Goal: Task Accomplishment & Management: Manage account settings

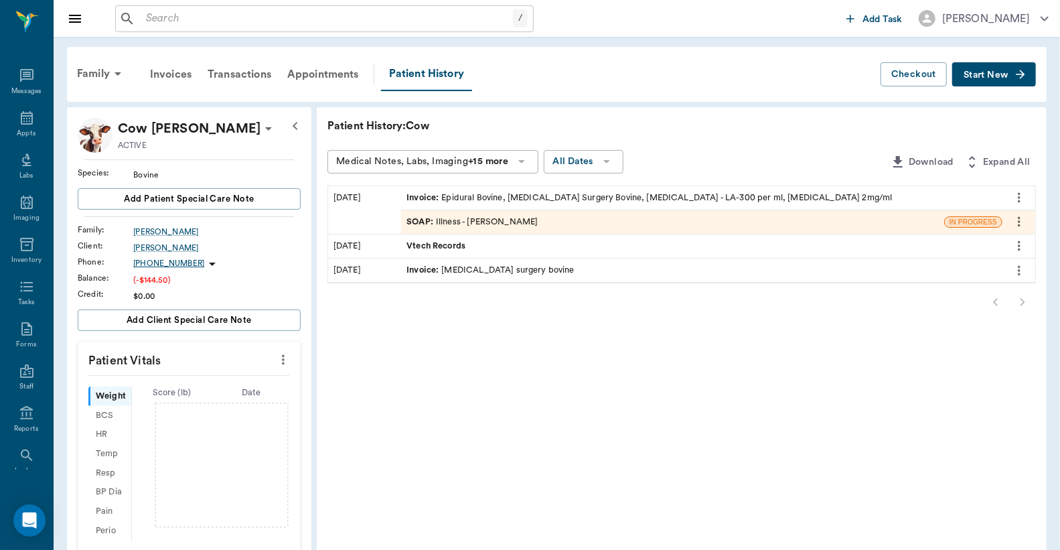
click at [485, 198] on div "Invoice : Epidural Bovine, [MEDICAL_DATA] Surgery Bovine, [MEDICAL_DATA] - LA-3…" at bounding box center [648, 197] width 485 height 13
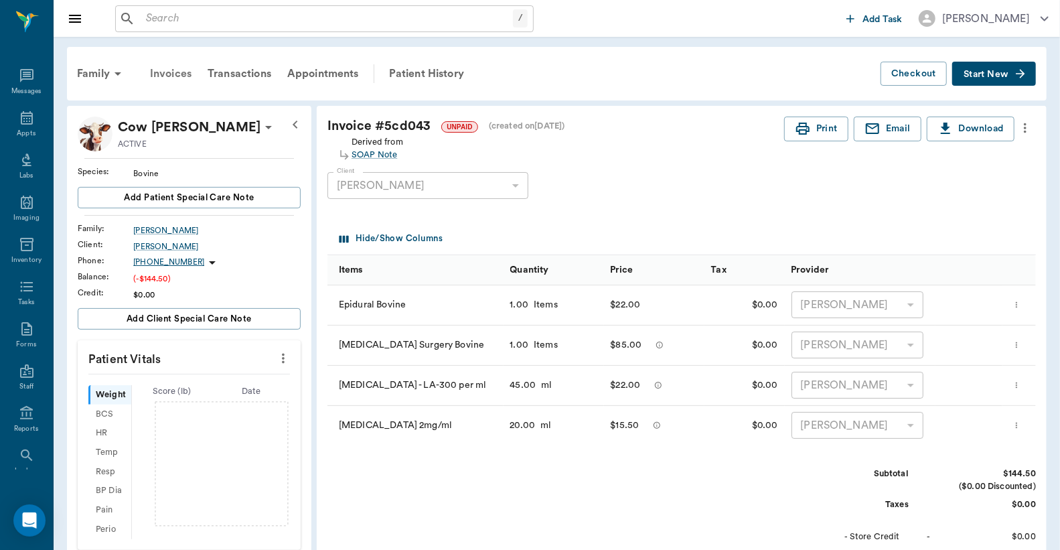
click at [162, 72] on div "Invoices" at bounding box center [171, 74] width 58 height 32
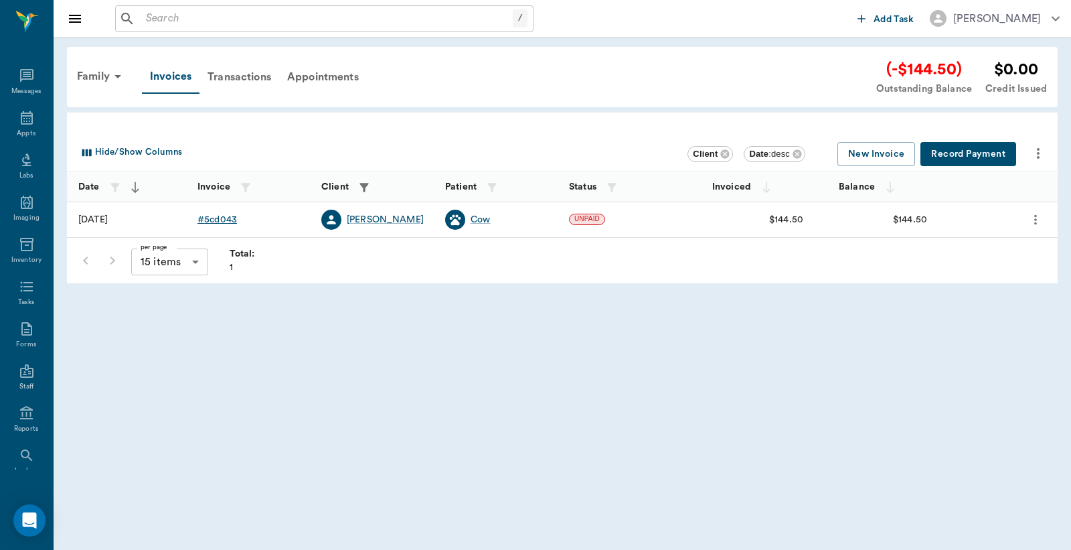
click at [218, 217] on div "# 5cd043" at bounding box center [218, 219] width 40 height 13
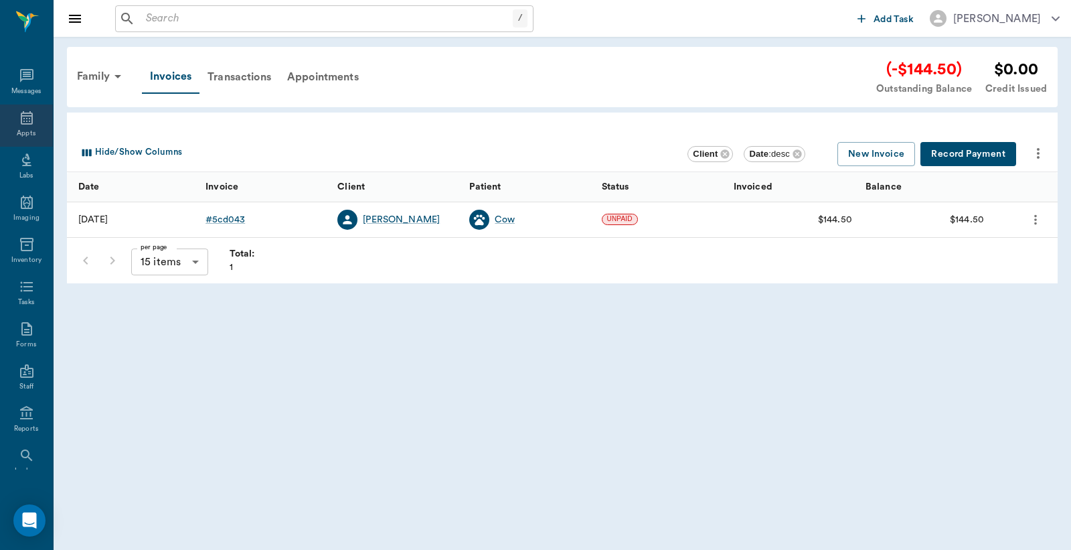
click at [24, 123] on icon at bounding box center [27, 117] width 12 height 13
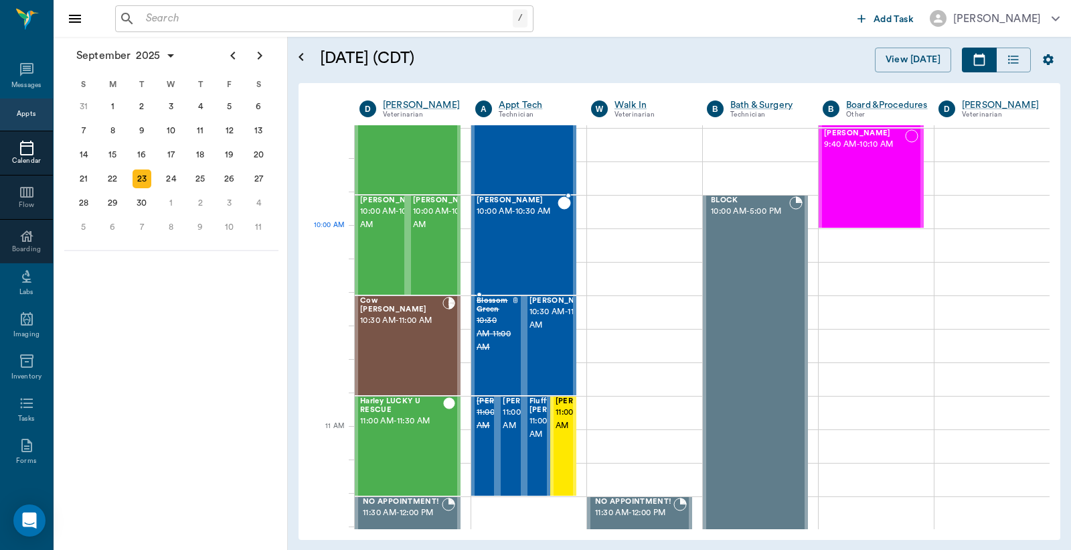
scroll to position [307, 0]
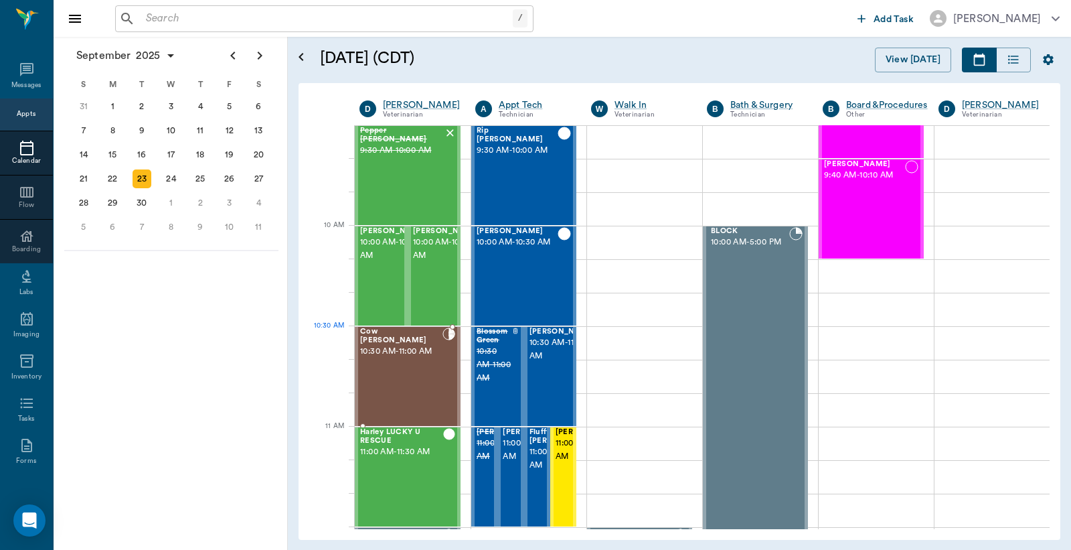
click at [400, 356] on div "Cow Spanel 10:30 AM - 11:00 AM" at bounding box center [401, 376] width 82 height 98
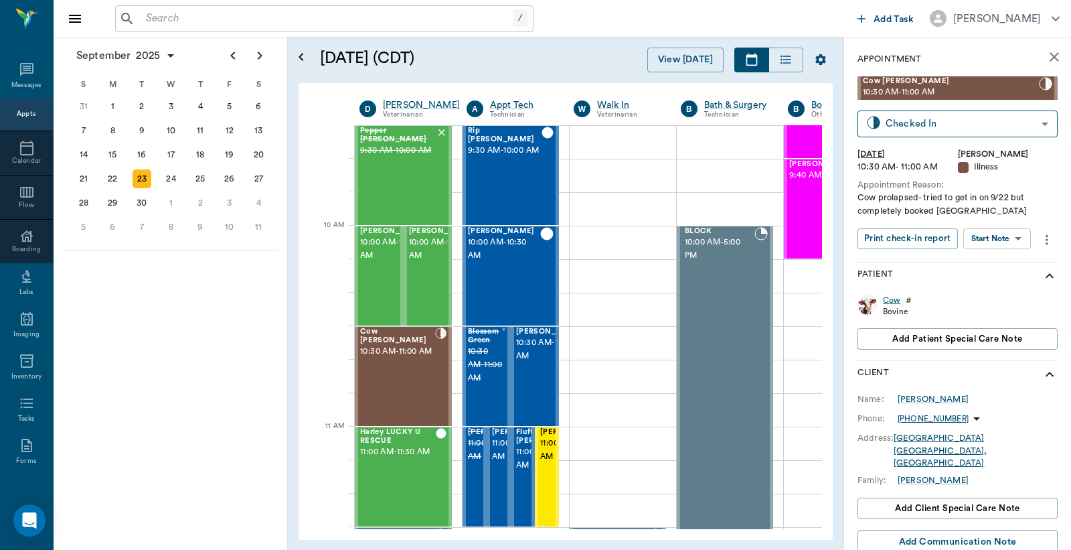
click at [892, 303] on div "Cow" at bounding box center [891, 300] width 17 height 11
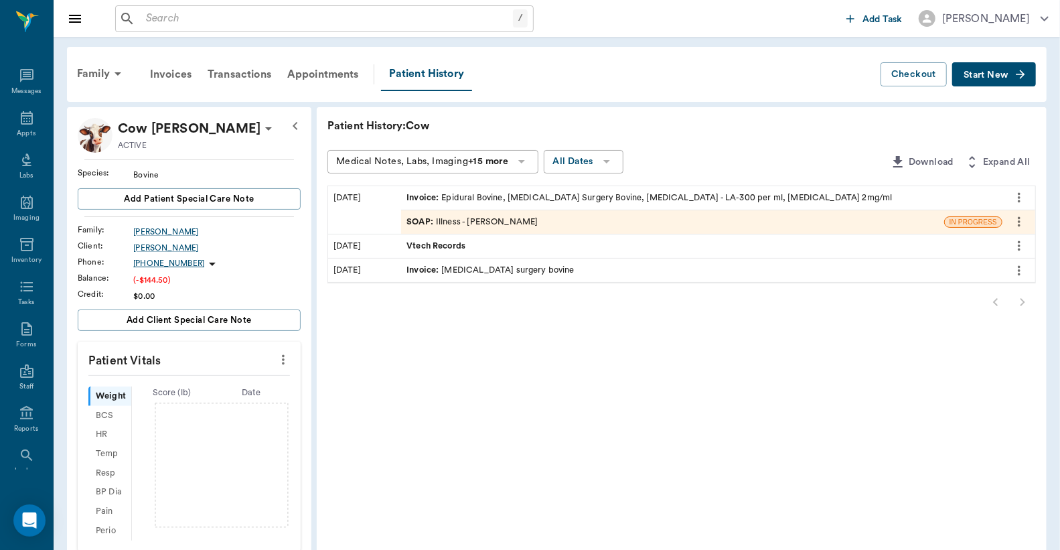
click at [524, 221] on div "SOAP : Illness - Dr. Bert Ellsworth" at bounding box center [471, 222] width 131 height 13
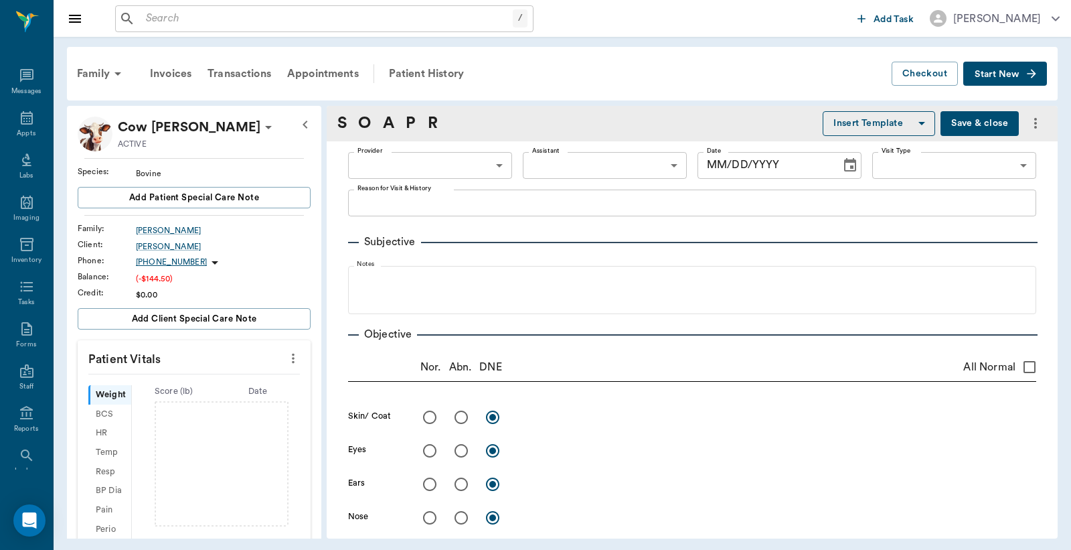
type input "63ec2f075fda476ae8351a4d"
type input "65d2be4f46e3a538d89b8c15"
type textarea "Cow prolapsed- tried to get in on 9/22 but completely booked Caryn"
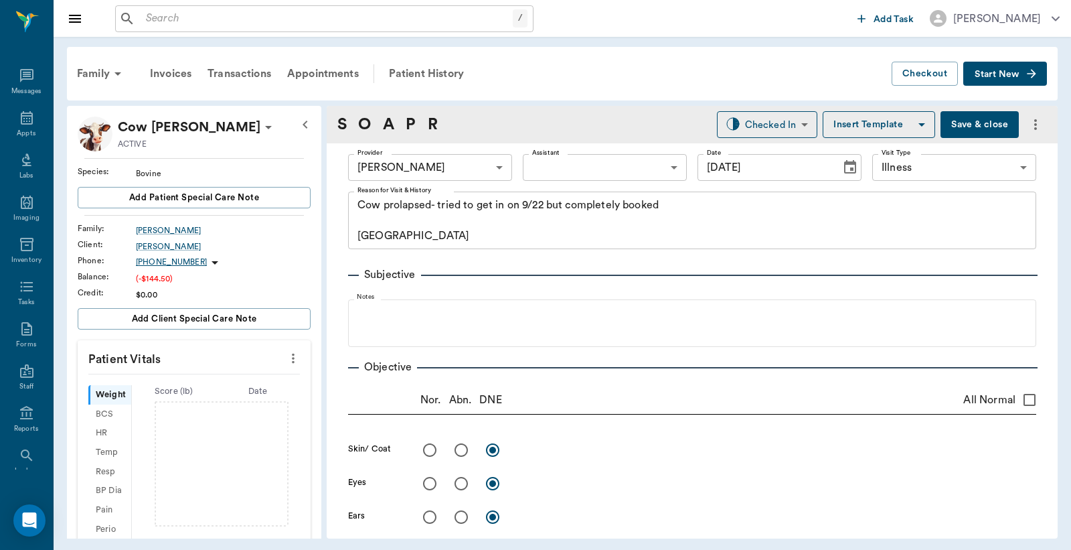
type input "09/23/2025"
click at [971, 123] on button "Save & close" at bounding box center [980, 124] width 78 height 27
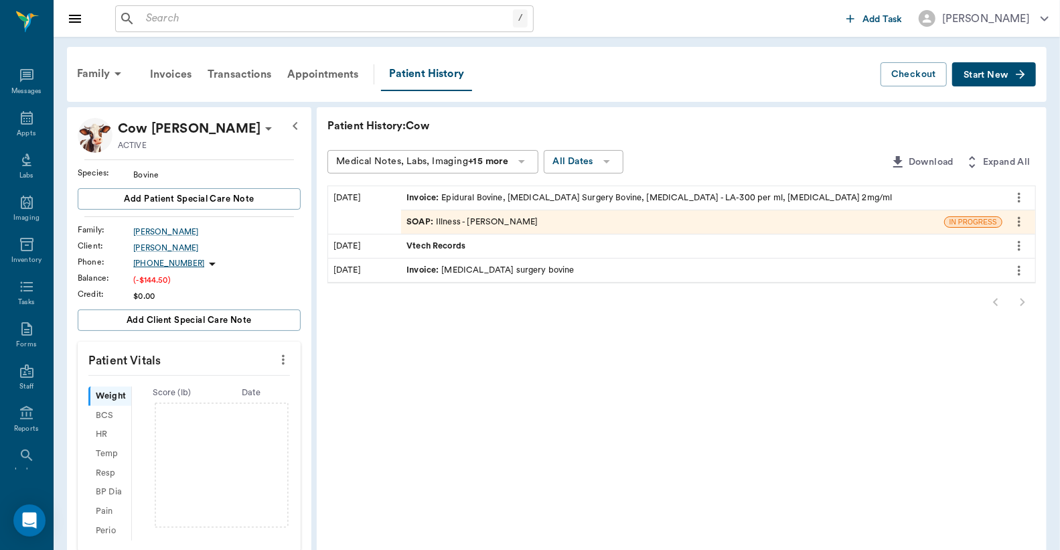
click at [479, 195] on div "Invoice : Epidural Bovine, Prolapse Surgery Bovine, Oxytetracycline - LA-300 pe…" at bounding box center [648, 197] width 485 height 13
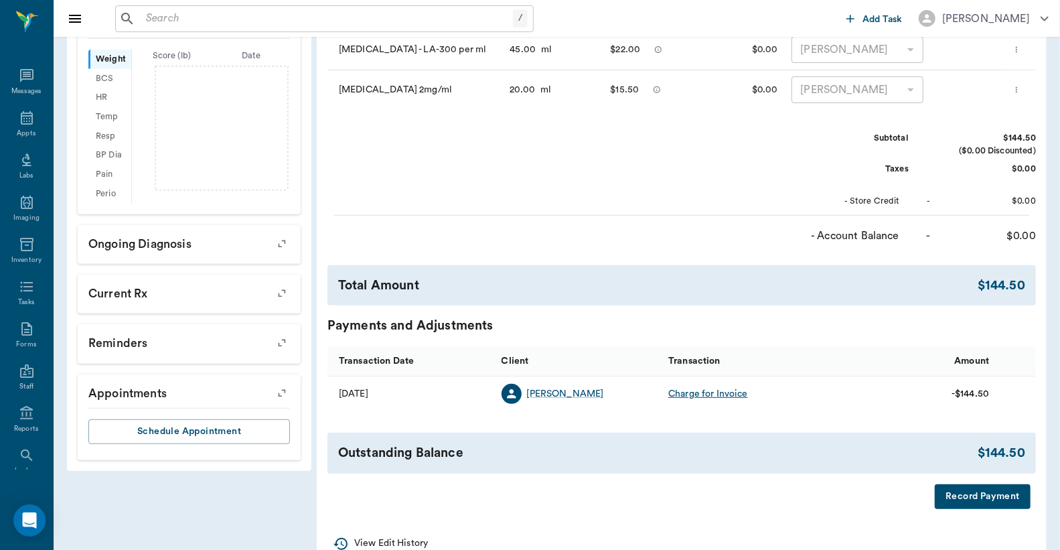
scroll to position [368, 0]
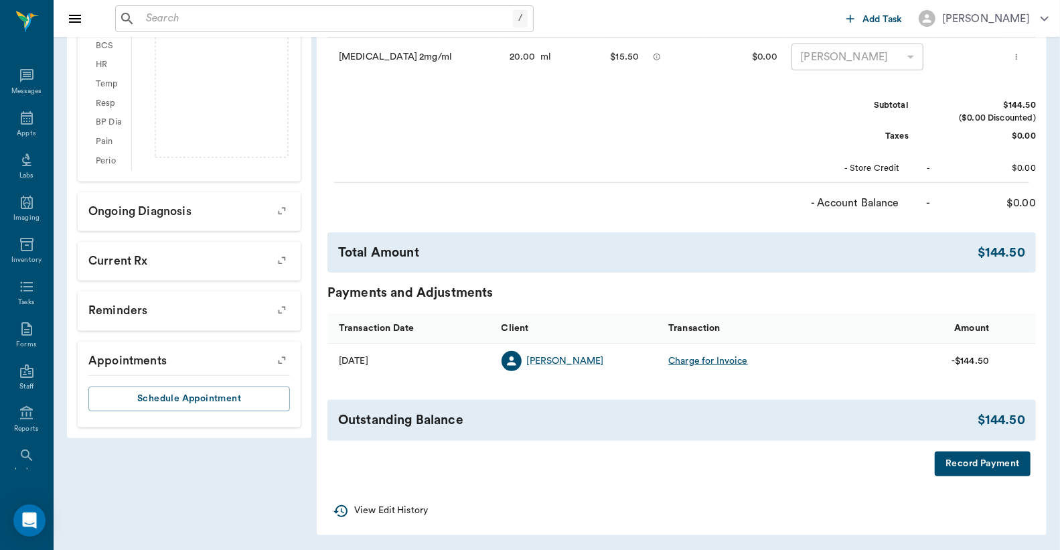
click at [983, 465] on button "Record Payment" at bounding box center [983, 463] width 96 height 25
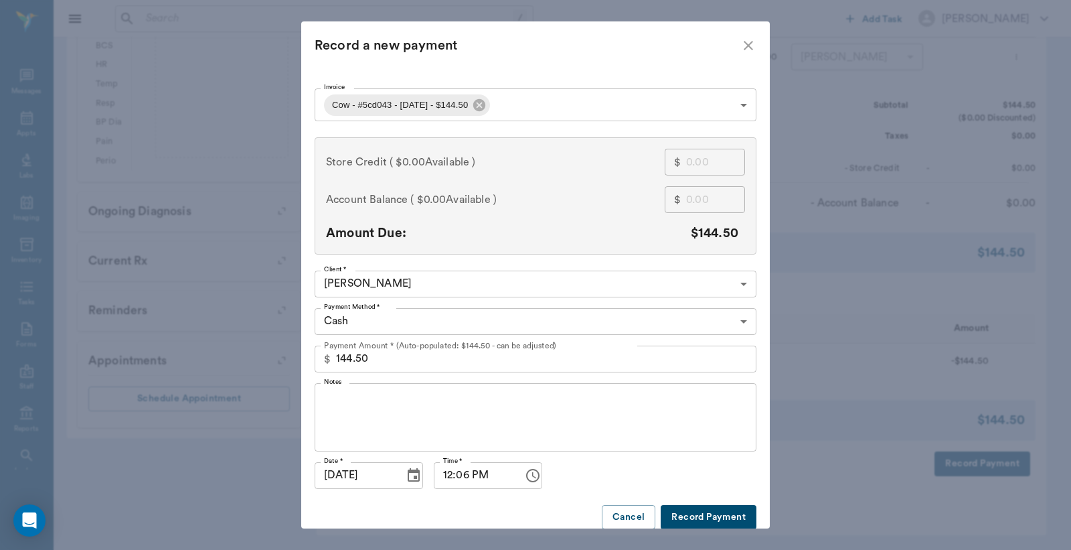
click at [739, 324] on body "/ ​ Add Task Dr. Bert Ellsworth Nectar Messages Appts Labs Imaging Inventory Ta…" at bounding box center [535, 91] width 1071 height 919
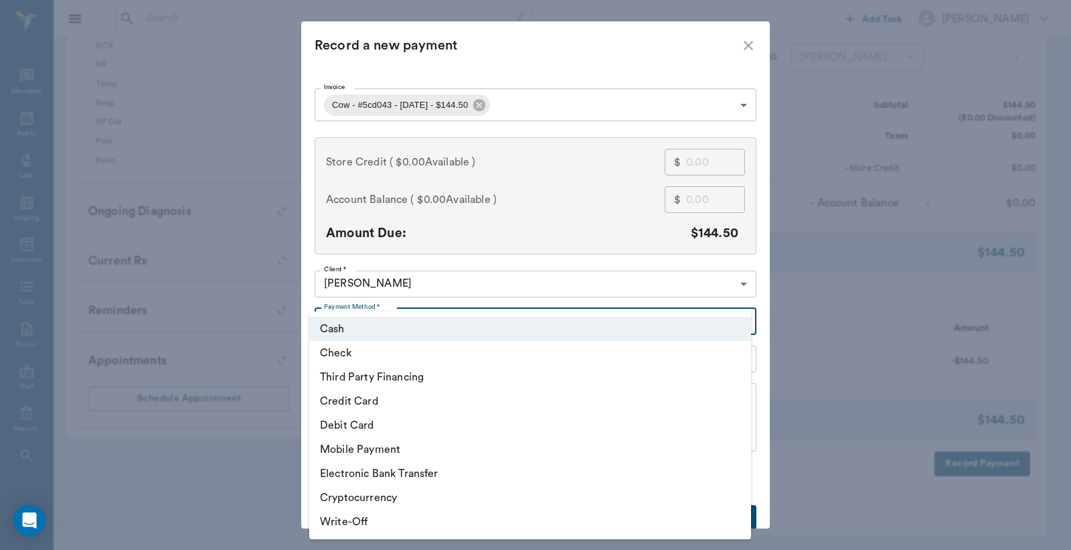
click at [387, 426] on li "Debit Card" at bounding box center [530, 425] width 442 height 24
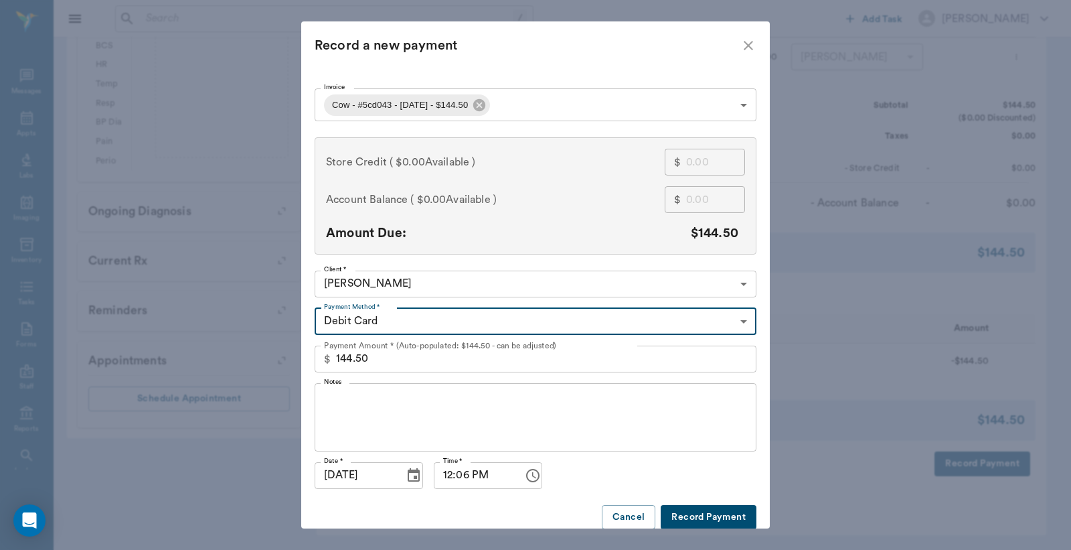
type input "DEBIT_CARD"
click at [688, 511] on button "Record Payment" at bounding box center [709, 517] width 96 height 25
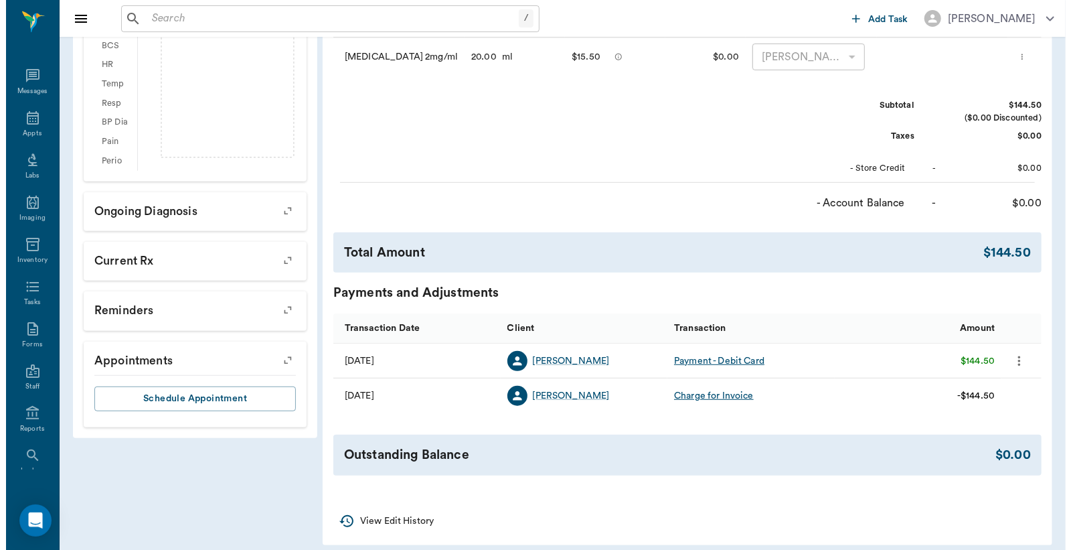
scroll to position [0, 0]
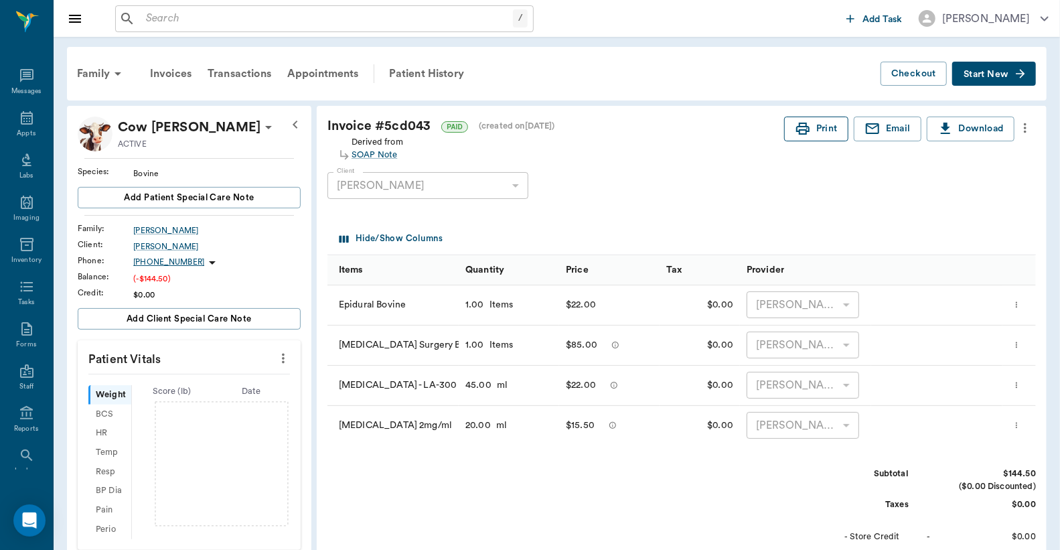
click at [811, 130] on button "Print" at bounding box center [816, 128] width 64 height 25
click at [23, 123] on icon at bounding box center [27, 117] width 12 height 13
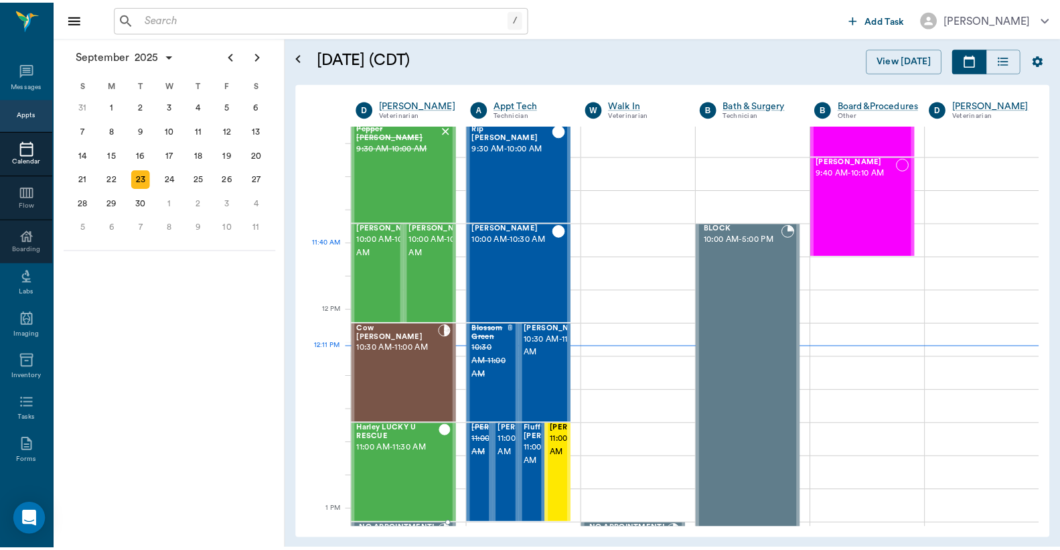
scroll to position [309, 0]
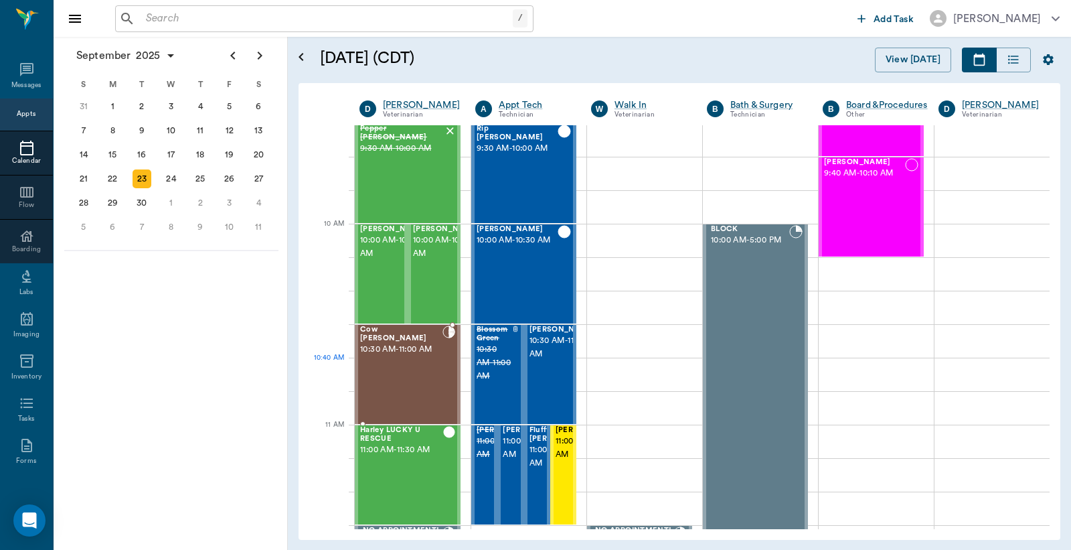
click at [402, 366] on div "Cow Spanel 10:30 AM - 11:00 AM" at bounding box center [401, 374] width 82 height 98
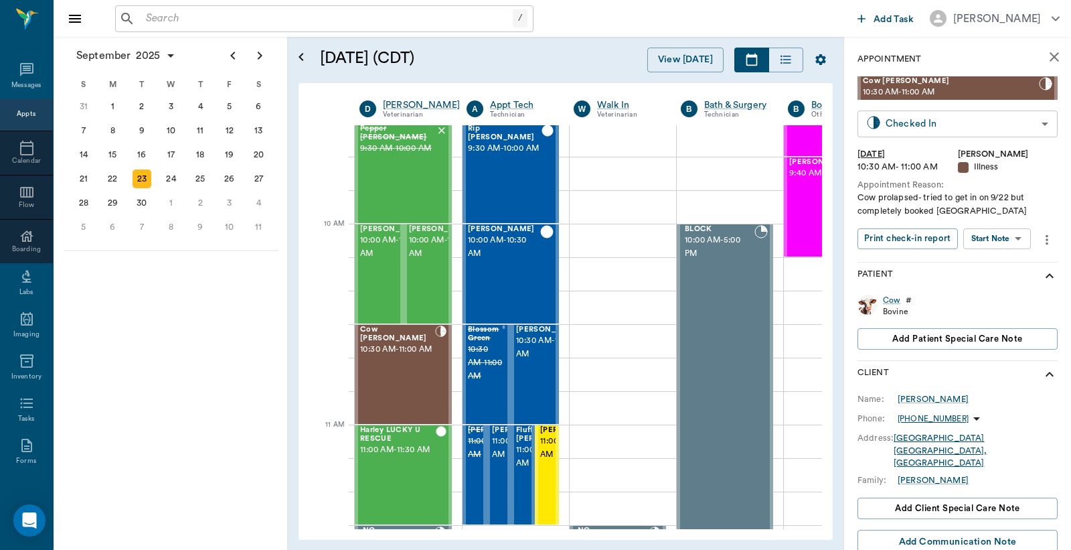
click at [902, 122] on body "/ ​ Add Task Dr. Bert Ellsworth Nectar Messages Appts Calendar Flow Boarding La…" at bounding box center [535, 275] width 1071 height 550
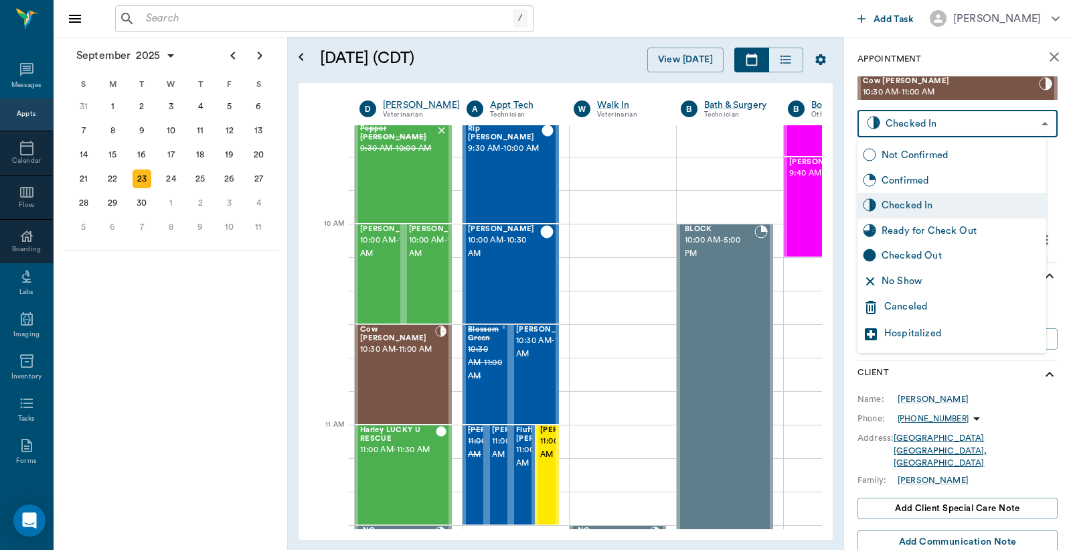
click at [894, 253] on div "Checked Out" at bounding box center [961, 255] width 159 height 15
type input "CHECKED_OUT"
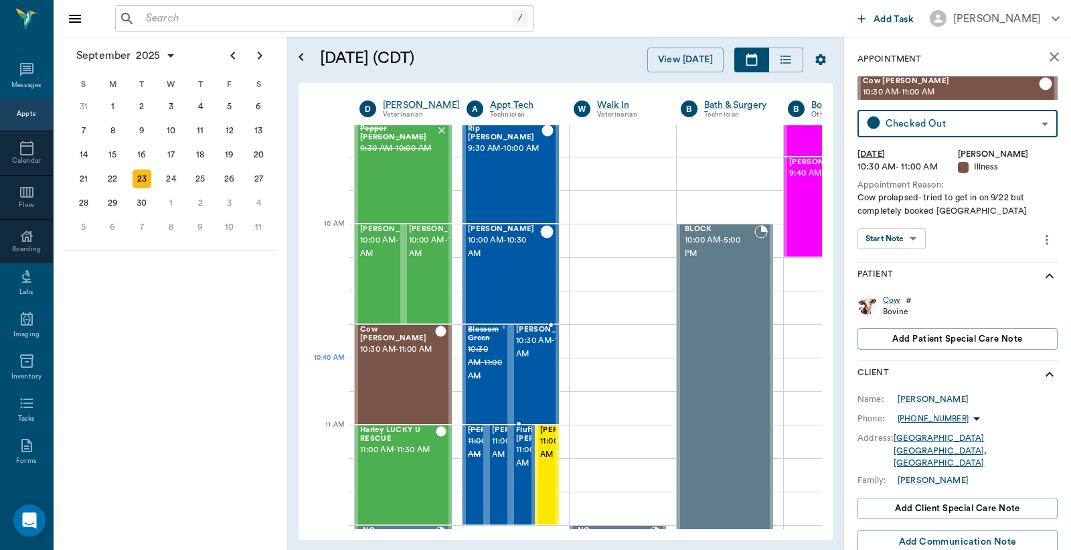
click at [534, 361] on span "10:30 AM - 11:00 AM" at bounding box center [549, 347] width 67 height 27
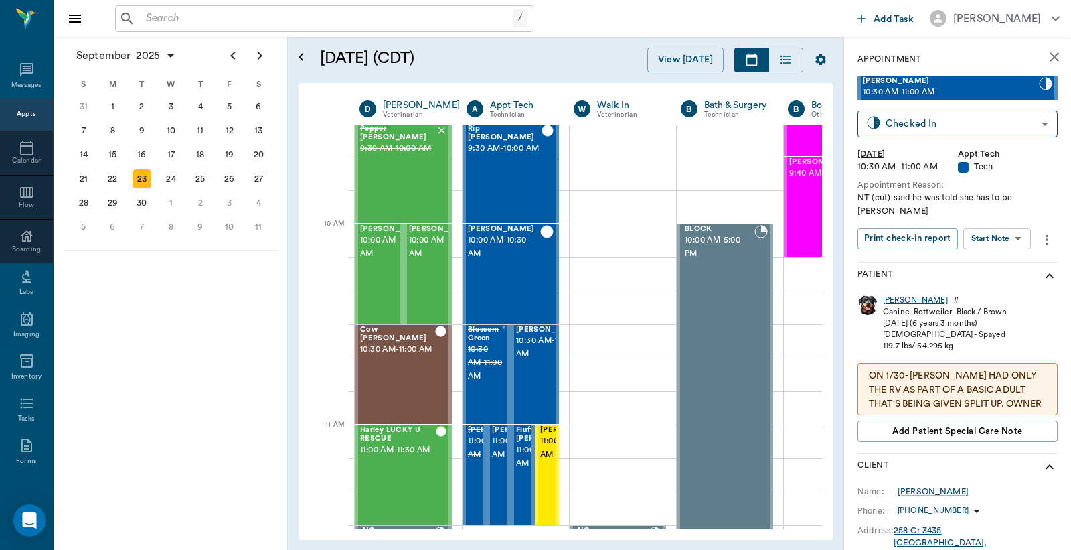
click at [899, 300] on div "Dora" at bounding box center [915, 300] width 65 height 11
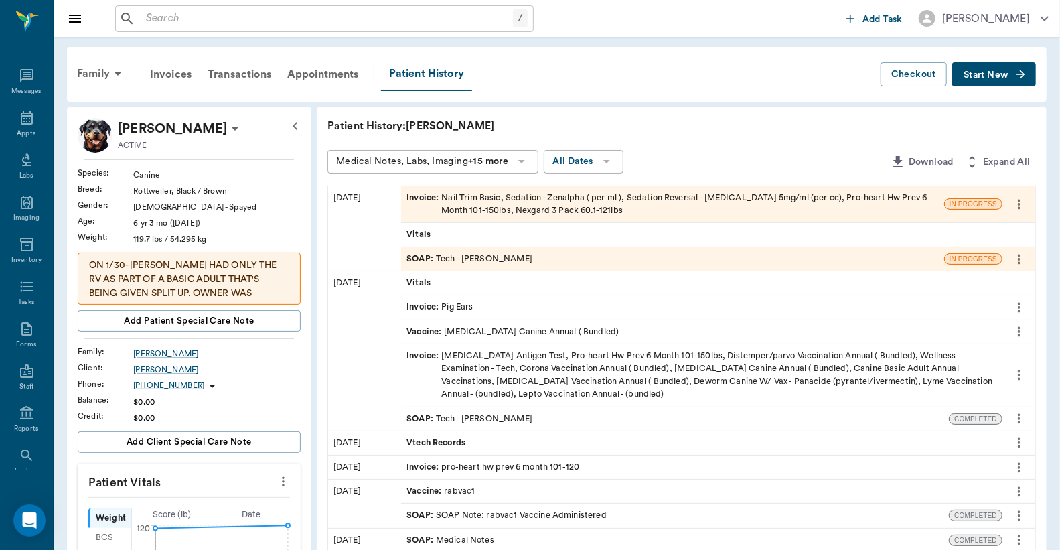
click at [590, 210] on div "Invoice : Nail Trim Basic, Sedation - Zenalpha ( per ml ), Sedation Reversal - …" at bounding box center [672, 203] width 532 height 25
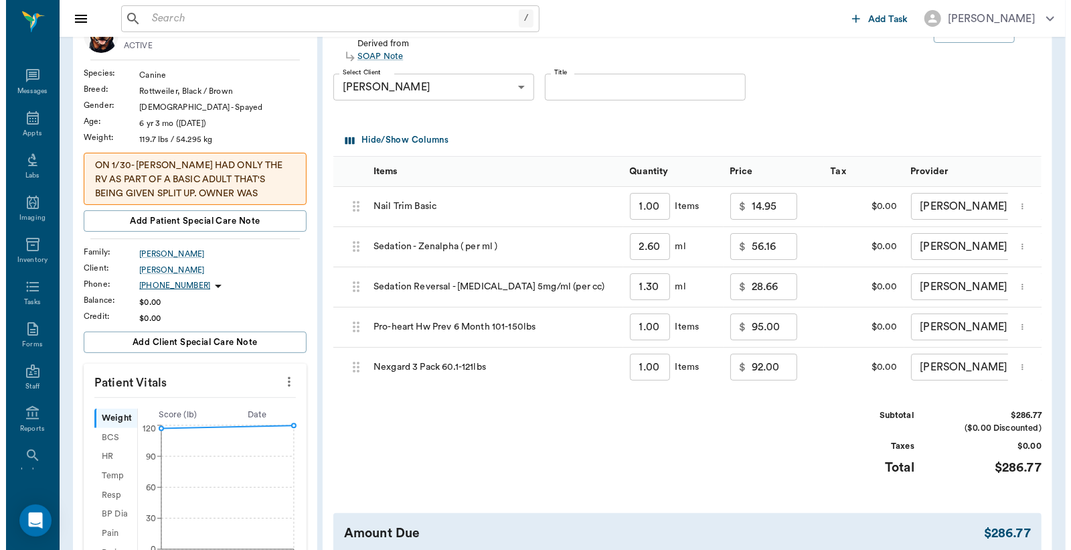
scroll to position [198, 0]
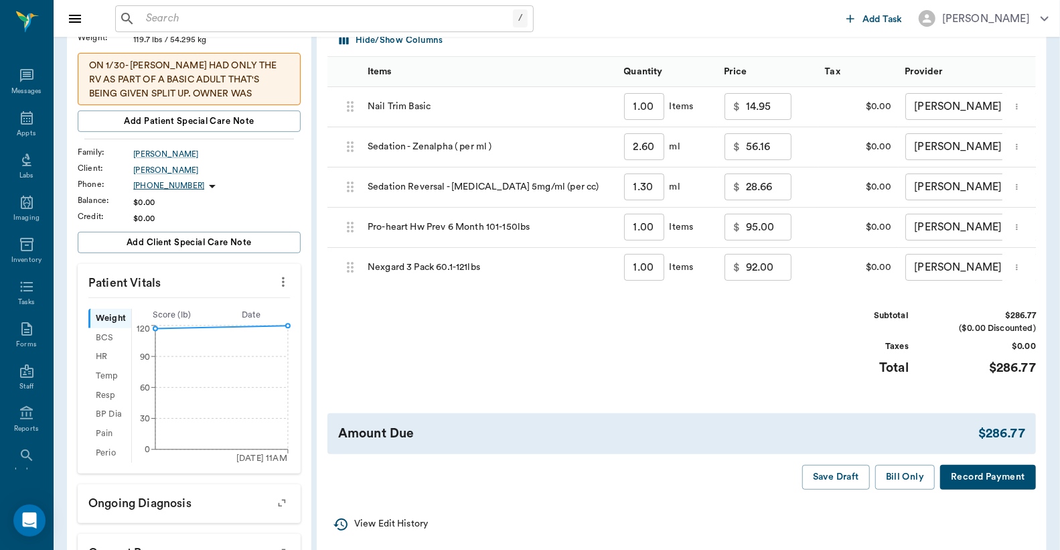
click at [995, 489] on button "Record Payment" at bounding box center [988, 477] width 96 height 25
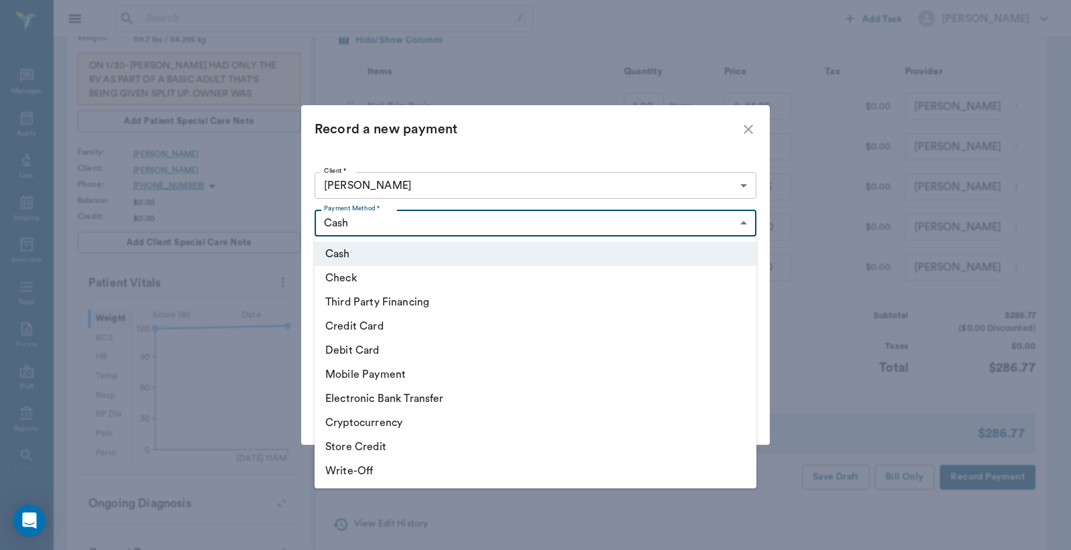
click at [739, 222] on body "/ ​ Add Task Dr. Bert Ellsworth Nectar Messages Appts Labs Imaging Inventory Ta…" at bounding box center [535, 322] width 1071 height 1040
click at [399, 348] on li "Debit Card" at bounding box center [536, 350] width 442 height 24
type input "DEBIT_CARD"
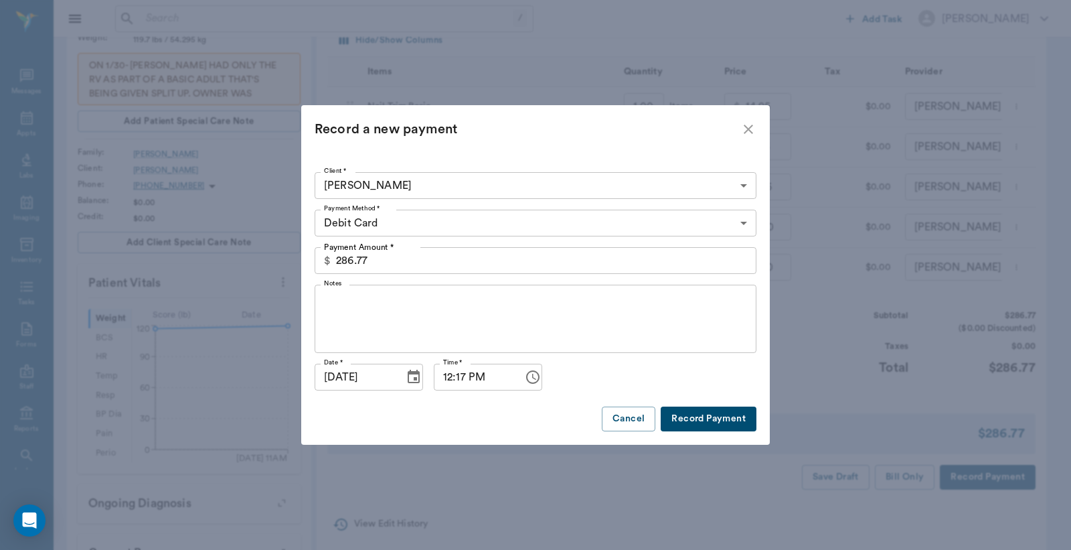
click at [708, 417] on button "Record Payment" at bounding box center [709, 418] width 96 height 25
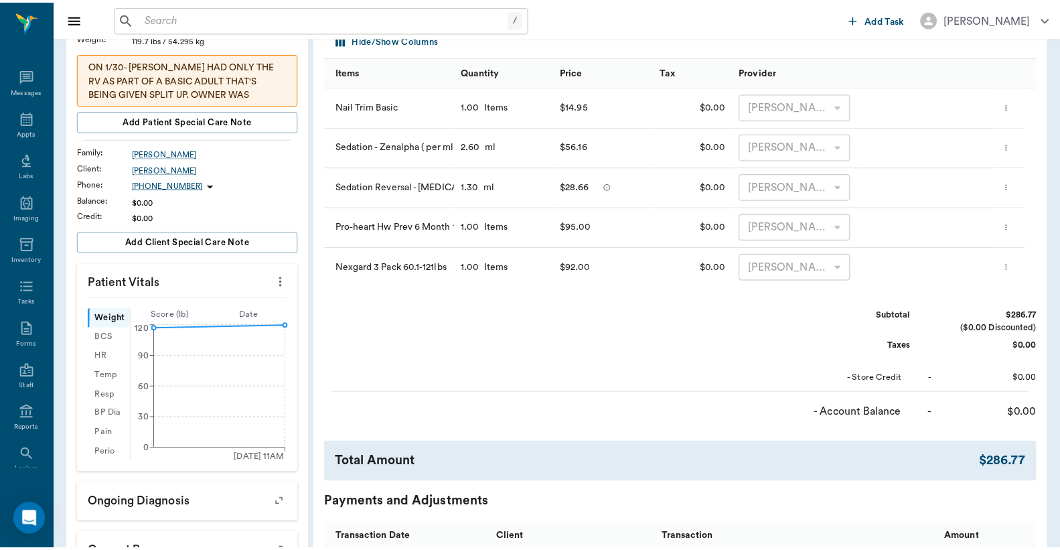
scroll to position [0, 0]
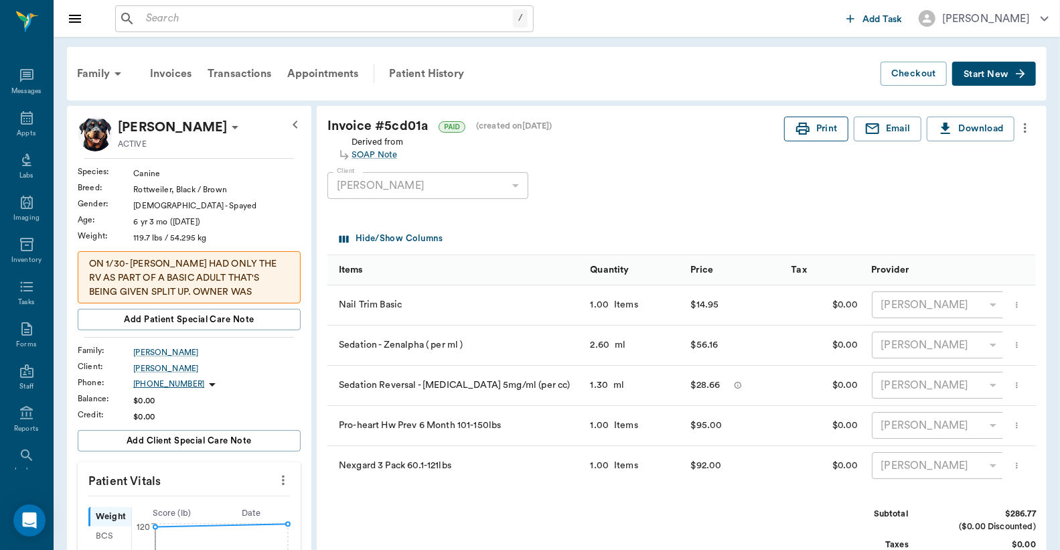
click at [808, 135] on icon "button" at bounding box center [803, 129] width 16 height 16
click at [8, 123] on div "Appts" at bounding box center [26, 125] width 53 height 42
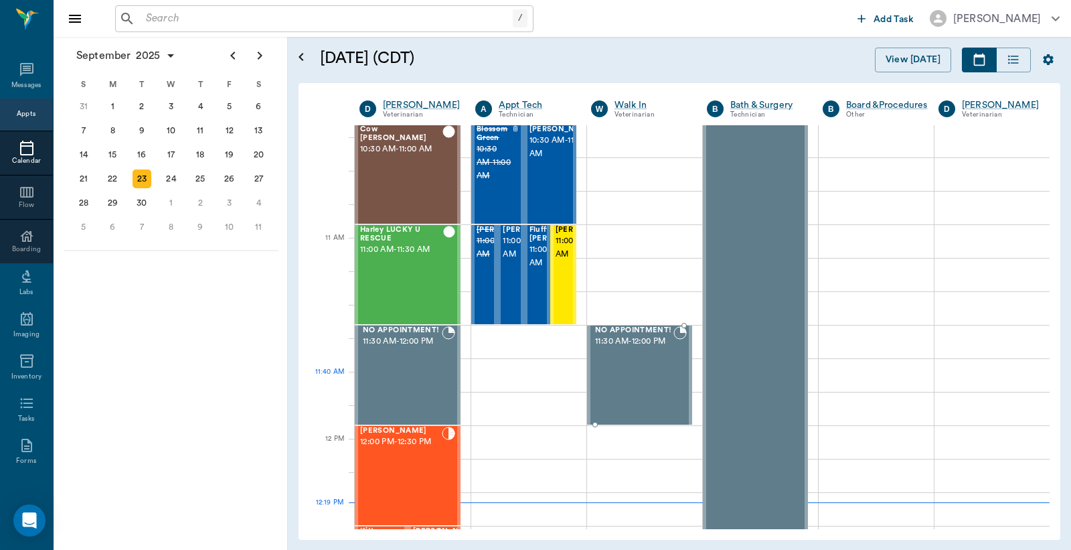
scroll to position [310, 0]
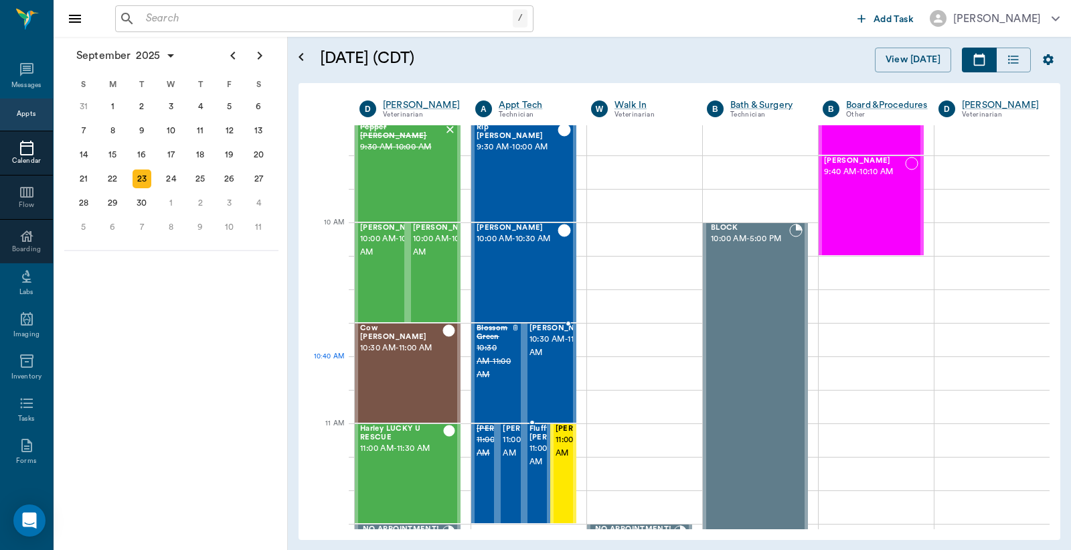
click at [542, 360] on span "10:30 AM - 11:00 AM" at bounding box center [563, 346] width 67 height 27
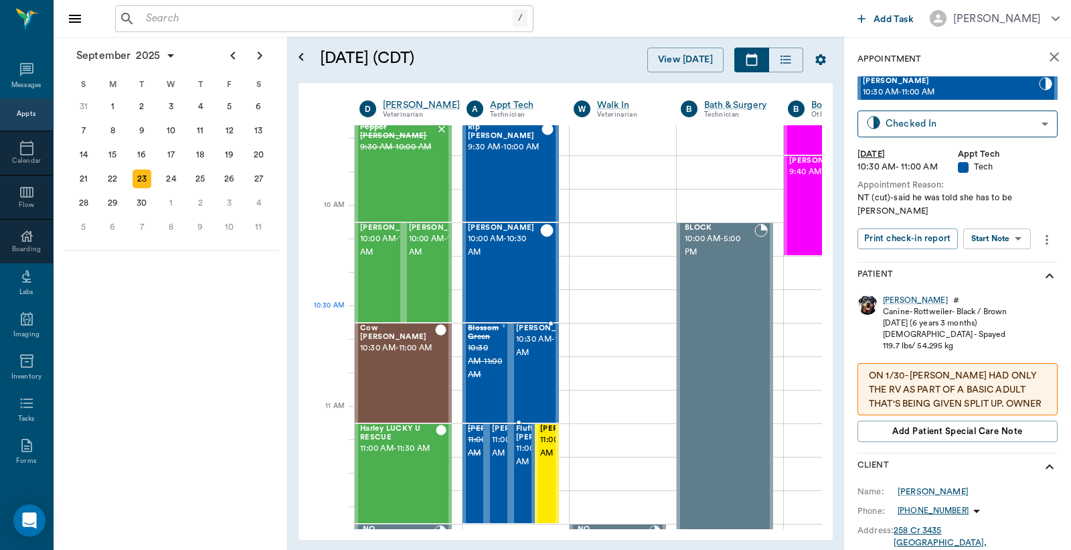
scroll to position [410, 0]
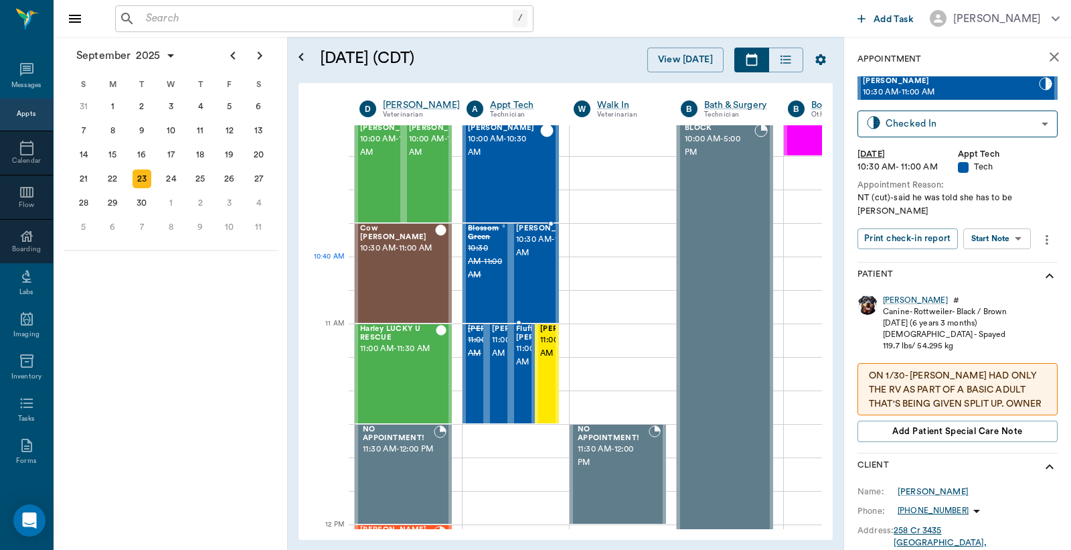
click at [538, 260] on span "10:30 AM - 11:00 AM" at bounding box center [549, 246] width 67 height 27
click at [889, 302] on div "Dora" at bounding box center [915, 300] width 65 height 11
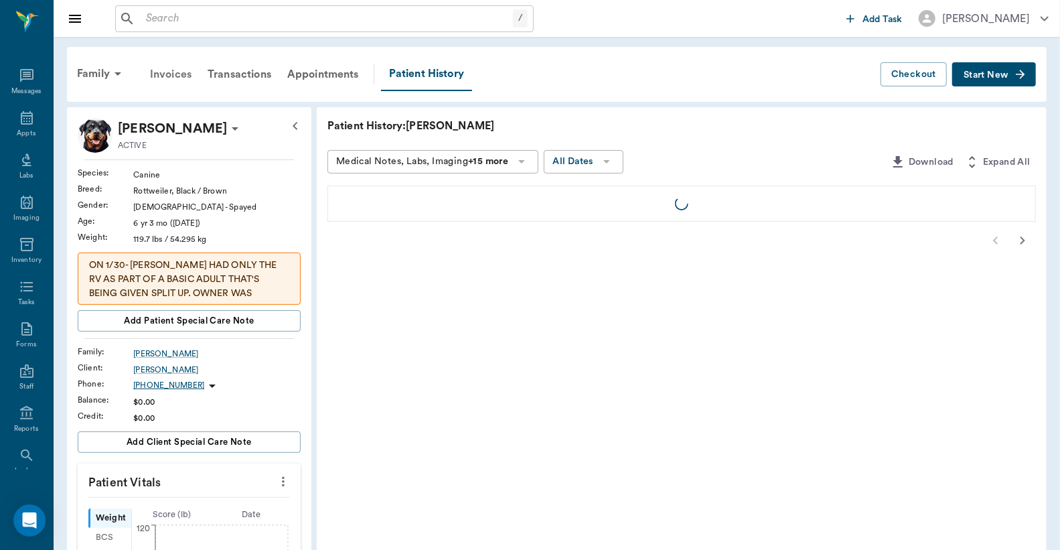
click at [175, 77] on div "Invoices" at bounding box center [171, 74] width 58 height 32
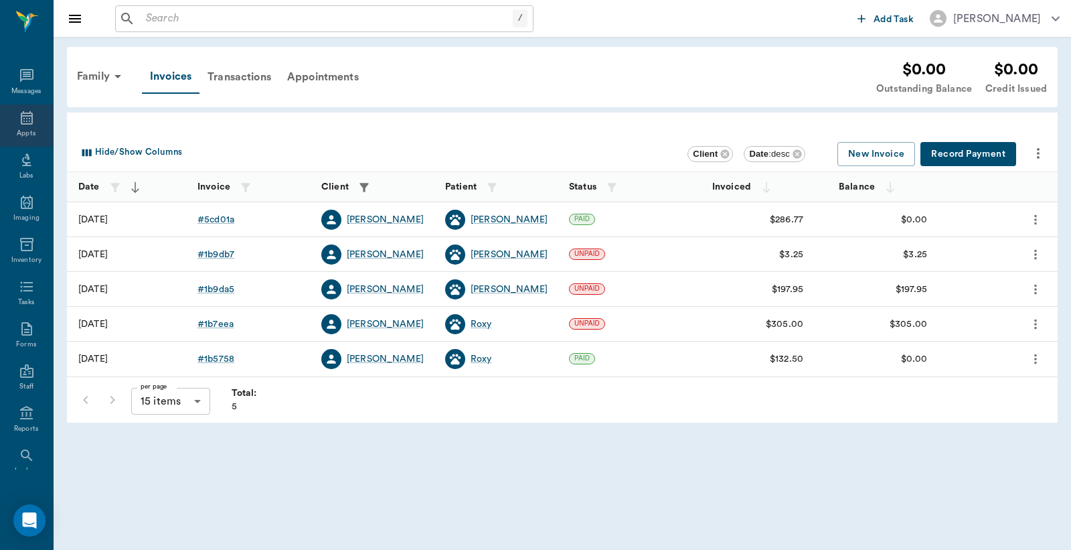
click at [21, 127] on div "Appts" at bounding box center [26, 125] width 53 height 42
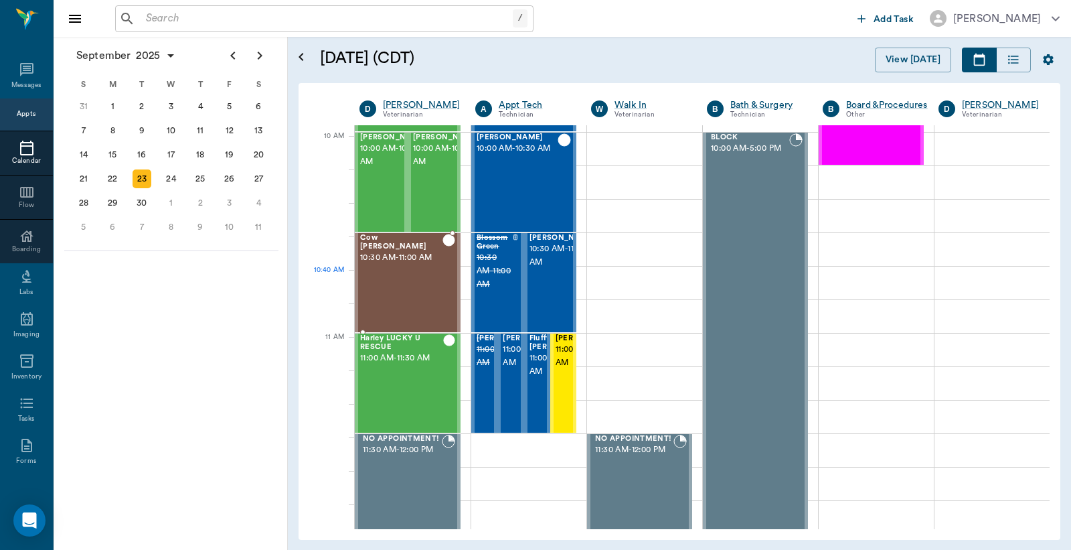
scroll to position [396, 0]
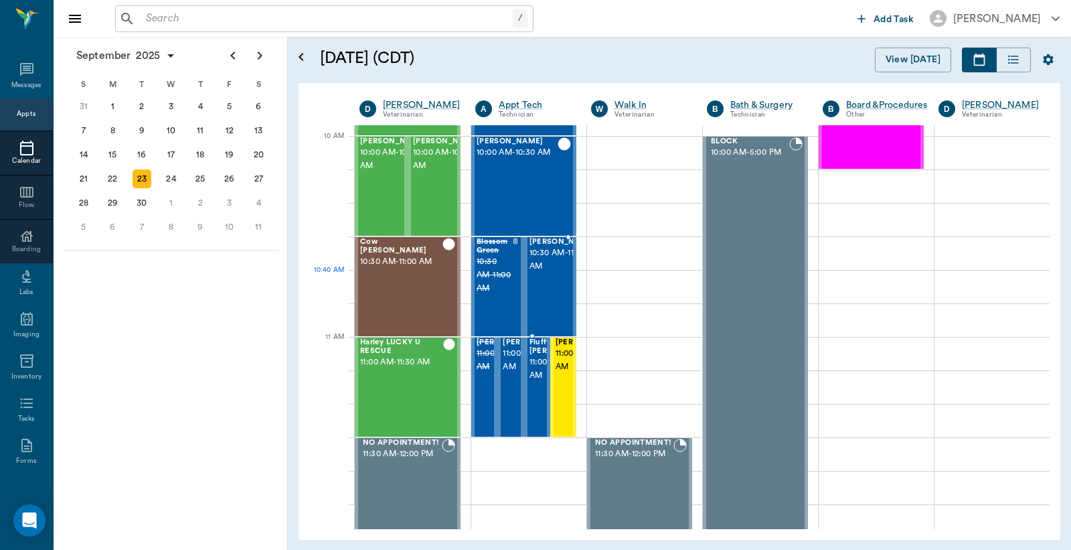
drag, startPoint x: 539, startPoint y: 280, endPoint x: 815, endPoint y: 159, distance: 301.3
click at [539, 273] on span "10:30 AM - 11:00 AM" at bounding box center [563, 259] width 67 height 27
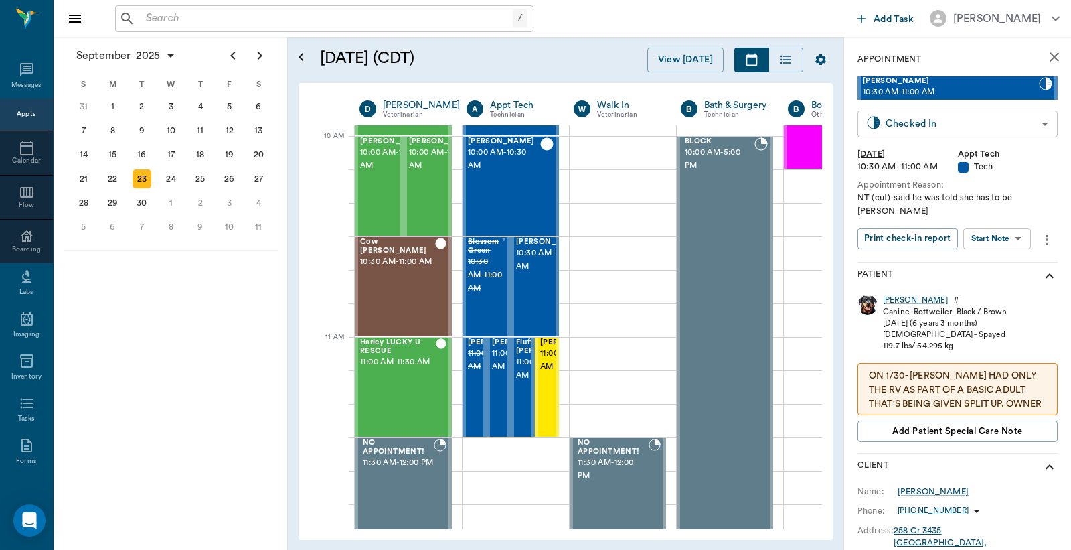
click at [925, 123] on body "/ ​ Add Task Dr. Bert Ellsworth Nectar Messages Appts Calendar Flow Boarding La…" at bounding box center [535, 275] width 1071 height 550
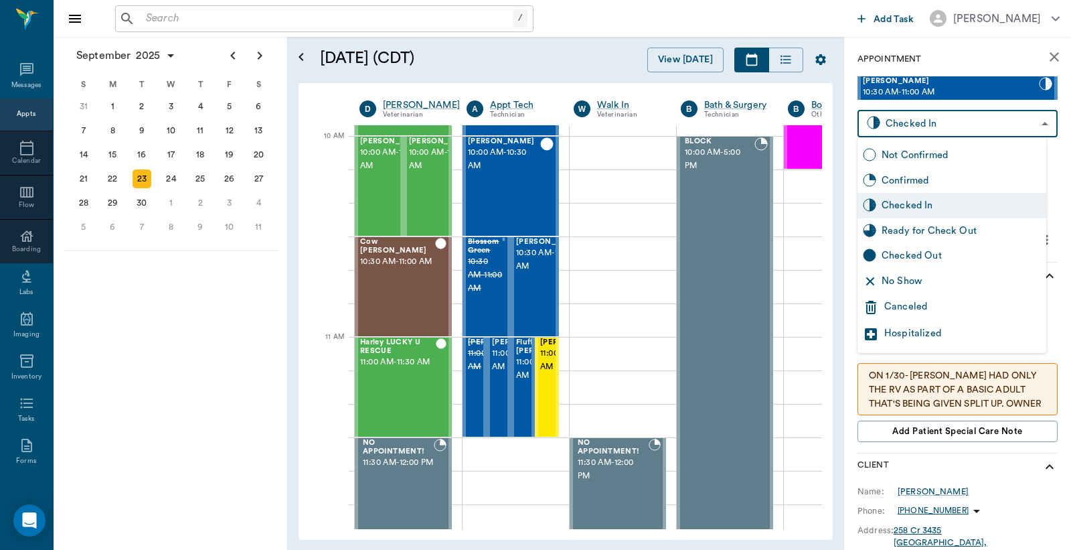
click at [913, 257] on div "Checked Out" at bounding box center [961, 255] width 159 height 15
type input "CHECKED_OUT"
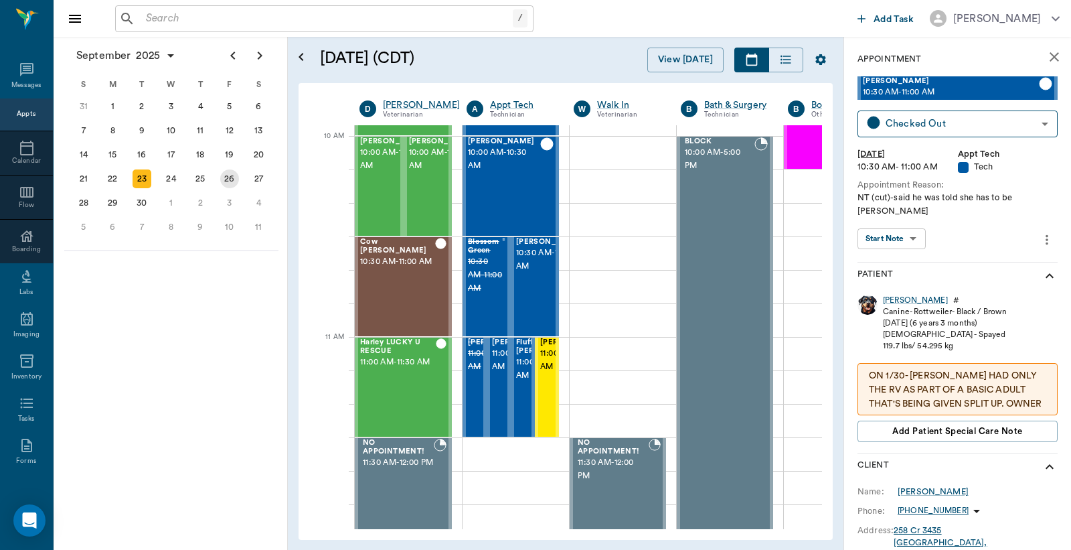
click at [229, 177] on div "26" at bounding box center [229, 178] width 19 height 19
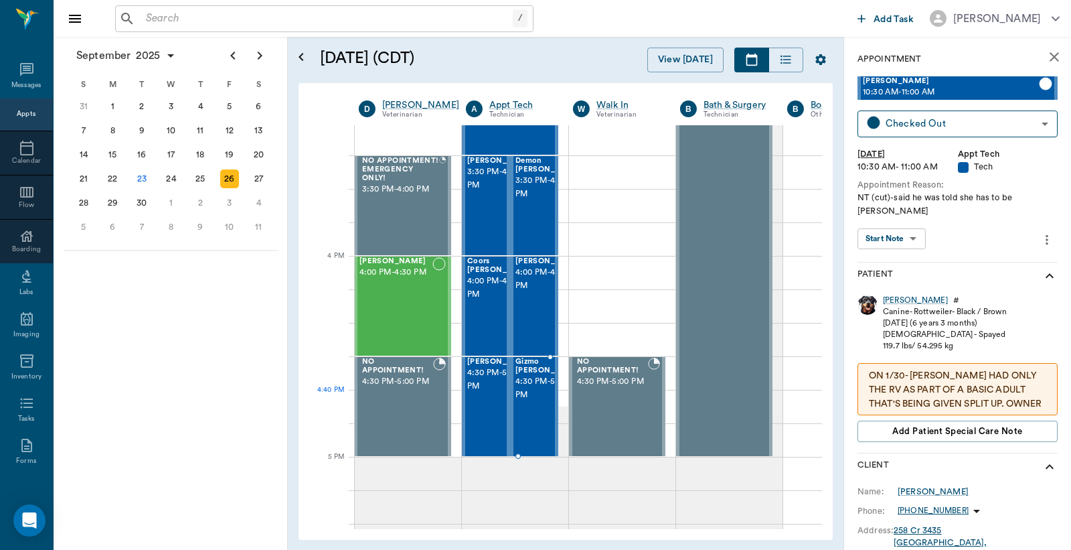
scroll to position [1488, 1]
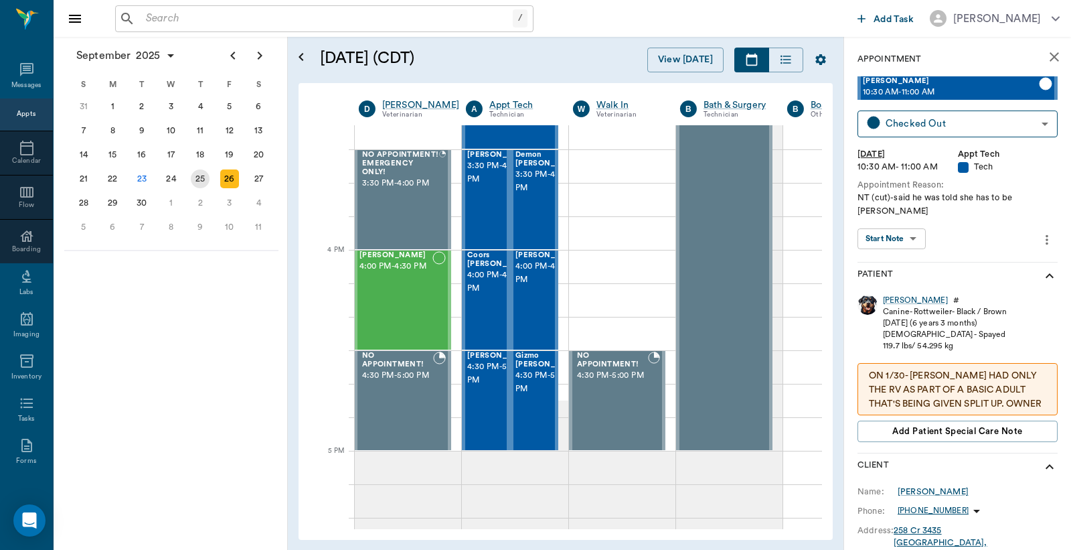
click at [201, 175] on div "25" at bounding box center [200, 178] width 19 height 19
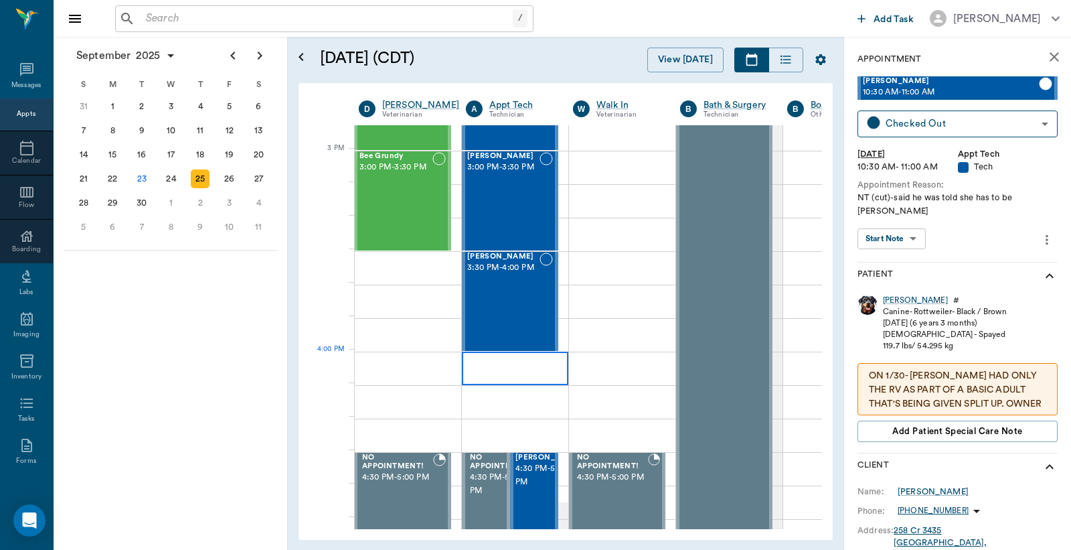
scroll to position [1389, 1]
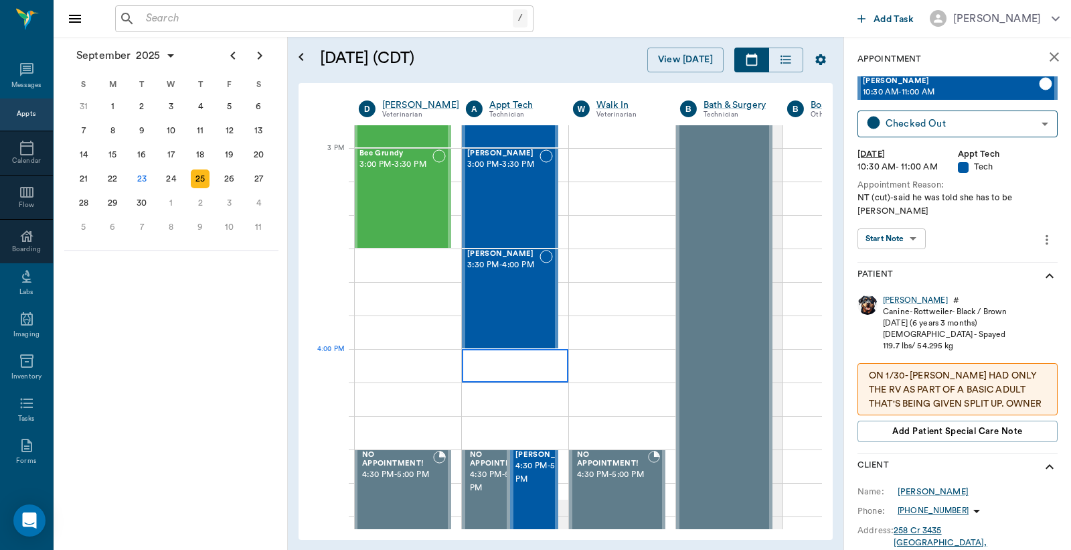
click at [490, 360] on div at bounding box center [515, 365] width 106 height 33
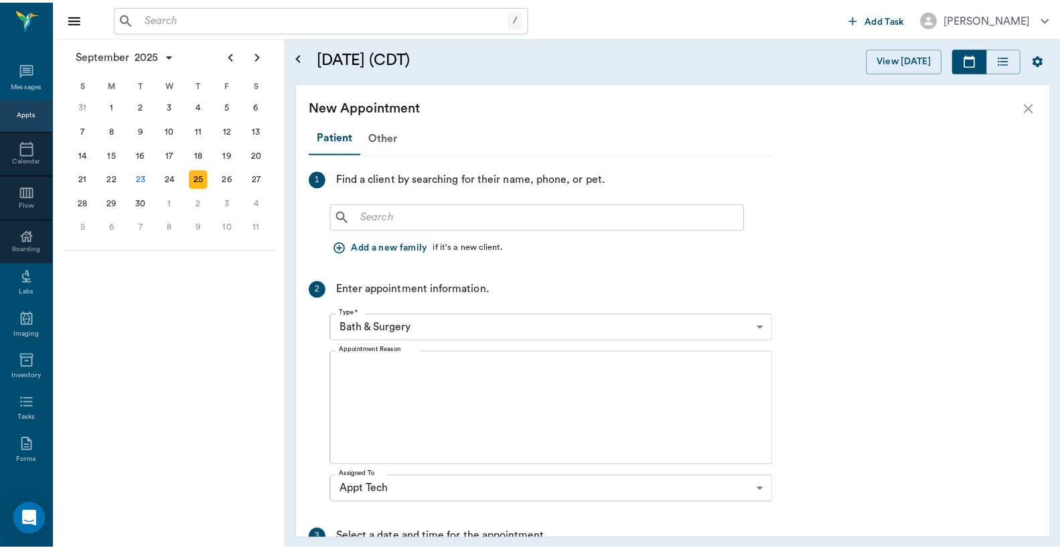
scroll to position [1389, 0]
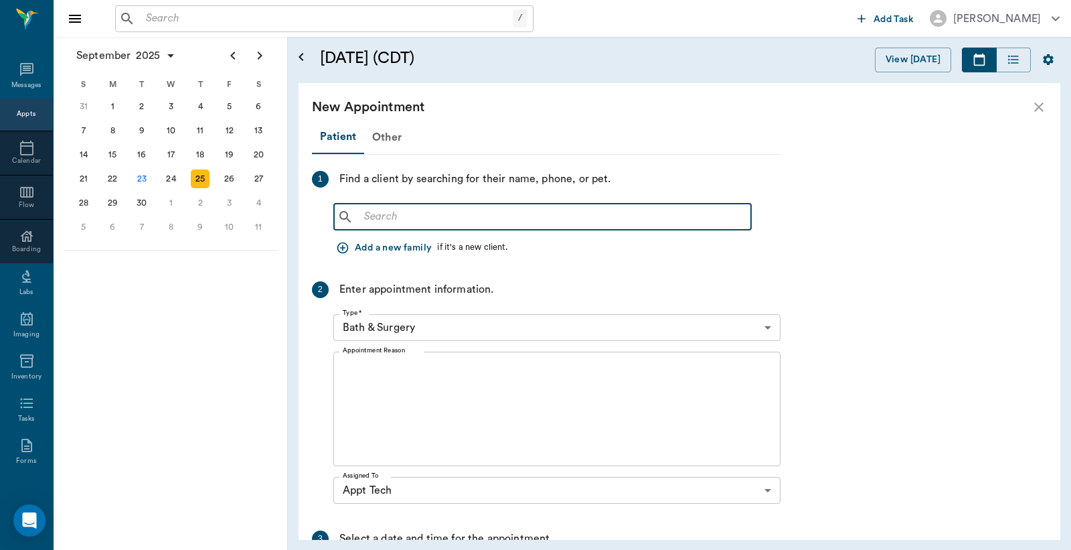
click at [360, 216] on input "text" at bounding box center [552, 217] width 387 height 19
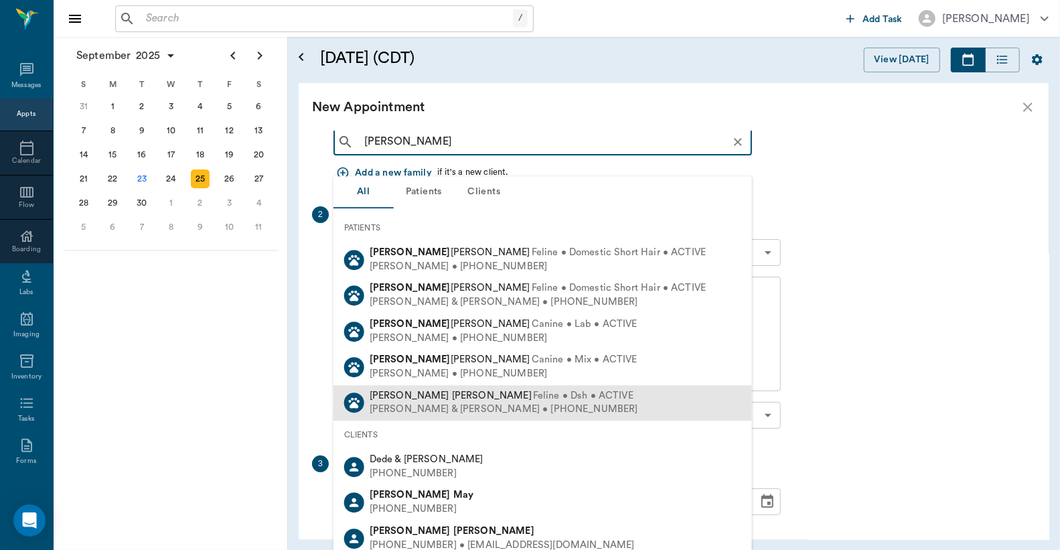
scroll to position [0, 0]
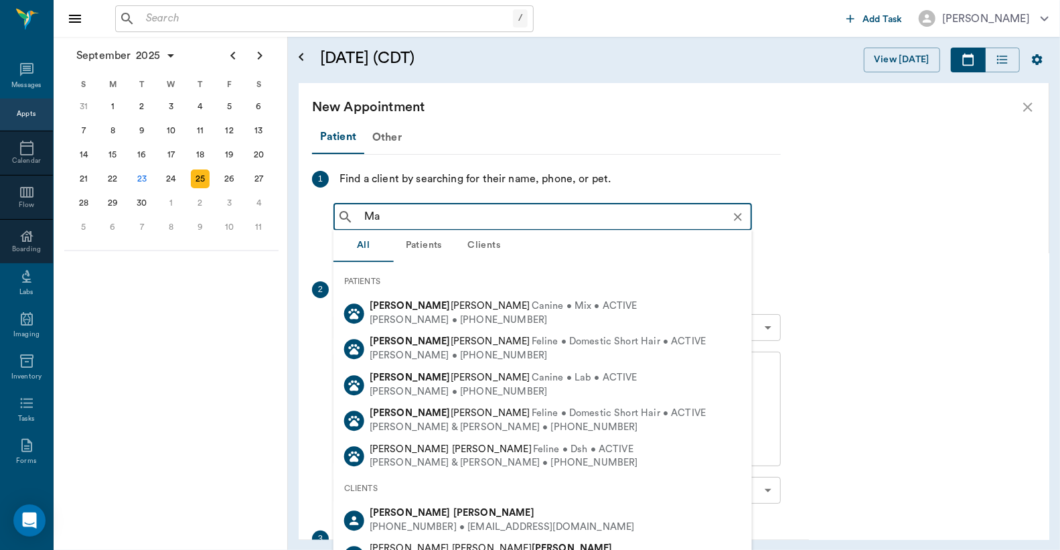
type input "M"
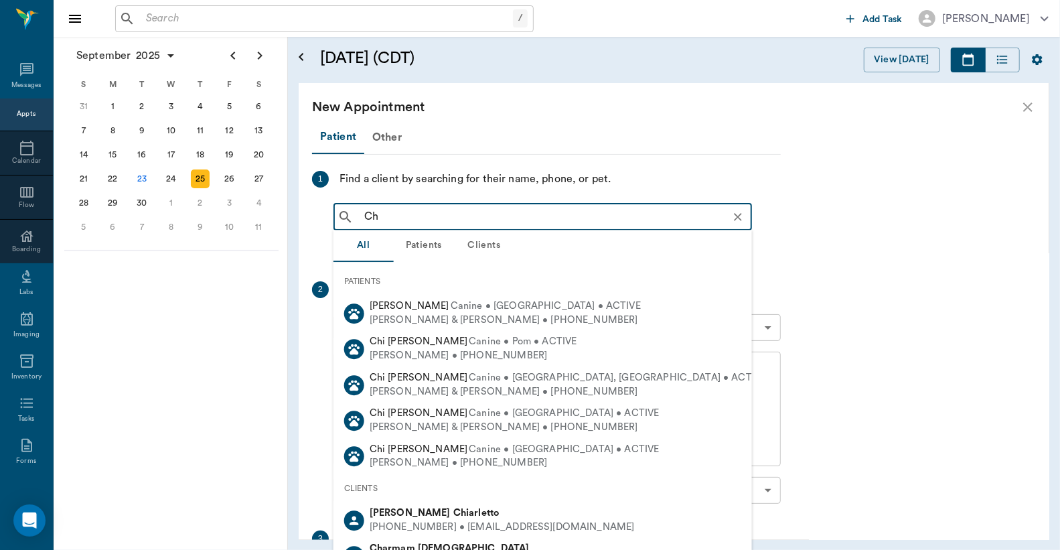
type input "C"
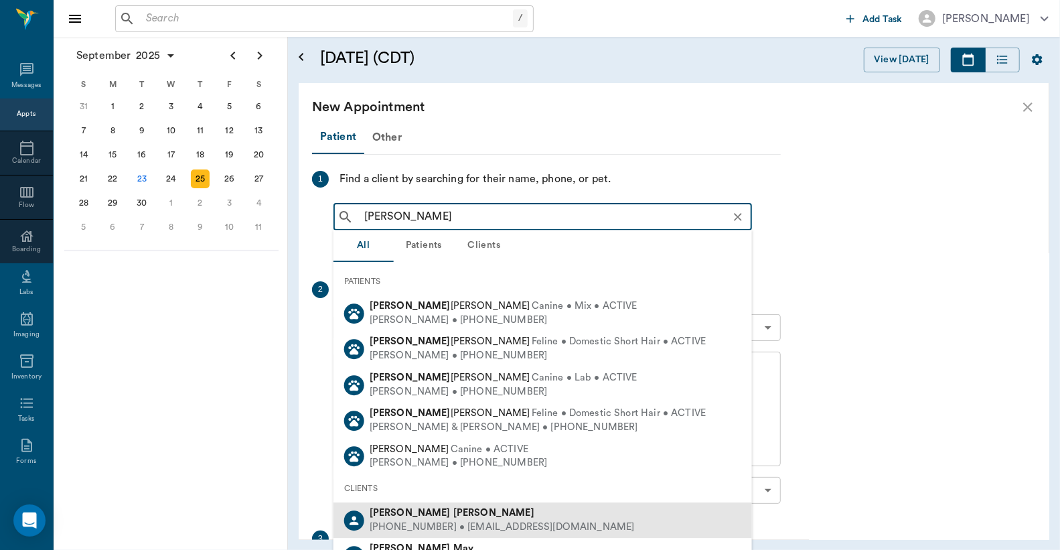
click at [443, 520] on div "(870) 691-2253 • MLDEMOSS60@gmail.com" at bounding box center [502, 527] width 265 height 14
type input "Mary Demoss"
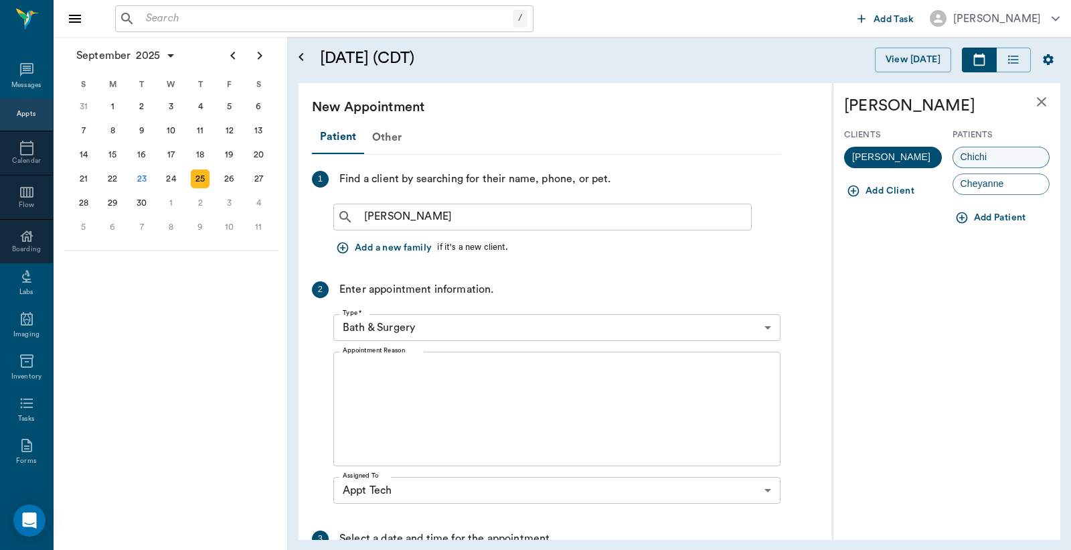
click at [999, 159] on div "Chichi" at bounding box center [1002, 157] width 98 height 21
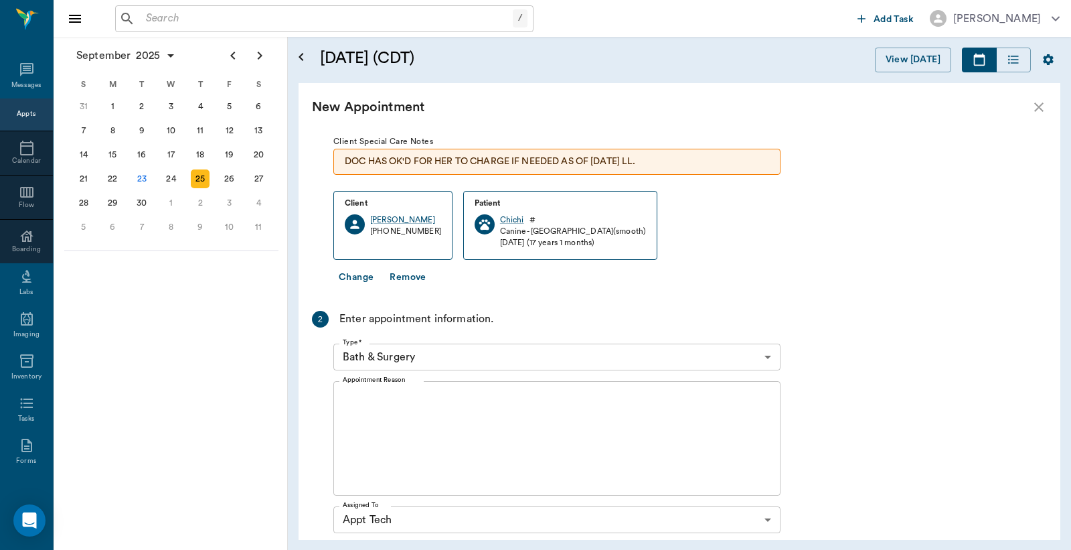
scroll to position [98, 0]
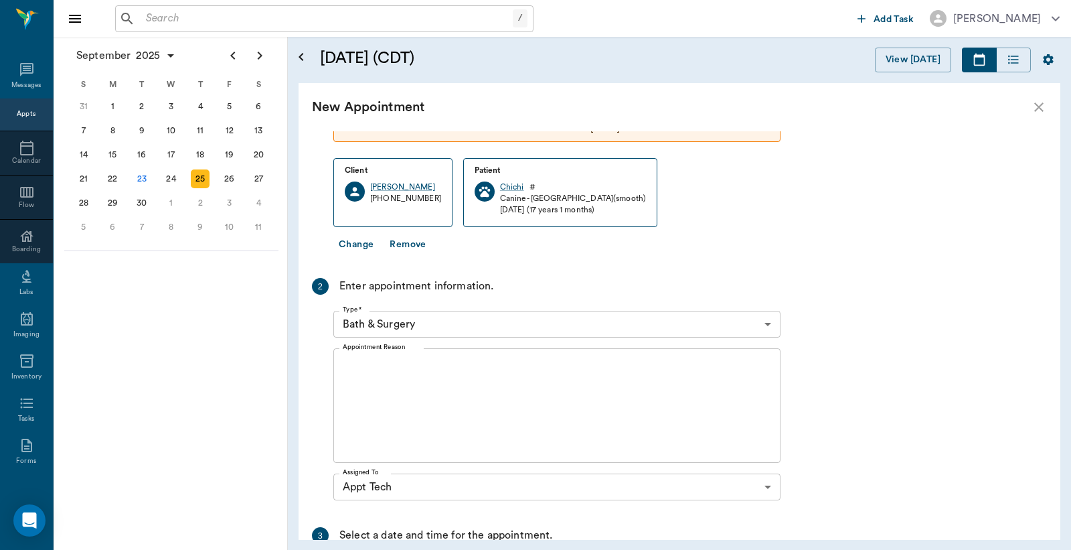
click at [771, 323] on body "/ ​ Add Task Dr. Bert Ellsworth Nectar Messages Appts Calendar Flow Boarding La…" at bounding box center [535, 275] width 1071 height 550
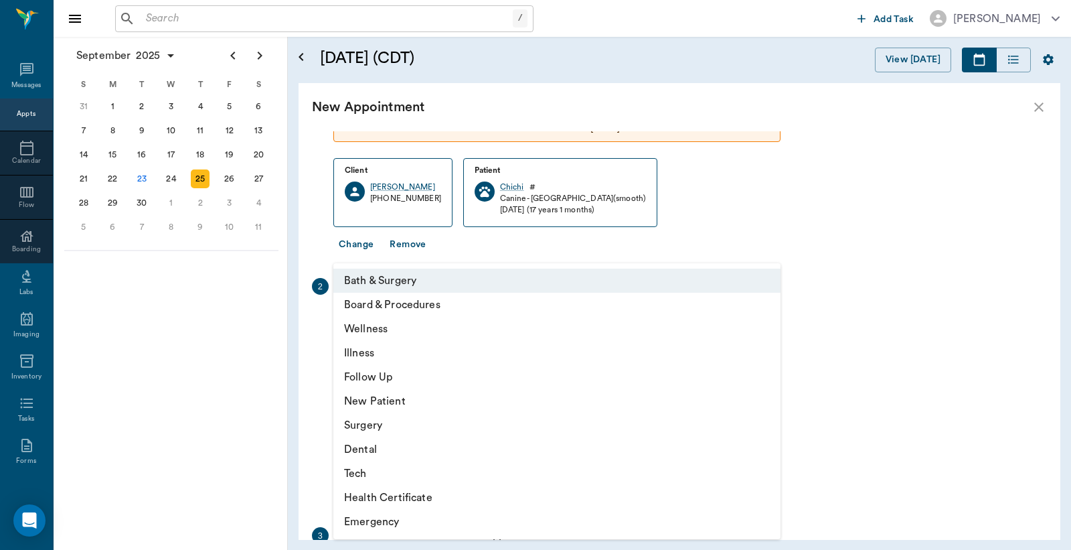
drag, startPoint x: 364, startPoint y: 474, endPoint x: 380, endPoint y: 463, distance: 20.2
click at [366, 475] on li "Tech" at bounding box center [556, 473] width 447 height 24
type input "65d2be4f46e3a538d89b8c1a"
type input "04:30 PM"
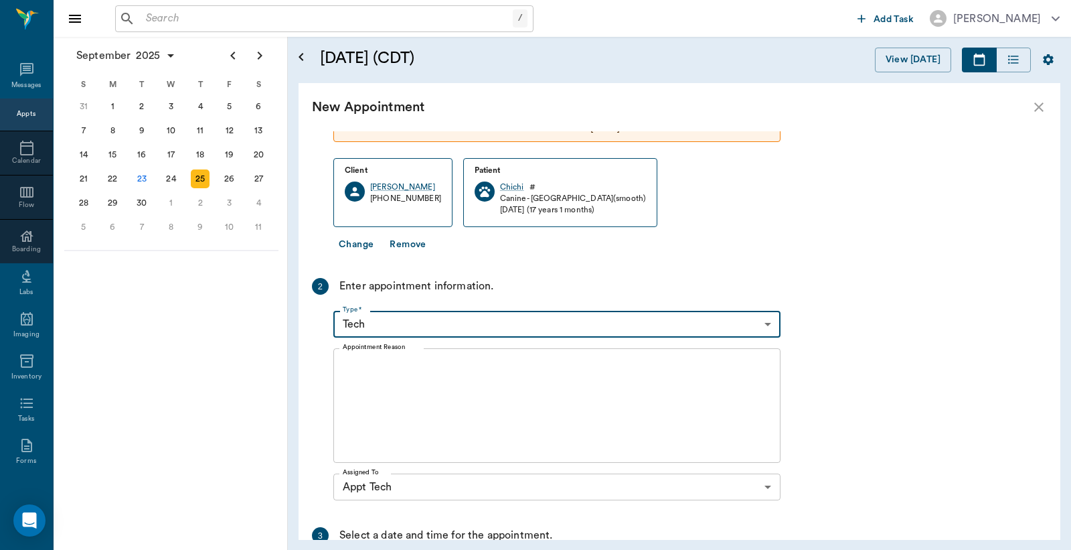
click at [352, 362] on textarea "Appointment Reason" at bounding box center [557, 406] width 428 height 92
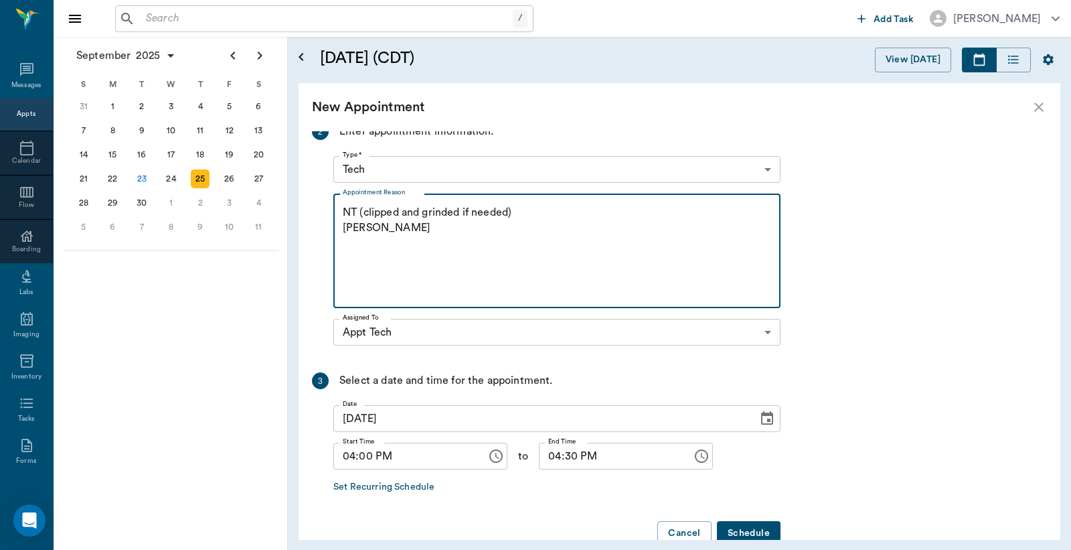
scroll to position [283, 0]
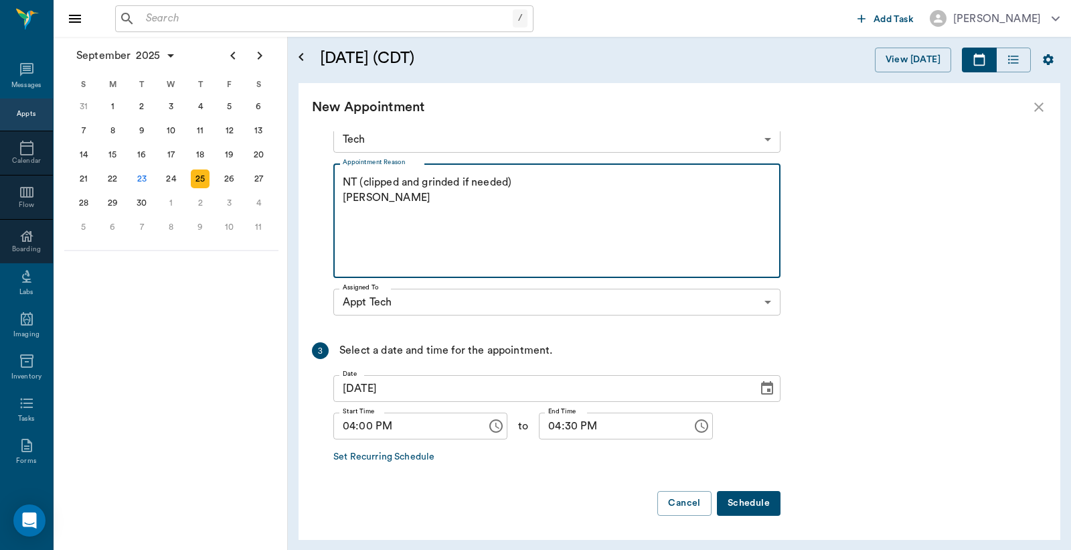
type textarea "NT (clipped and grinded if needed) Christy"
click at [746, 502] on button "Schedule" at bounding box center [749, 503] width 64 height 25
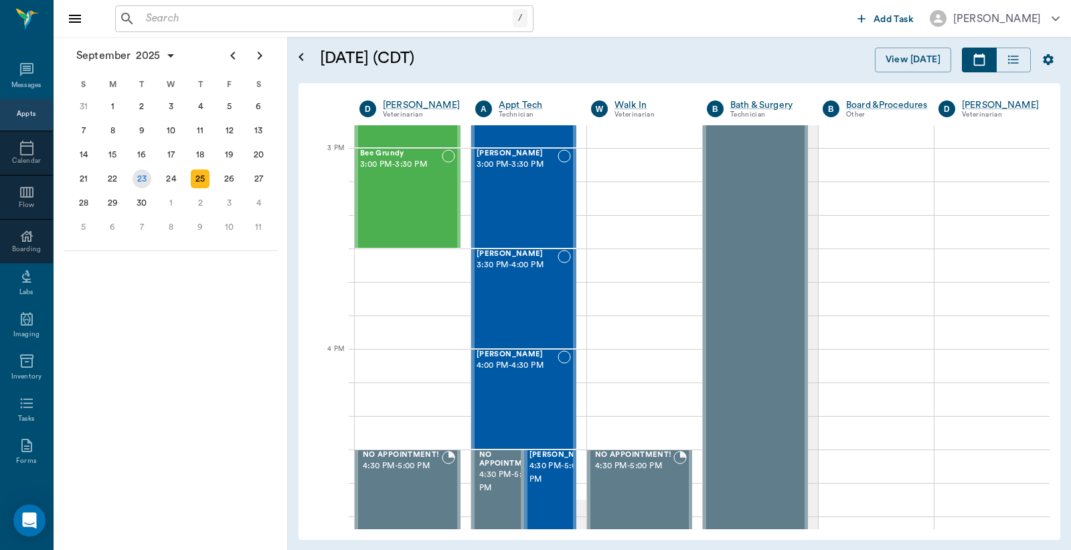
click at [143, 174] on div "23" at bounding box center [142, 178] width 19 height 19
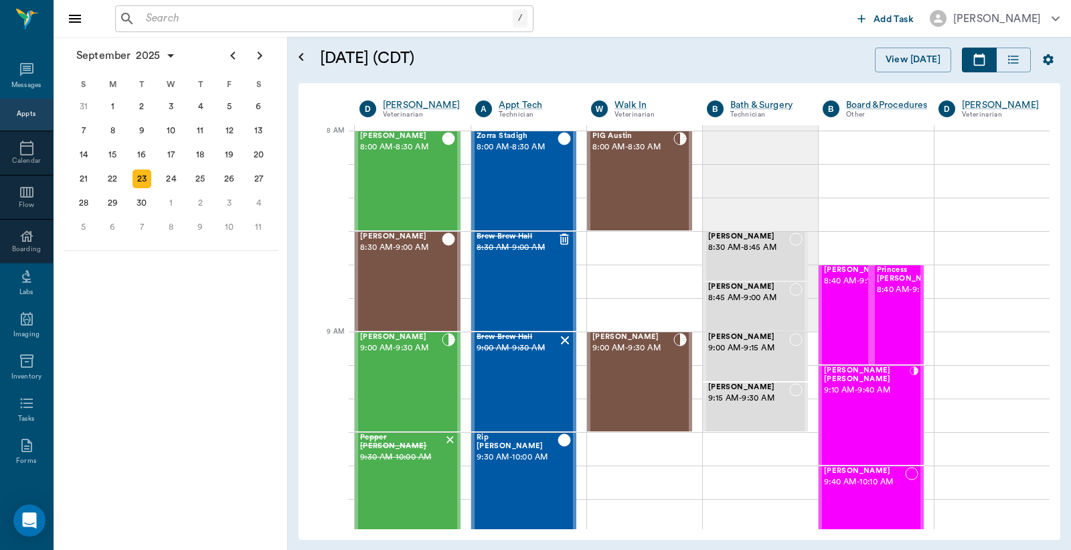
click at [19, 112] on div "Appts" at bounding box center [26, 114] width 19 height 10
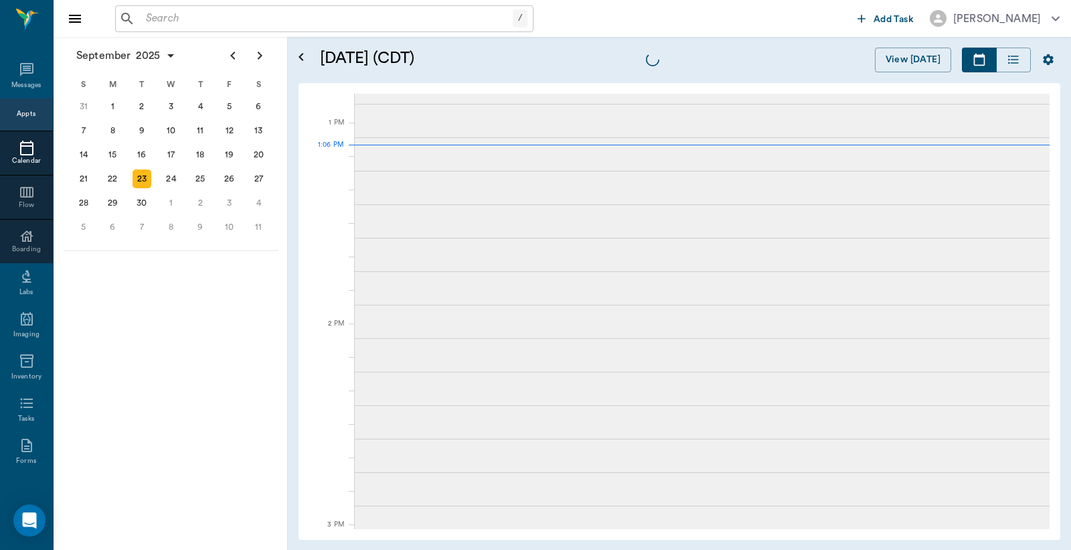
scroll to position [1005, 0]
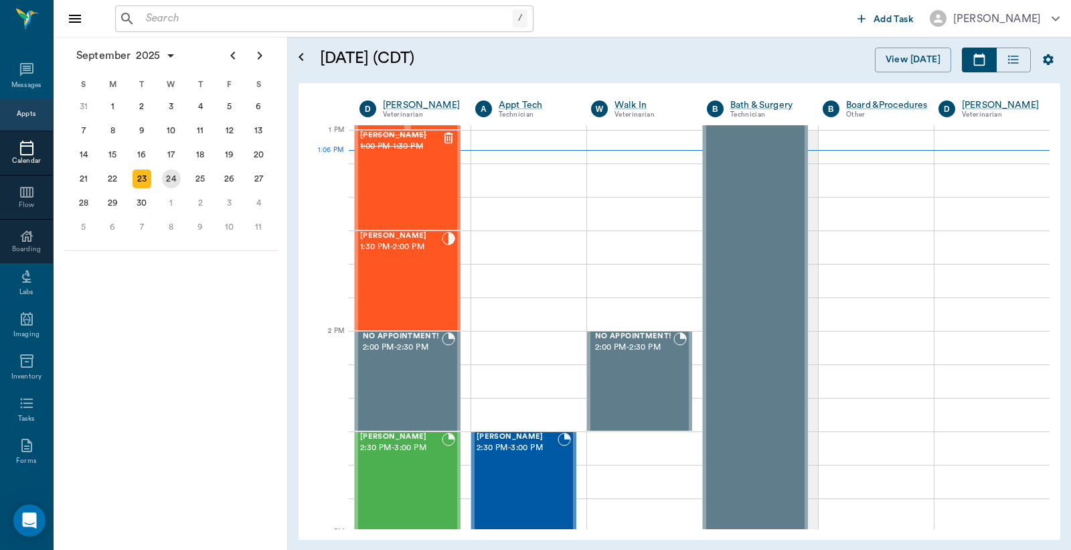
click at [171, 177] on div "24" at bounding box center [171, 178] width 19 height 19
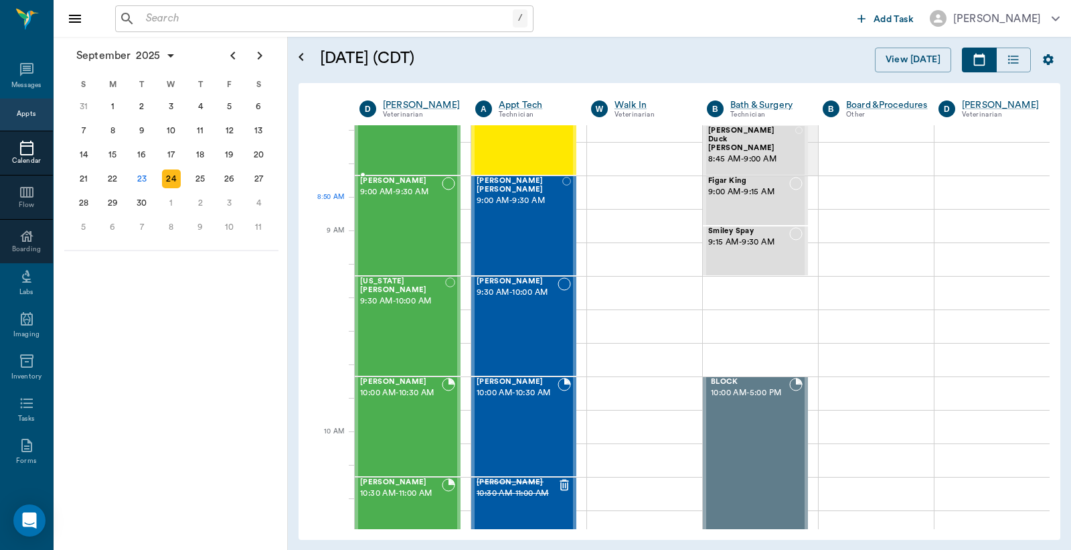
scroll to position [98, 0]
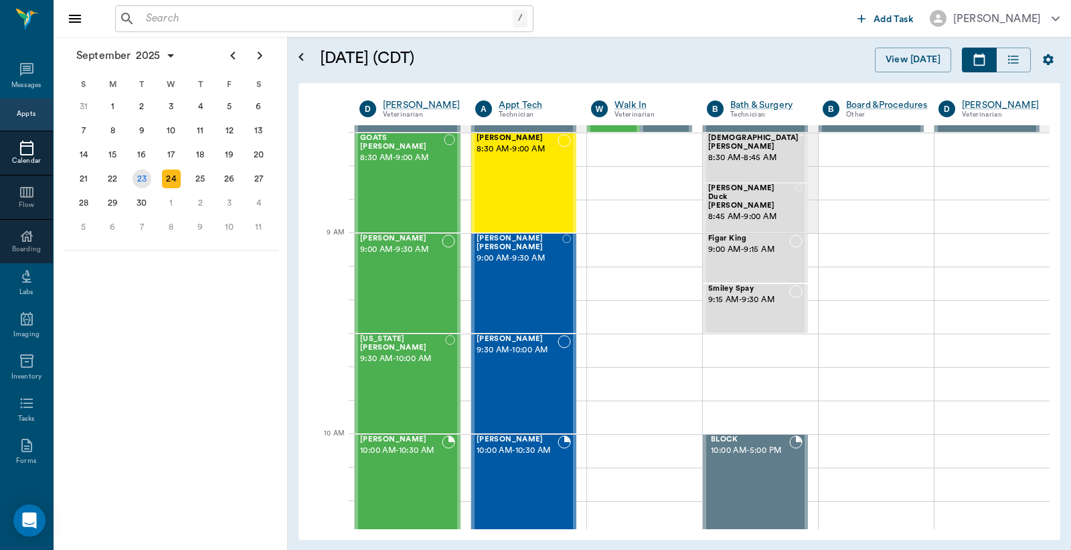
click at [143, 175] on div "23" at bounding box center [142, 178] width 19 height 19
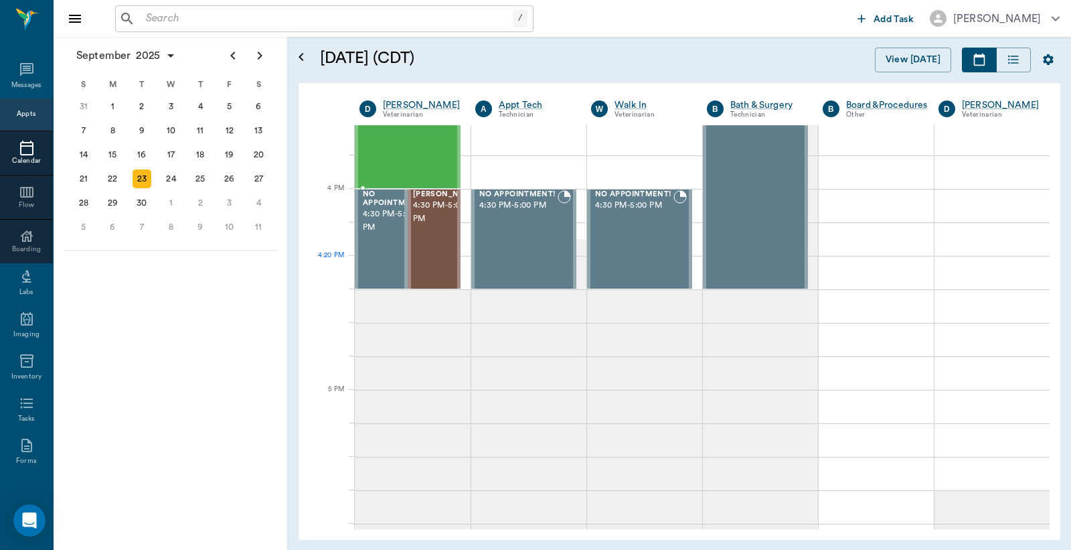
scroll to position [1488, 0]
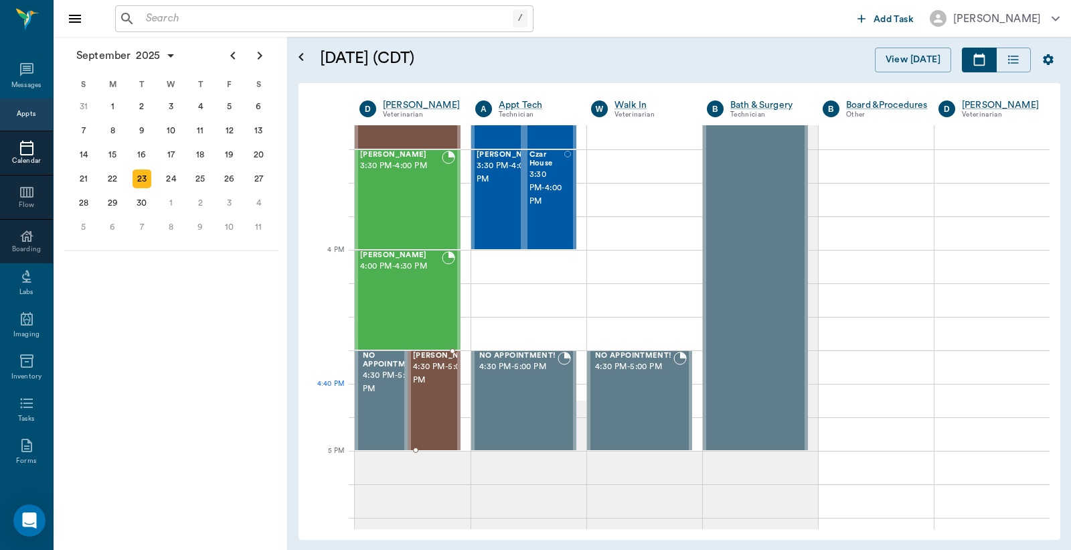
click at [434, 387] on span "4:30 PM - 5:00 PM" at bounding box center [446, 373] width 67 height 27
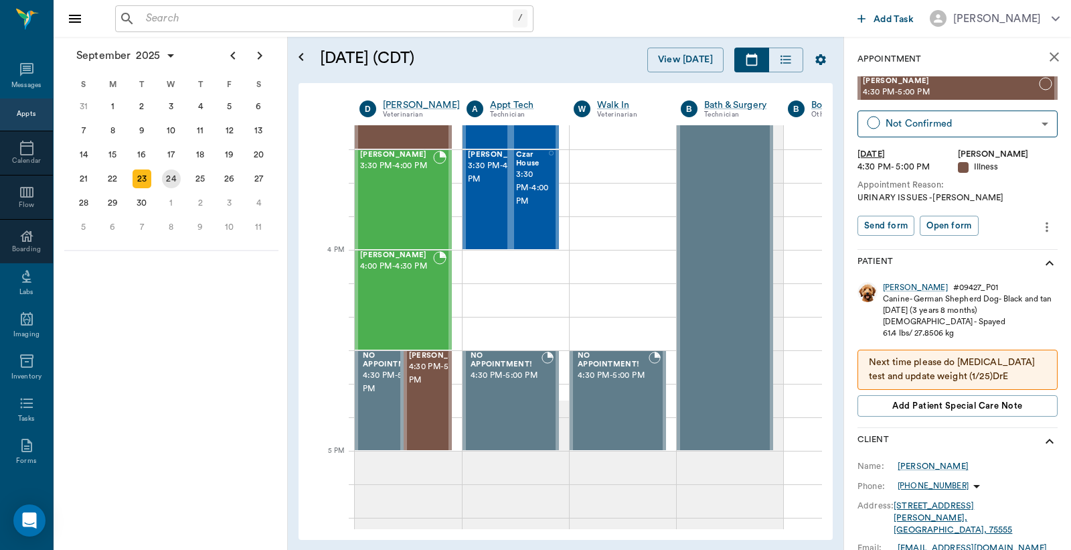
click at [174, 171] on div "24" at bounding box center [171, 178] width 19 height 19
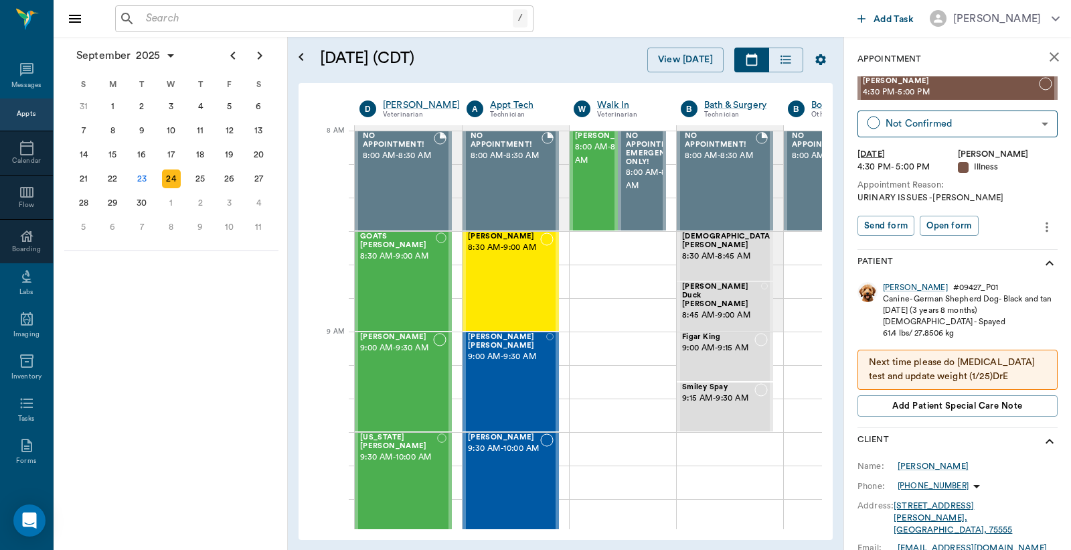
scroll to position [0, 1]
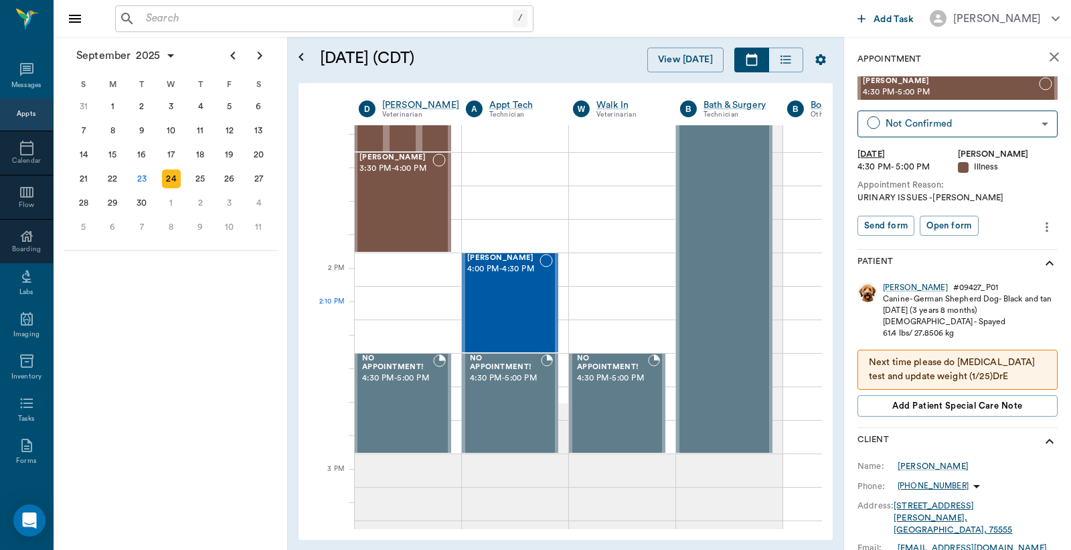
scroll to position [1488, 1]
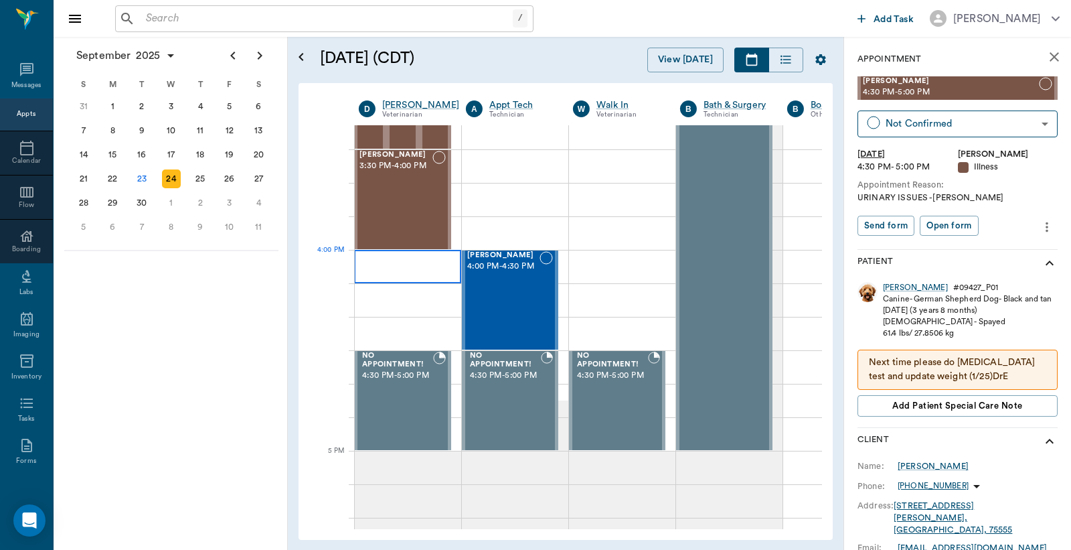
click at [366, 265] on div at bounding box center [407, 266] width 107 height 33
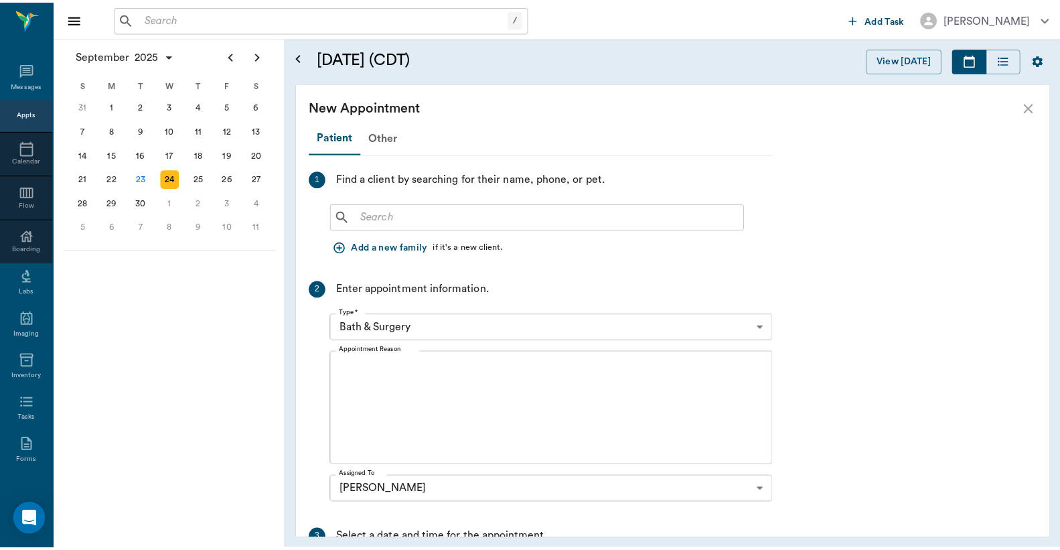
scroll to position [1488, 0]
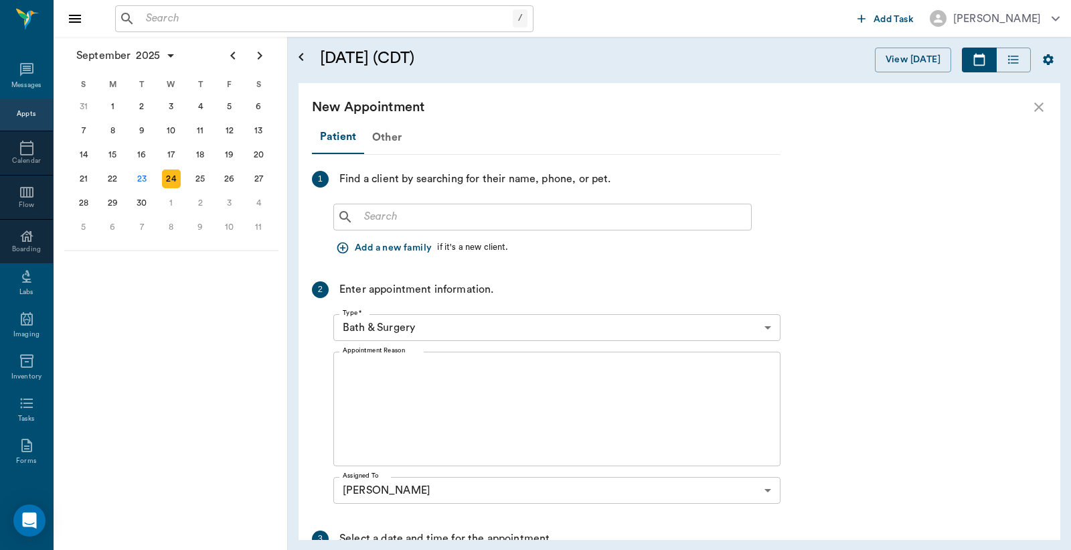
click at [369, 218] on input "text" at bounding box center [552, 217] width 387 height 19
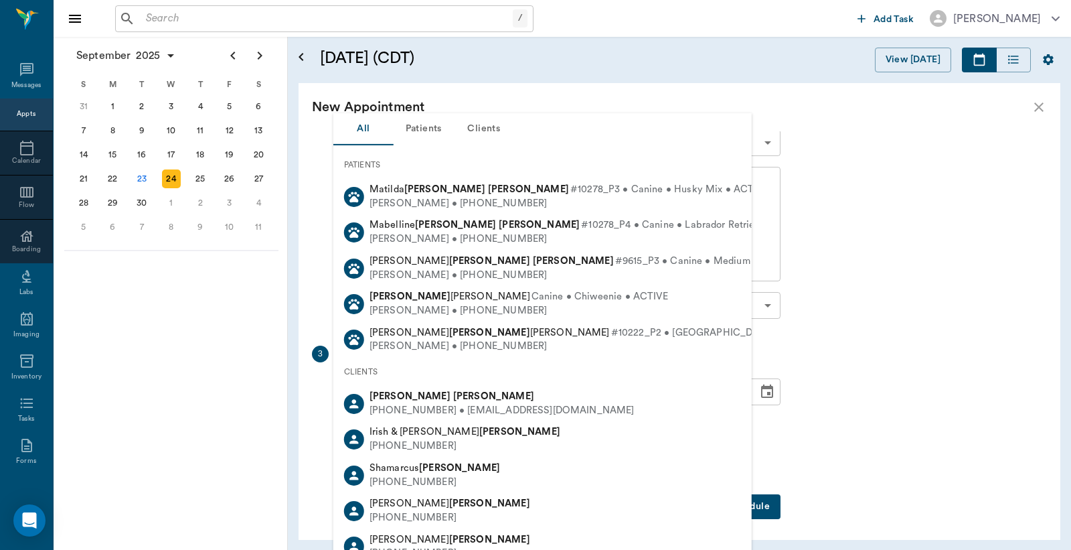
scroll to position [187, 0]
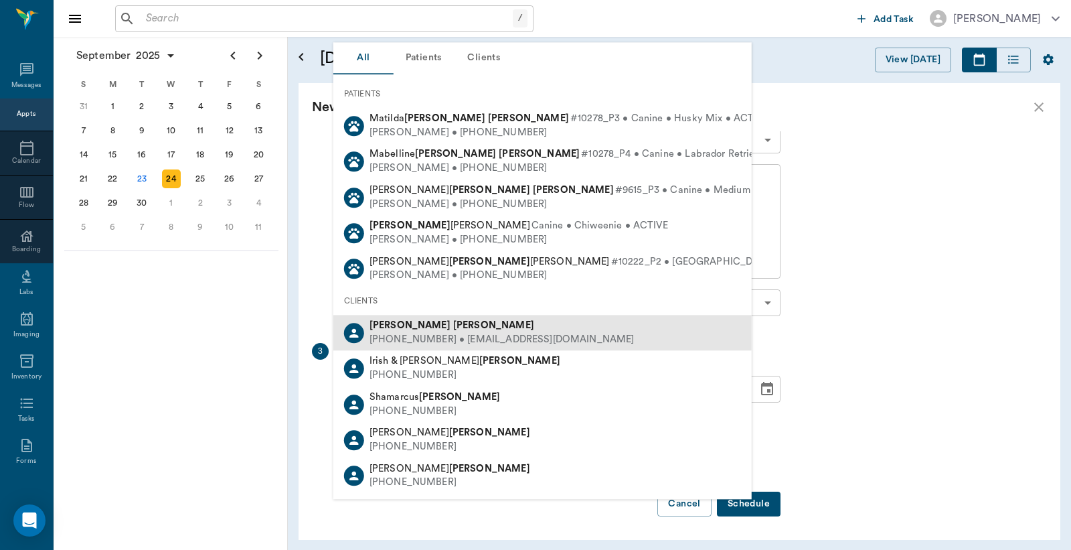
click at [447, 333] on div "(903) 407-0465 • joneslaney2@gmail.com" at bounding box center [502, 340] width 265 height 14
type input "Laney Jones"
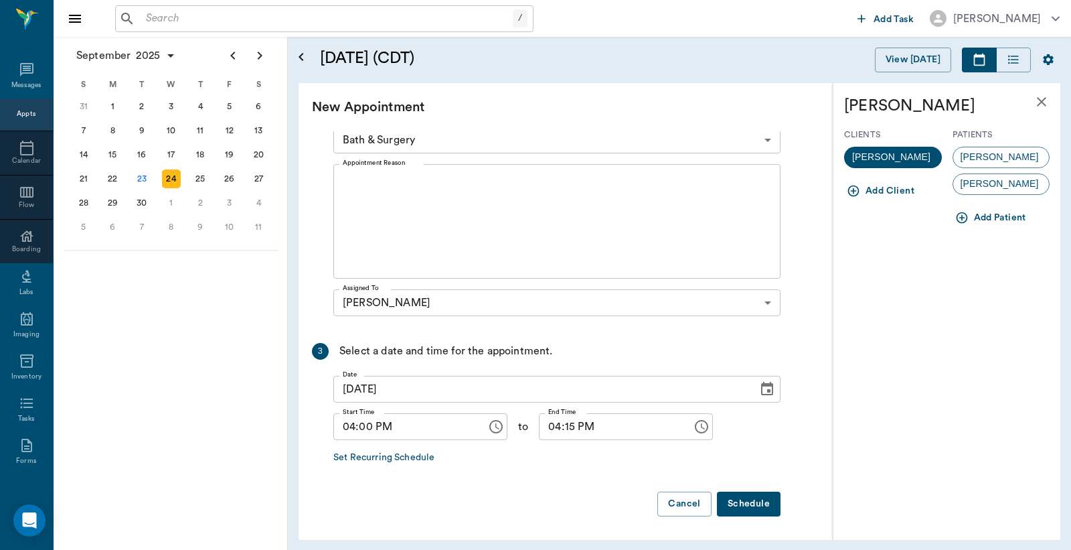
click at [1001, 216] on button "Add Patient" at bounding box center [992, 218] width 79 height 25
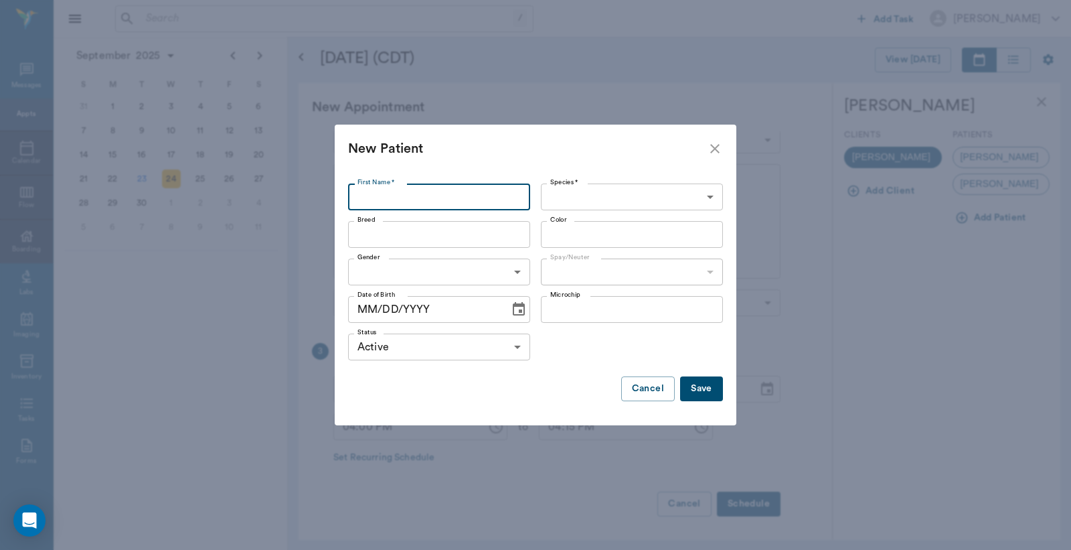
click at [360, 196] on input "First Name *" at bounding box center [439, 196] width 182 height 27
type input "Max"
click at [600, 196] on body "/ ​ Add Task Dr. Bert Ellsworth Nectar Messages Appts Calendar Flow Boarding La…" at bounding box center [535, 275] width 1071 height 550
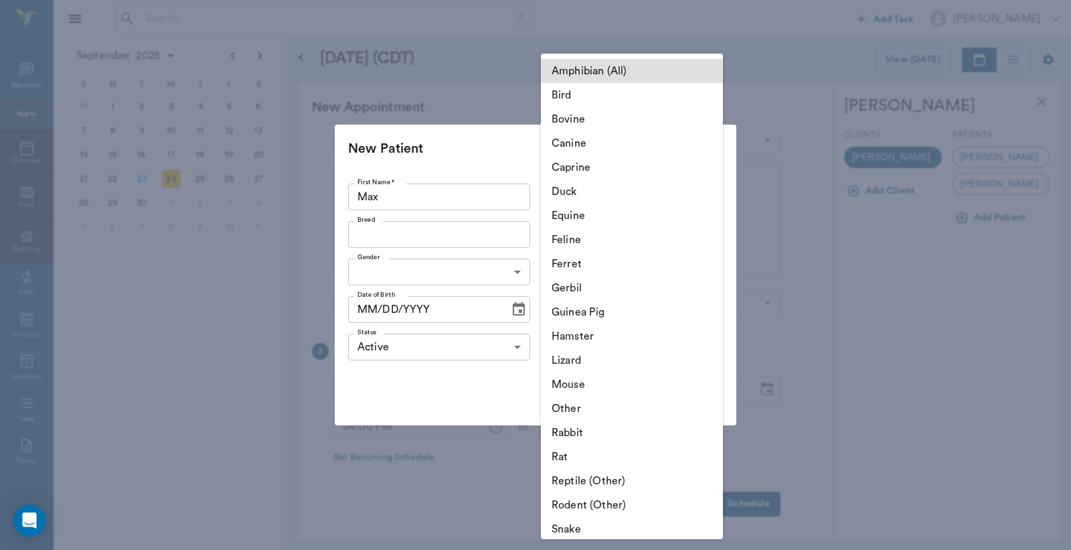
click at [570, 142] on li "Canine" at bounding box center [632, 143] width 182 height 24
type input "Canine"
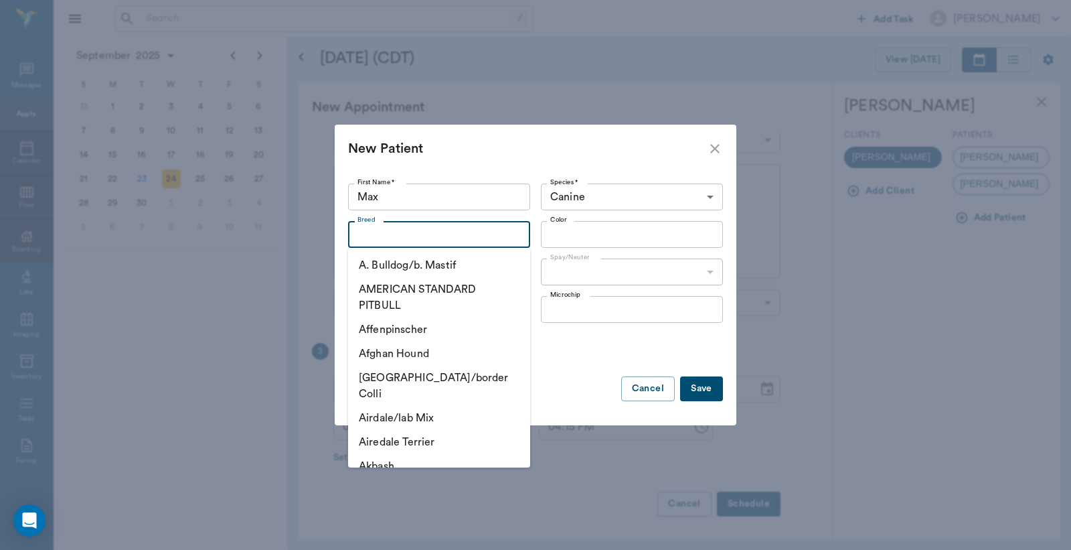
click at [356, 230] on input "Breed" at bounding box center [428, 234] width 152 height 19
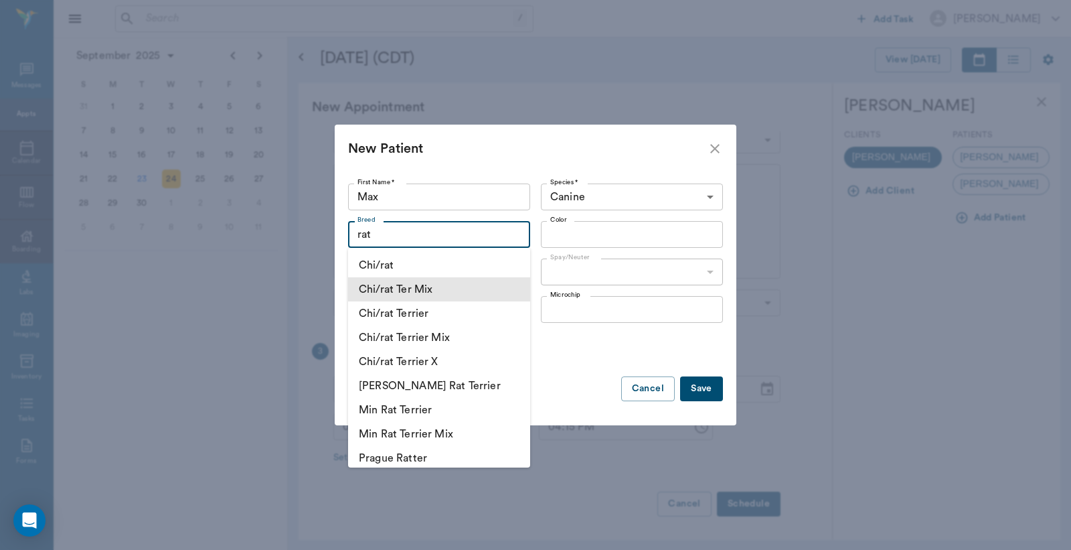
click at [390, 295] on li "Chi/rat Ter Mix" at bounding box center [439, 289] width 182 height 24
type input "Chi/rat Ter Mix"
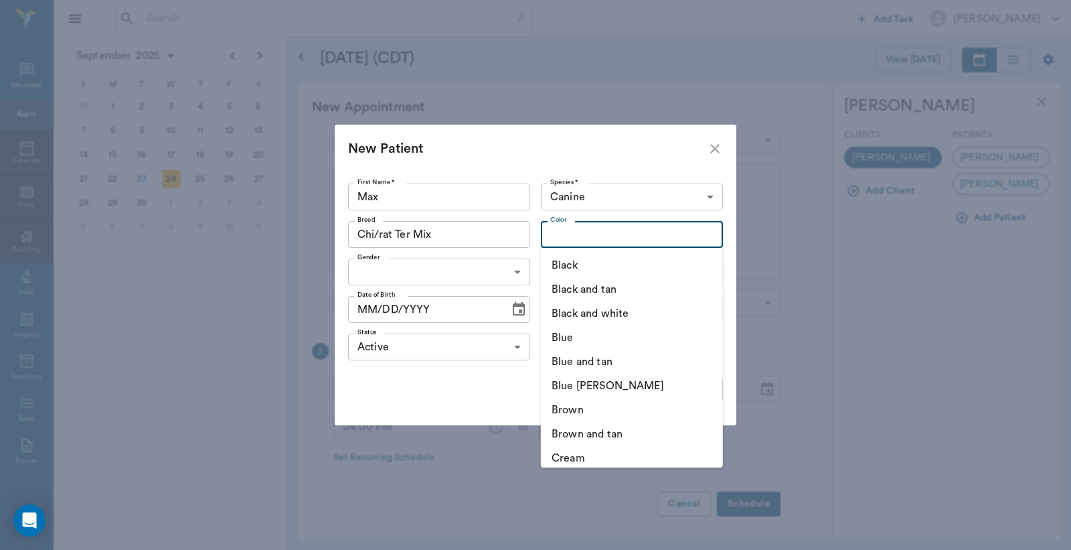
click at [567, 238] on input "Color" at bounding box center [621, 234] width 152 height 19
click at [570, 313] on li "Black and white" at bounding box center [632, 313] width 182 height 24
type input "Black and white"
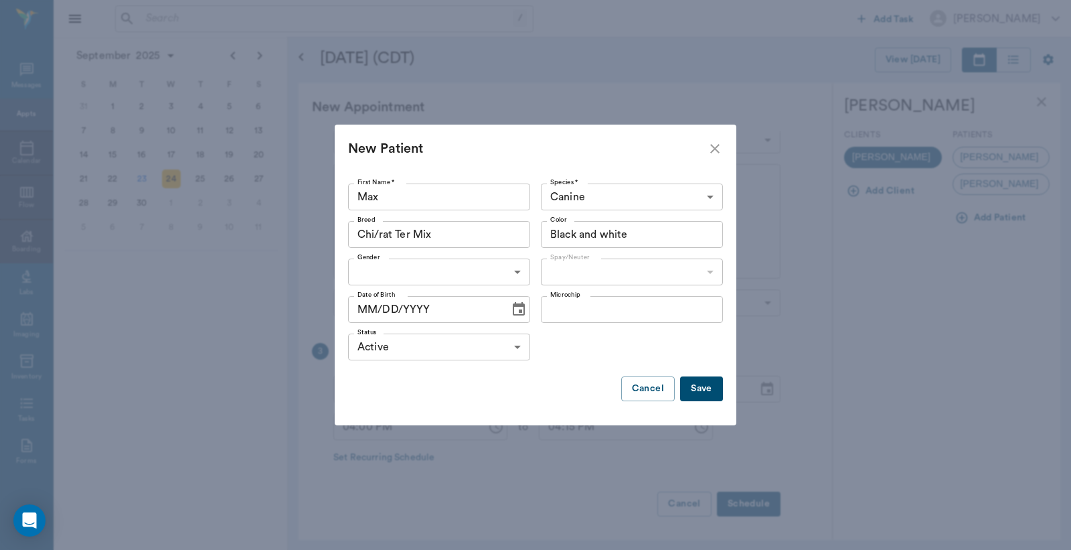
click at [518, 271] on body "/ ​ Add Task Dr. Bert Ellsworth Nectar Messages Appts Calendar Flow Boarding La…" at bounding box center [535, 275] width 1071 height 550
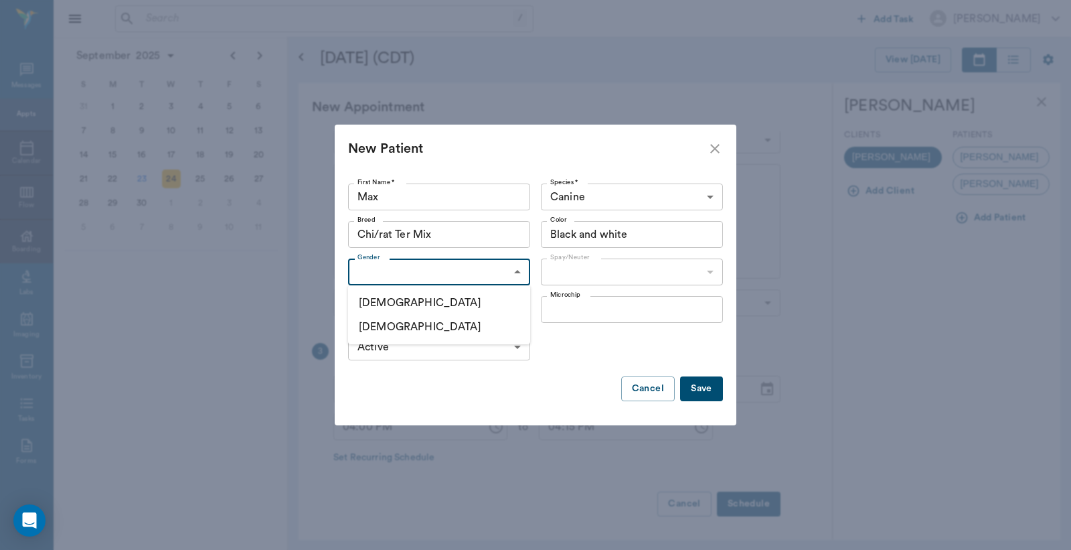
click at [402, 302] on li "Male" at bounding box center [439, 303] width 182 height 24
type input "MALE"
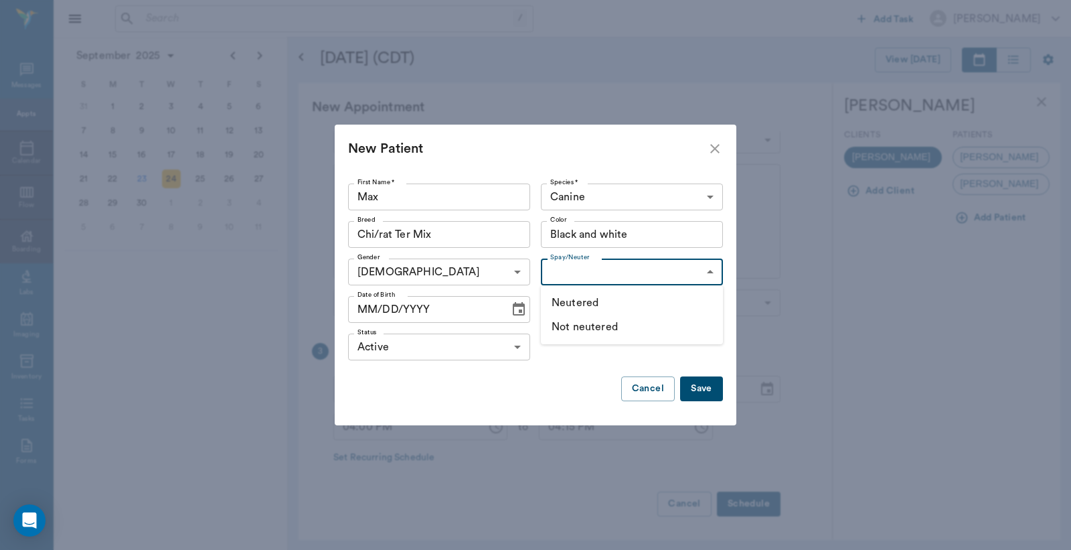
click at [712, 272] on body "/ ​ Add Task Dr. Bert Ellsworth Nectar Messages Appts Calendar Flow Boarding La…" at bounding box center [535, 275] width 1071 height 550
click at [606, 303] on li "Neutered" at bounding box center [632, 303] width 182 height 24
type input "true"
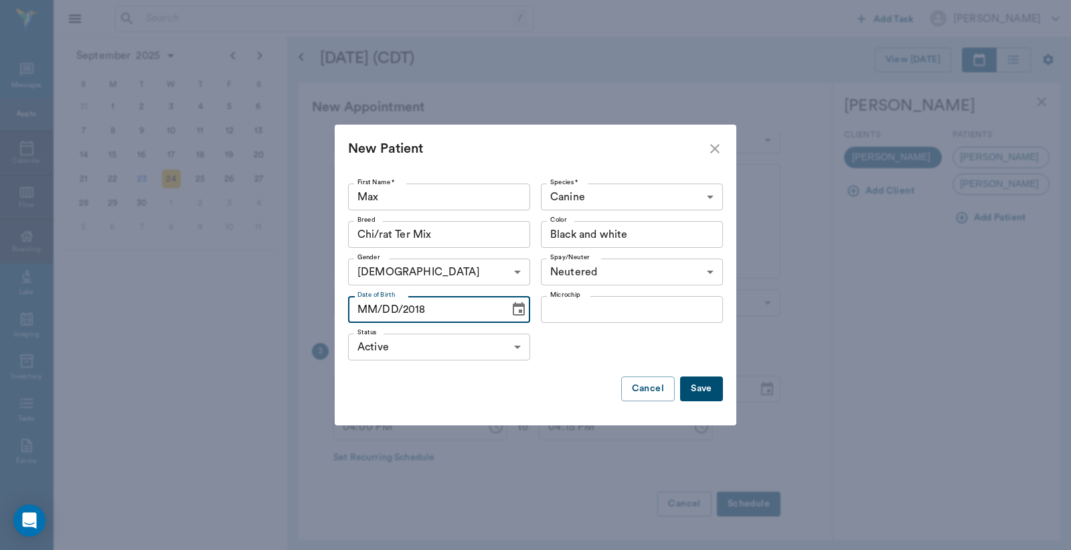
drag, startPoint x: 353, startPoint y: 307, endPoint x: 382, endPoint y: 309, distance: 28.9
click at [445, 318] on input "MM/DD/2018" at bounding box center [424, 309] width 152 height 27
click at [356, 308] on input "MM/DD/2018" at bounding box center [424, 309] width 152 height 27
type input "05/23/2018"
click at [712, 392] on button "Save" at bounding box center [701, 388] width 43 height 25
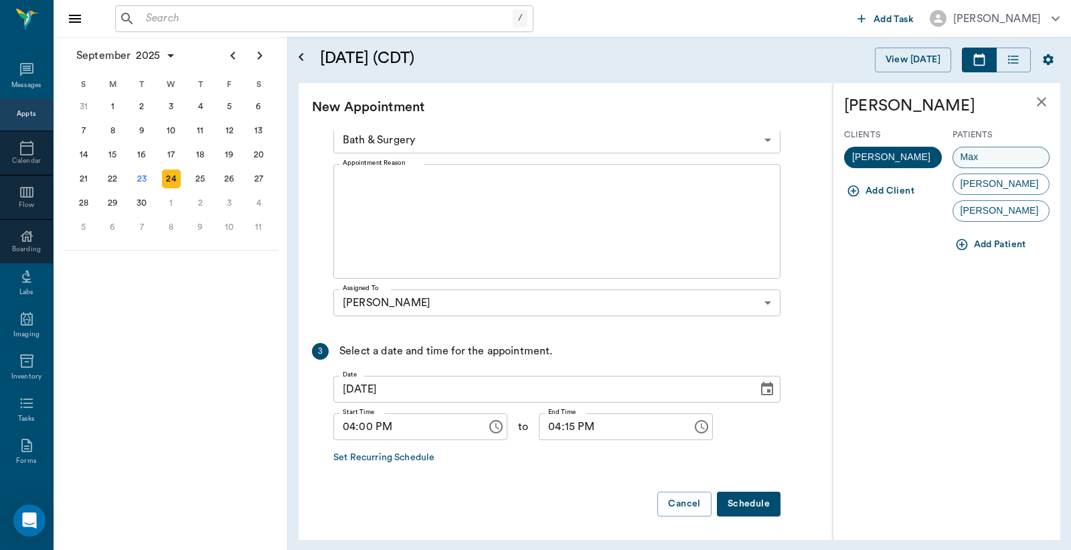
click at [987, 157] on div "Max" at bounding box center [1002, 157] width 98 height 21
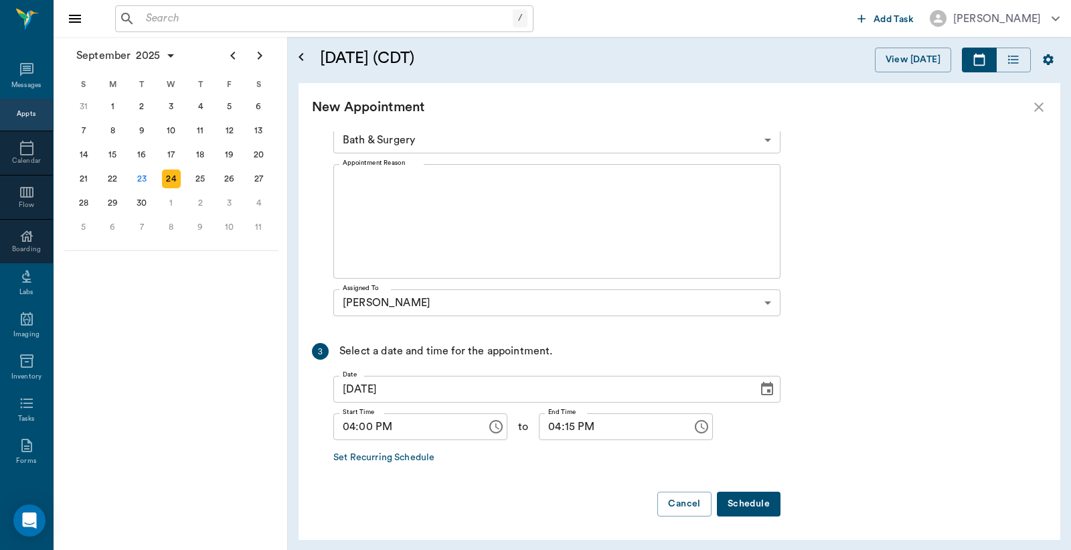
scroll to position [0, 0]
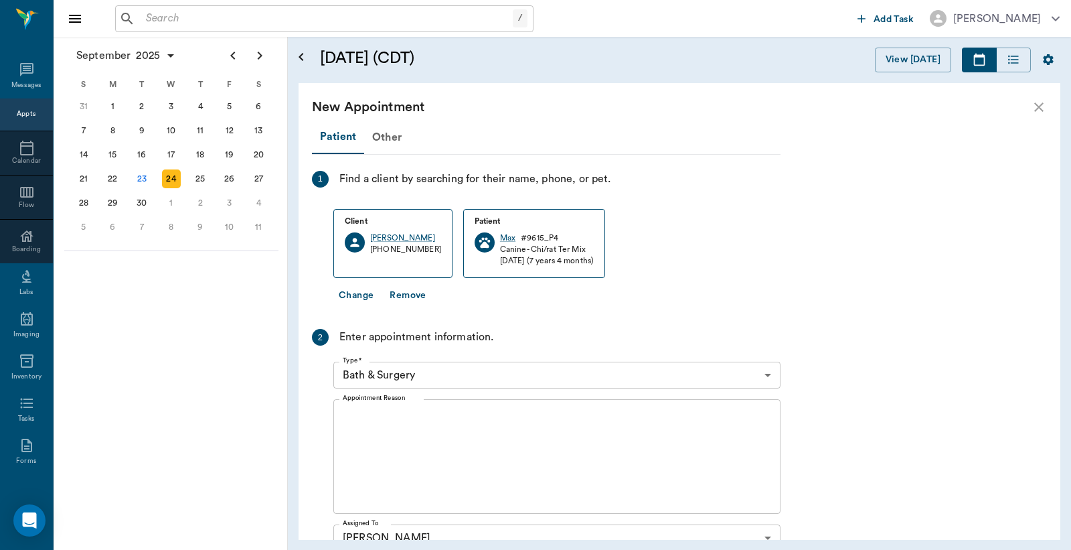
click at [770, 376] on body "/ ​ Add Task Dr. Bert Ellsworth Nectar Messages Appts Calendar Flow Boarding La…" at bounding box center [535, 275] width 1071 height 550
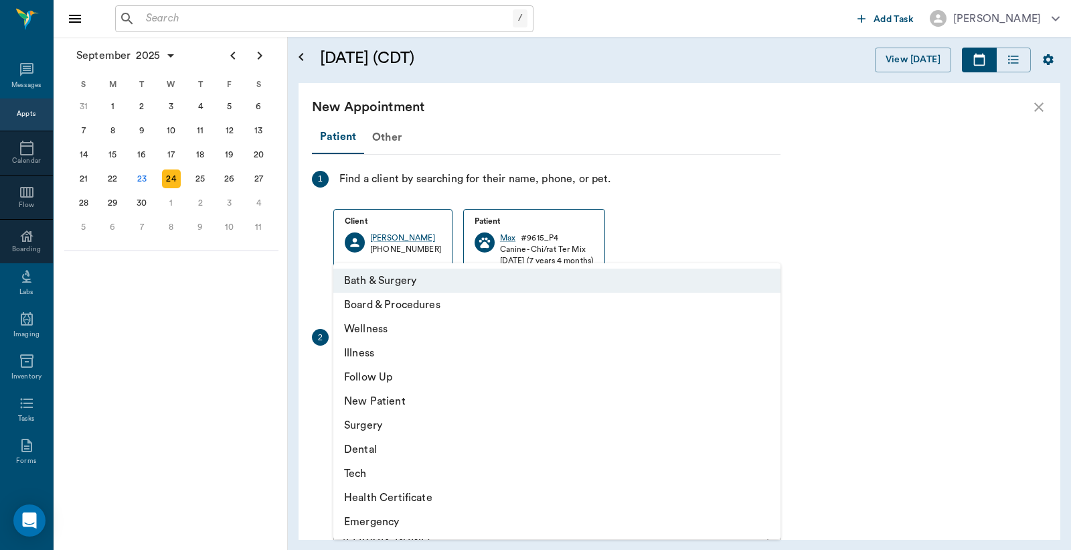
click at [400, 335] on li "Wellness" at bounding box center [556, 329] width 447 height 24
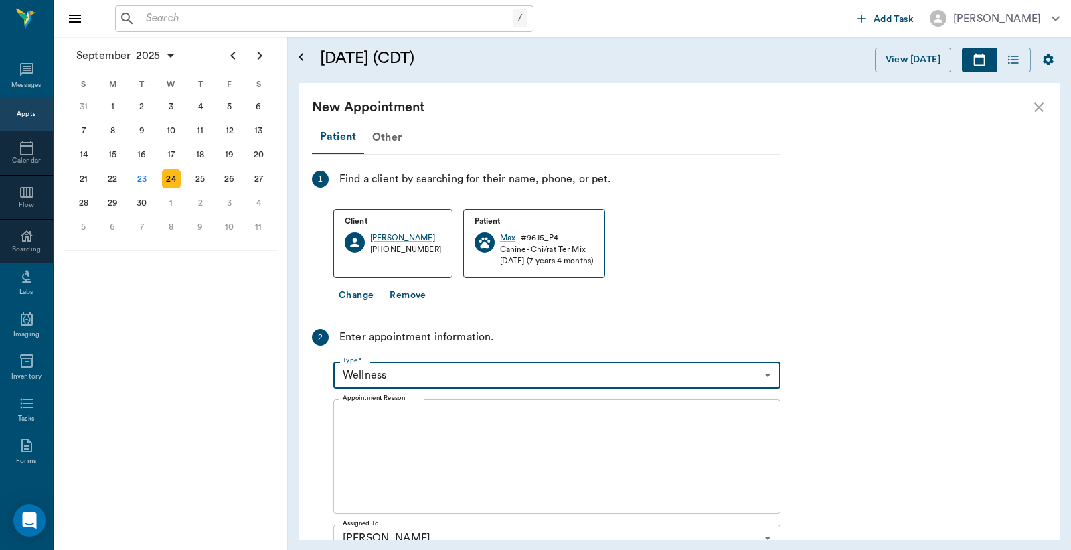
type input "65d2be4f46e3a538d89b8c14"
type input "04:30 PM"
click at [353, 422] on textarea "Appointment Reason" at bounding box center [557, 456] width 428 height 92
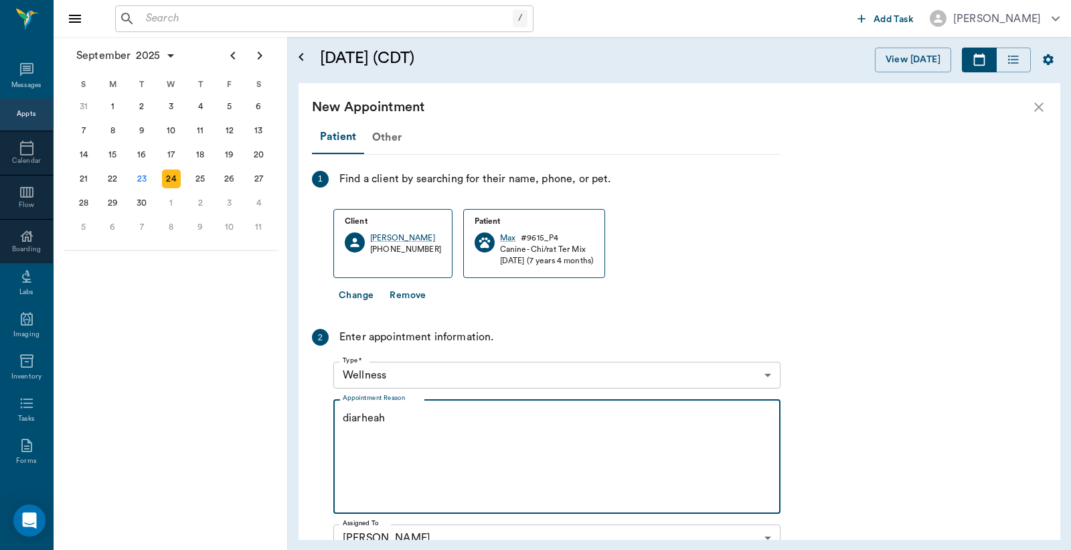
drag, startPoint x: 359, startPoint y: 416, endPoint x: 775, endPoint y: 277, distance: 439.3
click at [775, 277] on div "Client Laney Jones (903) 407-0465 Patient Max # 9615_P4 Canine - Chi/rat Ter Mi…" at bounding box center [556, 246] width 447 height 74
click at [362, 417] on textarea "diarheah" at bounding box center [557, 456] width 428 height 92
click at [389, 416] on textarea "diarrheah" at bounding box center [557, 456] width 428 height 92
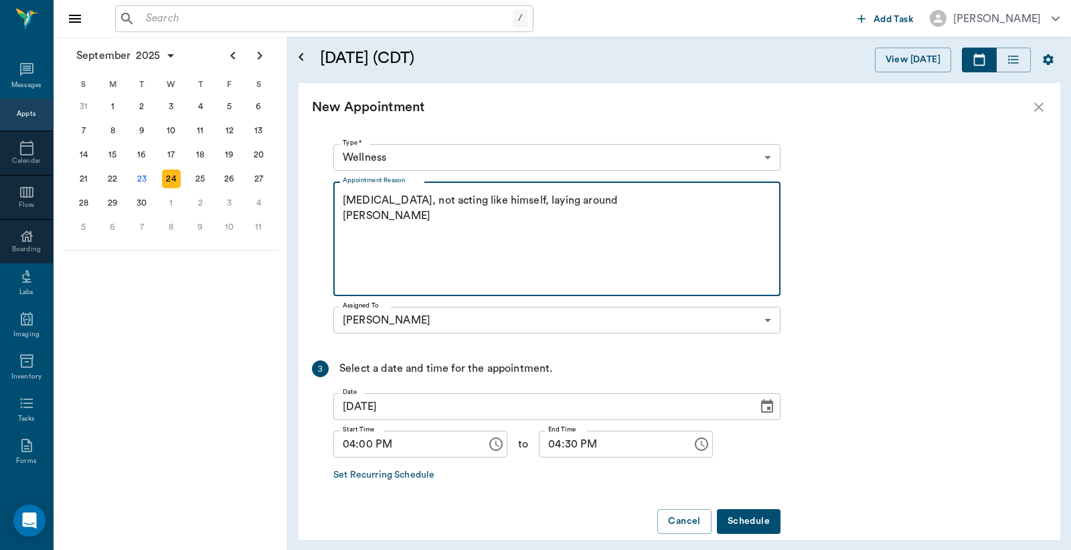
scroll to position [235, 0]
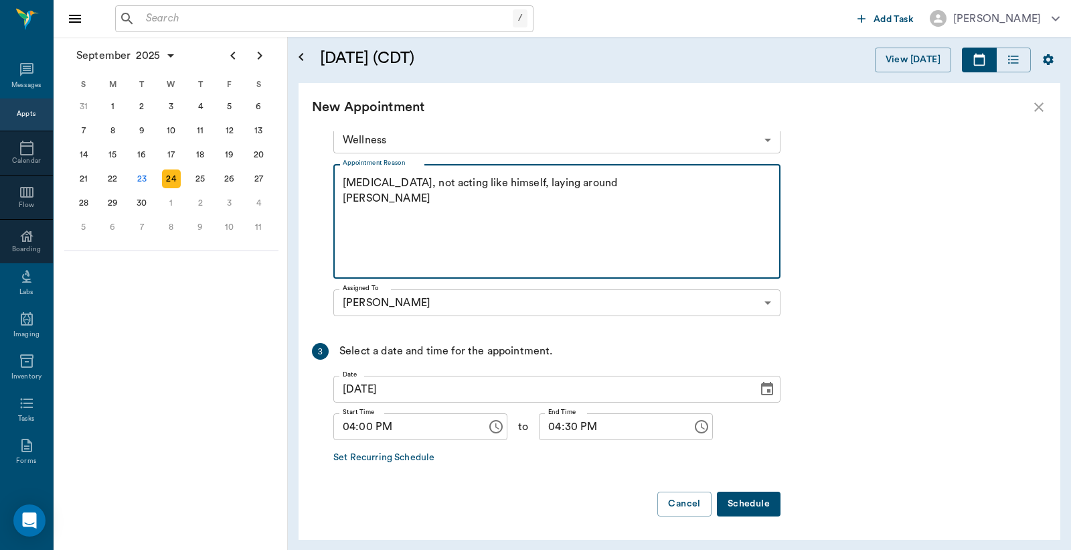
type textarea "diarrhea, not acting like himself, laying around Christy"
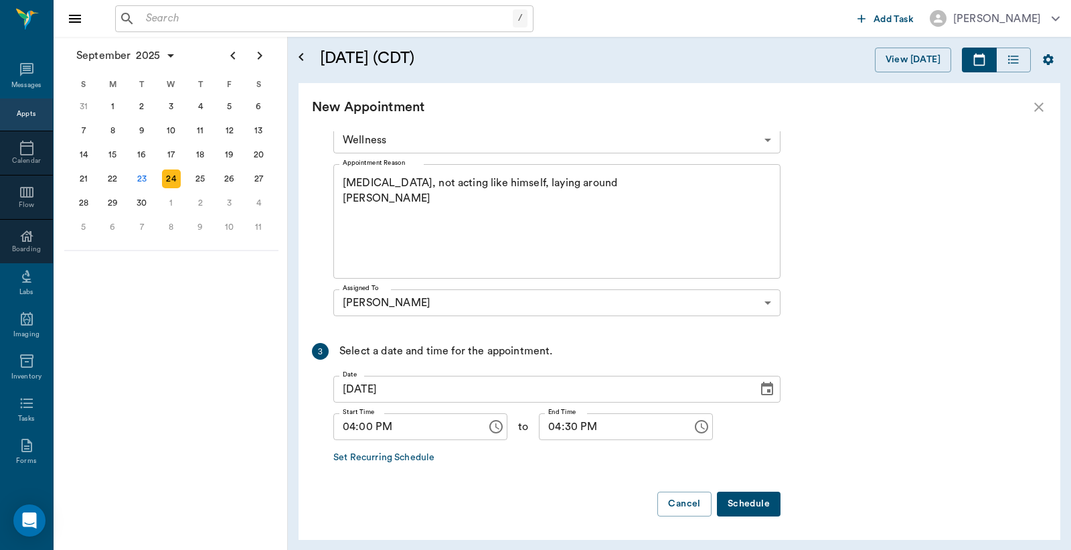
click at [745, 503] on button "Schedule" at bounding box center [749, 503] width 64 height 25
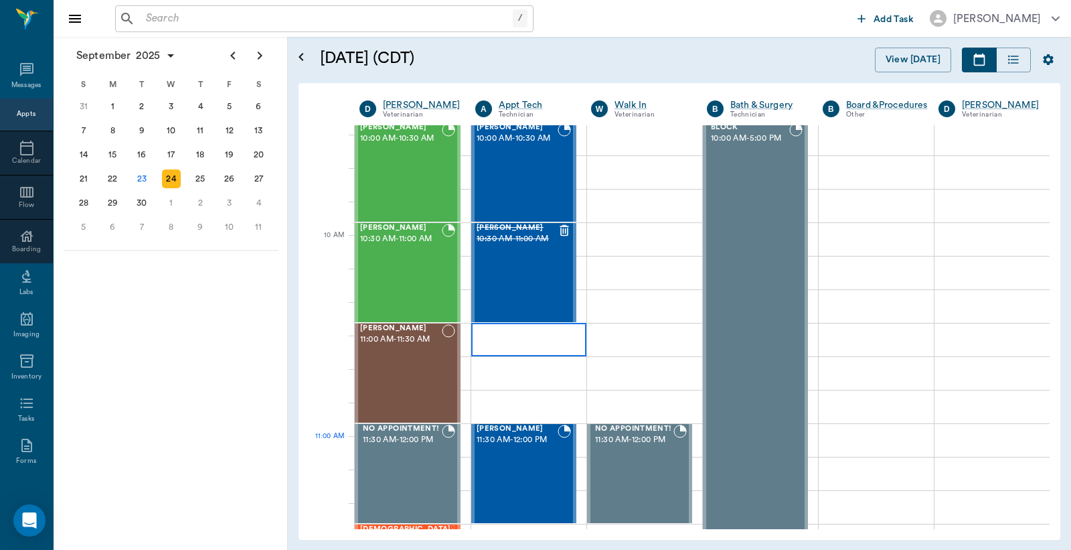
scroll to position [297, 0]
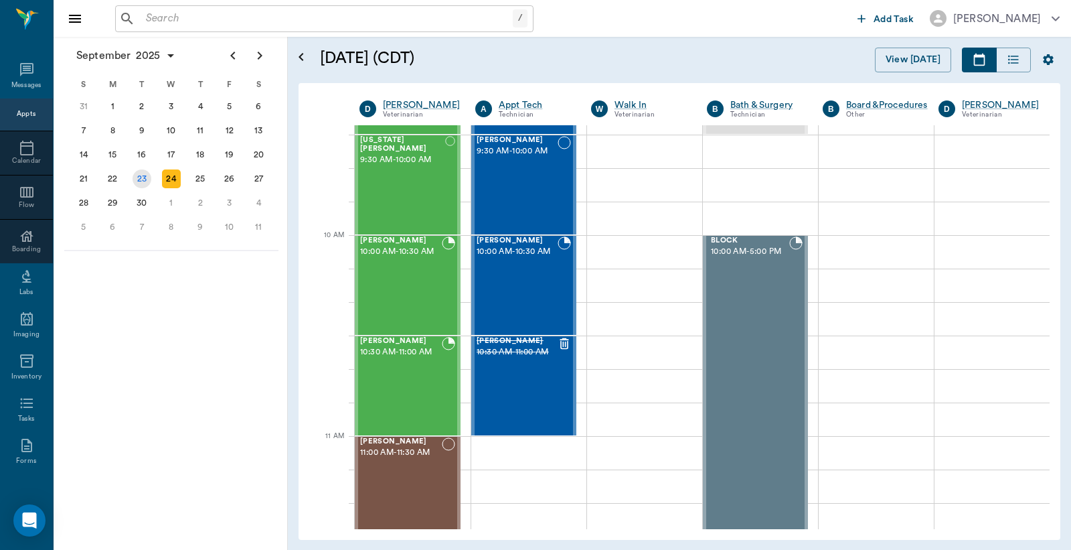
click at [142, 175] on div "23" at bounding box center [142, 178] width 19 height 19
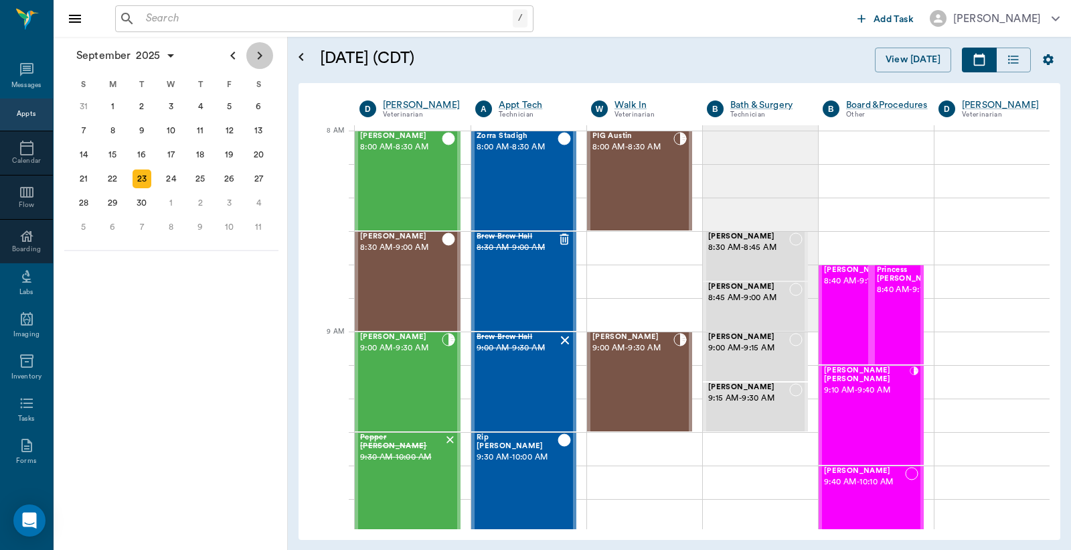
click at [258, 57] on icon "Next page" at bounding box center [260, 56] width 16 height 16
click at [230, 56] on icon "Previous page" at bounding box center [232, 56] width 5 height 8
click at [263, 58] on icon "Next page" at bounding box center [260, 56] width 16 height 16
click at [637, 186] on div "PIG Austin 8:00 AM - 8:30 AM" at bounding box center [633, 181] width 81 height 98
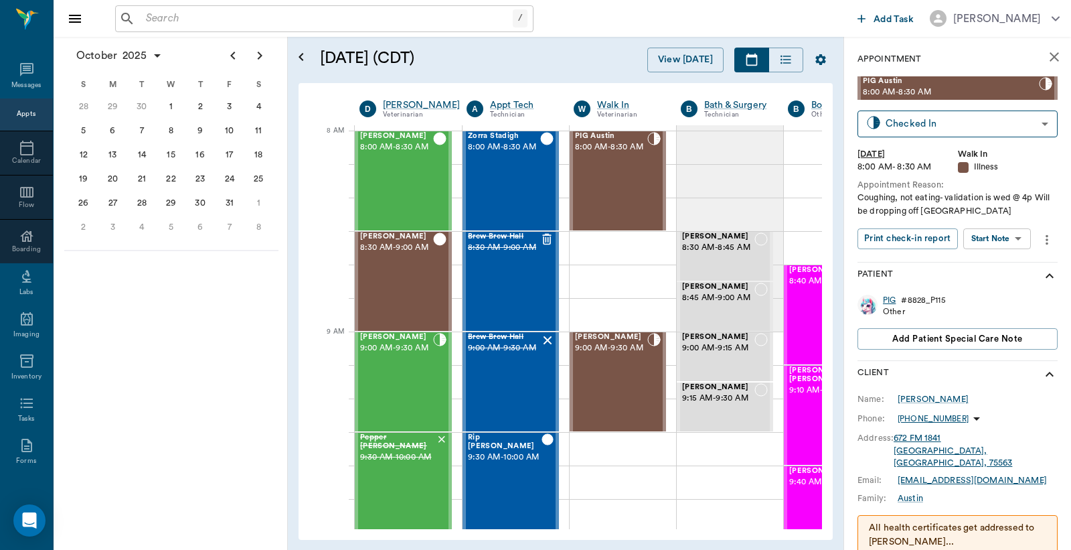
click at [890, 301] on div "PIG" at bounding box center [889, 300] width 13 height 11
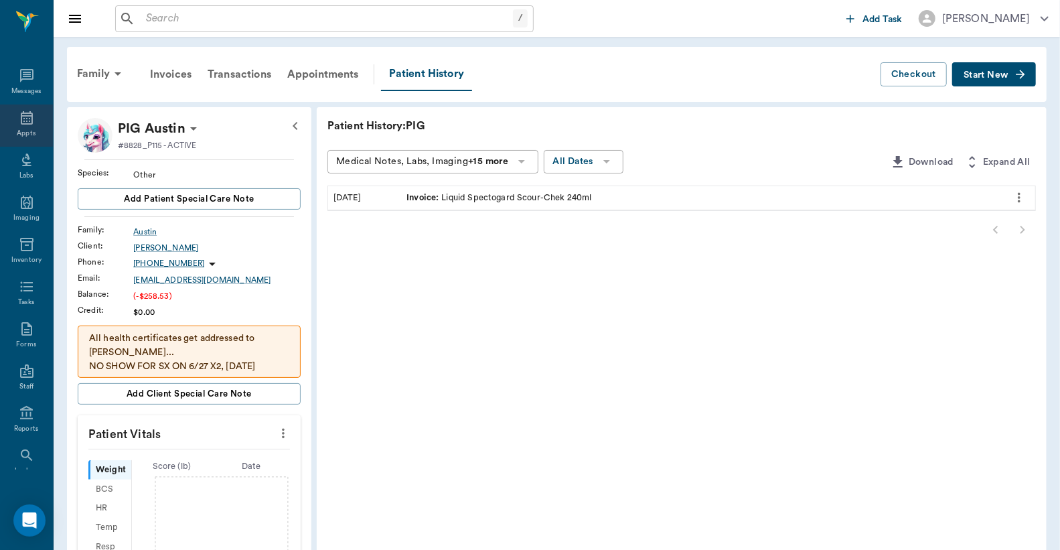
click at [23, 130] on div "Appts" at bounding box center [26, 134] width 19 height 10
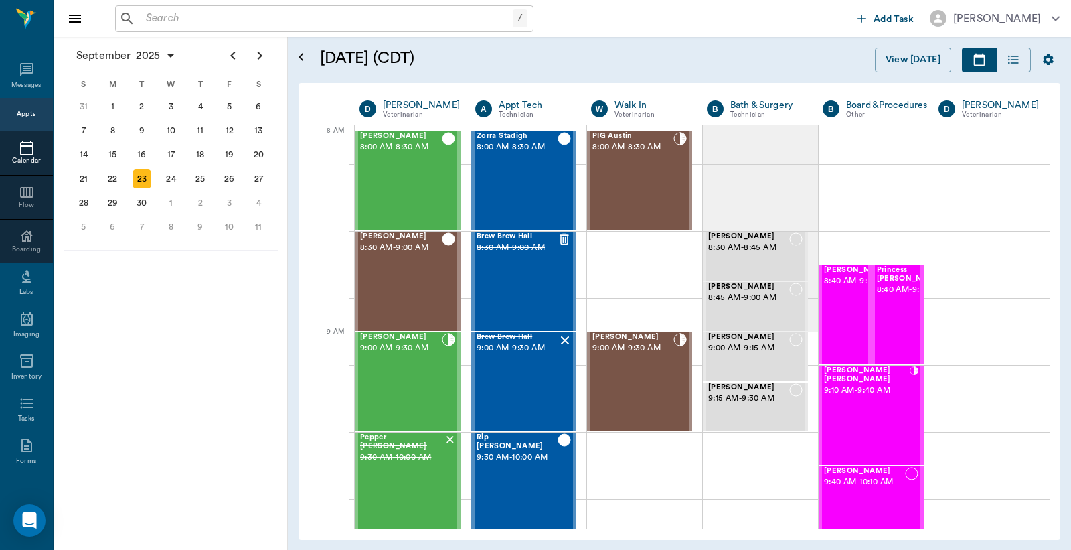
click at [143, 17] on input "text" at bounding box center [327, 18] width 372 height 19
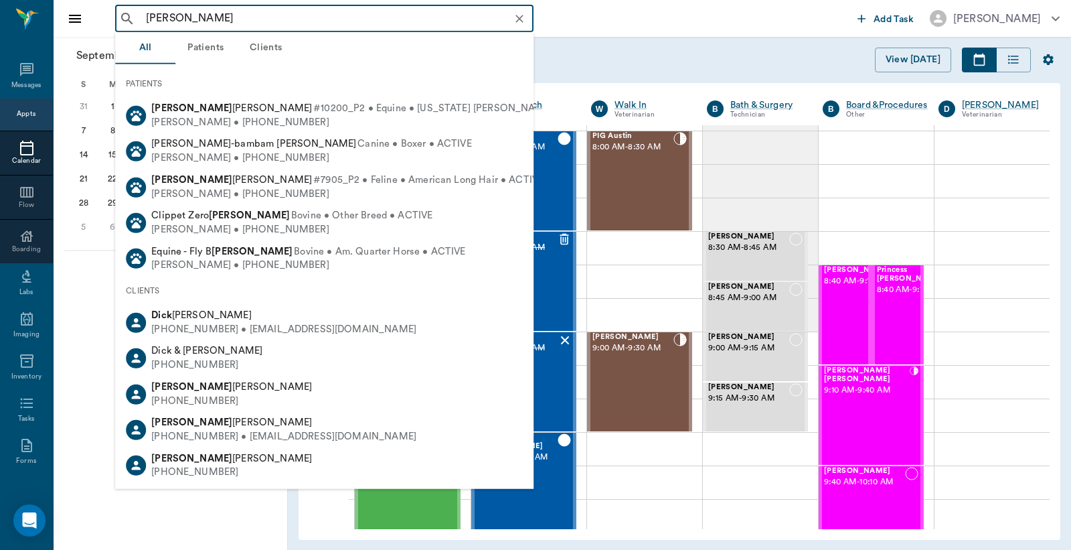
click at [170, 18] on input "Dick Francis" at bounding box center [335, 18] width 389 height 19
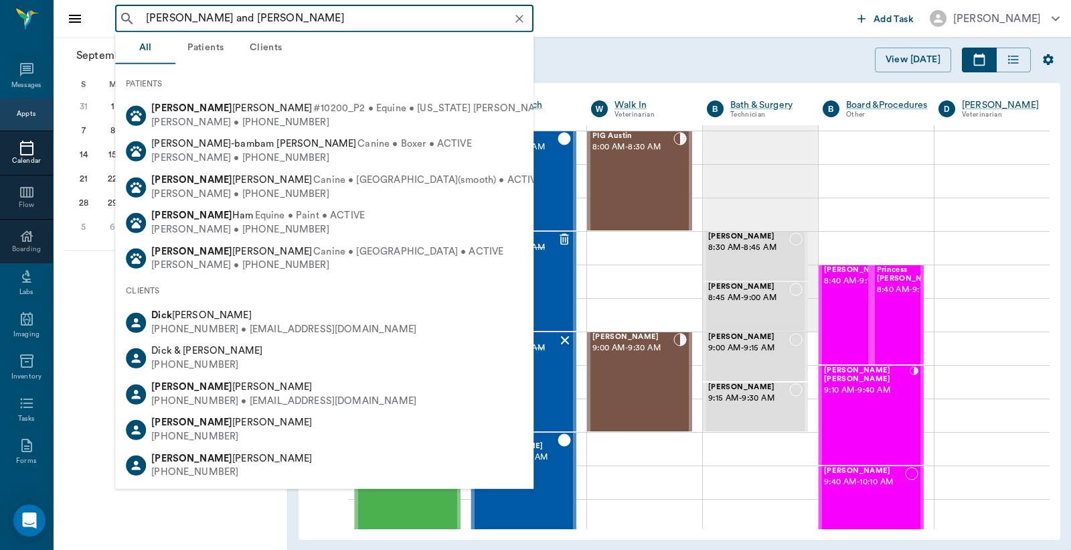
click at [260, 21] on input "Dick and Sandy Francis" at bounding box center [335, 18] width 389 height 19
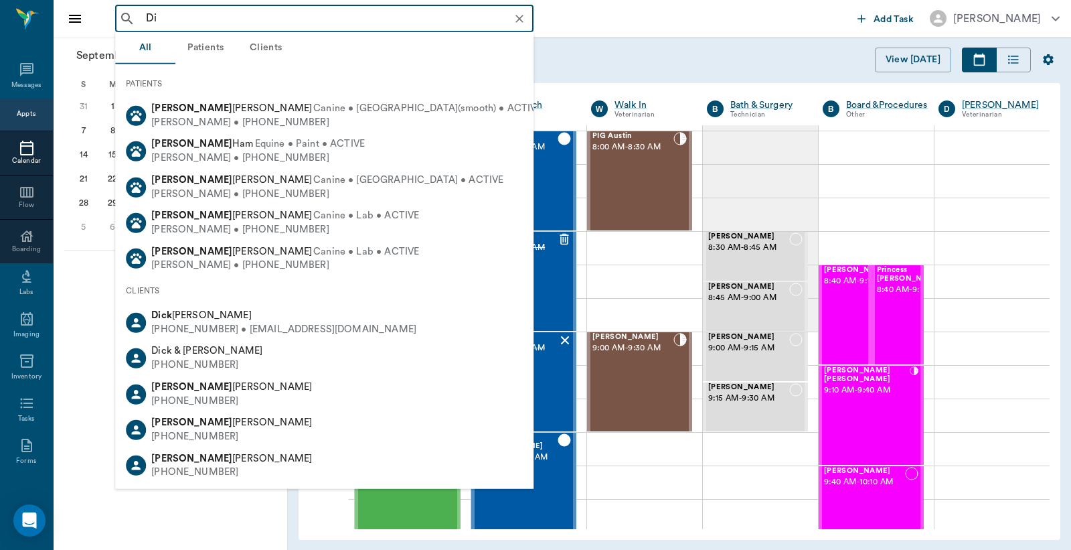
type input "D"
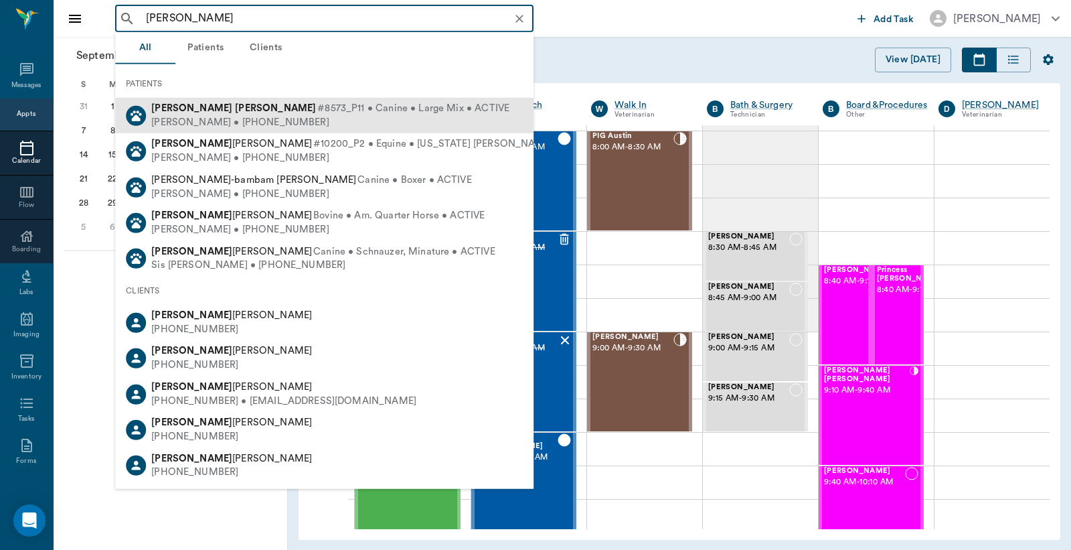
click at [269, 117] on div "Richard Francis • (903) 826-3271" at bounding box center [330, 122] width 358 height 14
type input "Sophie Francis"
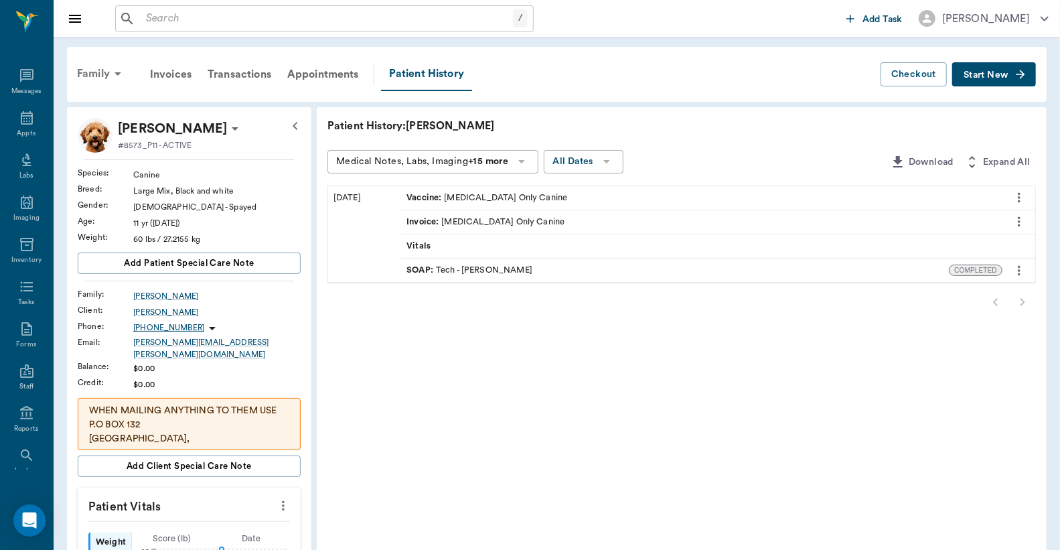
click at [87, 72] on div "Family" at bounding box center [101, 74] width 65 height 32
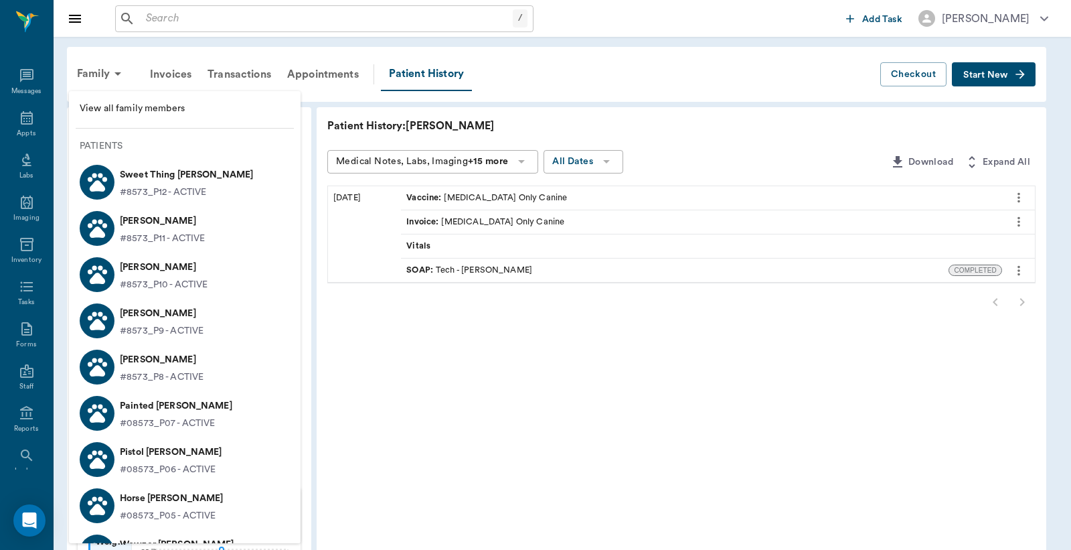
click at [155, 317] on p "Sadie Francis" at bounding box center [162, 313] width 84 height 21
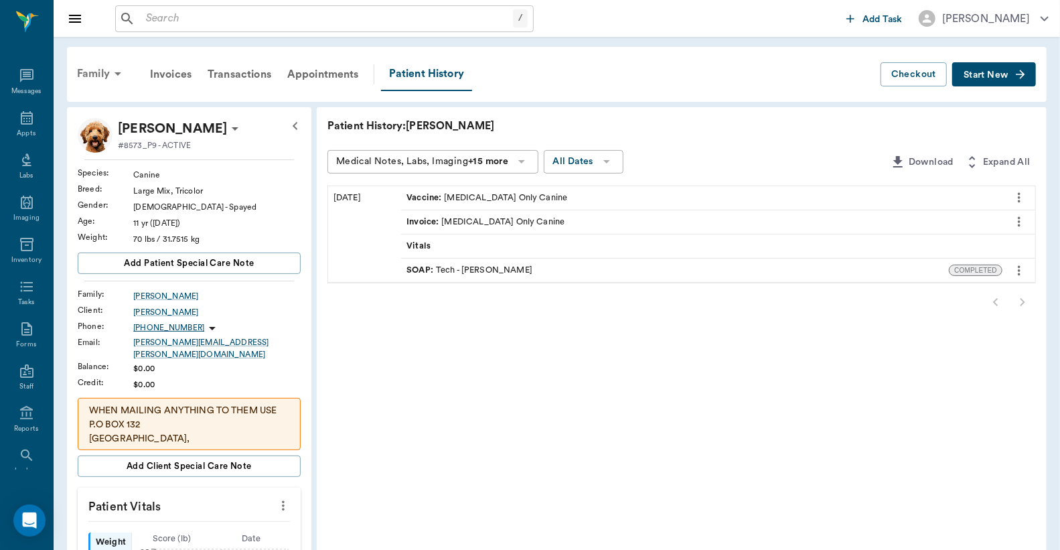
click at [91, 71] on div "Family" at bounding box center [101, 74] width 65 height 32
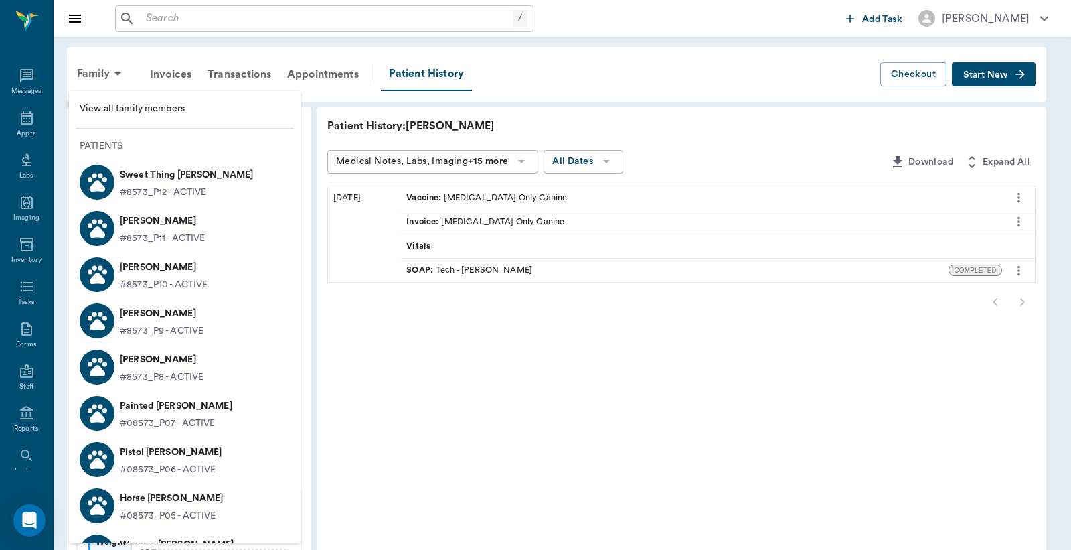
click at [100, 75] on div at bounding box center [535, 275] width 1071 height 550
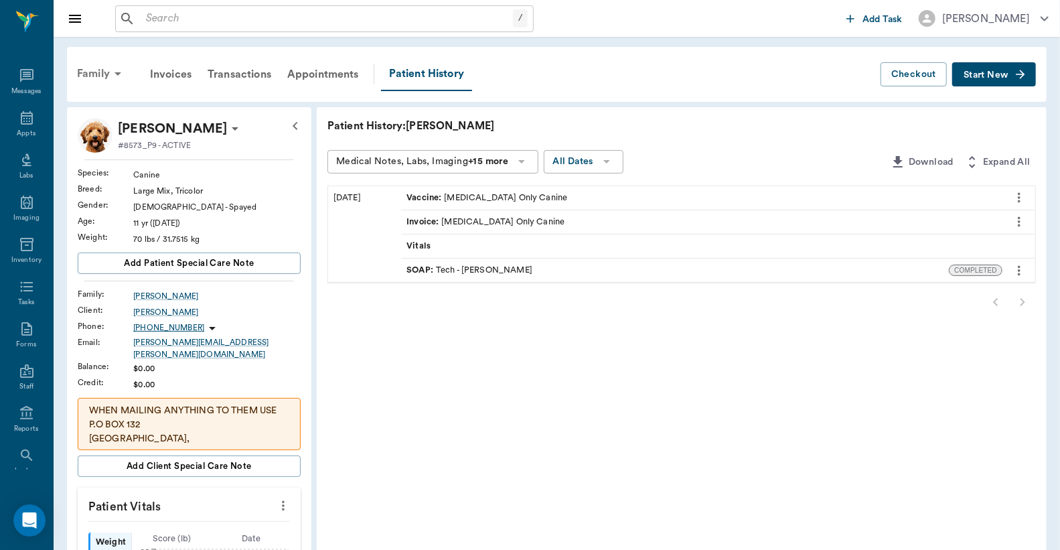
click at [100, 74] on div "Family" at bounding box center [101, 74] width 65 height 32
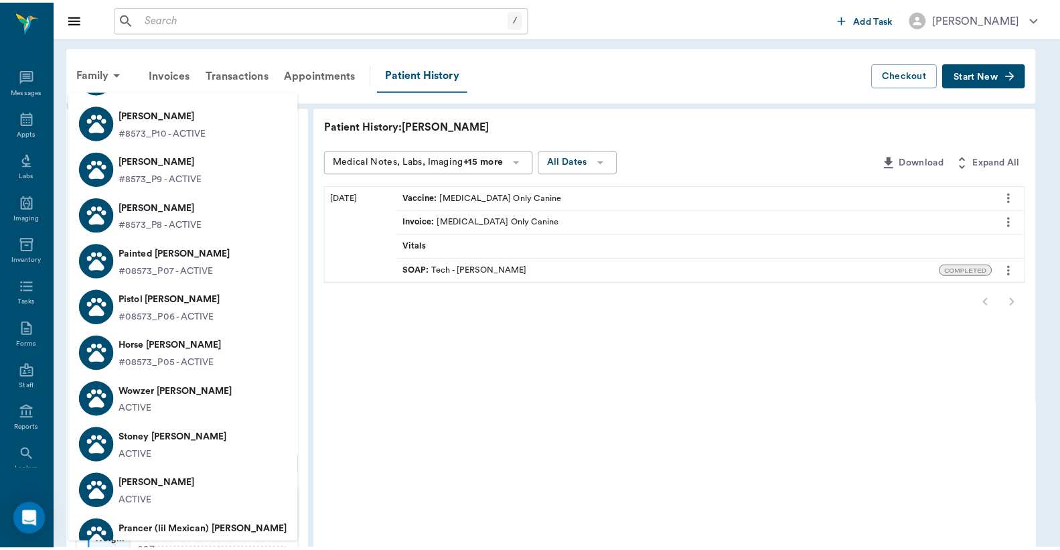
scroll to position [258, 0]
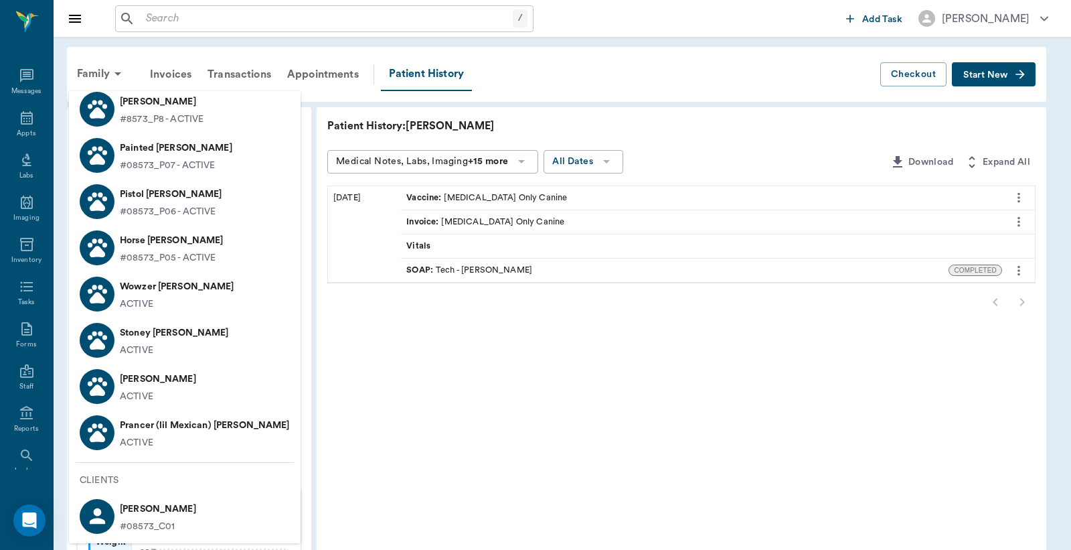
click at [159, 514] on p "Richard Francis" at bounding box center [158, 508] width 76 height 21
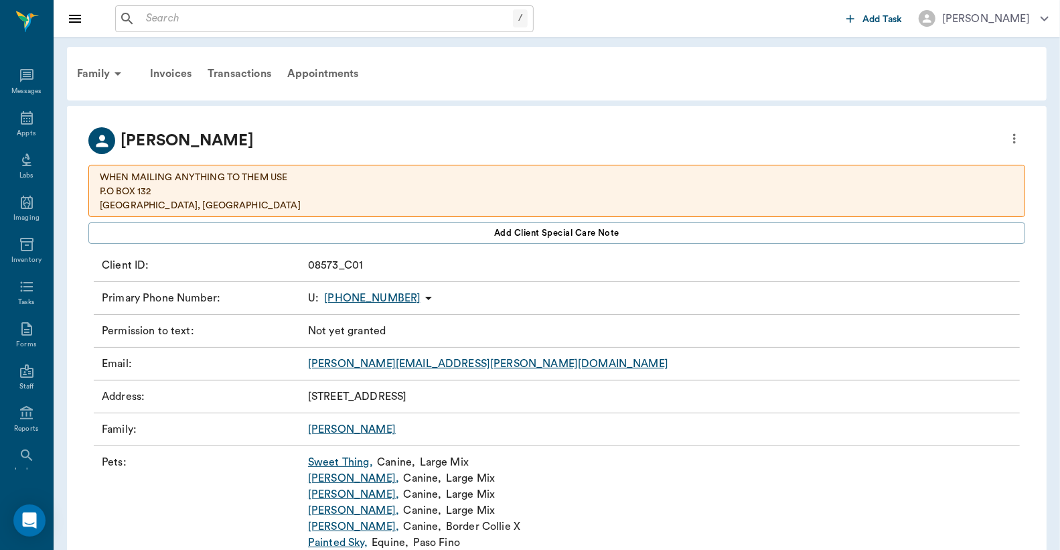
click at [1016, 137] on icon "more" at bounding box center [1014, 139] width 15 height 16
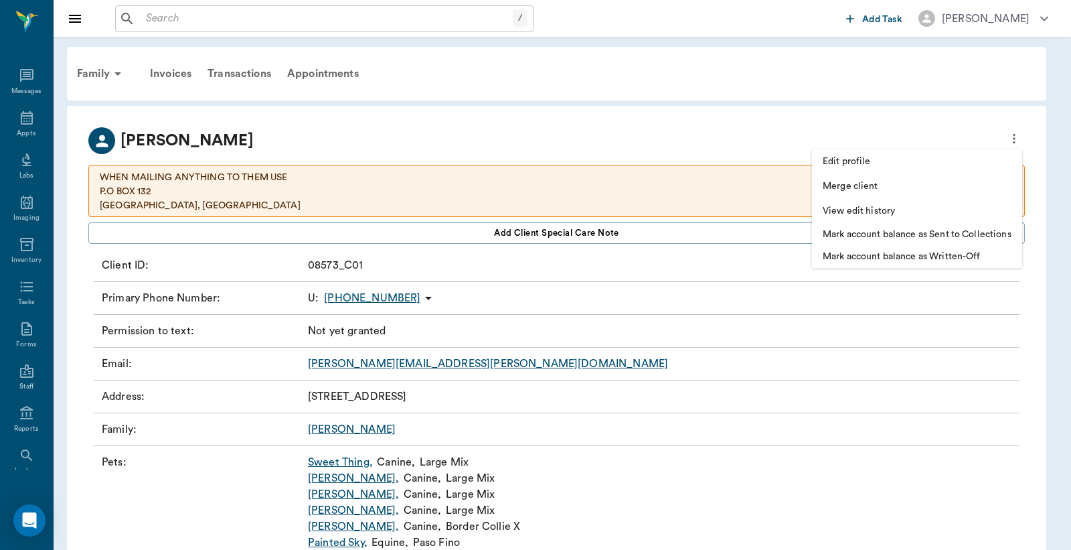
click at [565, 232] on div at bounding box center [535, 275] width 1071 height 550
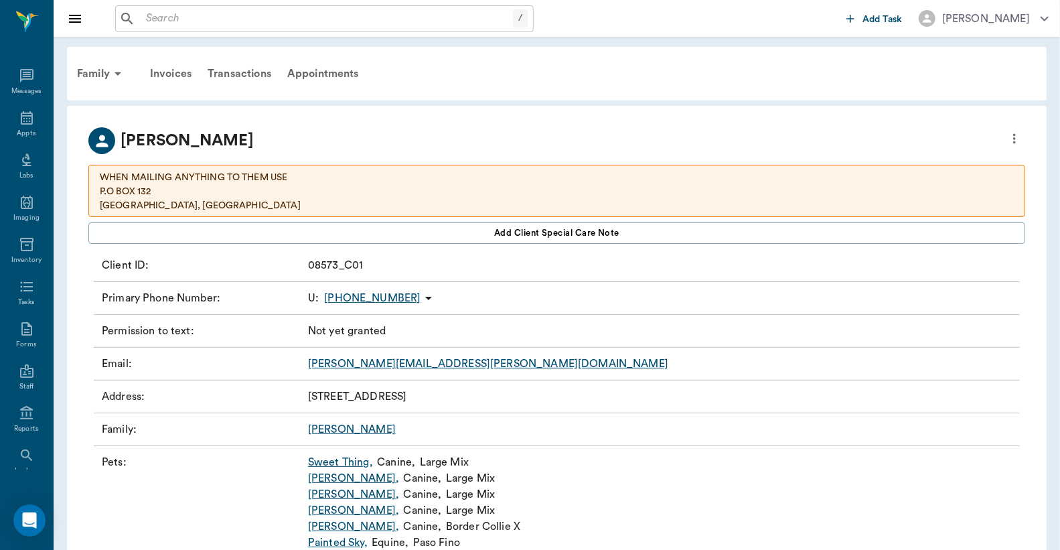
click at [565, 232] on span "Add client Special Care Note" at bounding box center [556, 233] width 125 height 15
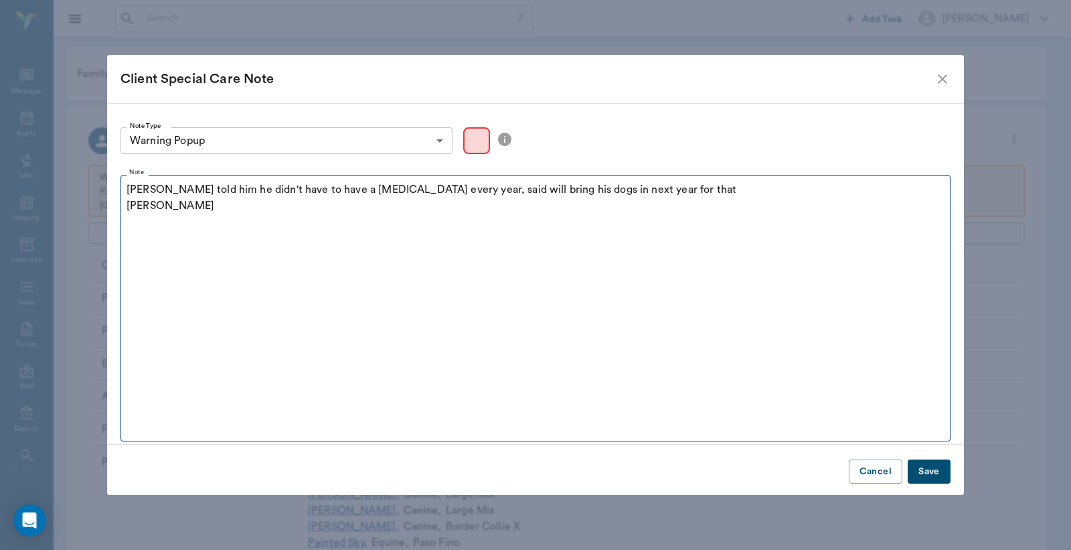
click at [451, 189] on p "Doc told him he didn't have to have a rabies vaccination every year, said will …" at bounding box center [536, 189] width 818 height 16
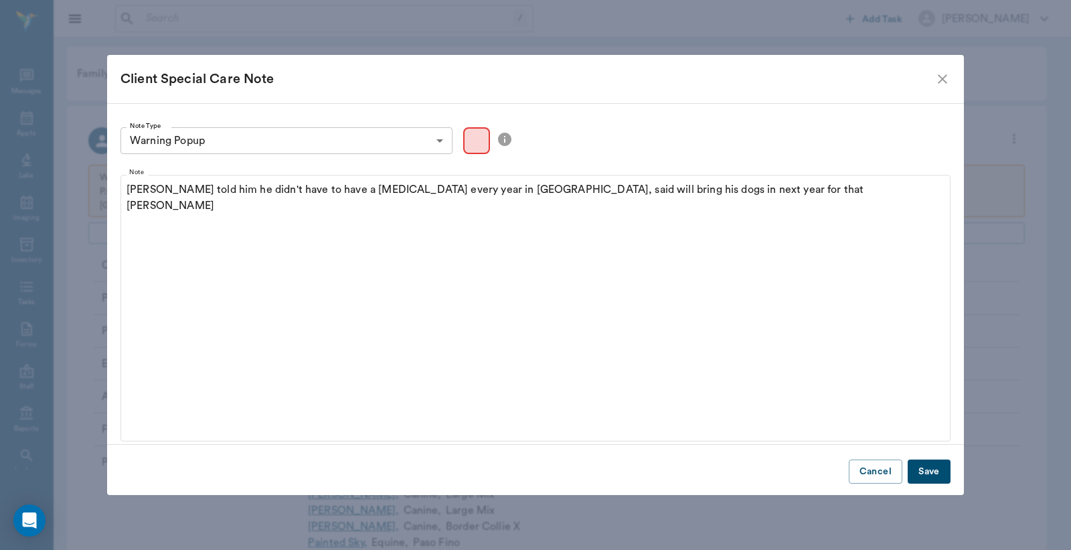
click at [939, 477] on button "Save" at bounding box center [929, 471] width 43 height 25
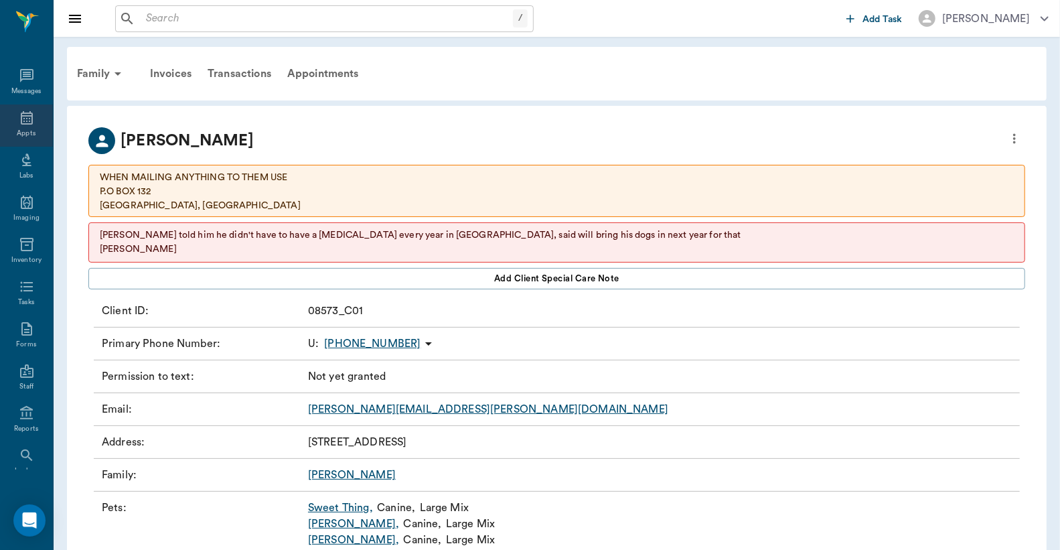
click at [18, 129] on div "Appts" at bounding box center [26, 134] width 19 height 10
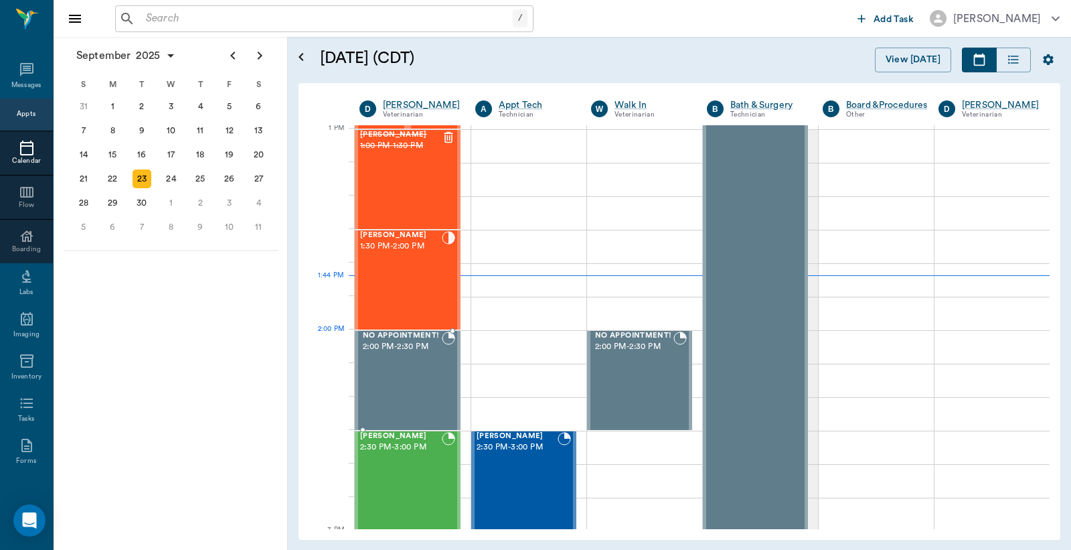
scroll to position [1105, 0]
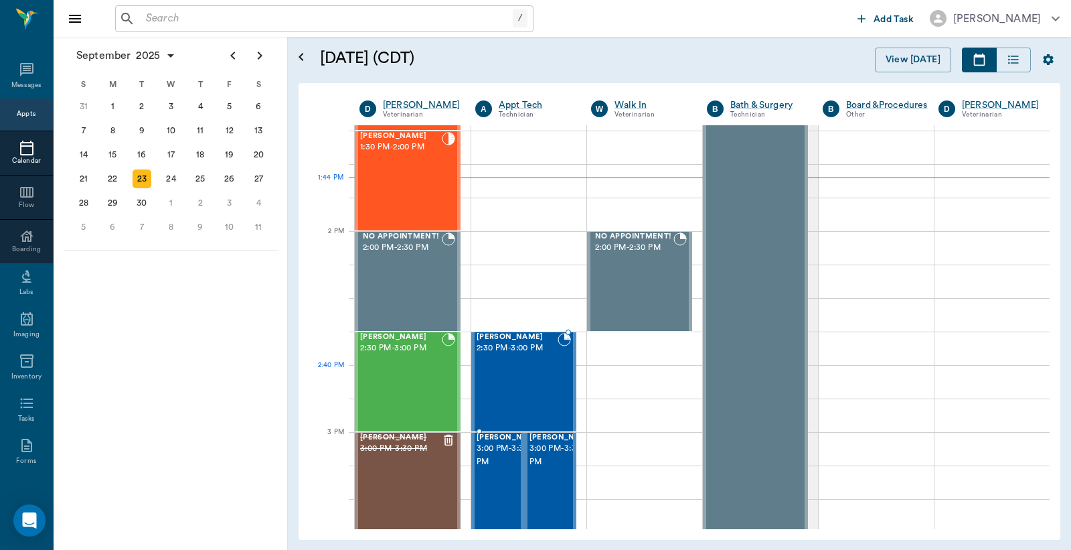
click at [505, 367] on div "Bugs Lewis 2:30 PM - 3:00 PM" at bounding box center [517, 382] width 81 height 98
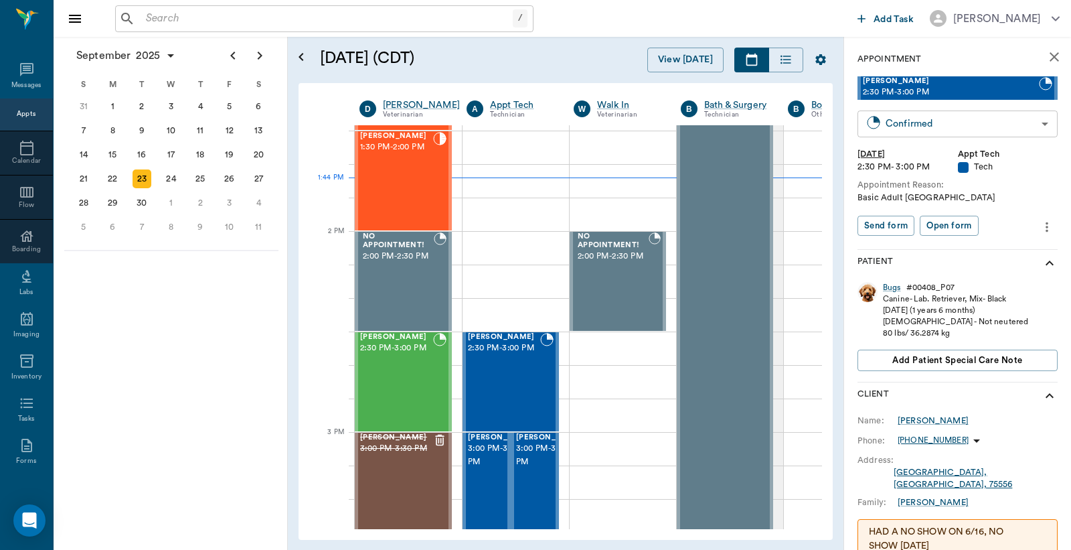
click at [919, 118] on body "/ ​ Add Task Dr. Bert Ellsworth Nectar Messages Appts Calendar Flow Boarding La…" at bounding box center [535, 275] width 1071 height 550
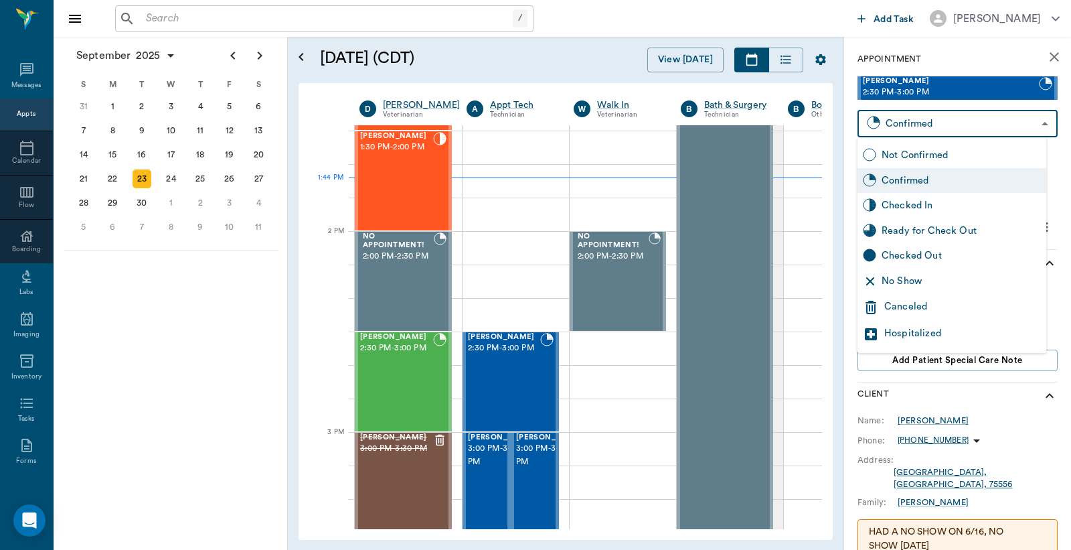
click at [915, 211] on div "Checked In" at bounding box center [961, 205] width 159 height 15
type input "CHECKED_IN"
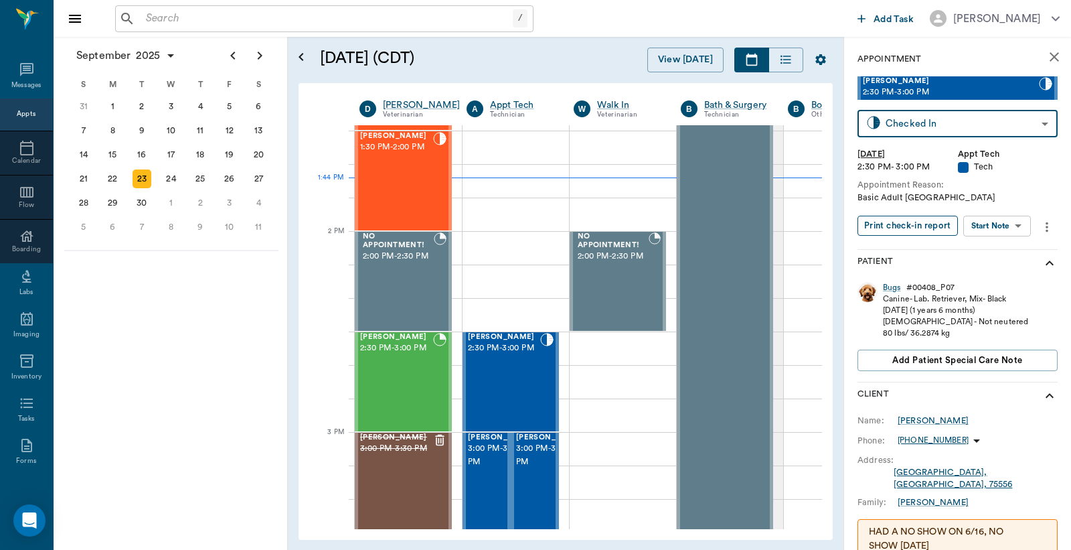
click at [902, 229] on button "Print check-in report" at bounding box center [908, 226] width 100 height 21
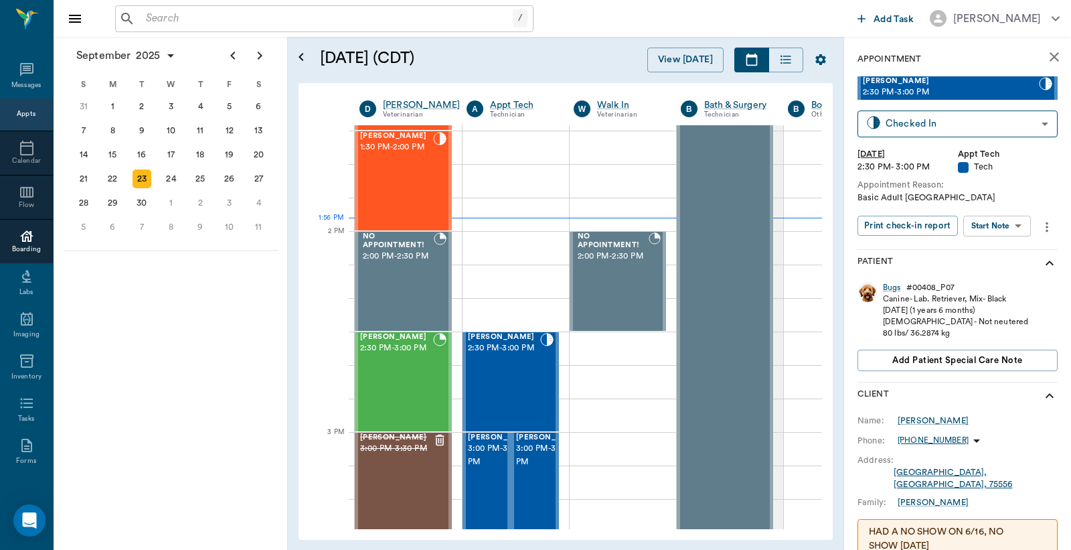
click at [21, 249] on div "Boarding" at bounding box center [26, 249] width 53 height 10
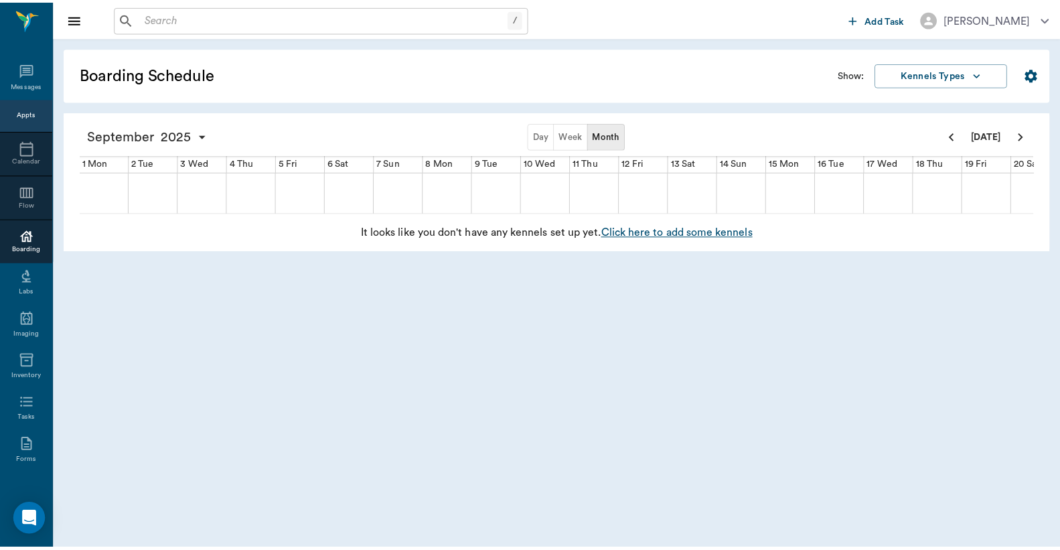
scroll to position [0, 522]
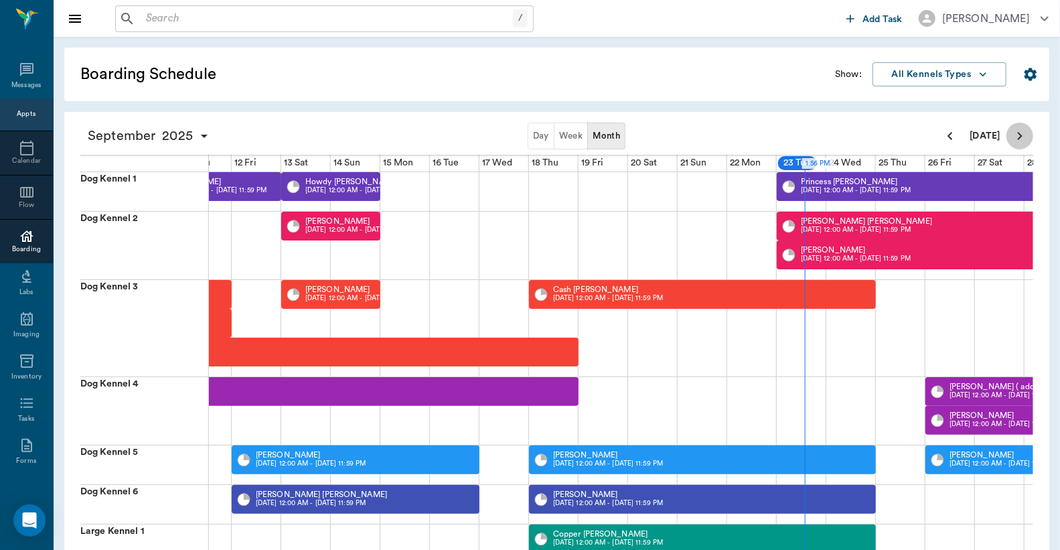
click at [1021, 135] on icon "Next page" at bounding box center [1020, 136] width 5 height 8
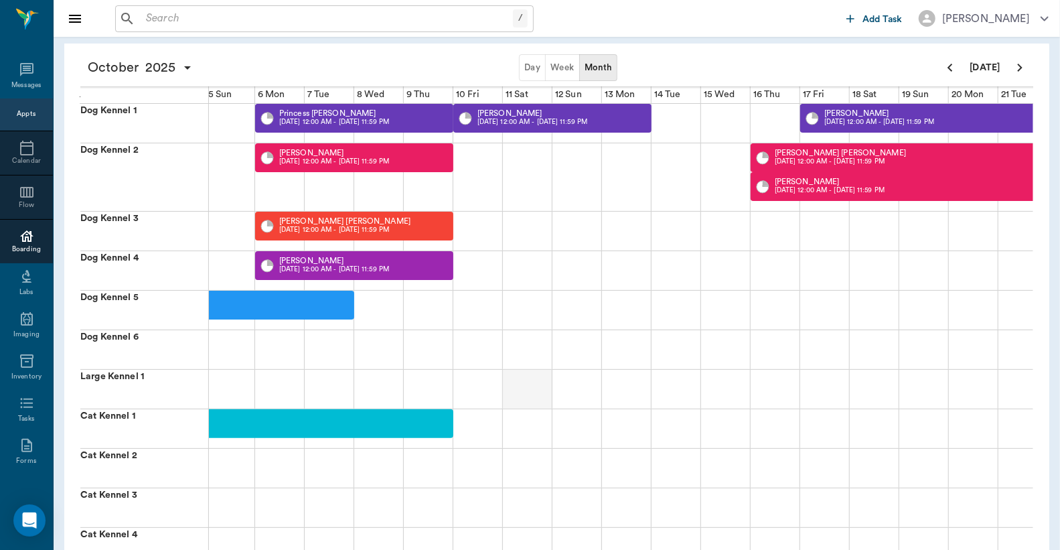
scroll to position [36, 0]
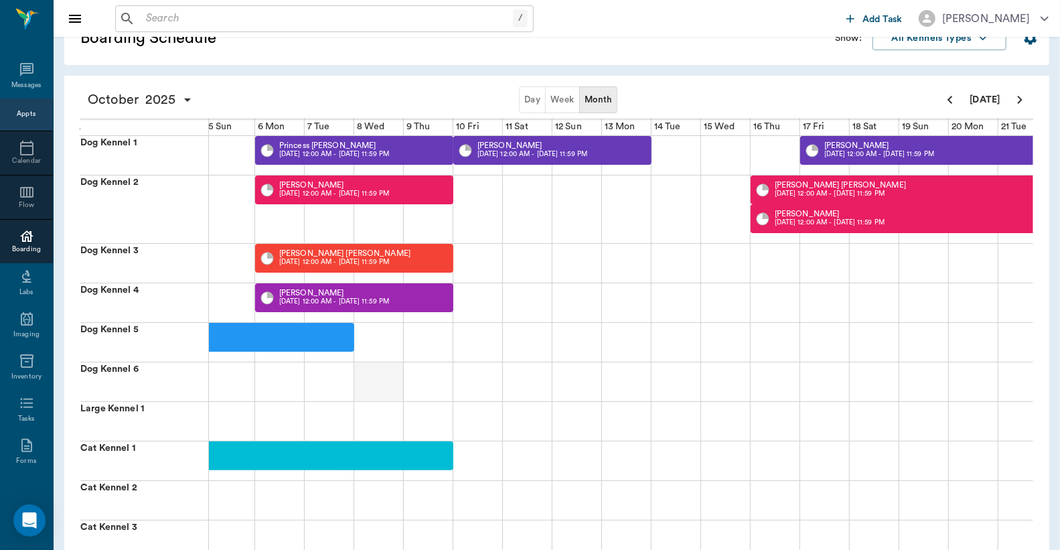
click at [382, 384] on div at bounding box center [379, 381] width 50 height 39
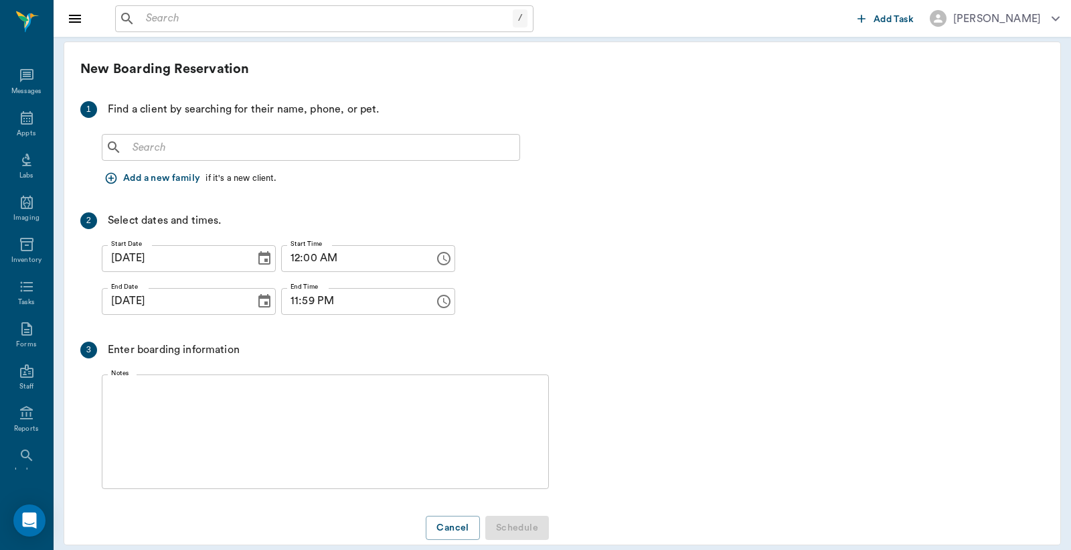
scroll to position [5, 0]
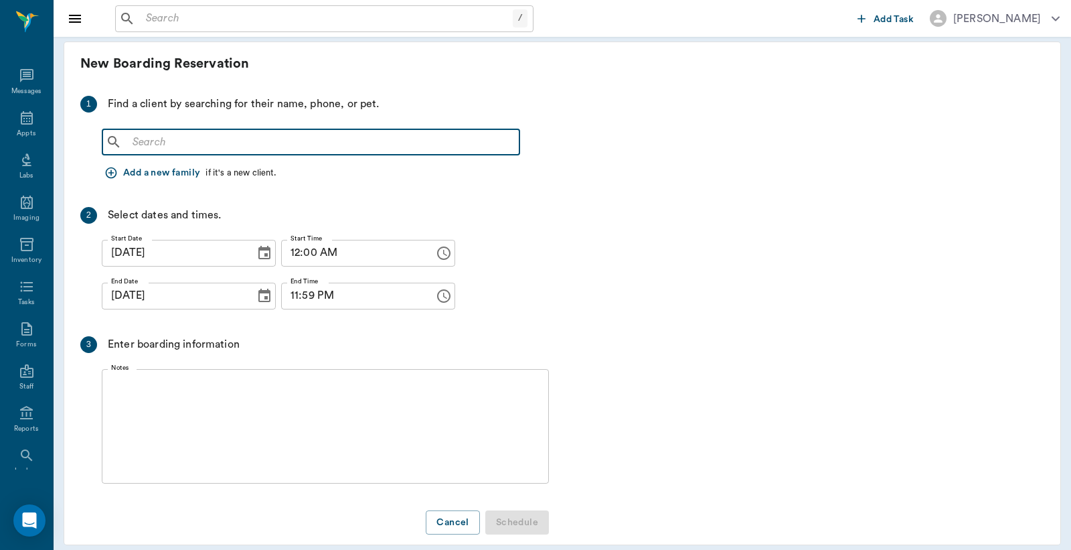
click at [131, 142] on input "text" at bounding box center [320, 142] width 387 height 19
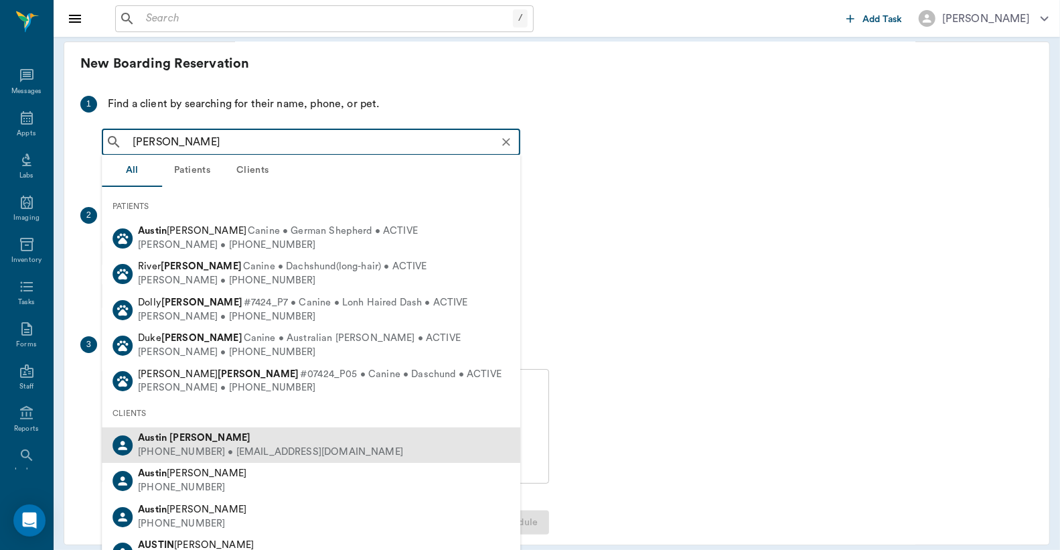
click at [197, 446] on div "(430) 342-7243 • lancesmokeyjoe@aol.com" at bounding box center [270, 452] width 265 height 14
type input "Austin Nuckels"
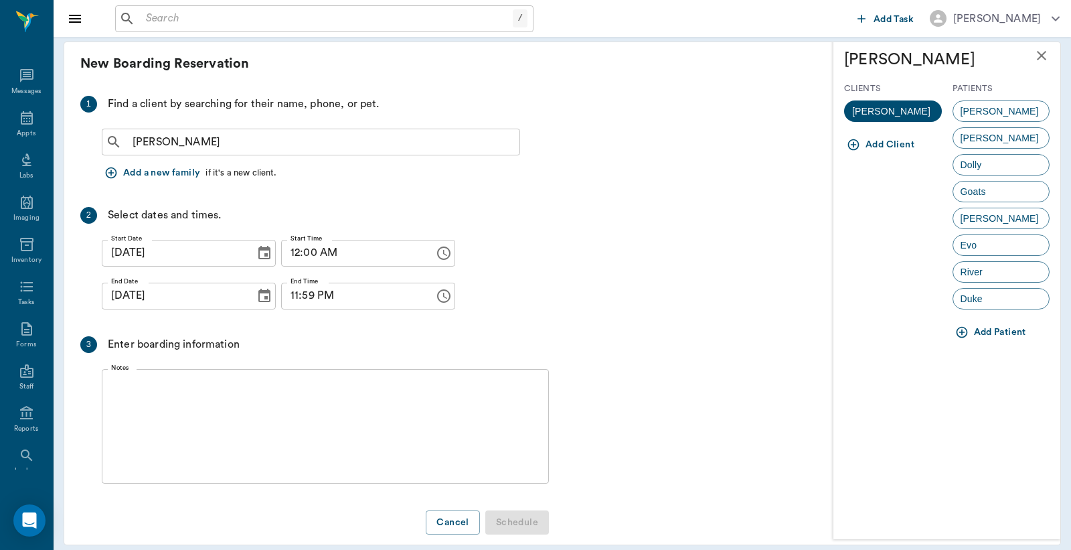
click at [256, 296] on icon "Choose date, selected date is Oct 8, 2025" at bounding box center [264, 296] width 16 height 16
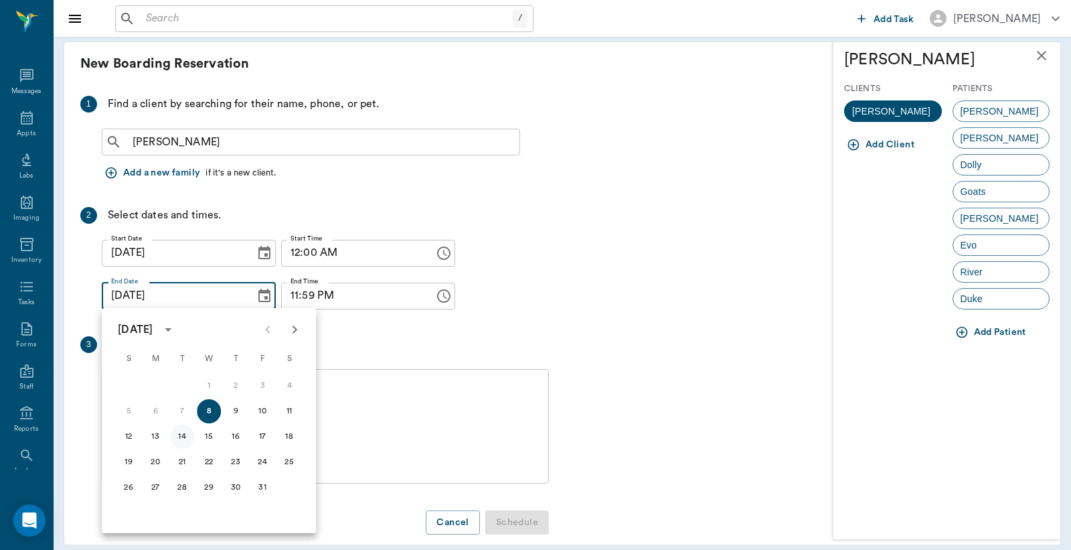
click at [181, 435] on button "14" at bounding box center [182, 436] width 24 height 24
type input "10/14/2025"
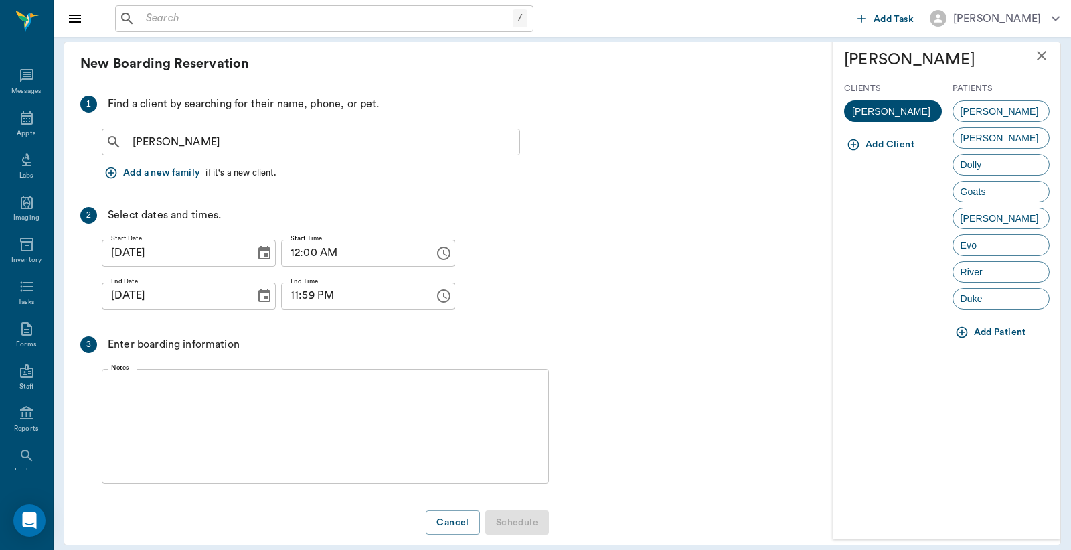
click at [124, 384] on textarea "Notes" at bounding box center [325, 426] width 428 height 92
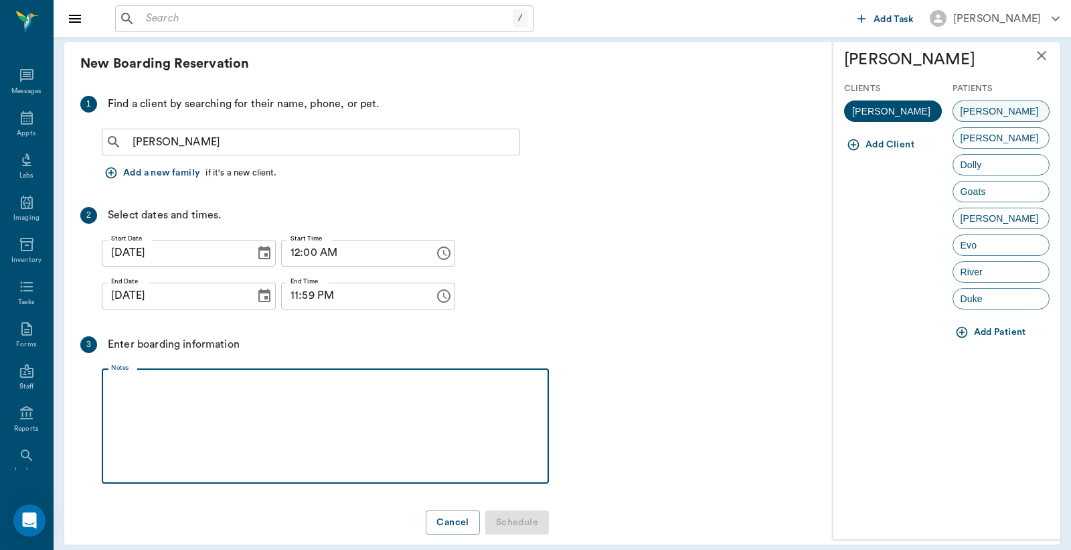
click at [977, 111] on span "Kenny" at bounding box center [999, 111] width 93 height 14
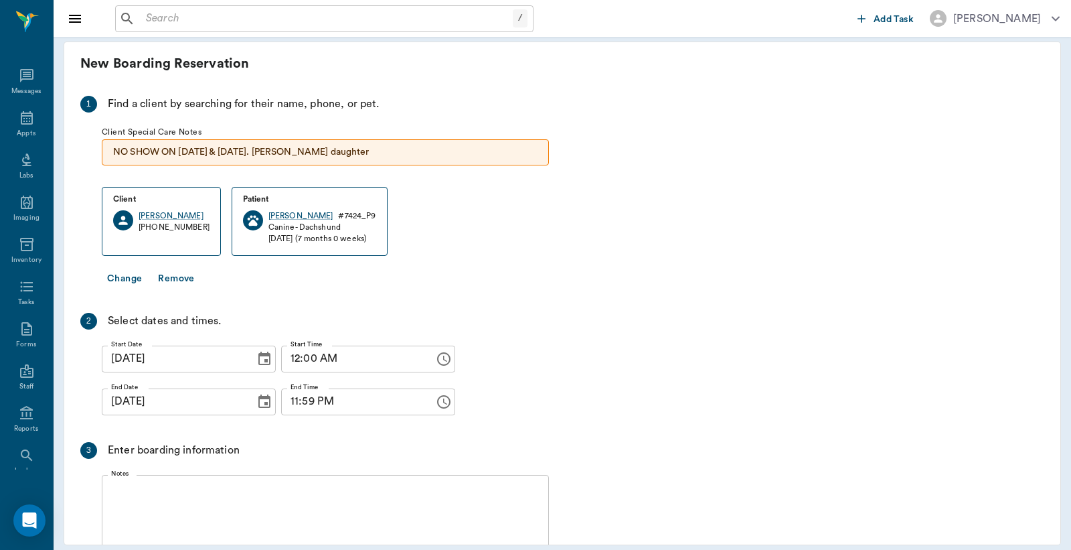
click at [129, 276] on button "Change" at bounding box center [125, 278] width 46 height 25
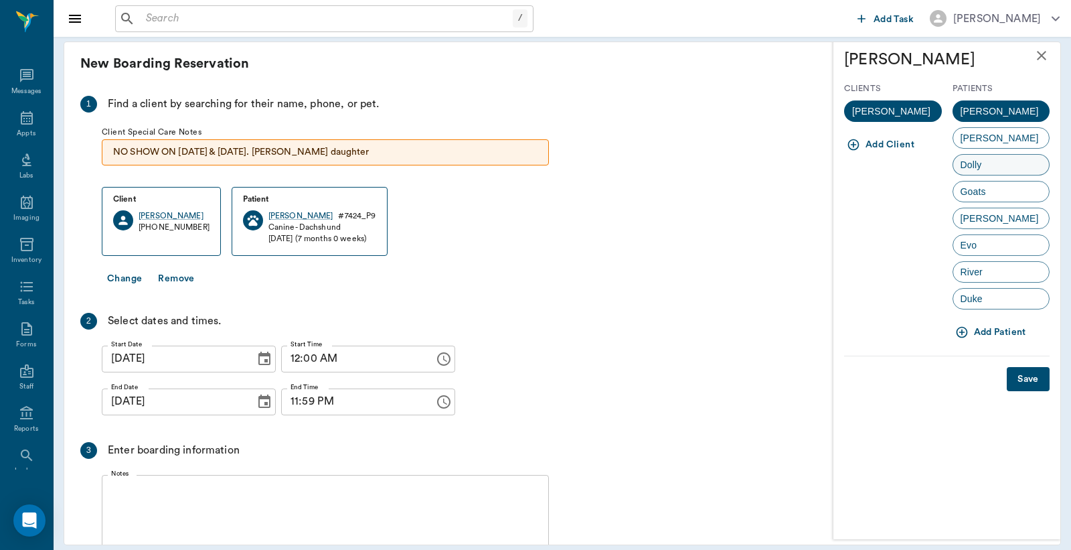
click at [988, 162] on div "Dolly" at bounding box center [1002, 164] width 98 height 21
click at [1020, 383] on button "Save" at bounding box center [1028, 379] width 43 height 25
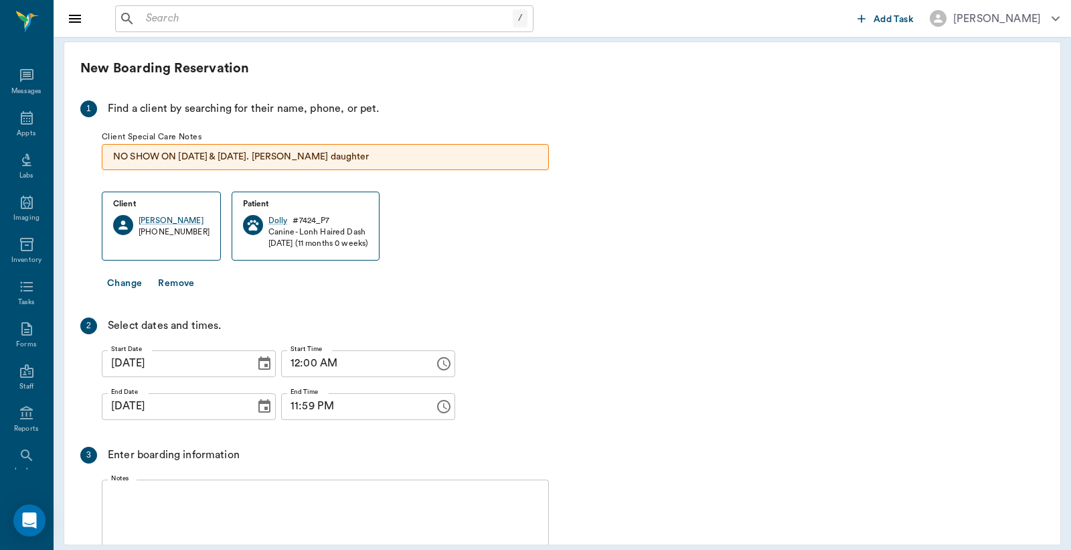
scroll to position [0, 0]
click at [126, 285] on button "Change" at bounding box center [125, 284] width 46 height 25
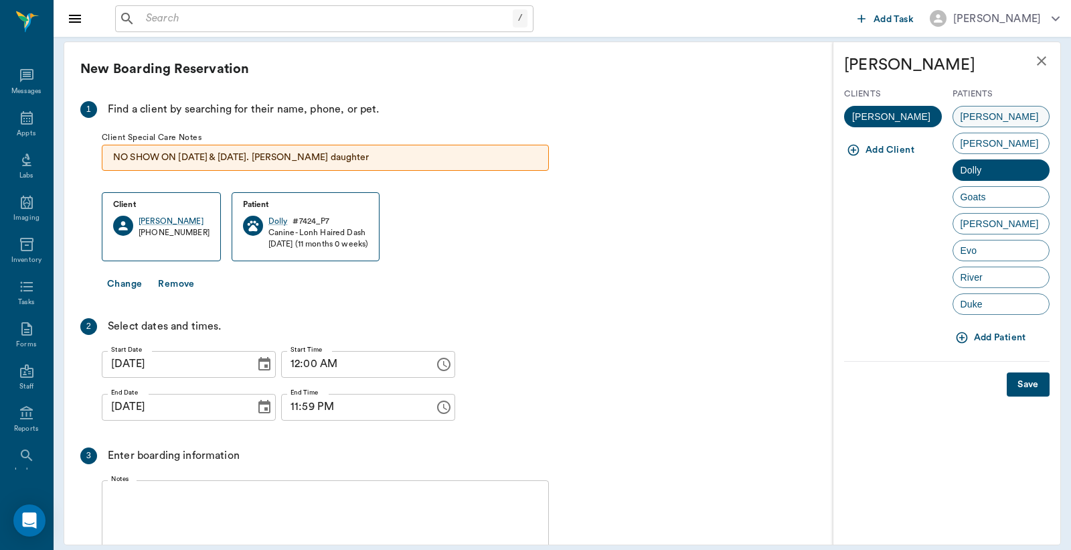
click at [985, 114] on div "Kenny" at bounding box center [1002, 116] width 98 height 21
click at [130, 495] on textarea "Notes" at bounding box center [325, 537] width 428 height 92
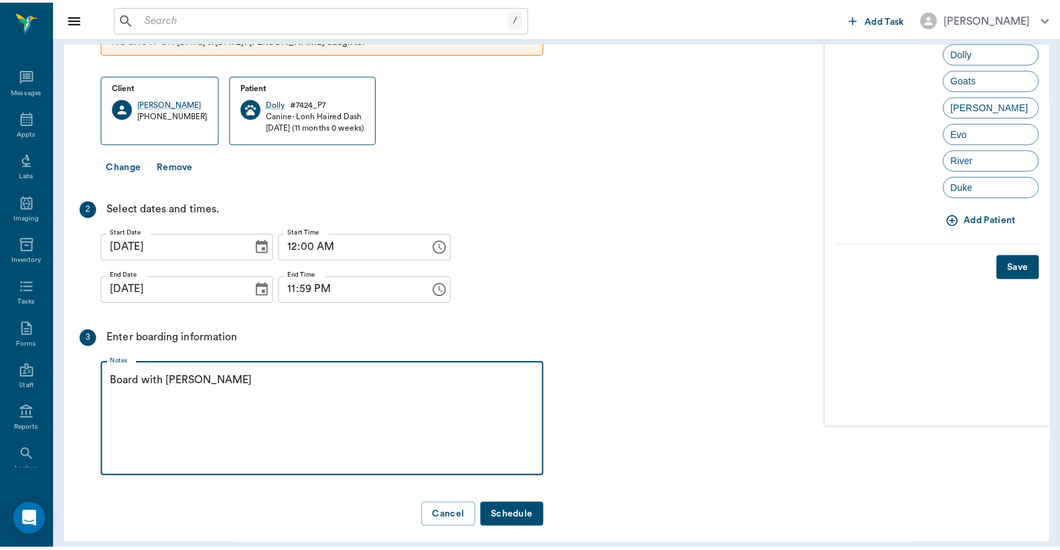
scroll to position [129, 0]
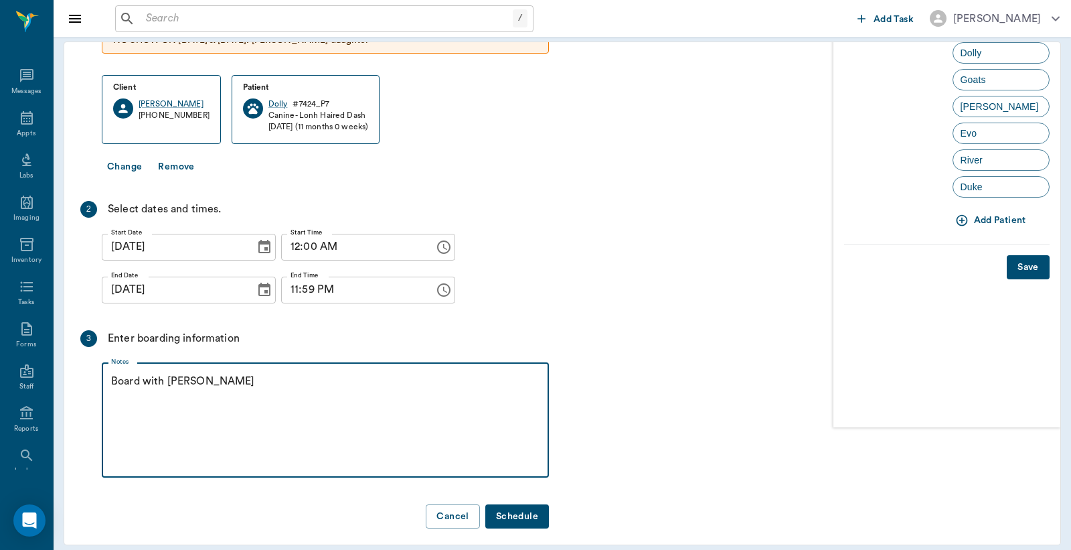
type textarea "Board with Kenny"
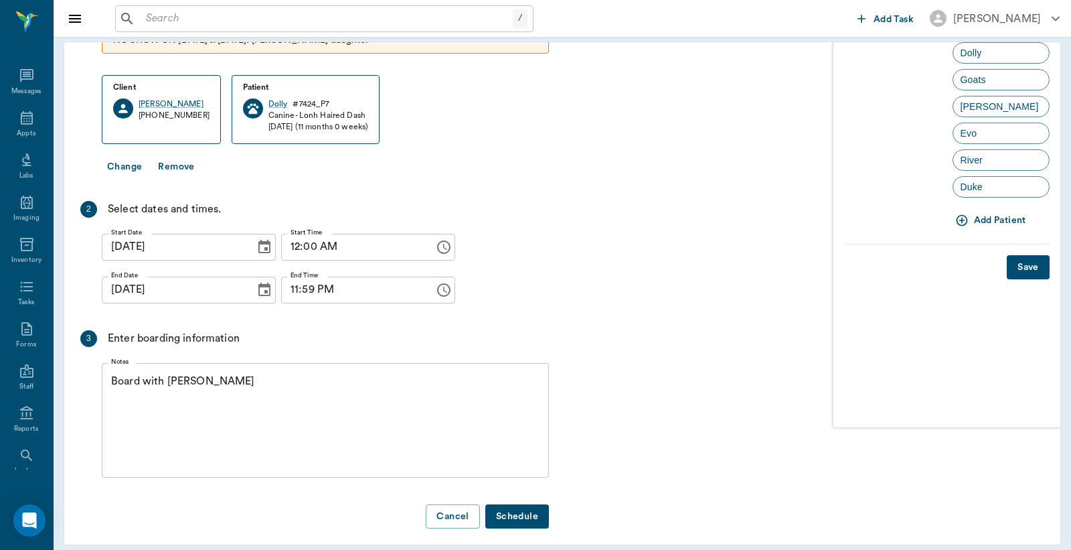
click at [525, 505] on button "Schedule" at bounding box center [517, 516] width 64 height 25
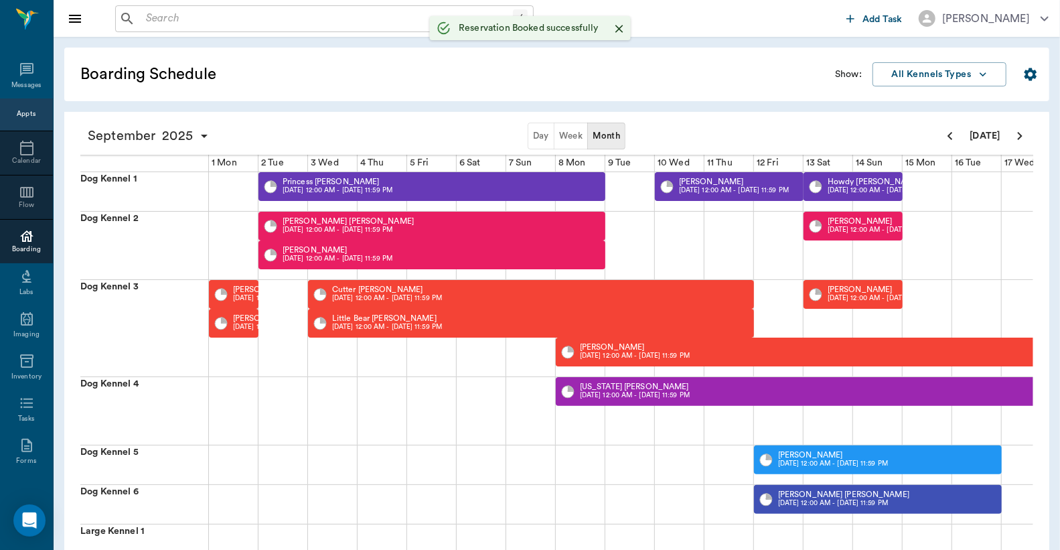
scroll to position [0, 661]
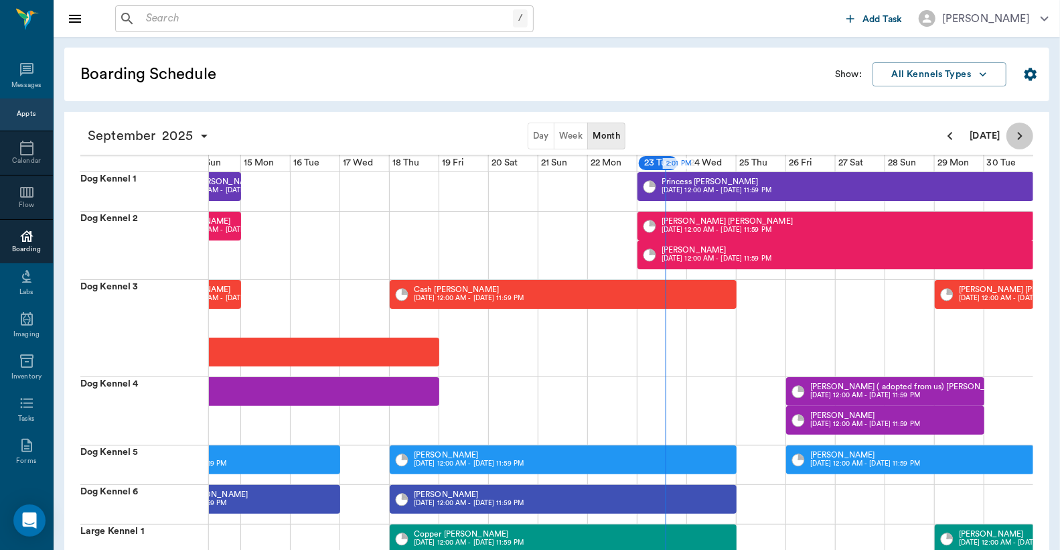
click at [1014, 132] on icon "Next page" at bounding box center [1020, 136] width 16 height 16
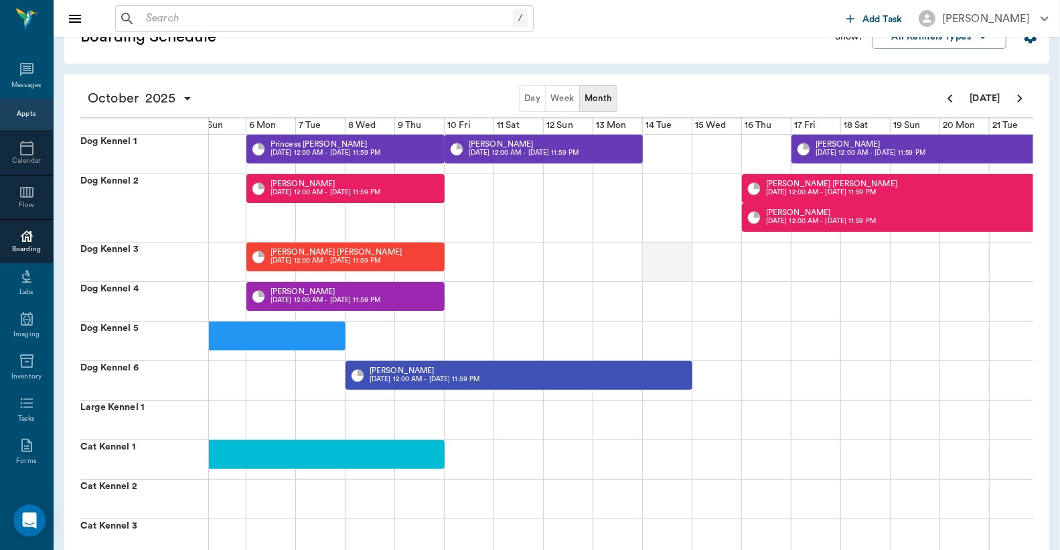
scroll to position [36, 0]
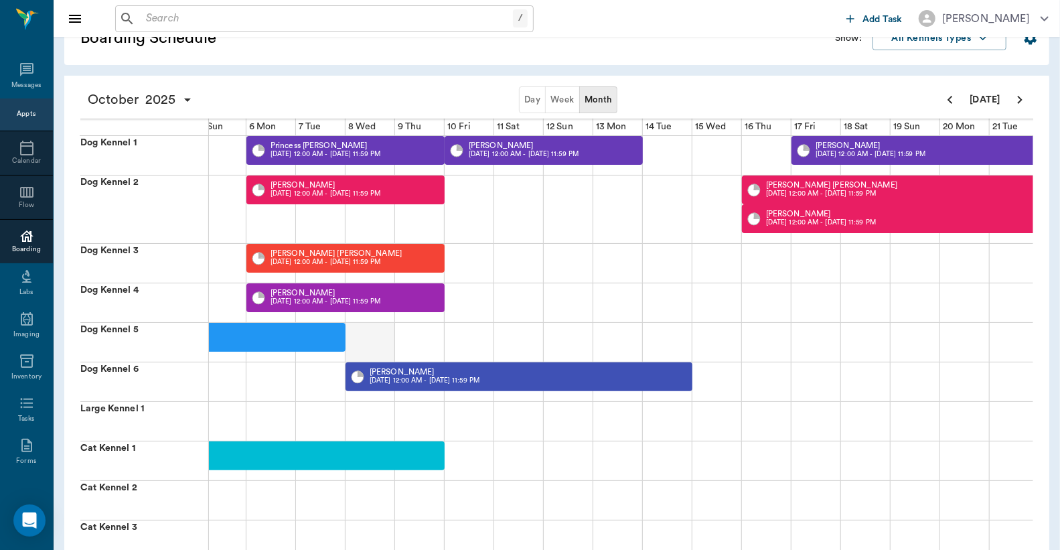
click at [371, 341] on div at bounding box center [370, 342] width 50 height 39
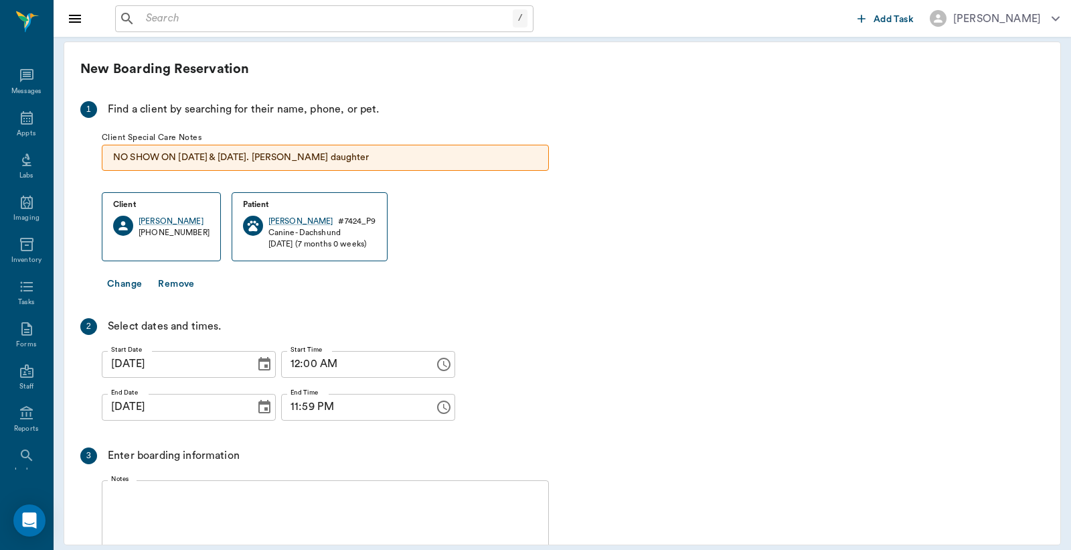
scroll to position [129, 0]
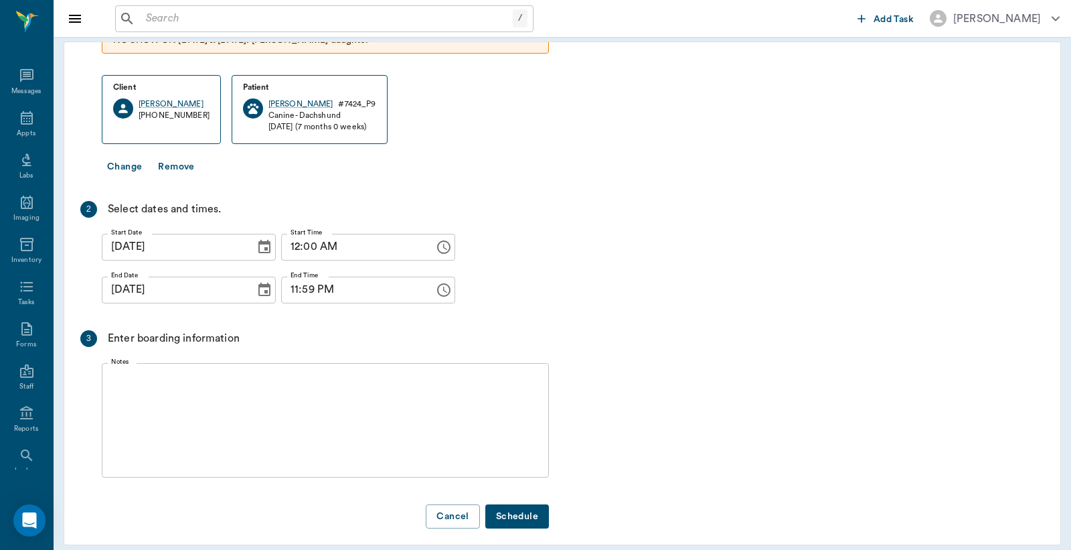
click at [258, 283] on icon "Choose date, selected date is Oct 8, 2025" at bounding box center [264, 289] width 12 height 13
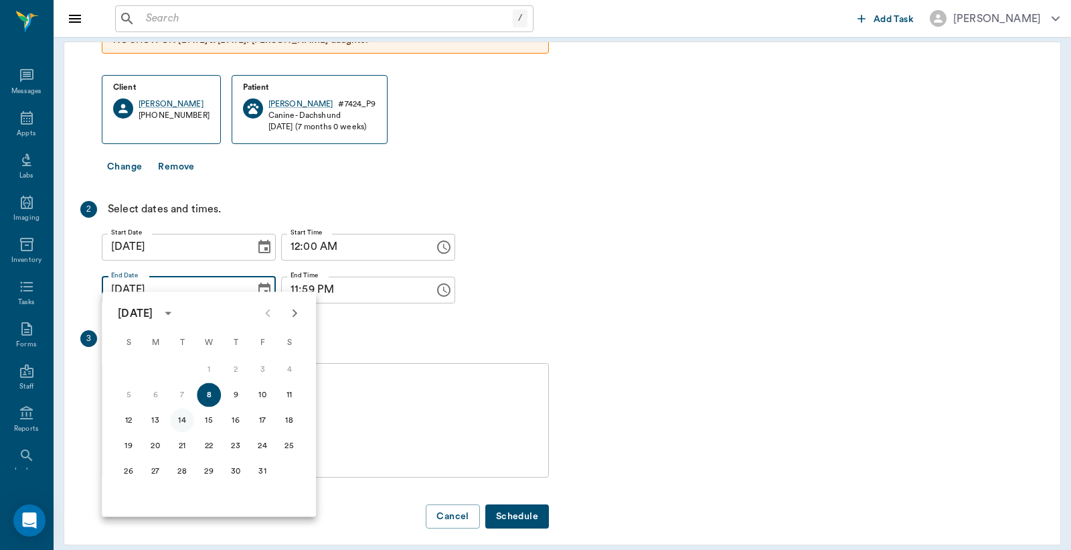
click at [185, 420] on button "14" at bounding box center [182, 420] width 24 height 24
type input "10/14/2025"
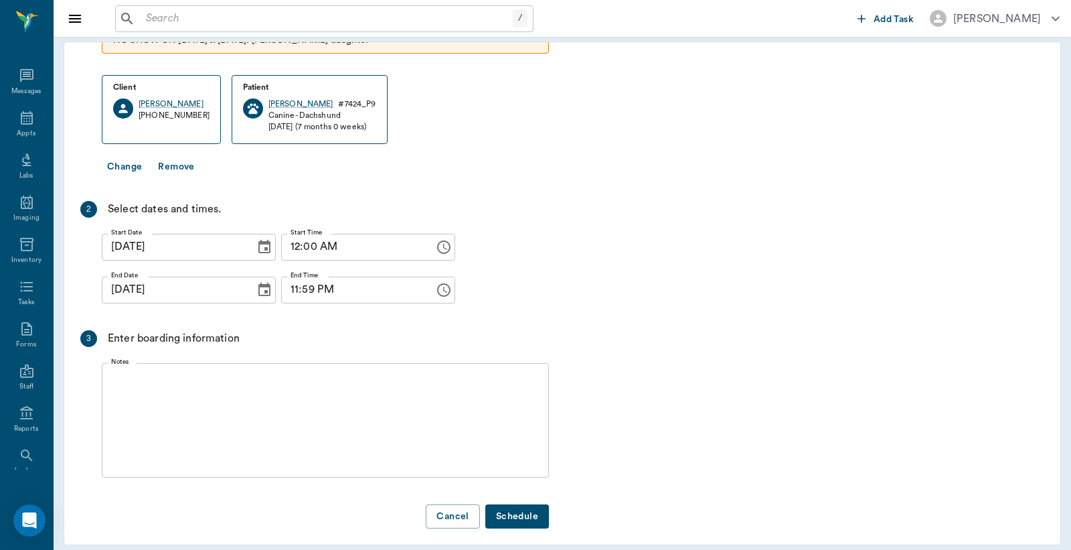
click at [110, 370] on div "x Notes" at bounding box center [325, 420] width 447 height 114
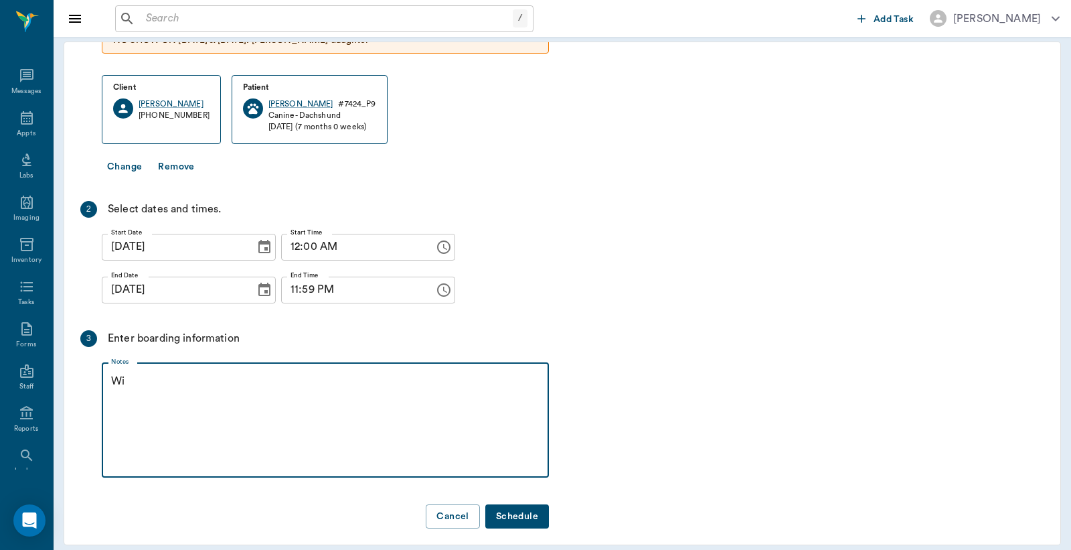
type textarea "W"
click at [129, 155] on button "Change" at bounding box center [125, 167] width 46 height 25
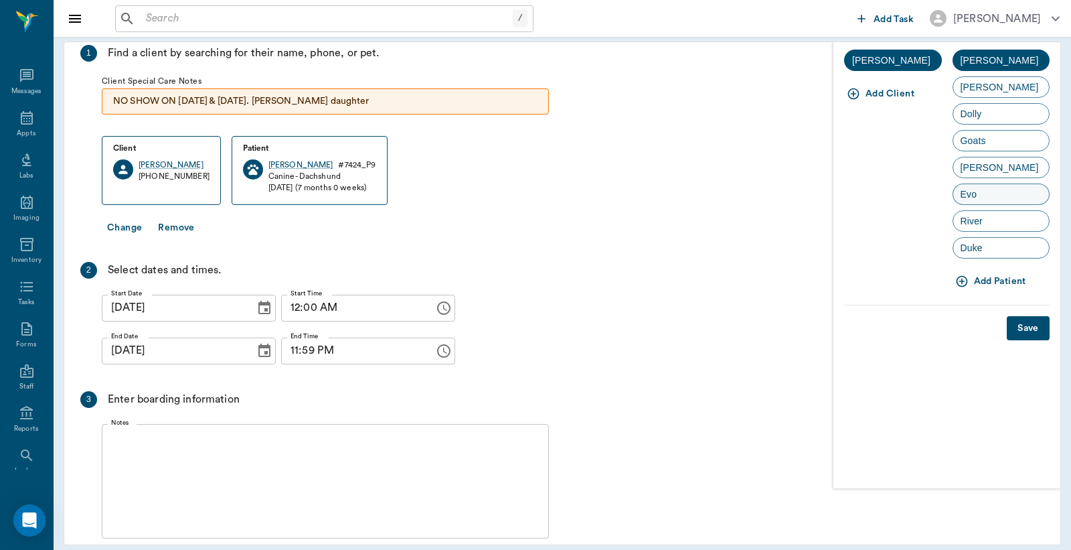
scroll to position [29, 0]
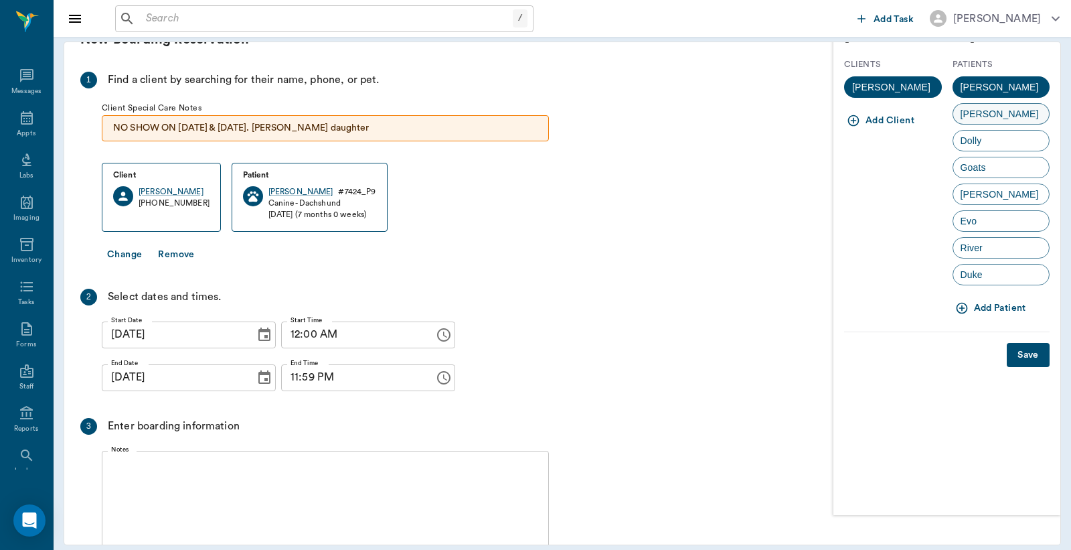
click at [984, 114] on div "Patsy" at bounding box center [1002, 113] width 98 height 21
click at [116, 463] on textarea "Notes" at bounding box center [325, 507] width 428 height 92
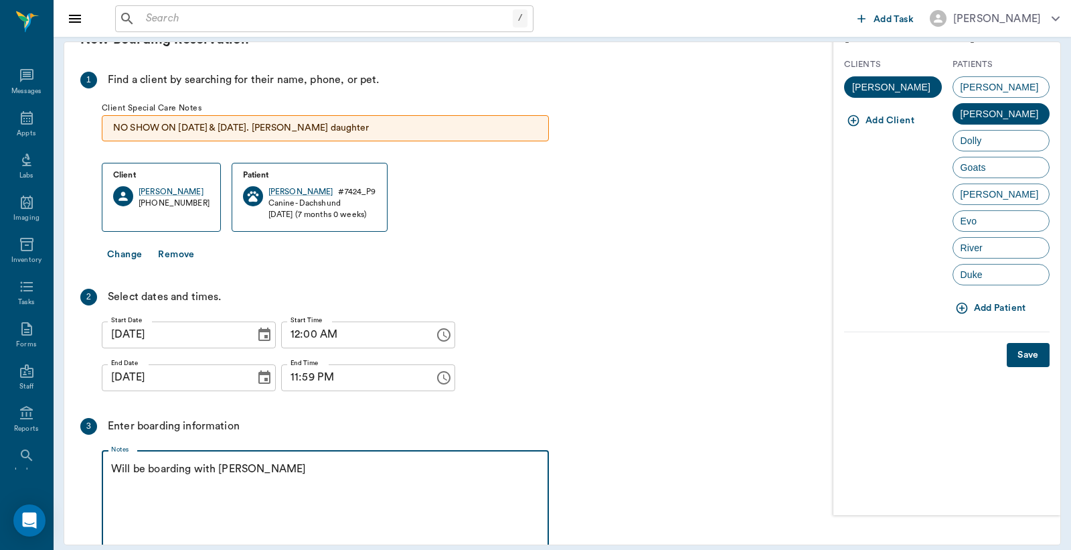
scroll to position [129, 0]
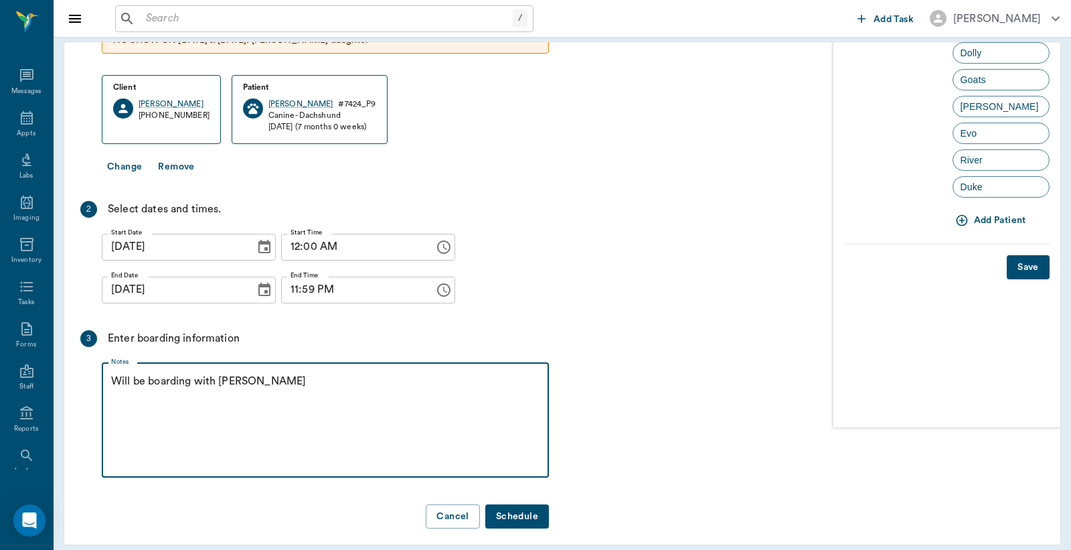
type textarea "Will be boarding with Patsy Christy"
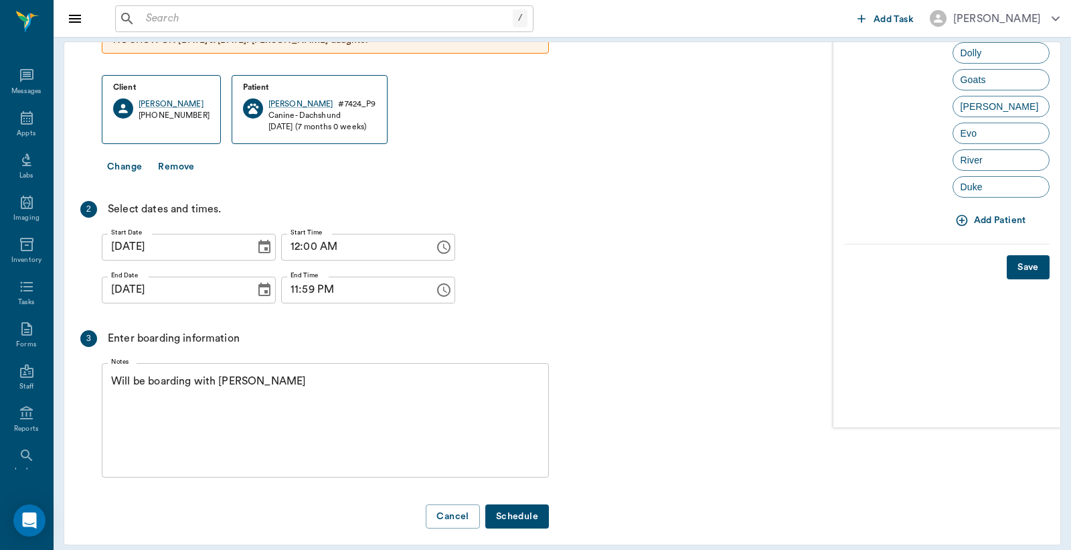
click at [507, 511] on button "Schedule" at bounding box center [517, 516] width 64 height 25
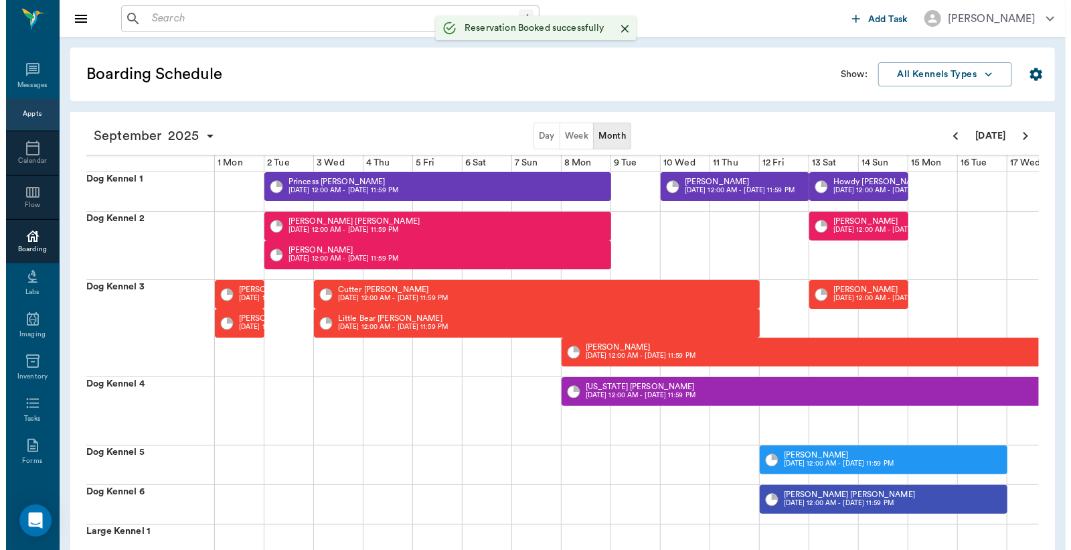
scroll to position [0, 661]
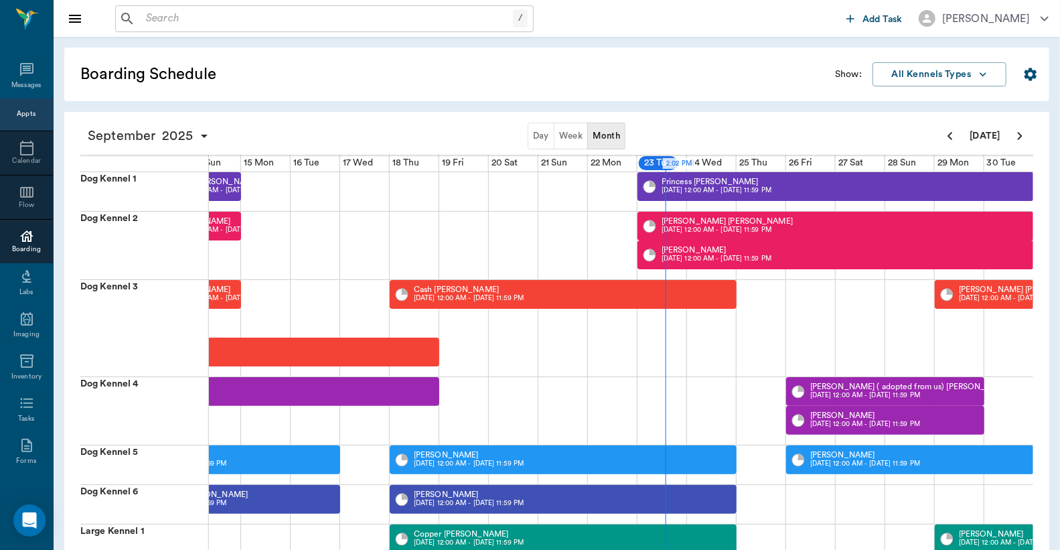
click at [17, 112] on div "Appts" at bounding box center [26, 114] width 19 height 10
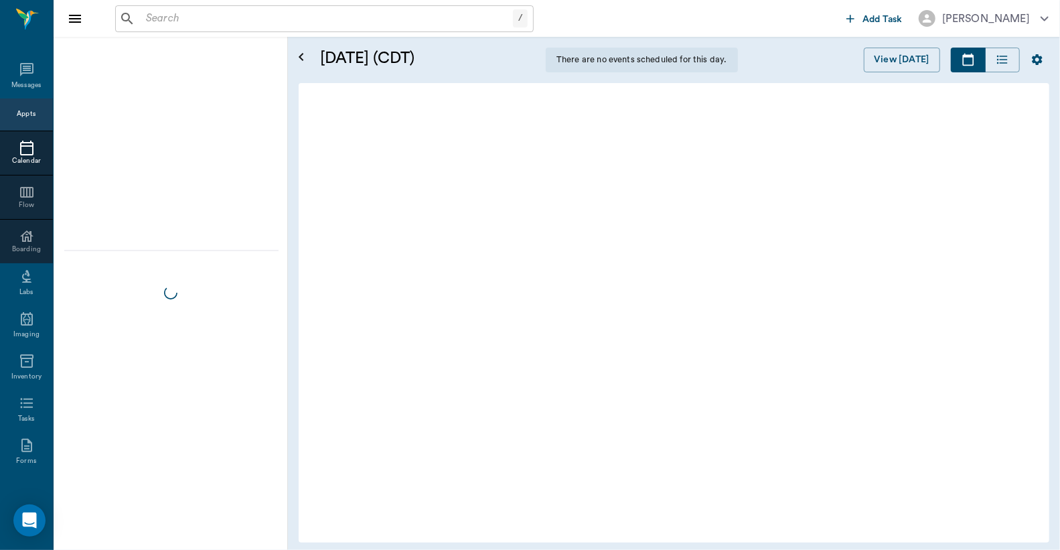
click at [141, 21] on input "text" at bounding box center [327, 18] width 372 height 19
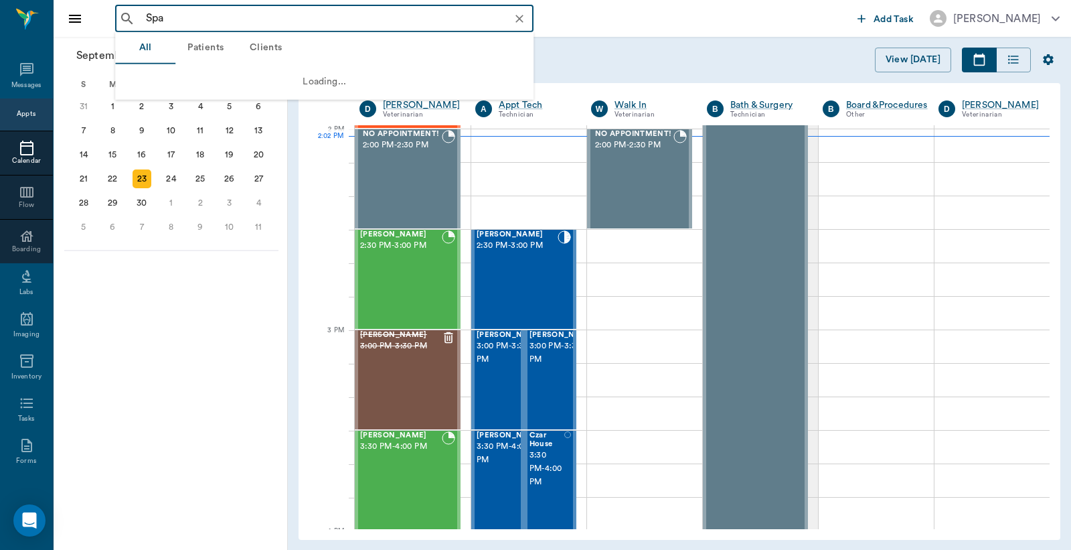
scroll to position [1206, 0]
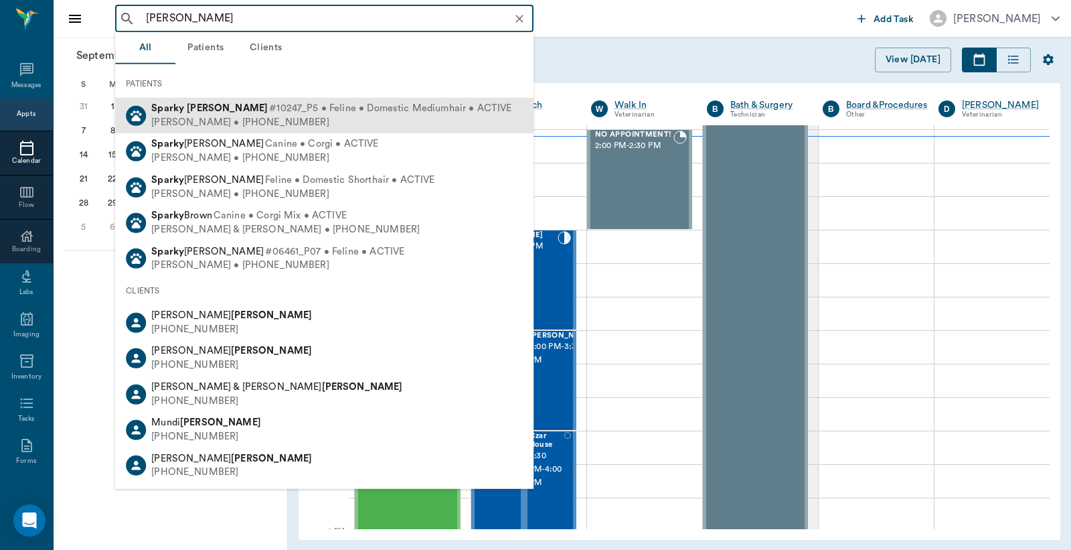
click at [238, 119] on div "Hunter Graves • (530) 392-2641" at bounding box center [331, 122] width 360 height 14
type input "Sparky Graves"
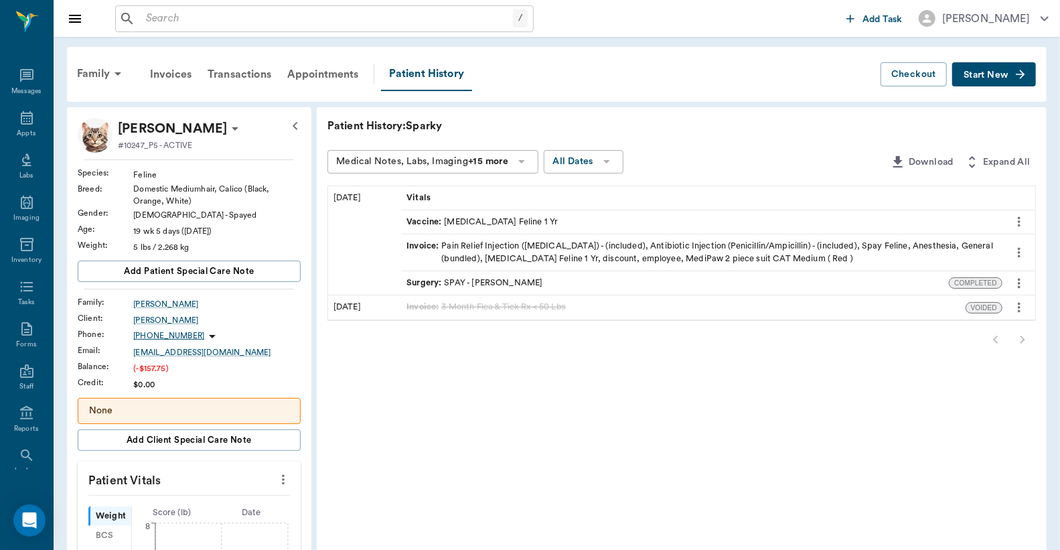
click at [497, 222] on div "Vaccine : Rabies Vaccination Feline 1 Yr" at bounding box center [481, 222] width 151 height 13
click at [458, 221] on div "Vaccine : Rabies Vaccination Feline 1 Yr" at bounding box center [481, 222] width 151 height 13
click at [479, 249] on div "Invoice : Pain Relief Injection (meloxicam) - (included), Antibiotic Injection …" at bounding box center [701, 252] width 590 height 25
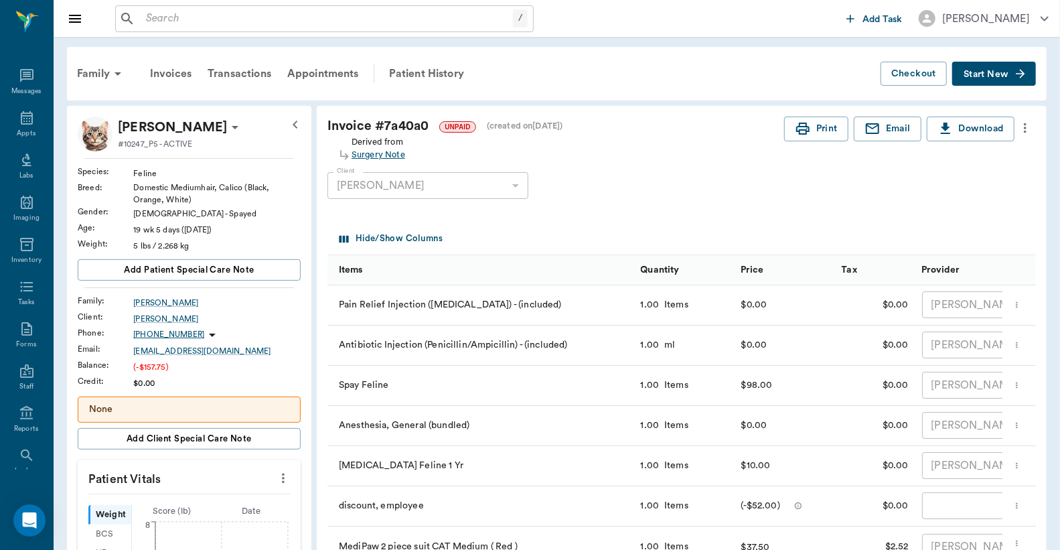
click at [384, 156] on div "Surgery Note" at bounding box center [378, 155] width 54 height 13
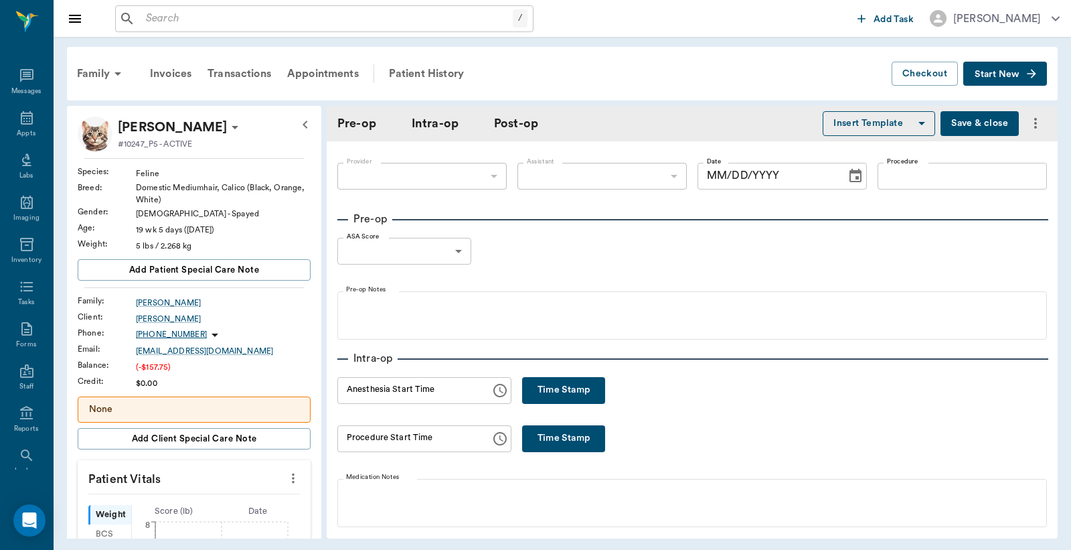
type input "63ec2f075fda476ae8351a4d"
type input "63ec2e7e52e12b0ba117b124"
type input "SPAY"
type input "1"
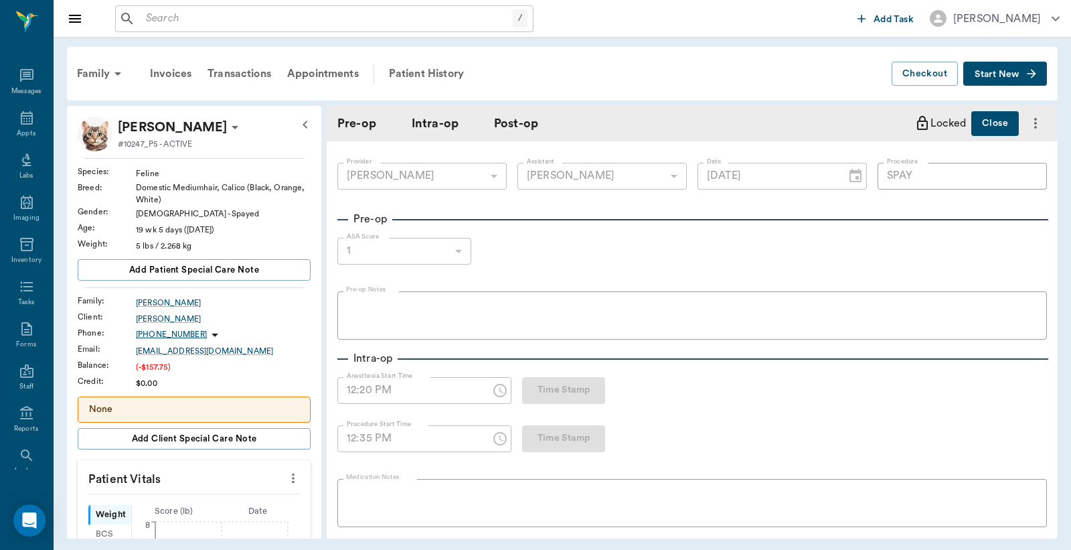
type input "09/12/2025"
type input "12:20 PM"
type input "12:35 PM"
type input "12:44 PM"
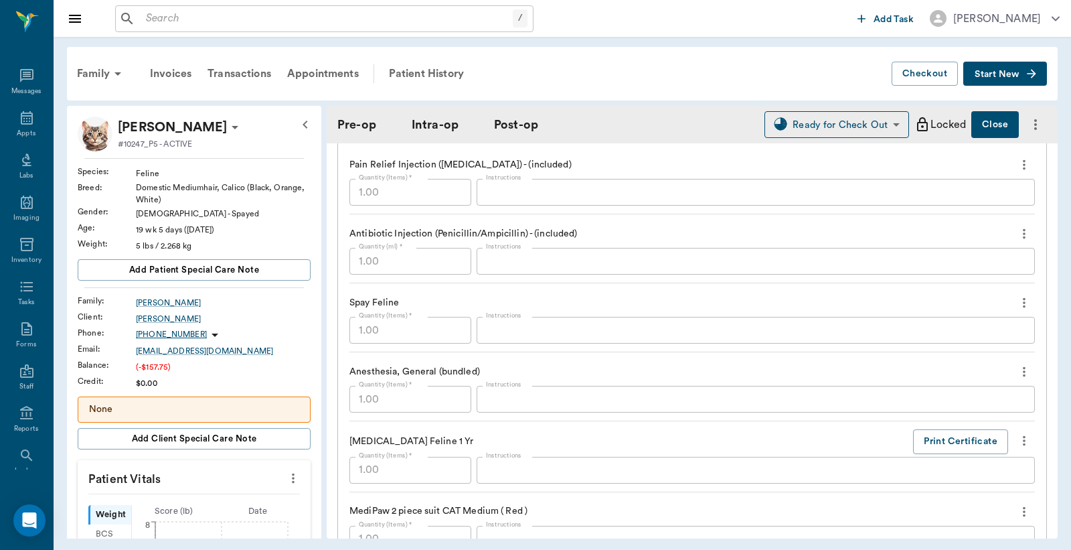
scroll to position [1190, 0]
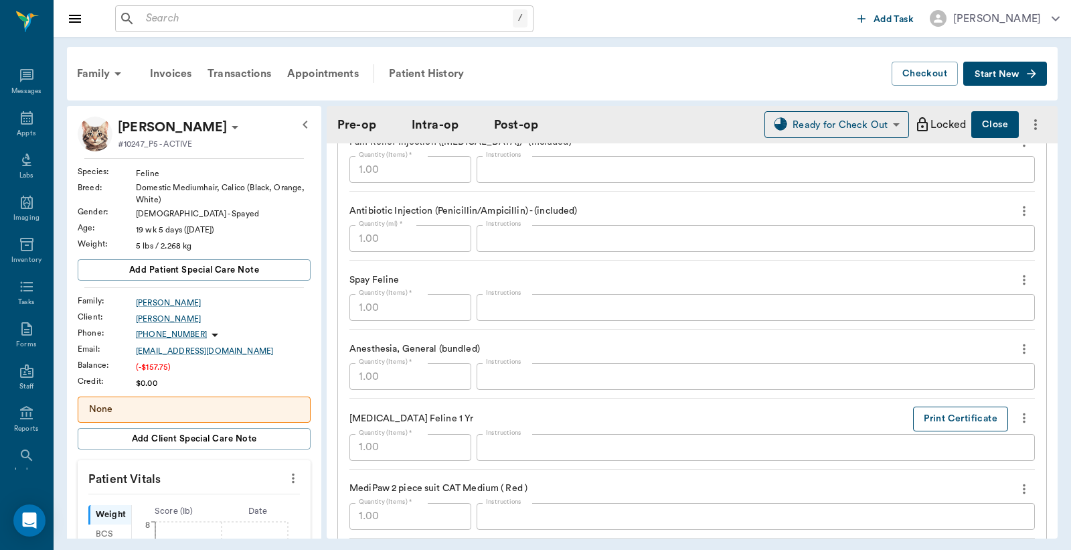
click at [961, 414] on button "Print Certificate" at bounding box center [960, 418] width 95 height 25
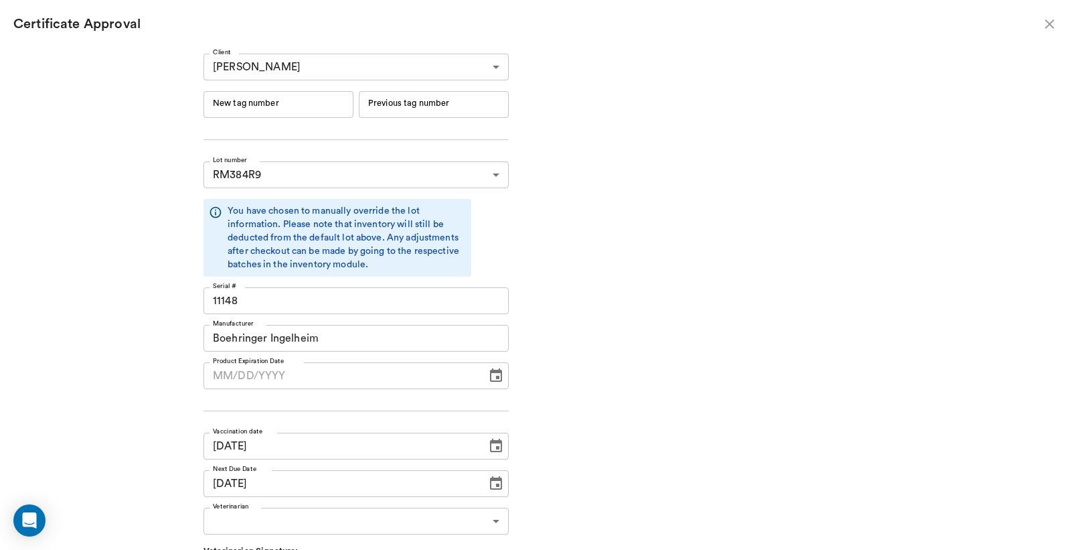
type input "06/19/2026"
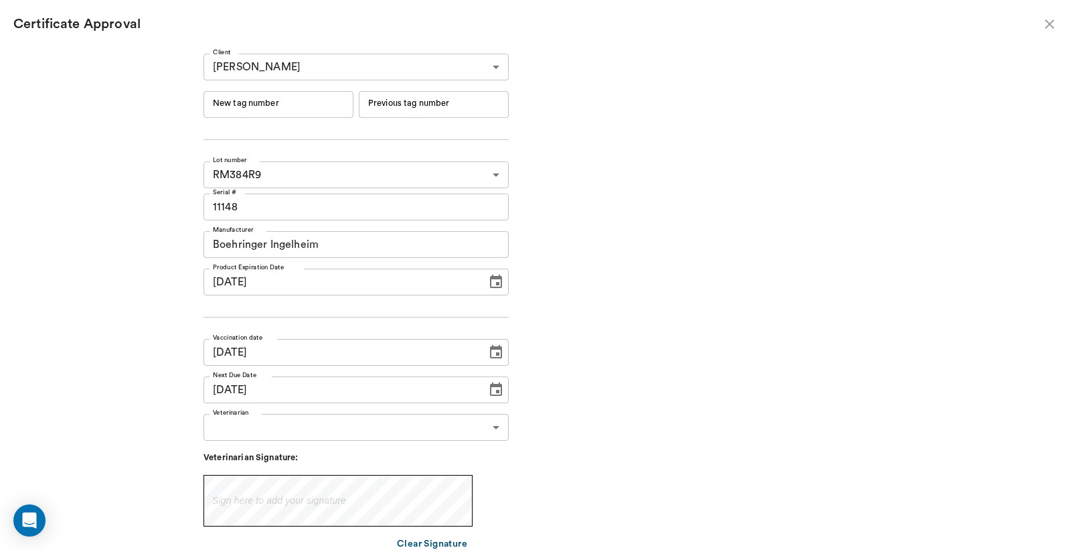
type input "09/22/2026"
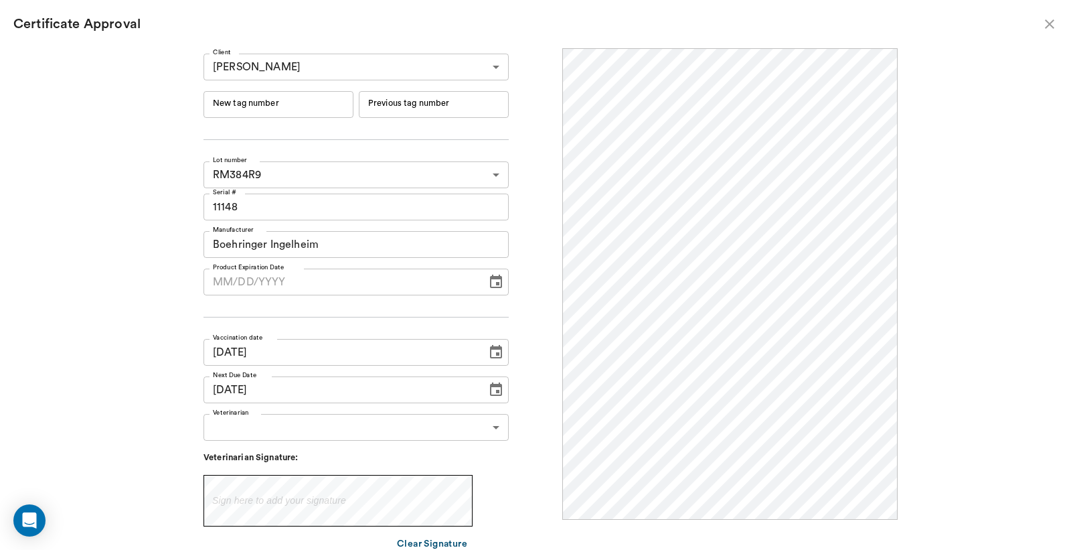
scroll to position [0, 0]
click at [236, 107] on input "New tag number" at bounding box center [279, 104] width 150 height 27
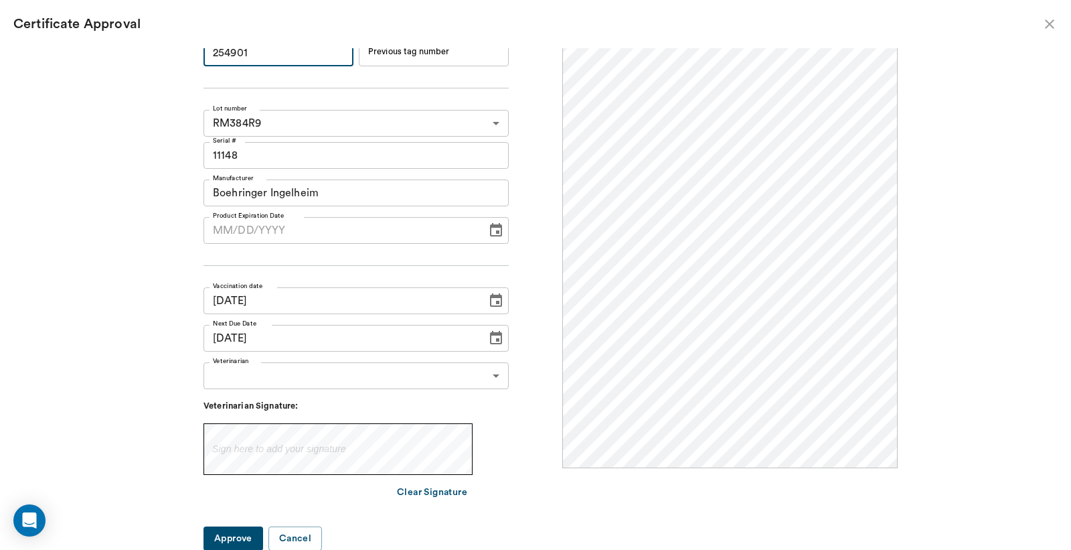
type input "254901"
click at [489, 376] on body "/ ​ Add Task Dr. Bert Ellsworth Nectar Messages Appts Labs Imaging Inventory Ta…" at bounding box center [535, 275] width 1071 height 550
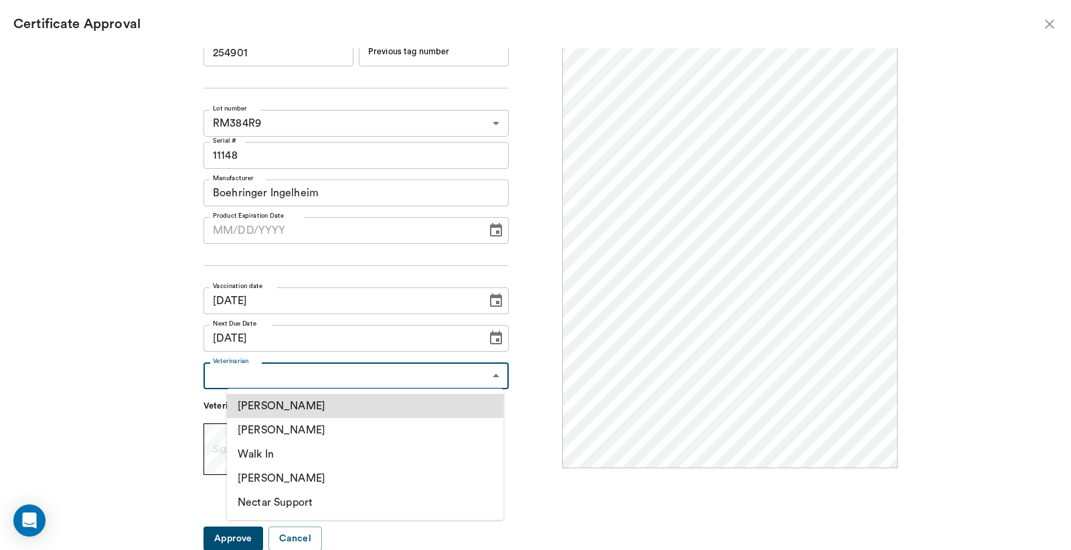
click at [262, 431] on li "[PERSON_NAME]" at bounding box center [365, 430] width 277 height 24
type input "63ec2f075fda476ae8351a4d"
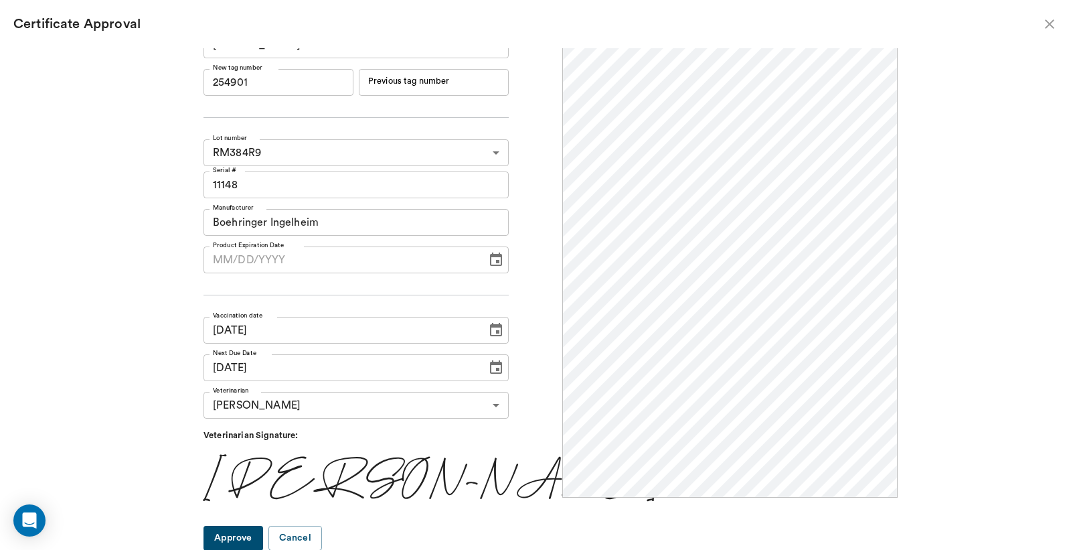
click at [263, 539] on button "Approve" at bounding box center [234, 538] width 60 height 25
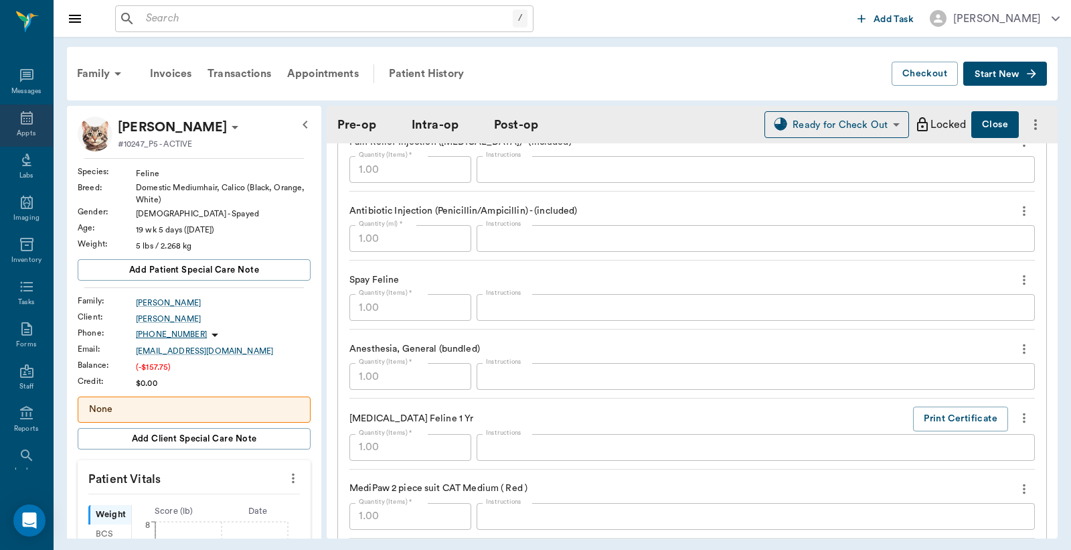
click at [29, 131] on div "Appts" at bounding box center [26, 134] width 19 height 10
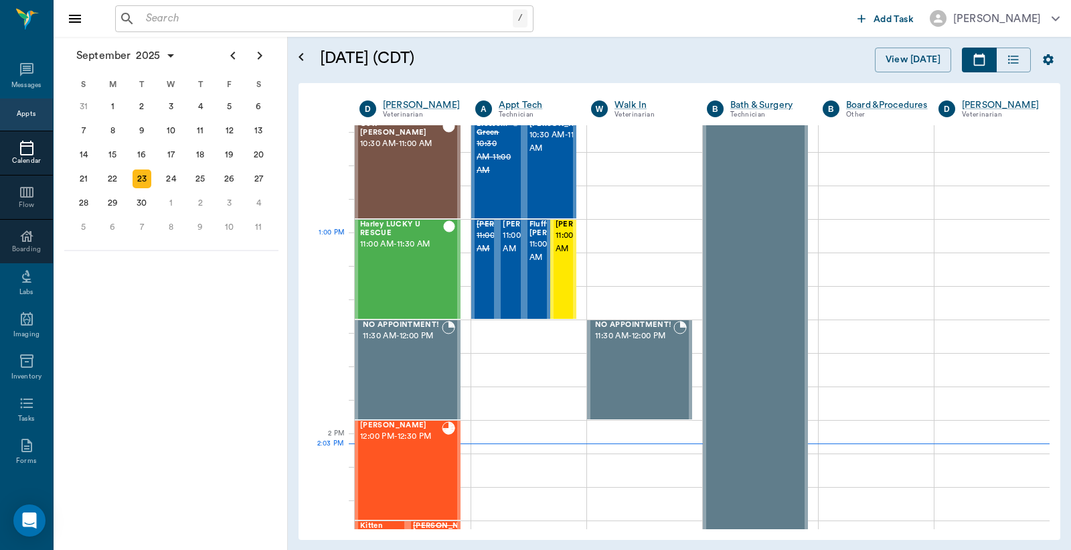
scroll to position [911, 0]
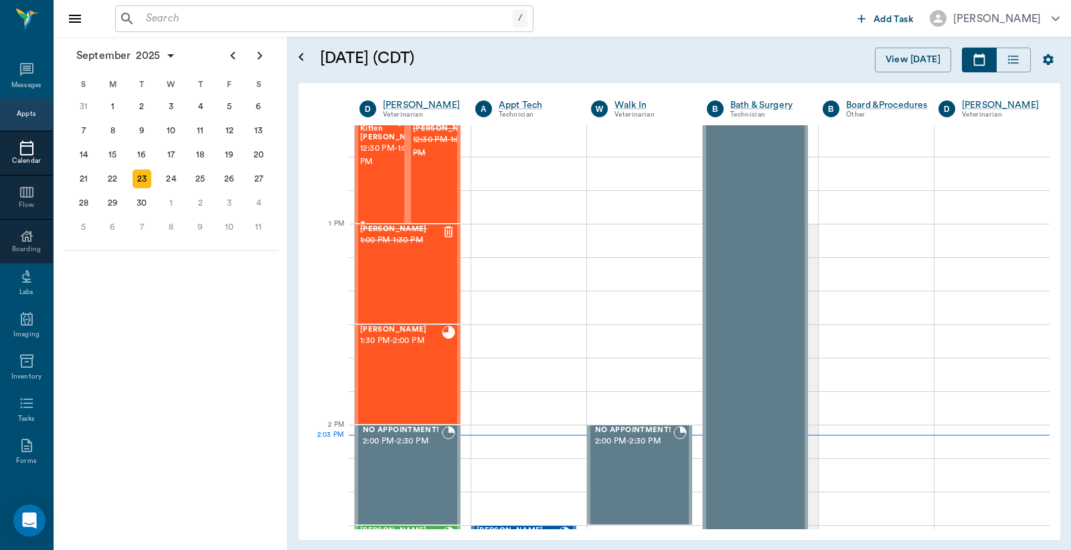
click at [376, 155] on span "12:30 PM - 1:00 PM" at bounding box center [393, 155] width 67 height 27
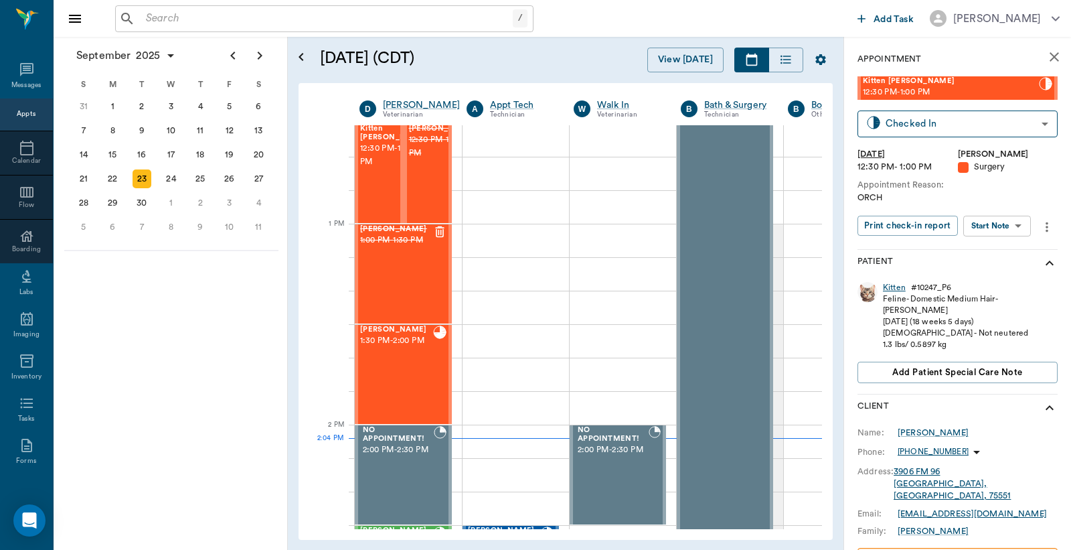
click at [896, 288] on div "Kitten" at bounding box center [894, 287] width 23 height 11
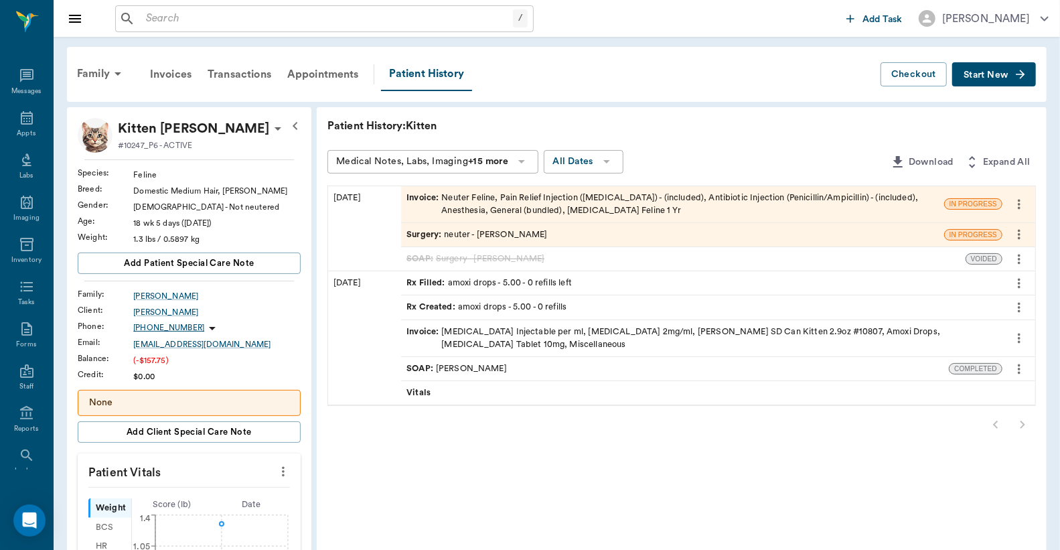
click at [511, 202] on div "Invoice : Neuter Feline, Pain Relief Injection (meloxicam) - (included), Antibi…" at bounding box center [672, 203] width 532 height 25
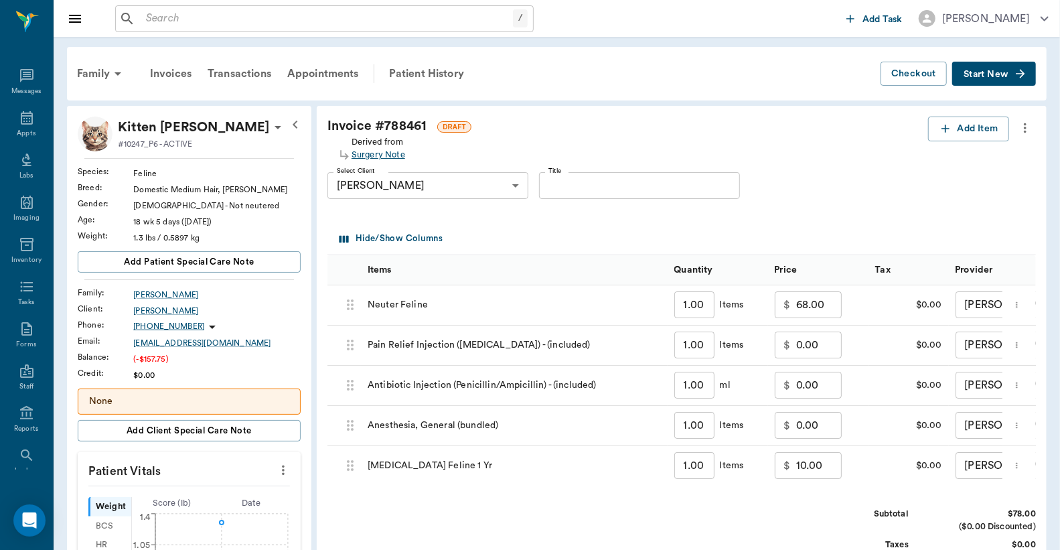
click at [383, 157] on div "Surgery Note" at bounding box center [378, 155] width 54 height 13
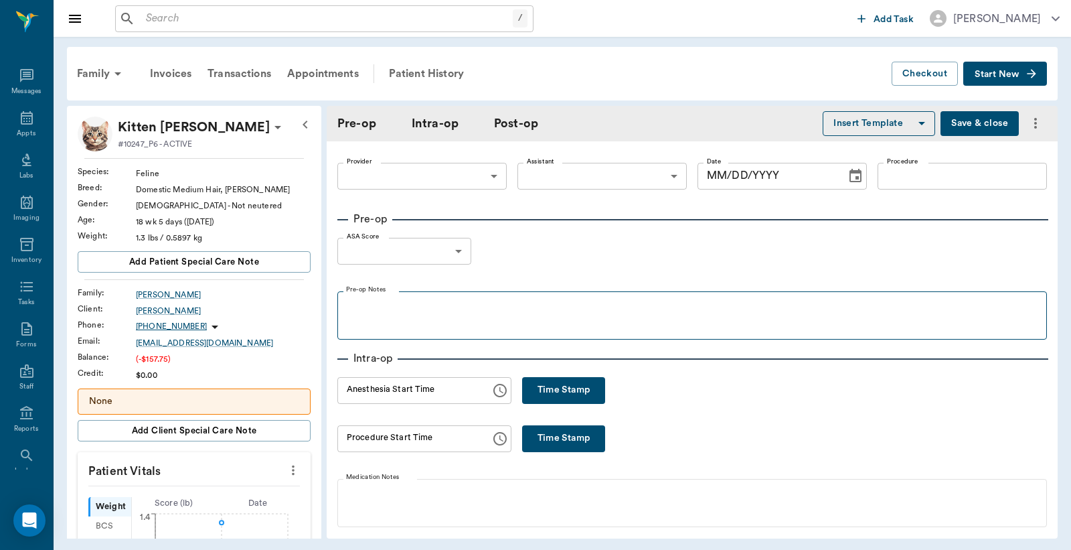
type input "63ec2f075fda476ae8351a4d"
type input "63ec2e7e52e12b0ba117b124"
type input "neuter"
type input "1"
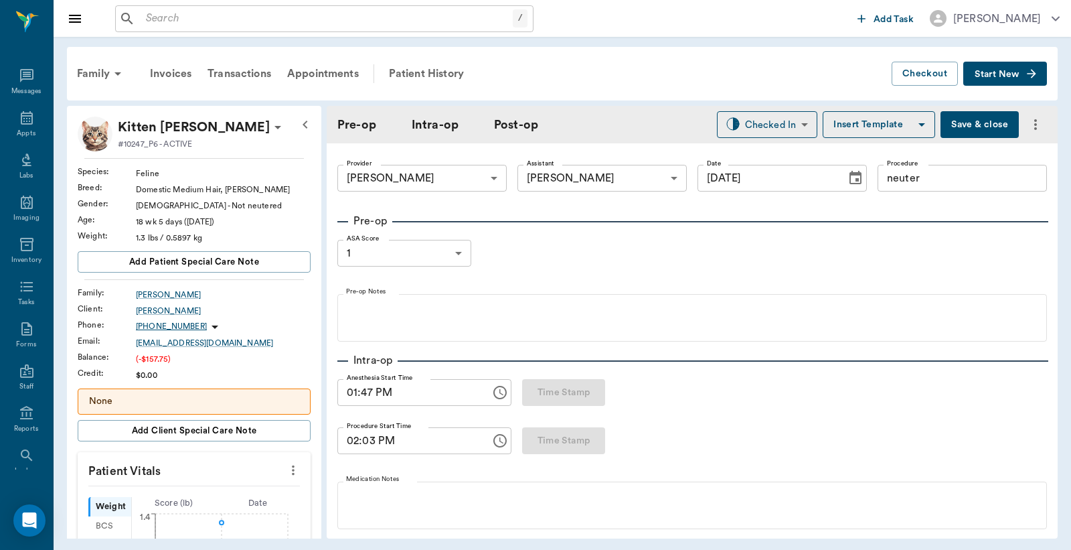
type input "[DATE]"
type input "01:47 PM"
type input "02:03 PM"
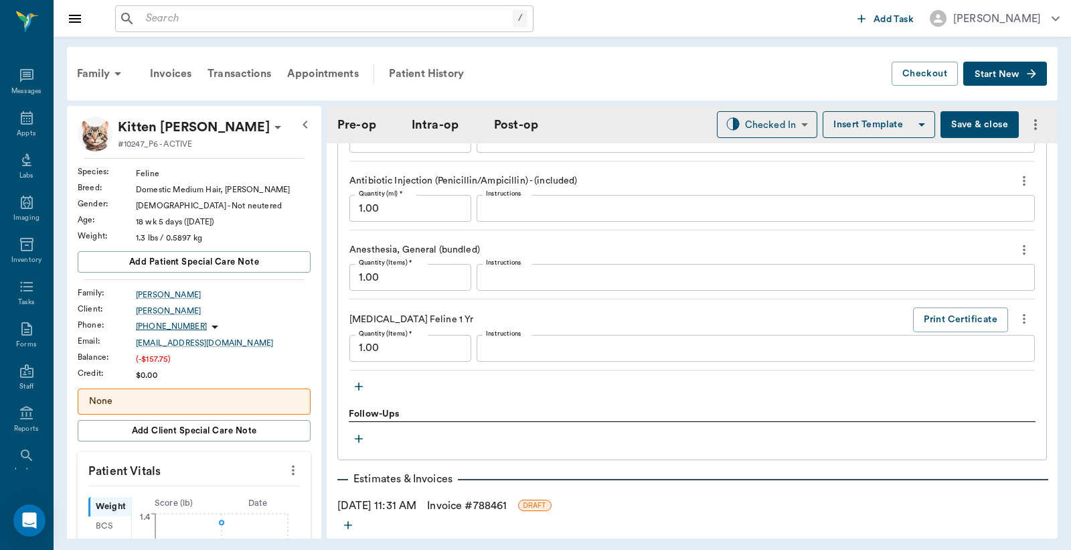
scroll to position [1383, 0]
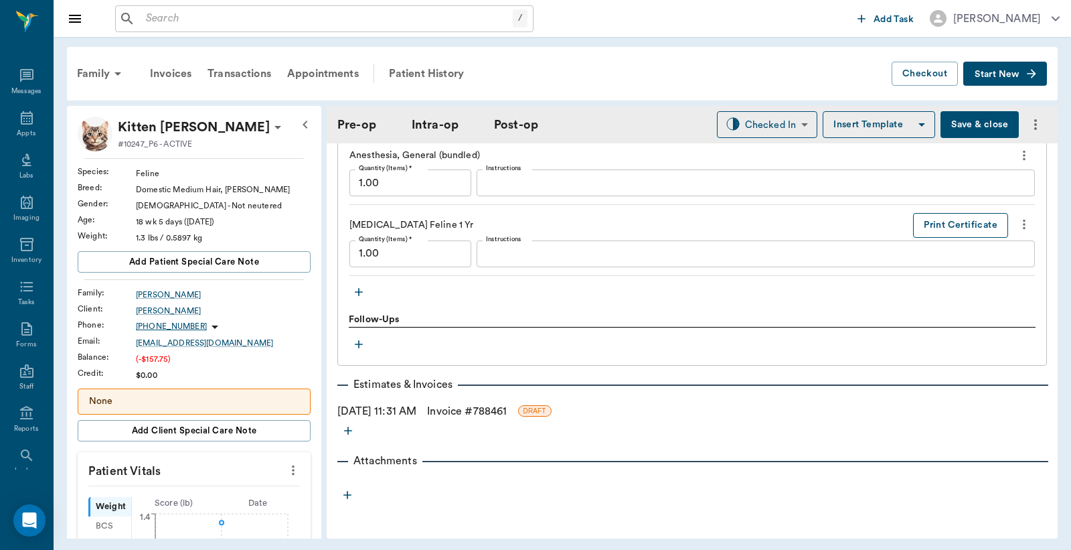
click at [935, 226] on button "Print Certificate" at bounding box center [960, 225] width 95 height 25
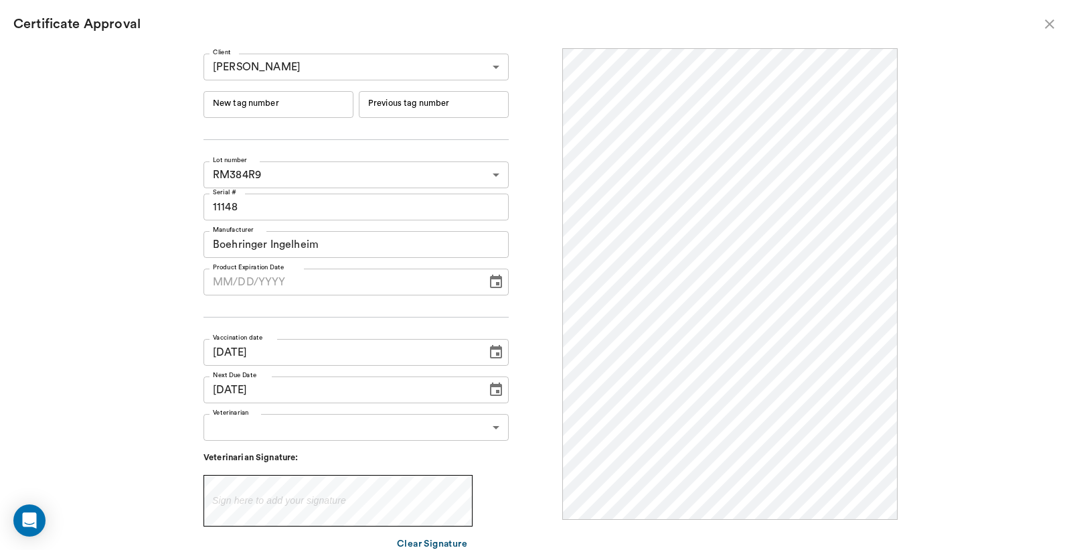
scroll to position [0, 0]
click at [236, 100] on input "New tag number" at bounding box center [279, 104] width 150 height 27
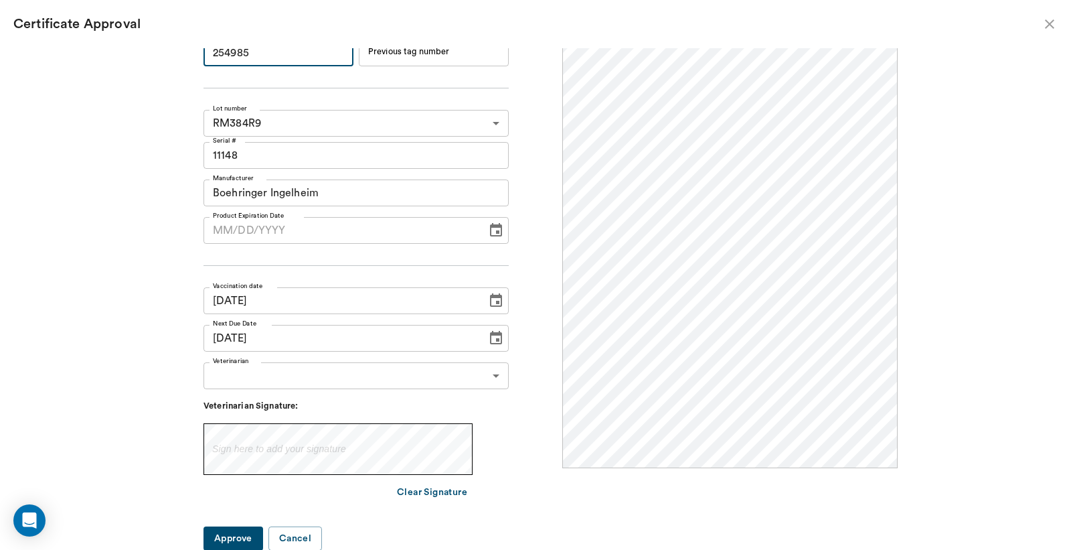
type input "254985"
click at [489, 371] on body "/ ​ Add Task Dr. Bert Ellsworth Nectar Messages Appts Labs Imaging Inventory Ta…" at bounding box center [535, 275] width 1071 height 550
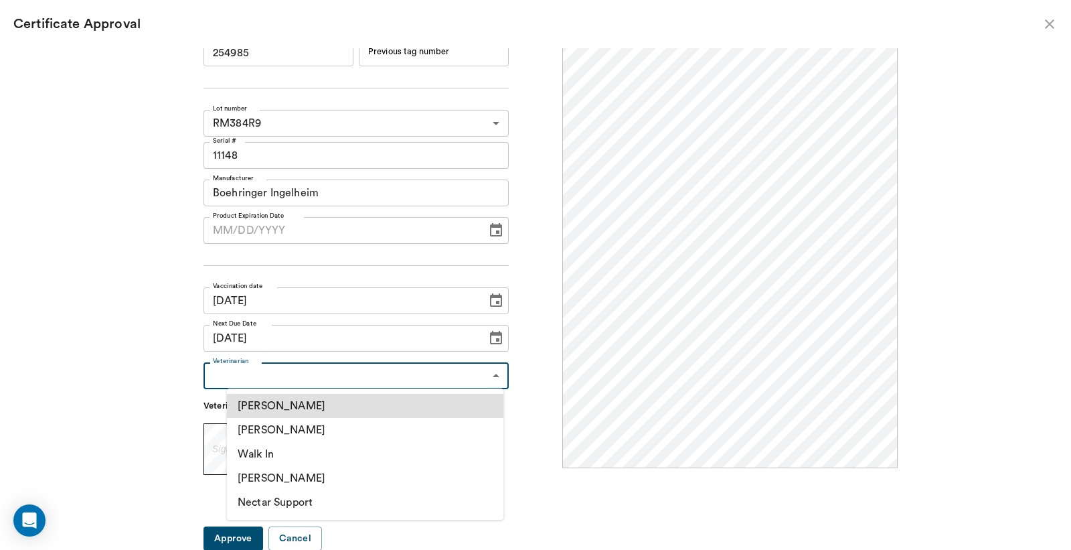
click at [313, 432] on li "[PERSON_NAME]" at bounding box center [365, 430] width 277 height 24
type input "63ec2f075fda476ae8351a4d"
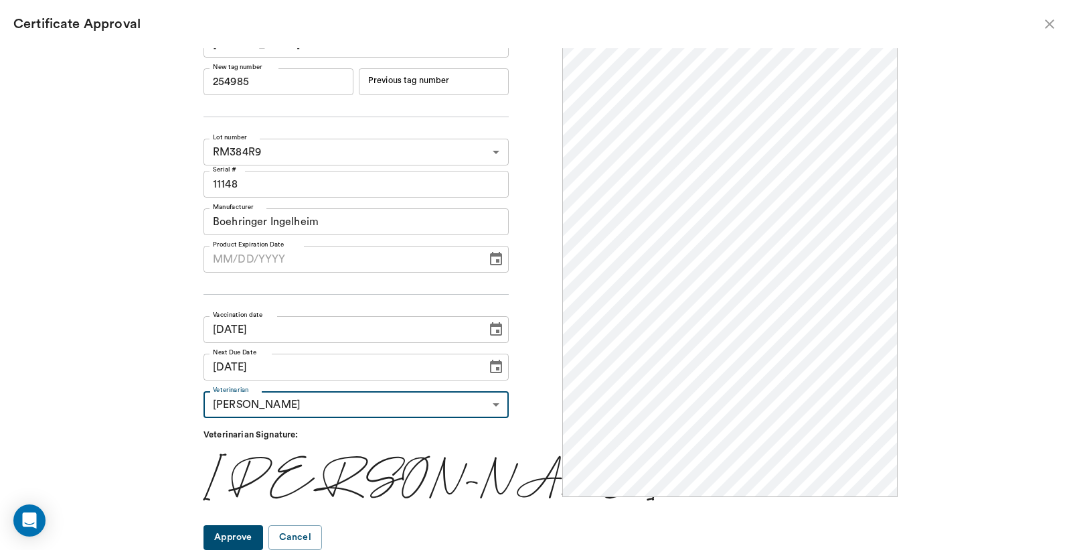
scroll to position [22, 0]
click at [250, 541] on button "Approve" at bounding box center [234, 538] width 60 height 25
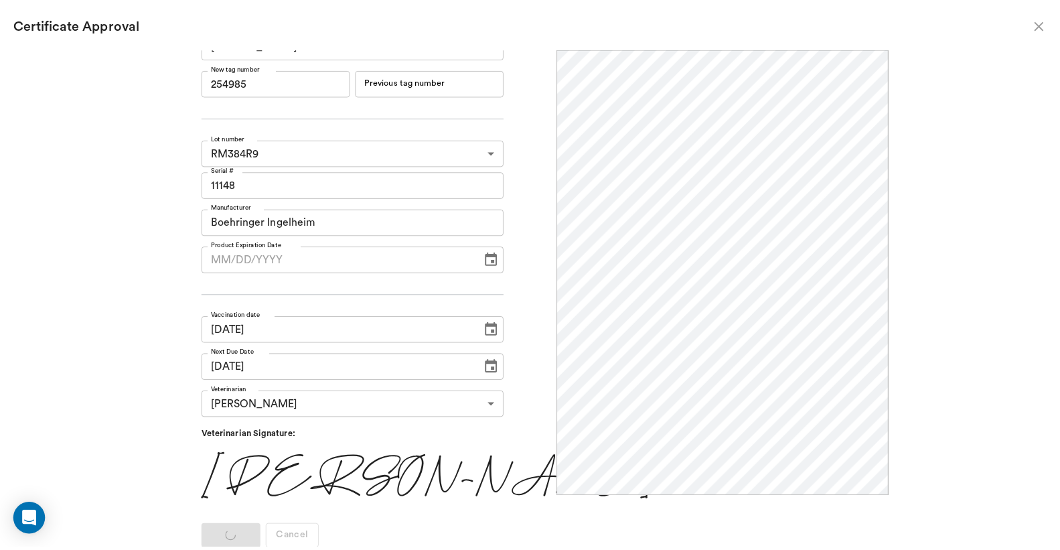
scroll to position [0, 0]
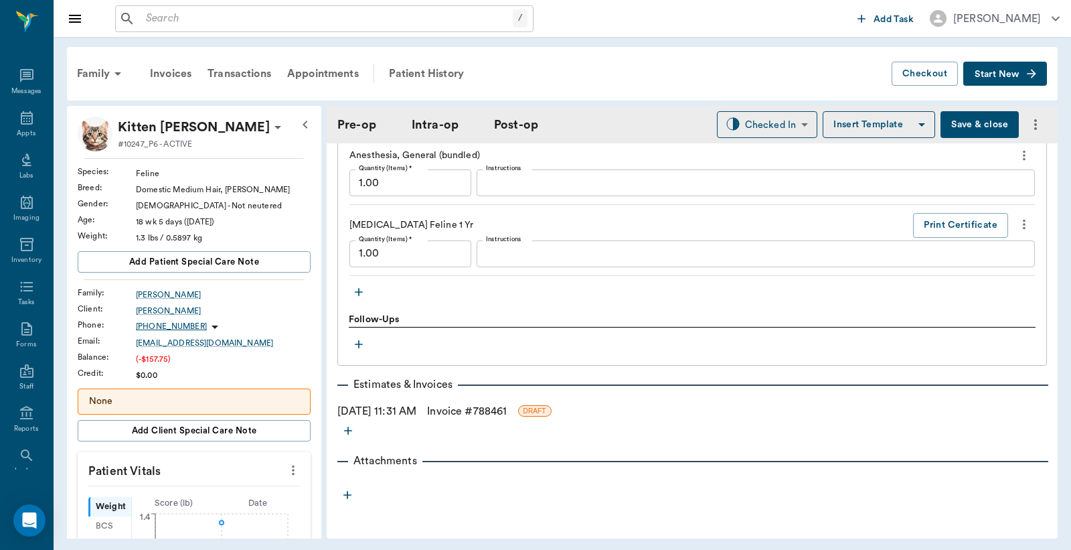
click at [962, 122] on button "Save & close" at bounding box center [980, 124] width 78 height 27
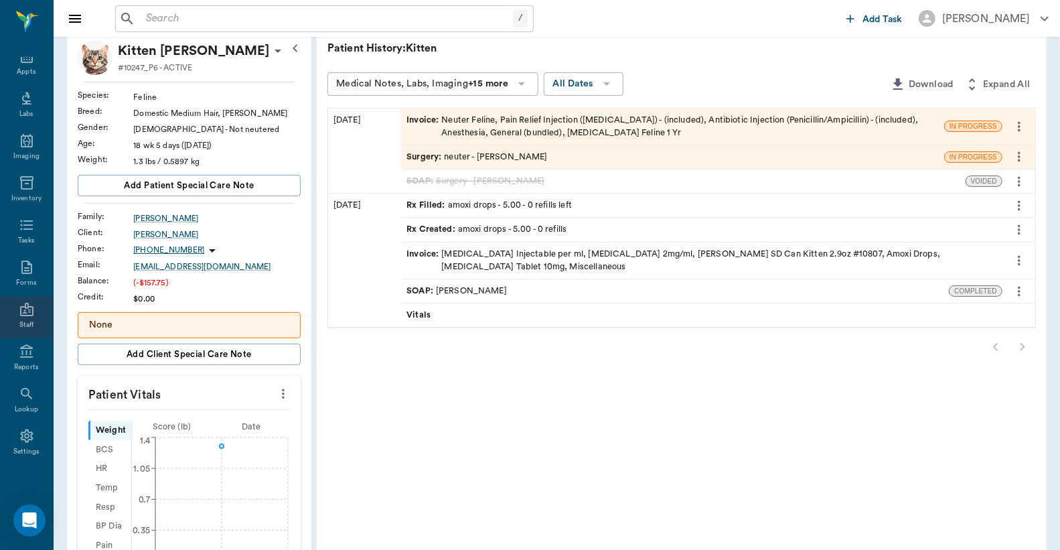
scroll to position [98, 0]
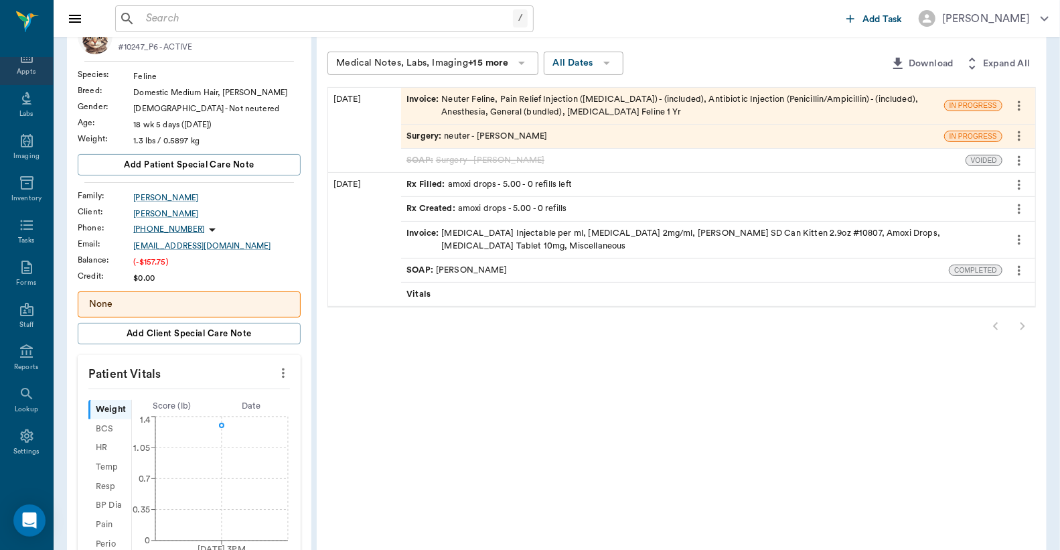
click at [21, 72] on div "Appts" at bounding box center [26, 72] width 19 height 10
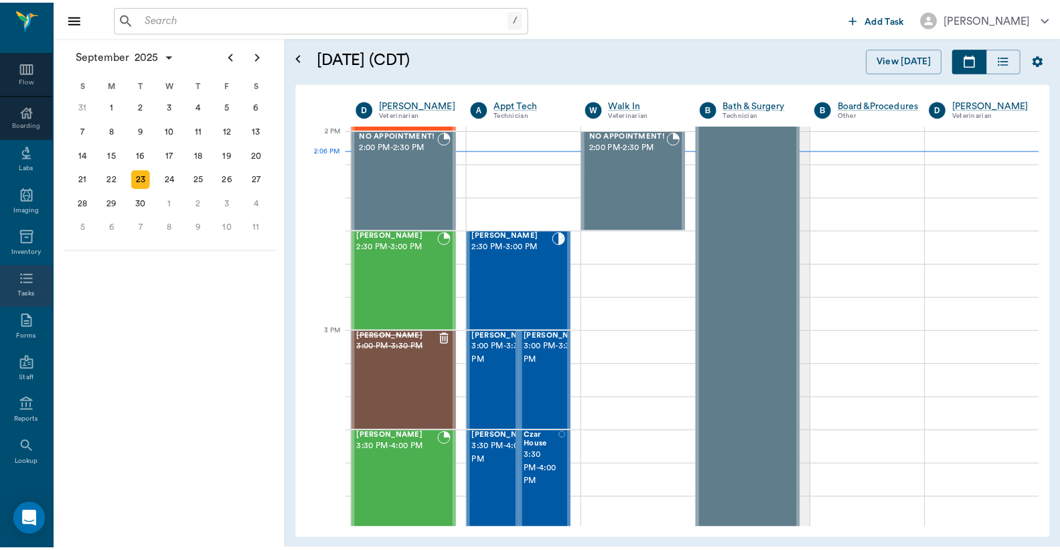
scroll to position [78, 0]
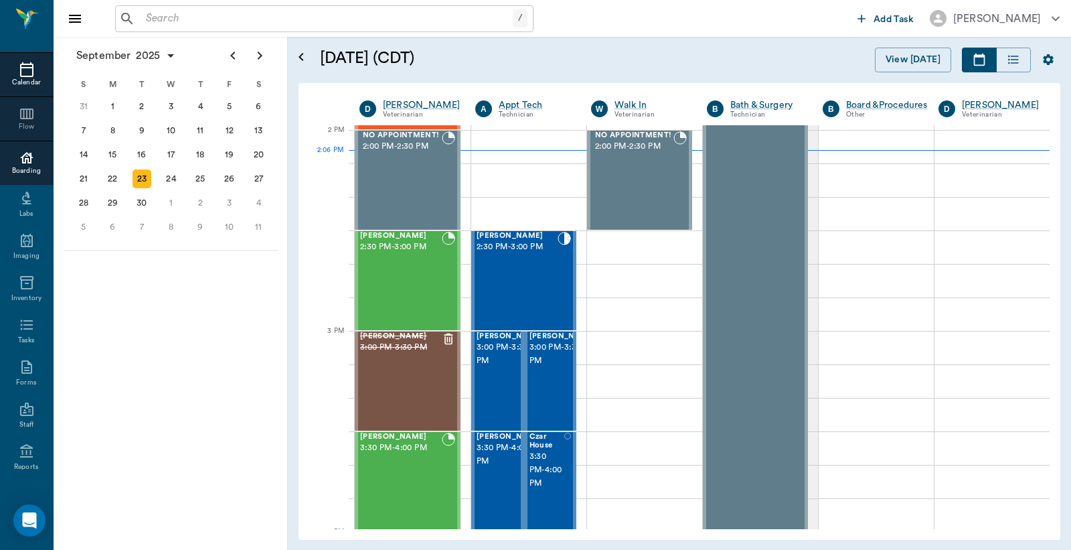
click at [21, 159] on icon at bounding box center [26, 157] width 13 height 11
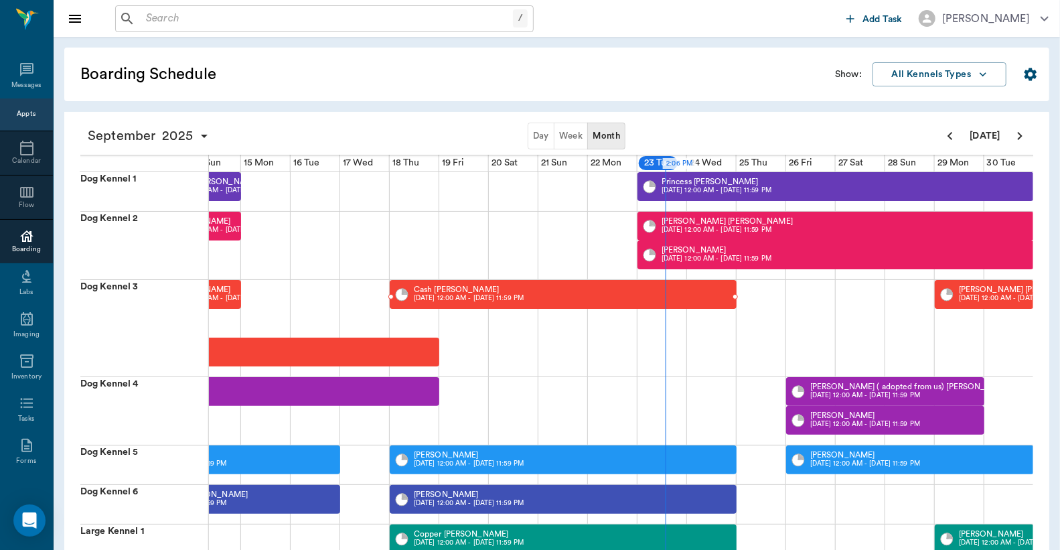
scroll to position [78, 0]
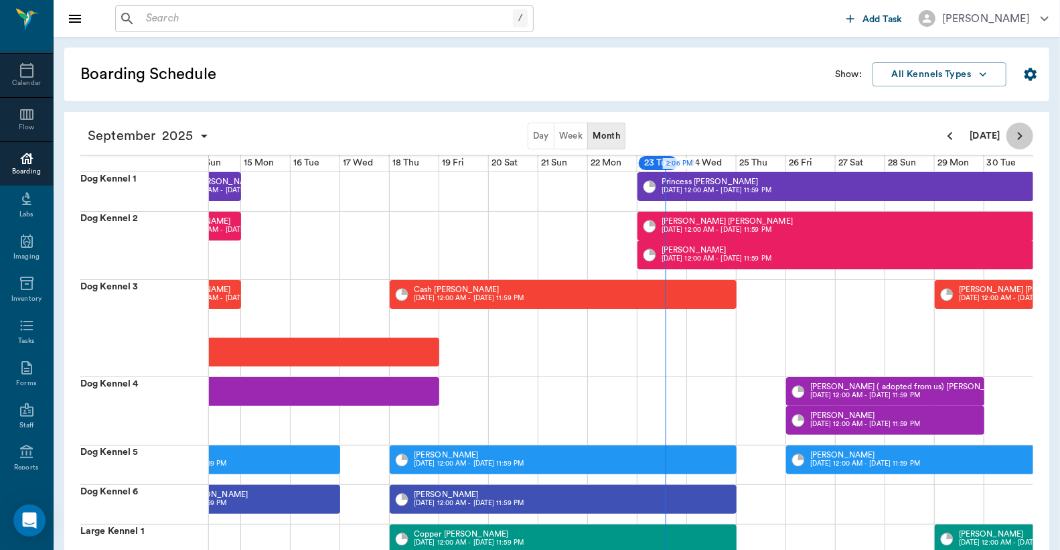
click at [1020, 139] on icon "Next page" at bounding box center [1020, 136] width 16 height 16
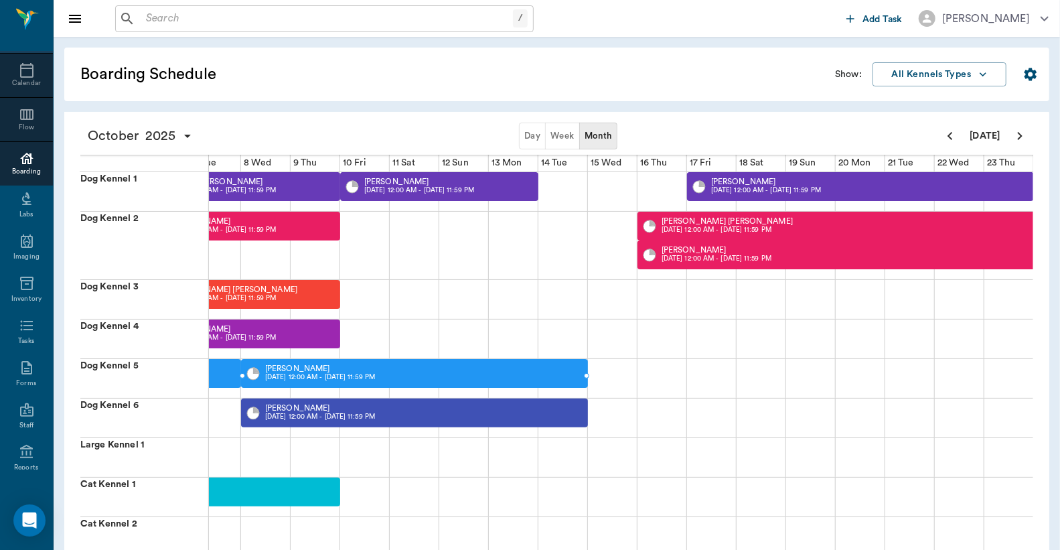
click at [360, 378] on p "10/08 12:00 AM - 10/14 11:59 PM" at bounding box center [320, 377] width 110 height 10
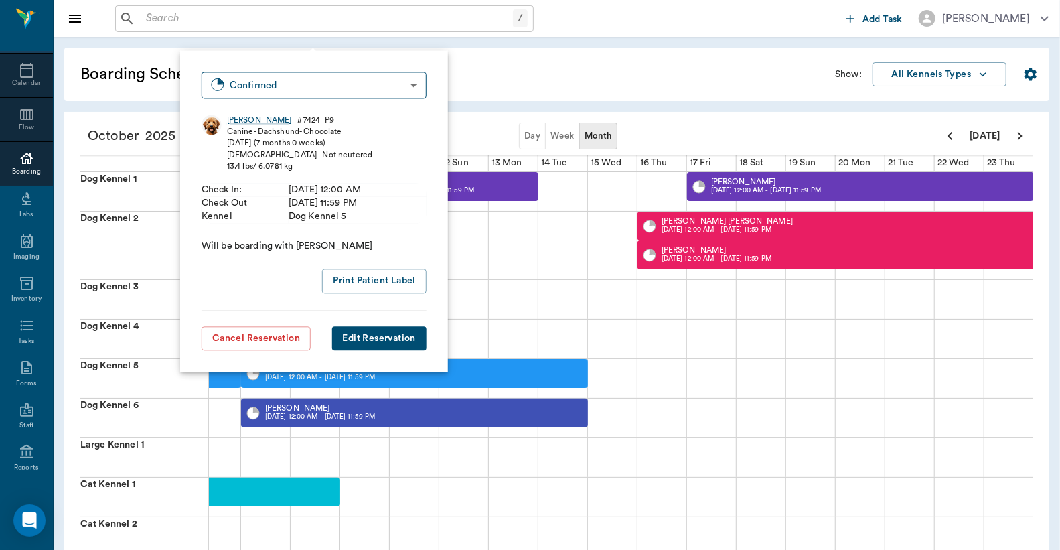
click at [370, 337] on button "Edit Reservation" at bounding box center [378, 338] width 94 height 24
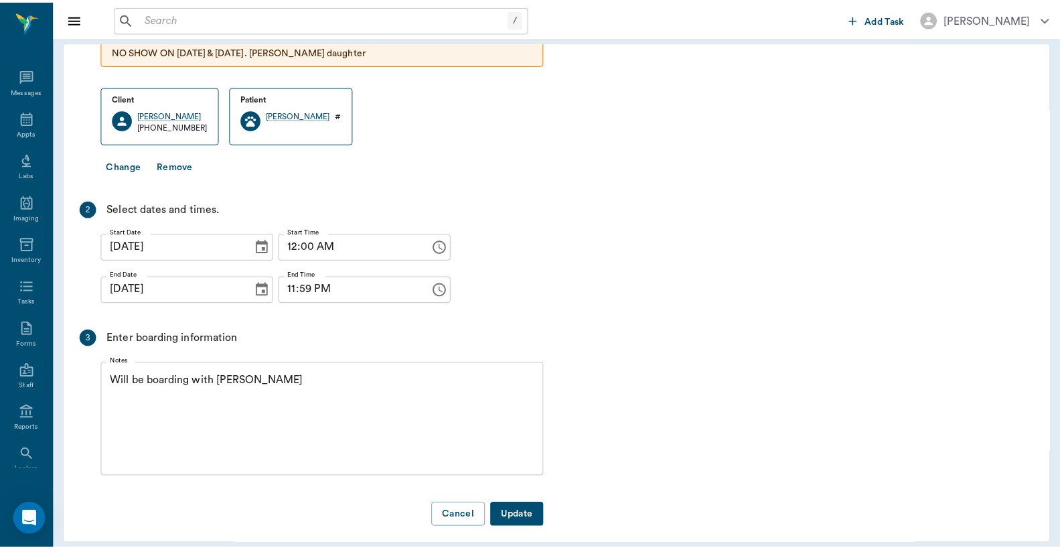
scroll to position [62, 0]
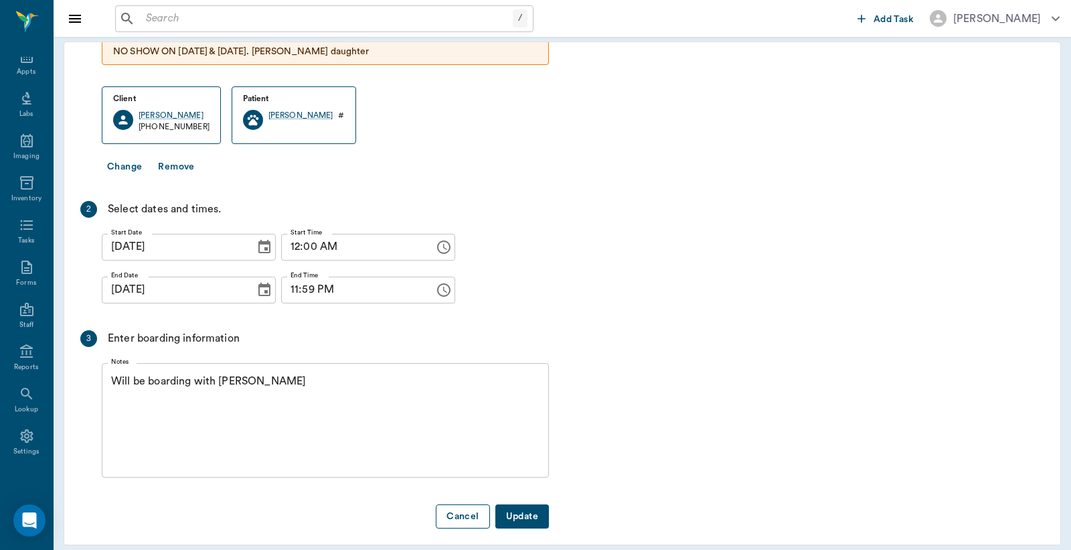
click at [473, 509] on button "Cancel" at bounding box center [463, 516] width 54 height 25
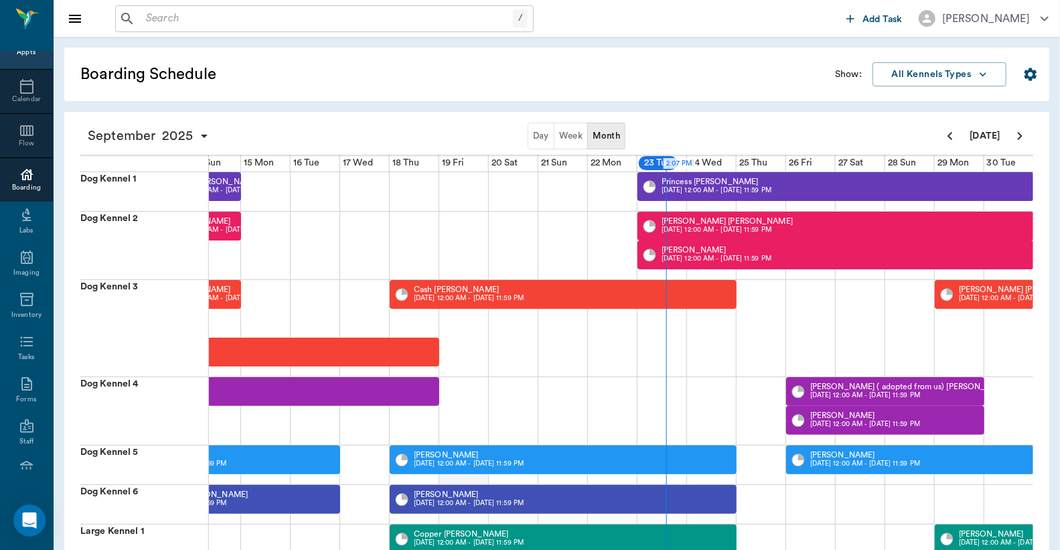
scroll to position [98, 0]
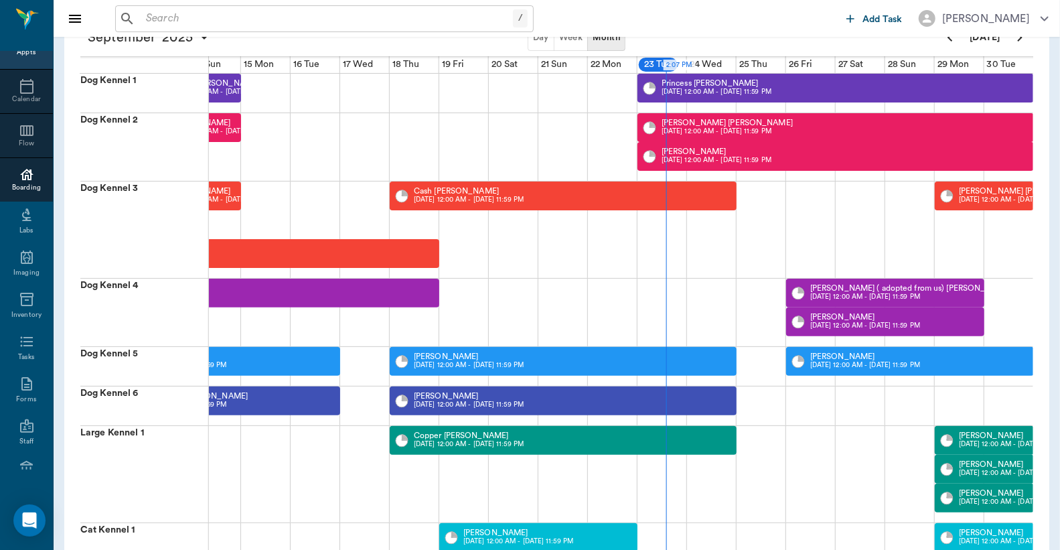
click at [20, 56] on div "Appts" at bounding box center [26, 53] width 19 height 10
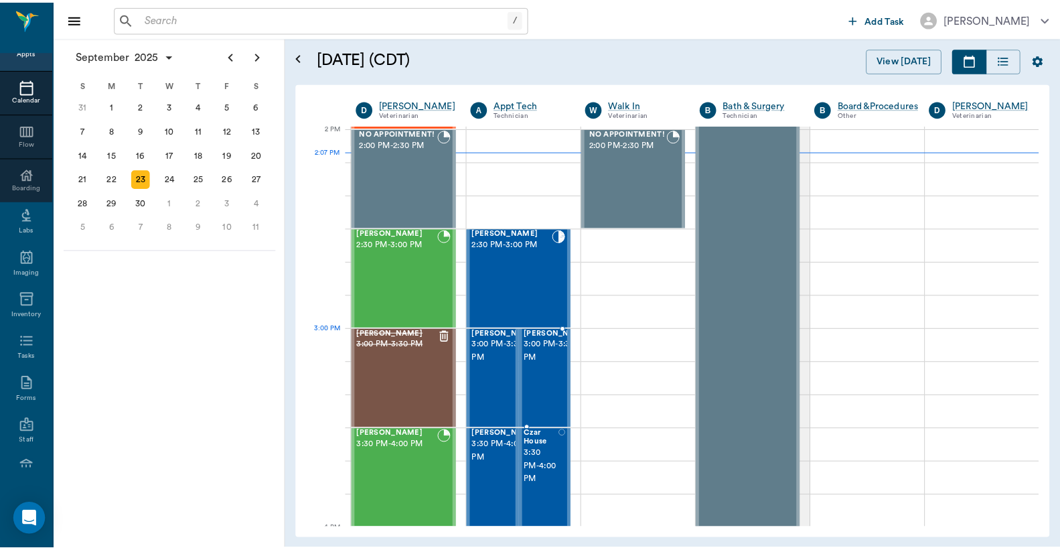
scroll to position [1109, 0]
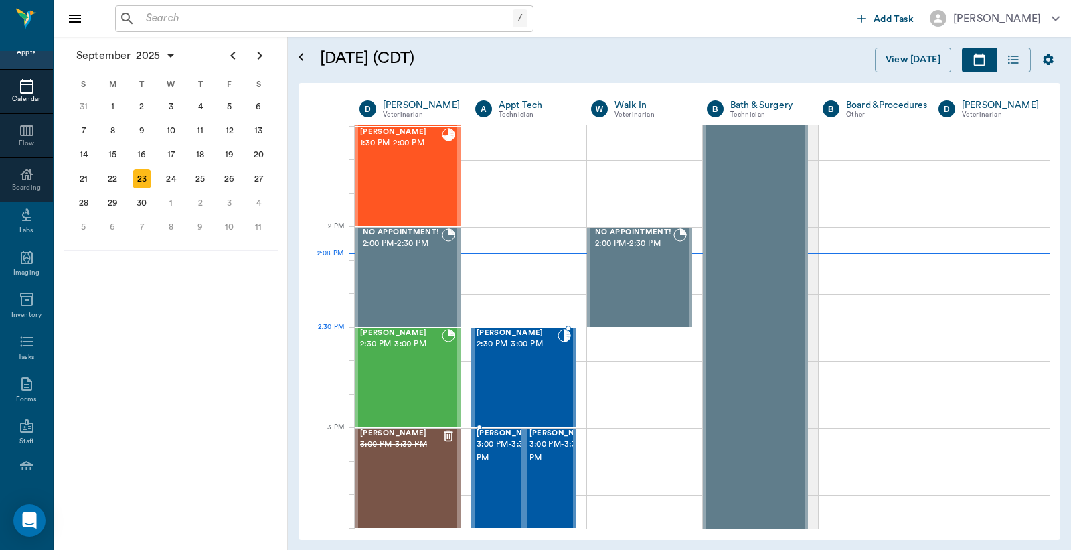
click at [509, 356] on div "Bugs Lewis 2:30 PM - 3:00 PM" at bounding box center [517, 378] width 81 height 98
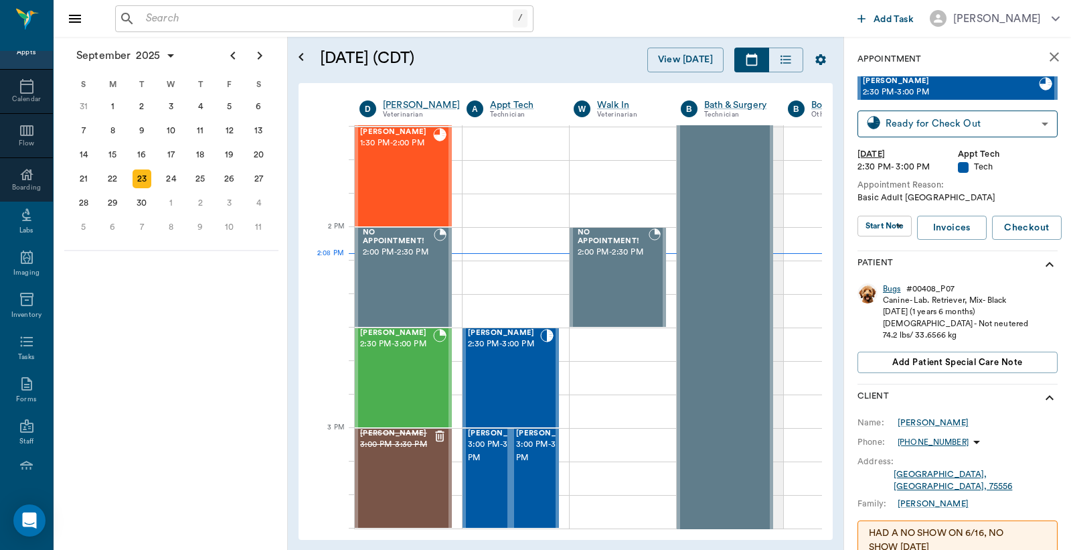
click at [888, 292] on div "Bugs" at bounding box center [892, 288] width 18 height 11
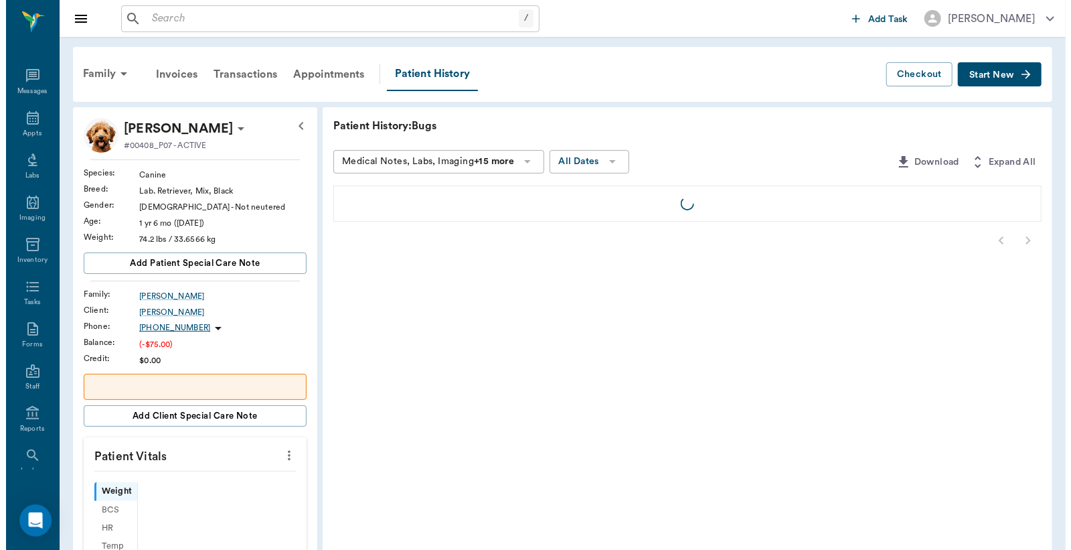
scroll to position [62, 0]
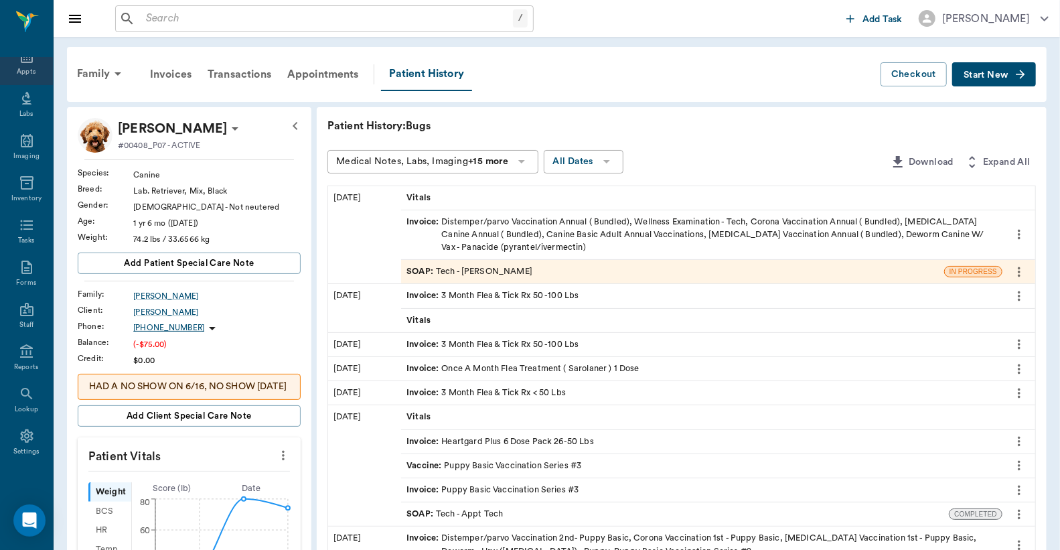
click at [17, 68] on div "Appts" at bounding box center [26, 72] width 19 height 10
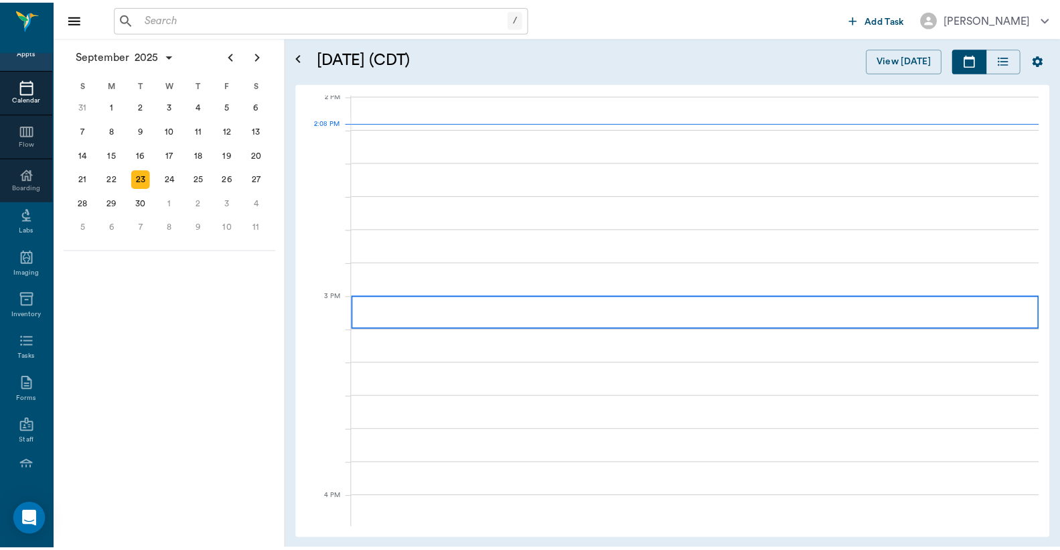
scroll to position [1208, 0]
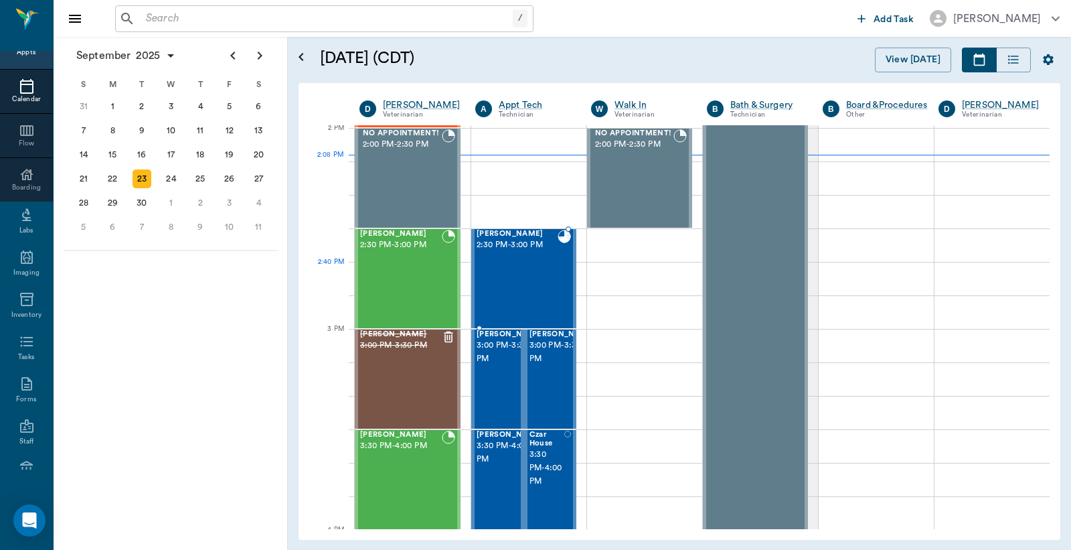
click at [530, 288] on div "Bugs Lewis 2:30 PM - 3:00 PM" at bounding box center [517, 279] width 81 height 98
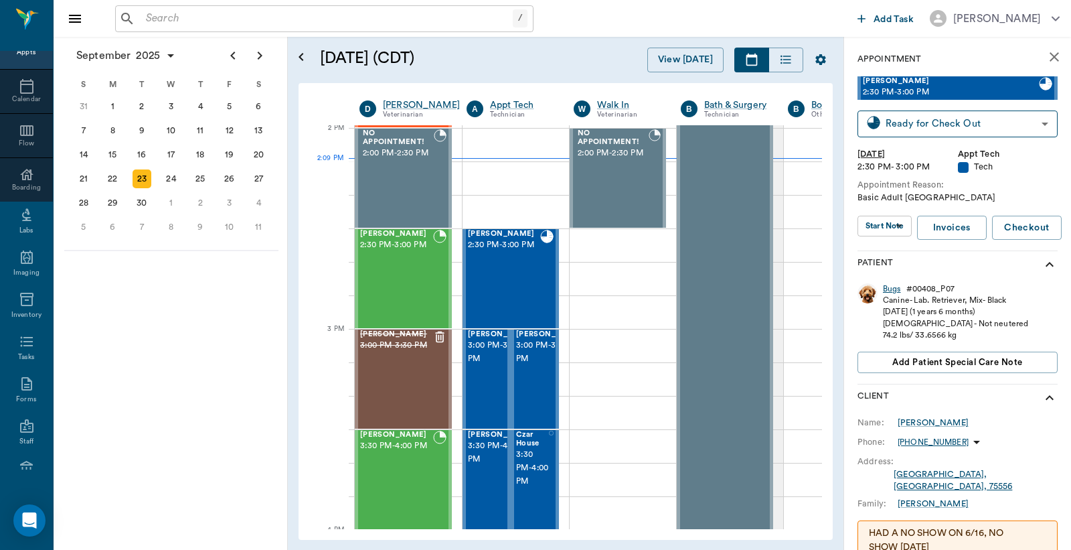
click at [890, 290] on div "Bugs" at bounding box center [892, 288] width 18 height 11
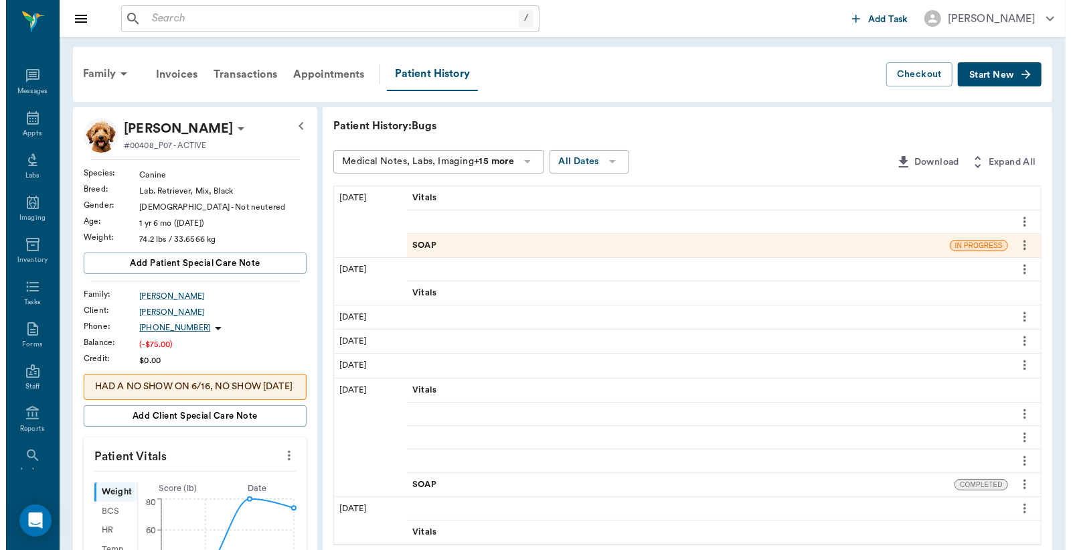
scroll to position [62, 0]
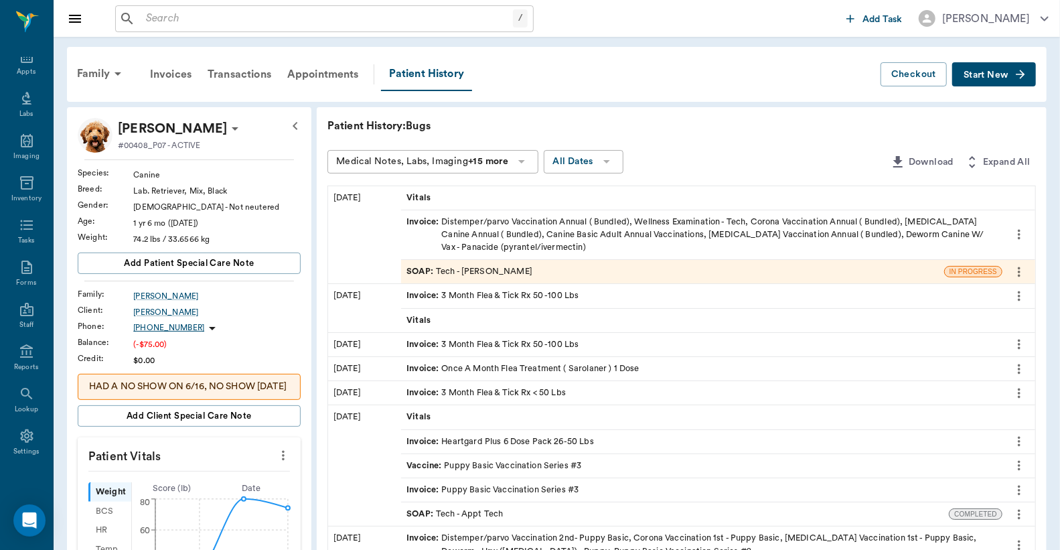
click at [882, 222] on div "Invoice : Distemper/parvo Vaccination Annual ( Bundled), Wellness Examination -…" at bounding box center [701, 235] width 590 height 39
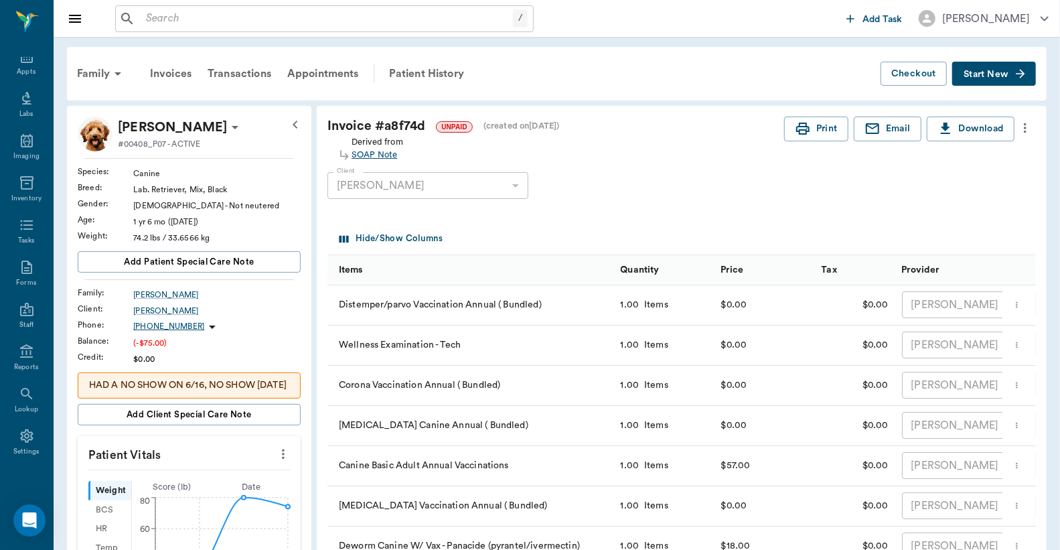
click at [378, 157] on div "SOAP Note" at bounding box center [377, 155] width 52 height 13
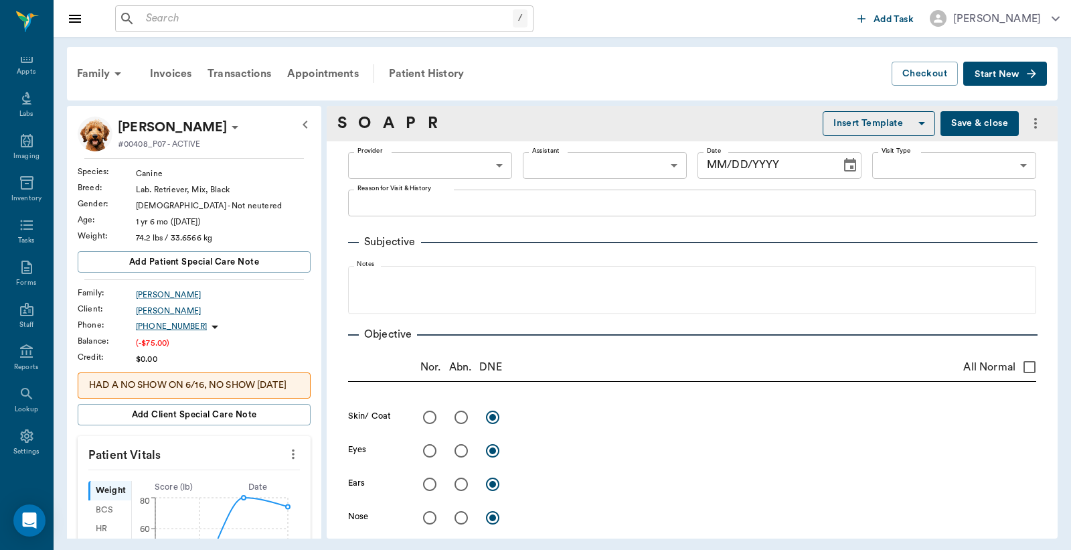
type input "682b670d8bdc6f7f8feef3db"
type input "63ec2f075fda476ae8351a4c"
type input "65d2be4f46e3a538d89b8c1a"
type textarea "Basic Adult Caryn"
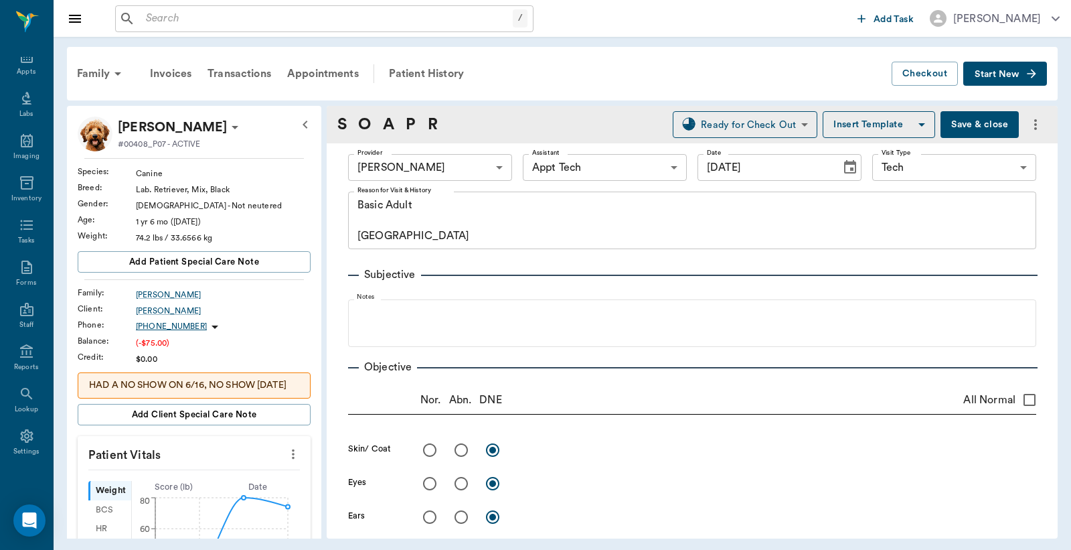
type input "[DATE]"
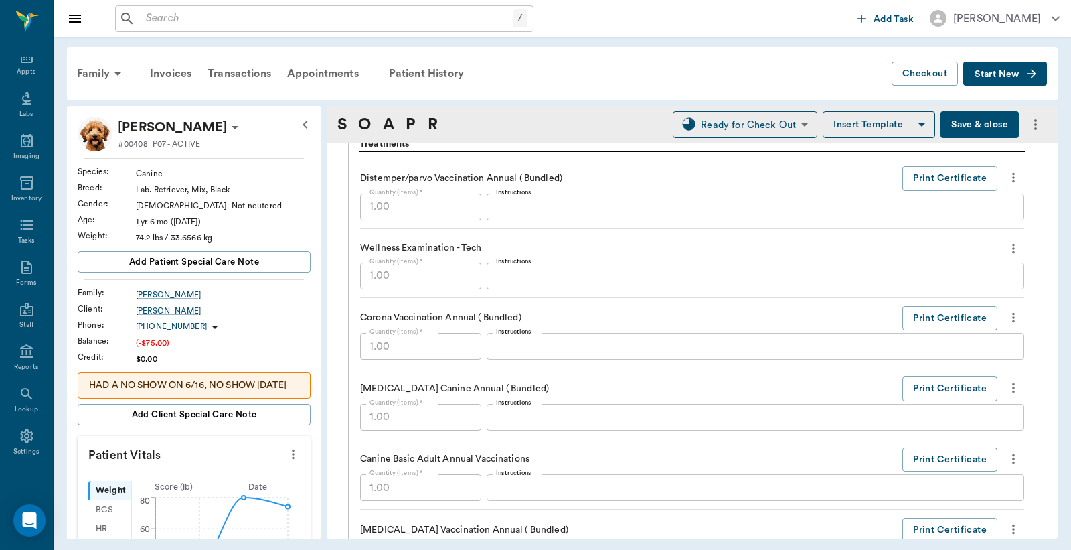
scroll to position [1091, 0]
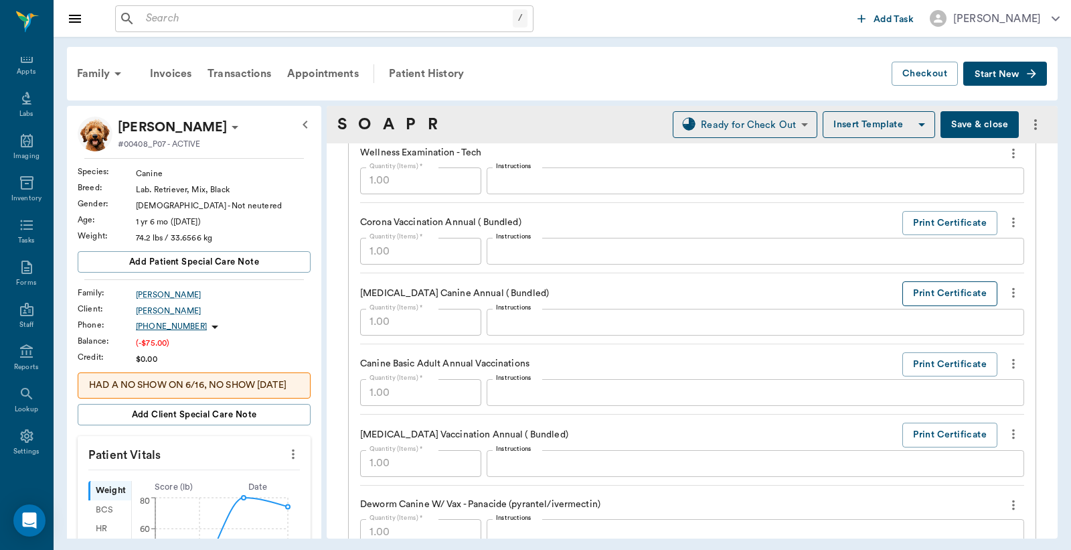
click at [919, 295] on button "Print Certificate" at bounding box center [949, 293] width 95 height 25
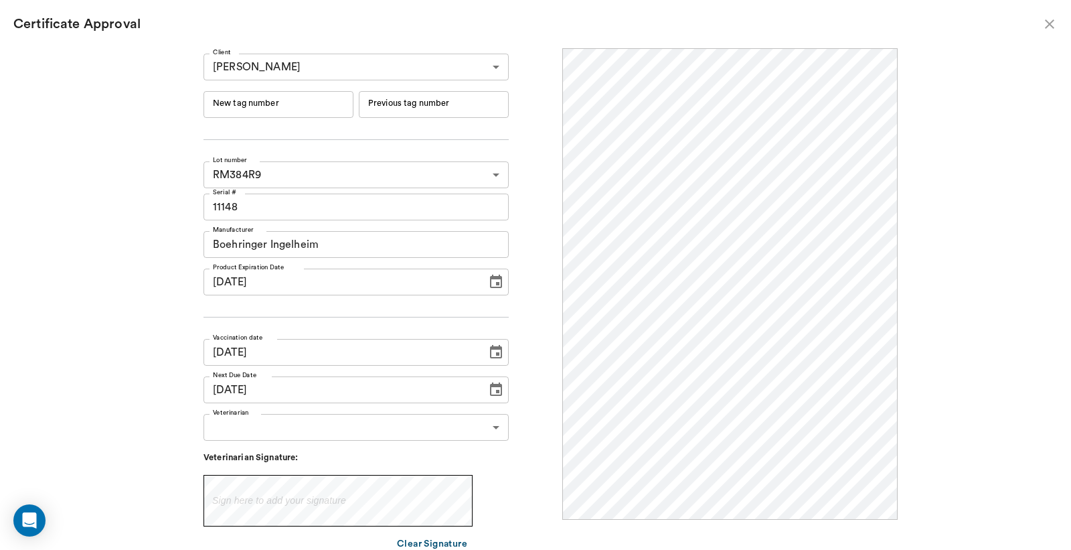
scroll to position [0, 0]
click at [241, 105] on input "New tag number" at bounding box center [279, 104] width 150 height 27
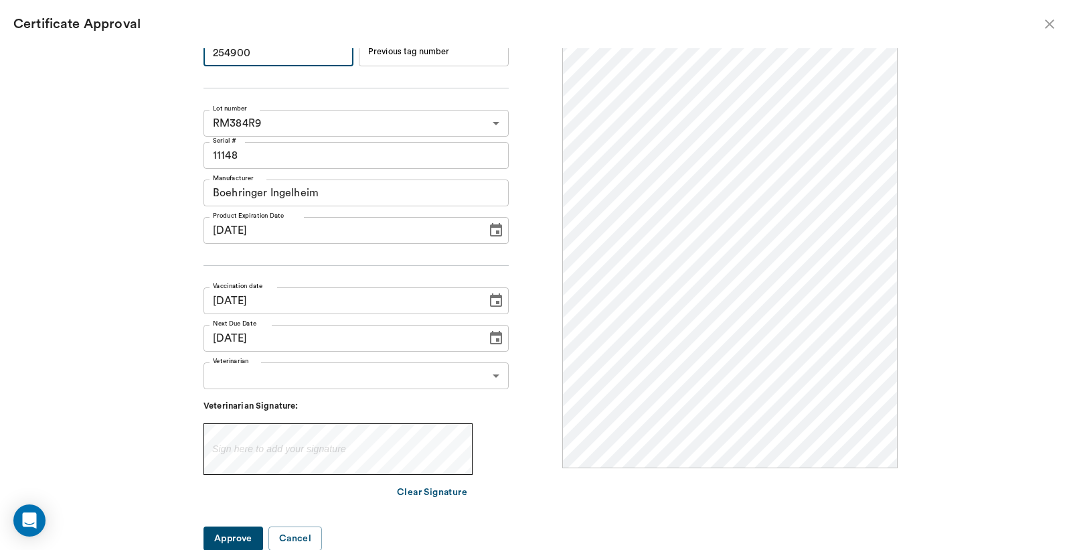
type input "254900"
click at [492, 375] on body "/ ​ Add Task Dr. Bert Ellsworth Nectar Messages Appts Labs Imaging Inventory Ta…" at bounding box center [535, 275] width 1071 height 550
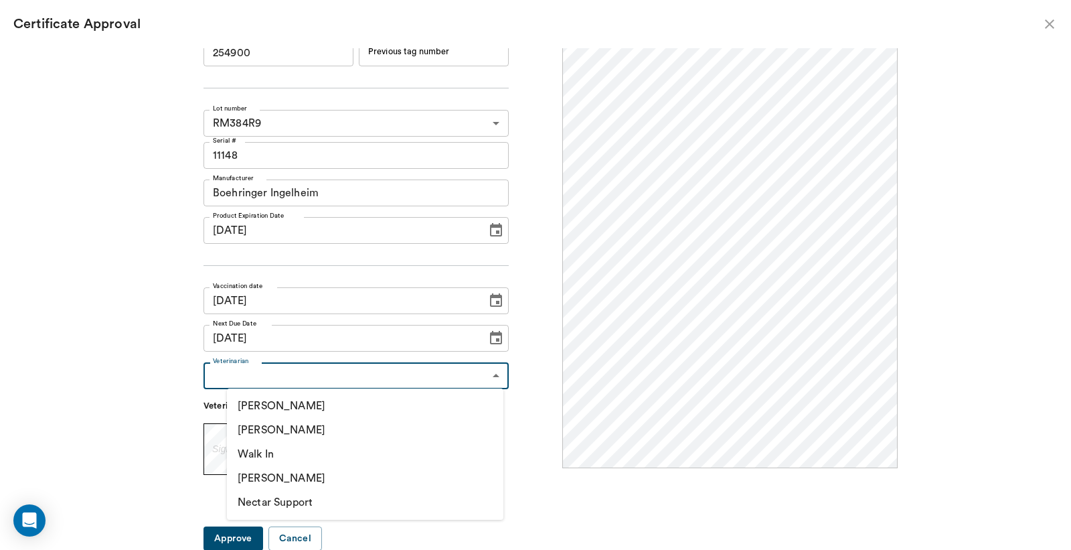
click at [270, 429] on li "[PERSON_NAME]" at bounding box center [365, 430] width 277 height 24
type input "63ec2f075fda476ae8351a4d"
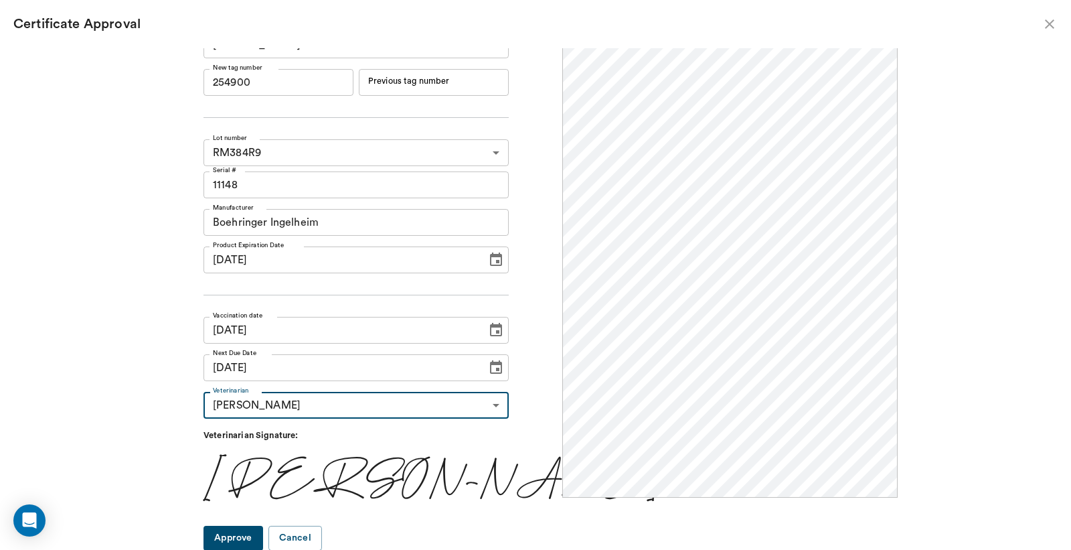
click at [263, 537] on button "Approve" at bounding box center [234, 538] width 60 height 25
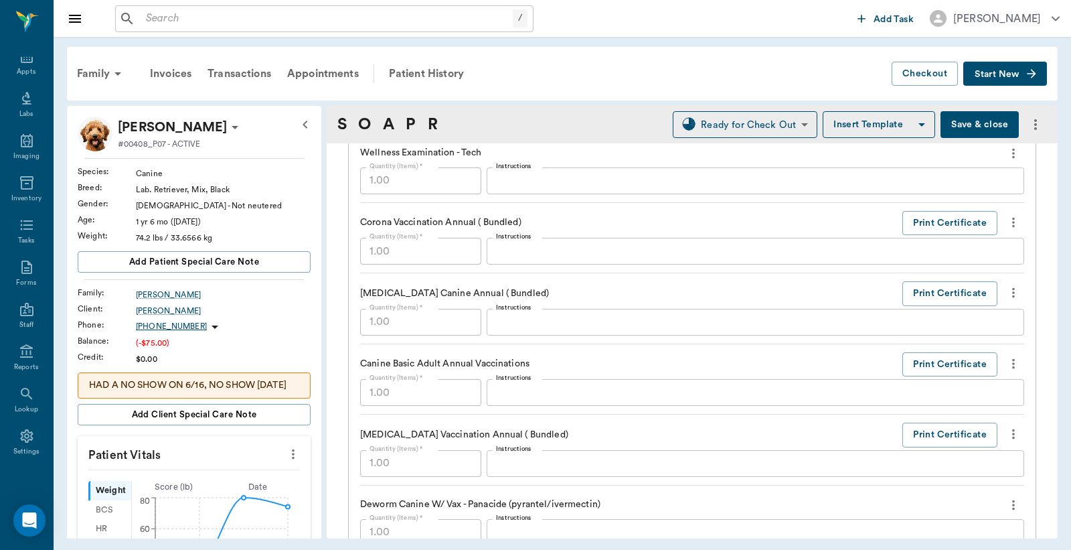
click at [974, 118] on button "Save & close" at bounding box center [980, 124] width 78 height 27
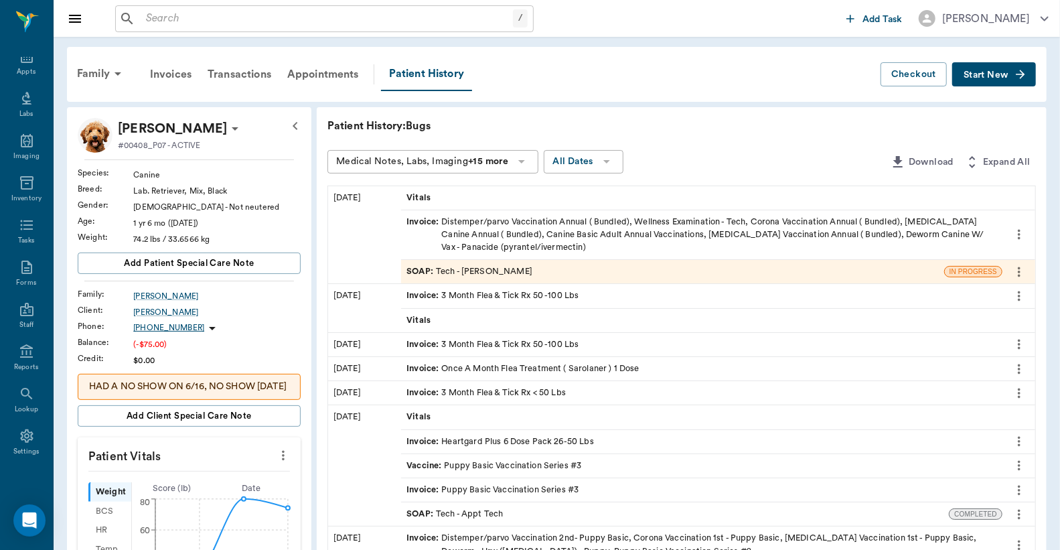
click at [487, 239] on div "Invoice : Distemper/parvo Vaccination Annual ( Bundled), Wellness Examination -…" at bounding box center [701, 235] width 590 height 39
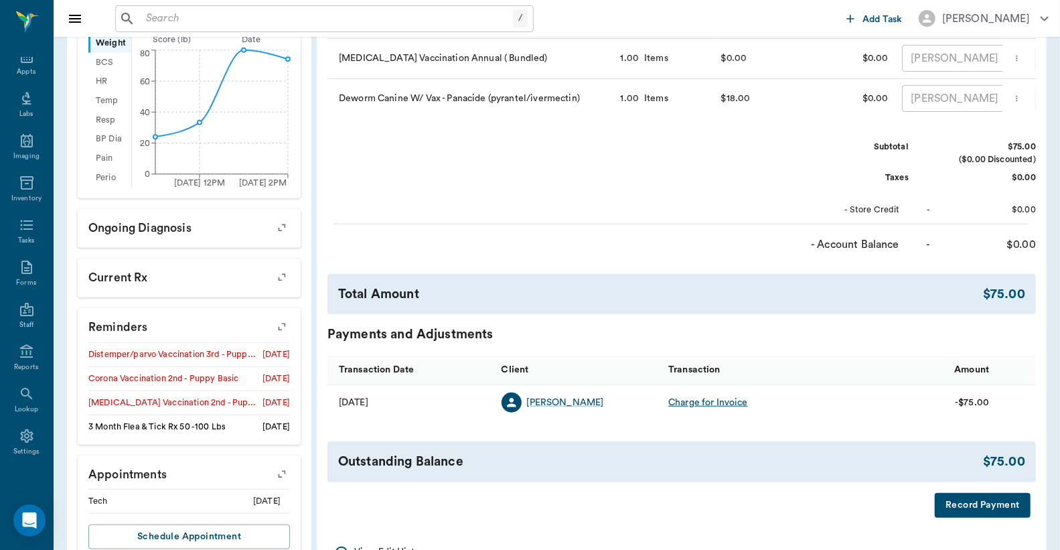
scroll to position [496, 0]
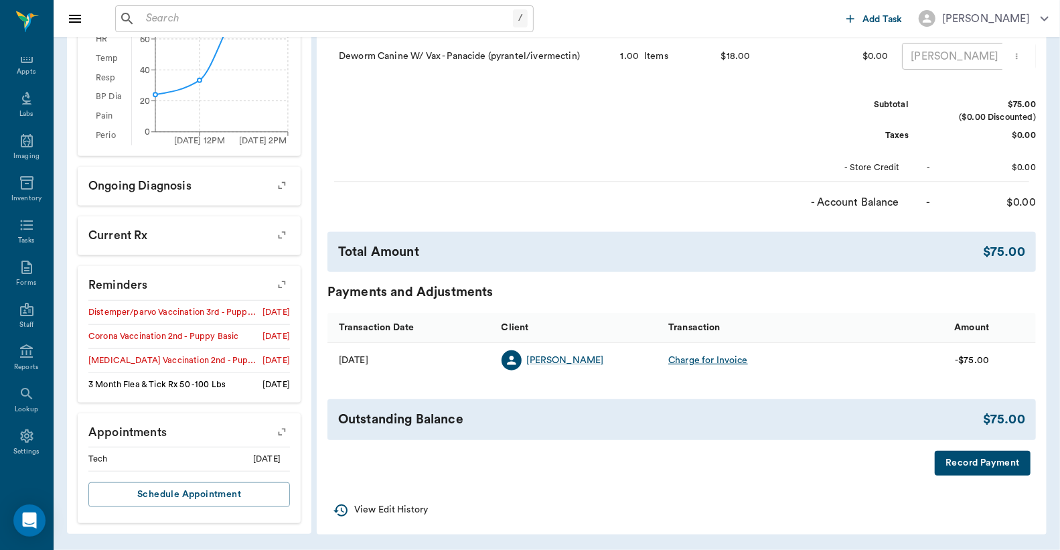
click at [969, 471] on button "Record Payment" at bounding box center [983, 463] width 96 height 25
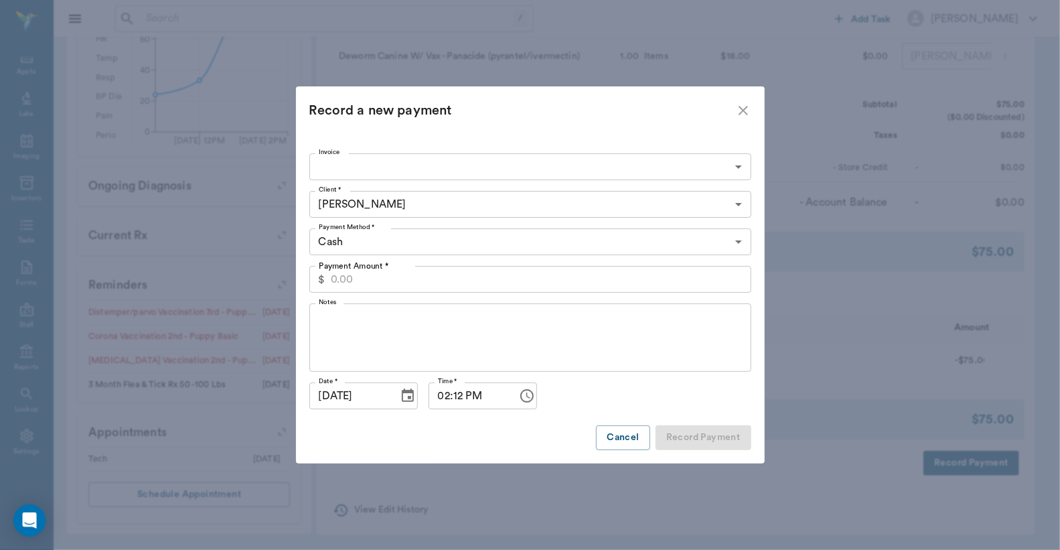
type input "68d2f0172d302414a4a8f74d"
type input "75.00"
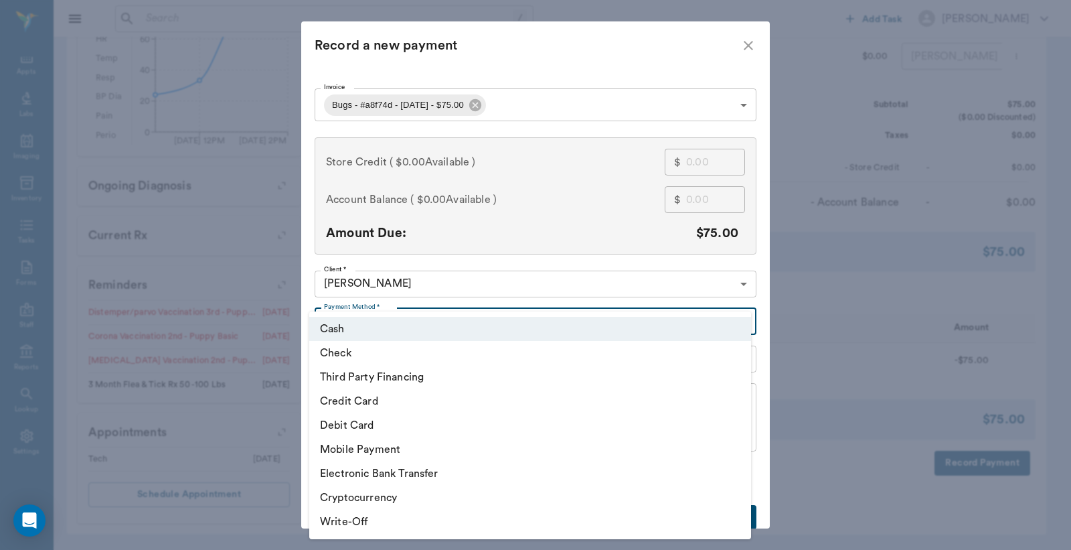
click at [737, 320] on body "/ ​ Add Task Dr. Bert Ellsworth Nectar Messages Appts Labs Imaging Inventory Ta…" at bounding box center [535, 30] width 1071 height 1039
click at [377, 420] on li "Debit Card" at bounding box center [530, 425] width 442 height 24
type input "DEBIT_CARD"
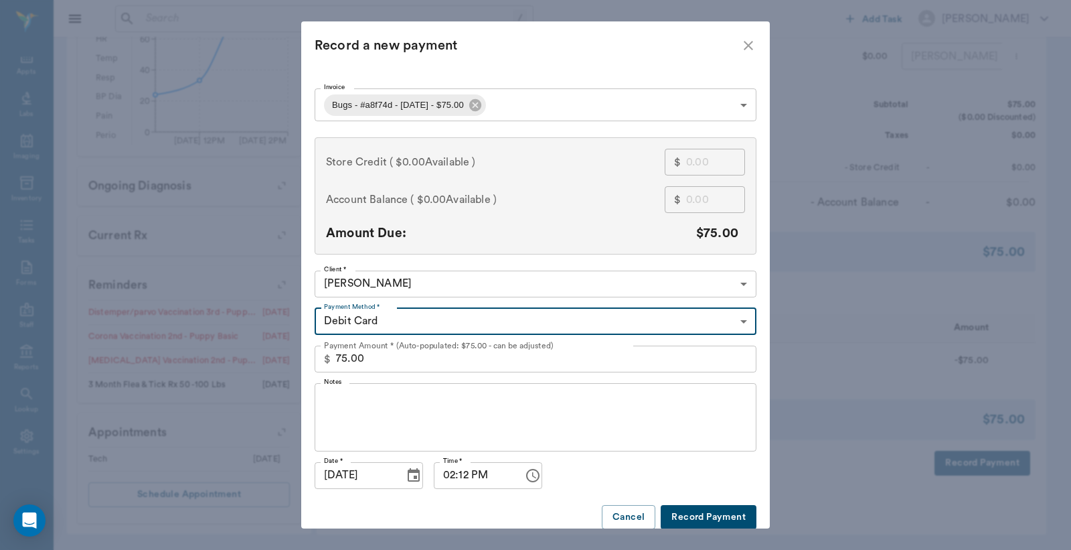
click at [714, 513] on button "Record Payment" at bounding box center [709, 517] width 96 height 25
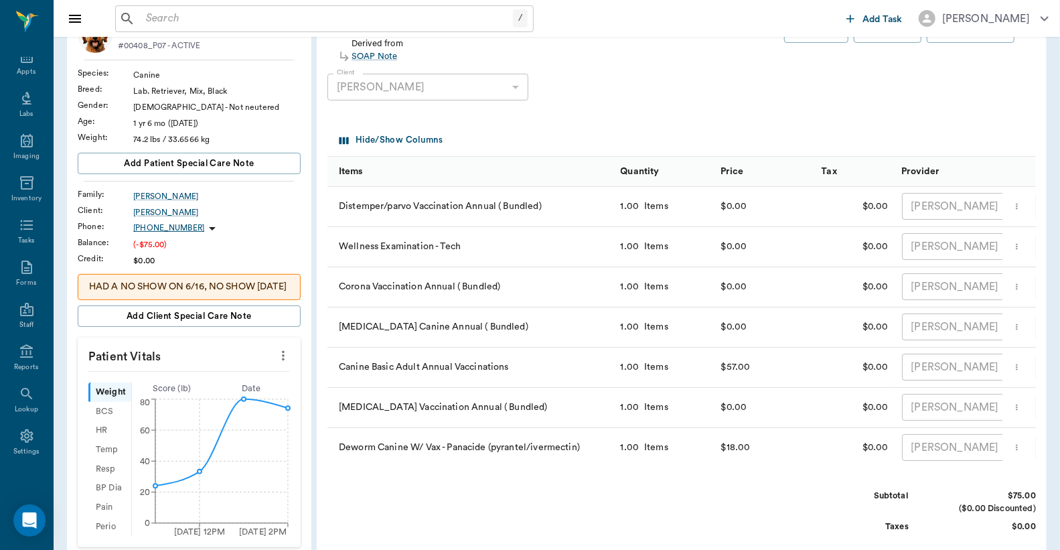
scroll to position [0, 0]
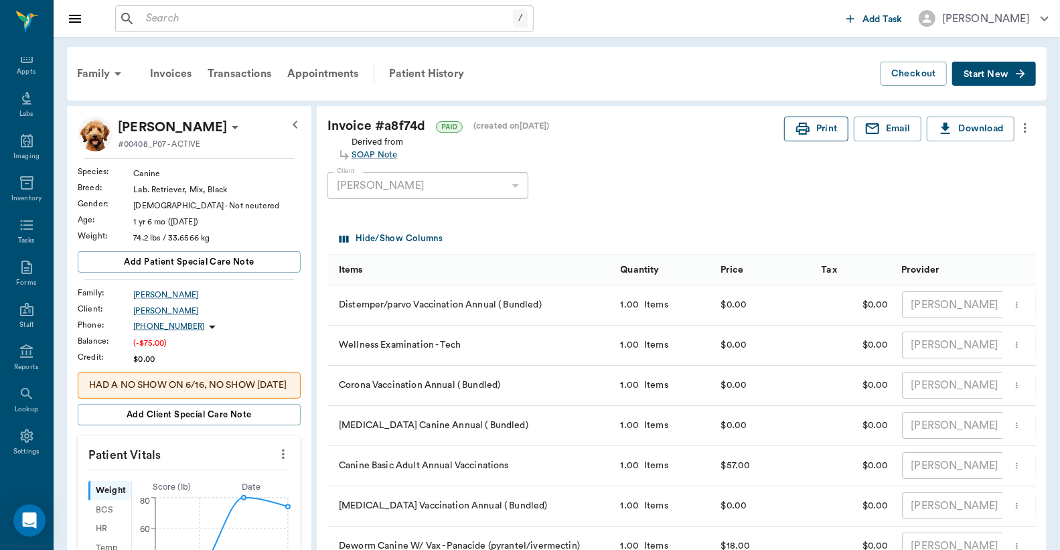
click at [815, 137] on button "Print" at bounding box center [816, 128] width 64 height 25
click at [25, 74] on div "Appts" at bounding box center [26, 72] width 19 height 10
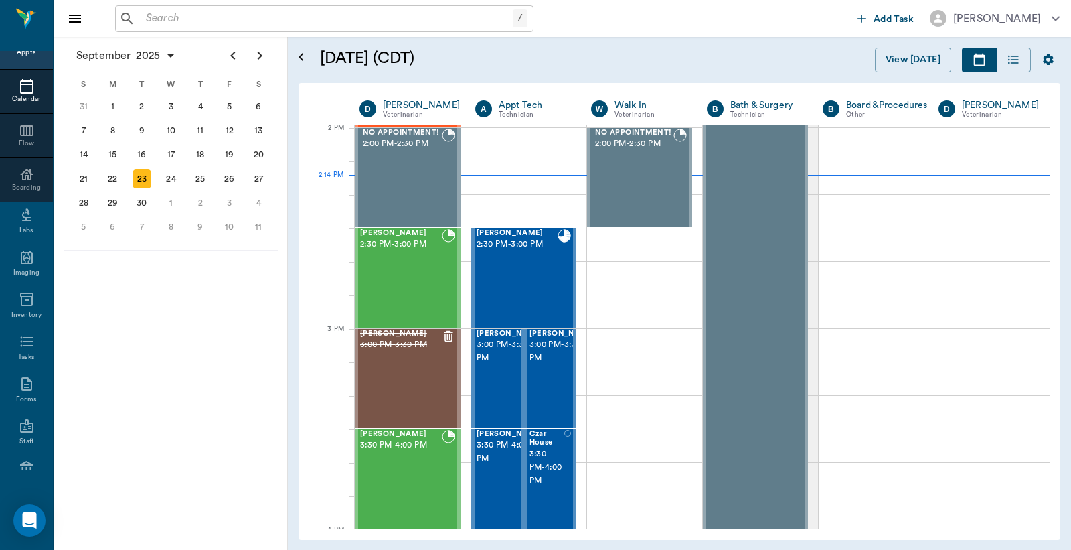
scroll to position [1207, 0]
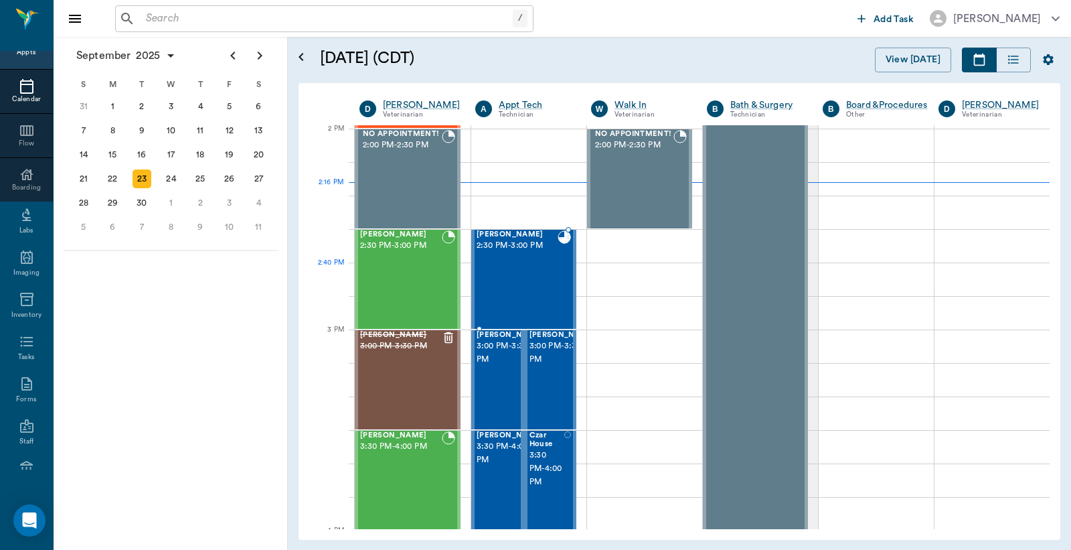
click at [541, 285] on div "Bugs Lewis 2:30 PM - 3:00 PM" at bounding box center [517, 279] width 81 height 98
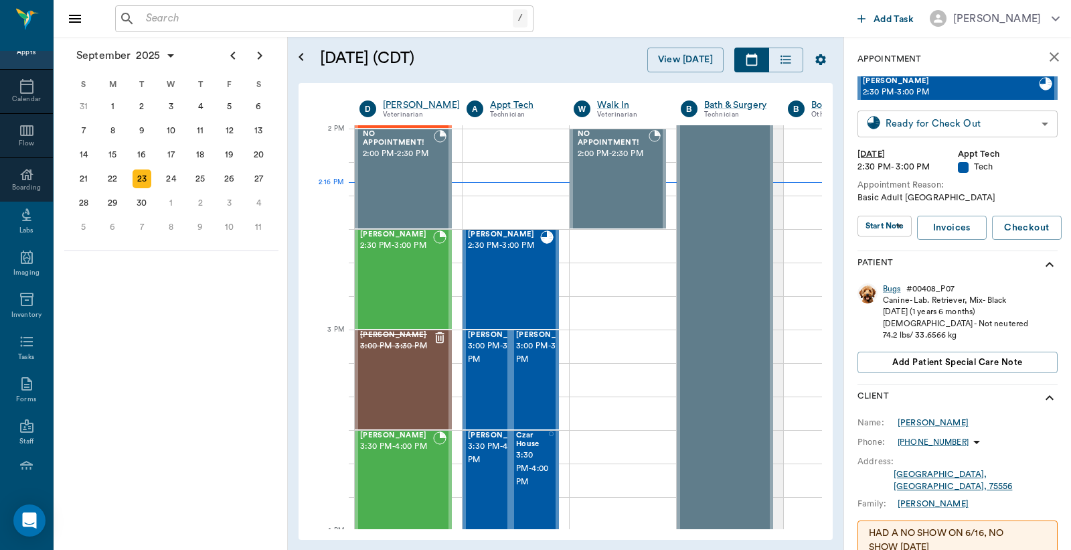
click at [902, 125] on body "/ ​ Add Task Dr. Bert Ellsworth Nectar Messages Appts Calendar Flow Boarding La…" at bounding box center [535, 275] width 1071 height 550
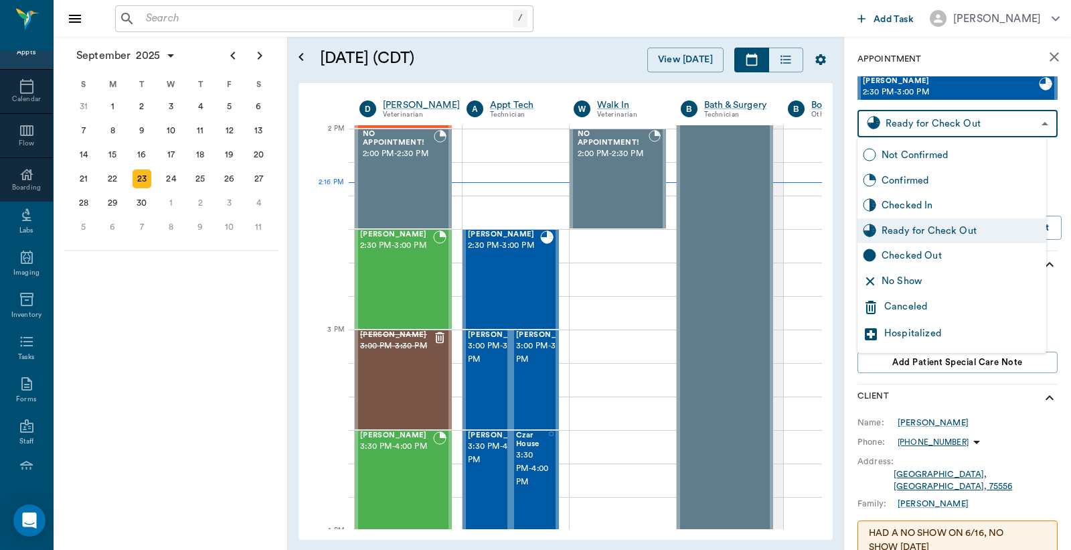
drag, startPoint x: 889, startPoint y: 258, endPoint x: 885, endPoint y: 242, distance: 15.9
click at [888, 258] on div "Checked Out" at bounding box center [961, 255] width 159 height 15
type input "CHECKED_OUT"
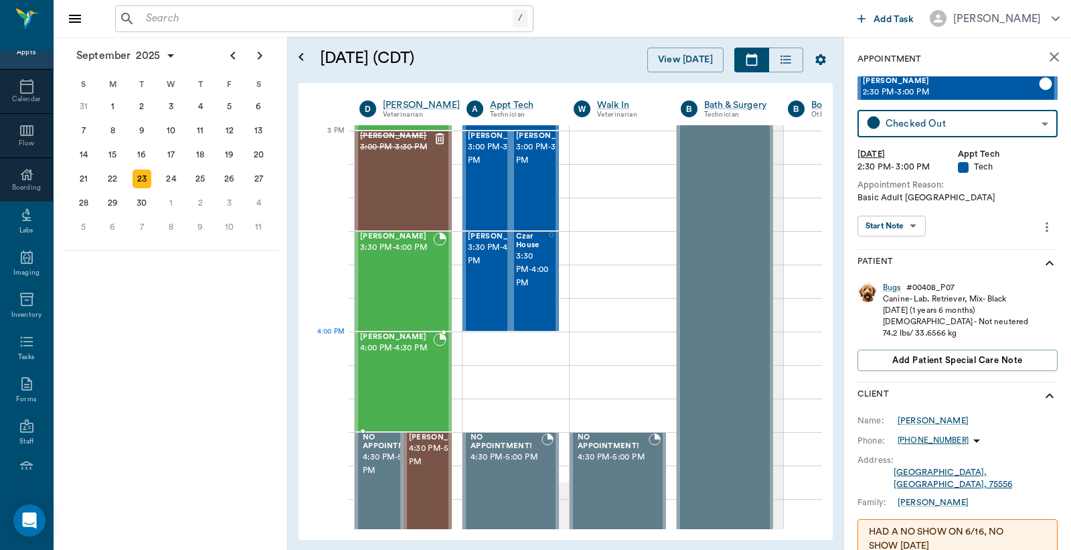
scroll to position [1306, 0]
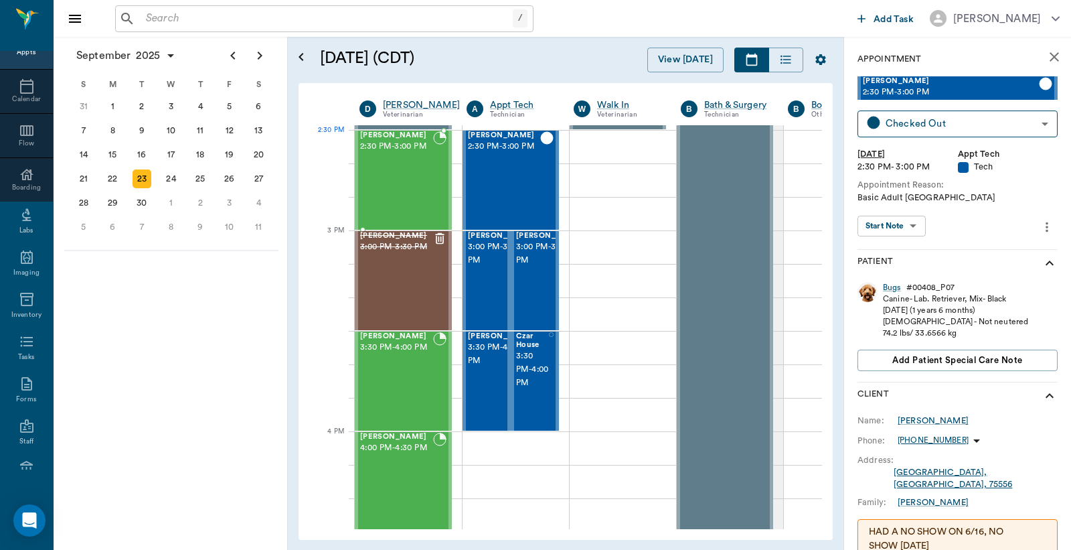
click at [390, 161] on div "Bebe Watson 2:30 PM - 3:00 PM" at bounding box center [396, 180] width 73 height 98
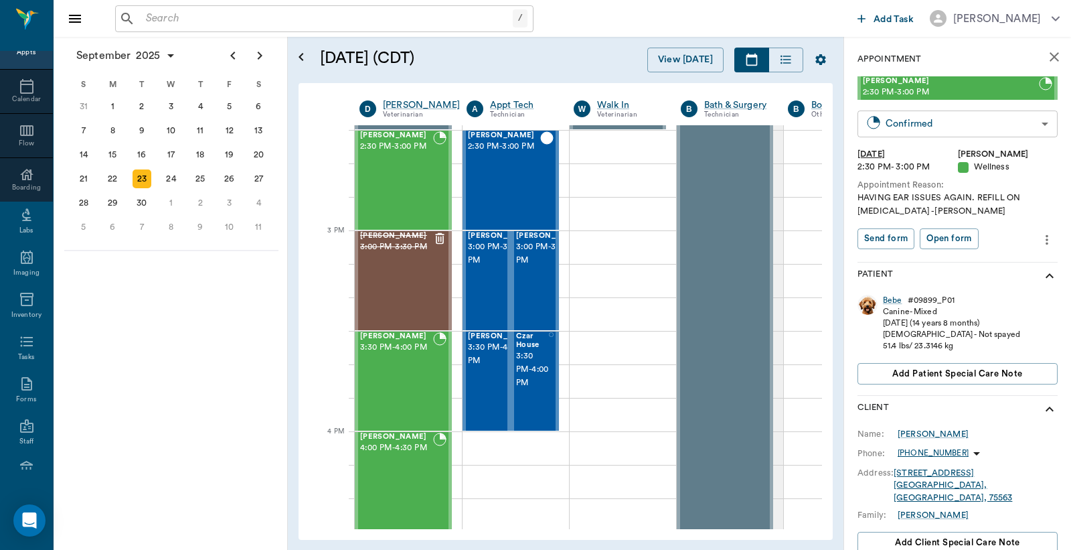
click at [904, 129] on body "/ ​ Add Task Dr. Bert Ellsworth Nectar Messages Appts Calendar Flow Boarding La…" at bounding box center [535, 275] width 1071 height 550
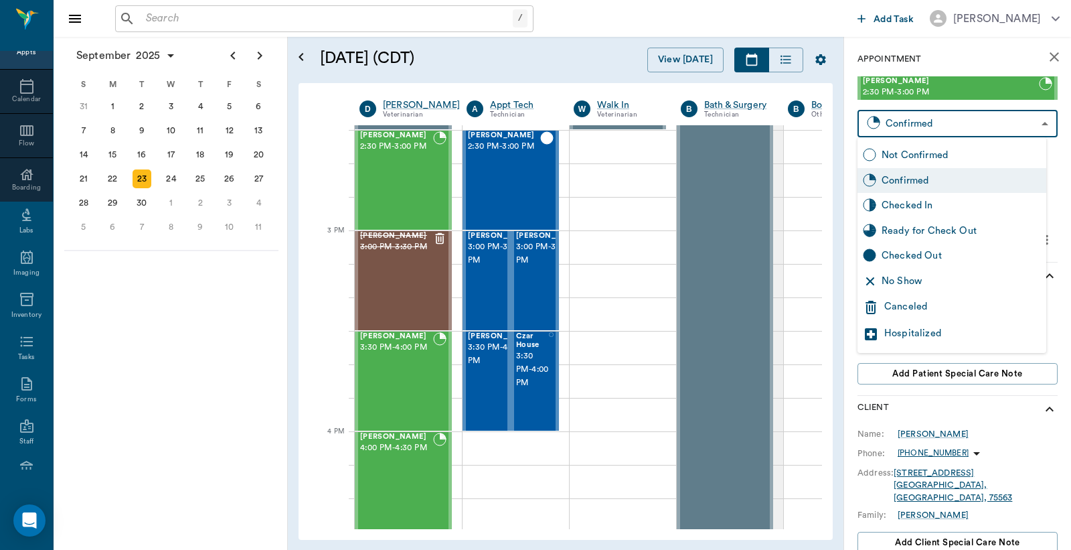
click at [889, 205] on div "Checked In" at bounding box center [961, 205] width 159 height 15
type input "CHECKED_IN"
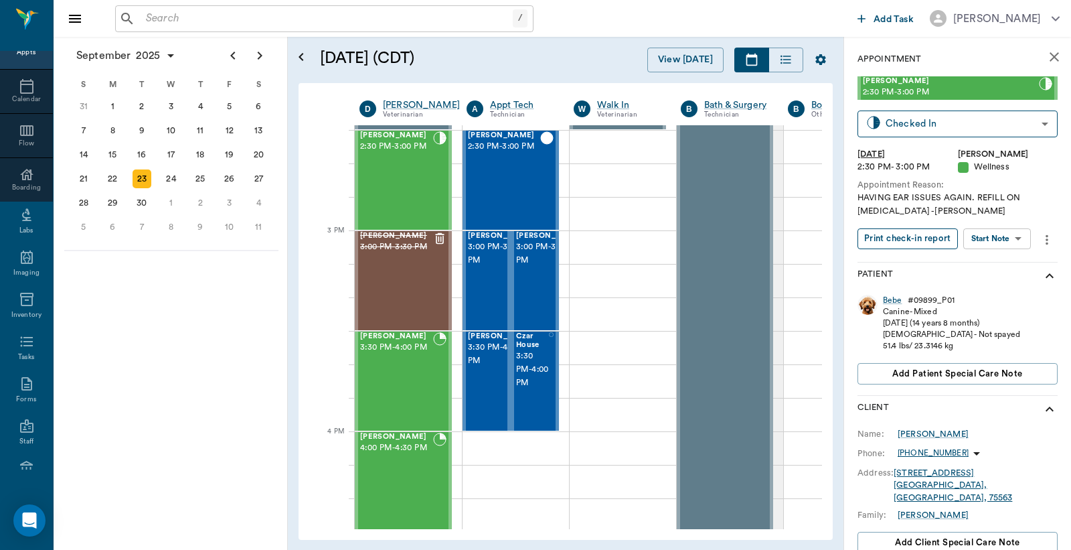
click at [885, 239] on button "Print check-in report" at bounding box center [908, 238] width 100 height 21
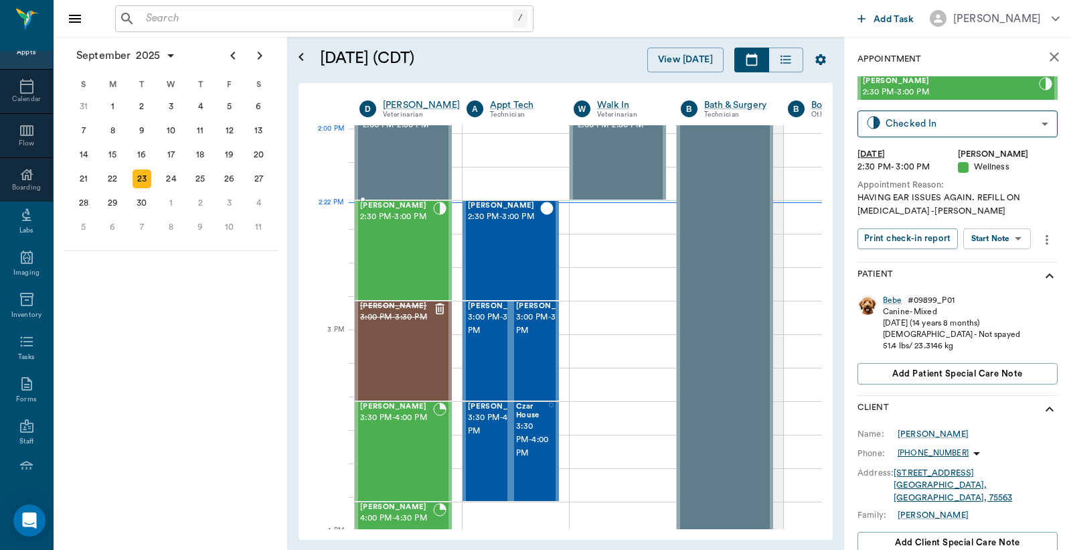
scroll to position [1207, 0]
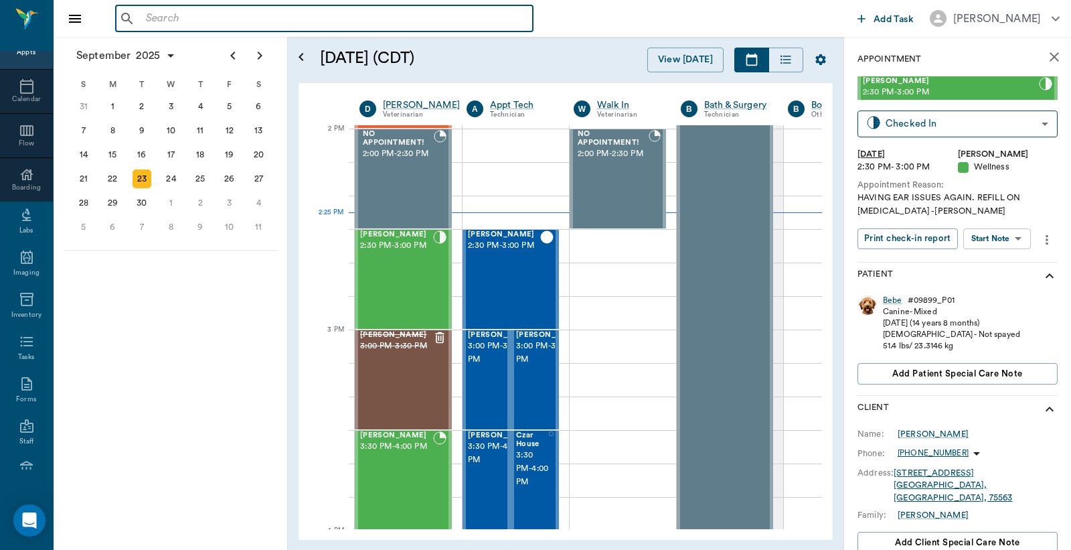
click at [148, 18] on input "text" at bounding box center [334, 18] width 387 height 19
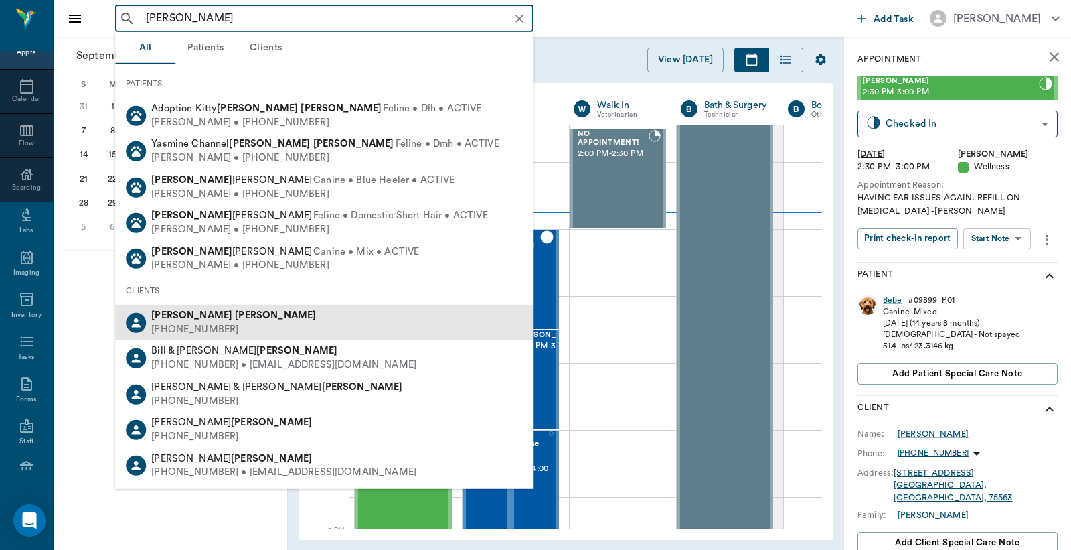
click at [225, 317] on div "Jannie Smith (903) 336-0271" at bounding box center [324, 322] width 418 height 35
type input "Jannie Smith"
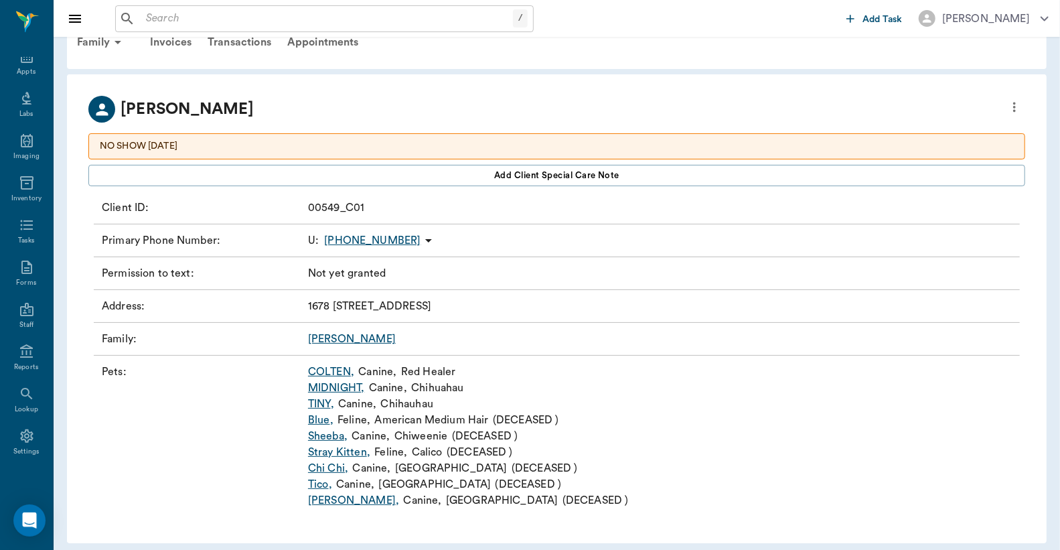
scroll to position [41, 0]
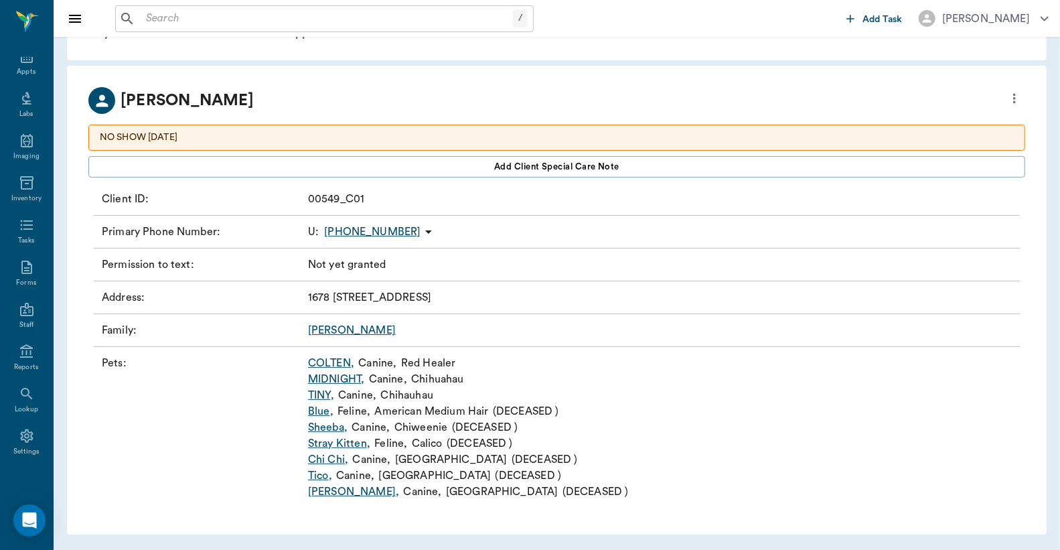
click at [331, 362] on link "COLTEN ," at bounding box center [331, 363] width 46 height 16
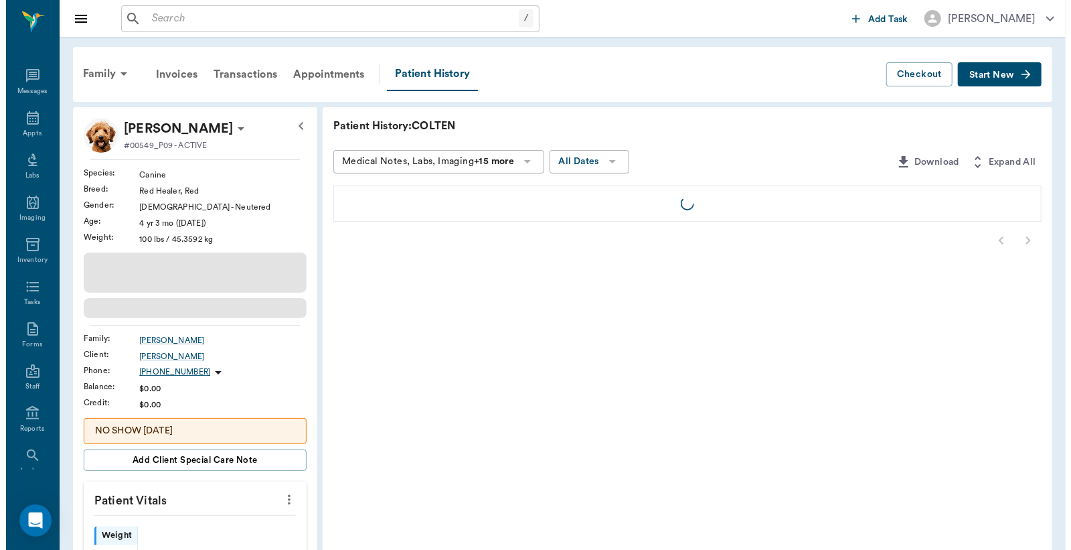
scroll to position [62, 0]
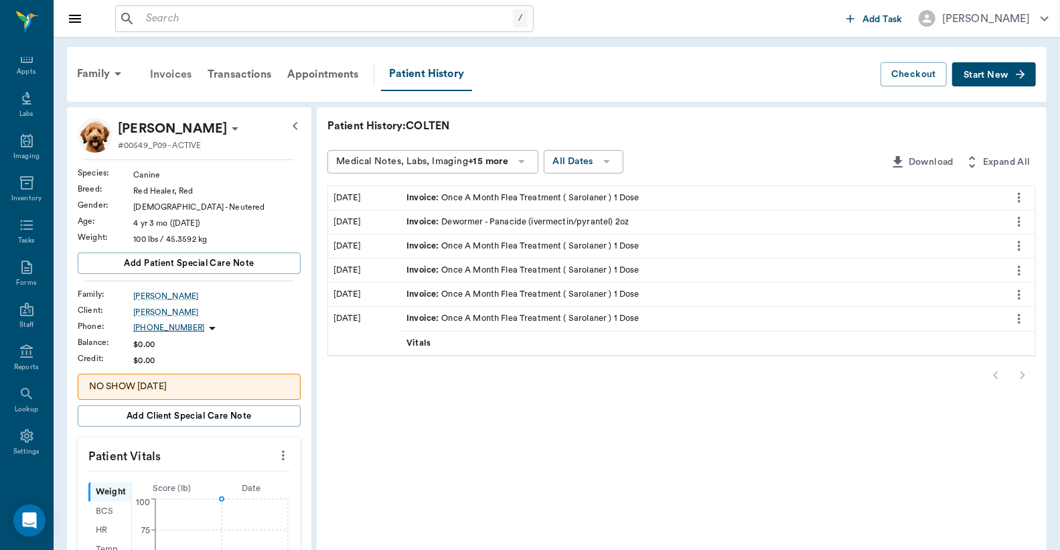
click at [174, 71] on div "Invoices" at bounding box center [171, 74] width 58 height 32
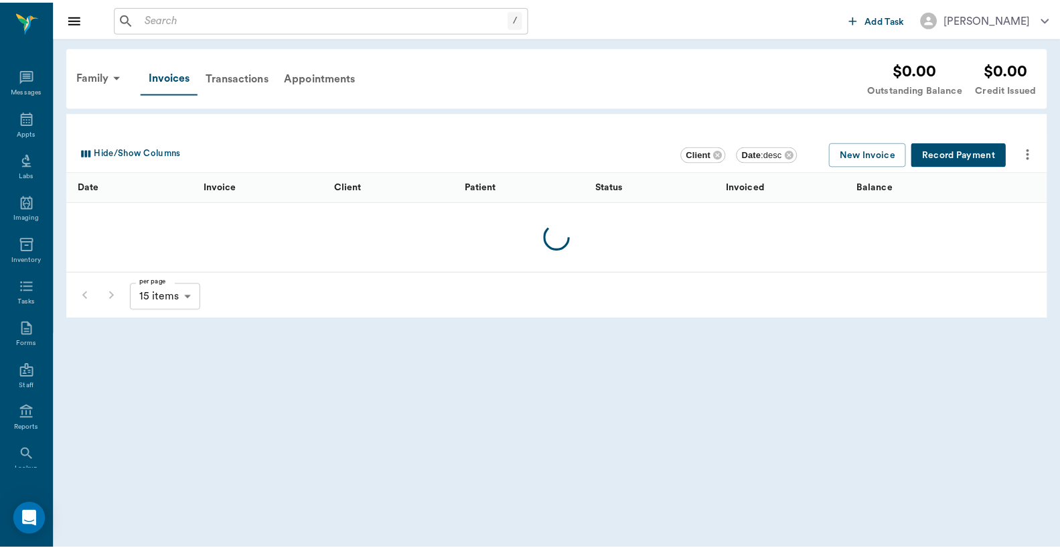
scroll to position [62, 0]
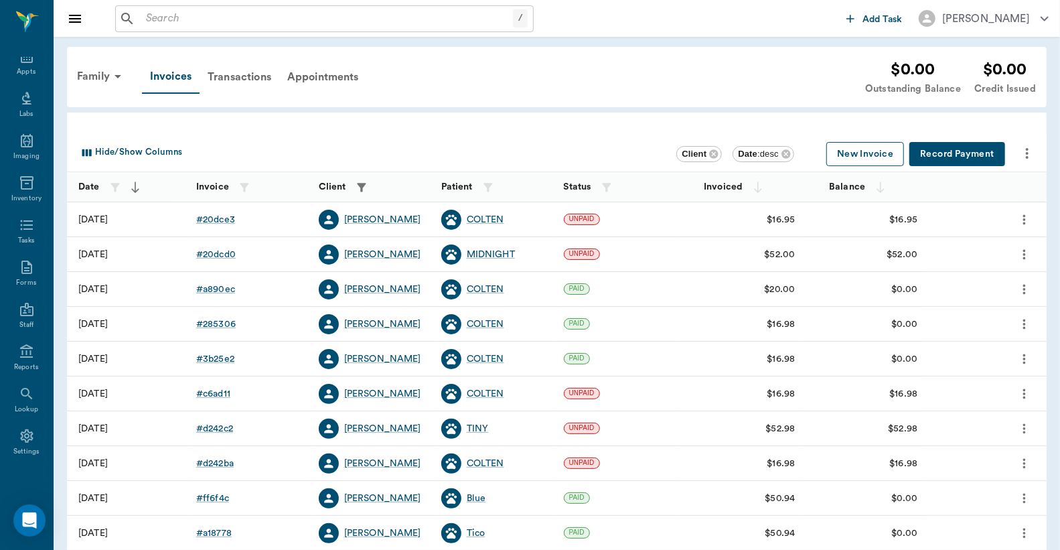
click at [872, 158] on button "New Invoice" at bounding box center [865, 154] width 78 height 25
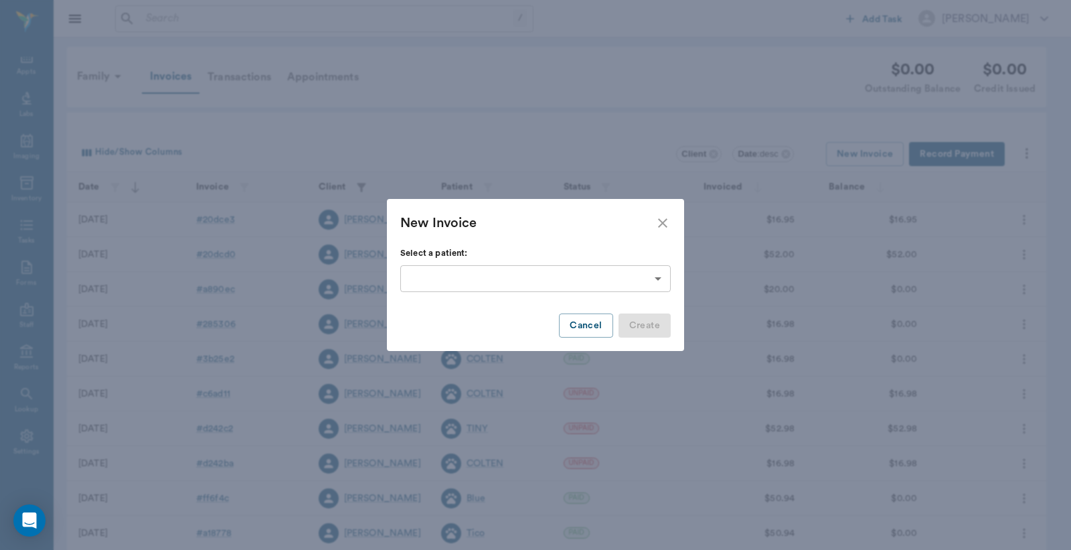
click at [659, 277] on body "/ ​ Add Task Dr. Bert Ellsworth Nectar Messages Appts Labs Imaging Inventory Ta…" at bounding box center [535, 358] width 1071 height 716
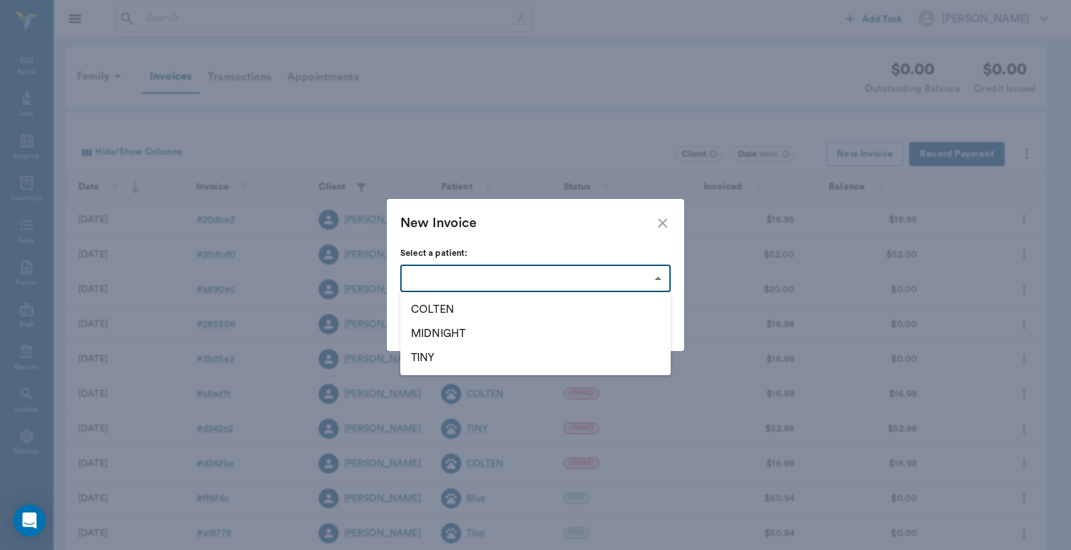
click at [476, 304] on li "COLTEN" at bounding box center [535, 309] width 270 height 24
type input "6659f8298430ad9e8bd242b3"
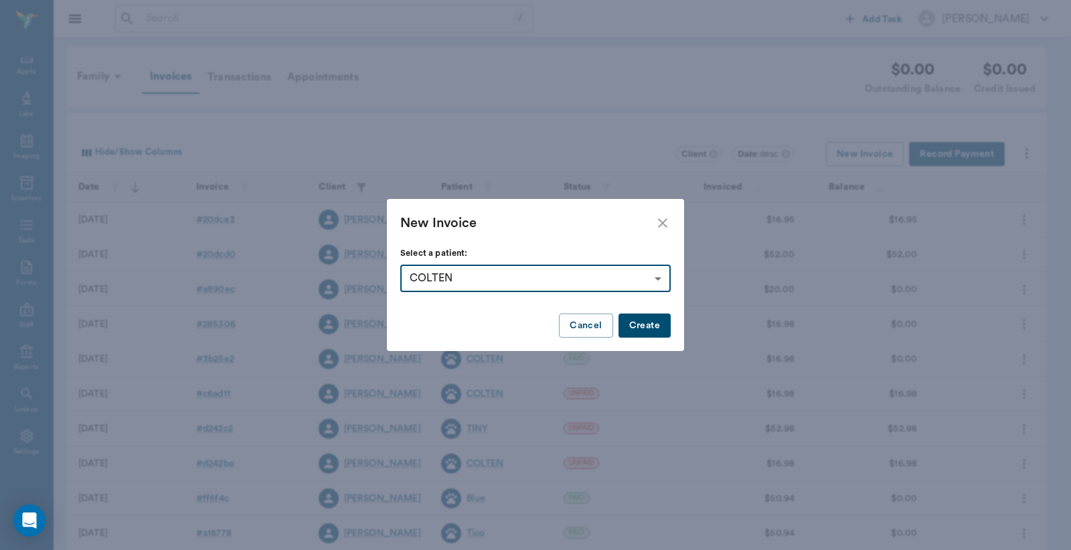
click at [656, 329] on button "Create" at bounding box center [645, 325] width 52 height 25
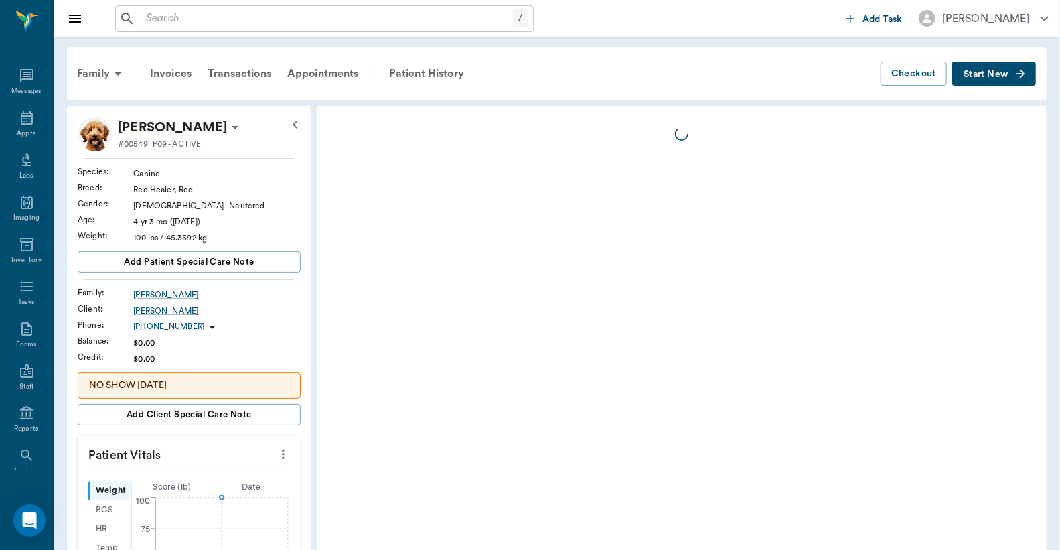
scroll to position [62, 0]
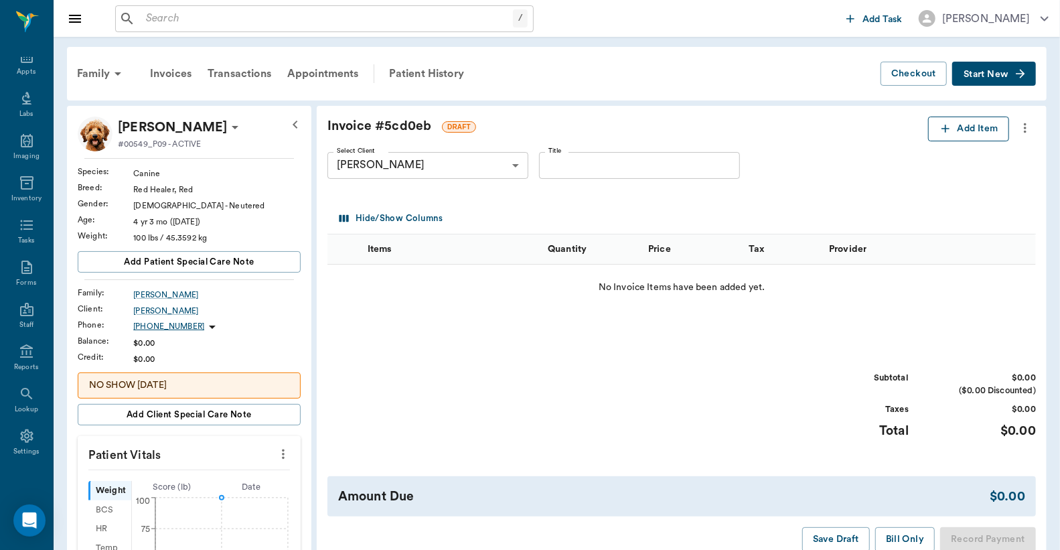
click at [961, 135] on button "Add Item" at bounding box center [968, 128] width 81 height 25
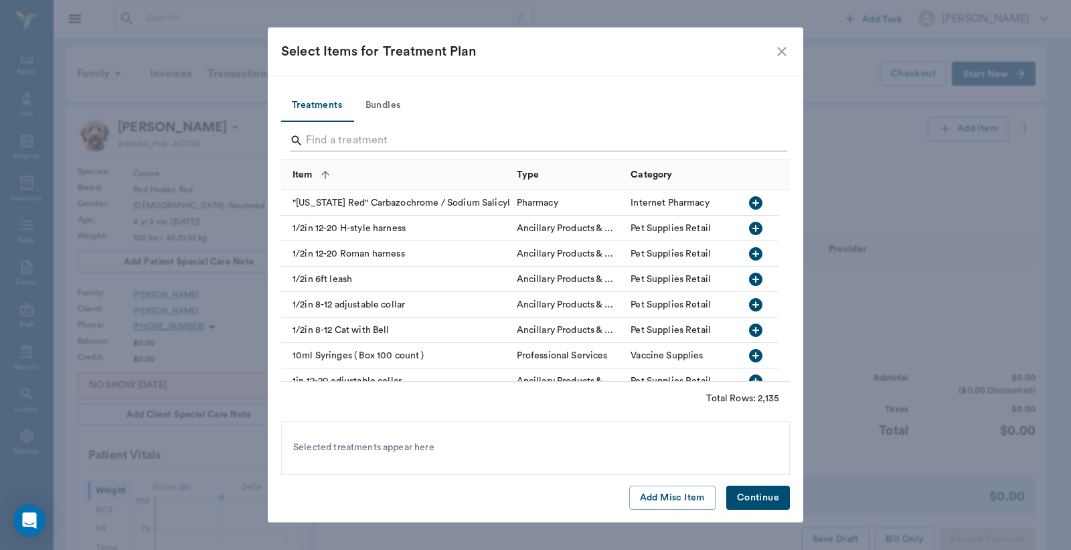
click at [308, 141] on input "Search" at bounding box center [536, 140] width 461 height 21
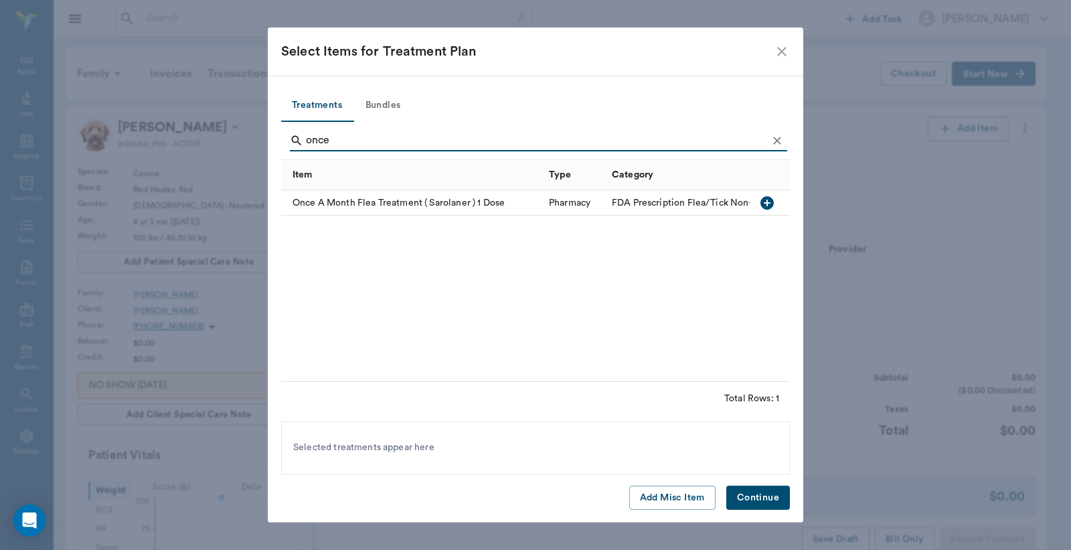
type input "once"
click at [769, 202] on icon "button" at bounding box center [767, 203] width 16 height 16
click at [759, 500] on button "Continue" at bounding box center [758, 497] width 64 height 25
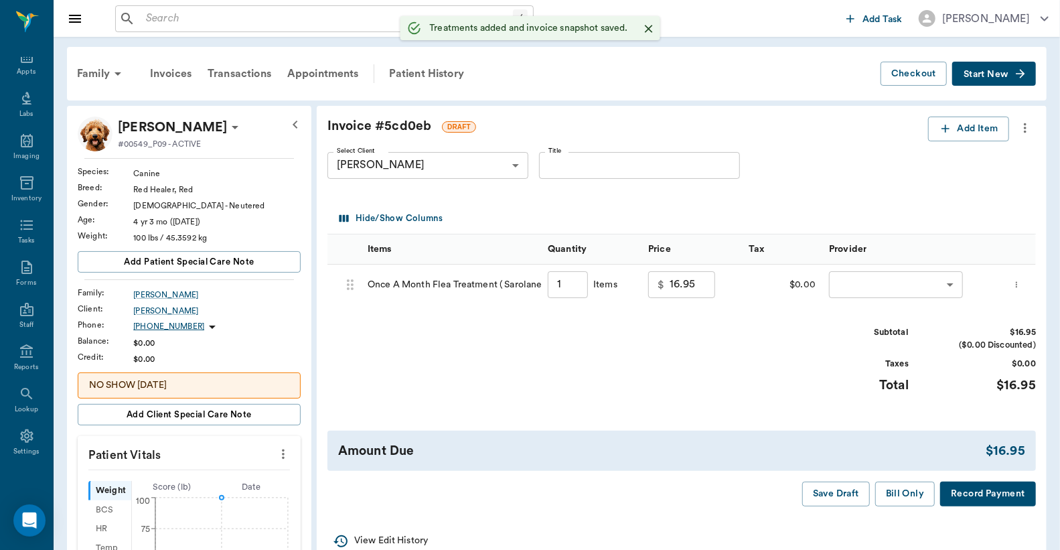
type input "1.00"
click at [893, 285] on div "$0.00" at bounding box center [863, 284] width 80 height 40
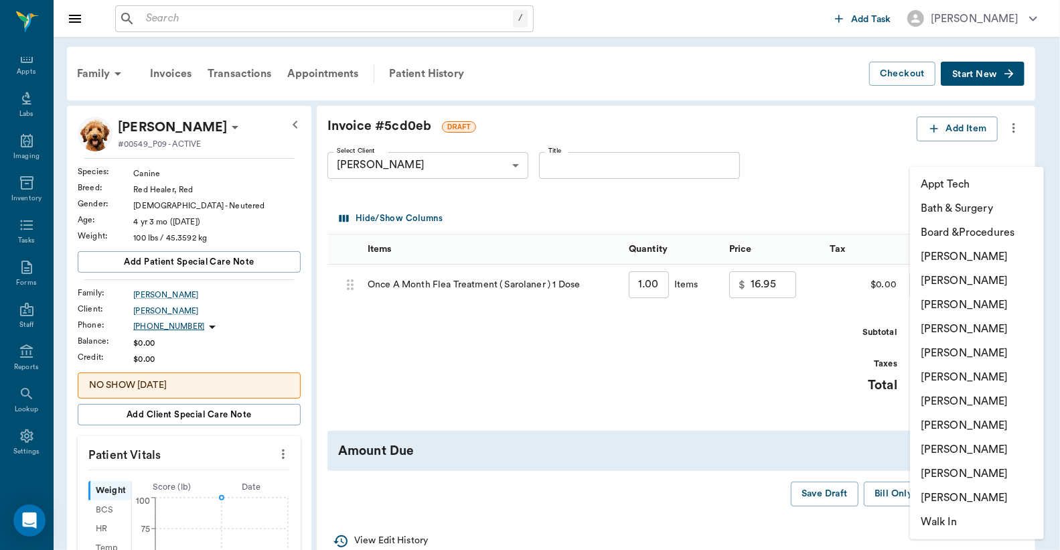
click at [916, 279] on body "/ ​ Add Task Dr. Bert Ellsworth Nectar Messages Appts Labs Imaging Inventory Ta…" at bounding box center [530, 470] width 1060 height 941
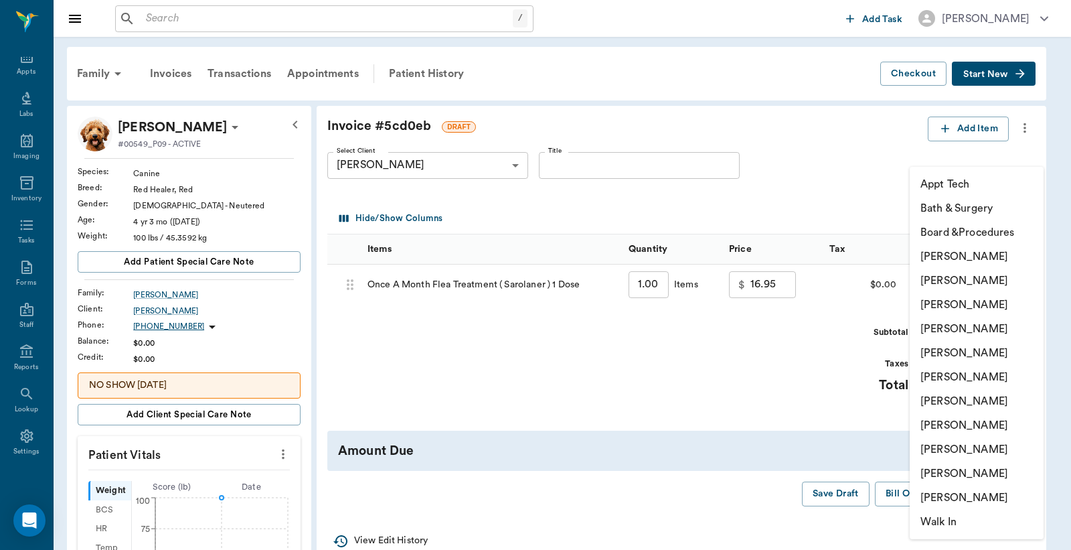
click at [965, 279] on li "[PERSON_NAME]" at bounding box center [977, 280] width 134 height 24
type input "none-63ec2e2852e12b0ba117910e"
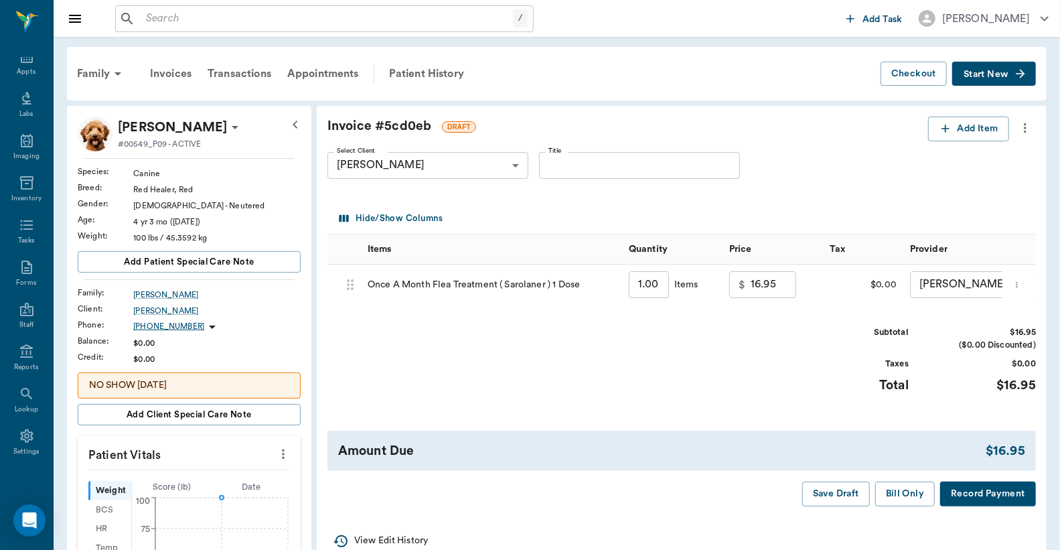
click at [966, 506] on button "Record Payment" at bounding box center [988, 493] width 96 height 25
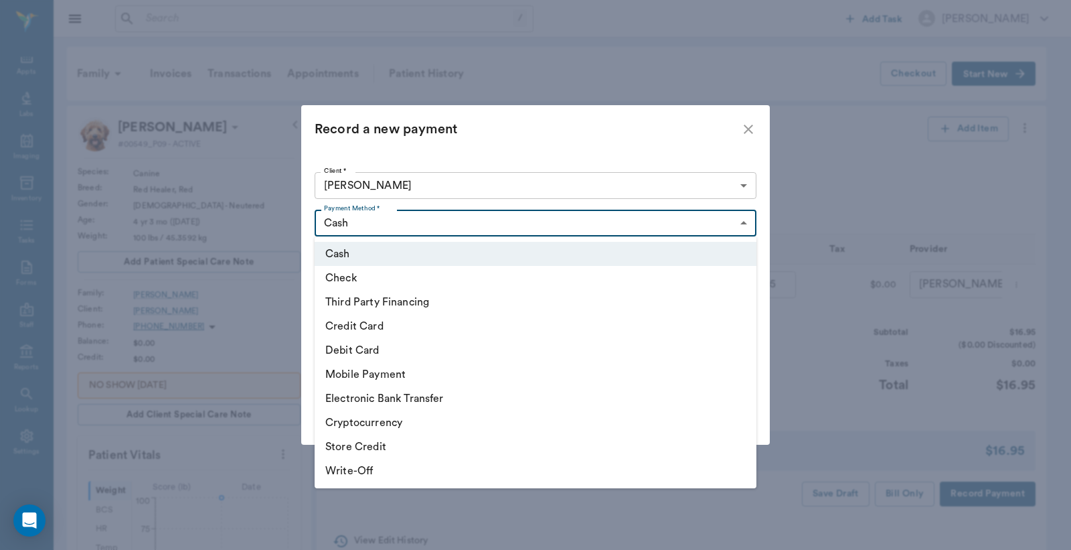
click at [734, 224] on body "/ ​ Add Task Dr. Bert Ellsworth Nectar Messages Appts Labs Imaging Inventory Ta…" at bounding box center [535, 470] width 1071 height 941
click at [396, 350] on li "Debit Card" at bounding box center [536, 350] width 442 height 24
type input "DEBIT_CARD"
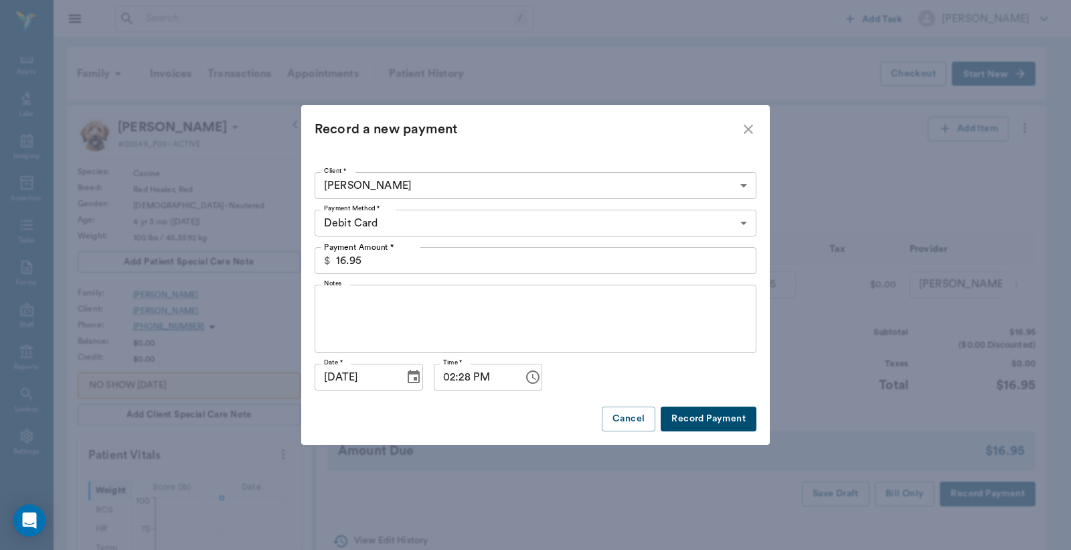
click at [728, 422] on button "Record Payment" at bounding box center [709, 418] width 96 height 25
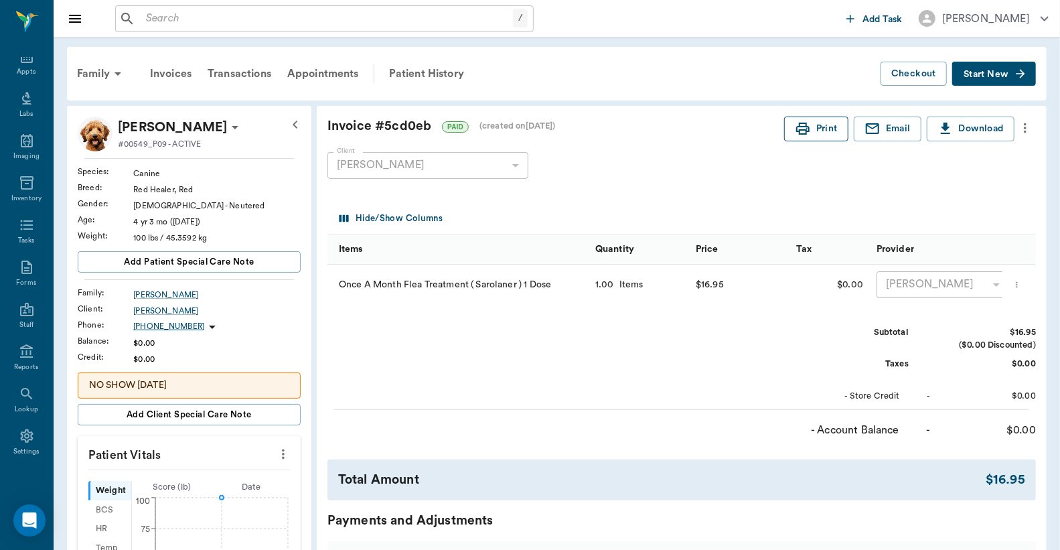
click at [829, 127] on button "Print" at bounding box center [816, 128] width 64 height 25
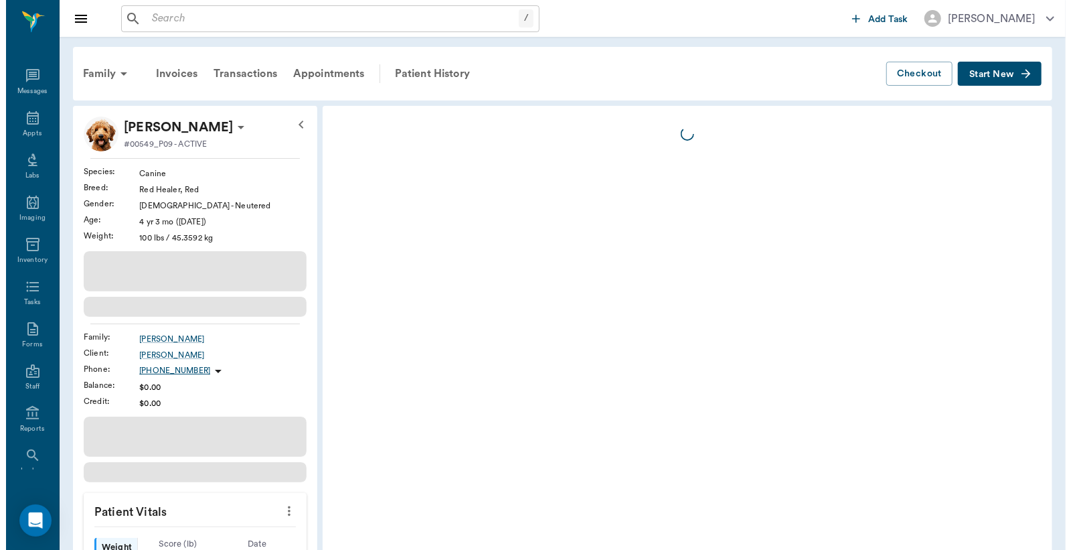
scroll to position [62, 0]
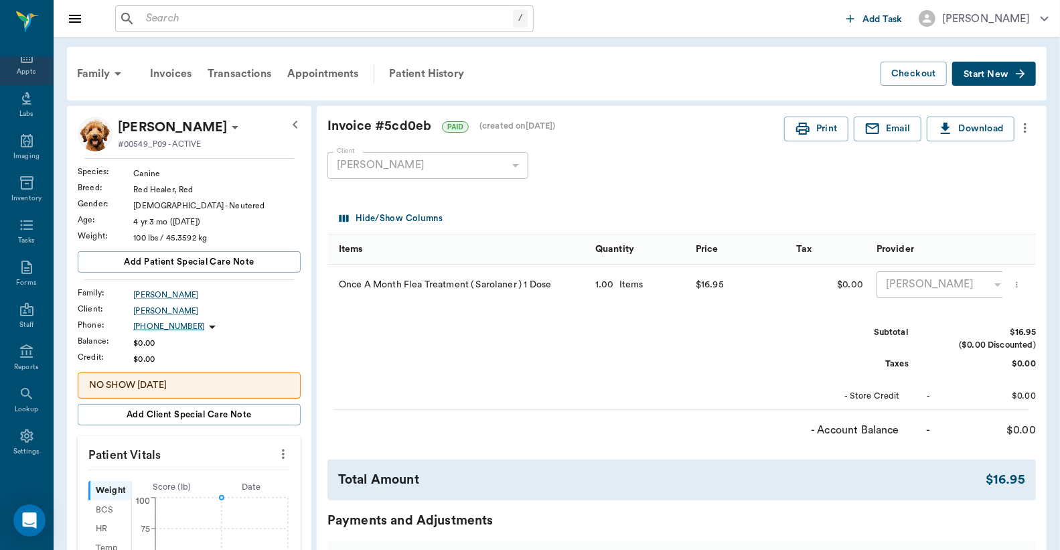
click at [33, 62] on div "Appts" at bounding box center [26, 64] width 53 height 42
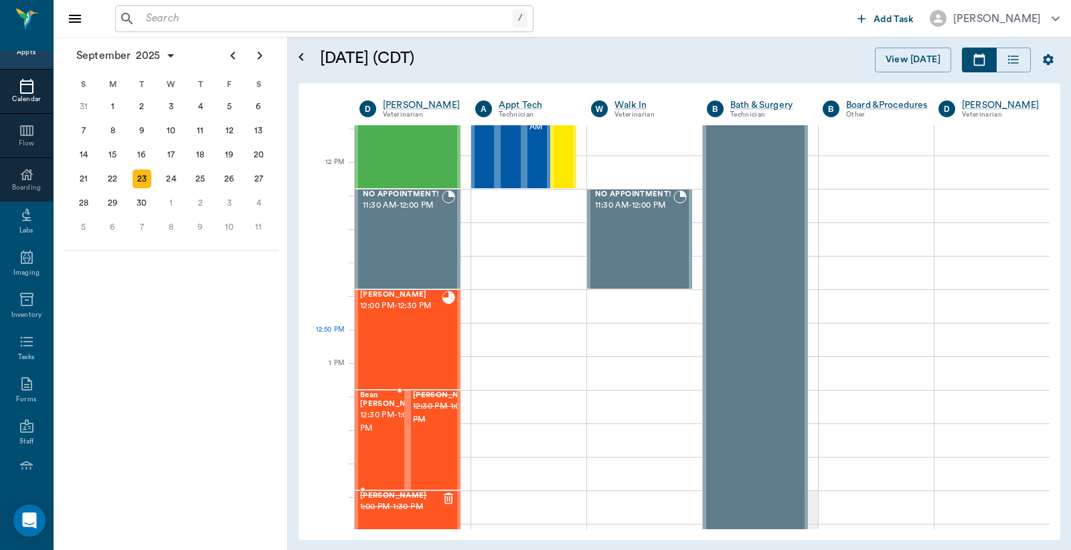
scroll to position [611, 0]
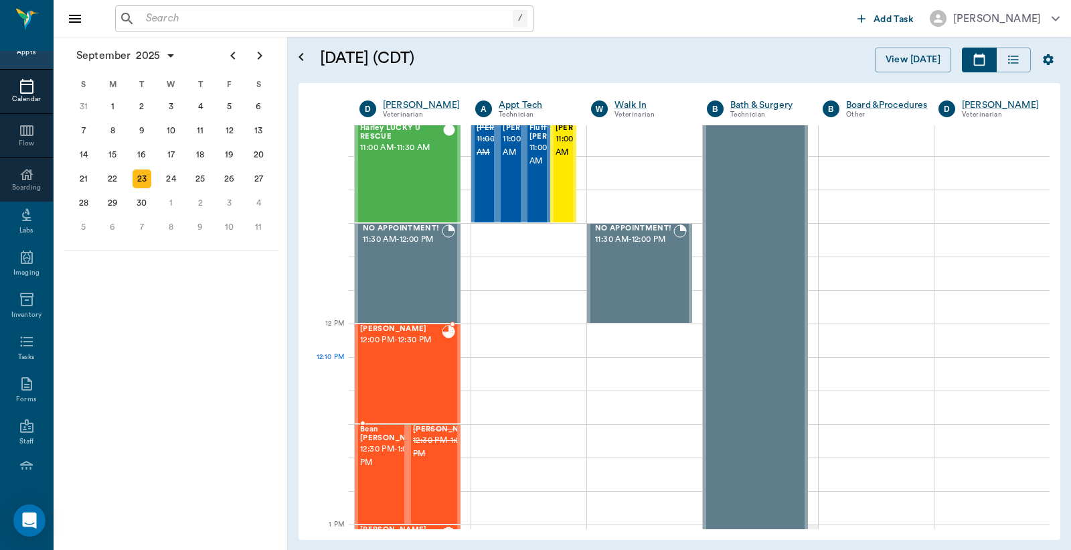
click at [398, 362] on div "[PERSON_NAME] 12:00 PM - 12:30 PM" at bounding box center [401, 374] width 82 height 98
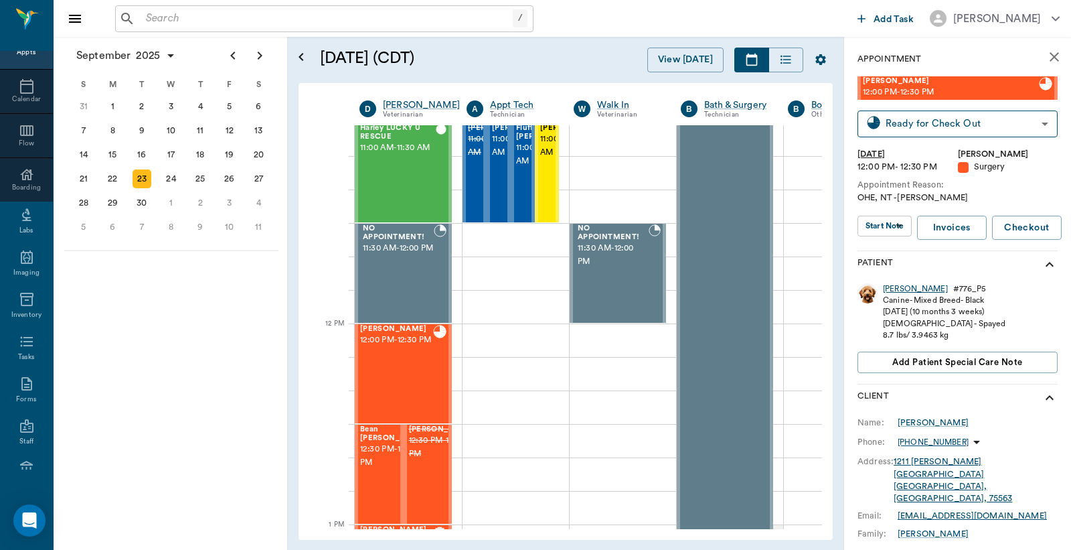
click at [892, 291] on div "[PERSON_NAME]" at bounding box center [915, 288] width 65 height 11
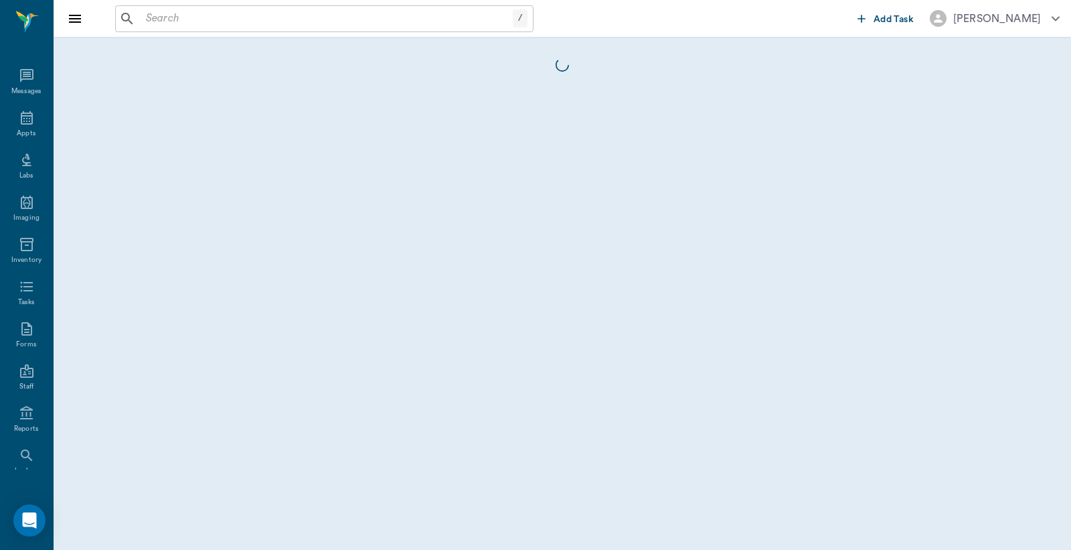
scroll to position [62, 0]
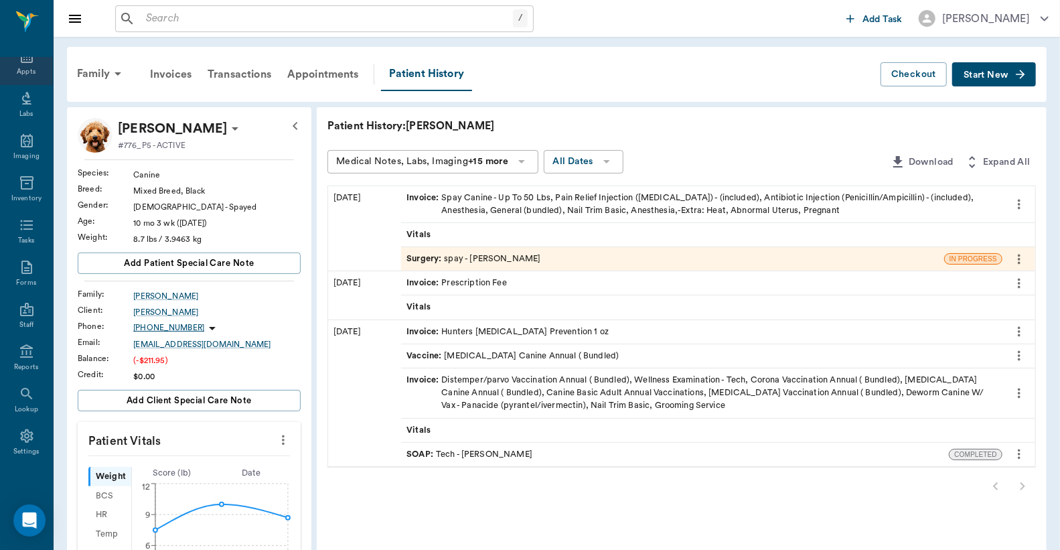
click at [25, 68] on div "Appts" at bounding box center [26, 72] width 19 height 10
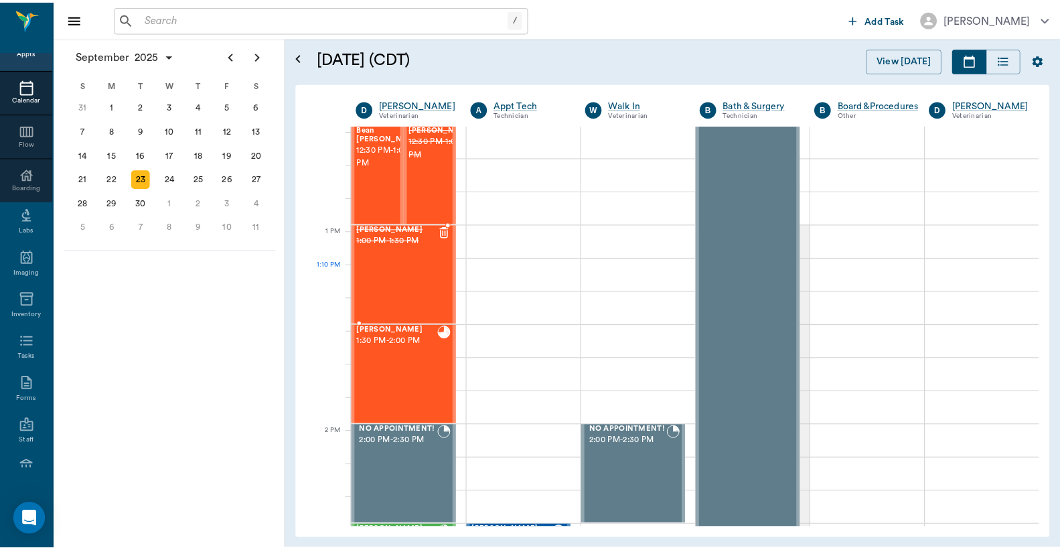
scroll to position [613, 0]
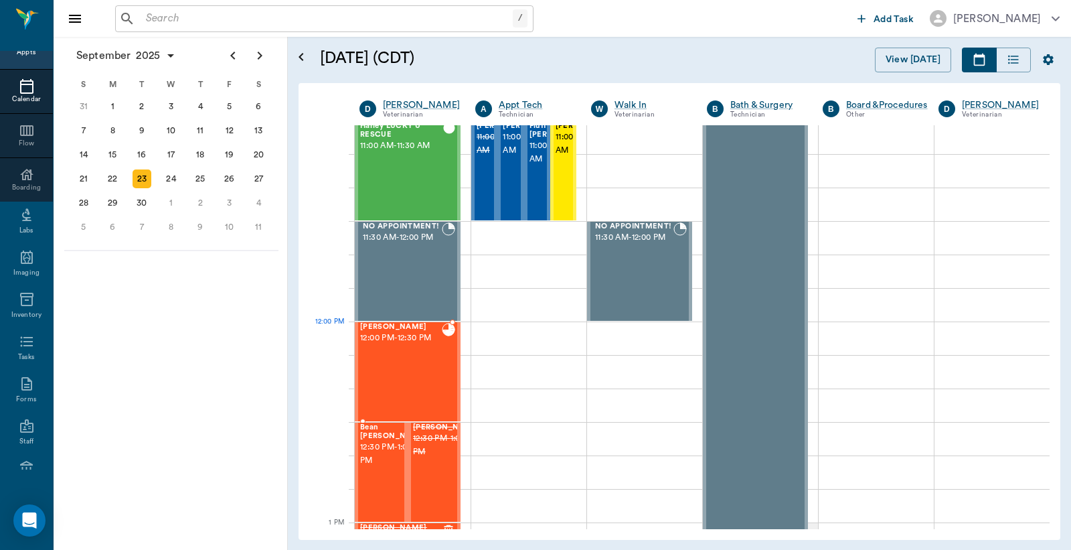
click at [402, 353] on div "[PERSON_NAME] 12:00 PM - 12:30 PM" at bounding box center [401, 372] width 82 height 98
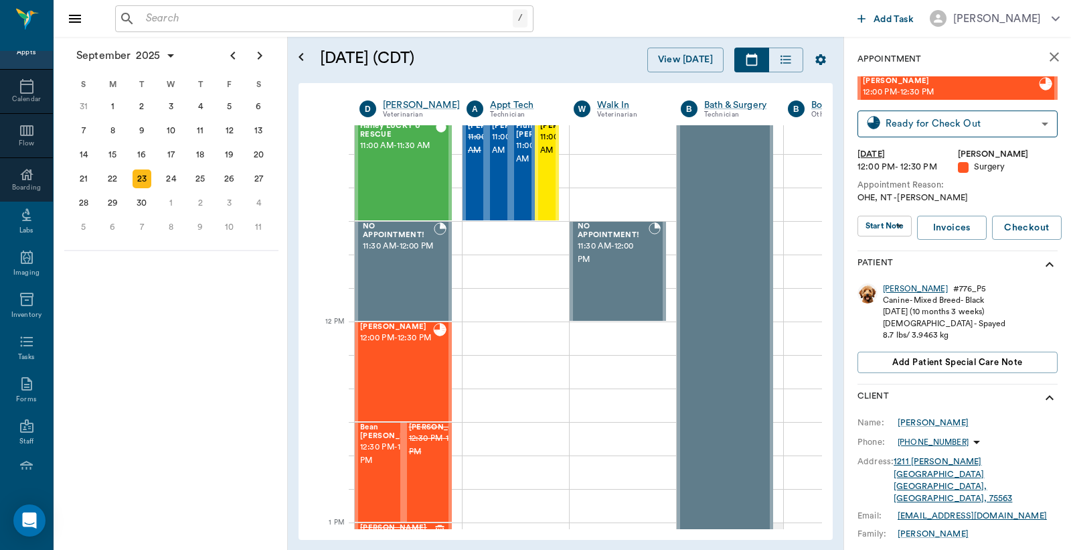
click at [888, 285] on div "[PERSON_NAME]" at bounding box center [915, 288] width 65 height 11
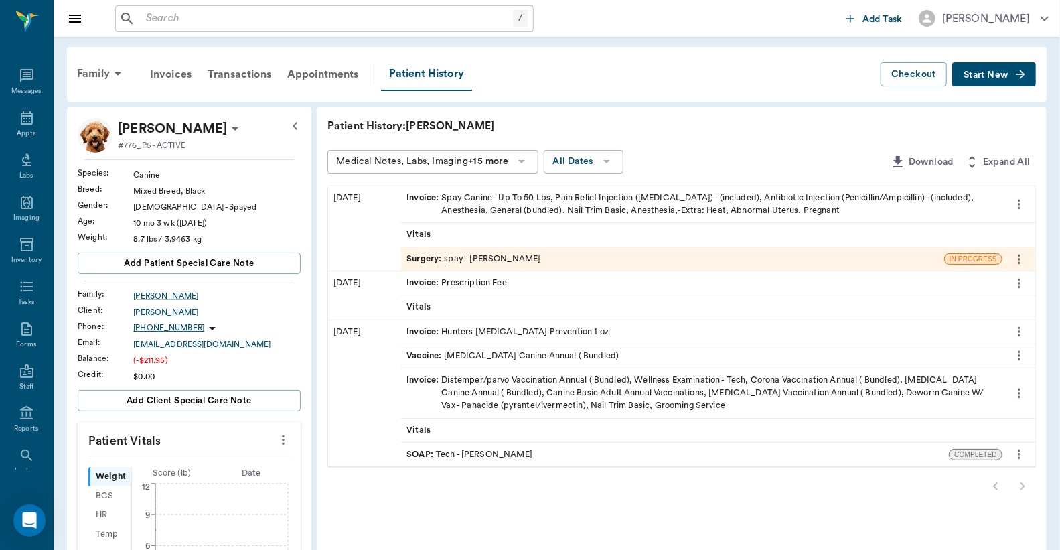
scroll to position [62, 0]
click at [663, 210] on div "Invoice : Spay Canine - Up To 50 Lbs, Pain Relief Injection ([MEDICAL_DATA]) - …" at bounding box center [701, 203] width 590 height 25
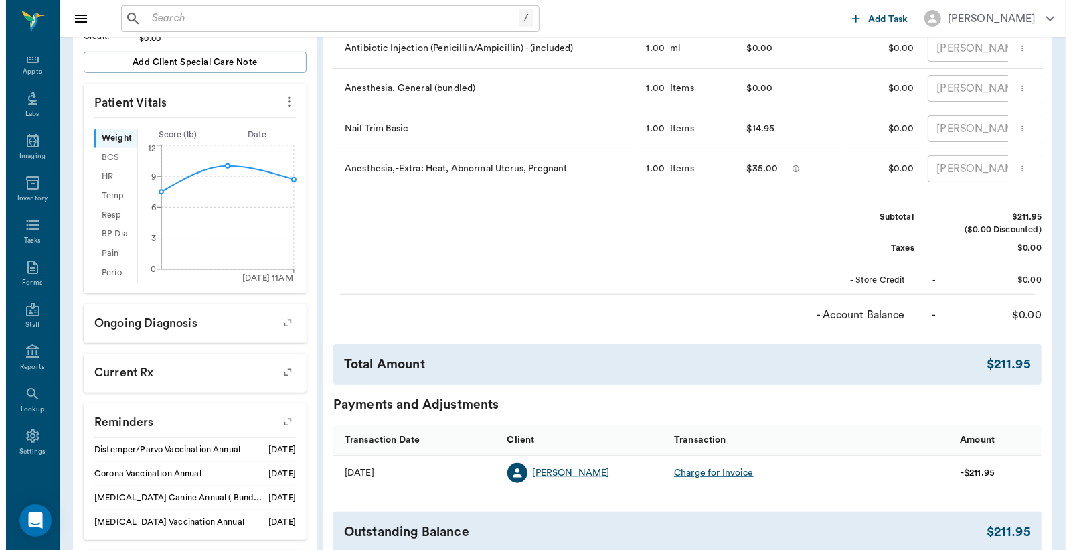
scroll to position [459, 0]
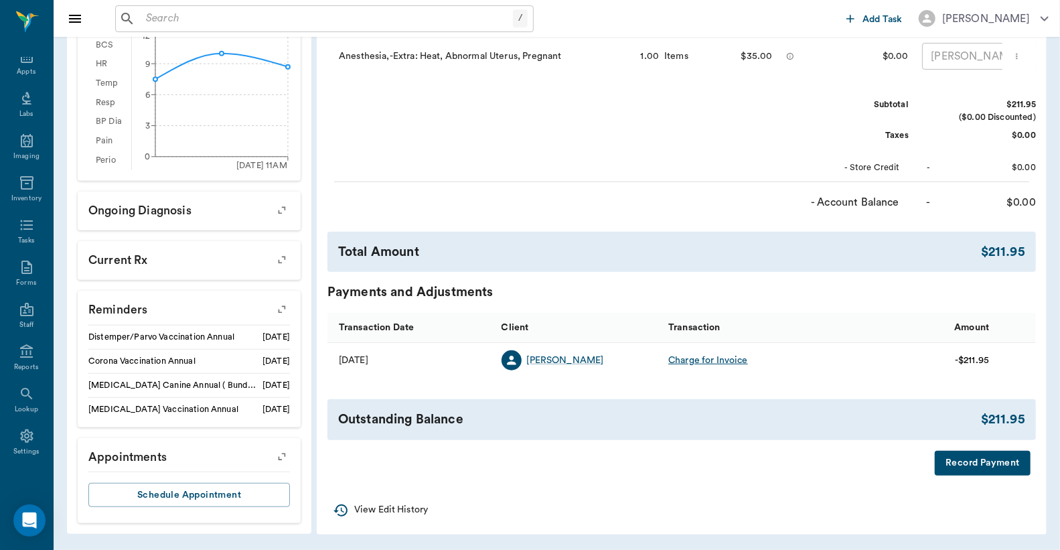
click at [961, 458] on button "Record Payment" at bounding box center [983, 463] width 96 height 25
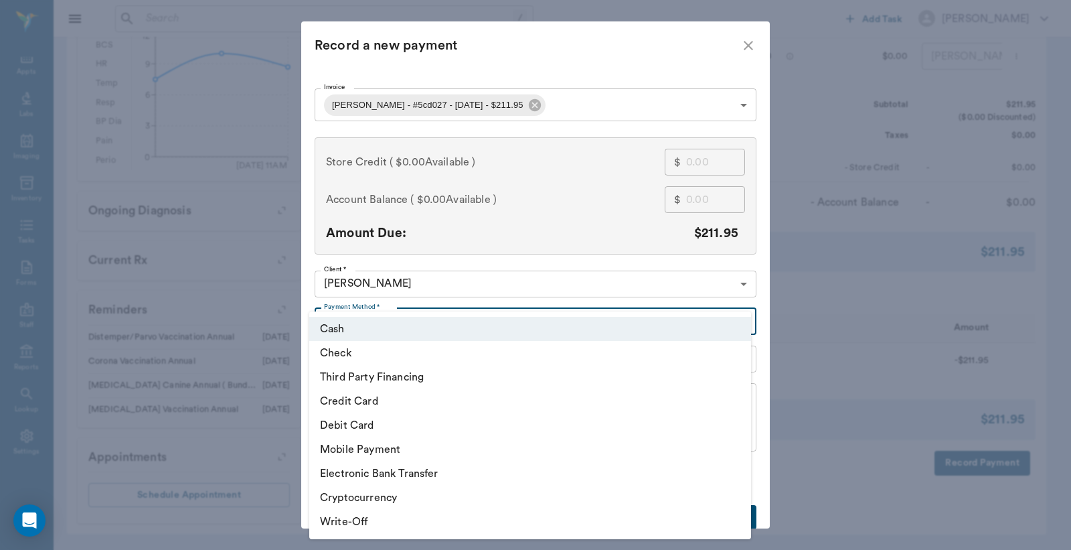
click at [738, 319] on body "/ ​ Add Task [PERSON_NAME] Nectar Messages Appts Labs Imaging Inventory Tasks F…" at bounding box center [535, 50] width 1071 height 999
click at [376, 422] on li "Debit Card" at bounding box center [530, 425] width 442 height 24
type input "DEBIT_CARD"
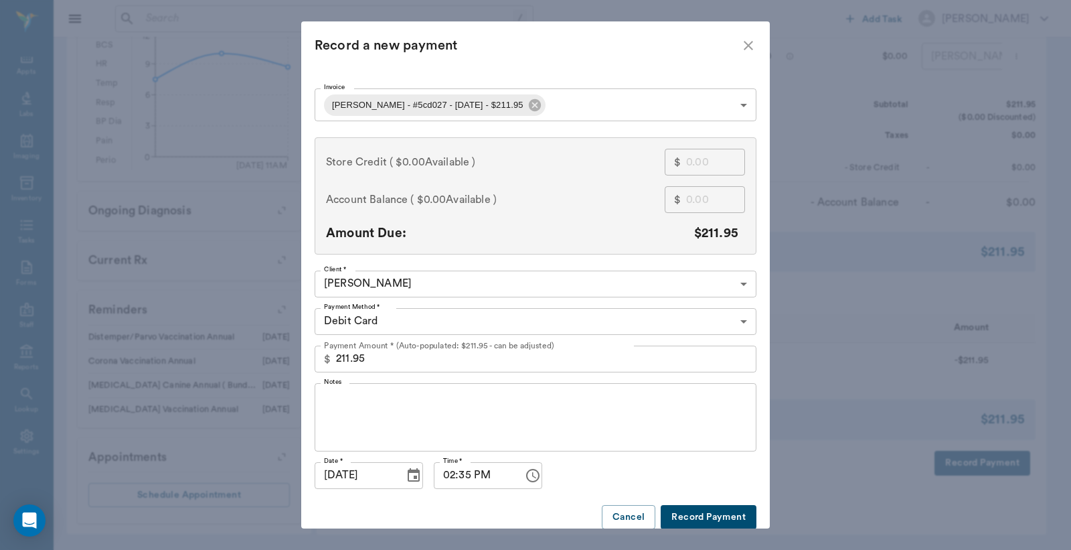
click at [687, 520] on button "Record Payment" at bounding box center [709, 517] width 96 height 25
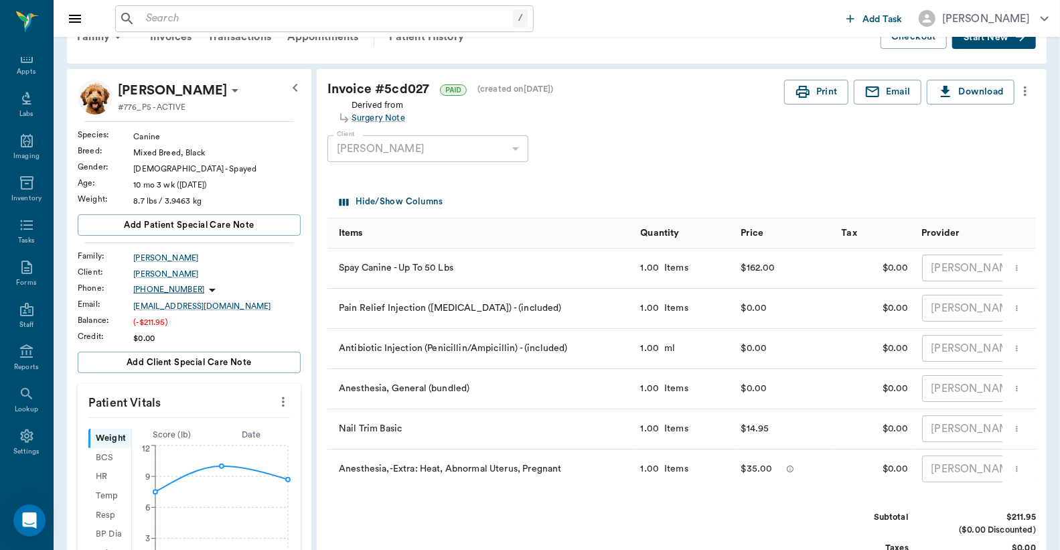
scroll to position [0, 0]
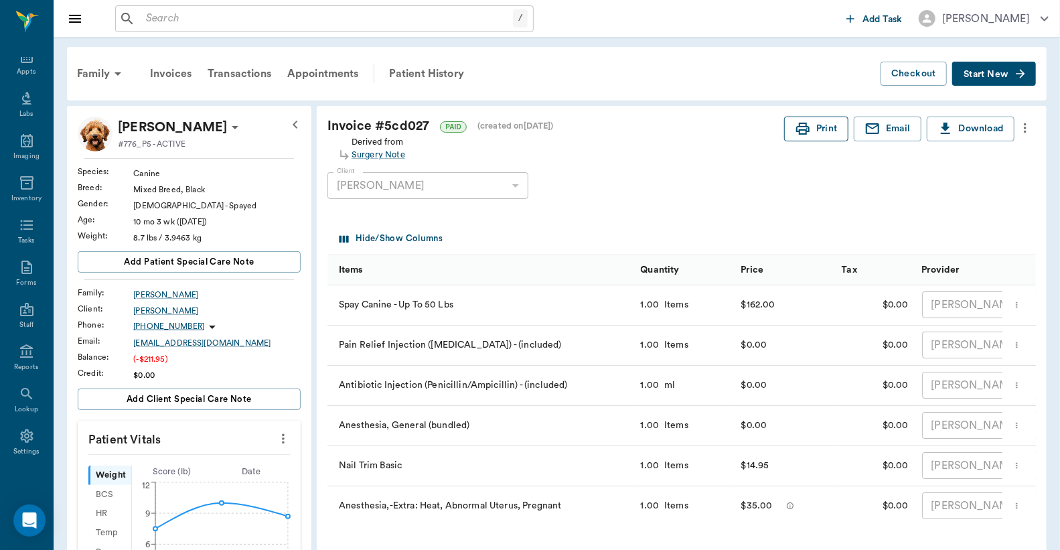
click at [808, 132] on icon "button" at bounding box center [803, 129] width 16 height 16
click at [17, 443] on div "Settings" at bounding box center [26, 443] width 53 height 42
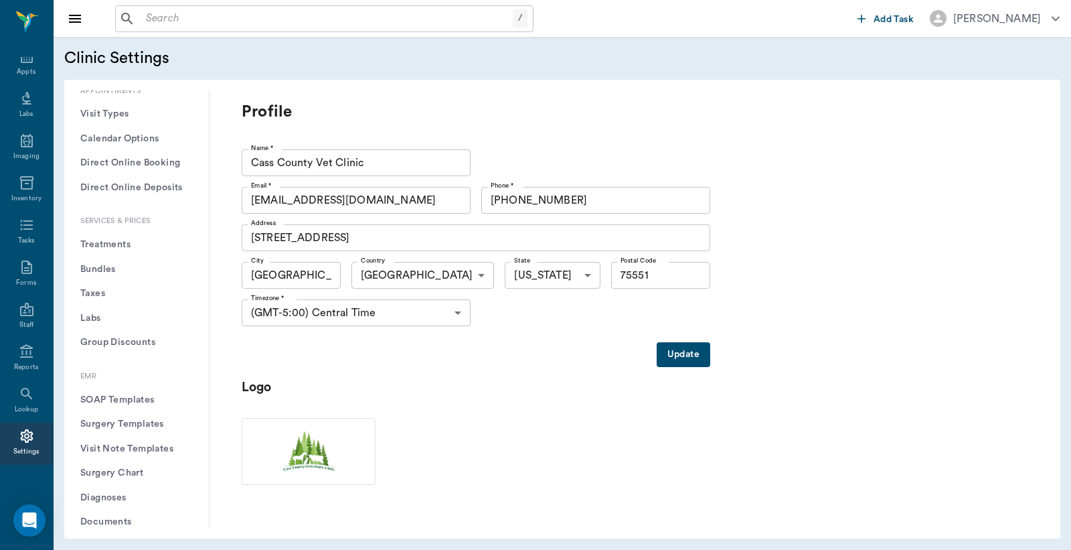
scroll to position [396, 0]
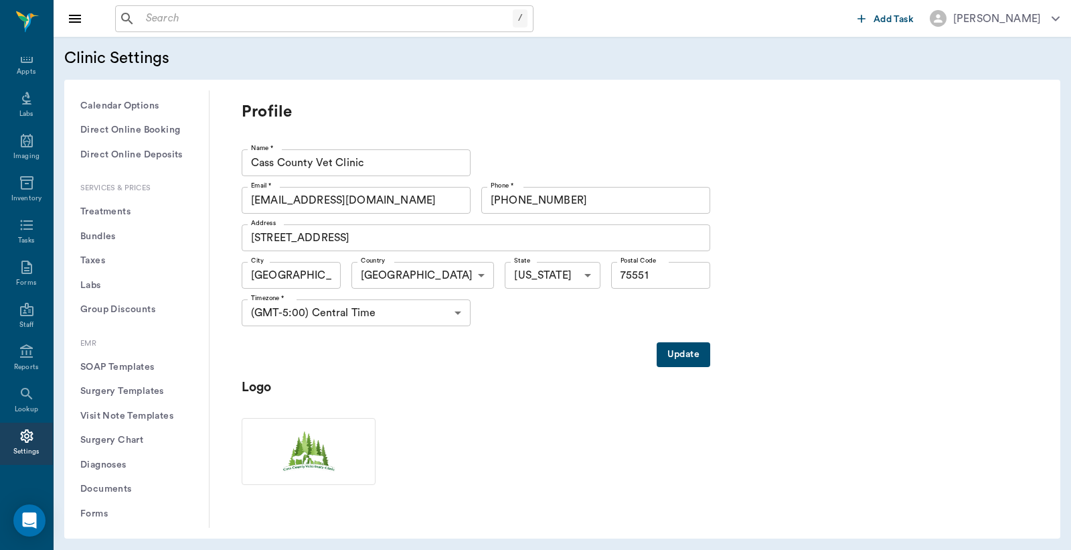
click at [131, 213] on button "Treatments" at bounding box center [136, 212] width 123 height 25
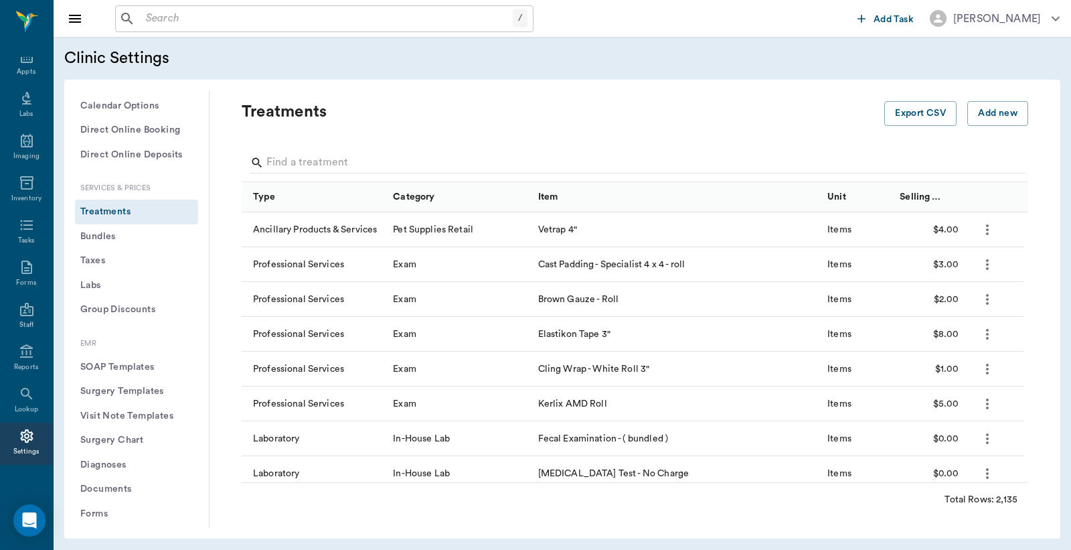
click at [279, 147] on div at bounding box center [637, 164] width 775 height 35
click at [270, 159] on input "Search" at bounding box center [635, 162] width 739 height 21
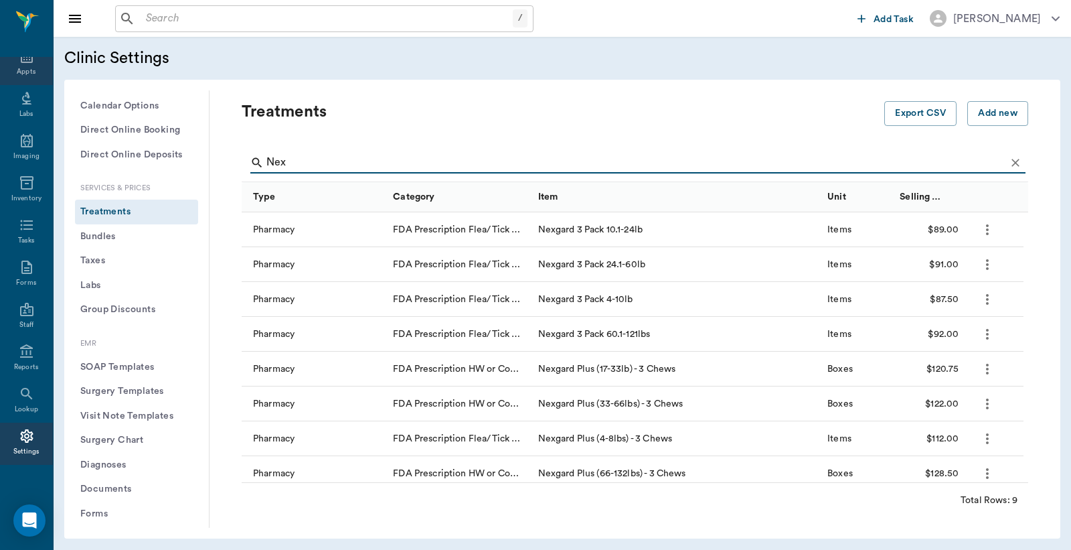
type input "Nex"
click at [18, 67] on div "Appts" at bounding box center [26, 72] width 19 height 10
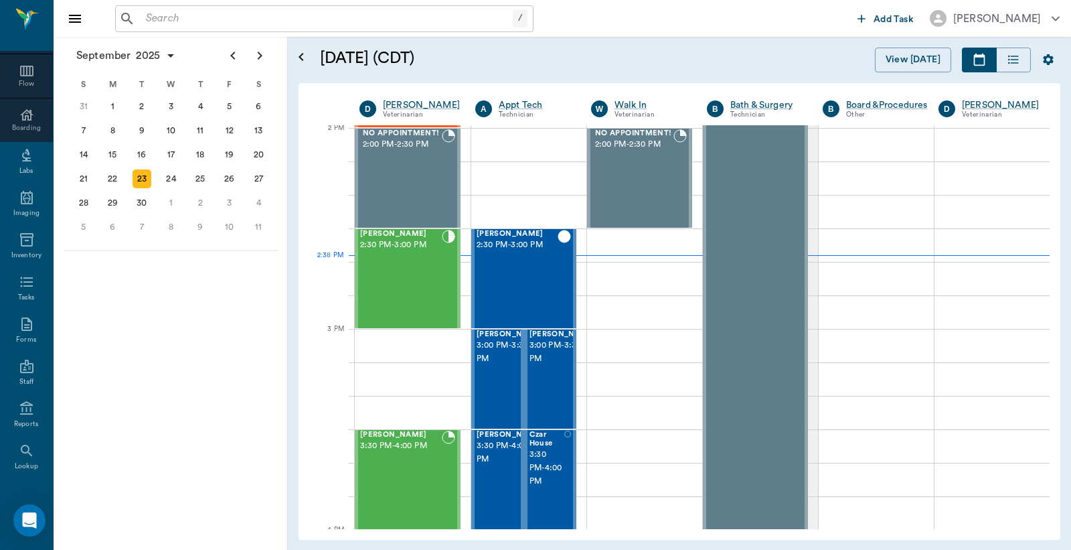
scroll to position [177, 0]
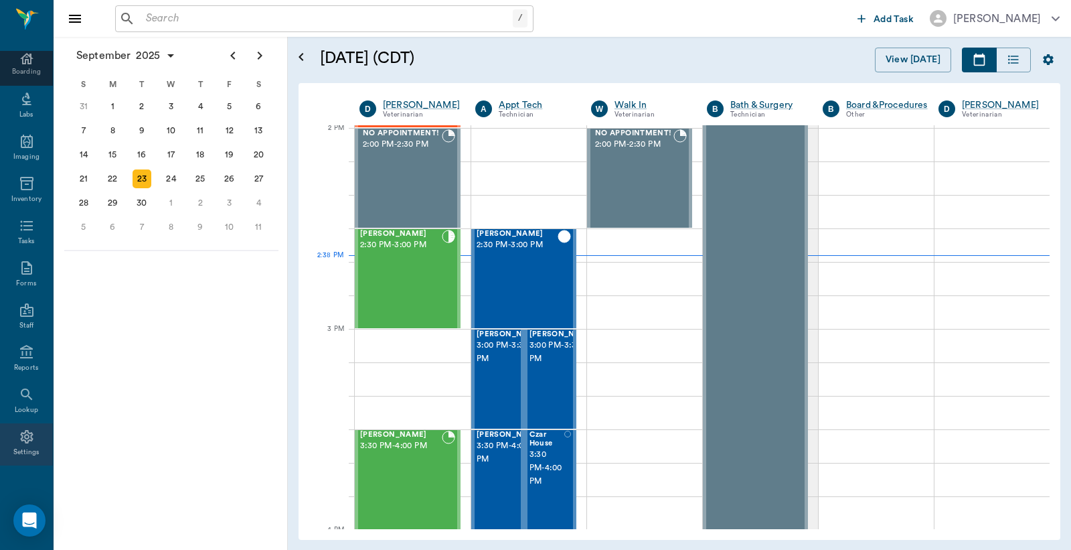
click at [17, 449] on div "Settings" at bounding box center [26, 452] width 27 height 10
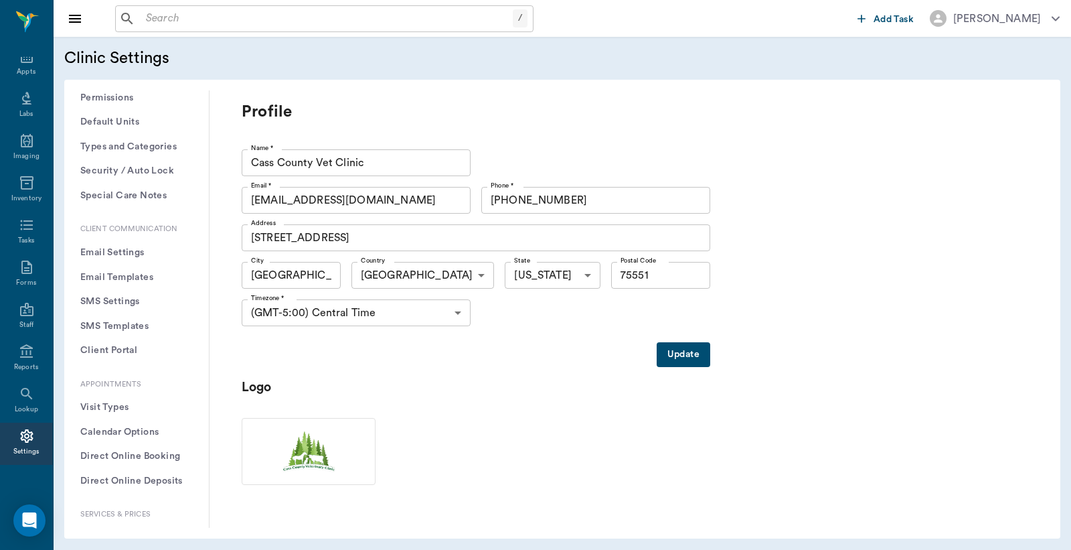
scroll to position [98, 0]
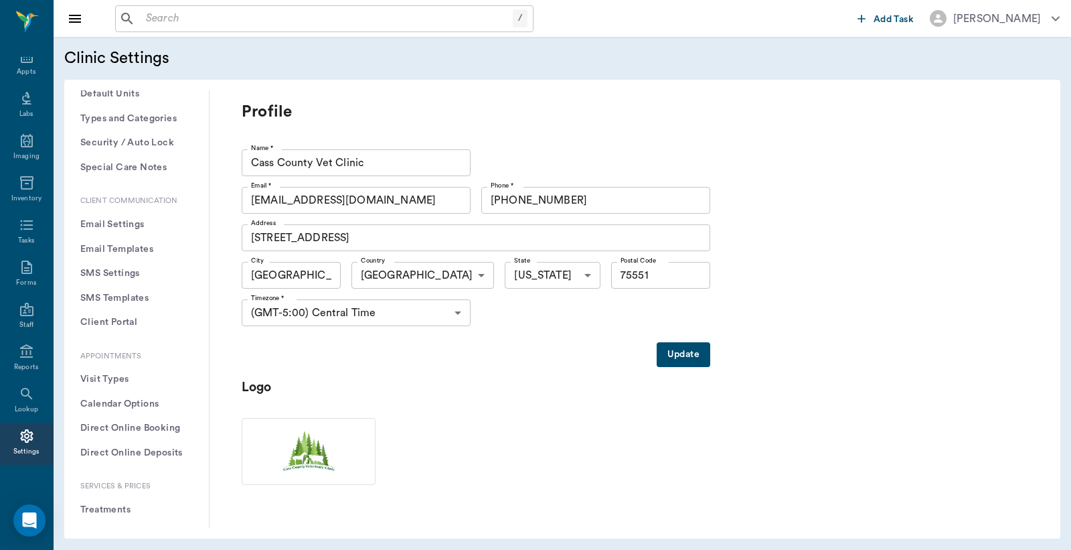
click at [114, 509] on button "Treatments" at bounding box center [136, 509] width 123 height 25
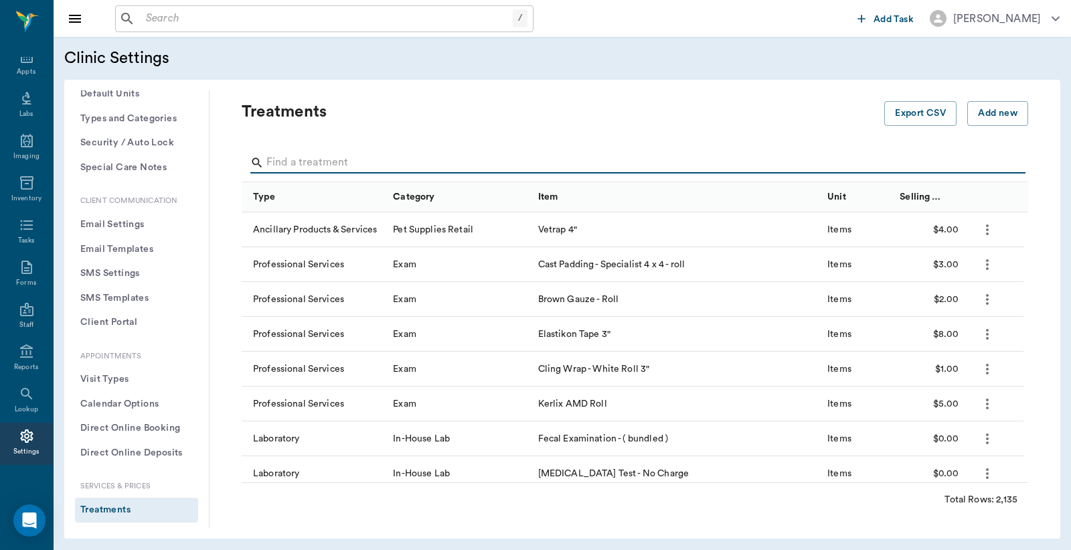
click at [275, 155] on input "Search" at bounding box center [635, 162] width 739 height 21
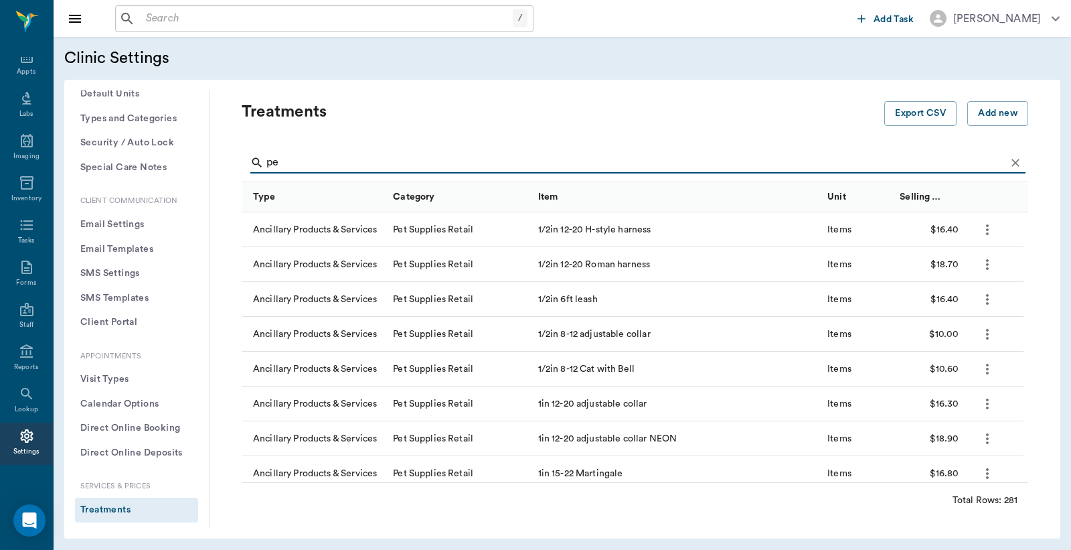
type input "p"
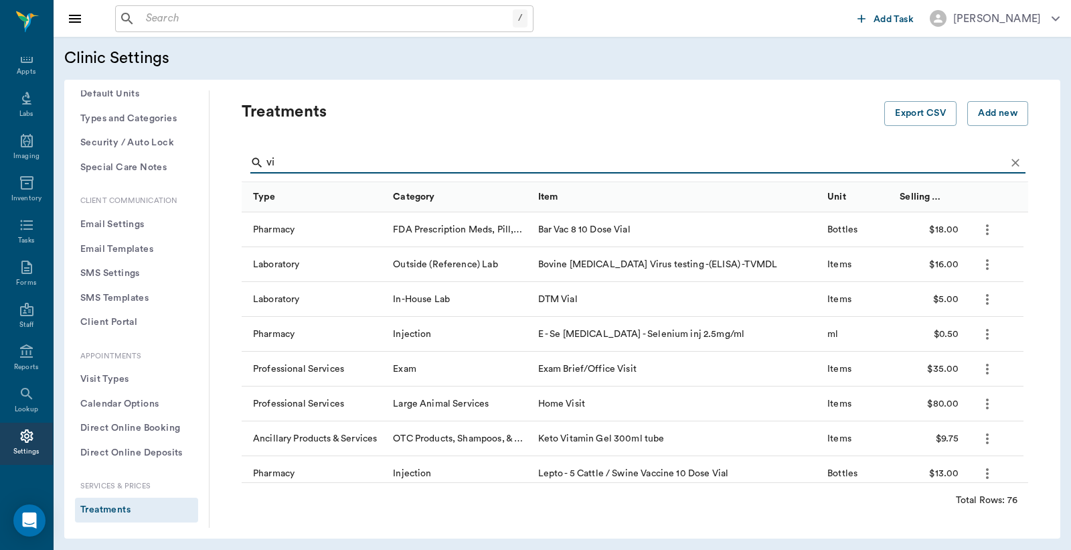
type input "v"
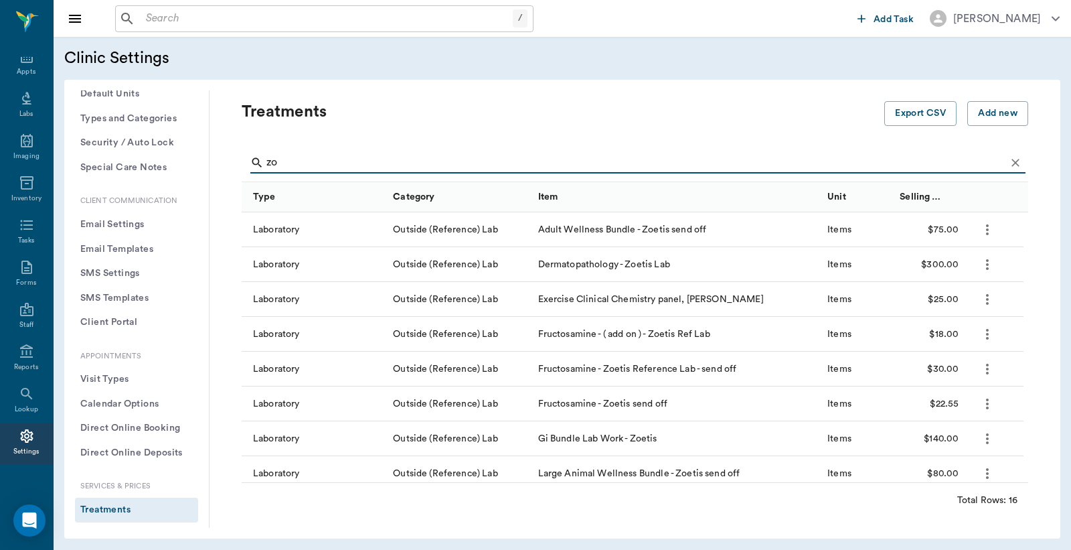
type input "z"
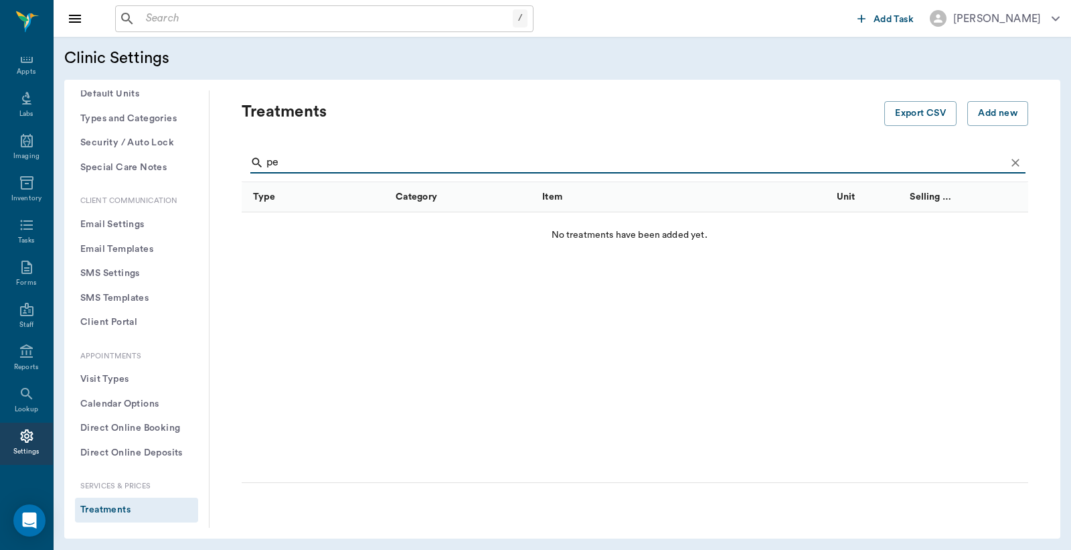
type input "p"
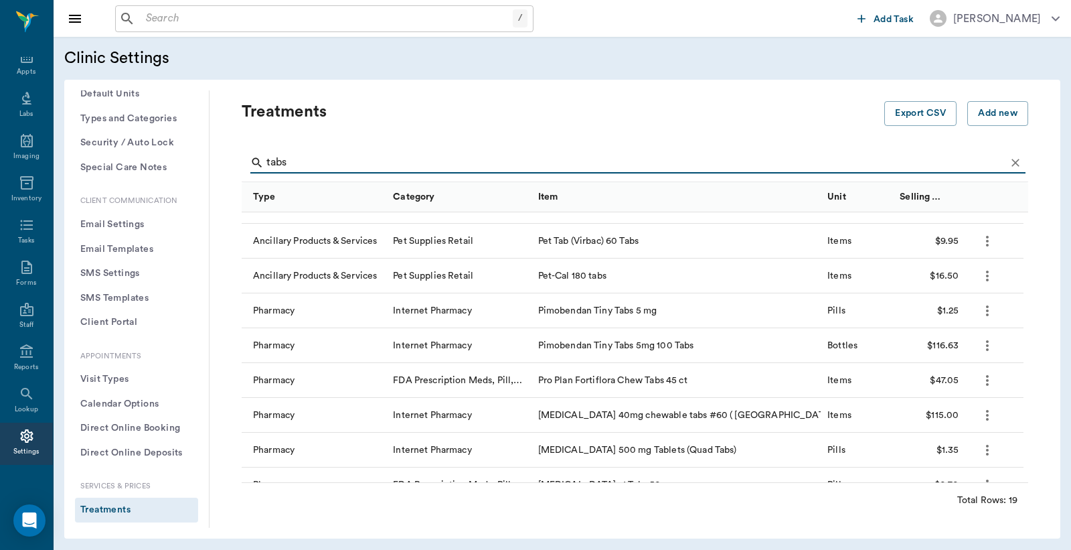
scroll to position [391, 0]
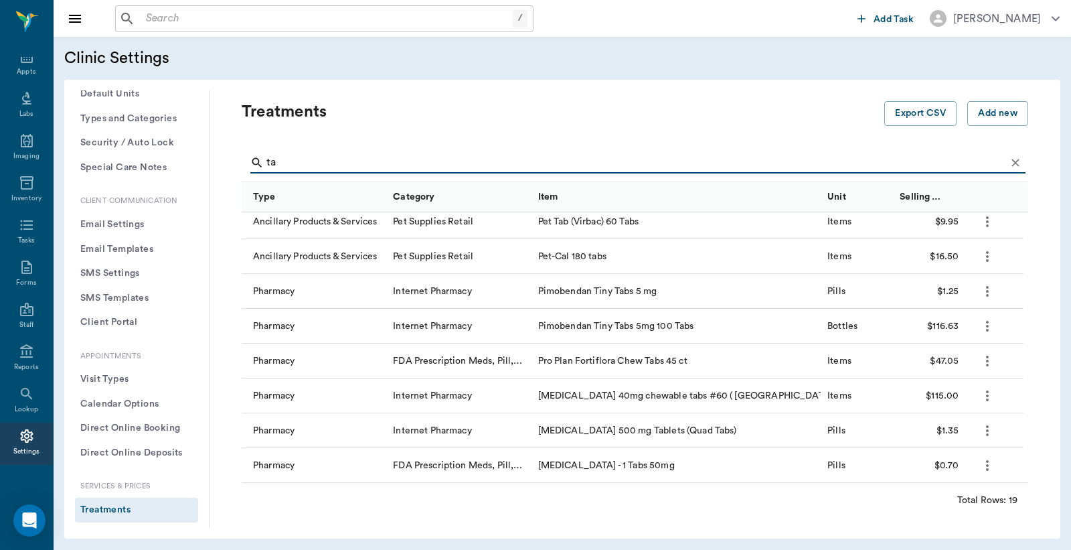
type input "t"
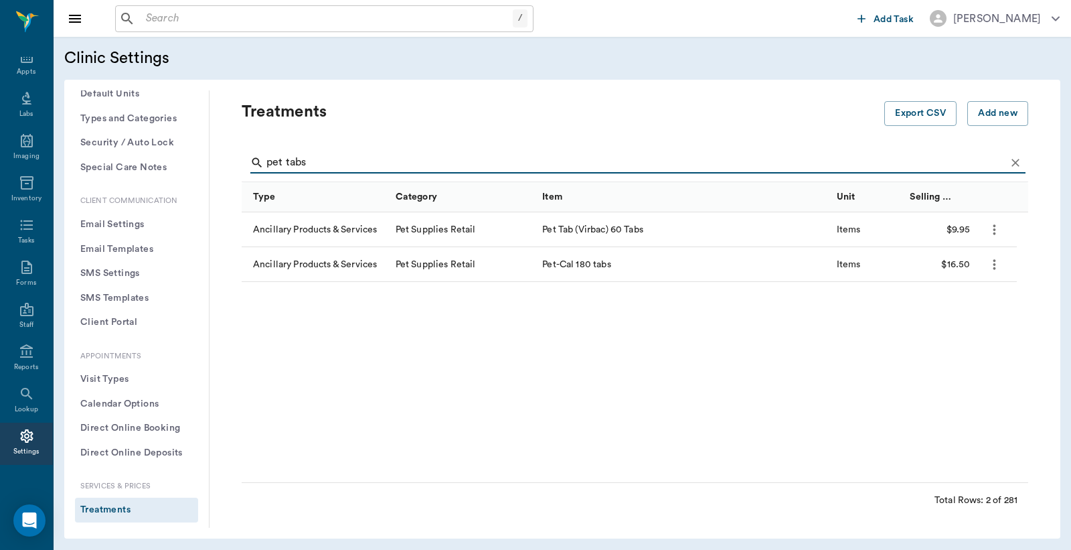
scroll to position [0, 0]
type input "pet tabs"
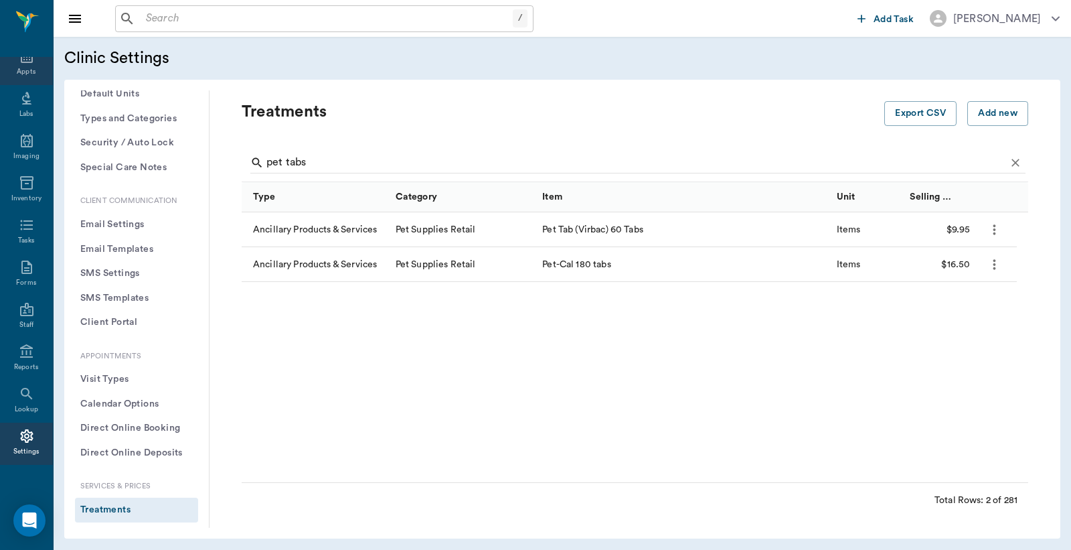
click at [17, 70] on div "Appts" at bounding box center [26, 72] width 19 height 10
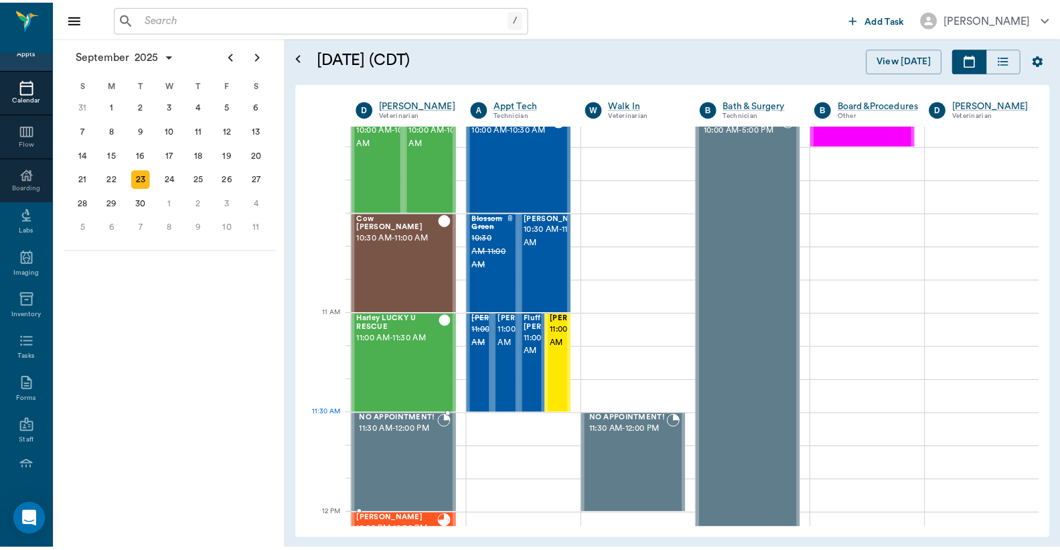
scroll to position [610, 0]
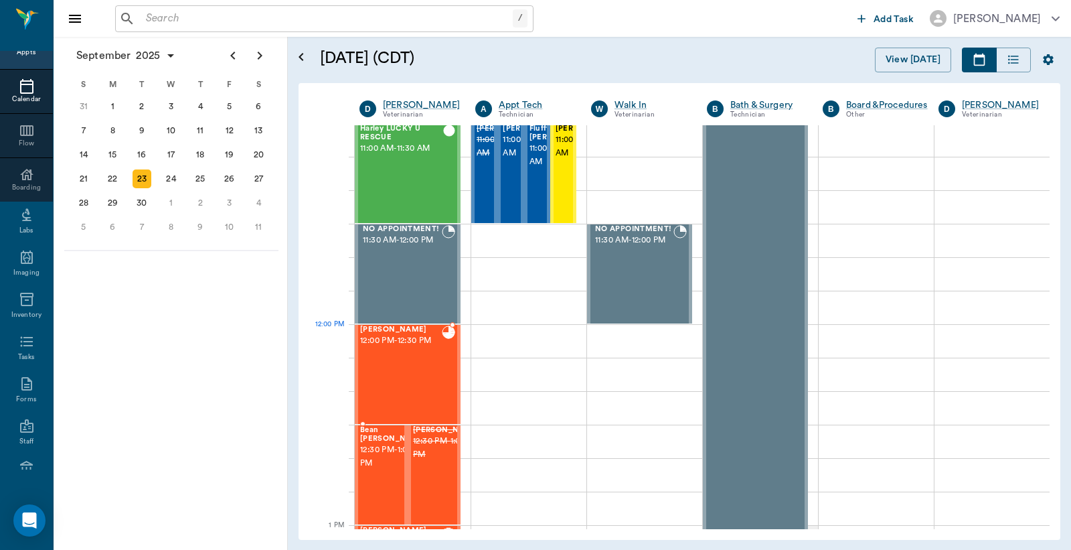
click at [395, 352] on div "[PERSON_NAME] 12:00 PM - 12:30 PM" at bounding box center [401, 374] width 82 height 98
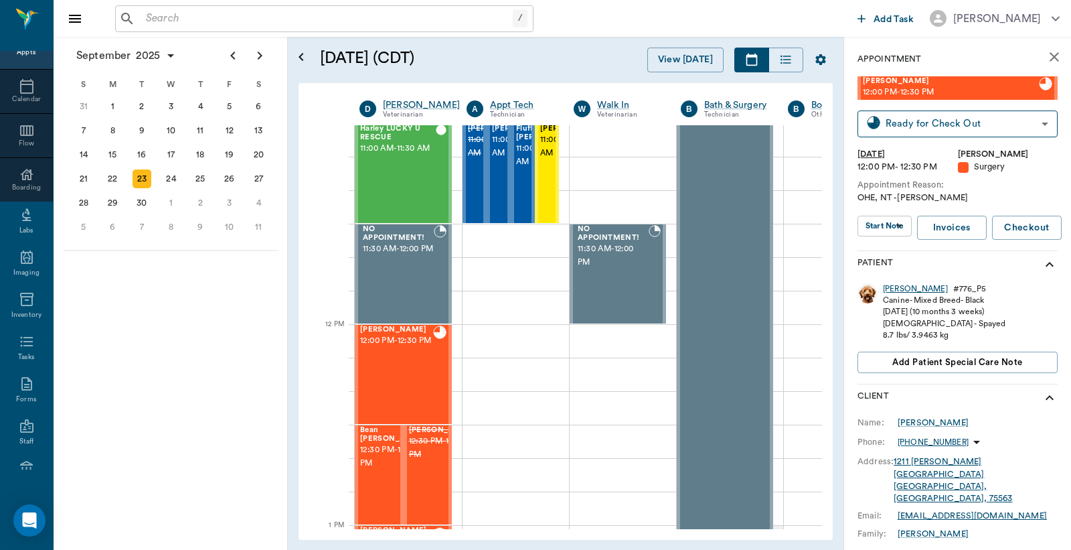
click at [891, 288] on div "[PERSON_NAME]" at bounding box center [915, 288] width 65 height 11
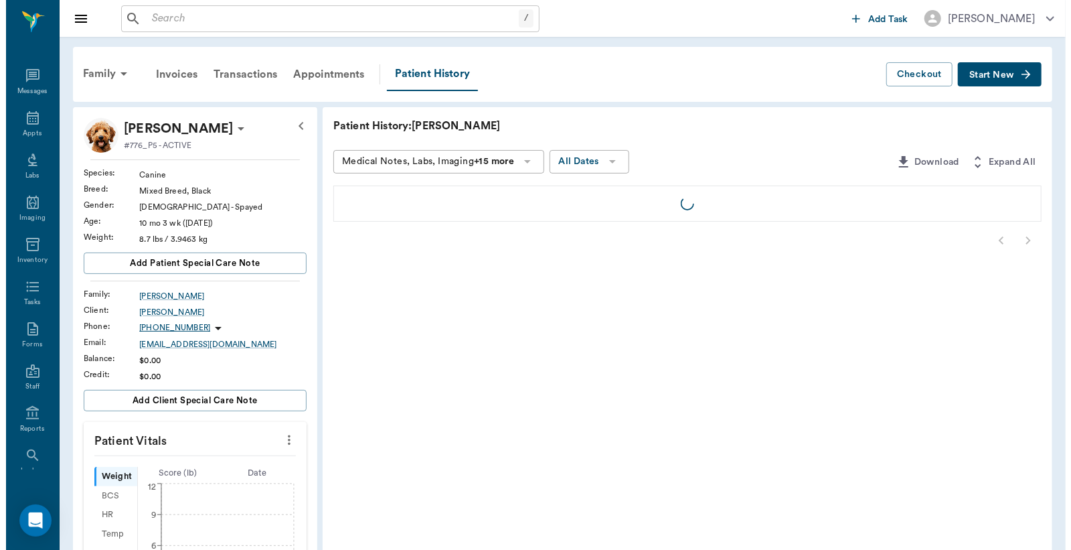
scroll to position [62, 0]
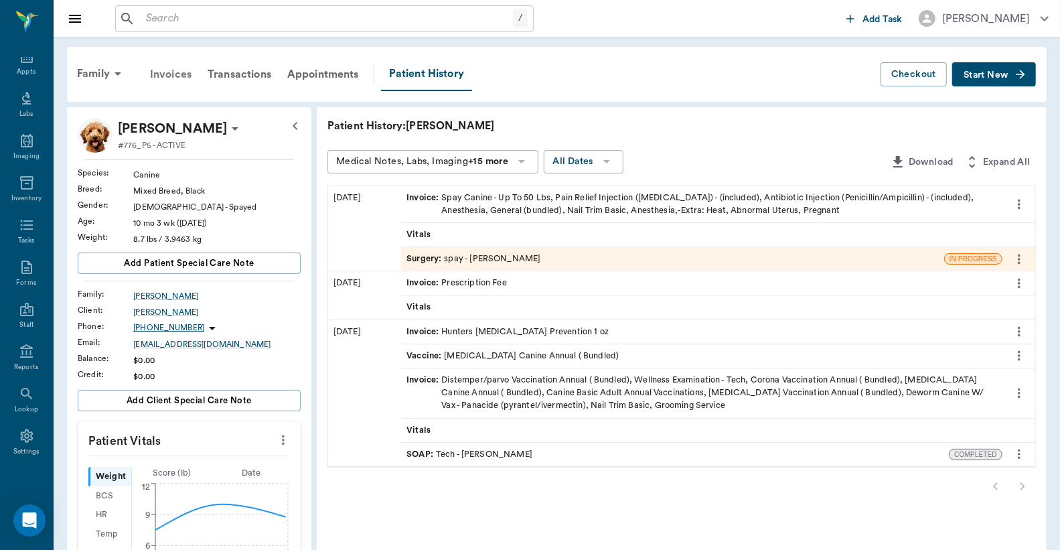
click at [175, 74] on div "Invoices" at bounding box center [171, 74] width 58 height 32
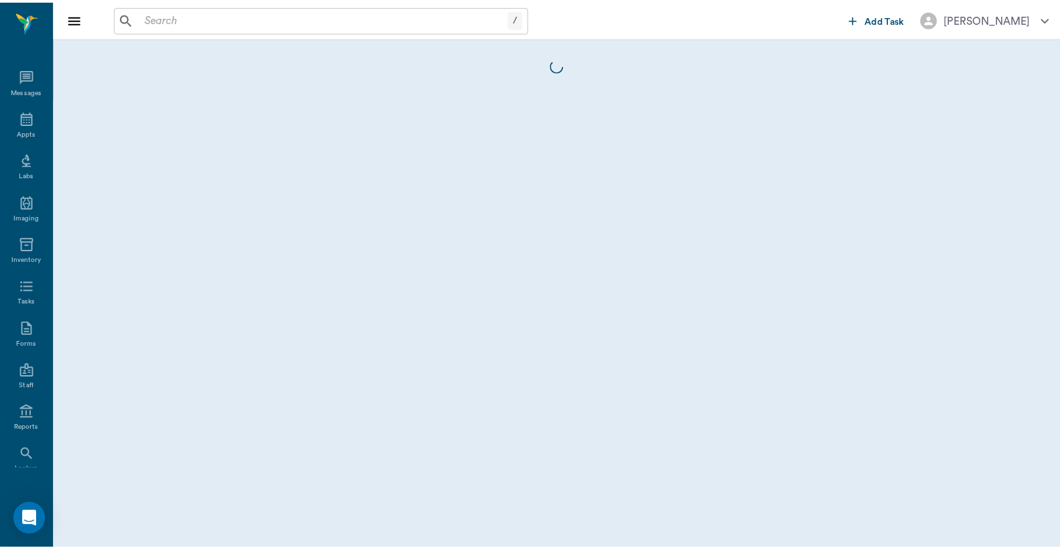
scroll to position [62, 0]
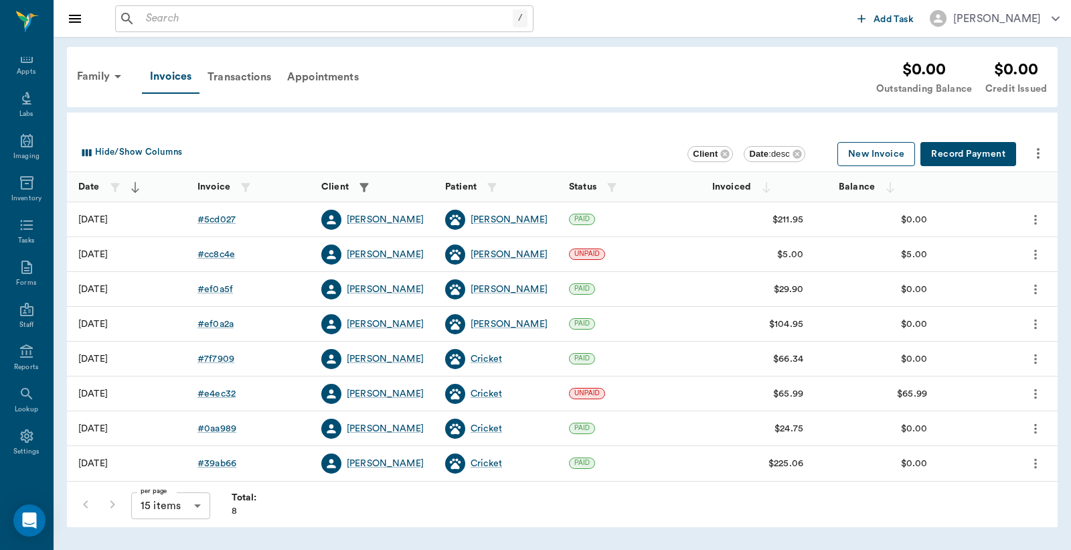
click at [884, 152] on button "New Invoice" at bounding box center [877, 154] width 78 height 25
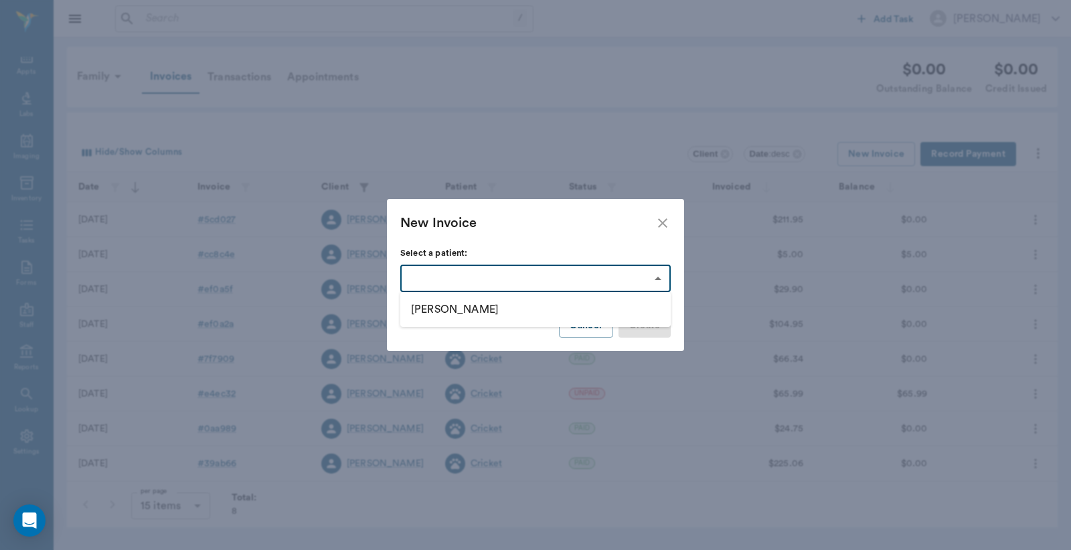
click at [658, 277] on body "/ ​ Add Task [PERSON_NAME] Nectar Messages Appts Labs Imaging Inventory Tasks F…" at bounding box center [535, 275] width 1071 height 550
click at [427, 309] on li "[PERSON_NAME]" at bounding box center [535, 309] width 270 height 24
type input "6822037bd5be36fb205ad050"
click at [641, 329] on button "Create" at bounding box center [645, 325] width 52 height 25
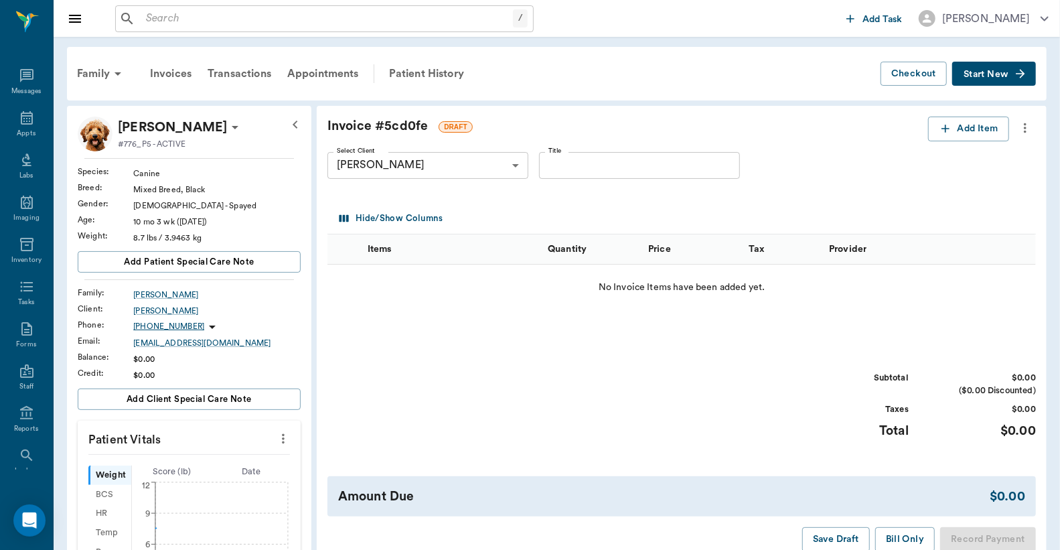
scroll to position [62, 0]
click at [947, 135] on icon "button" at bounding box center [945, 128] width 13 height 13
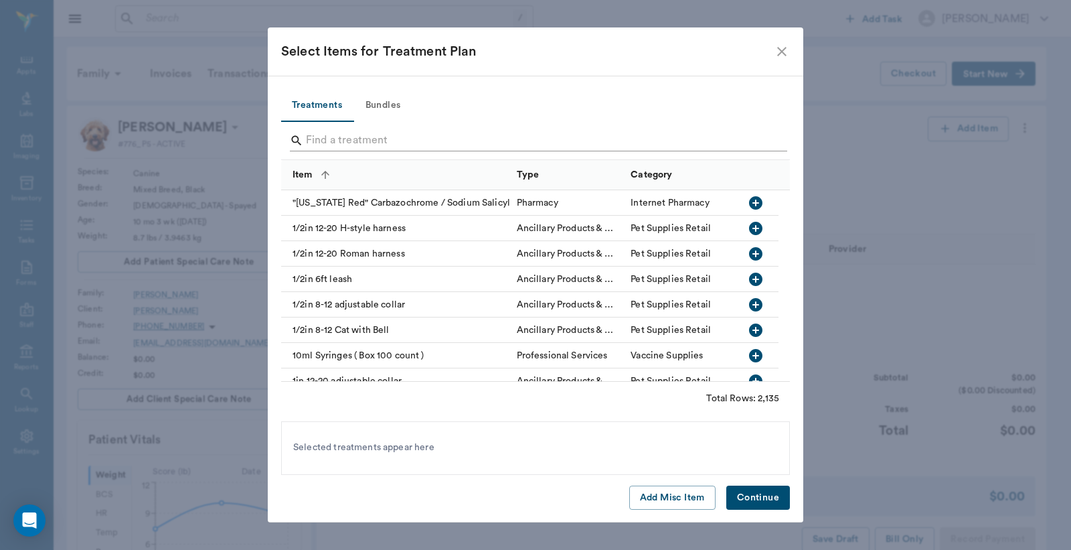
click at [311, 138] on input "Search" at bounding box center [536, 140] width 461 height 21
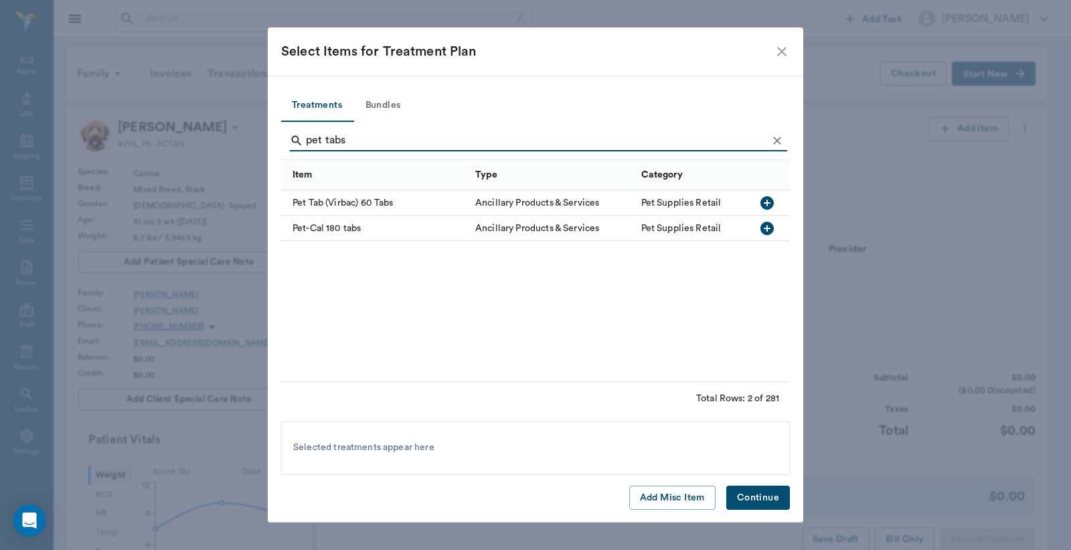
type input "pet tabs"
click at [767, 203] on icon "button" at bounding box center [767, 203] width 16 height 16
click at [761, 496] on button "Continue" at bounding box center [758, 497] width 64 height 25
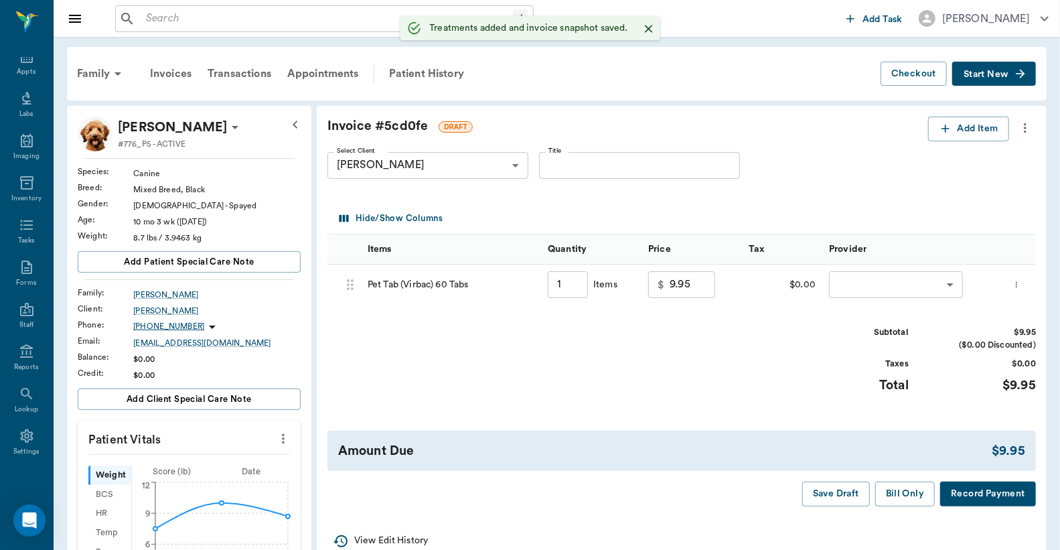
type input "1.00"
click at [846, 288] on body "/ ​ Add Task [PERSON_NAME] Nectar Messages Appts Labs Imaging Inventory Tasks F…" at bounding box center [530, 499] width 1060 height 998
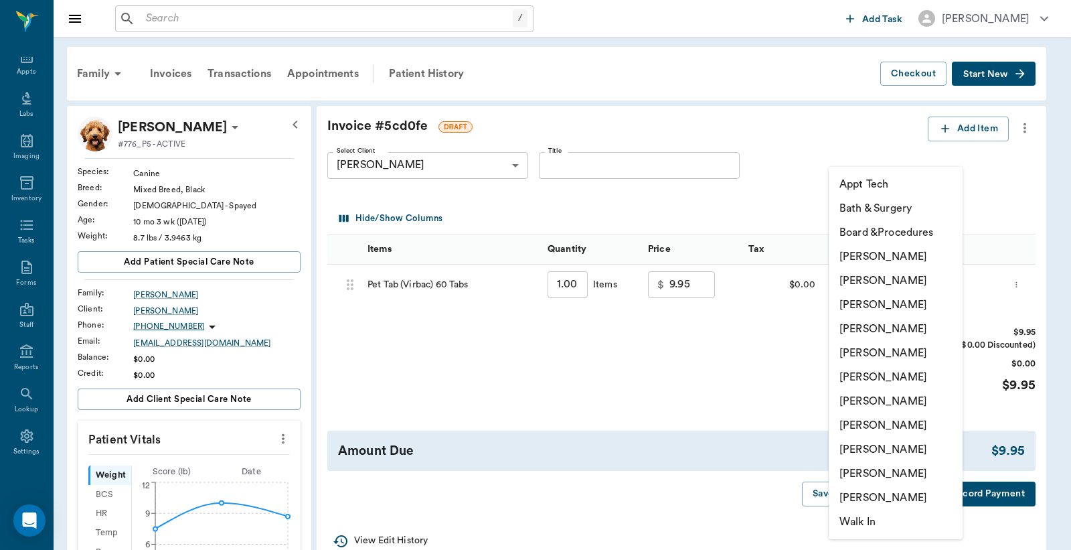
click at [857, 283] on li "[PERSON_NAME]" at bounding box center [896, 280] width 134 height 24
type input "none-63ec2e2852e12b0ba117910e"
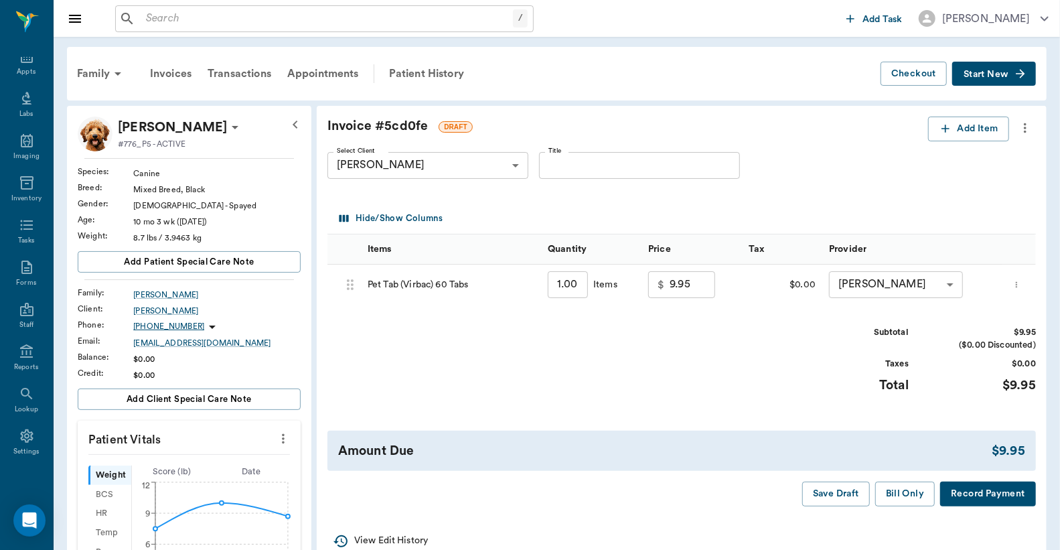
click at [988, 499] on button "Record Payment" at bounding box center [988, 493] width 96 height 25
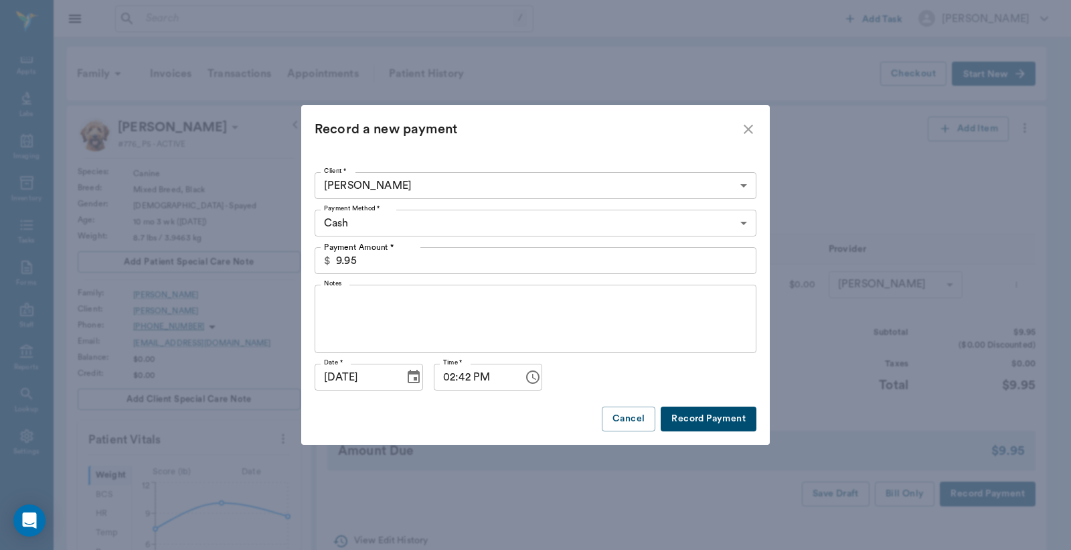
click at [746, 221] on body "/ ​ Add Task [PERSON_NAME] Nectar Messages Appts Labs Imaging Inventory Tasks F…" at bounding box center [535, 499] width 1071 height 998
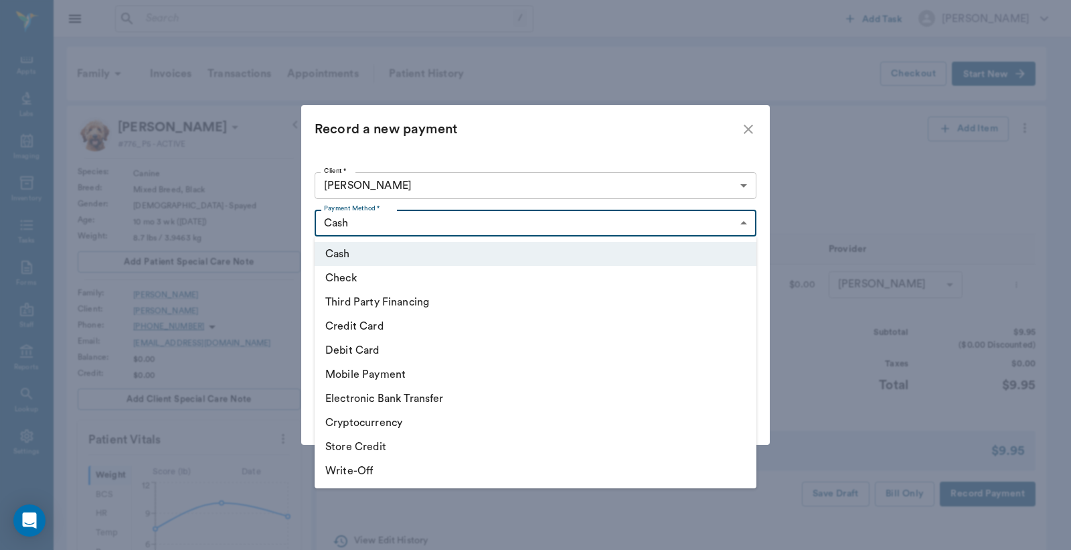
click at [403, 357] on li "Debit Card" at bounding box center [536, 350] width 442 height 24
type input "DEBIT_CARD"
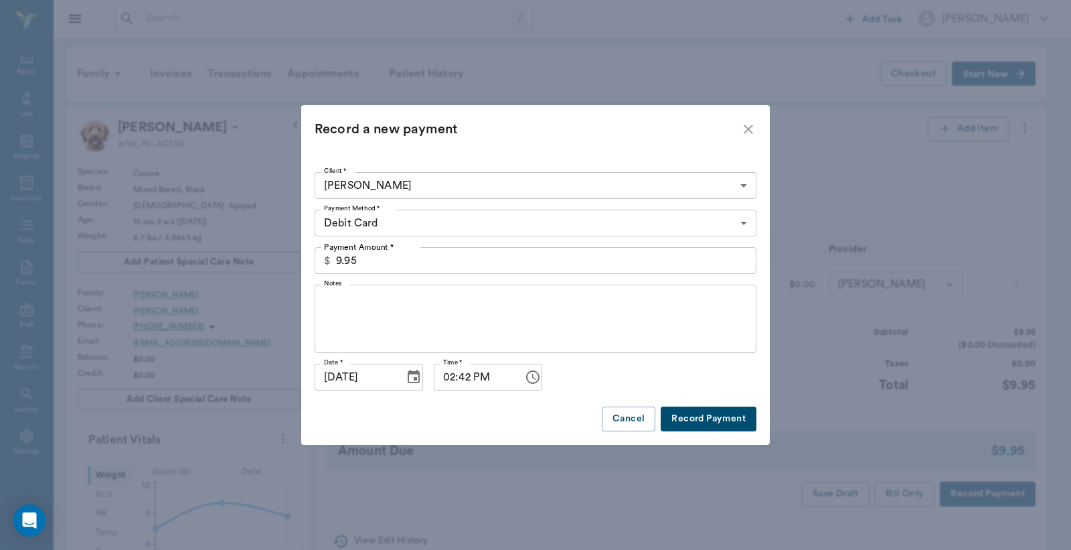
click at [708, 420] on button "Record Payment" at bounding box center [709, 418] width 96 height 25
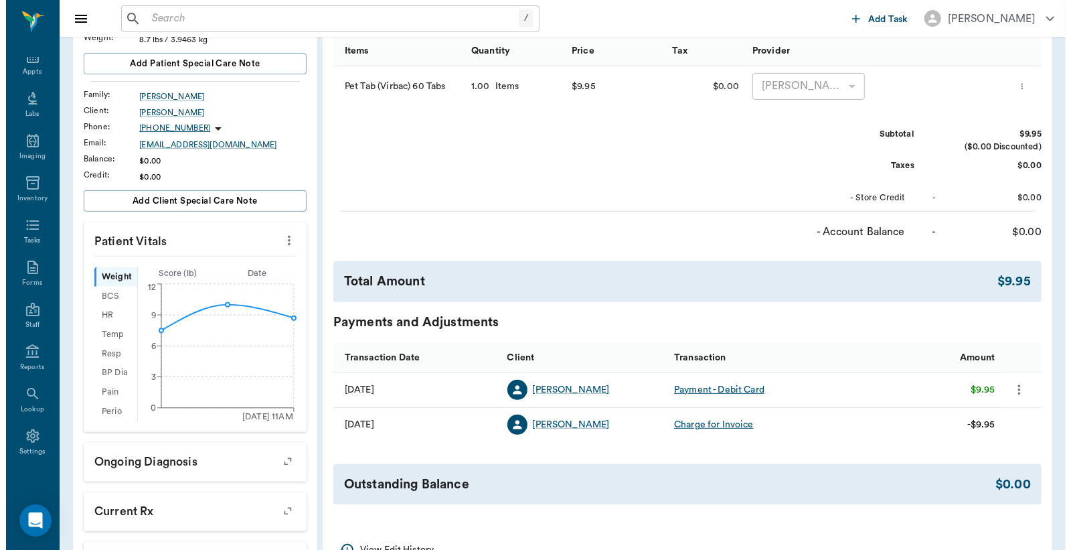
scroll to position [0, 0]
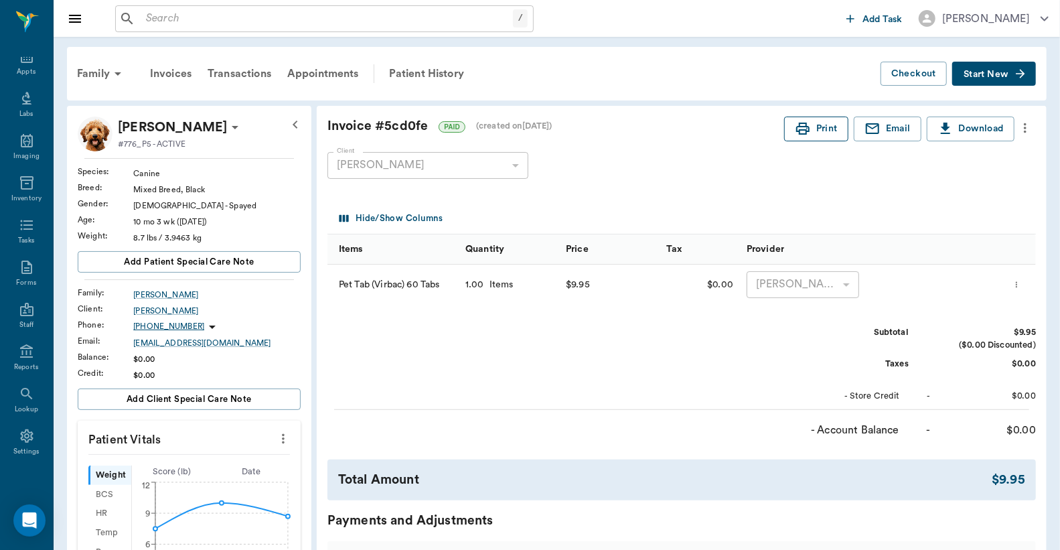
click at [807, 127] on icon "button" at bounding box center [803, 129] width 16 height 16
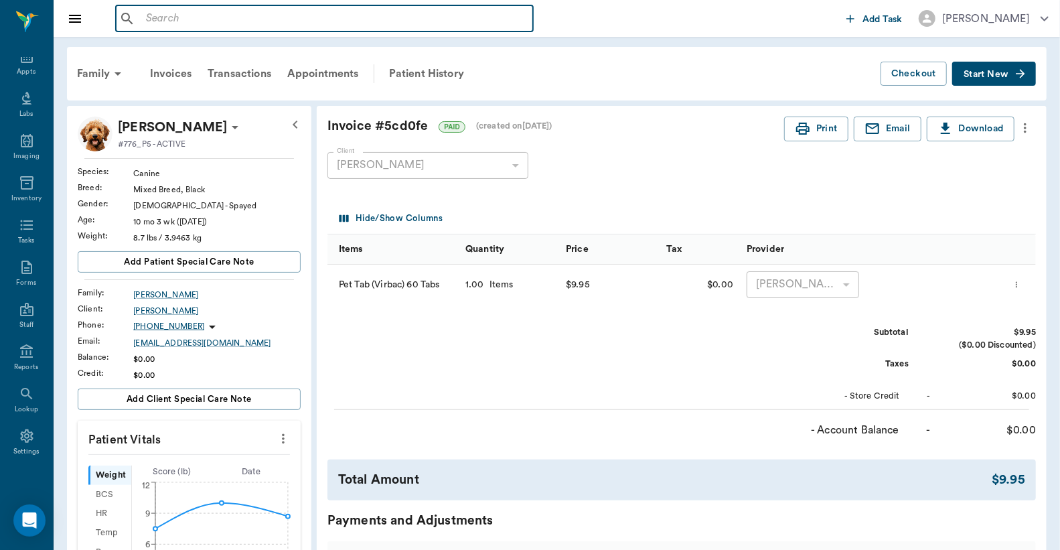
click at [147, 15] on input "text" at bounding box center [334, 18] width 387 height 19
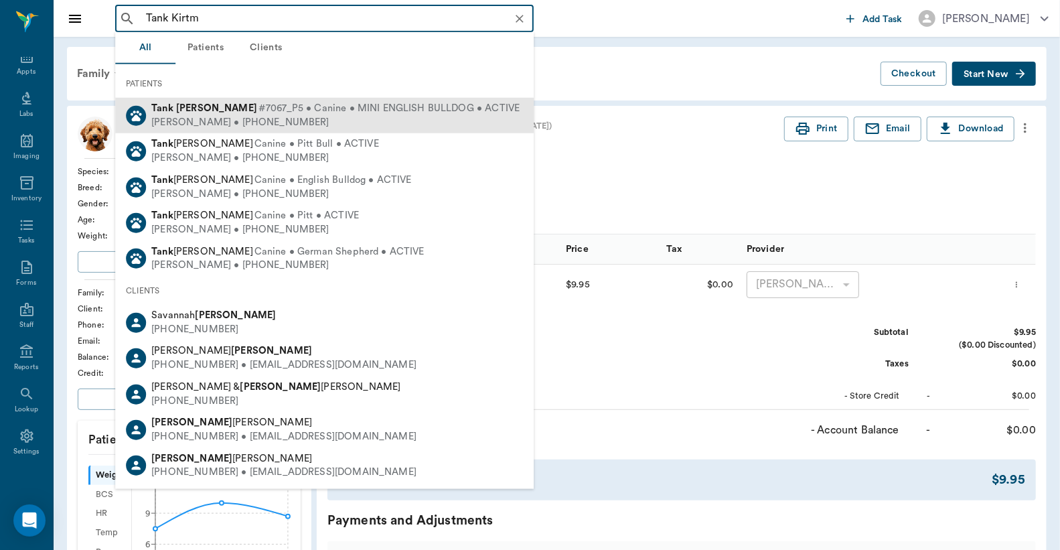
click at [213, 123] on div "[PERSON_NAME] • [PHONE_NUMBER]" at bounding box center [335, 122] width 368 height 14
type input "Tank Kirtm"
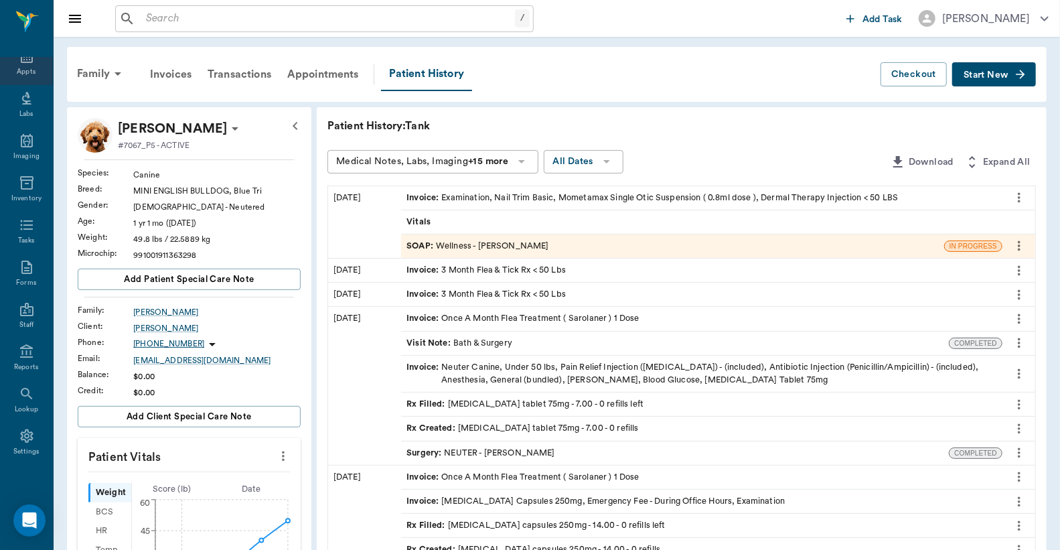
click at [19, 71] on div "Appts" at bounding box center [26, 72] width 19 height 10
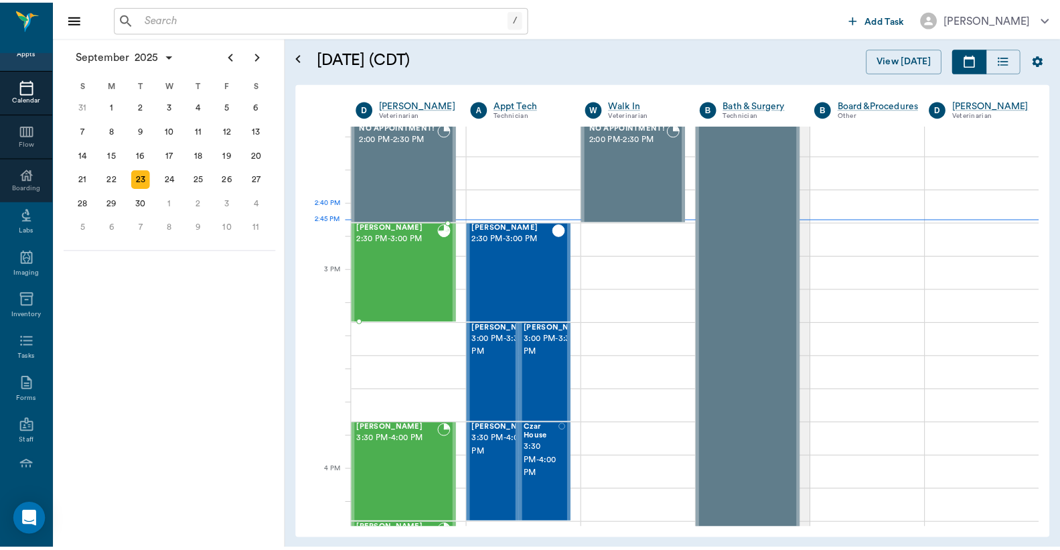
scroll to position [1207, 0]
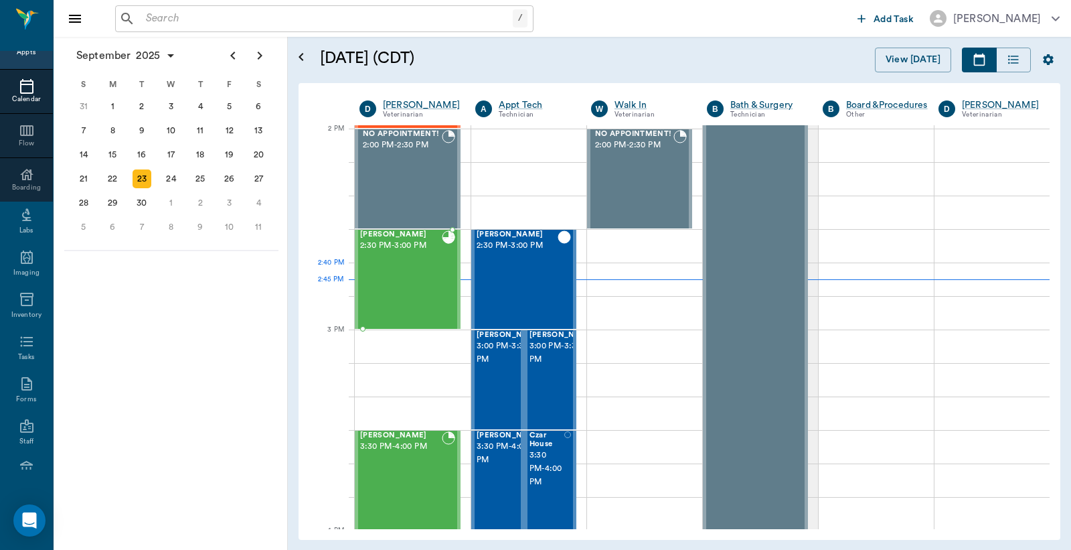
click at [403, 265] on div "[PERSON_NAME] 2:30 PM - 3:00 PM" at bounding box center [401, 279] width 82 height 98
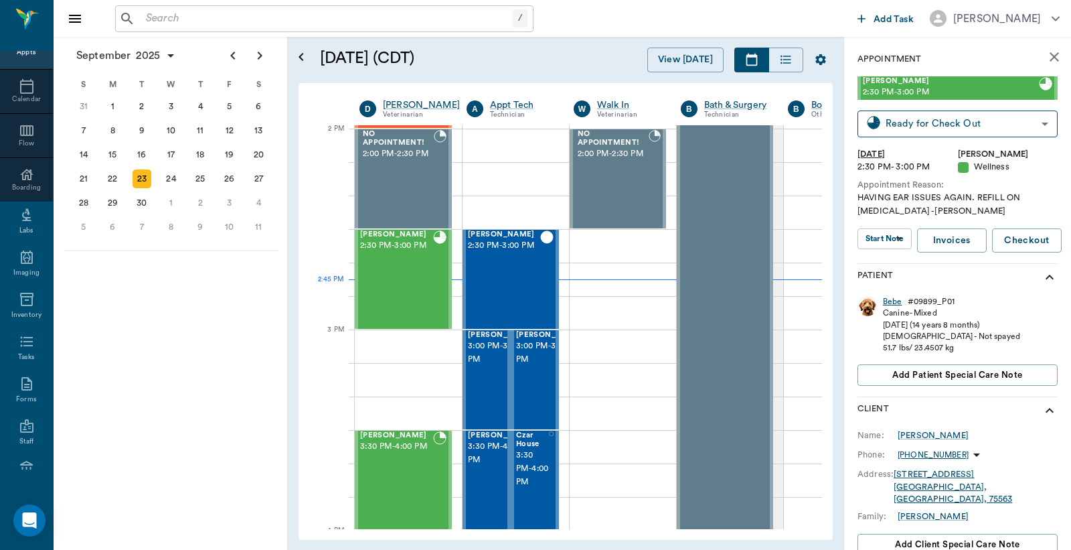
click at [894, 302] on div "Bebe" at bounding box center [892, 301] width 19 height 11
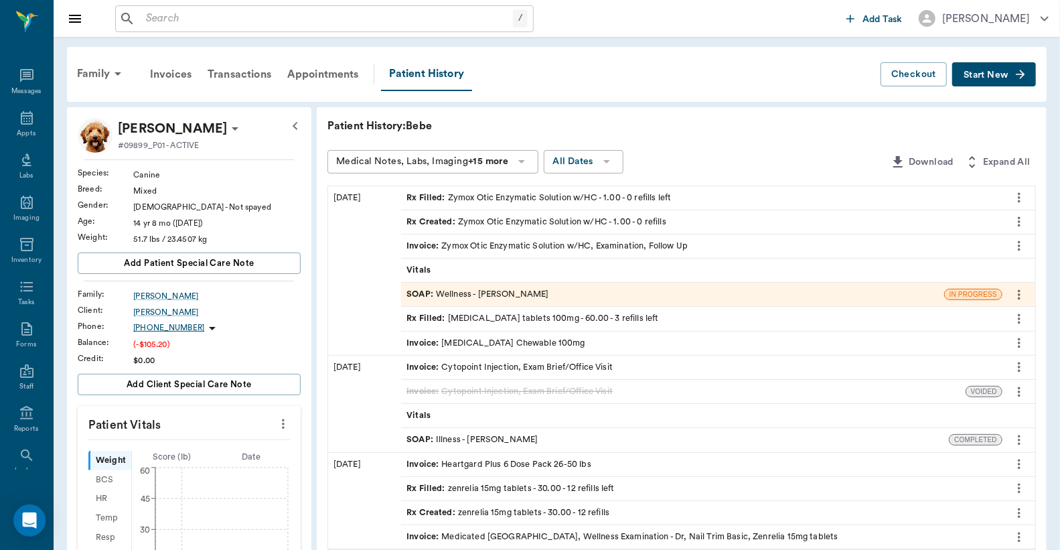
scroll to position [62, 0]
click at [503, 245] on div "Invoice : Zymox Otic Enzymatic Solution w/HC, Examination, Follow Up" at bounding box center [546, 246] width 281 height 13
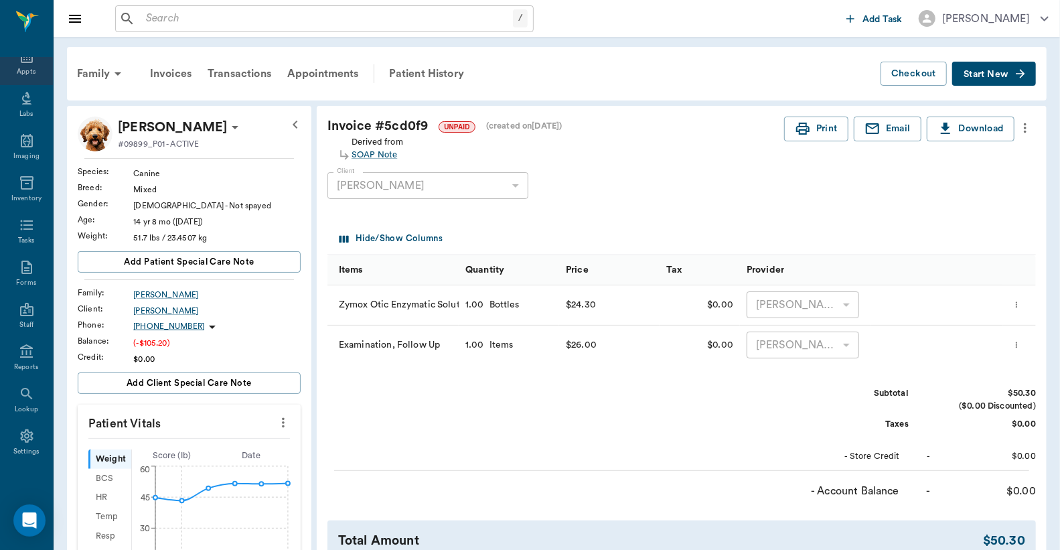
click at [17, 70] on div "Appts" at bounding box center [26, 72] width 19 height 10
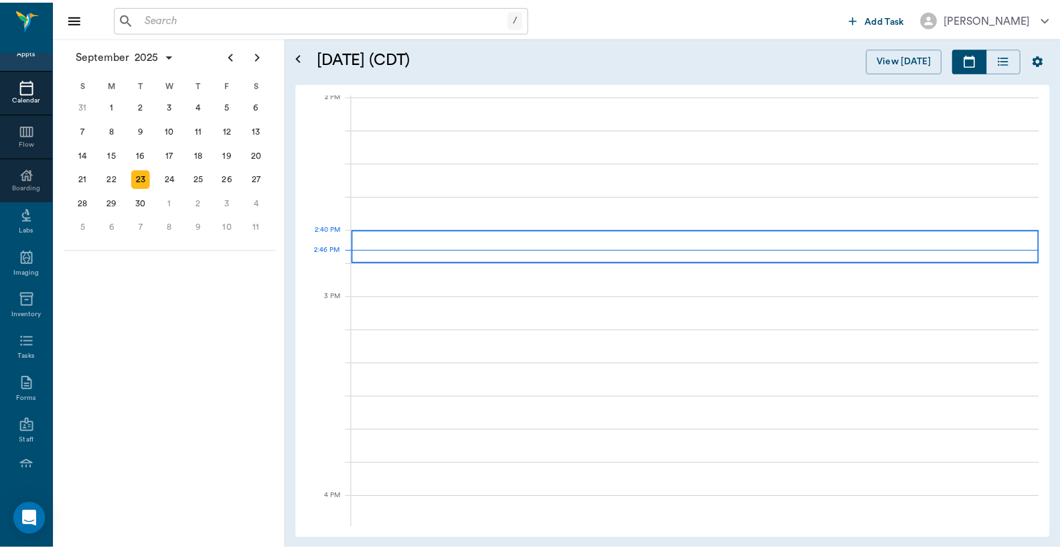
scroll to position [1206, 0]
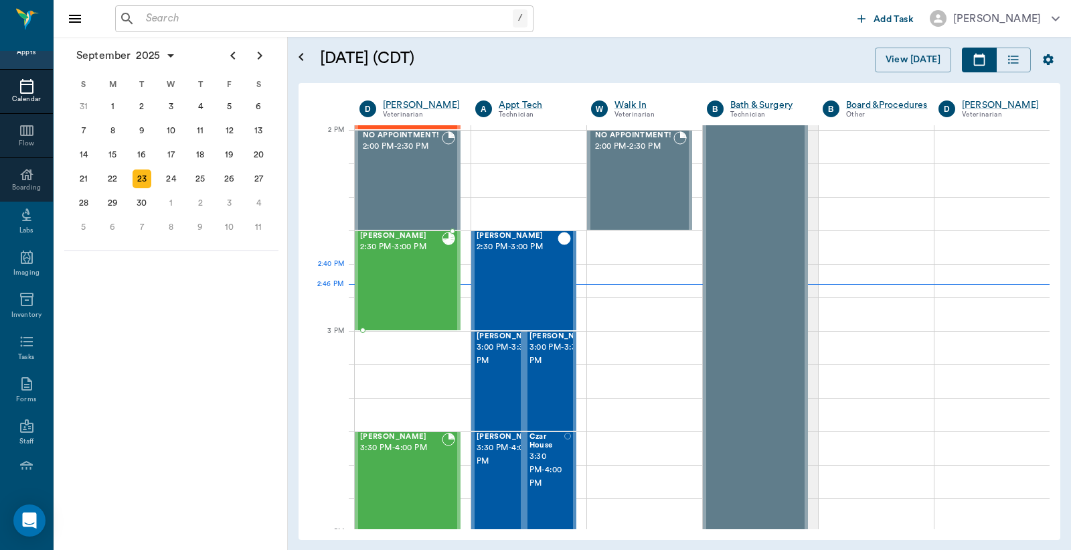
click at [424, 276] on div "[PERSON_NAME] 2:30 PM - 3:00 PM" at bounding box center [401, 281] width 82 height 98
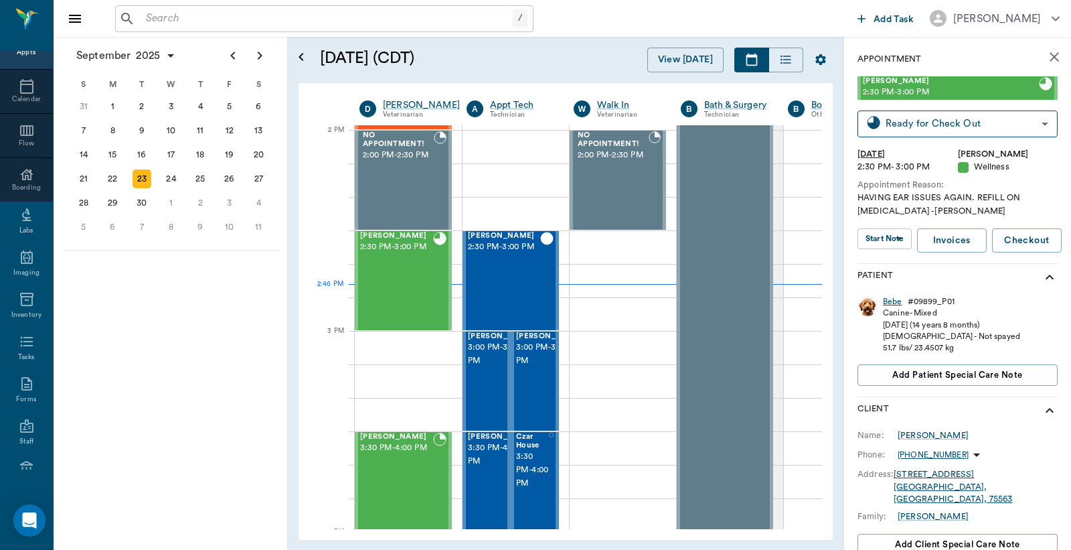
click at [894, 299] on div "Bebe" at bounding box center [892, 301] width 19 height 11
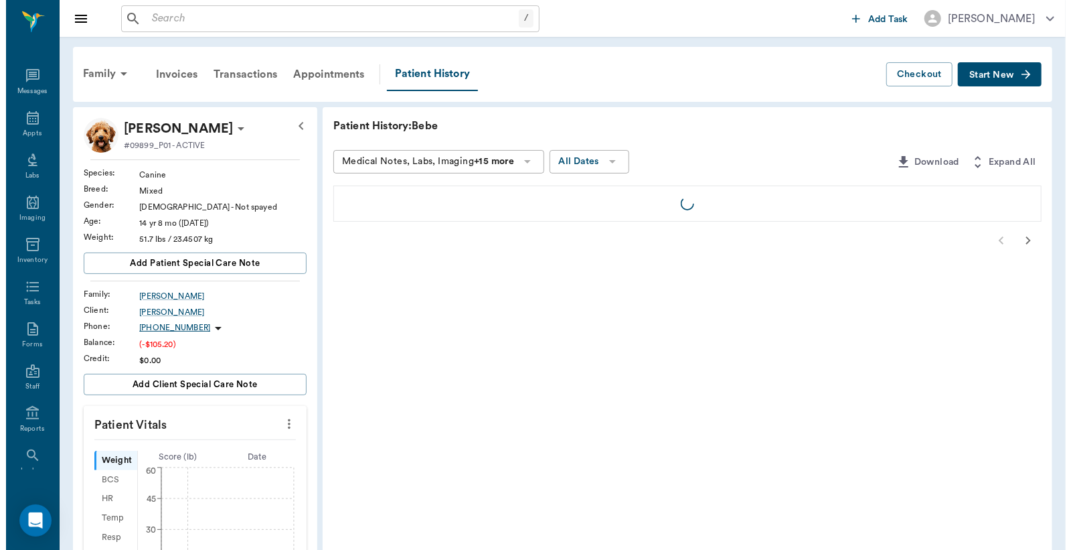
scroll to position [62, 0]
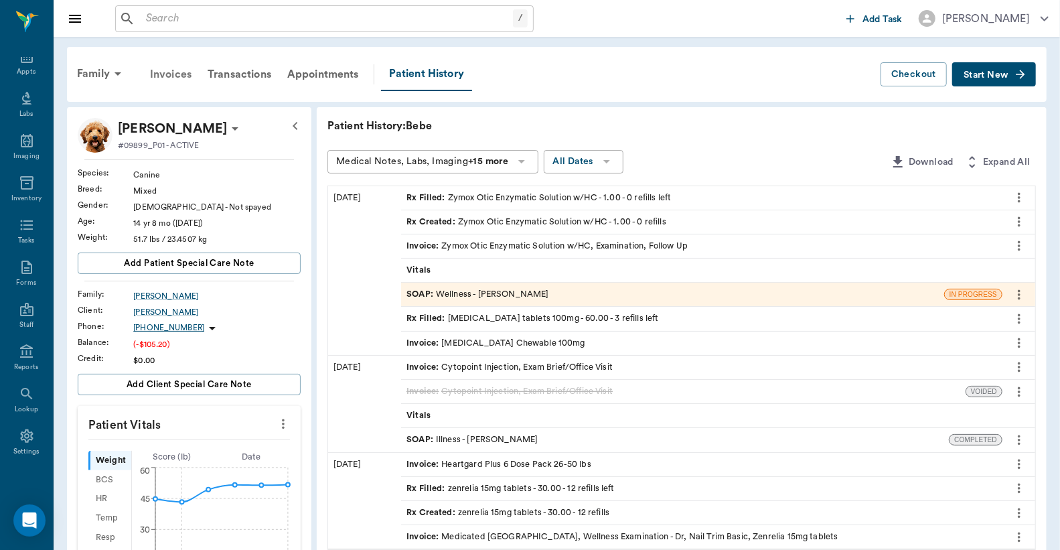
click at [188, 74] on div "Invoices" at bounding box center [171, 74] width 58 height 32
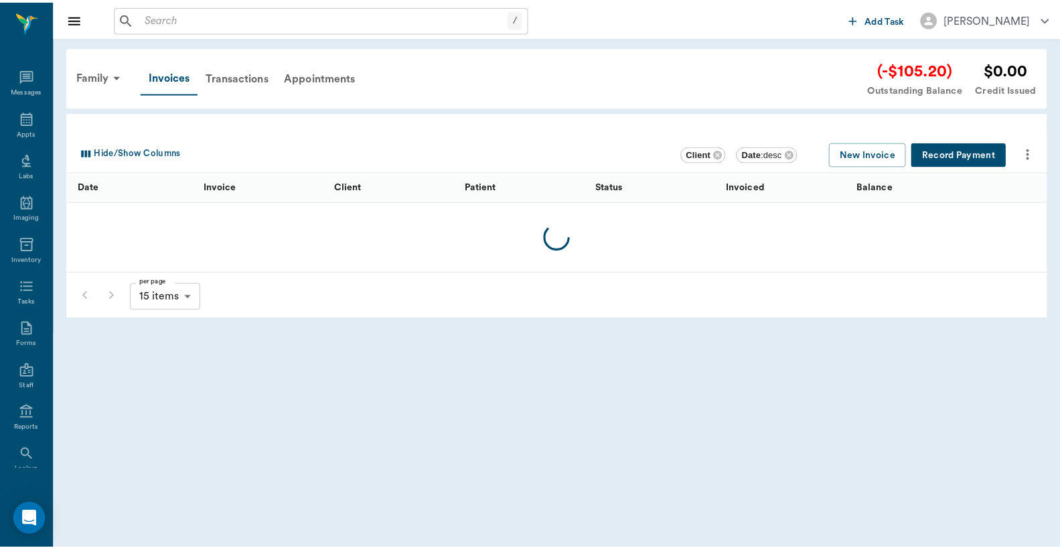
scroll to position [62, 0]
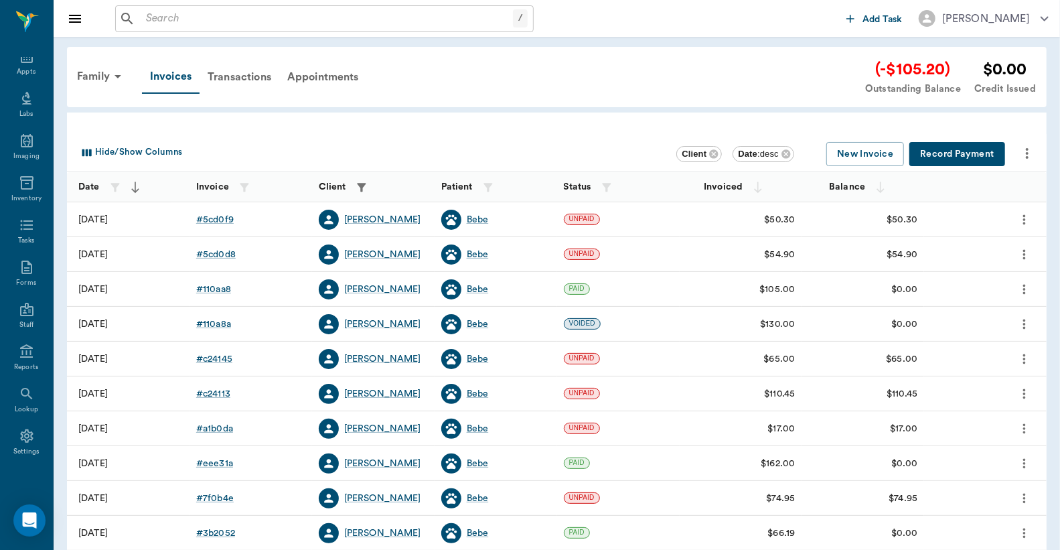
click at [971, 155] on button "Record Payment" at bounding box center [957, 154] width 96 height 25
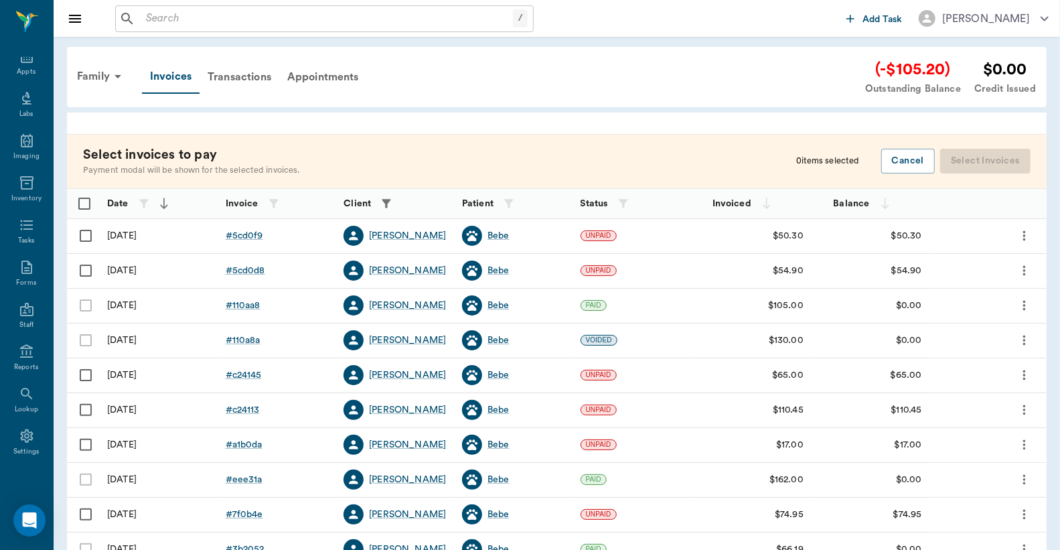
click at [82, 233] on input "Select row" at bounding box center [86, 236] width 28 height 28
checkbox input "false"
checkbox input "true"
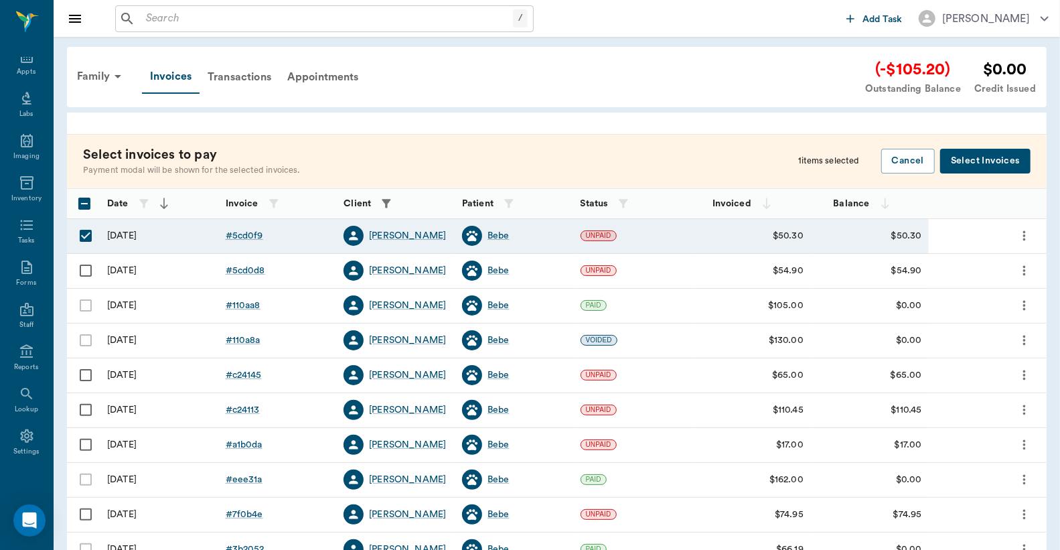
click at [85, 271] on input "Select row" at bounding box center [86, 270] width 28 height 28
checkbox input "true"
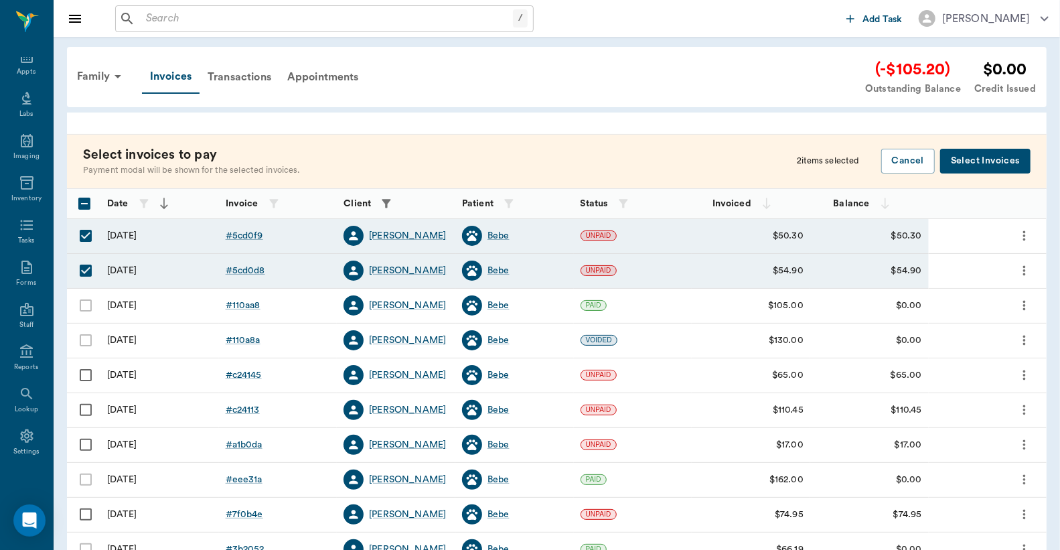
click at [973, 161] on button "Select Invoices" at bounding box center [985, 161] width 90 height 25
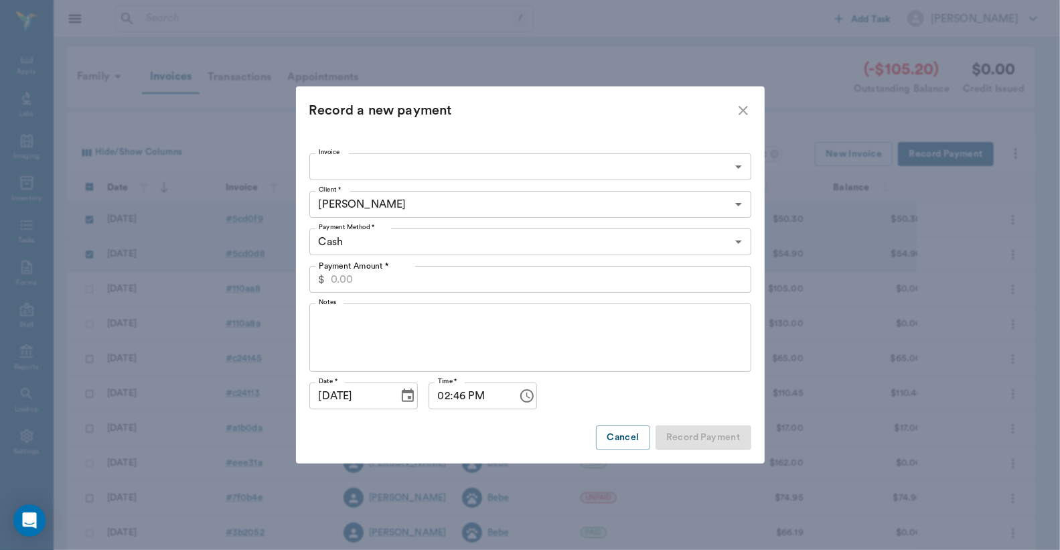
type input "68d2f805cf938a49865cd0f9,68d2f43dcf938a49865cd0d8"
type input "105.20"
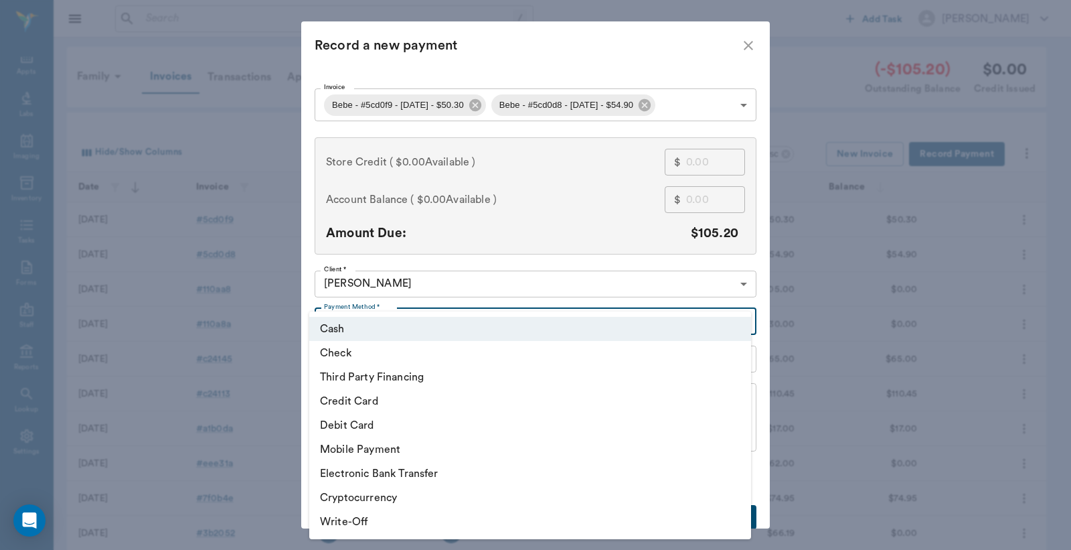
click at [741, 322] on body "/ ​ Add Task [PERSON_NAME] Nectar Messages Appts Labs Imaging Inventory Tasks F…" at bounding box center [535, 341] width 1071 height 682
click at [504, 428] on li "Debit Card" at bounding box center [530, 425] width 442 height 24
type input "DEBIT_CARD"
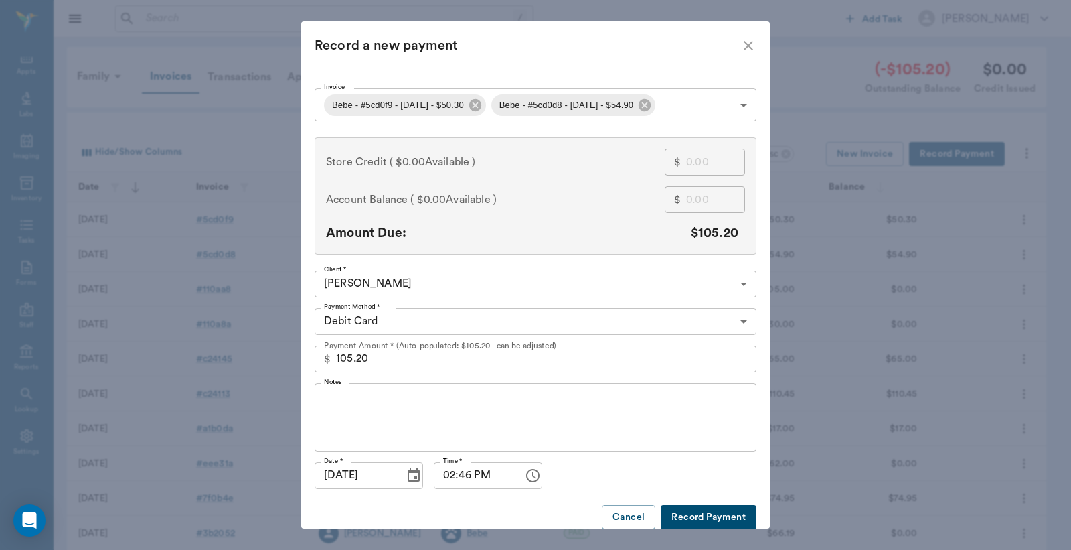
click at [696, 516] on button "Record Payment" at bounding box center [709, 517] width 96 height 25
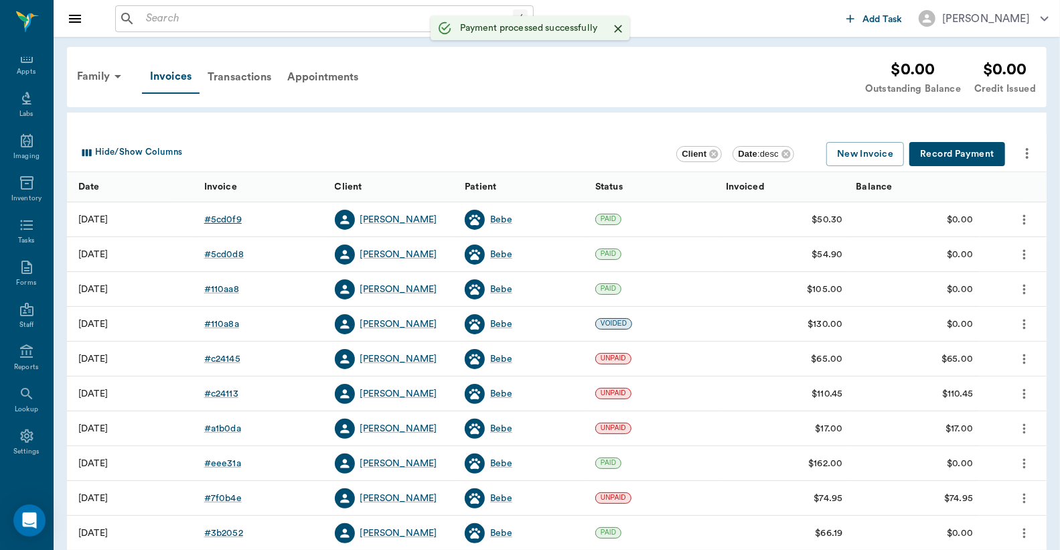
click at [228, 222] on div "# 5cd0f9" at bounding box center [222, 219] width 37 height 13
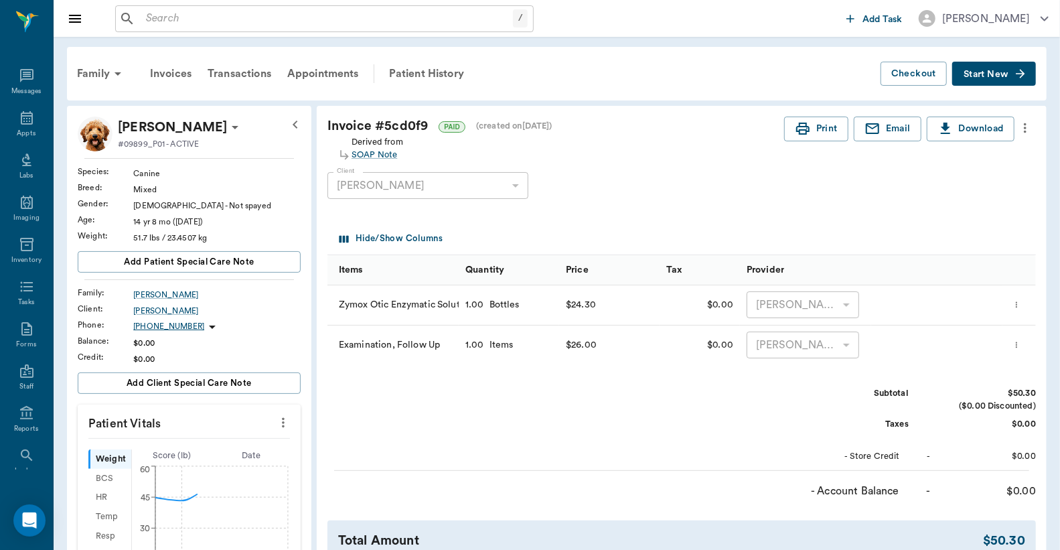
scroll to position [62, 0]
click at [815, 135] on button "Print" at bounding box center [816, 128] width 64 height 25
click at [171, 72] on div "Invoices" at bounding box center [171, 74] width 58 height 32
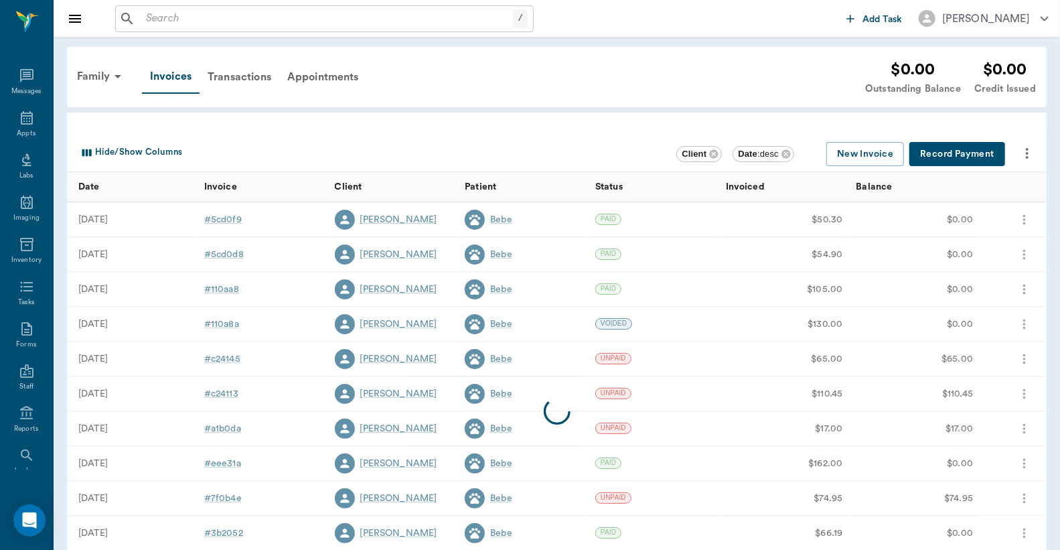
scroll to position [62, 0]
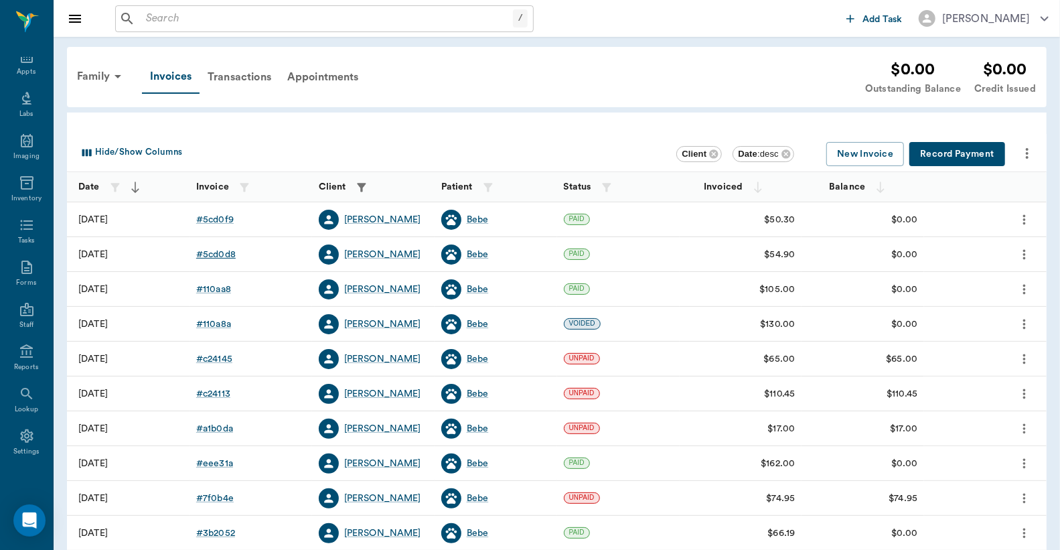
click at [224, 256] on div "# 5cd0d8" at bounding box center [216, 254] width 40 height 13
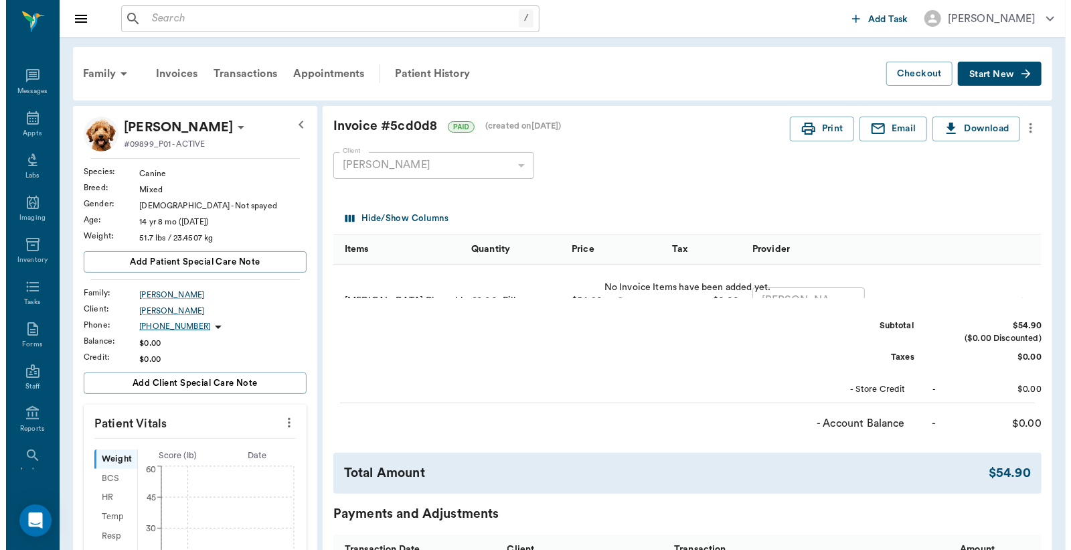
scroll to position [62, 0]
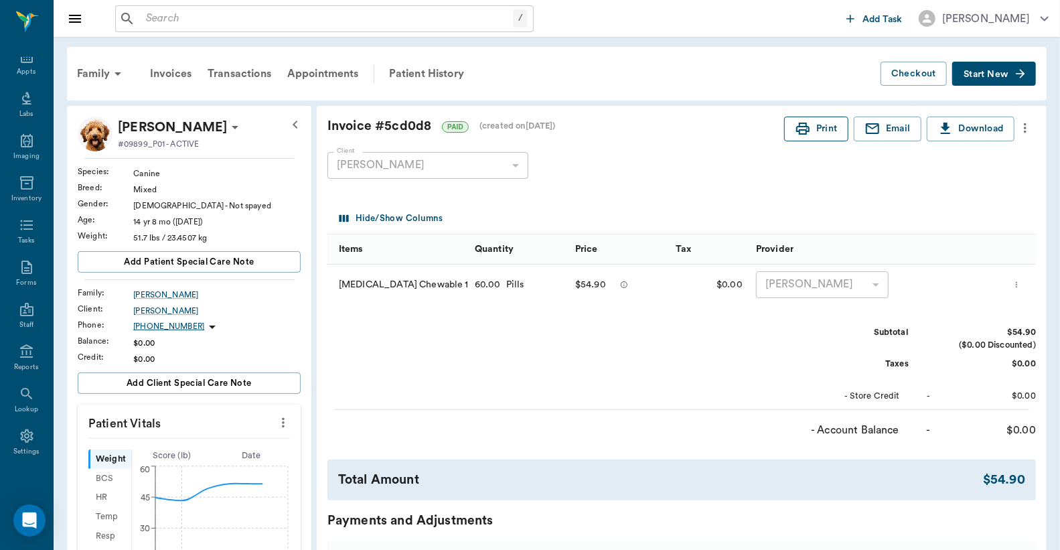
click at [807, 129] on icon "button" at bounding box center [802, 129] width 13 height 12
click at [23, 74] on div "Appts" at bounding box center [26, 72] width 19 height 10
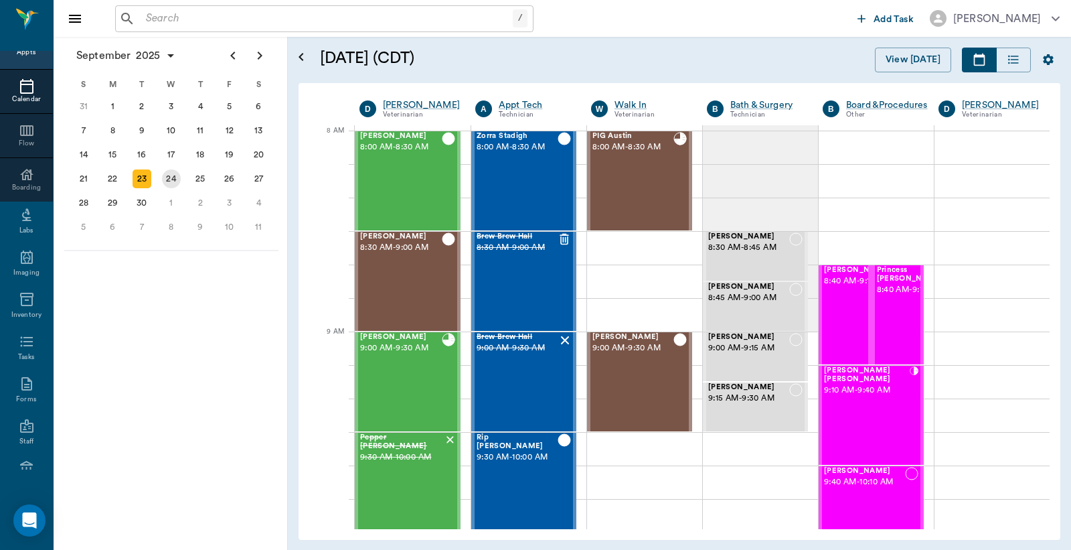
click at [171, 175] on div "24" at bounding box center [171, 178] width 19 height 19
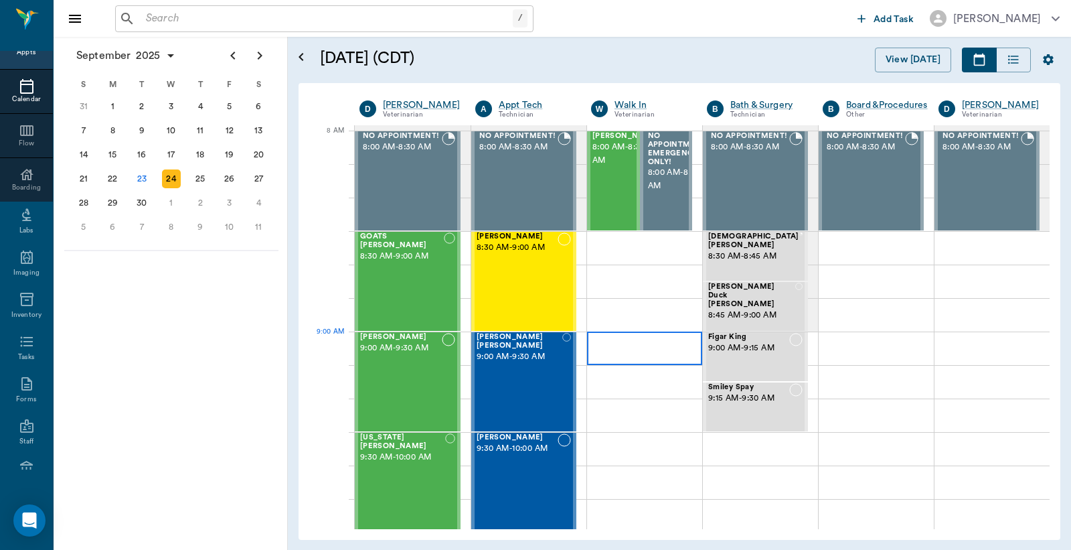
click at [636, 356] on div at bounding box center [644, 347] width 115 height 33
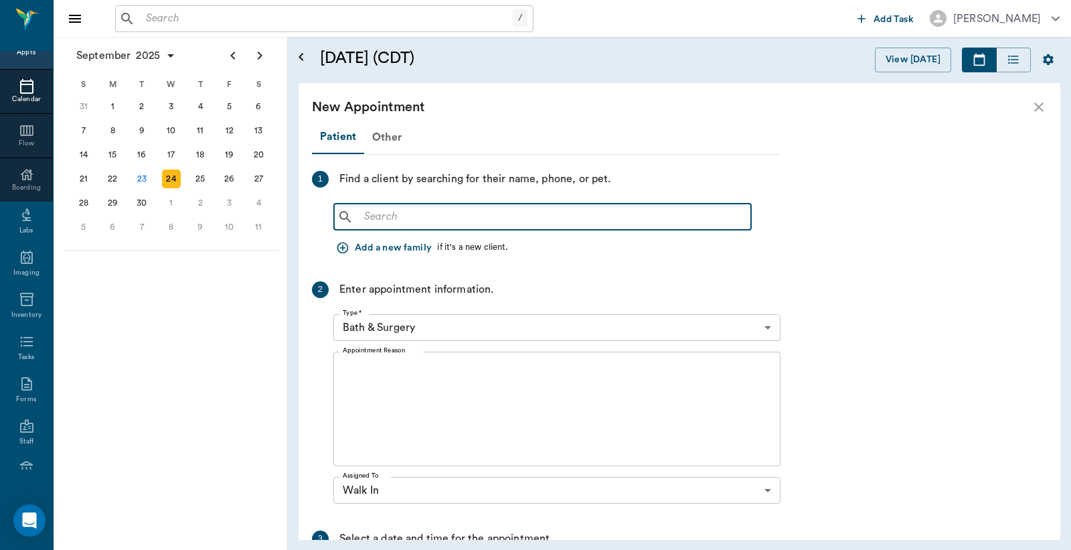
click at [366, 219] on input "text" at bounding box center [552, 217] width 387 height 19
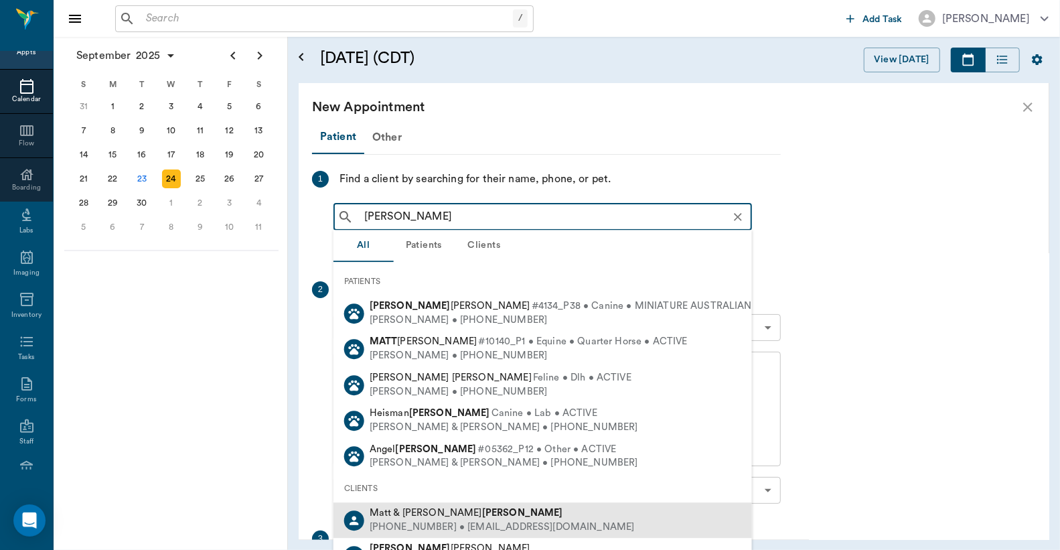
click at [459, 520] on div "(903) 293-0973 • MMCCLURE@atlisd.net" at bounding box center [502, 527] width 265 height 14
type input "Matt McClure"
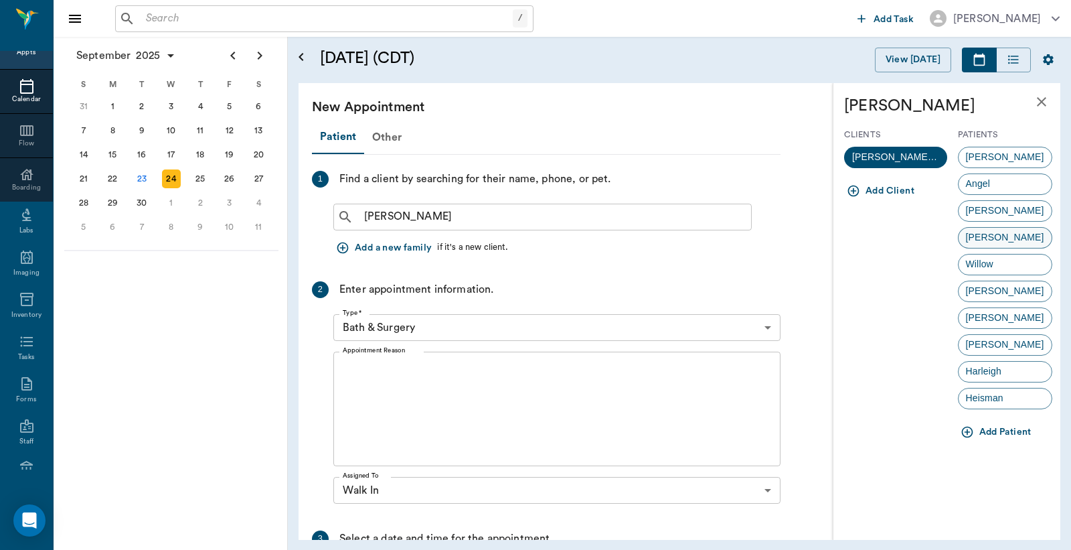
click at [973, 241] on span "Carley" at bounding box center [1005, 237] width 93 height 14
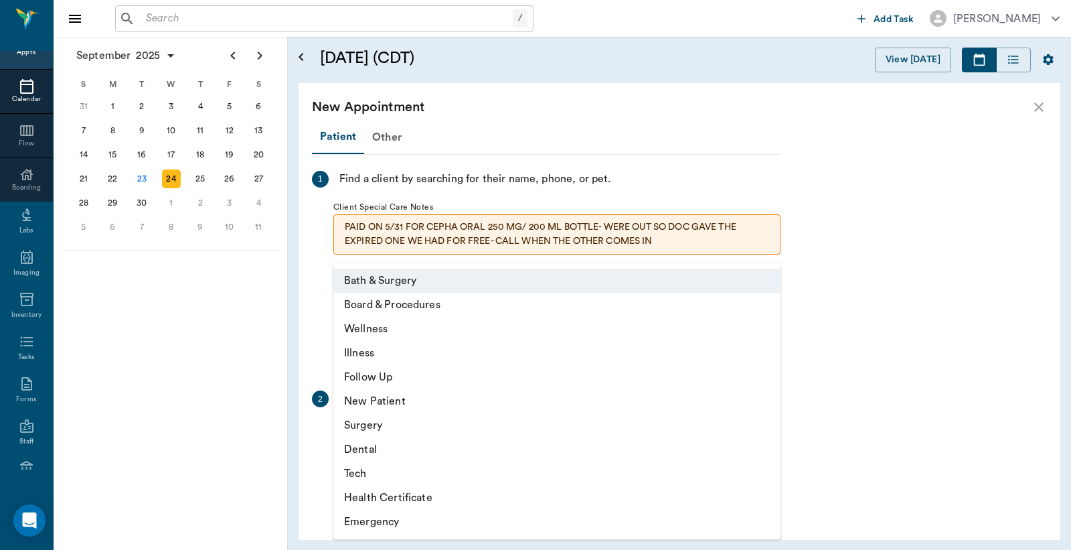
click at [767, 436] on body "/ ​ Add Task Dr. Bert Ellsworth Nectar Messages Appts Calendar Flow Boarding La…" at bounding box center [535, 275] width 1071 height 550
click at [367, 330] on li "Wellness" at bounding box center [556, 329] width 447 height 24
type input "65d2be4f46e3a538d89b8c14"
type input "09:30 AM"
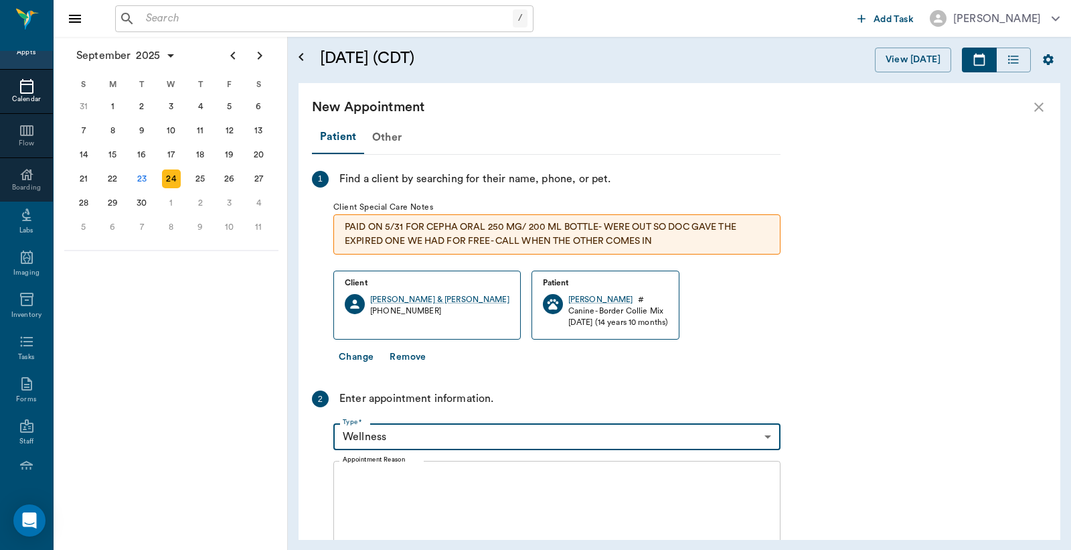
click at [349, 480] on textarea "Appointment Reason" at bounding box center [557, 518] width 428 height 92
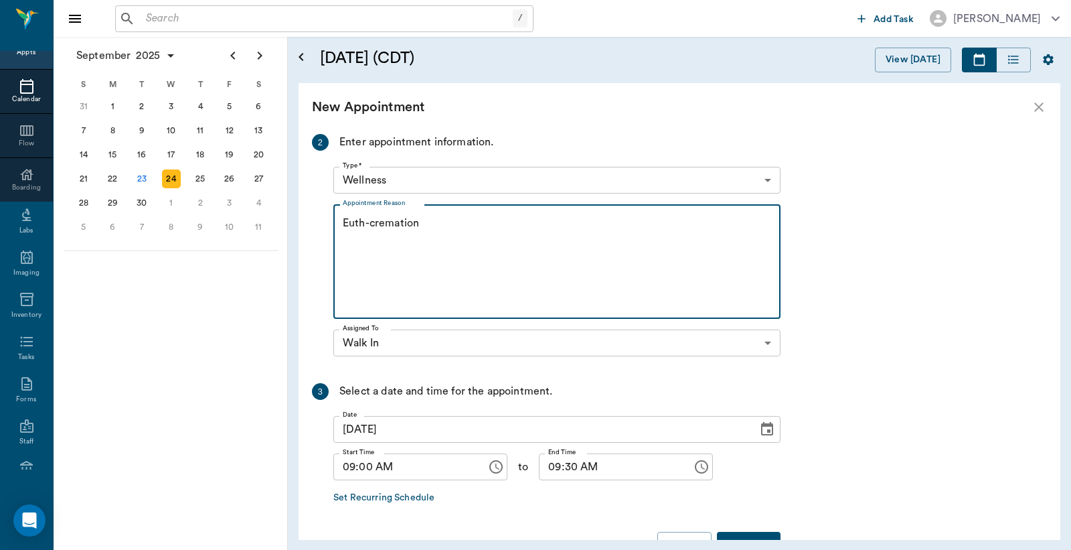
scroll to position [297, 0]
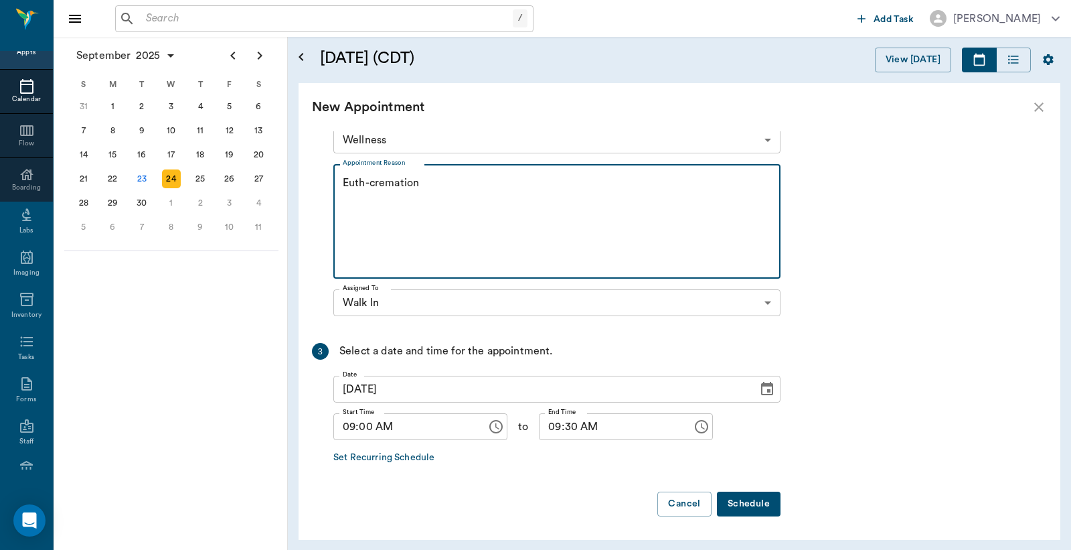
type textarea "Euth-cremation"
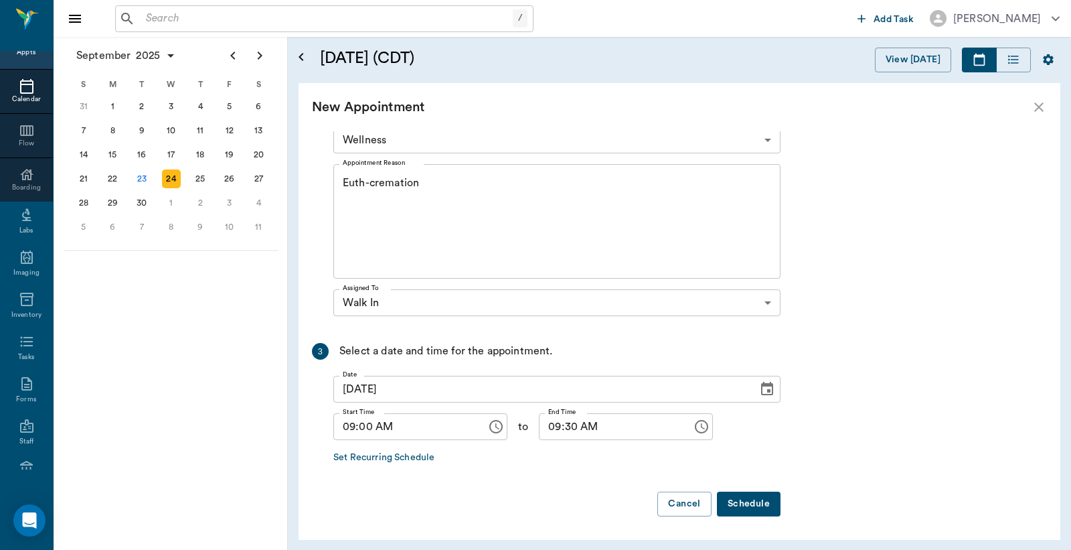
click at [744, 505] on button "Schedule" at bounding box center [749, 503] width 64 height 25
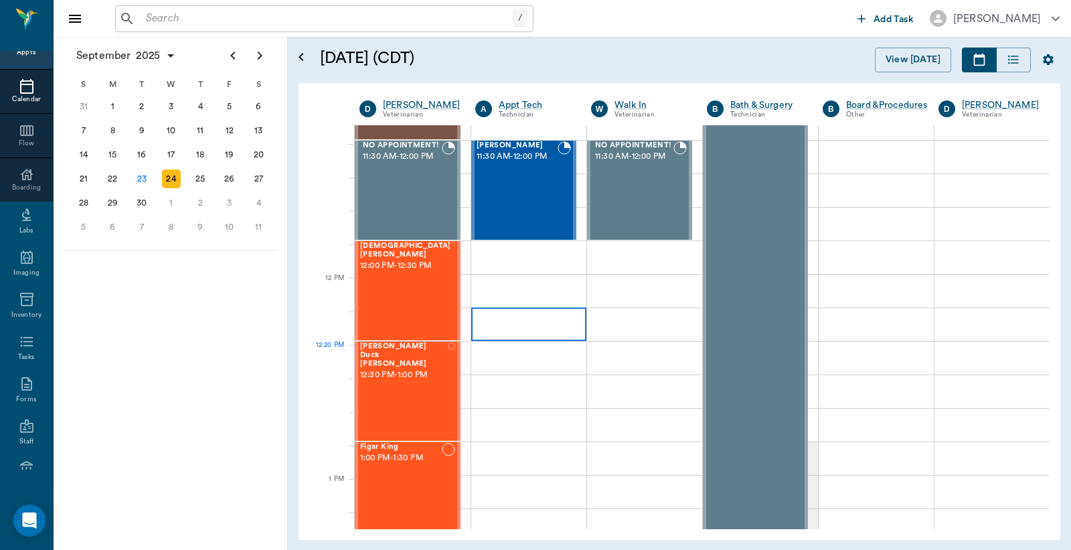
scroll to position [595, 0]
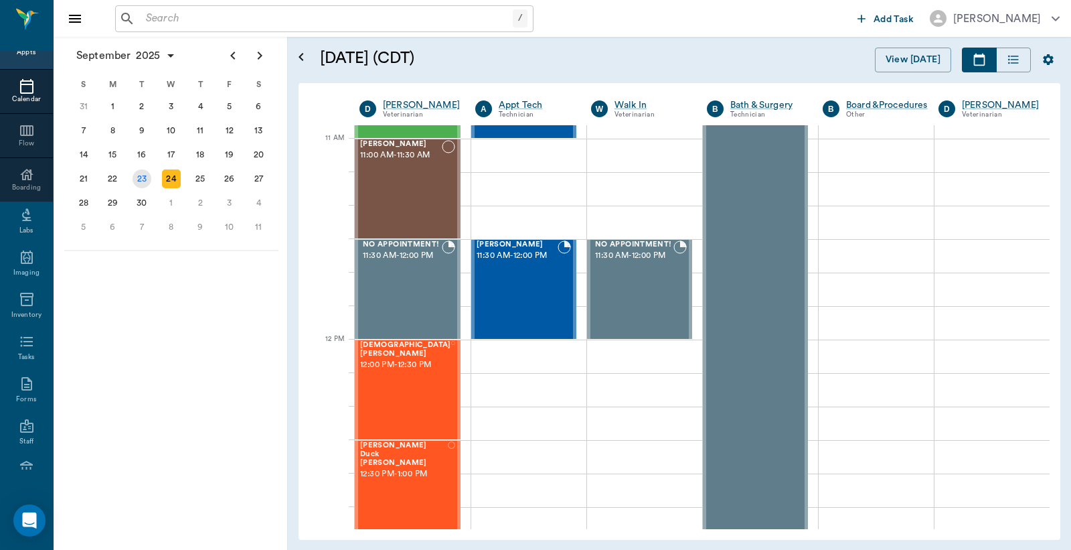
click at [137, 177] on div "23" at bounding box center [142, 178] width 19 height 19
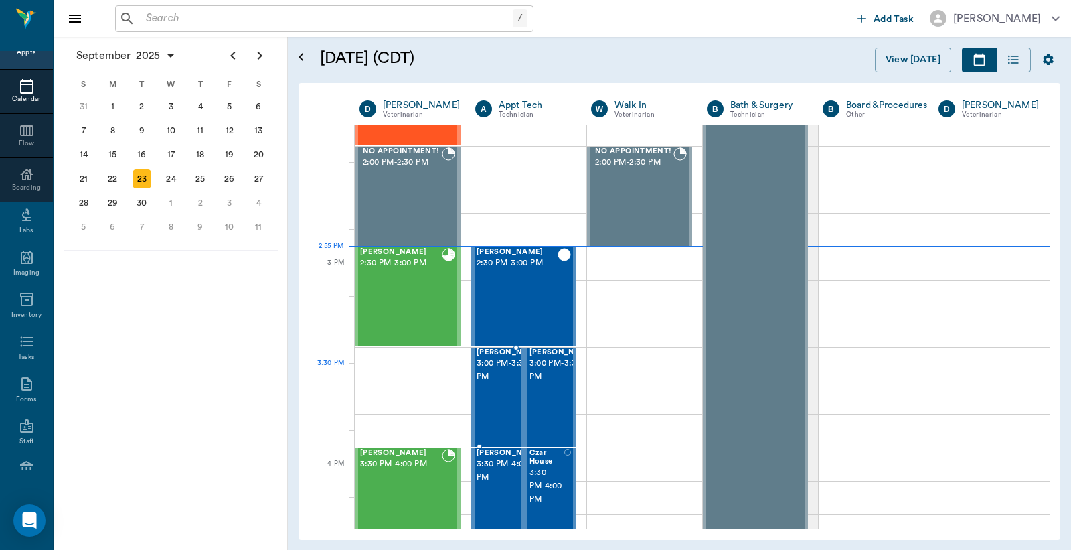
scroll to position [1389, 0]
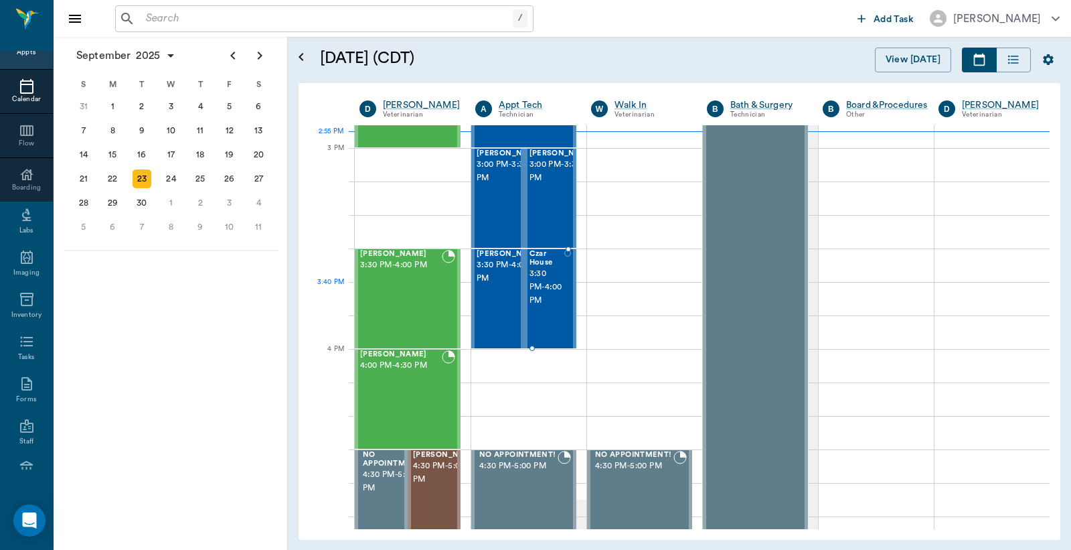
click at [549, 283] on span "3:30 PM - 4:00 PM" at bounding box center [547, 287] width 35 height 40
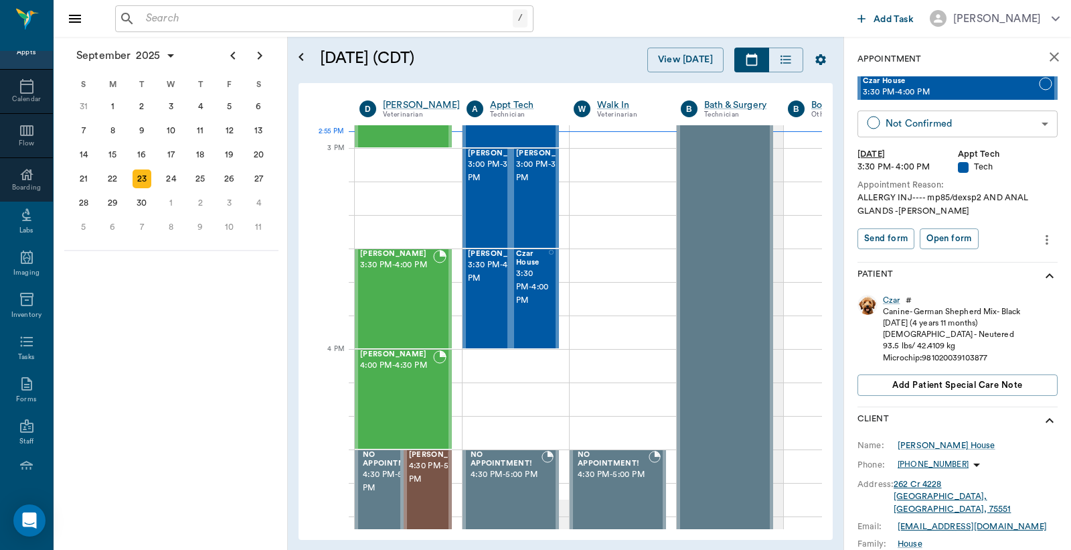
click at [888, 122] on body "/ ​ Add Task Dr. Bert Ellsworth Nectar Messages Appts Calendar Flow Boarding La…" at bounding box center [535, 275] width 1071 height 550
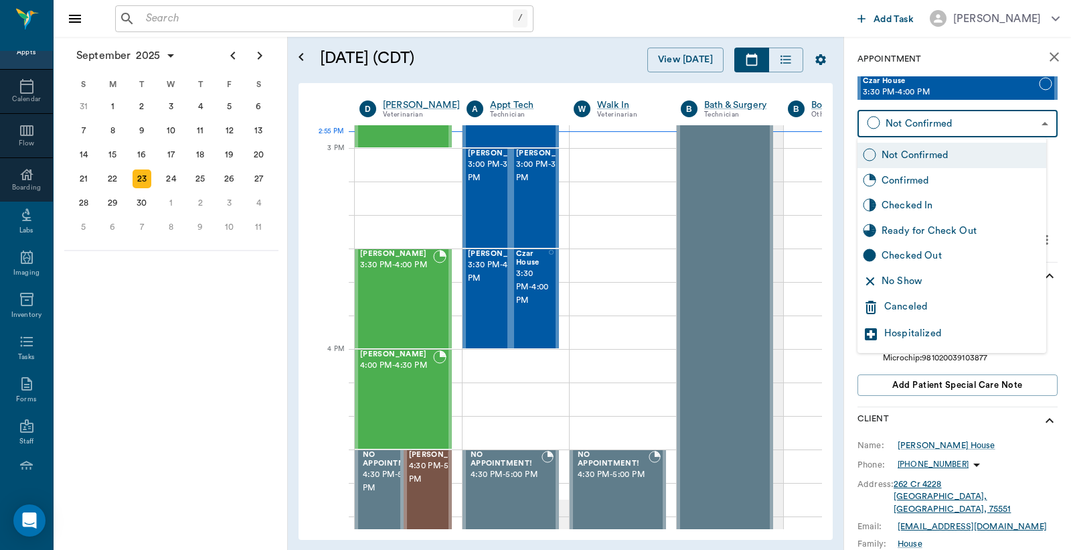
click at [897, 204] on div "Checked In" at bounding box center [961, 205] width 159 height 15
type input "CHECKED_IN"
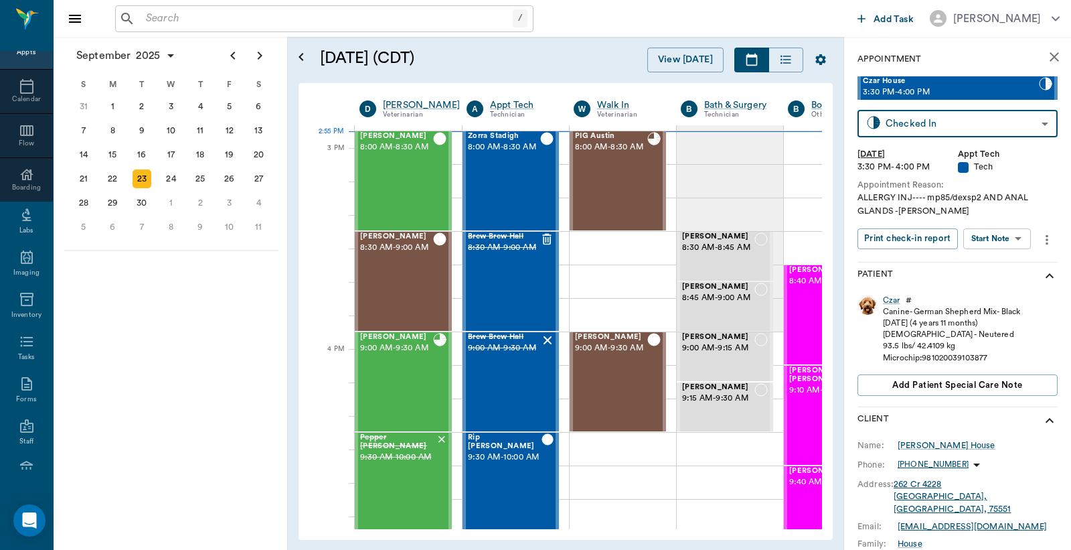
scroll to position [1389, 0]
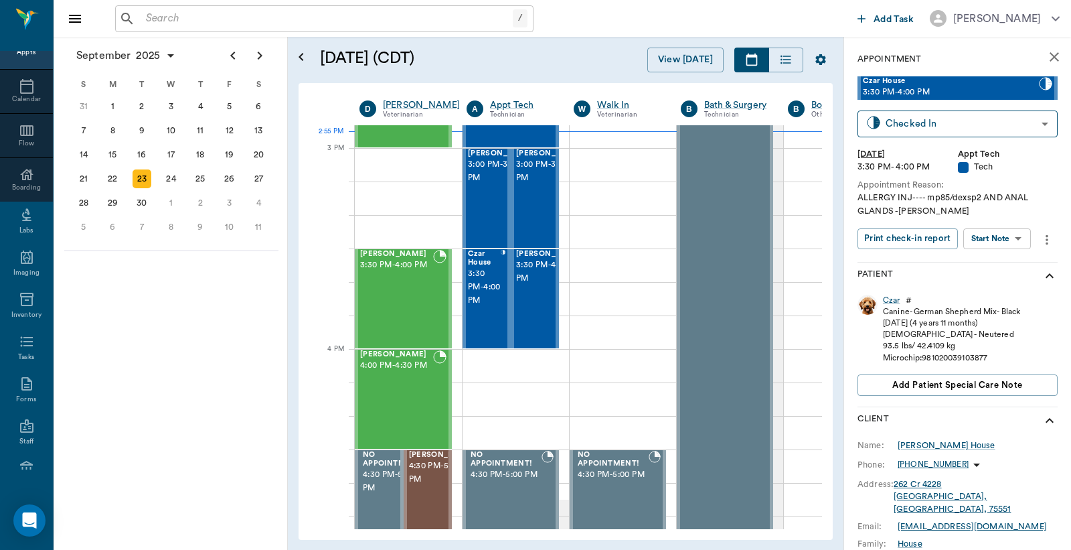
click at [894, 234] on button "Print check-in report" at bounding box center [908, 238] width 100 height 21
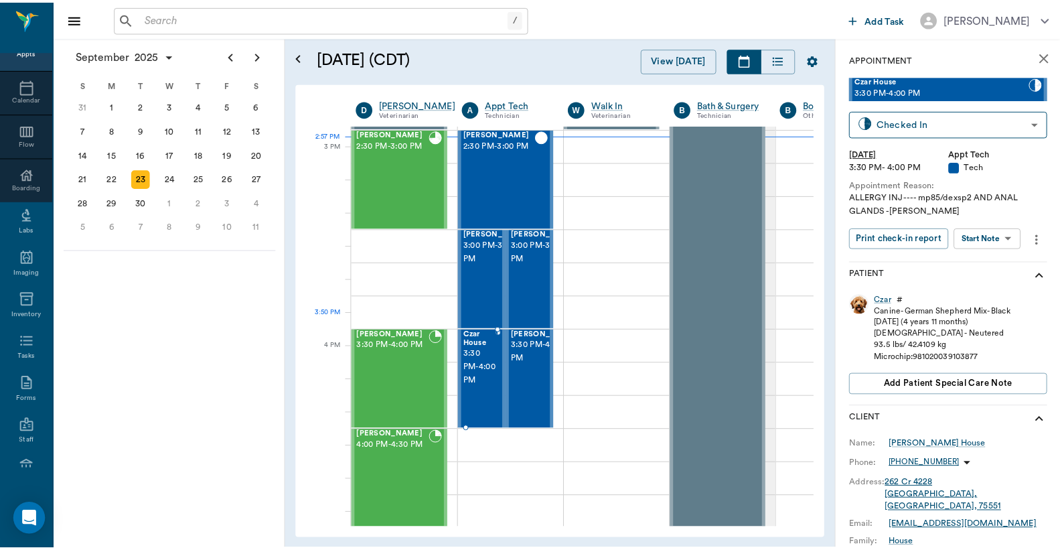
scroll to position [1289, 0]
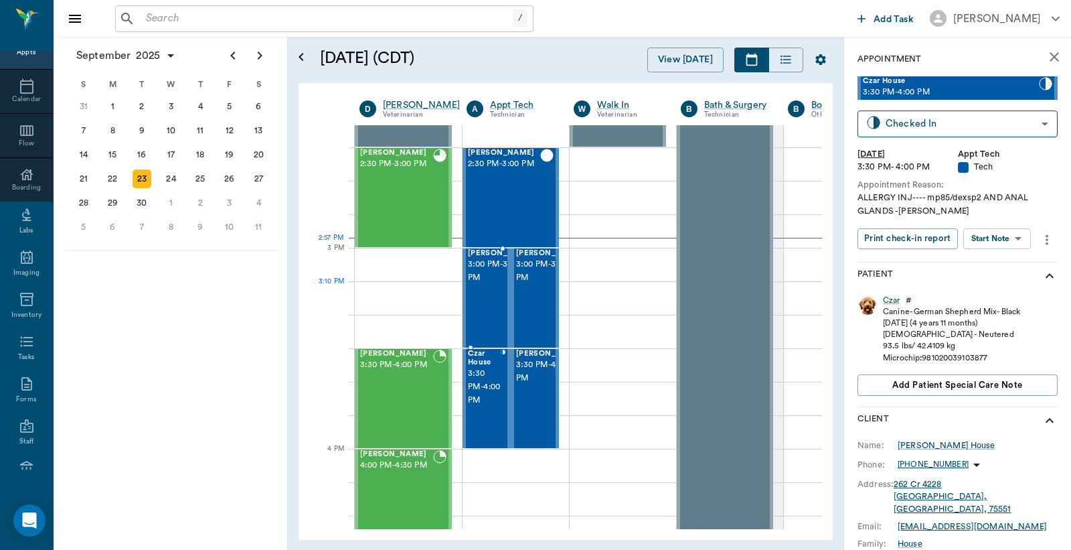
click at [482, 307] on div "[PERSON_NAME] 3:00 PM - 3:30 PM" at bounding box center [501, 298] width 67 height 98
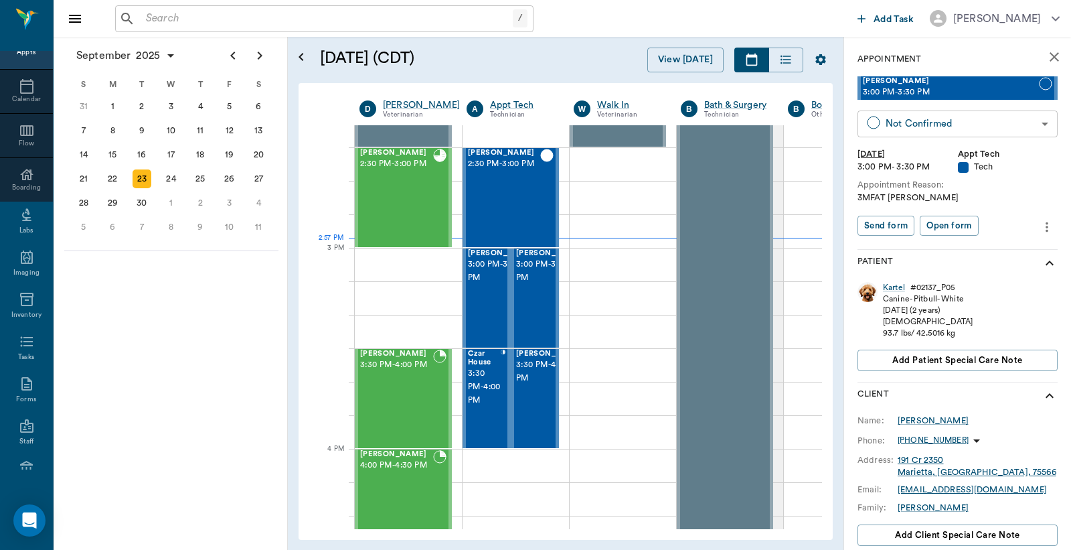
click at [911, 129] on body "/ ​ Add Task [PERSON_NAME] Nectar Messages Appts Calendar Flow Boarding Labs Im…" at bounding box center [535, 275] width 1071 height 550
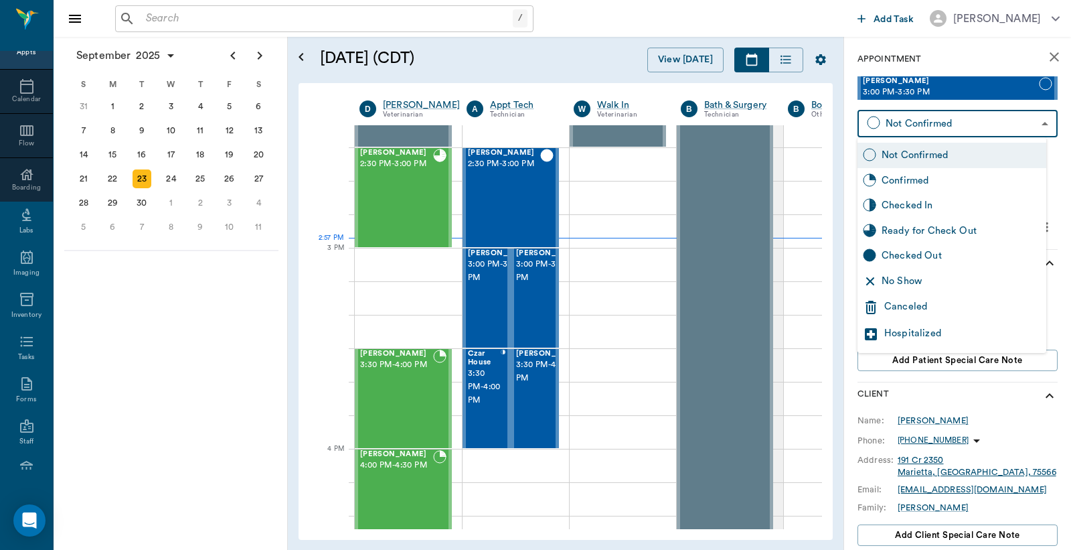
click at [889, 202] on div "Checked In" at bounding box center [961, 205] width 159 height 15
type input "CHECKED_IN"
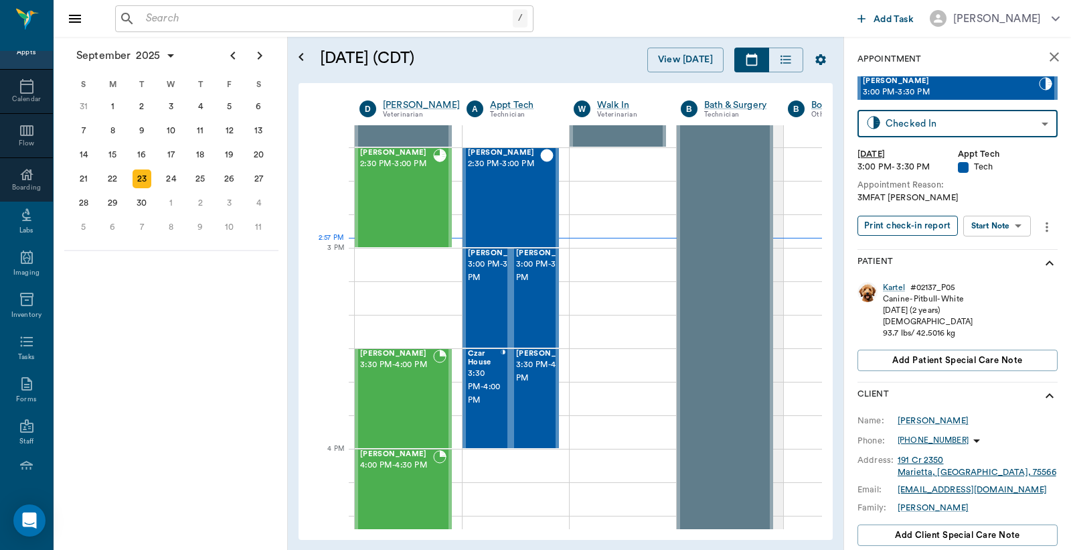
click at [889, 218] on button "Print check-in report" at bounding box center [908, 226] width 100 height 21
click at [536, 299] on div "[PERSON_NAME] 3:00 PM - 3:30 PM" at bounding box center [549, 298] width 67 height 98
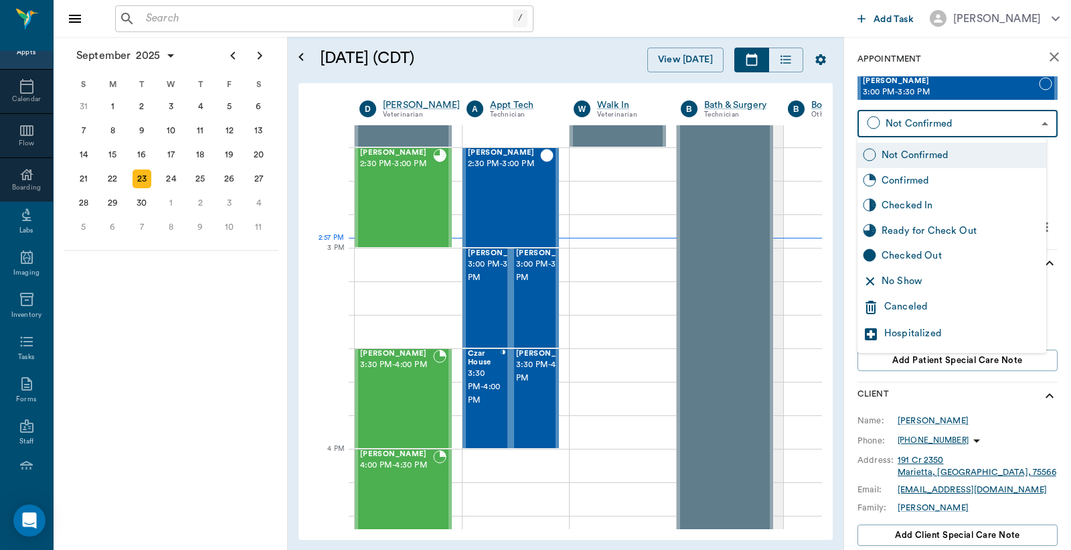
click at [921, 119] on body "/ ​ Add Task [PERSON_NAME] Nectar Messages Appts Calendar Flow Boarding Labs Im…" at bounding box center [535, 275] width 1071 height 550
click at [892, 198] on div "Checked In" at bounding box center [961, 205] width 159 height 15
type input "CHECKED_IN"
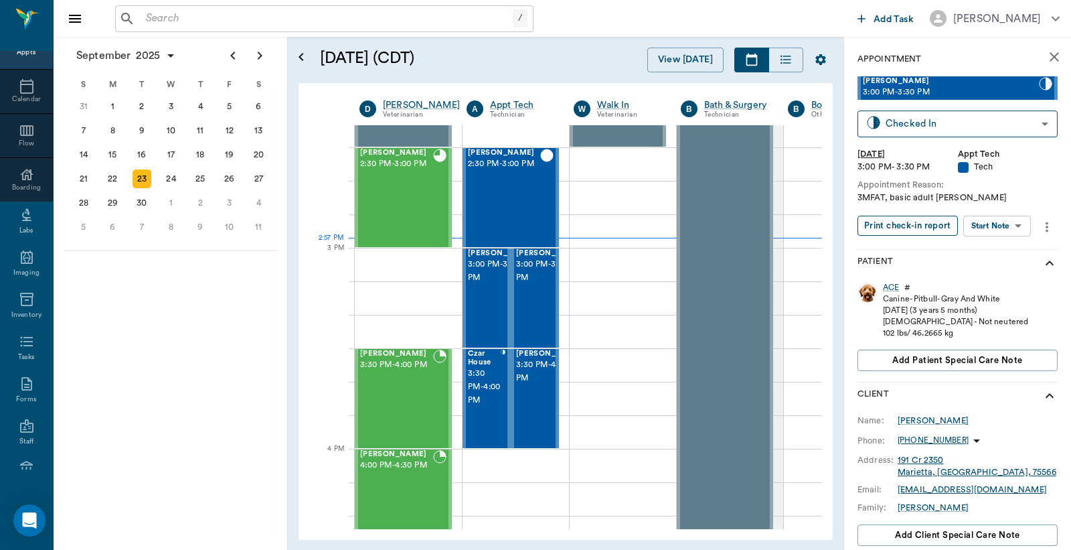
click at [889, 222] on button "Print check-in report" at bounding box center [908, 226] width 100 height 21
click at [886, 287] on div "ACE" at bounding box center [891, 287] width 16 height 11
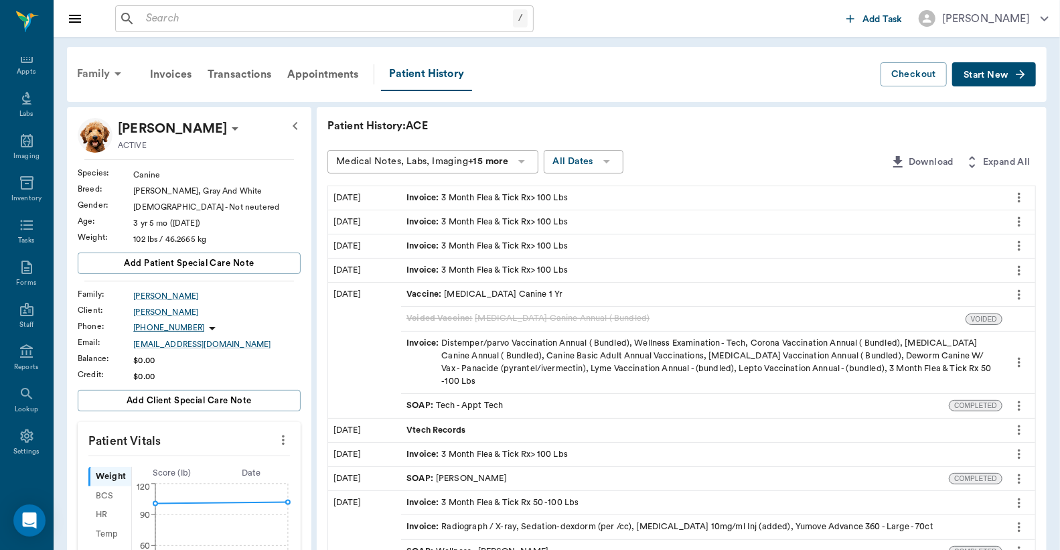
click at [75, 75] on div "Family" at bounding box center [101, 74] width 65 height 32
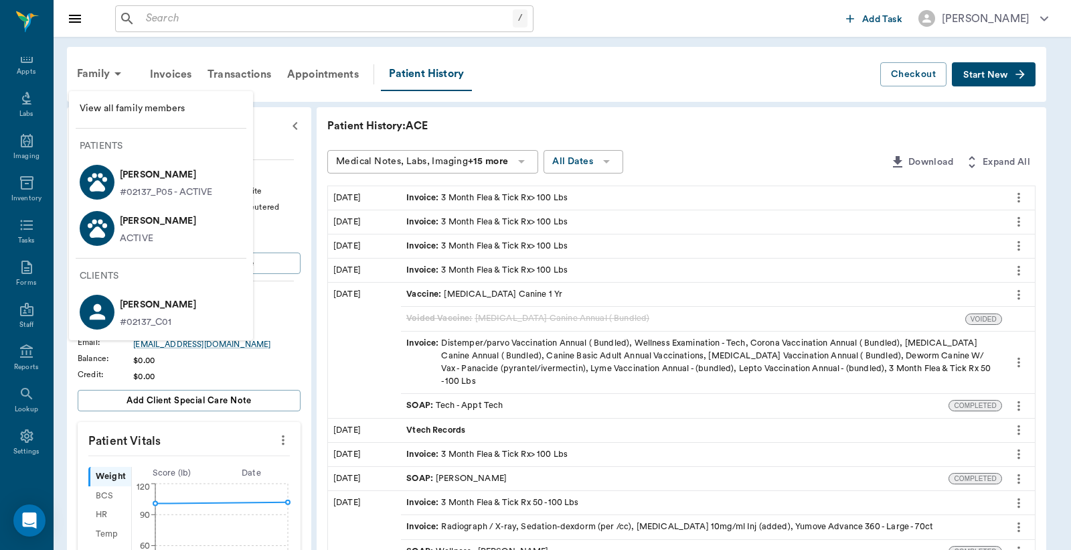
click at [139, 181] on p "[PERSON_NAME]" at bounding box center [166, 174] width 93 height 21
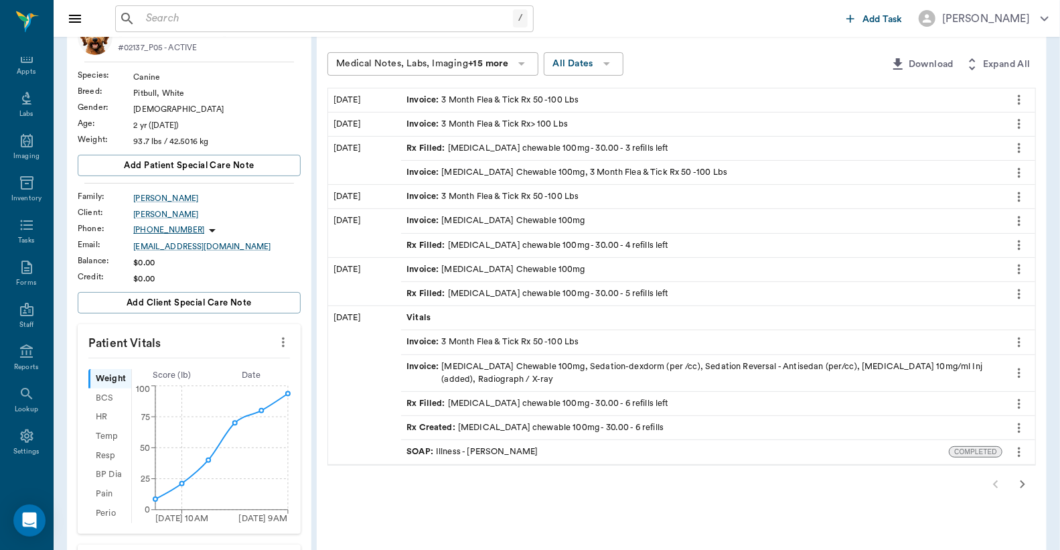
scroll to position [98, 0]
click at [1022, 480] on icon "button" at bounding box center [1022, 483] width 5 height 8
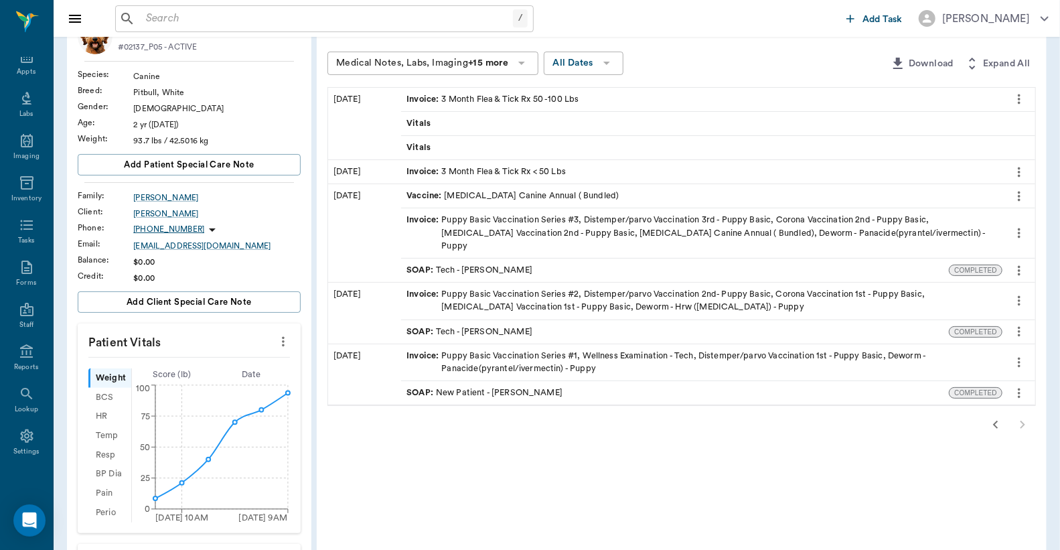
click at [988, 416] on icon "button" at bounding box center [996, 424] width 16 height 16
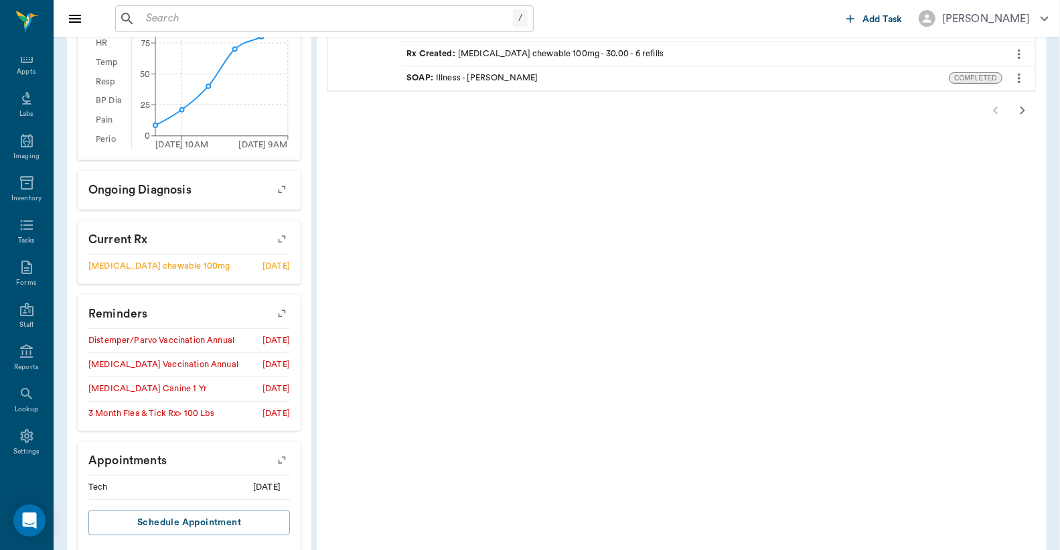
scroll to position [498, 0]
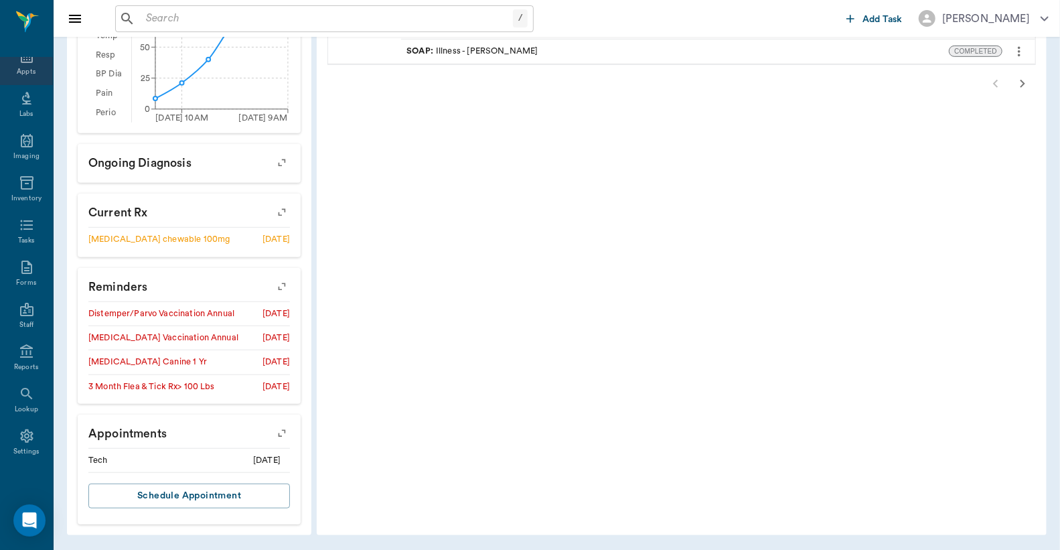
click at [22, 68] on div "Appts" at bounding box center [26, 72] width 19 height 10
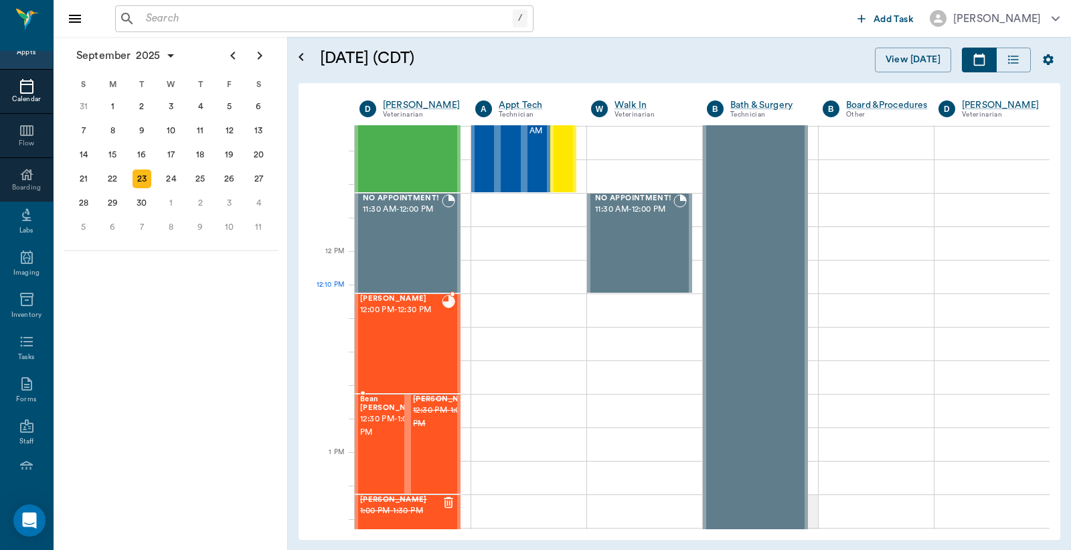
scroll to position [612, 0]
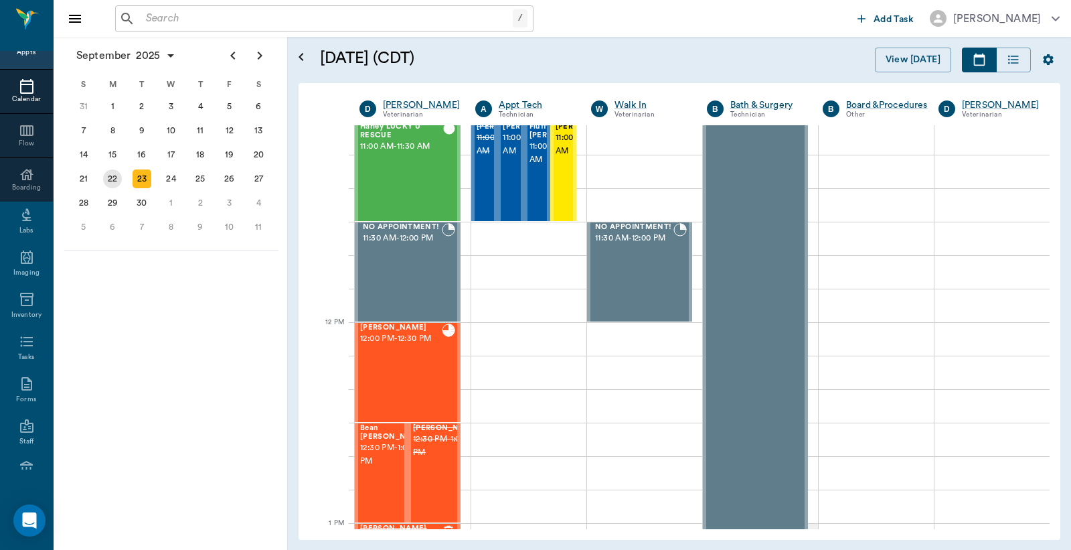
click at [108, 175] on div "22" at bounding box center [112, 178] width 19 height 19
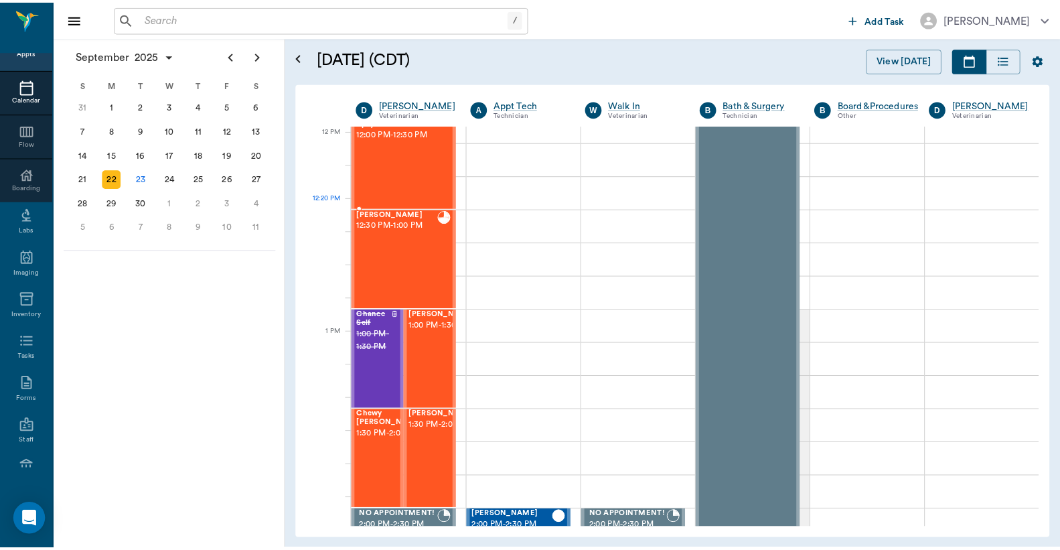
scroll to position [793, 0]
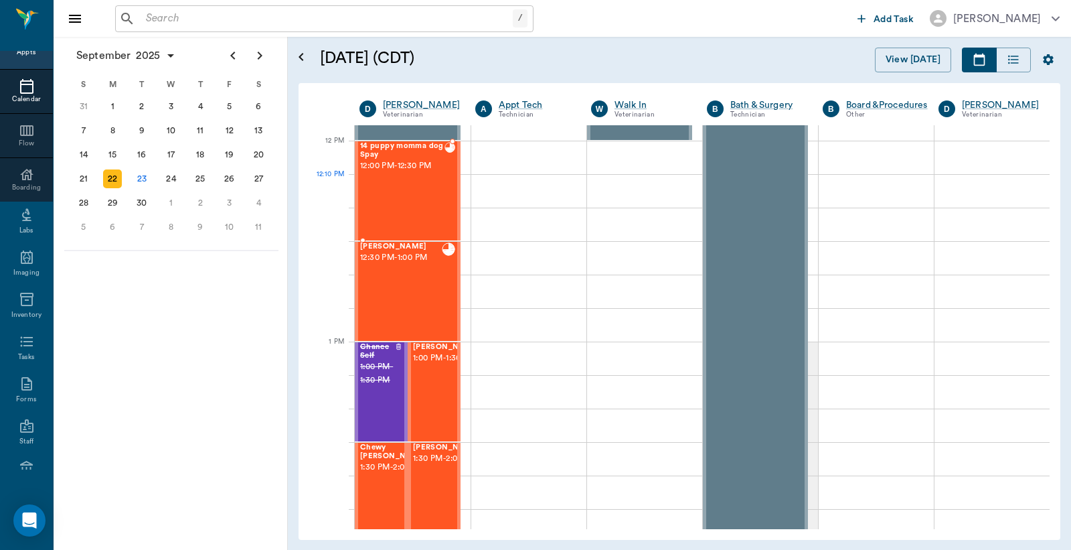
click at [397, 182] on div "14 puppy momma dog Spay 12:00 PM - 12:30 PM" at bounding box center [402, 191] width 84 height 98
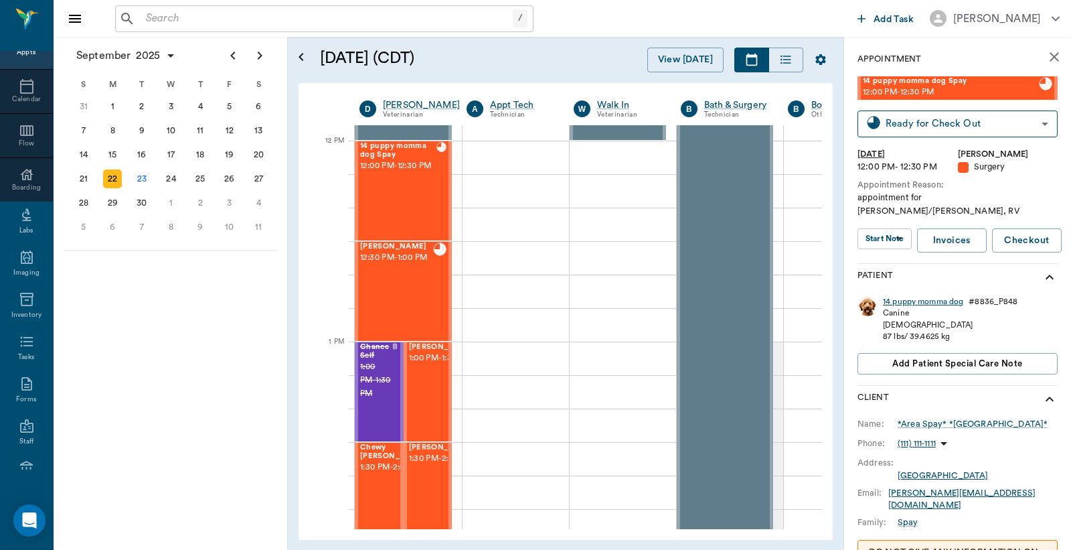
click at [899, 296] on div "14 puppy momma dog" at bounding box center [923, 301] width 80 height 11
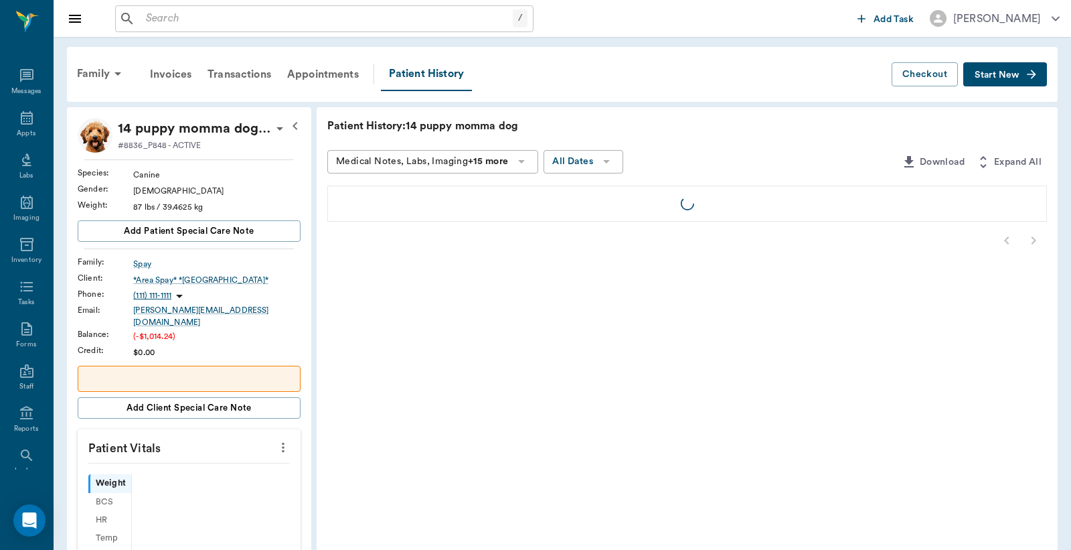
scroll to position [62, 0]
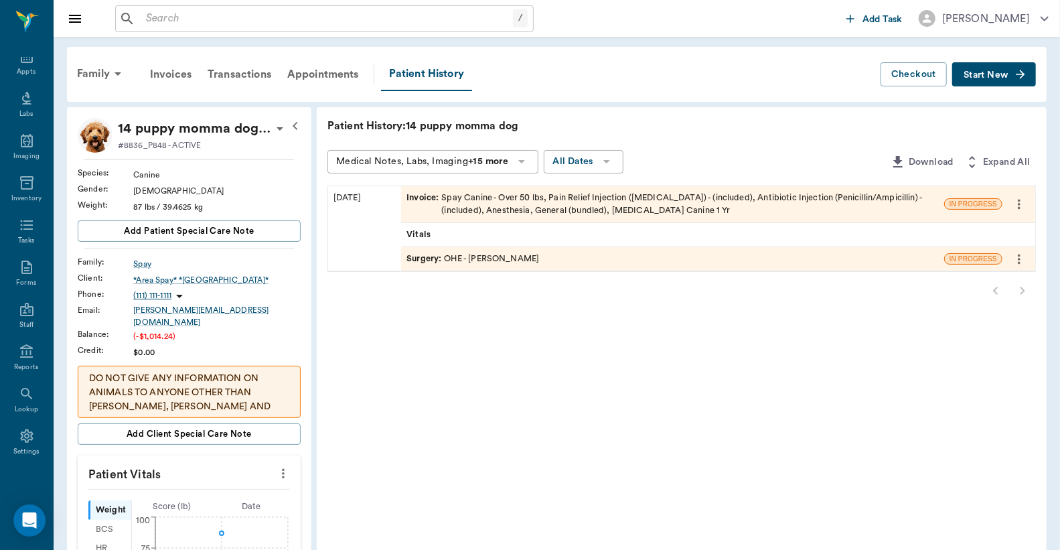
click at [538, 206] on div "Invoice : Spay Canine - Over 50 lbs, Pain Relief Injection (meloxicam) - (inclu…" at bounding box center [672, 203] width 532 height 25
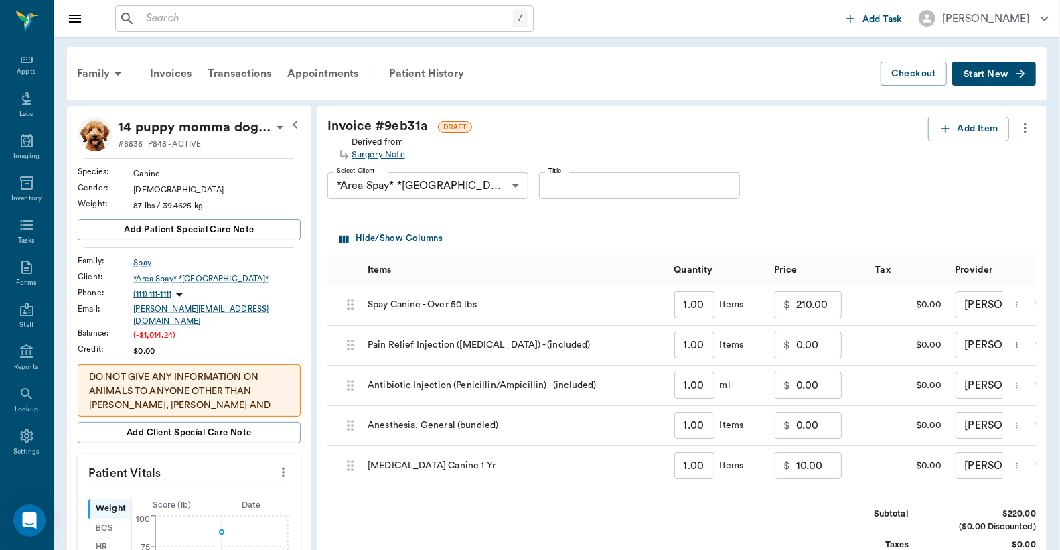
click at [392, 156] on div "Surgery Note" at bounding box center [378, 155] width 54 height 13
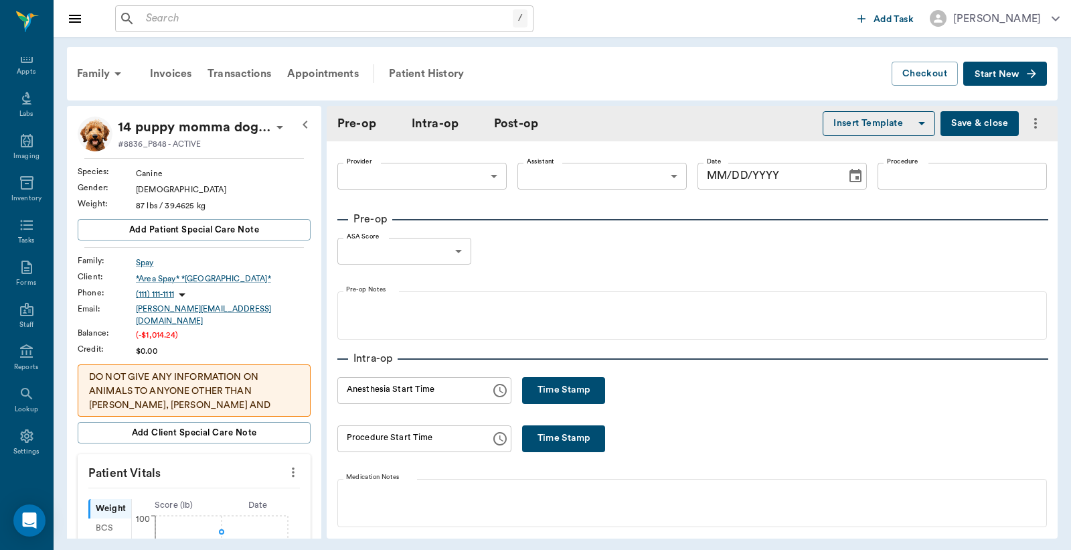
type input "63ec2f075fda476ae8351a4d"
type input "682b670d8bdc6f7f8feef3db"
type input "OHE"
type input "1"
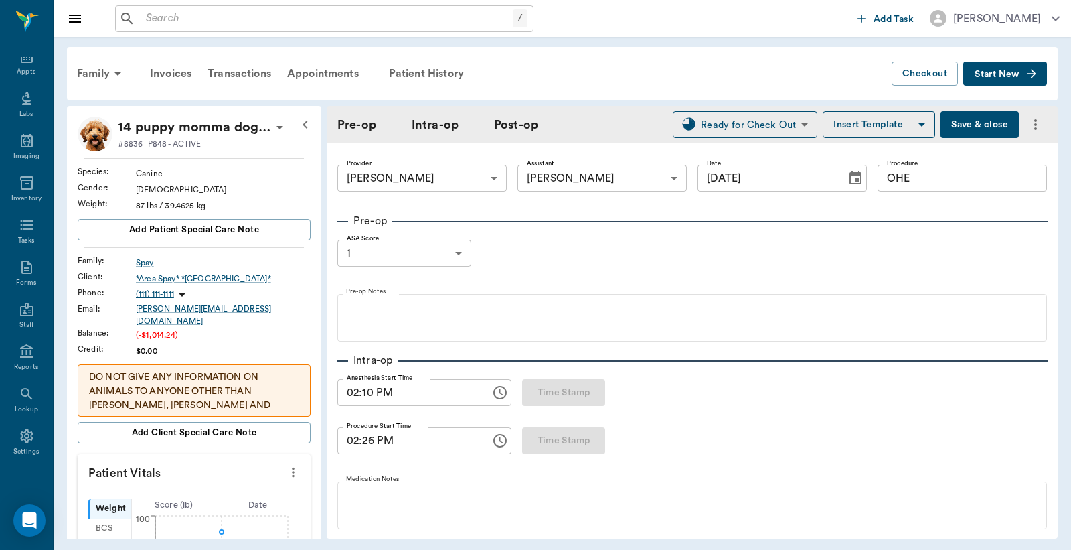
type input "09/22/2025"
type input "02:10 PM"
type input "02:26 PM"
type input "03:01 PM"
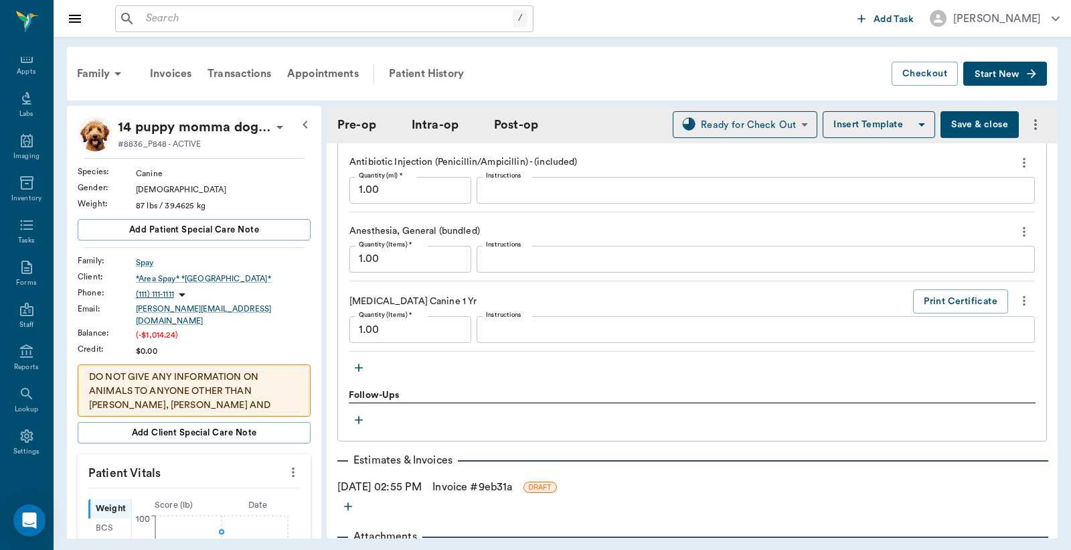
scroll to position [1488, 0]
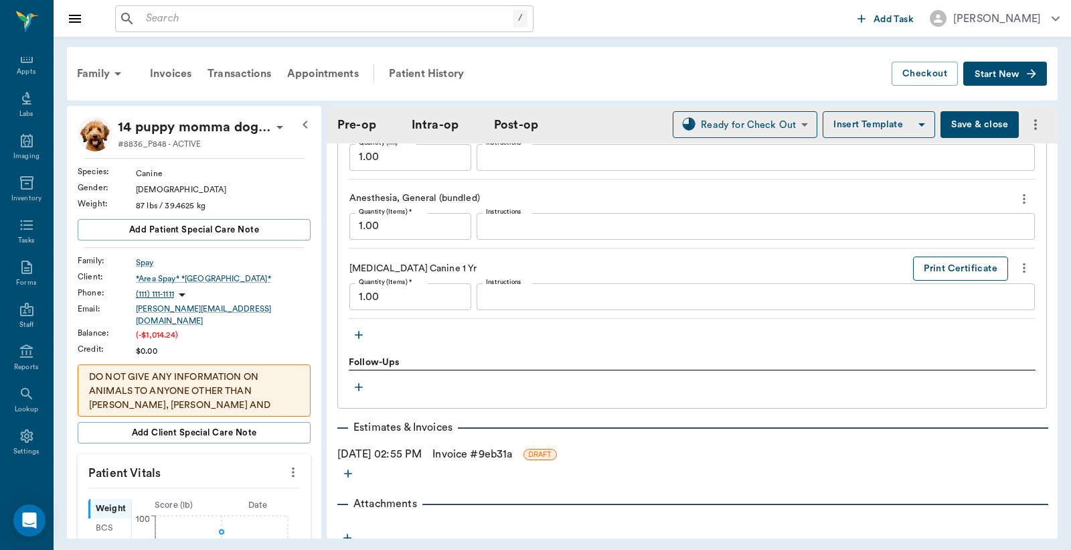
click at [961, 274] on button "Print Certificate" at bounding box center [960, 268] width 95 height 25
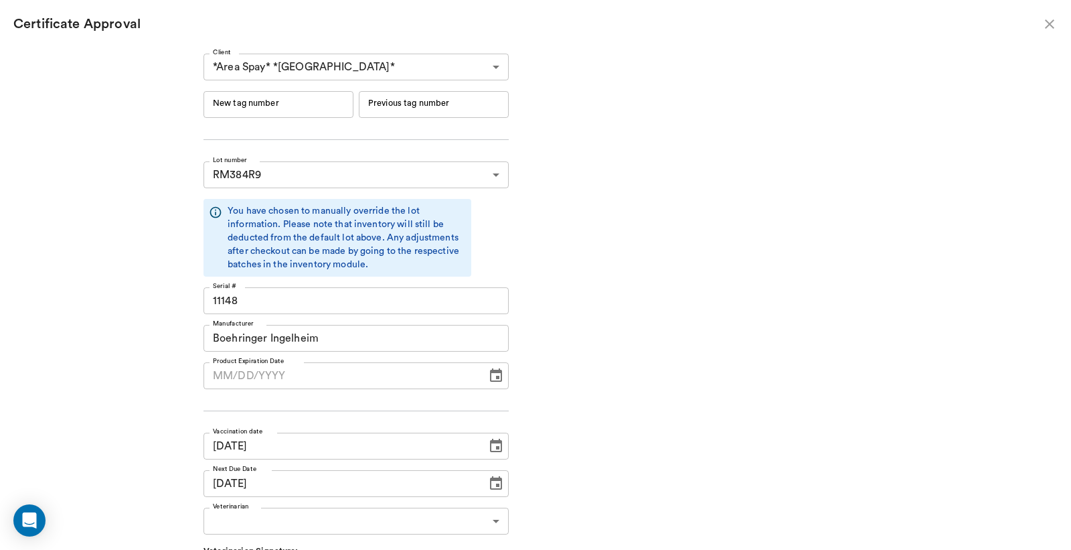
type input "06/19/2026"
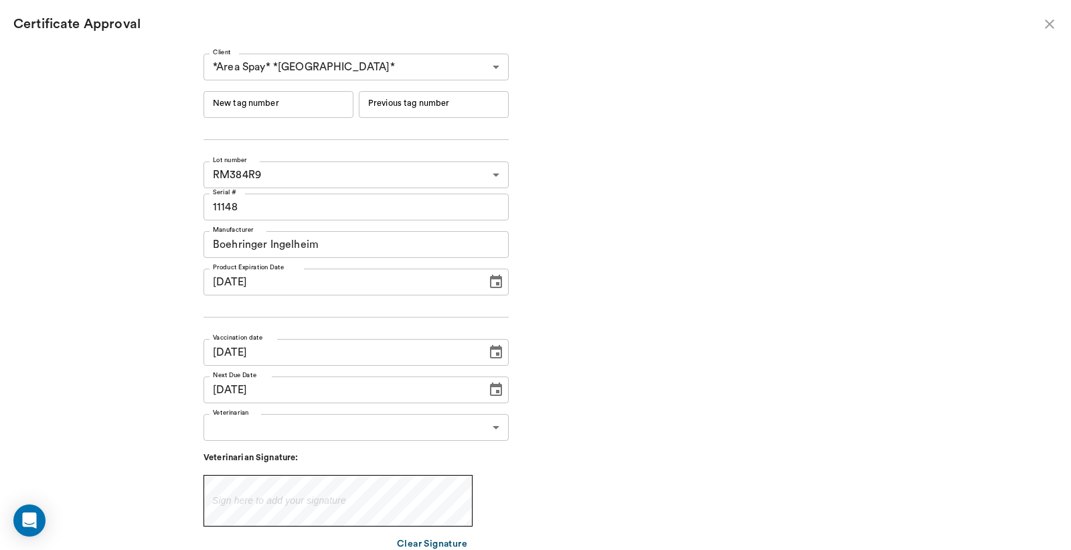
type input "09/22/2026"
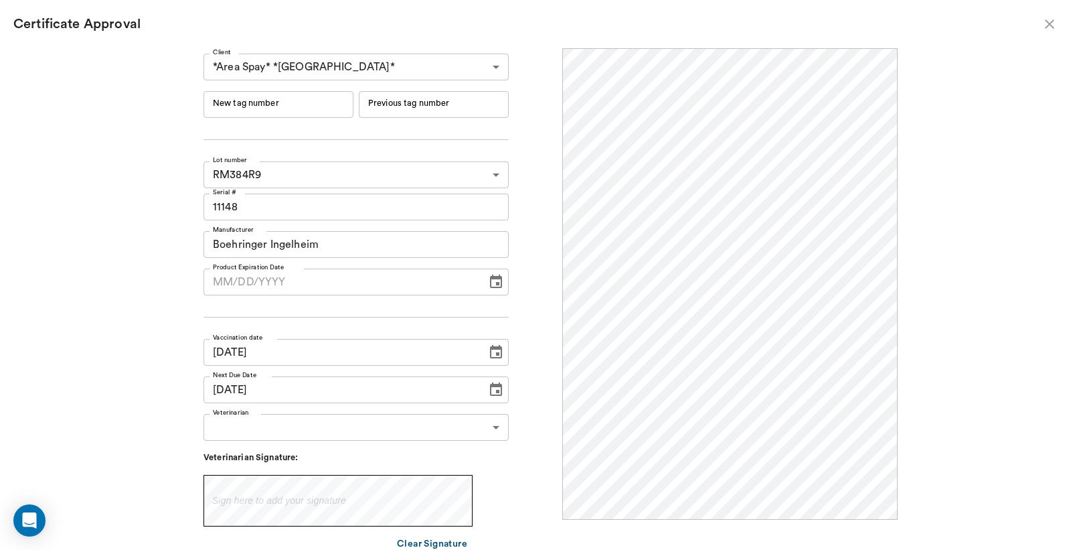
scroll to position [0, 0]
click at [237, 106] on input "New tag number" at bounding box center [279, 104] width 150 height 27
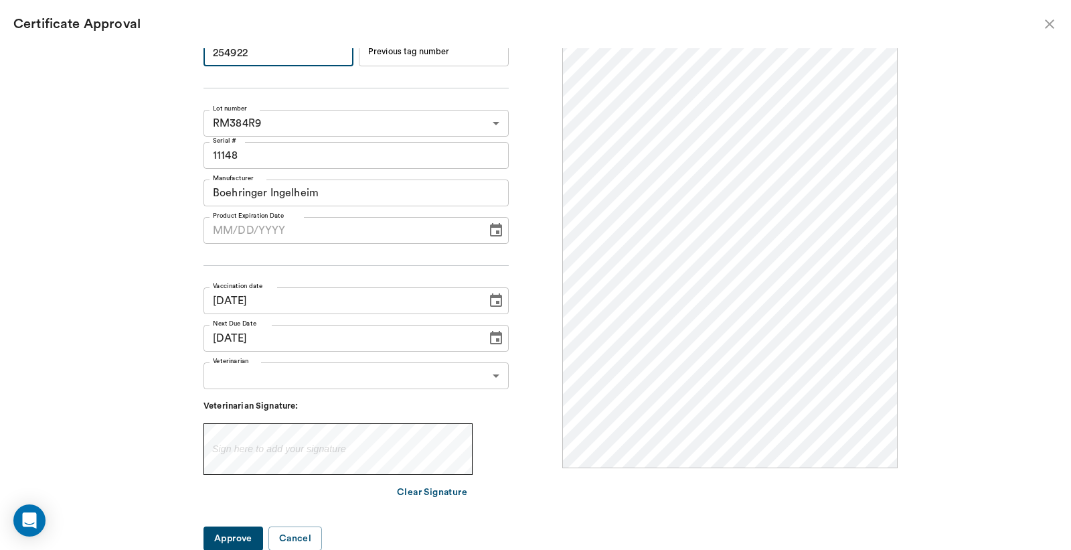
type input "254922"
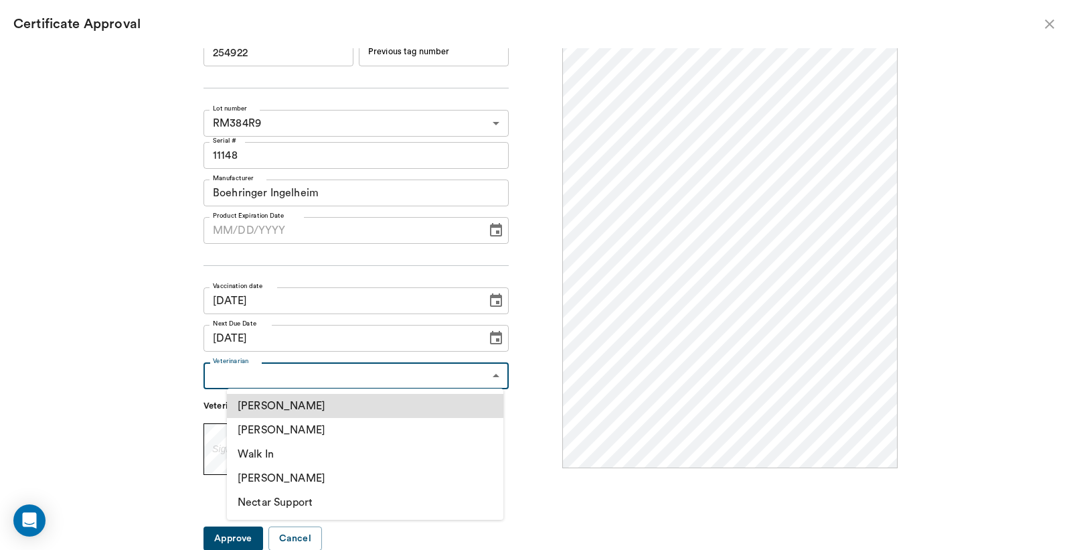
click at [485, 378] on body "/ ​ Add Task Dr. Bert Ellsworth Nectar Messages Appts Labs Imaging Inventory Ta…" at bounding box center [535, 275] width 1071 height 550
click at [301, 431] on li "[PERSON_NAME]" at bounding box center [365, 430] width 277 height 24
type input "63ec2f075fda476ae8351a4d"
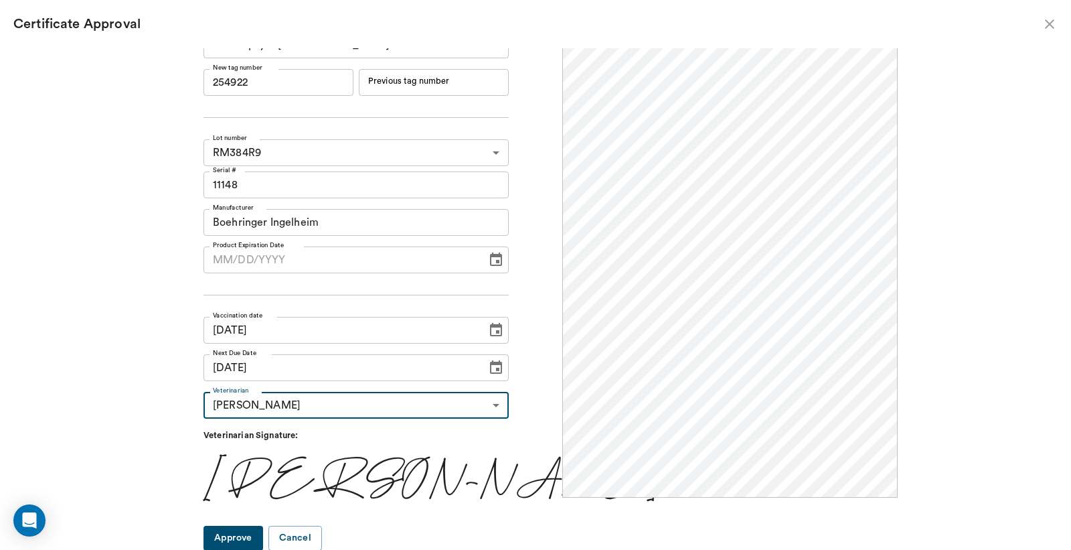
scroll to position [0, 0]
click at [262, 540] on button "Approve" at bounding box center [234, 538] width 60 height 25
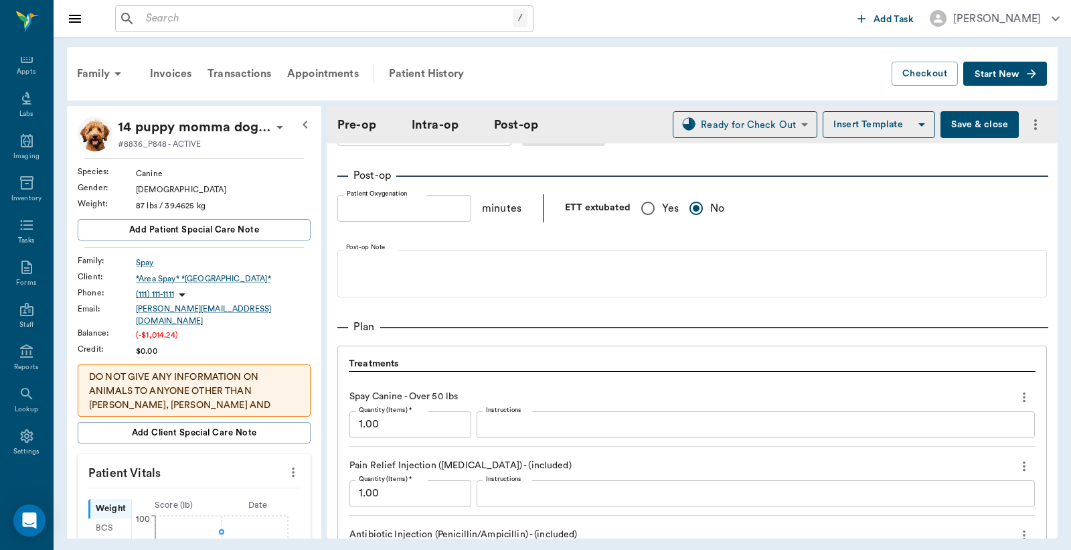
scroll to position [1035, 0]
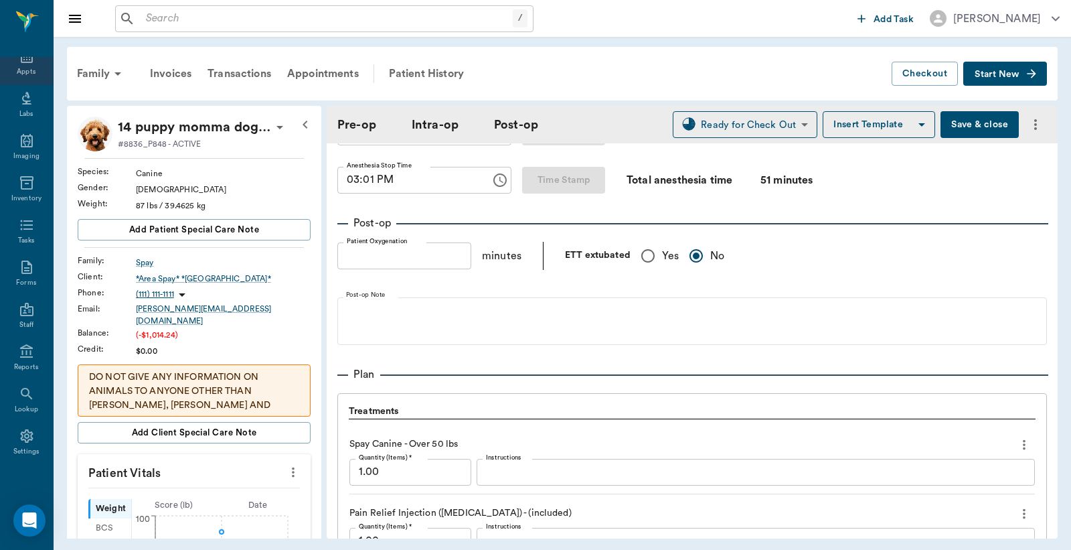
click at [25, 63] on icon at bounding box center [27, 56] width 16 height 16
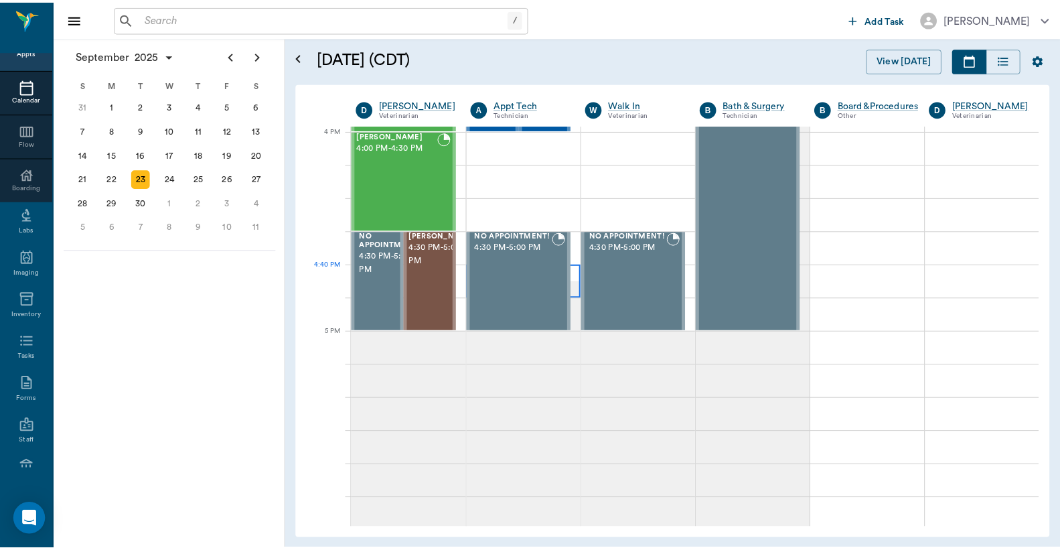
scroll to position [1408, 0]
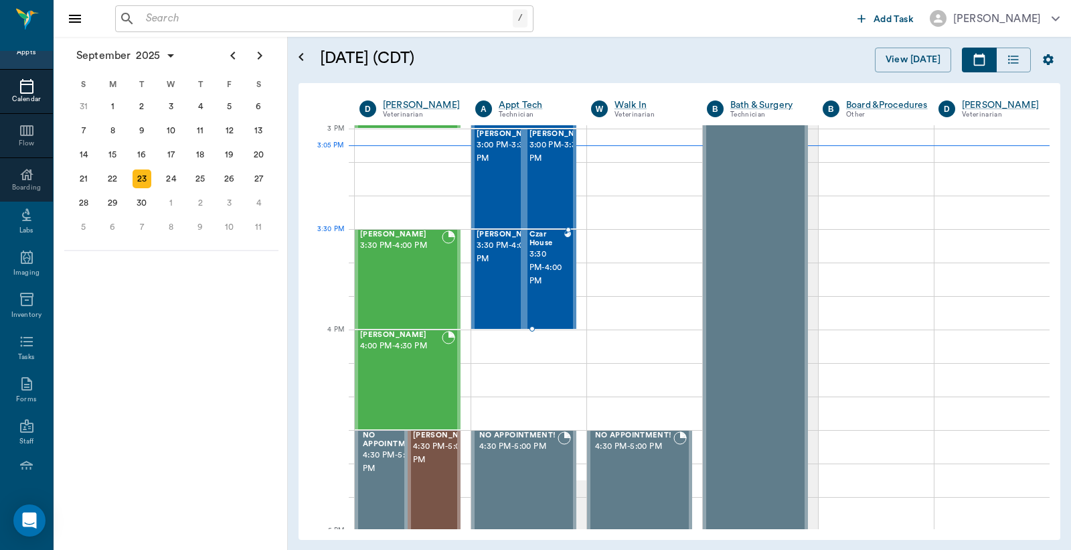
click at [543, 255] on span "3:30 PM - 4:00 PM" at bounding box center [547, 268] width 35 height 40
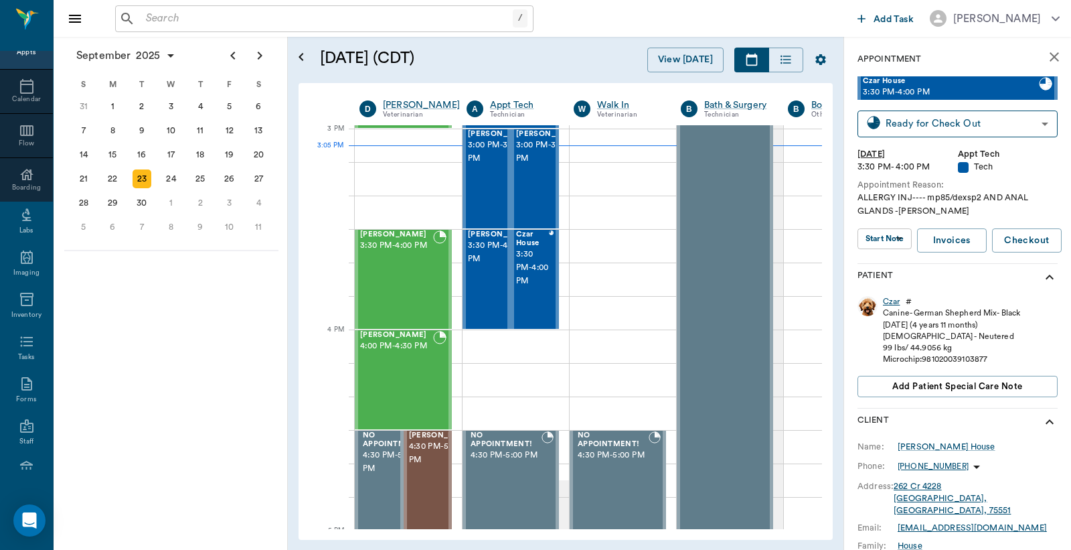
click at [894, 303] on div "Czar" at bounding box center [891, 301] width 17 height 11
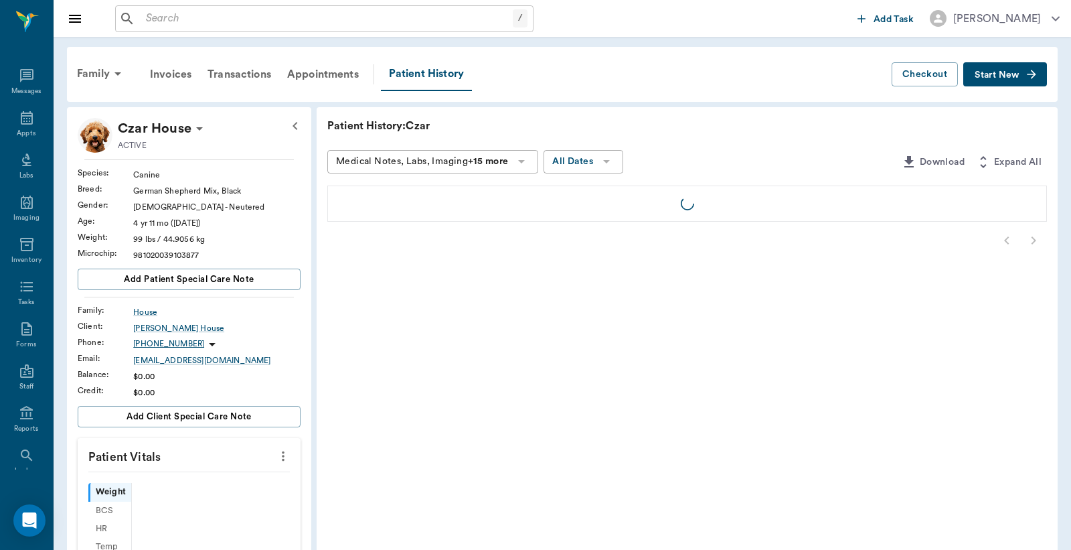
scroll to position [62, 0]
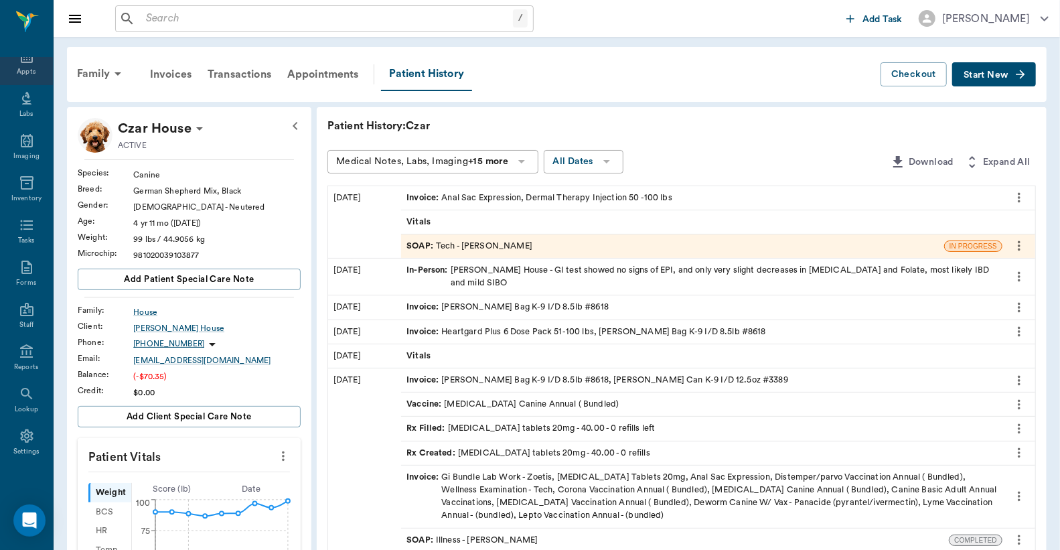
click at [25, 70] on div "Appts" at bounding box center [26, 72] width 19 height 10
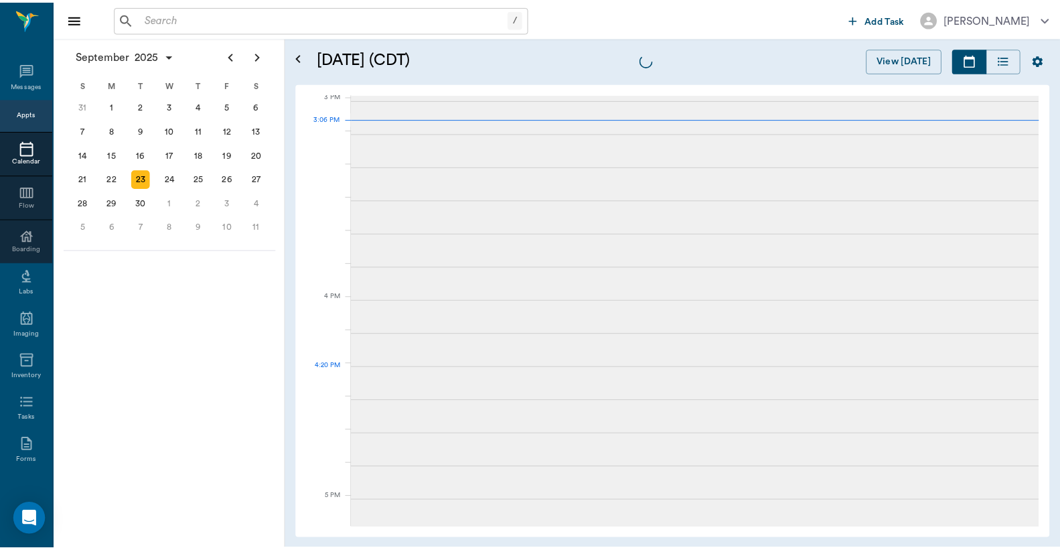
scroll to position [1406, 0]
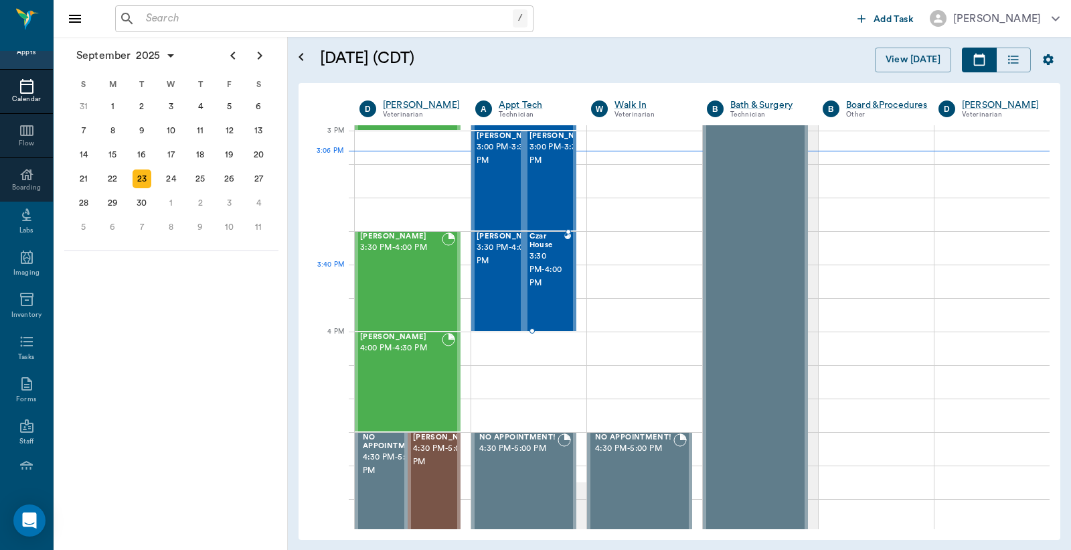
click at [544, 277] on span "3:30 PM - 4:00 PM" at bounding box center [547, 270] width 35 height 40
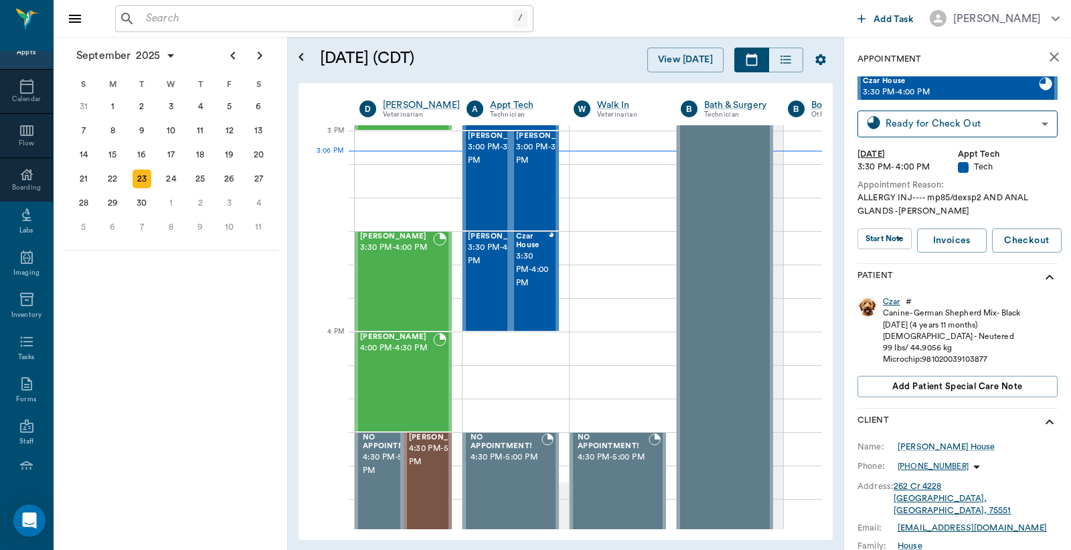
click at [892, 303] on div "Czar" at bounding box center [891, 301] width 17 height 11
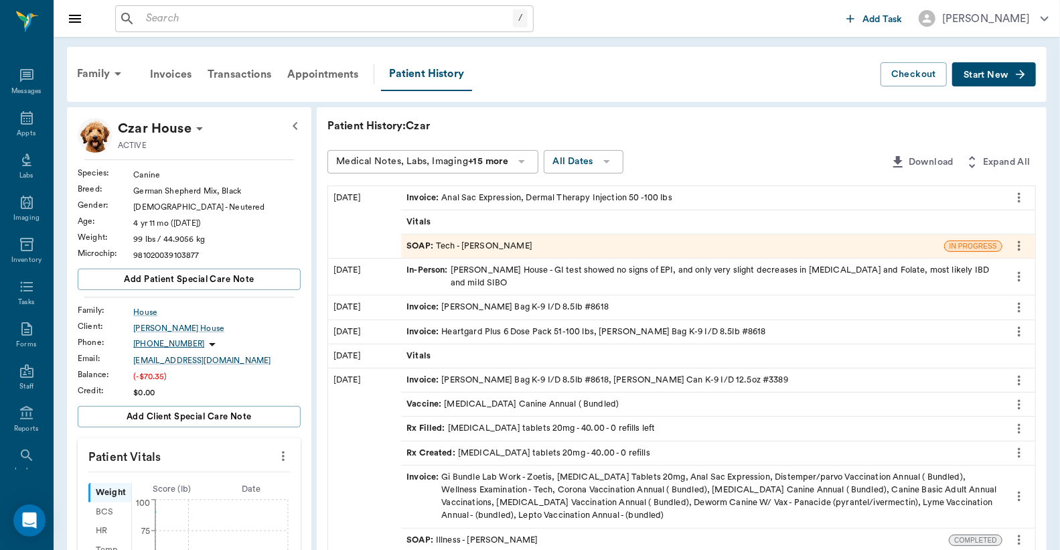
scroll to position [62, 0]
click at [554, 197] on div "Invoice : Anal Sac Expression, Dermal Therapy Injection 50 -100 lbs" at bounding box center [539, 197] width 266 height 13
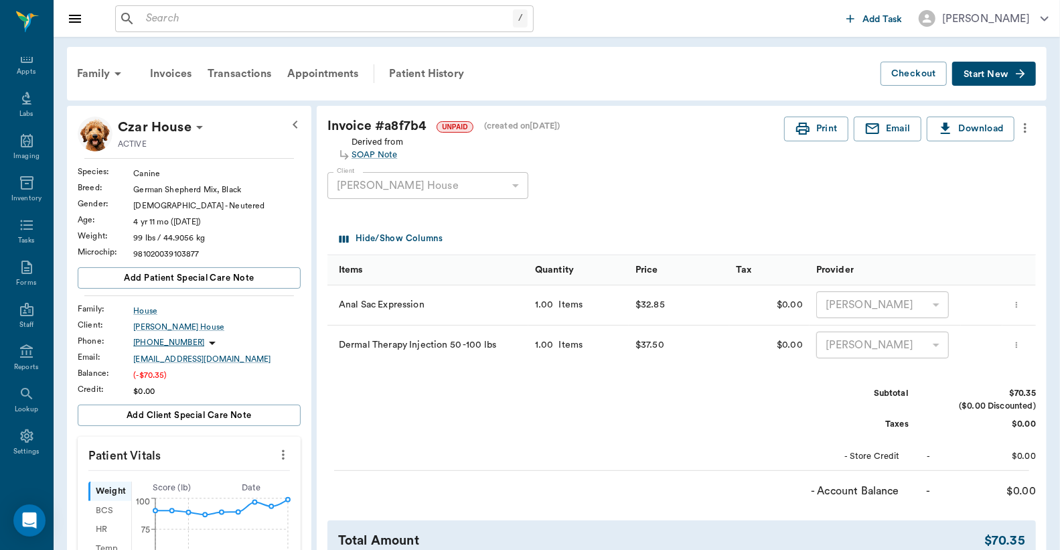
click at [1026, 129] on icon "more" at bounding box center [1025, 128] width 3 height 10
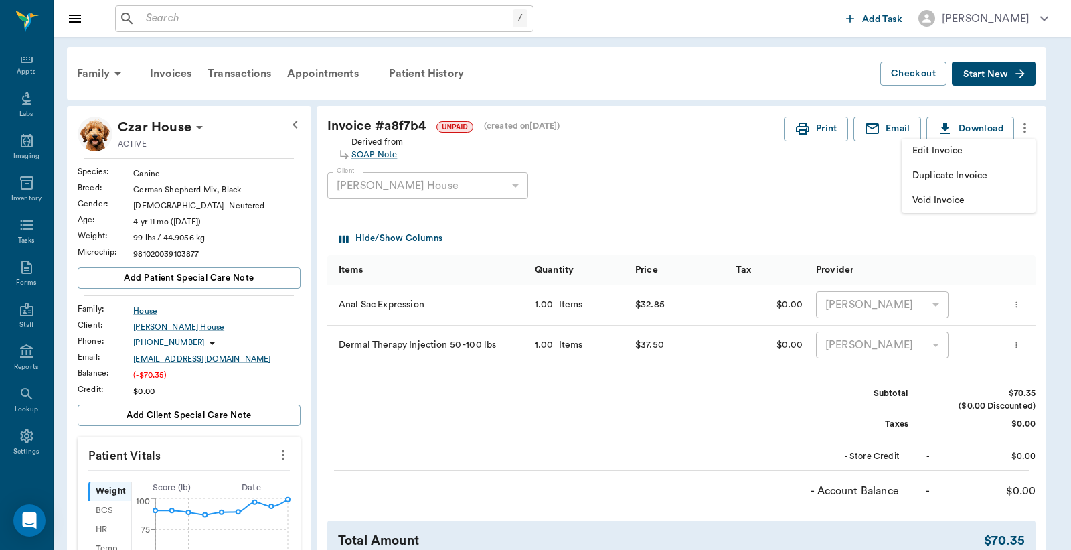
click at [967, 153] on span "Edit Invoice" at bounding box center [969, 151] width 112 height 14
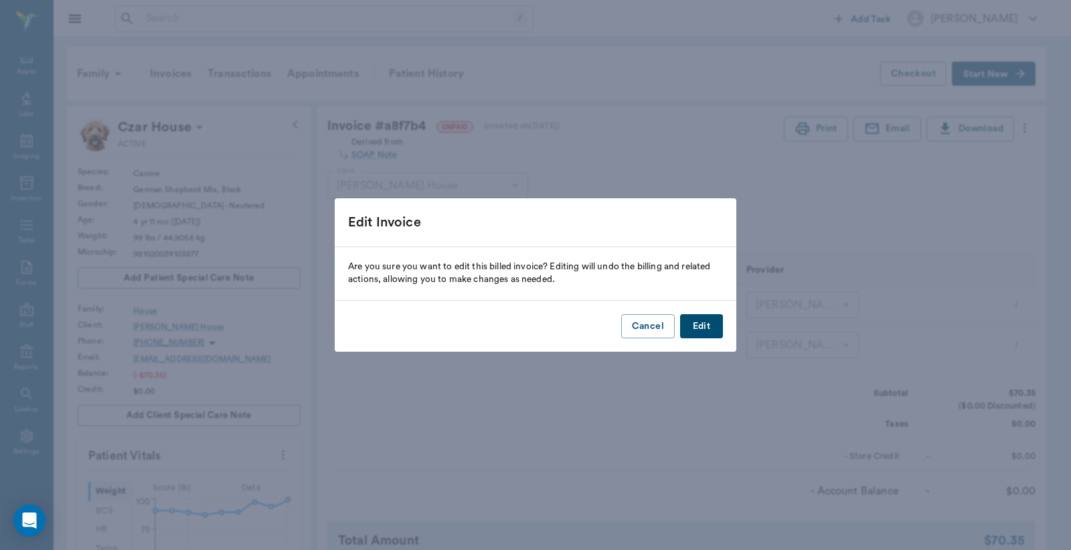
click at [700, 331] on button "Edit" at bounding box center [701, 326] width 43 height 25
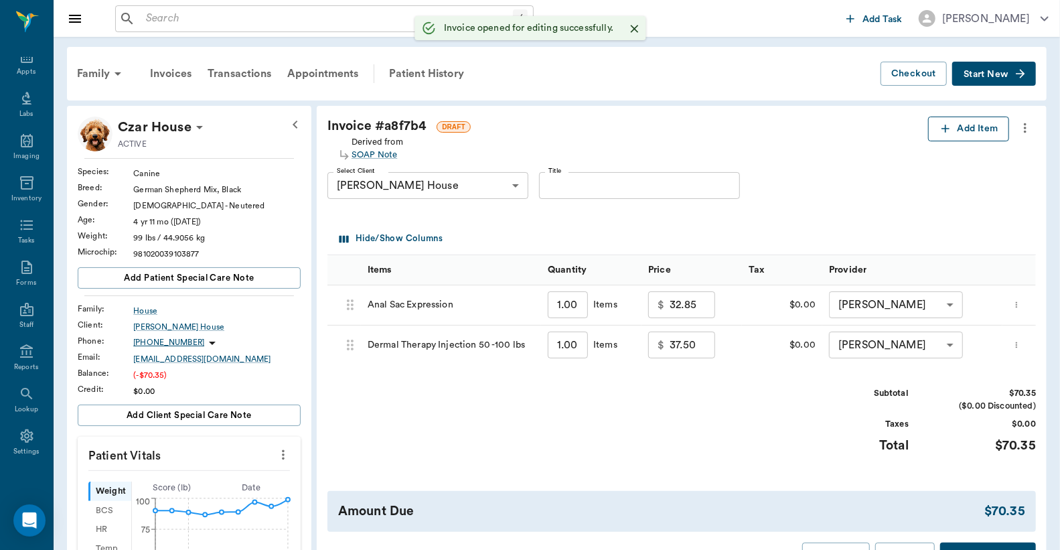
click at [951, 126] on icon "button" at bounding box center [945, 128] width 13 height 13
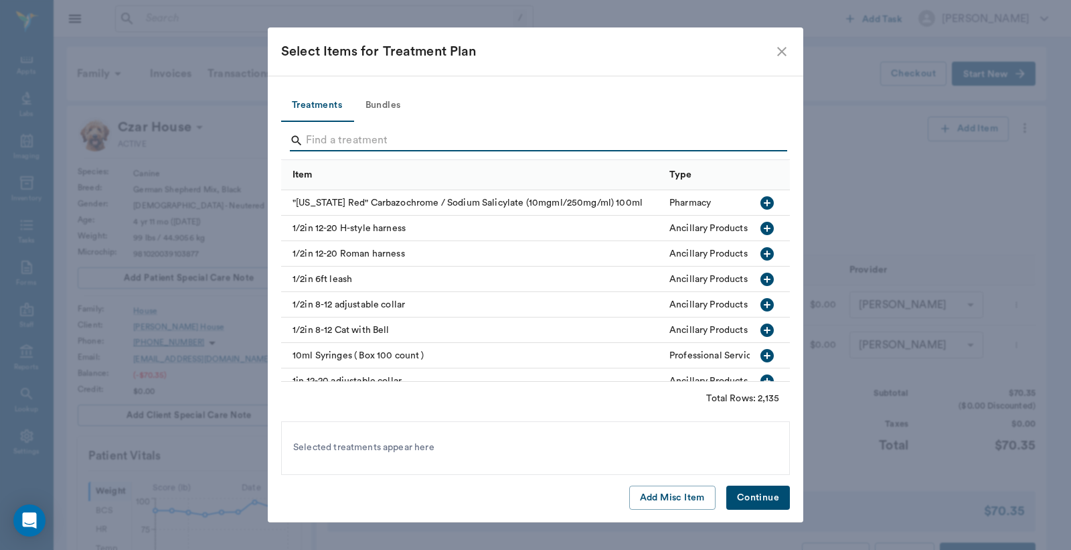
click at [313, 138] on input "Search" at bounding box center [536, 140] width 461 height 21
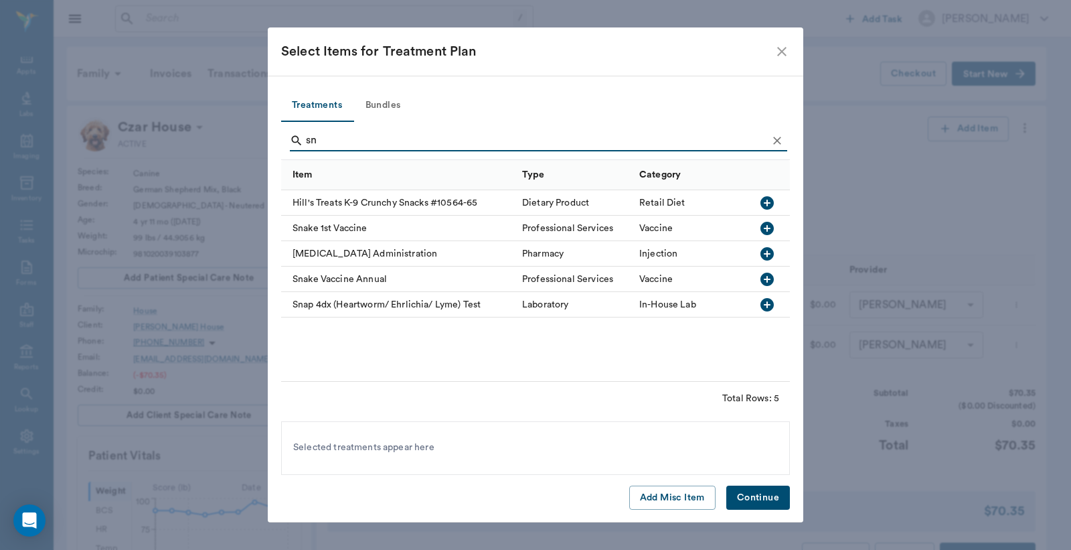
type input "s"
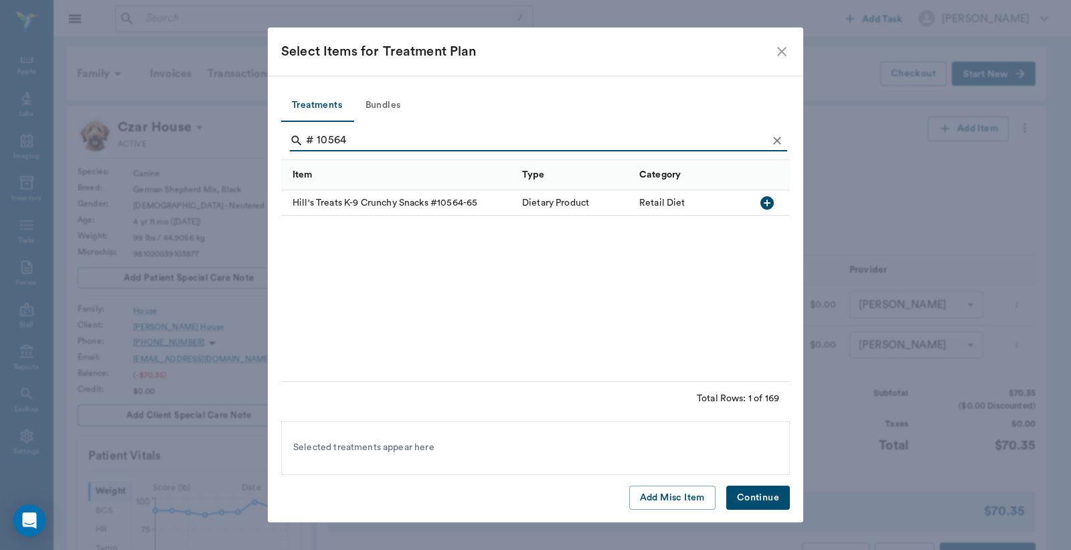
type input "# 10564"
click at [766, 206] on icon "button" at bounding box center [767, 202] width 13 height 13
click at [761, 492] on button "Continue" at bounding box center [758, 497] width 64 height 25
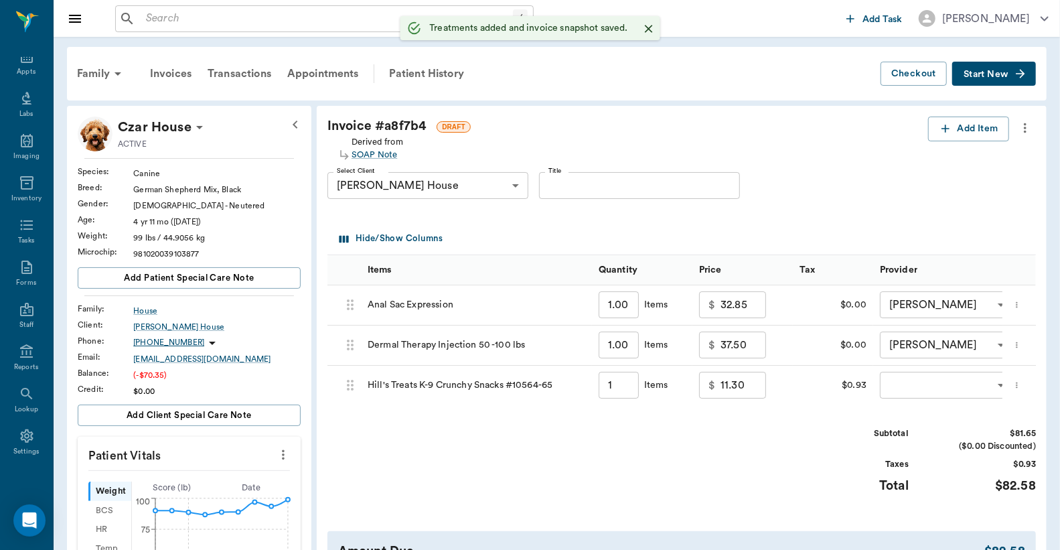
type input "1.00"
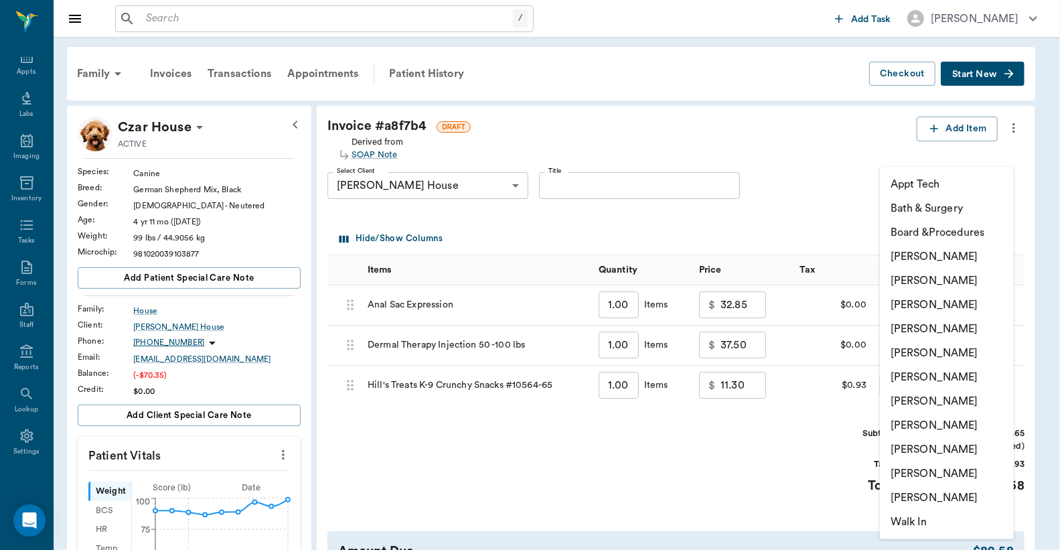
click at [904, 382] on body "/ ​ Add Task Dr. Bert Ellsworth Nectar Messages Appts Labs Imaging Inventory Ta…" at bounding box center [530, 543] width 1060 height 1087
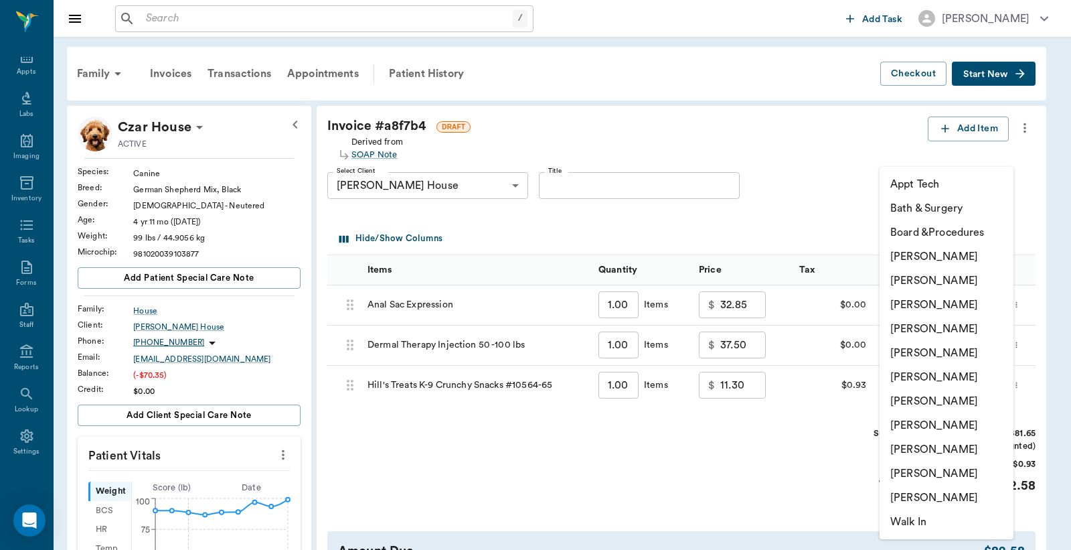
click at [906, 279] on li "[PERSON_NAME]" at bounding box center [947, 280] width 134 height 24
type input "none-63ec2e2852e12b0ba117910e"
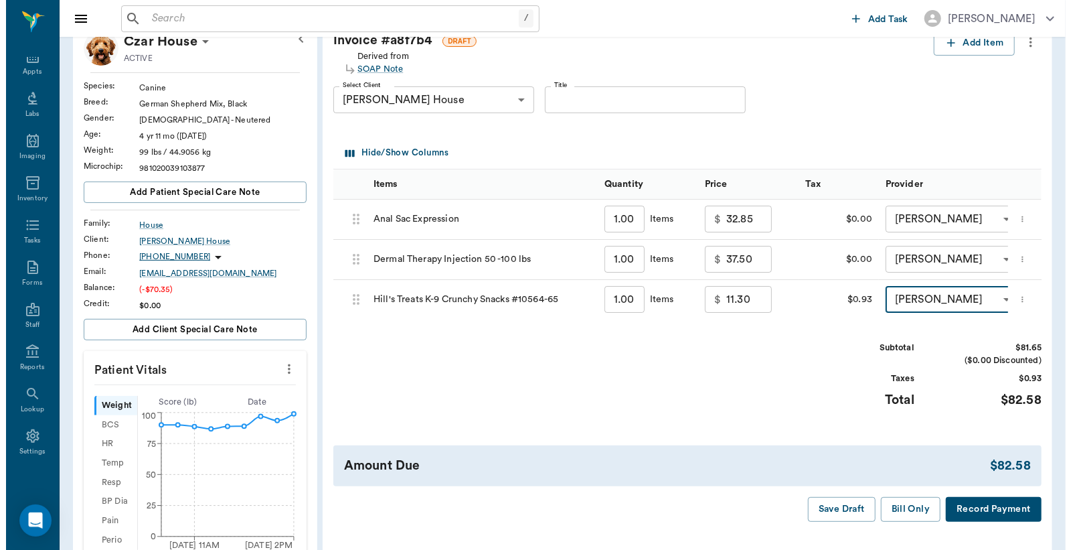
scroll to position [198, 0]
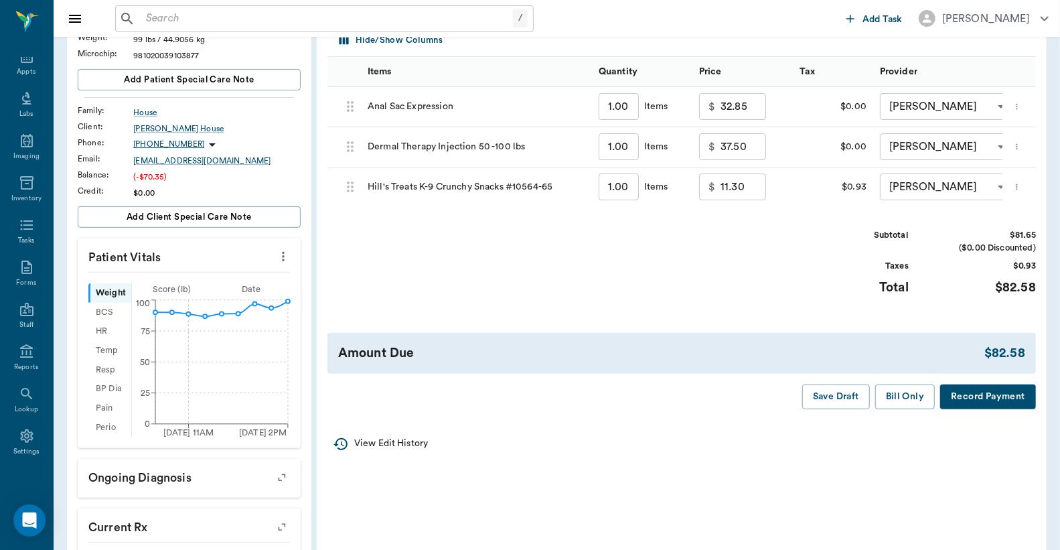
click at [973, 409] on button "Record Payment" at bounding box center [988, 396] width 96 height 25
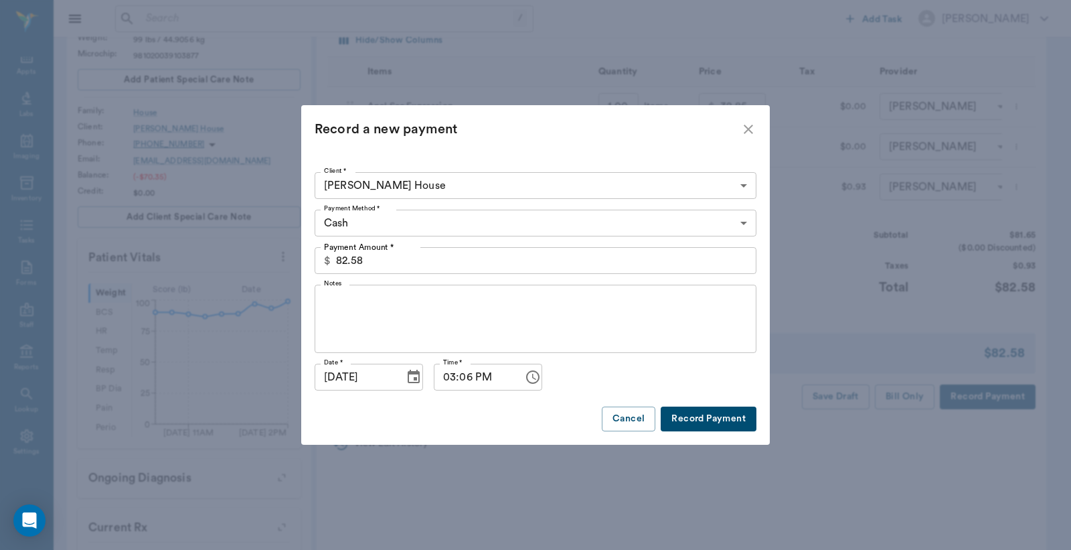
click at [740, 222] on body "/ ​ Add Task Dr. Bert Ellsworth Nectar Messages Appts Labs Imaging Inventory Ta…" at bounding box center [535, 345] width 1071 height 1087
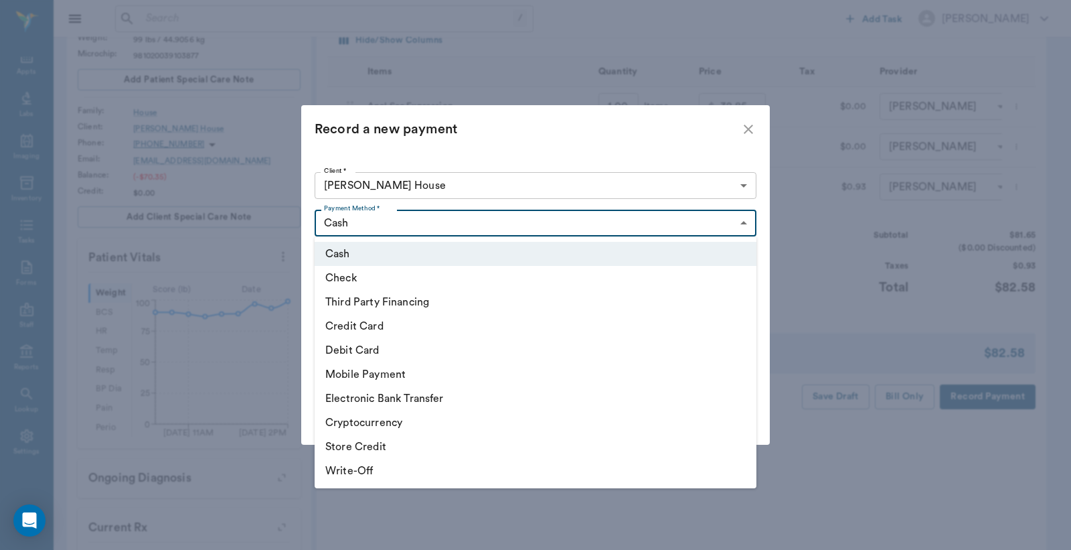
click at [415, 358] on li "Debit Card" at bounding box center [536, 350] width 442 height 24
type input "DEBIT_CARD"
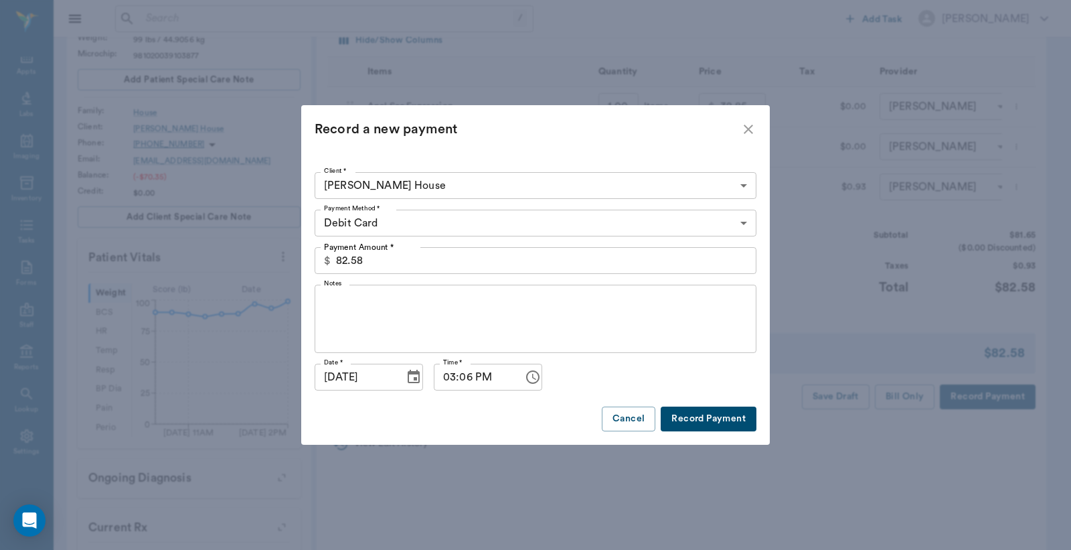
click at [688, 416] on button "Record Payment" at bounding box center [709, 418] width 96 height 25
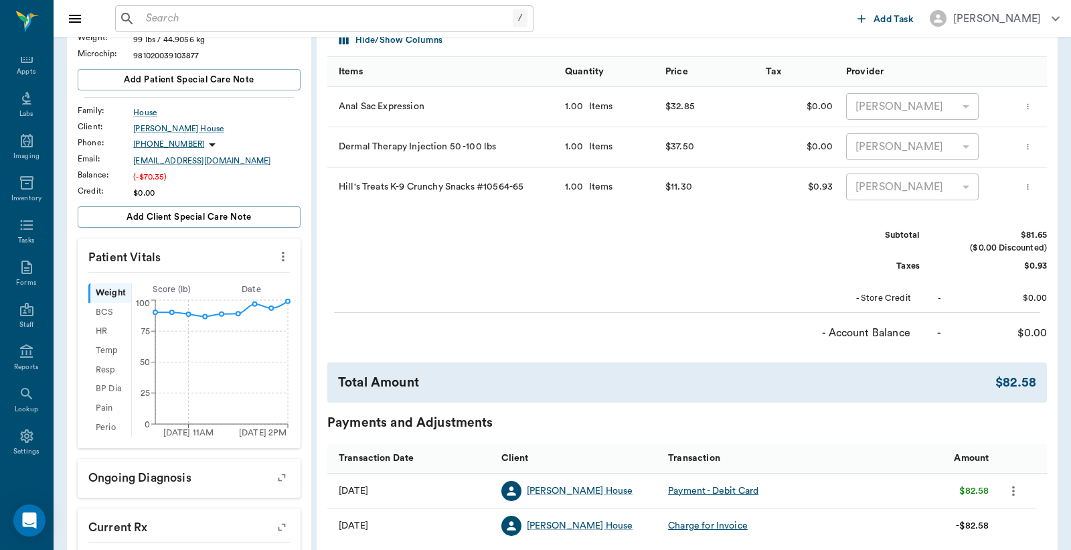
scroll to position [0, 0]
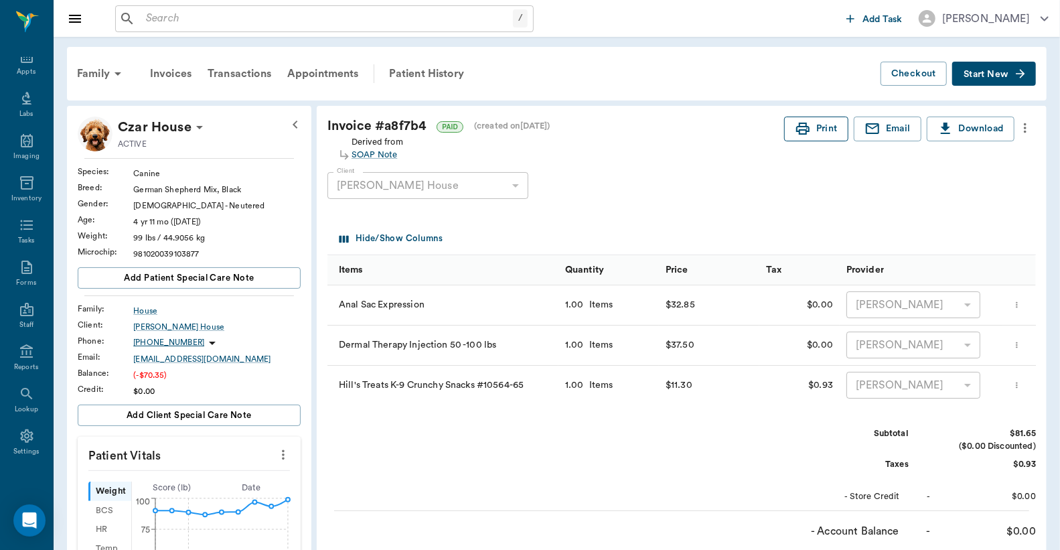
click at [820, 129] on button "Print" at bounding box center [816, 128] width 64 height 25
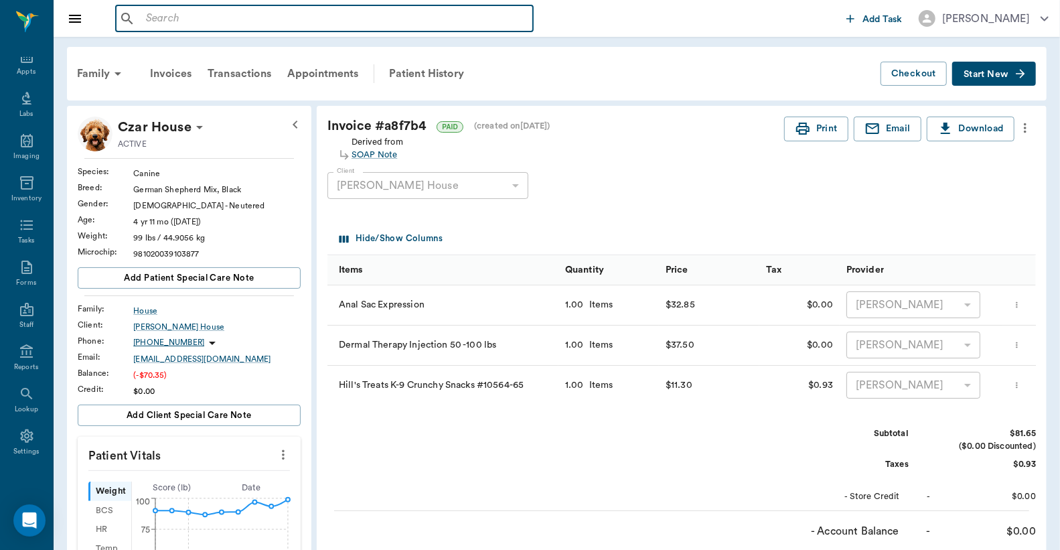
click at [141, 22] on input "text" at bounding box center [334, 18] width 387 height 19
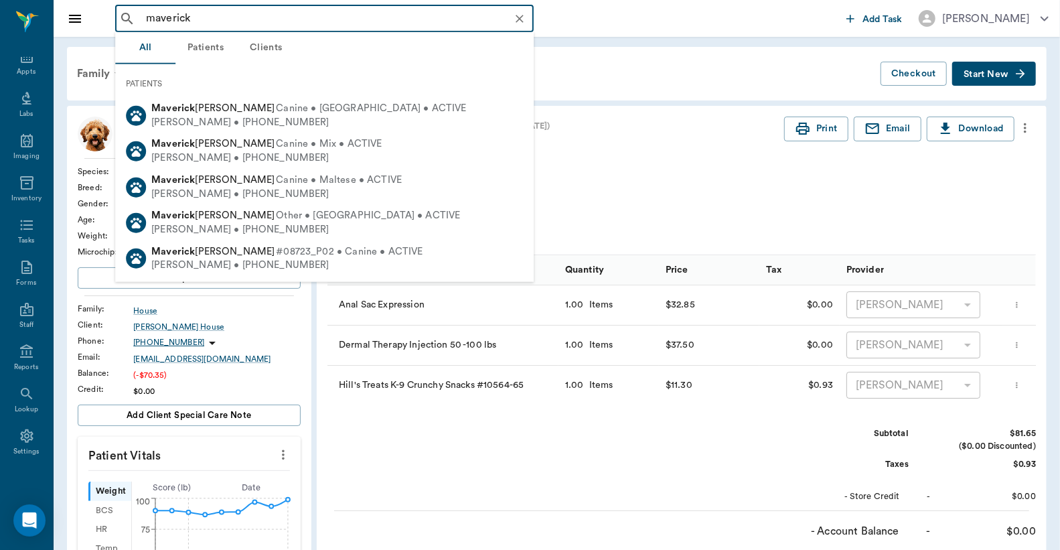
type input "maverick"
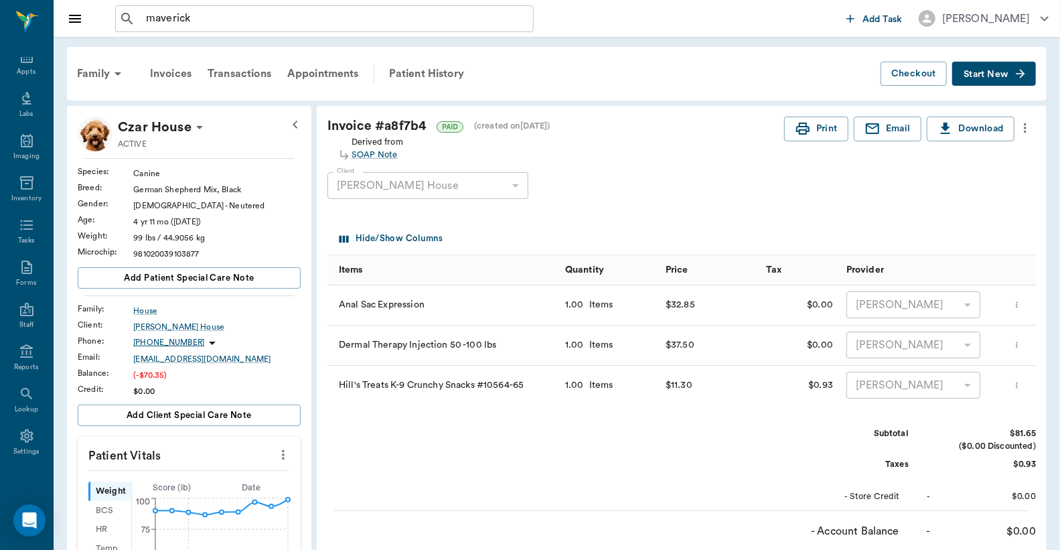
click at [674, 25] on div "maverick ​" at bounding box center [478, 18] width 726 height 27
click at [23, 69] on div "Appts" at bounding box center [26, 72] width 19 height 10
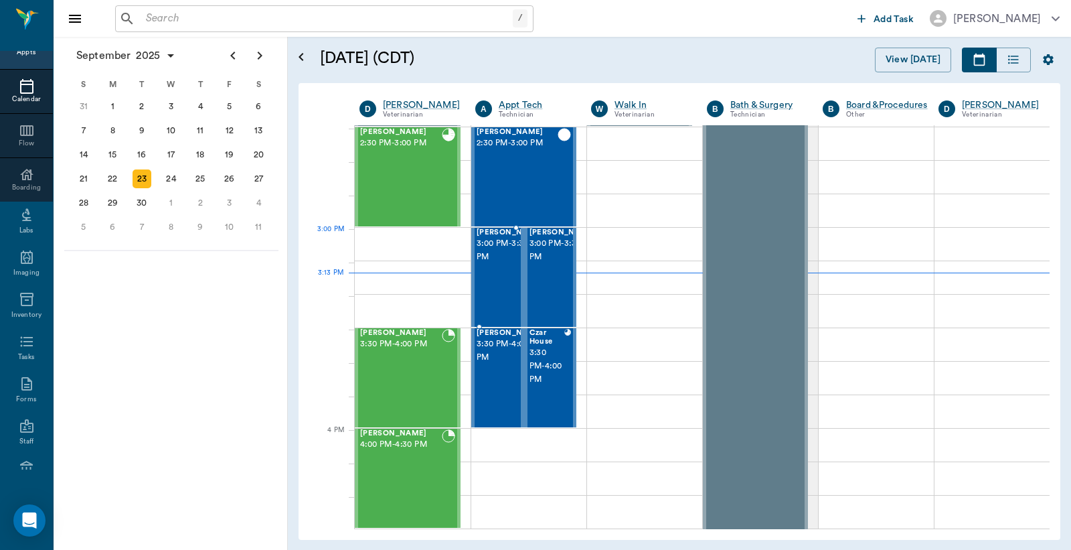
scroll to position [1308, 0]
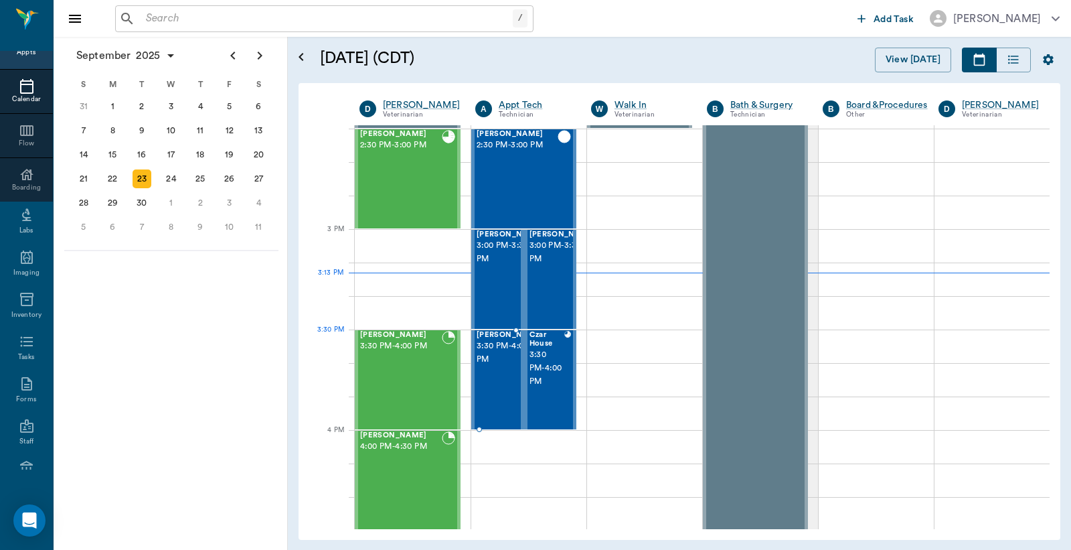
click at [496, 353] on span "3:30 PM - 4:00 PM" at bounding box center [510, 352] width 67 height 27
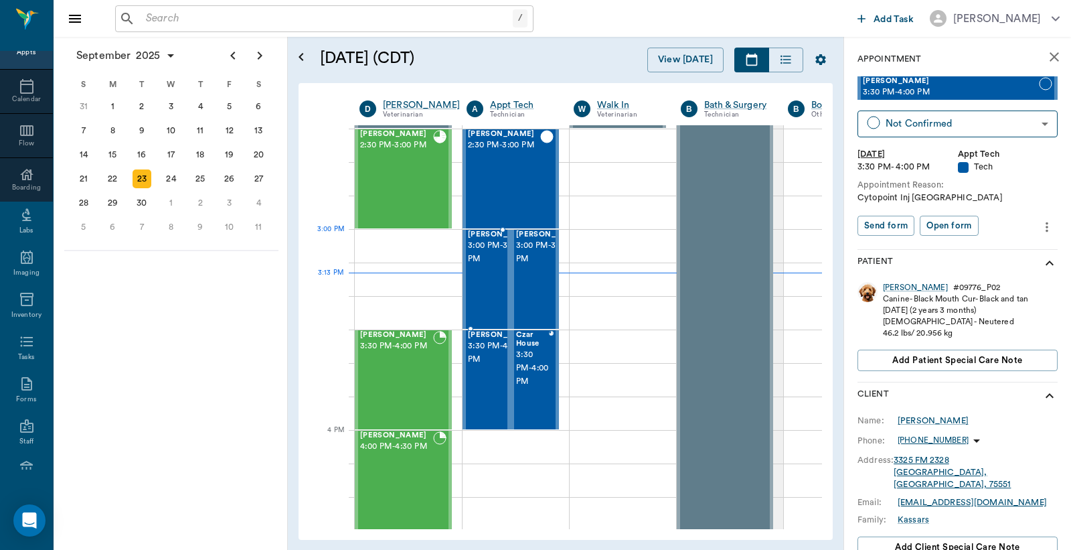
click at [489, 251] on span "3:00 PM - 3:30 PM" at bounding box center [501, 252] width 67 height 27
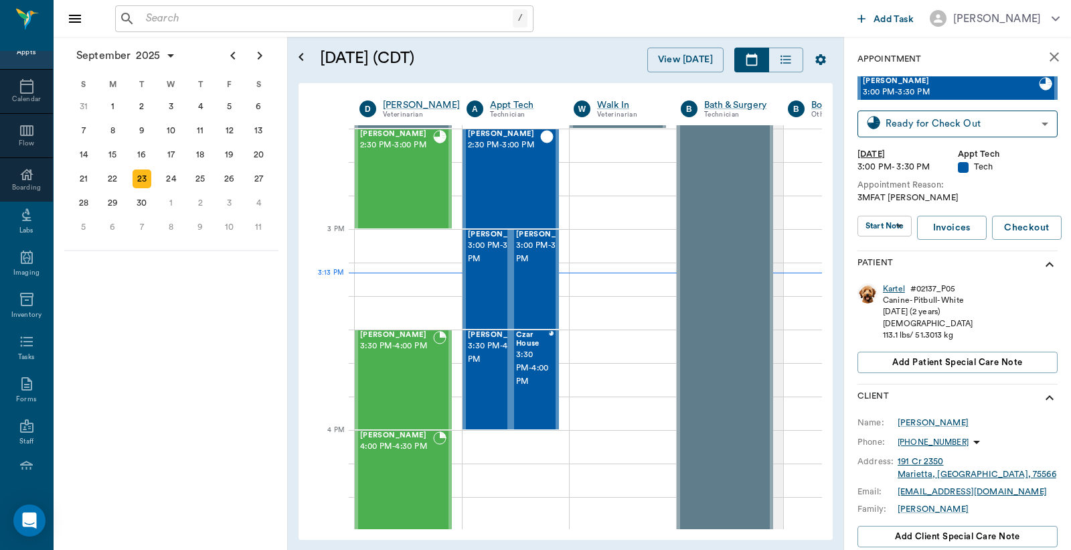
click at [891, 289] on div "Kartel" at bounding box center [894, 288] width 22 height 11
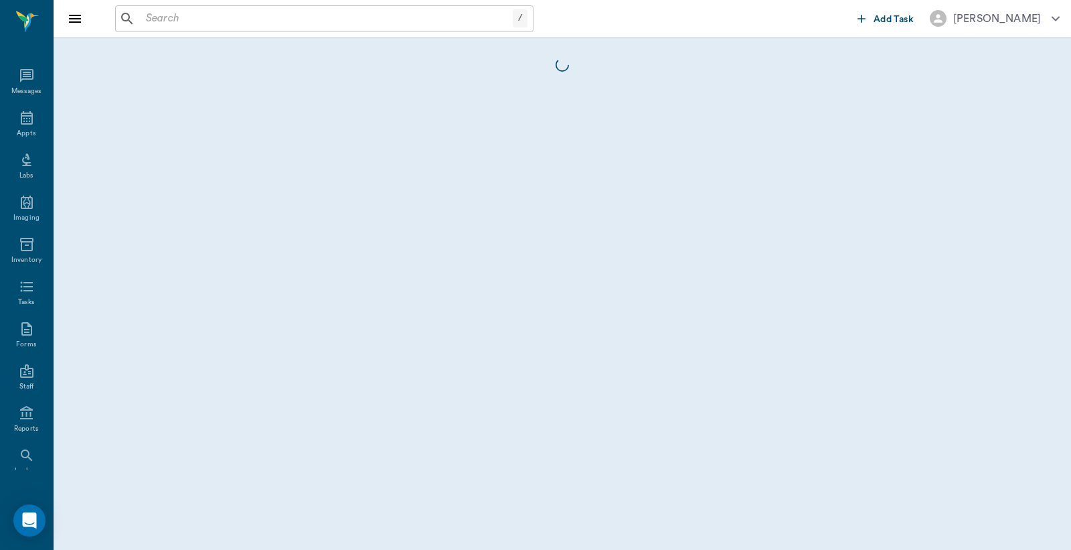
scroll to position [62, 0]
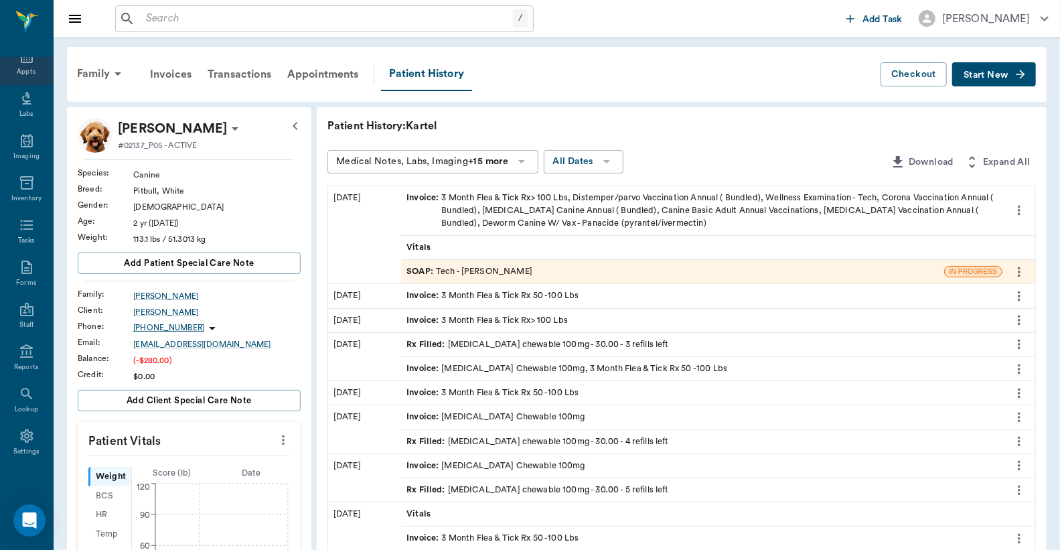
click at [22, 70] on div "Appts" at bounding box center [26, 72] width 19 height 10
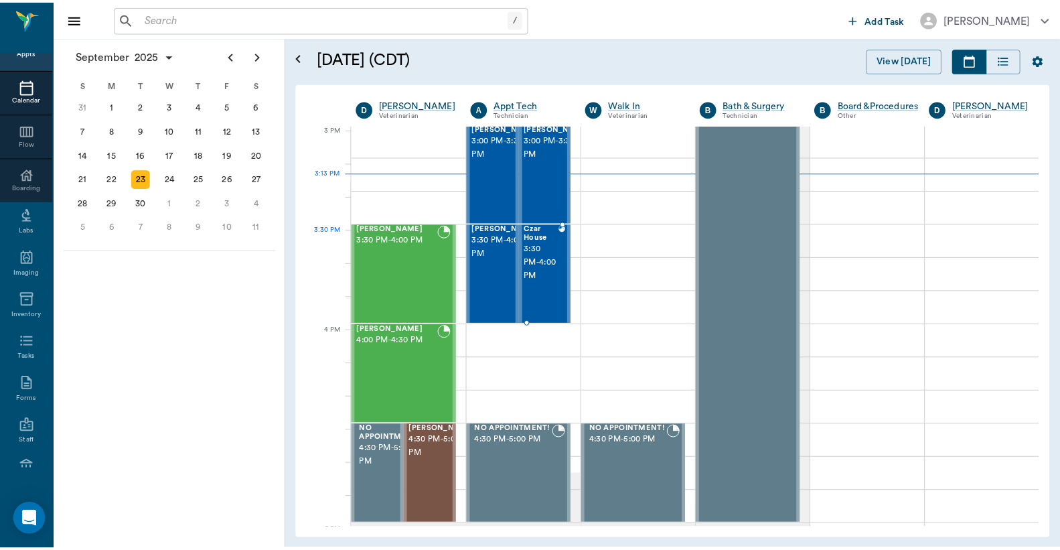
scroll to position [1407, 0]
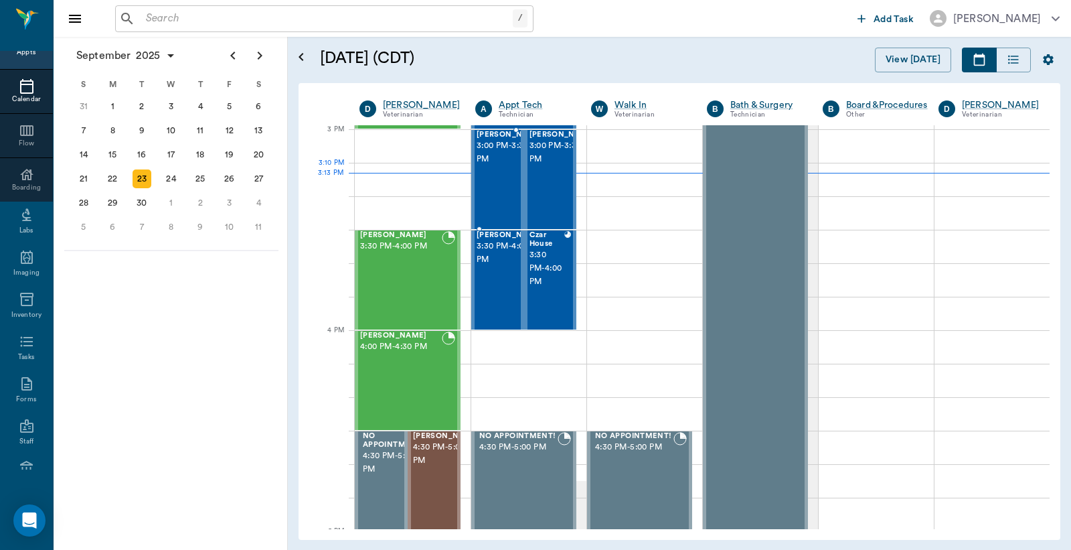
click at [487, 163] on span "3:00 PM - 3:30 PM" at bounding box center [510, 152] width 67 height 27
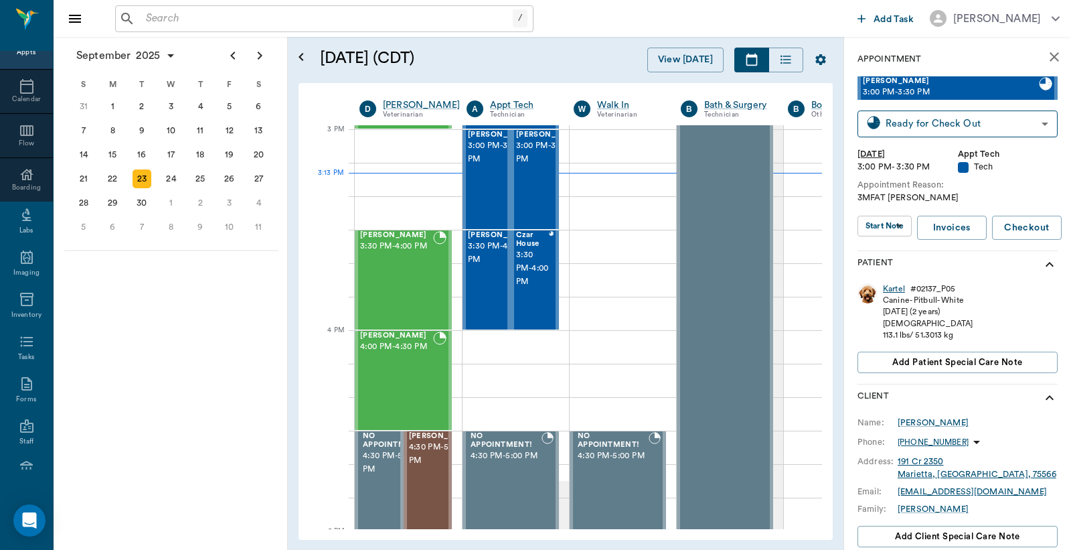
click at [894, 289] on div "Kartel" at bounding box center [894, 288] width 22 height 11
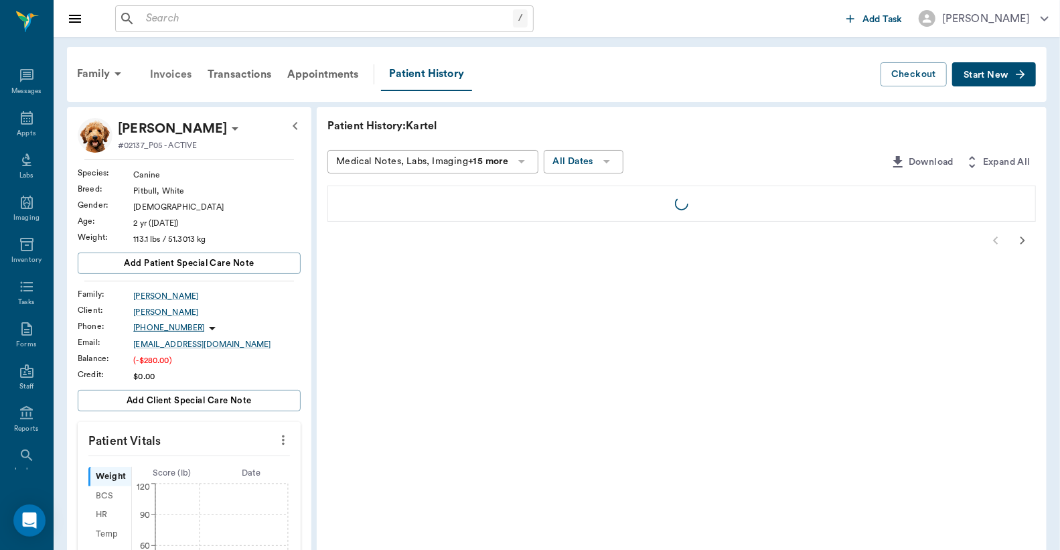
click at [181, 72] on div "Invoices" at bounding box center [171, 74] width 58 height 32
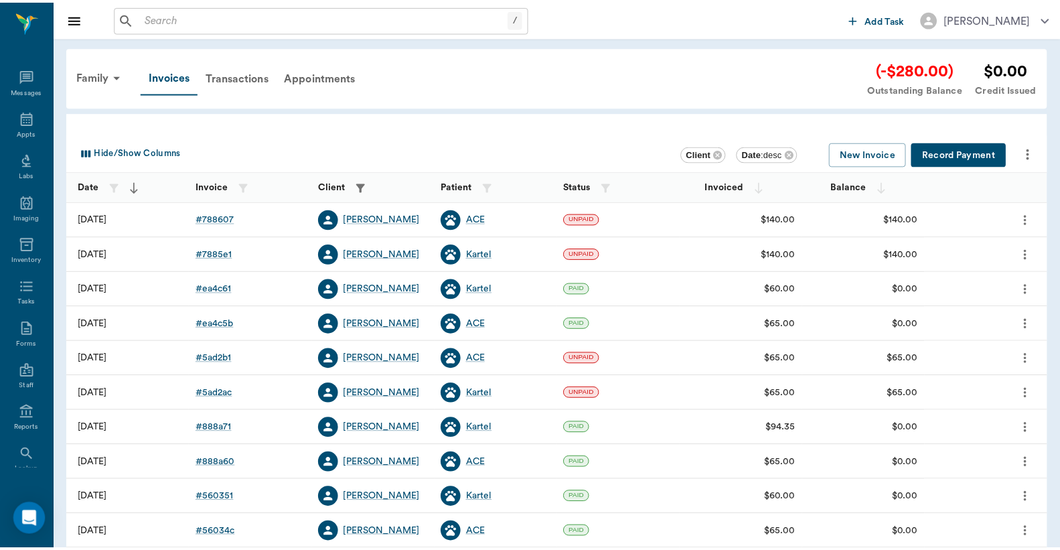
scroll to position [62, 0]
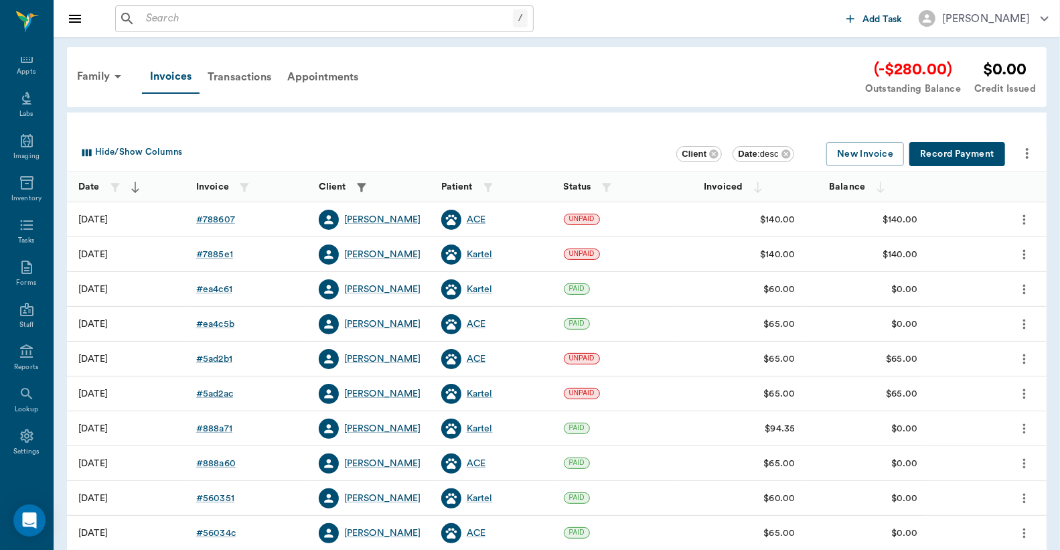
click at [951, 146] on button "Record Payment" at bounding box center [957, 154] width 96 height 25
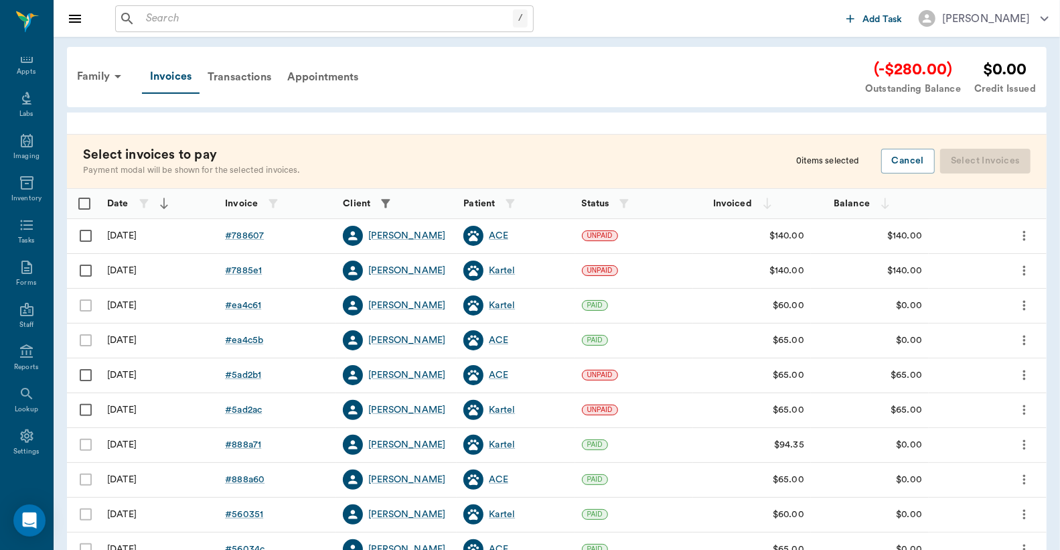
click at [86, 232] on input "Select row" at bounding box center [86, 236] width 28 height 28
checkbox input "false"
checkbox input "true"
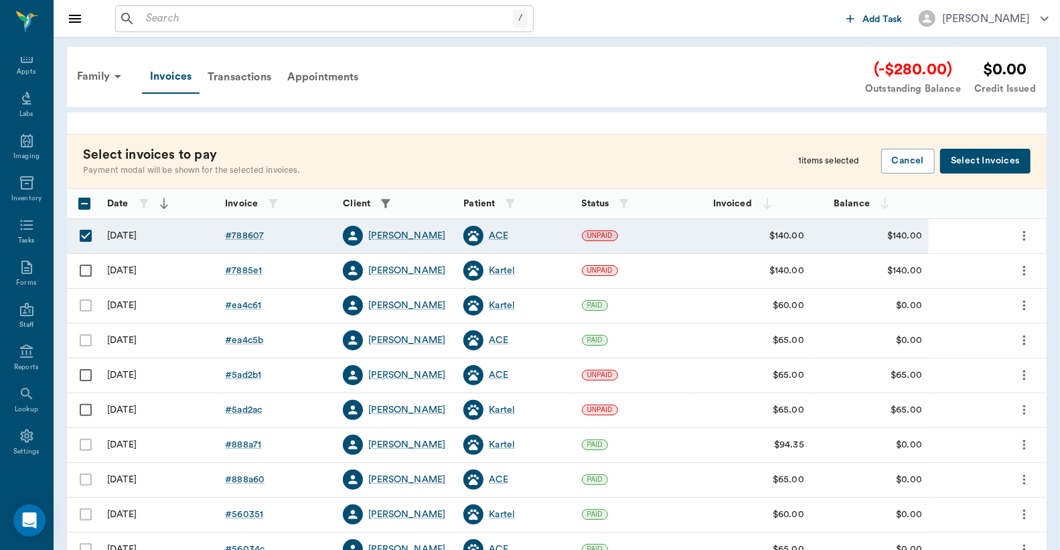
click at [82, 268] on input "Select row" at bounding box center [86, 270] width 28 height 28
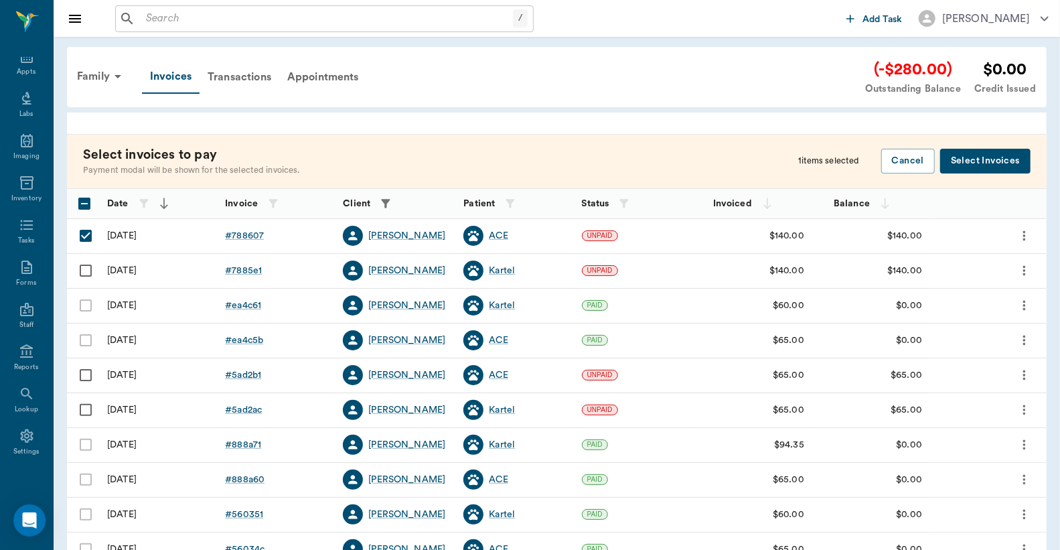
checkbox input "true"
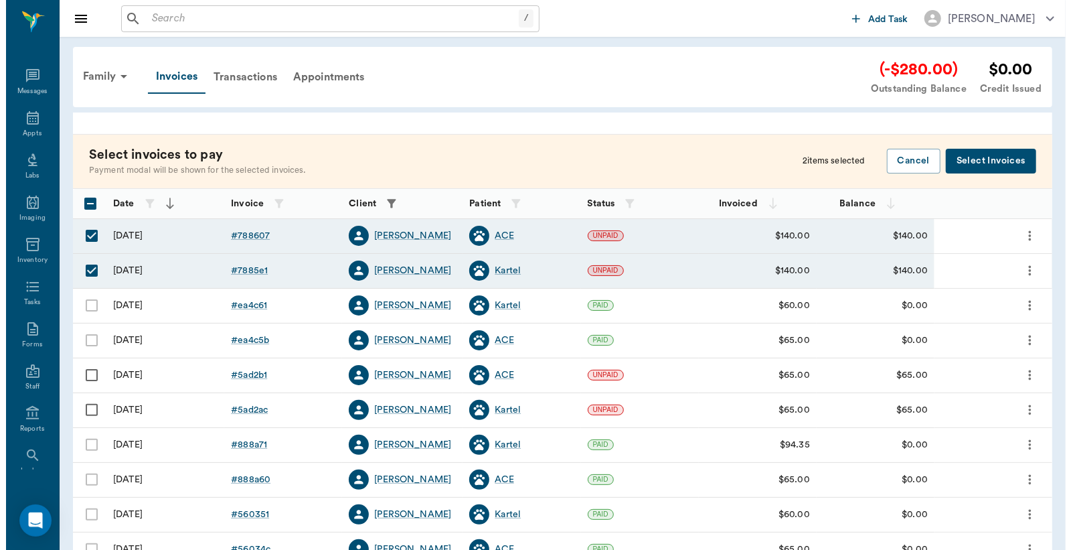
scroll to position [62, 0]
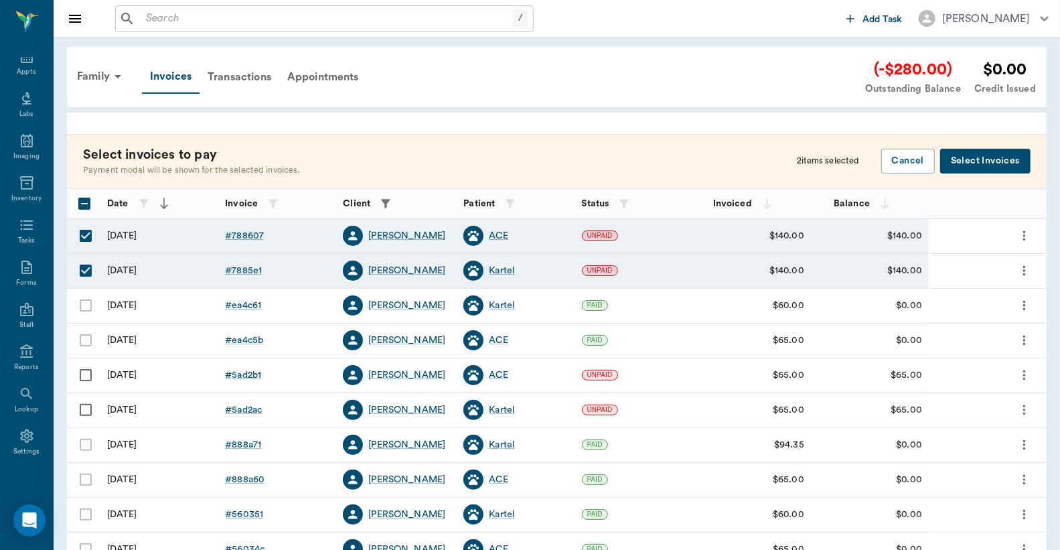
click at [979, 157] on button "Select Invoices" at bounding box center [985, 161] width 90 height 25
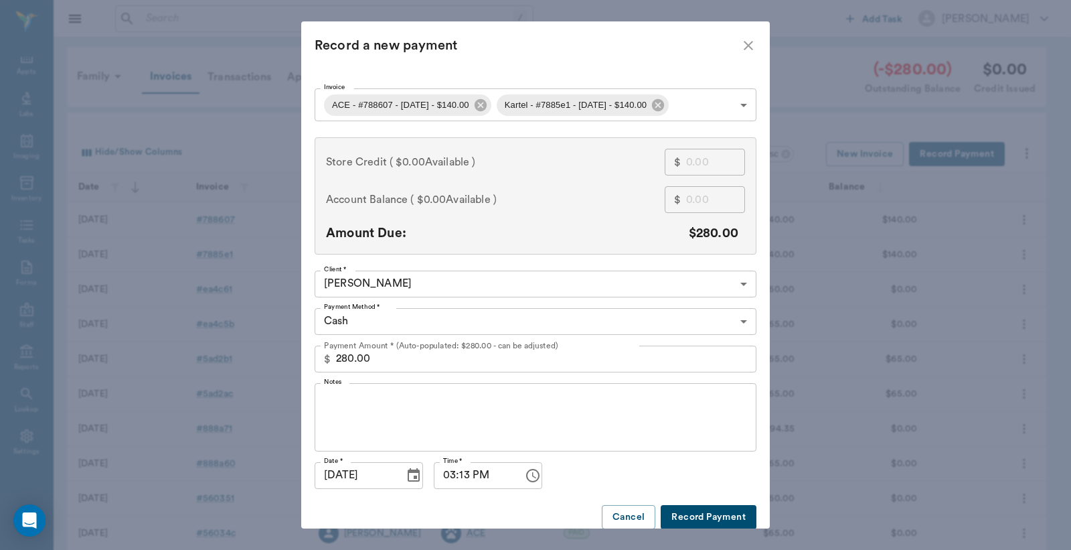
click at [738, 321] on body "/ ​ Add Task [PERSON_NAME] Nectar Messages Appts Labs Imaging Inventory Tasks F…" at bounding box center [535, 393] width 1071 height 786
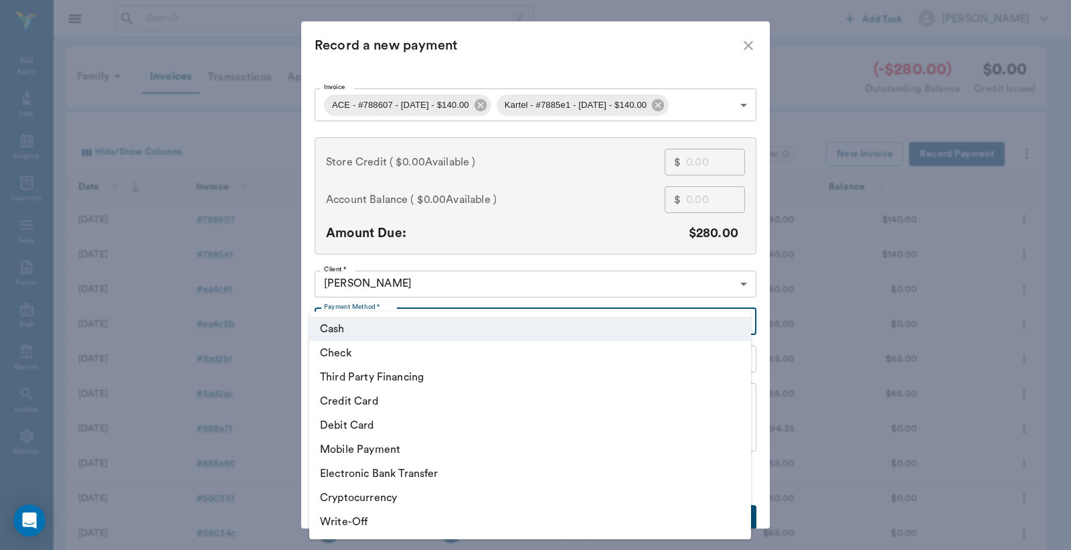
click at [362, 430] on li "Debit Card" at bounding box center [530, 425] width 442 height 24
type input "DEBIT_CARD"
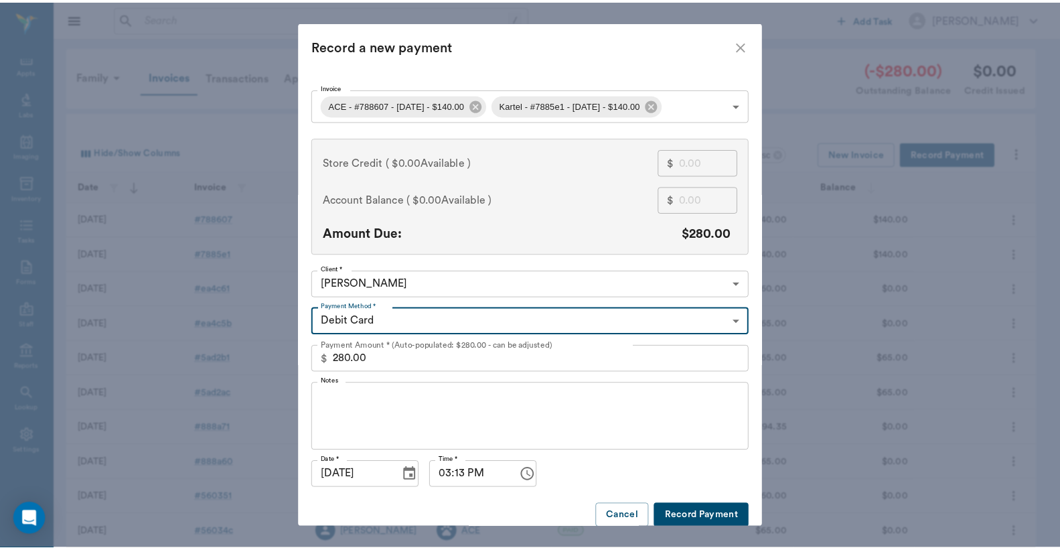
scroll to position [14, 0]
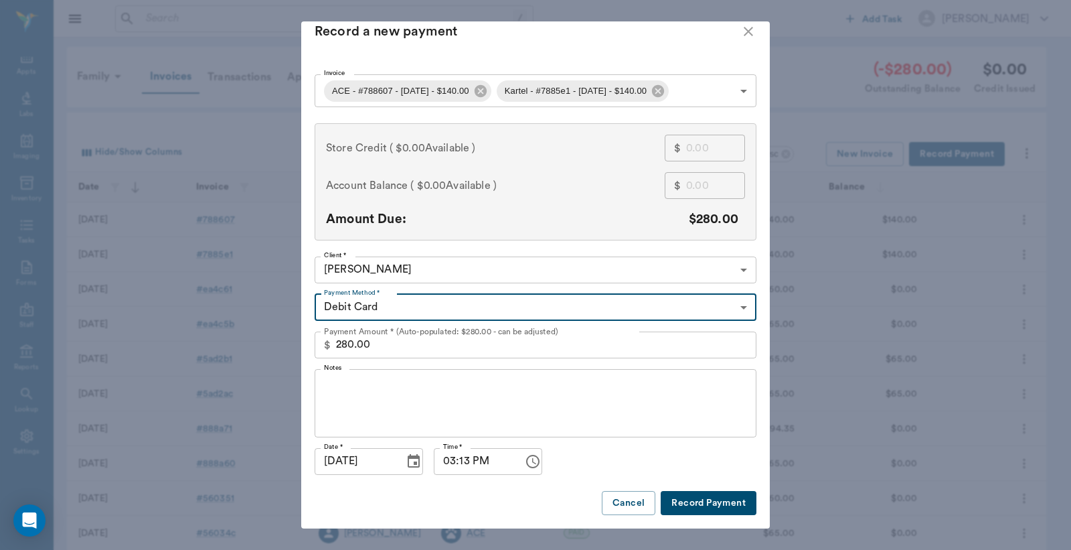
click at [686, 504] on button "Record Payment" at bounding box center [709, 503] width 96 height 25
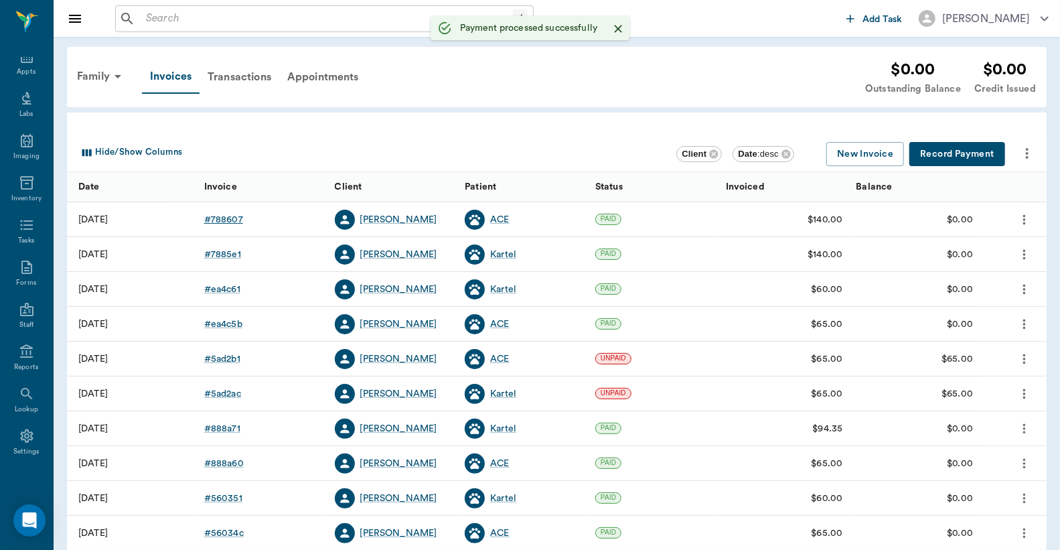
click at [230, 221] on div "# 788607" at bounding box center [223, 219] width 39 height 13
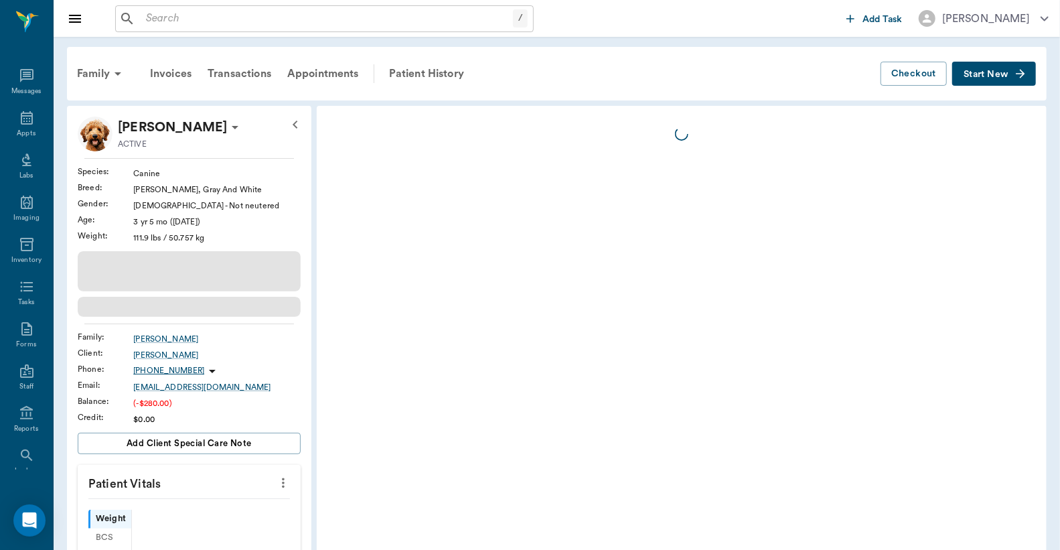
scroll to position [62, 0]
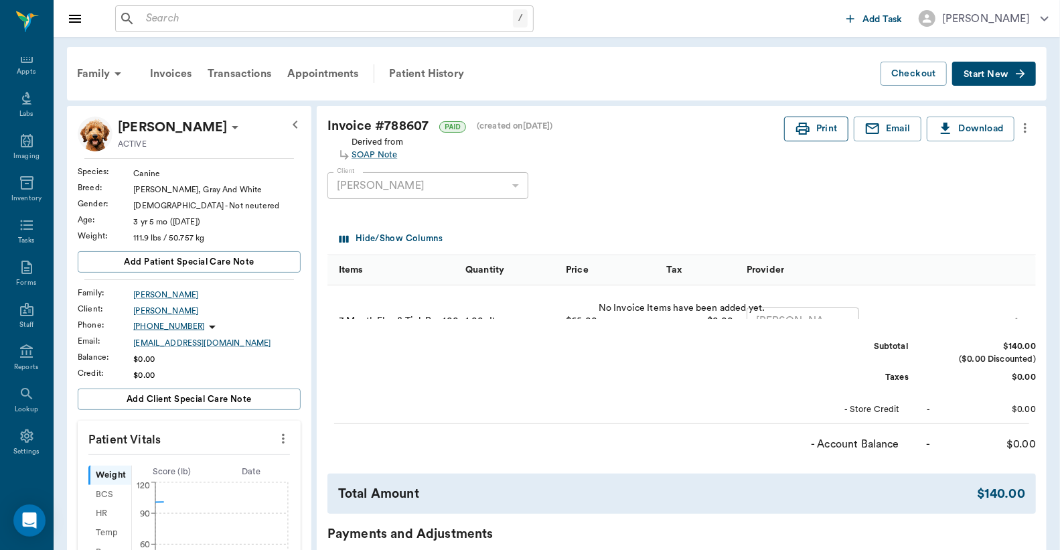
click at [812, 131] on button "Print" at bounding box center [816, 128] width 64 height 25
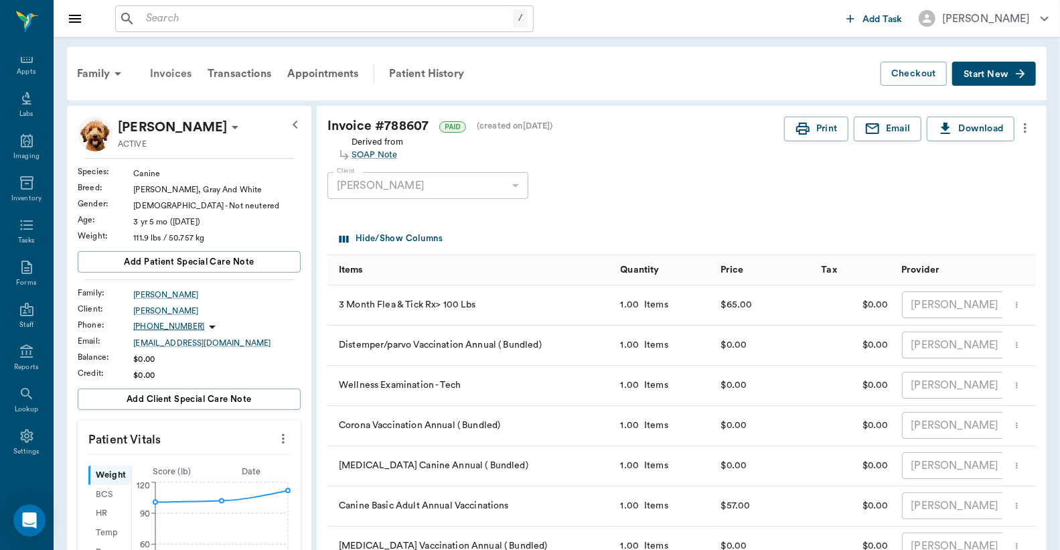
click at [174, 75] on div "Invoices" at bounding box center [171, 74] width 58 height 32
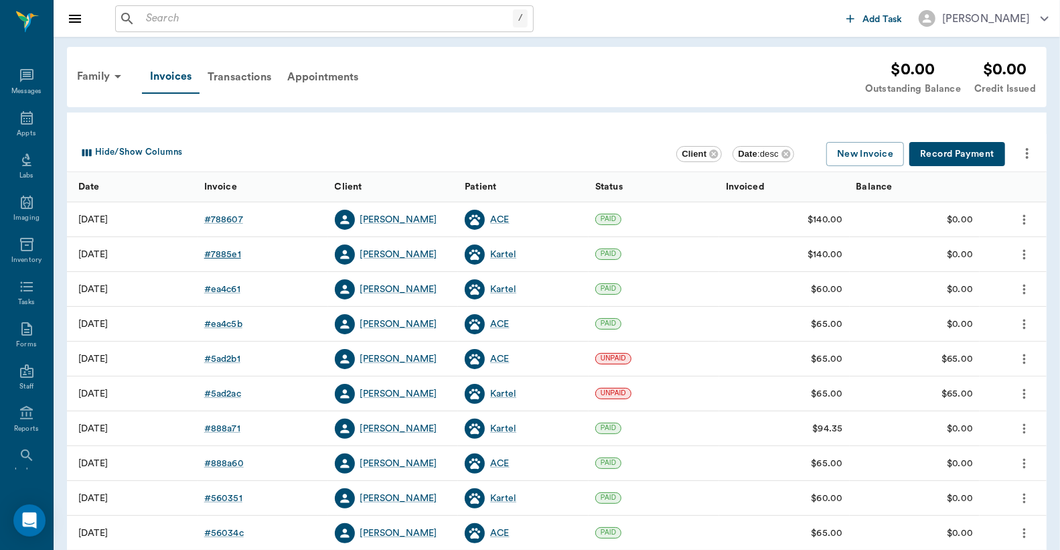
scroll to position [62, 0]
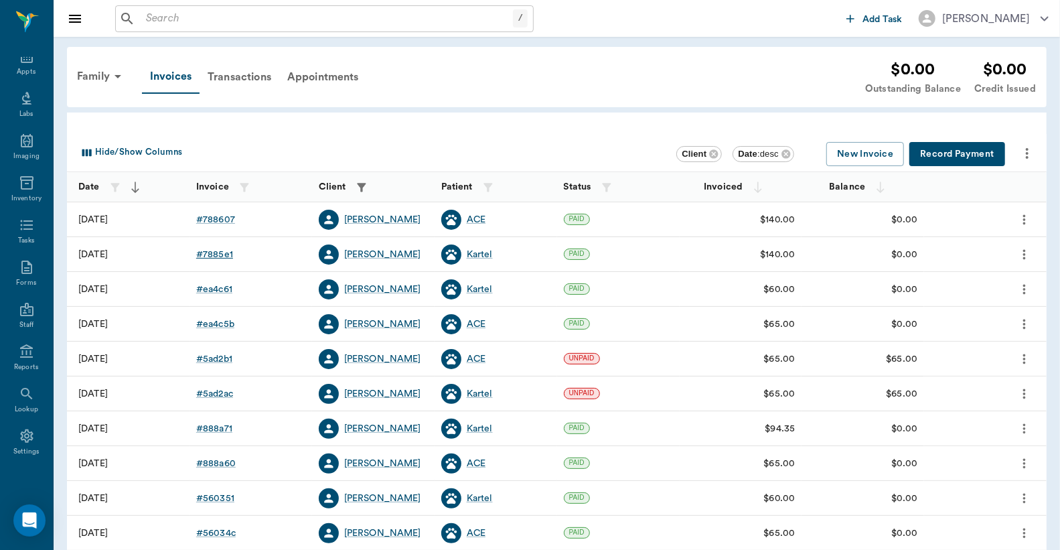
click at [222, 254] on div "# 7885e1" at bounding box center [214, 254] width 37 height 13
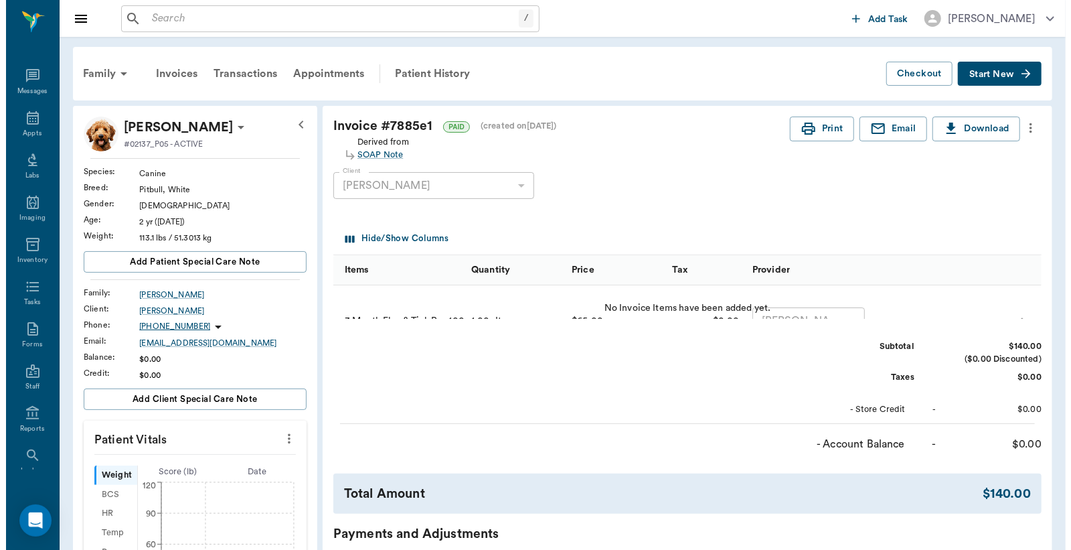
scroll to position [62, 0]
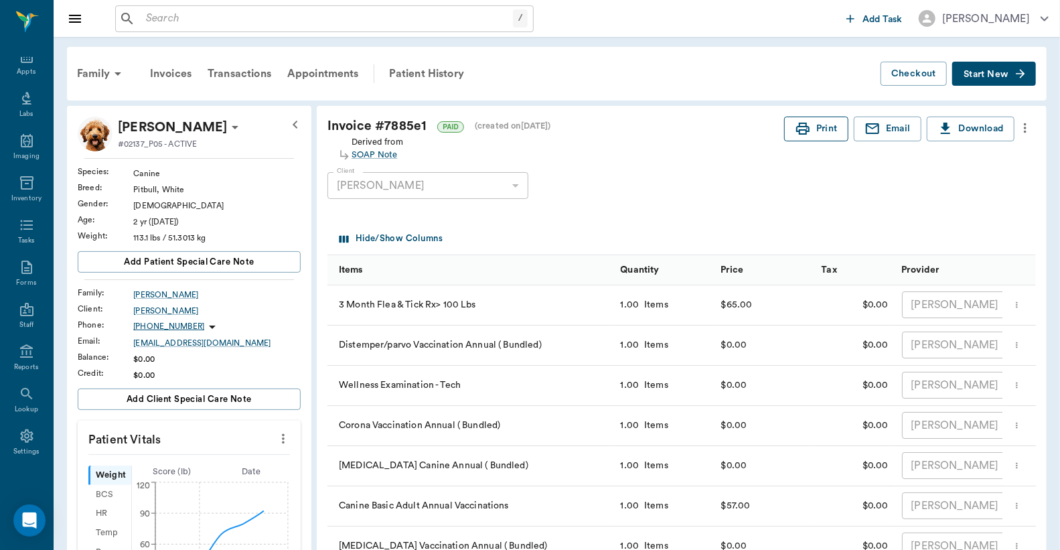
click at [808, 135] on icon "button" at bounding box center [803, 129] width 16 height 16
click at [21, 67] on div "Appts" at bounding box center [26, 72] width 19 height 10
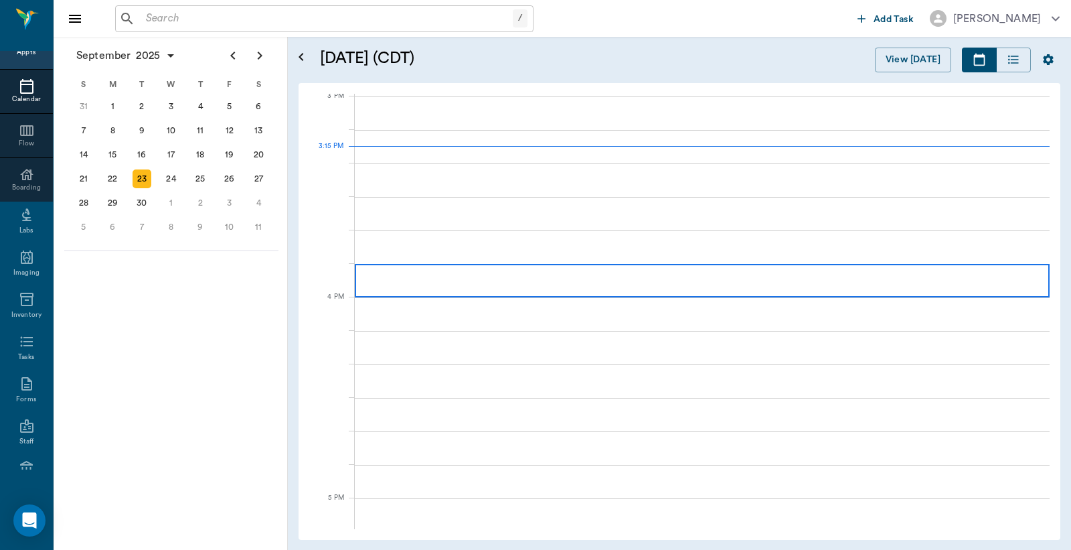
scroll to position [1409, 0]
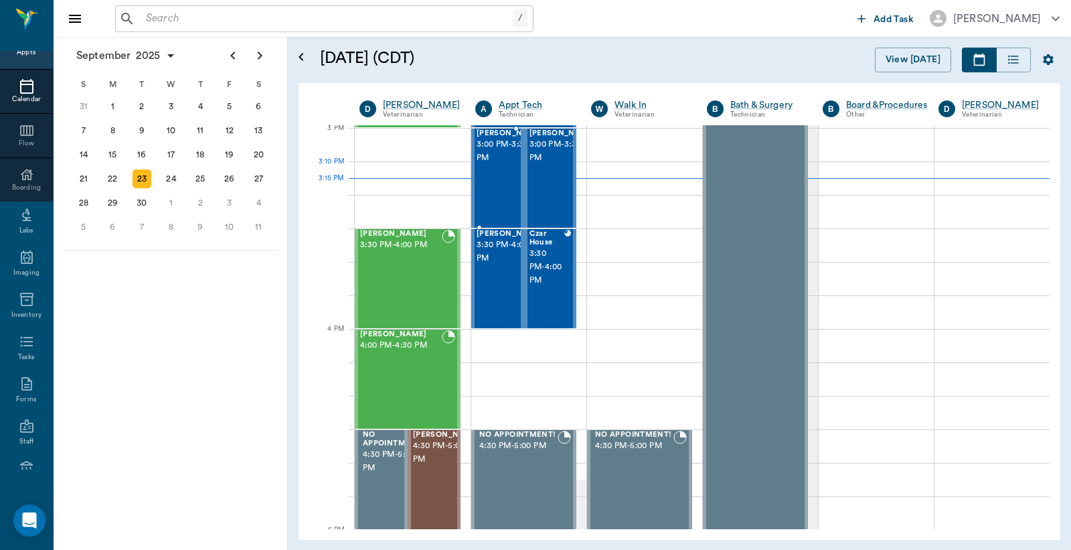
click at [499, 173] on div "[PERSON_NAME] 3:00 PM - 3:30 PM" at bounding box center [510, 178] width 67 height 98
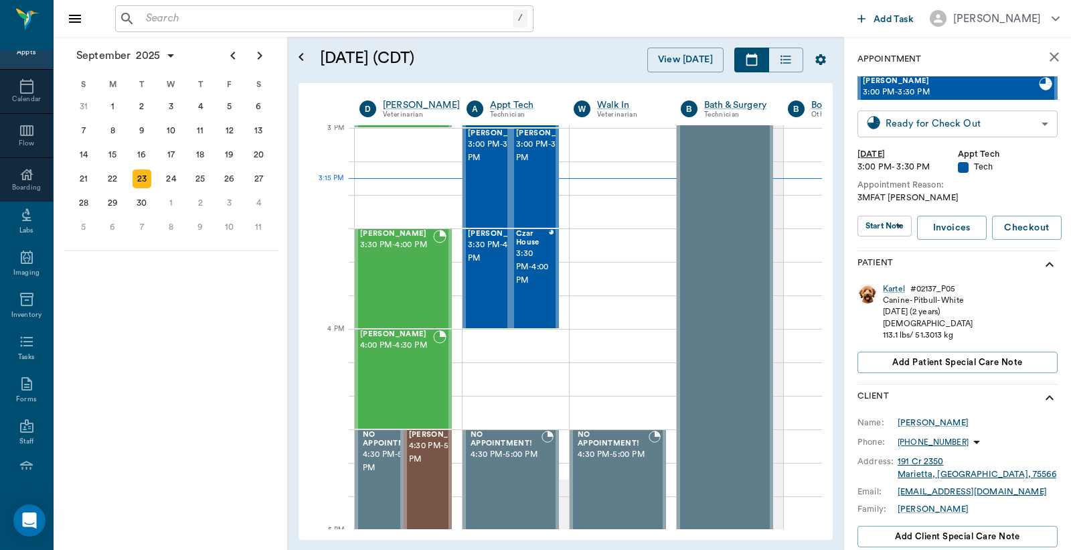
click at [987, 127] on body "/ ​ Add Task [PERSON_NAME] Nectar Messages Appts Calendar Flow Boarding Labs Im…" at bounding box center [535, 275] width 1071 height 550
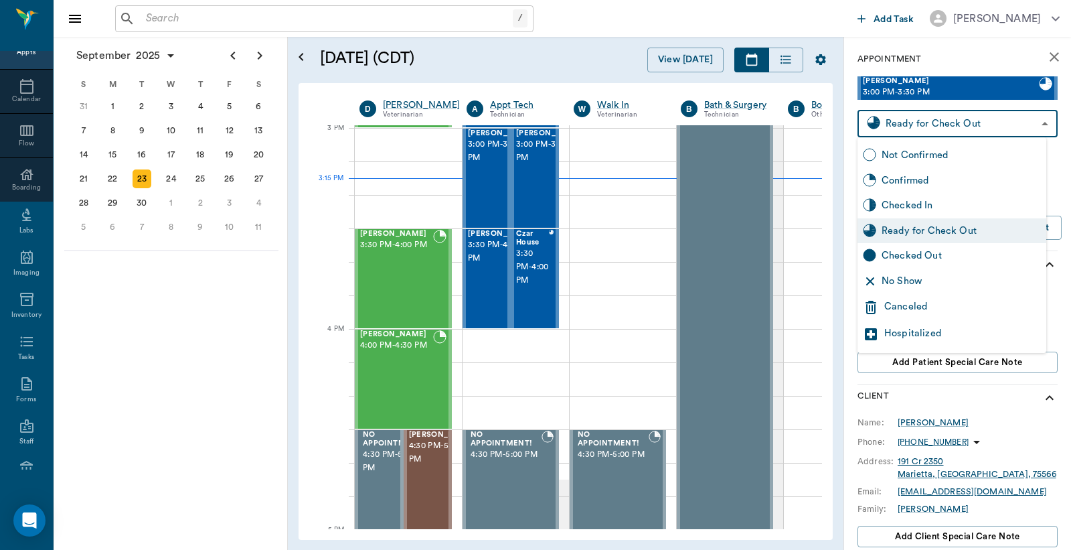
click at [932, 256] on div "Checked Out" at bounding box center [961, 255] width 159 height 15
type input "CHECKED_OUT"
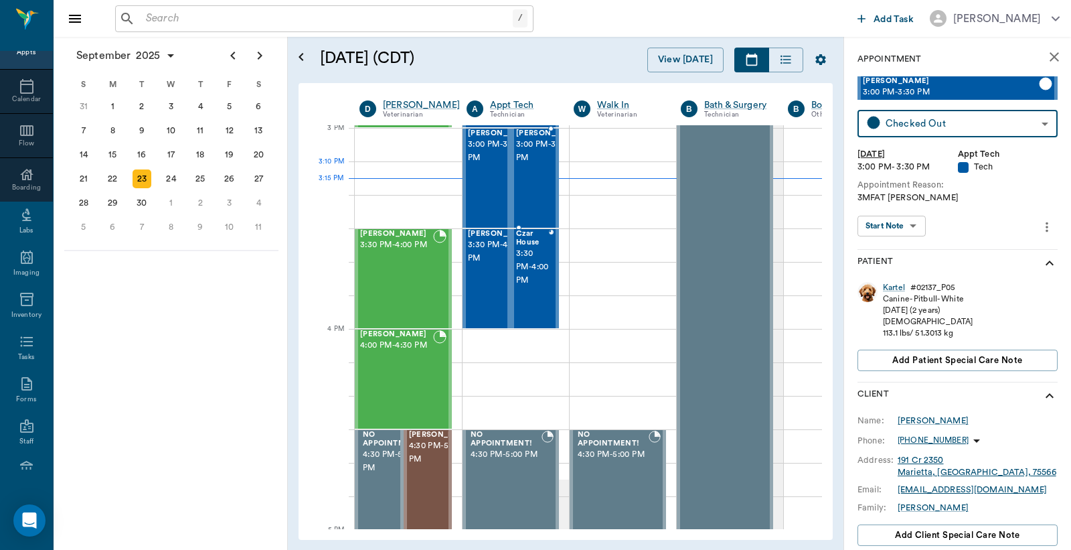
click at [539, 165] on span "3:00 PM - 3:30 PM" at bounding box center [549, 151] width 67 height 27
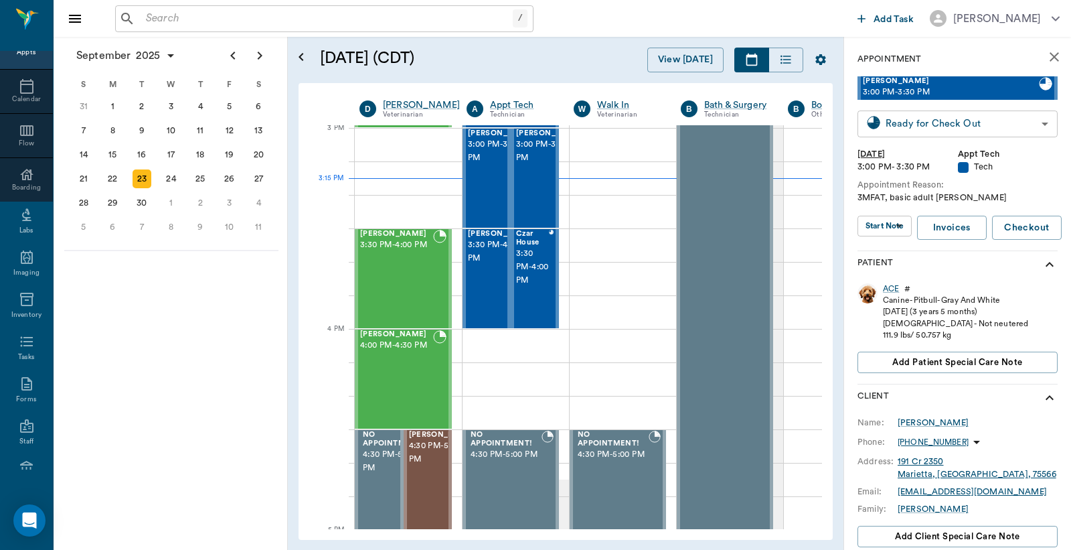
click at [927, 124] on body "/ ​ Add Task [PERSON_NAME] Nectar Messages Appts Calendar Flow Boarding Labs Im…" at bounding box center [535, 275] width 1071 height 550
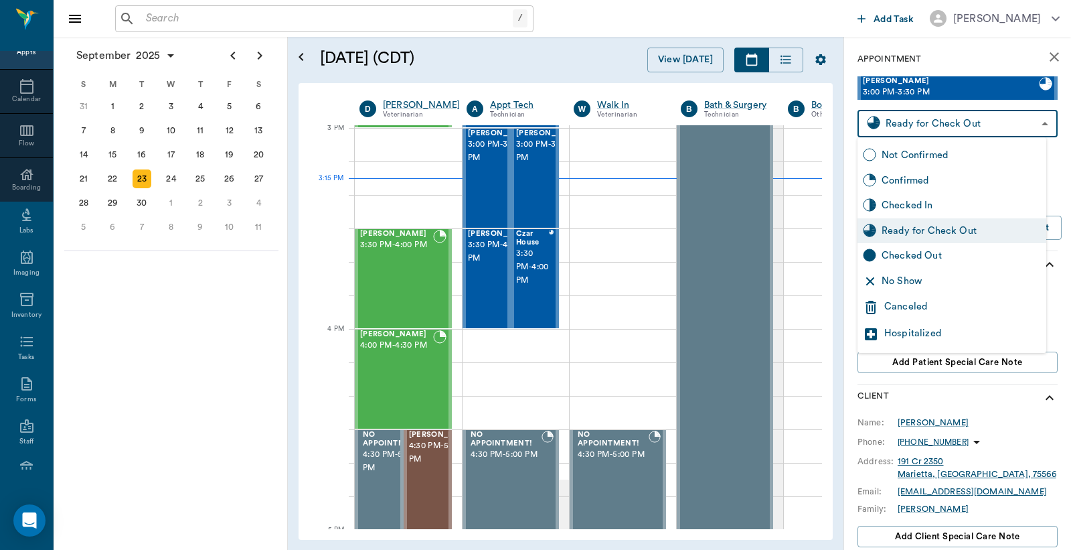
click at [906, 257] on div "Checked Out" at bounding box center [961, 255] width 159 height 15
type input "CHECKED_OUT"
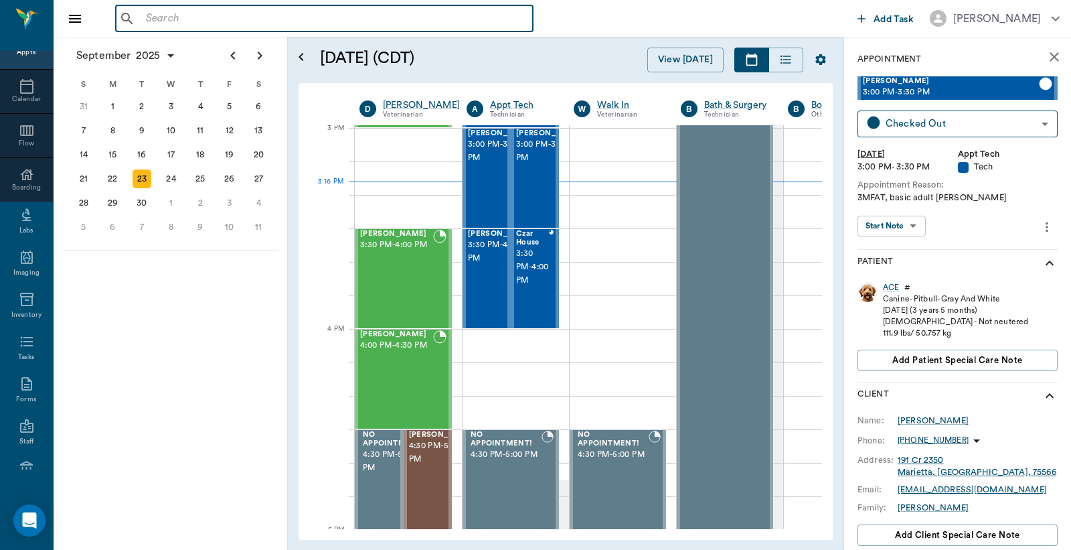
drag, startPoint x: 149, startPoint y: 25, endPoint x: 148, endPoint y: 5, distance: 20.8
click at [149, 17] on input "text" at bounding box center [334, 18] width 387 height 19
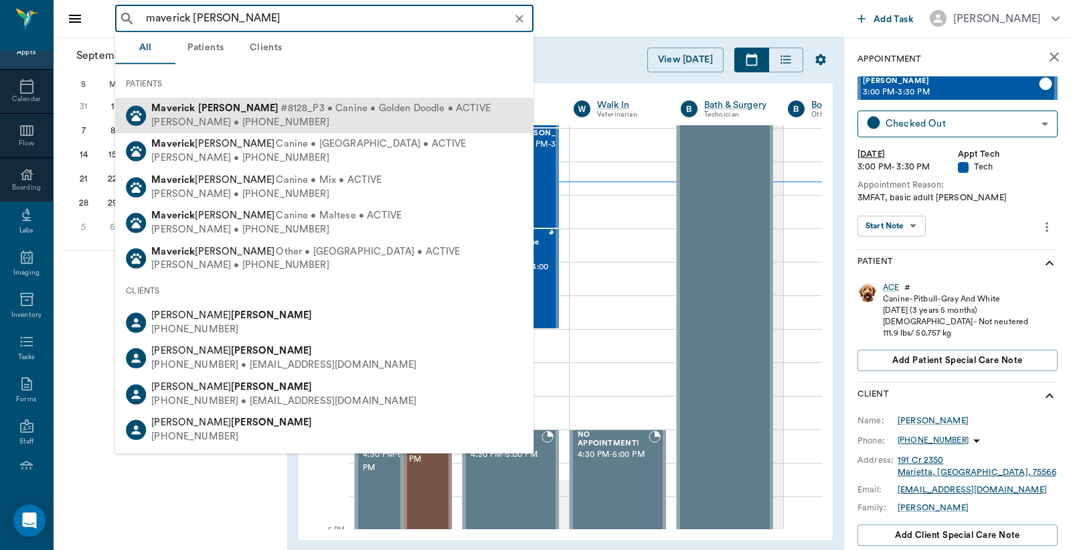
click at [213, 116] on div "Misty Partain • (903) 826-7183" at bounding box center [320, 122] width 339 height 14
type input "maverick partain"
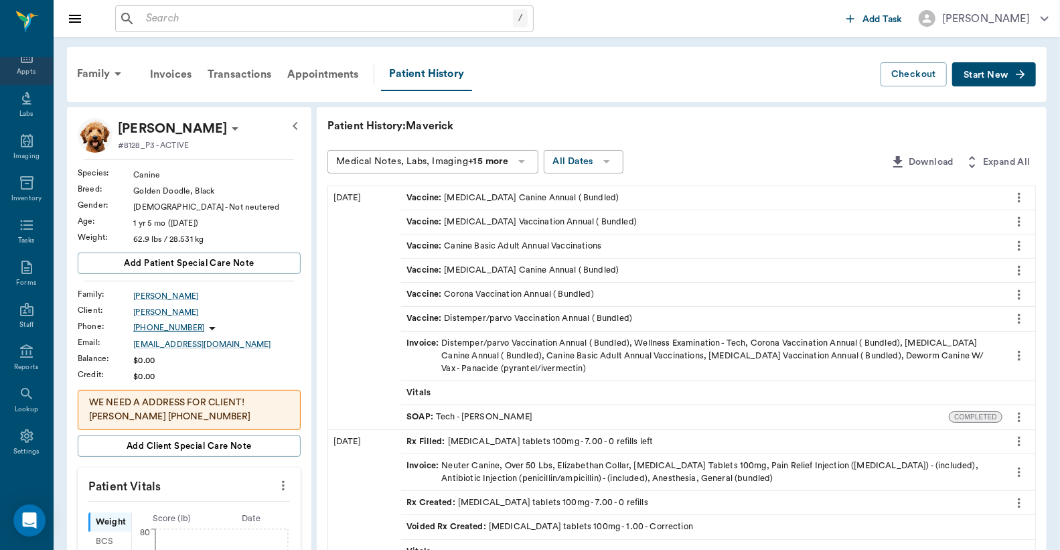
click at [17, 69] on div "Appts" at bounding box center [26, 72] width 19 height 10
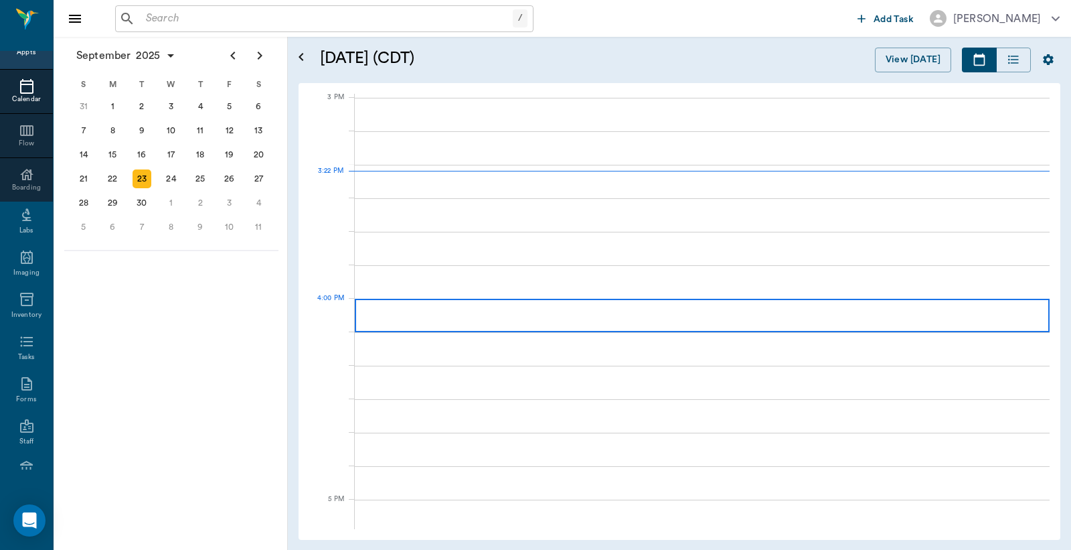
scroll to position [1407, 0]
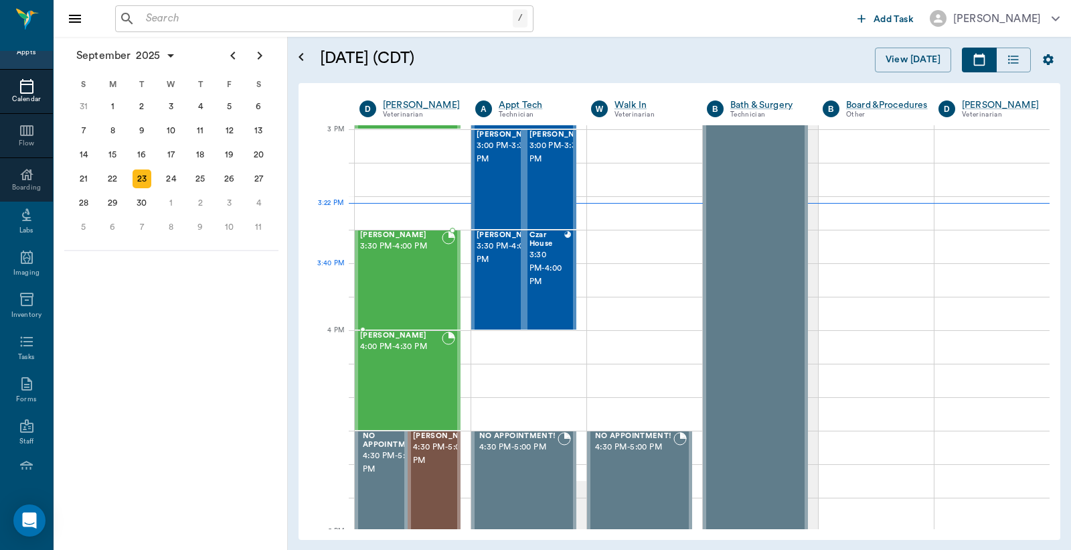
click at [422, 270] on div "GEORGIE Perez 3:30 PM - 4:00 PM" at bounding box center [401, 280] width 82 height 98
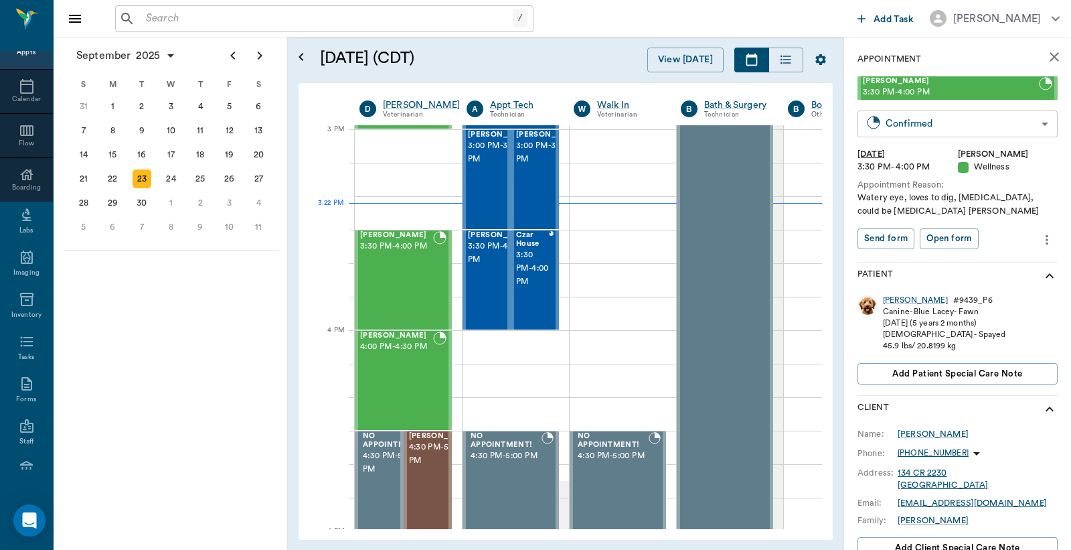
click at [909, 128] on body "/ ​ Add Task Dr. Bert Ellsworth Nectar Messages Appts Calendar Flow Boarding La…" at bounding box center [535, 275] width 1071 height 550
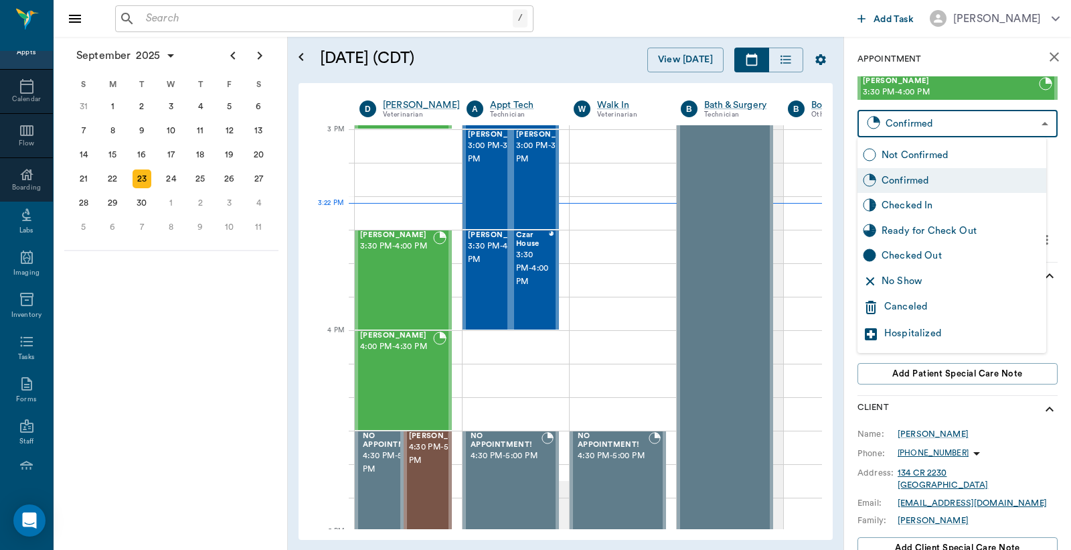
click at [924, 210] on div "Checked In" at bounding box center [961, 205] width 159 height 15
type input "CHECKED_IN"
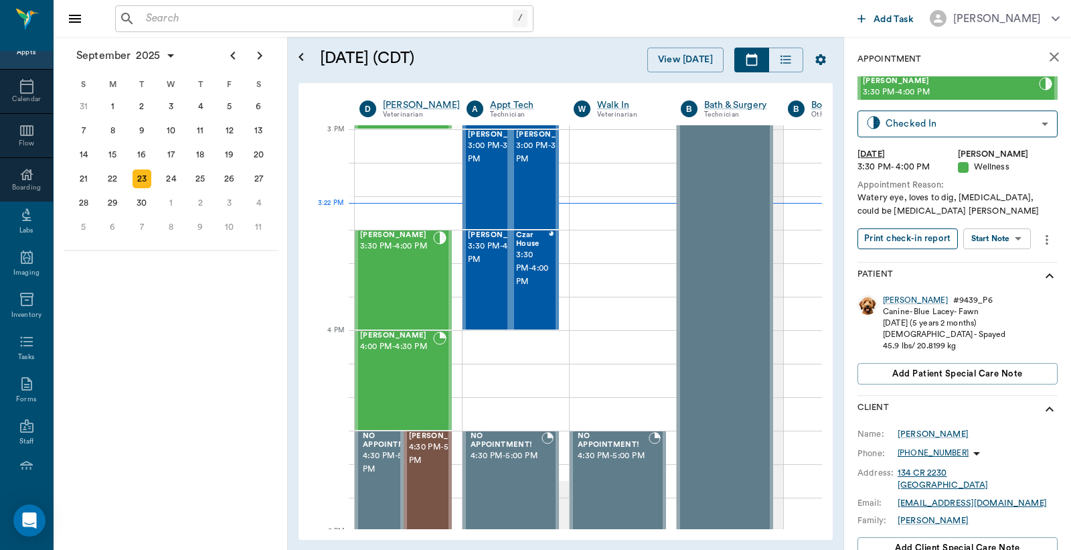
click at [917, 242] on button "Print check-in report" at bounding box center [908, 238] width 100 height 21
click at [487, 254] on span "3:30 PM - 4:00 PM" at bounding box center [501, 253] width 67 height 27
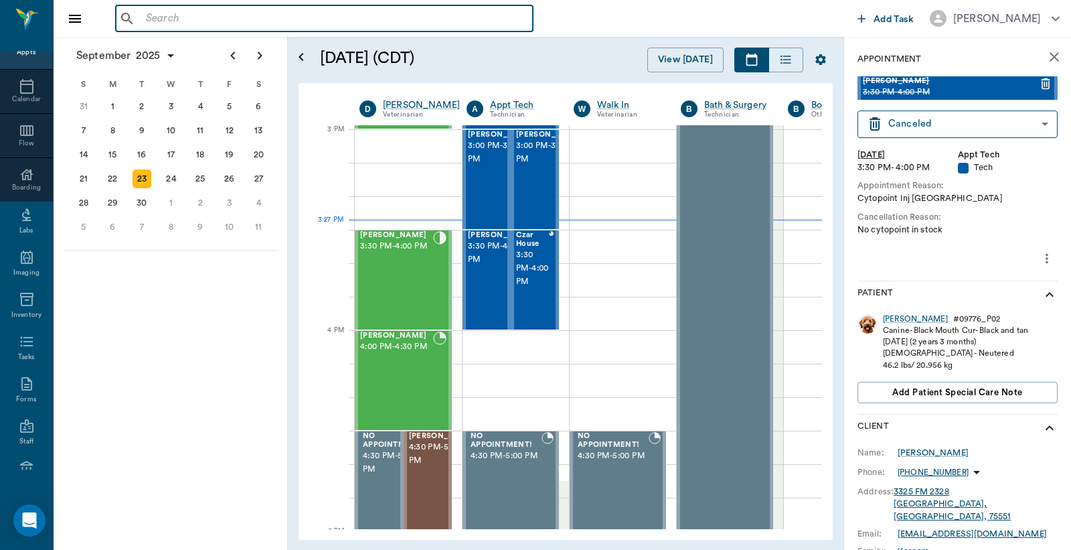
click at [147, 18] on input "text" at bounding box center [334, 18] width 387 height 19
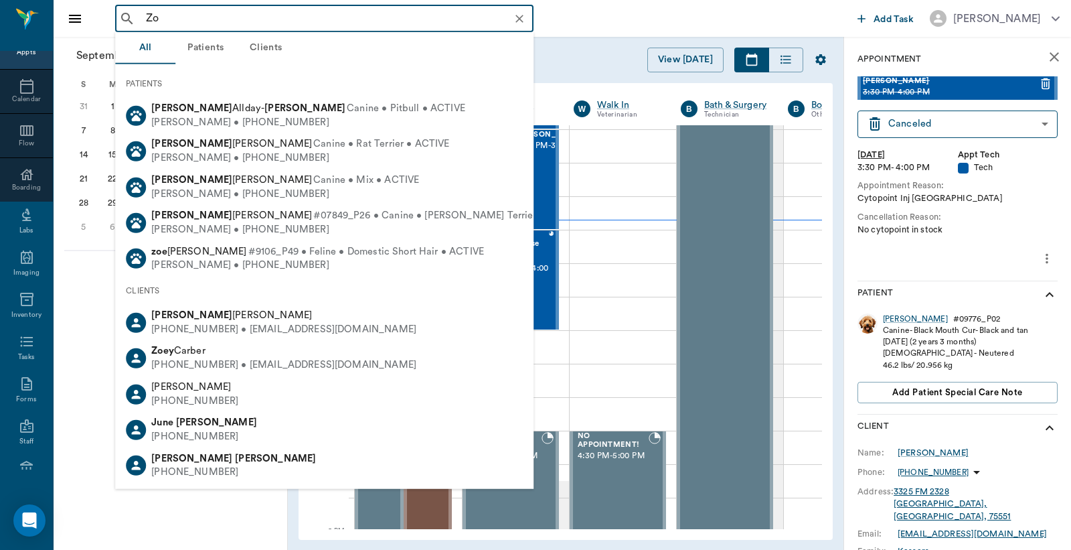
type input "Z"
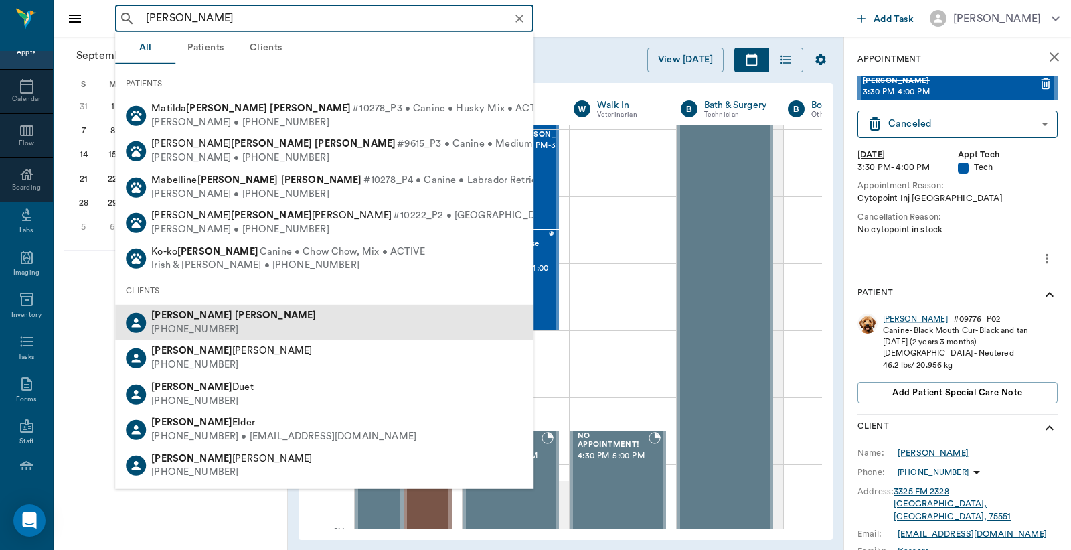
click at [197, 319] on div "Cheri Jones" at bounding box center [233, 316] width 165 height 14
type input "Cheri Jones"
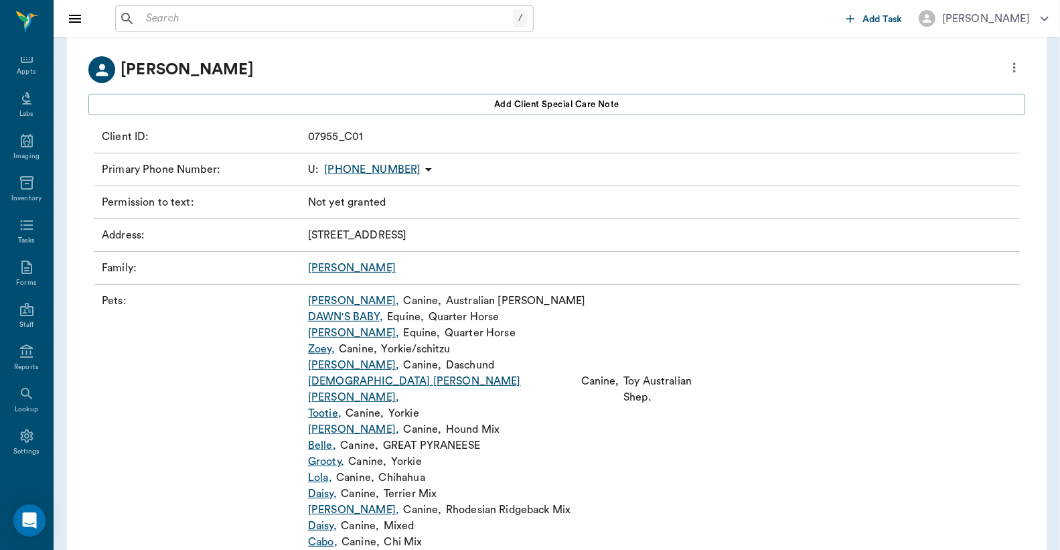
scroll to position [98, 0]
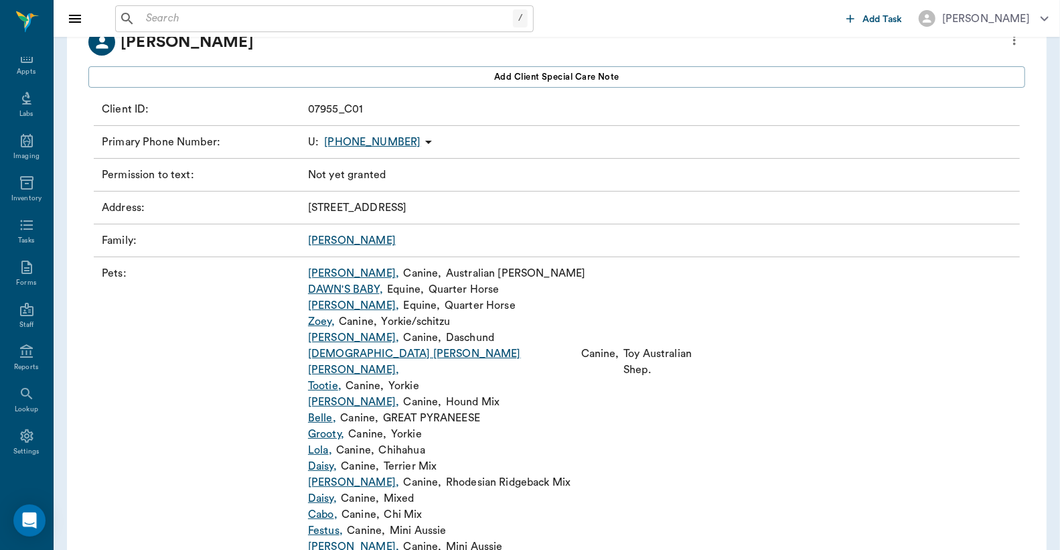
click at [321, 321] on link "Zoey ," at bounding box center [321, 321] width 27 height 16
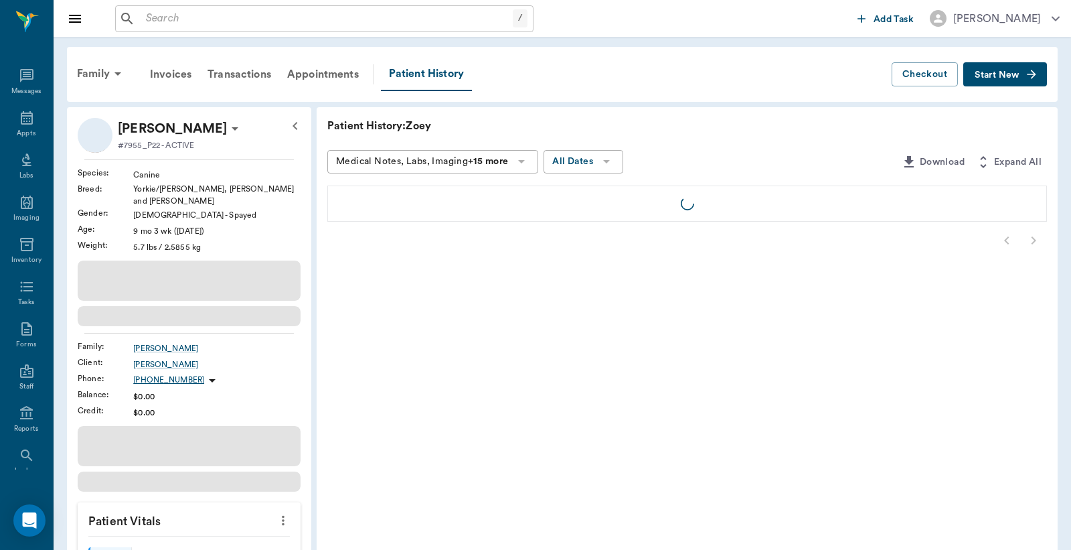
scroll to position [62, 0]
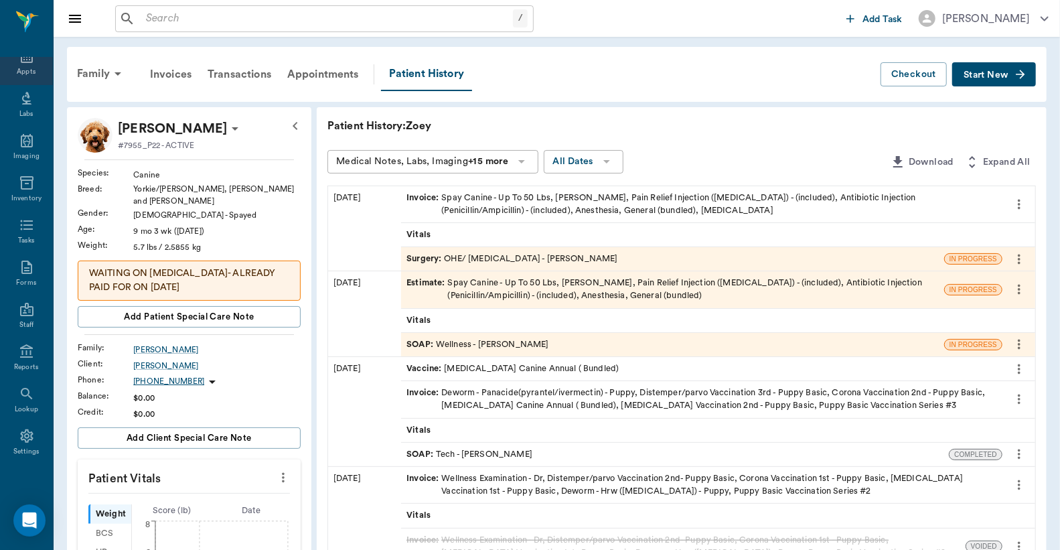
click at [22, 68] on div "Appts" at bounding box center [26, 72] width 19 height 10
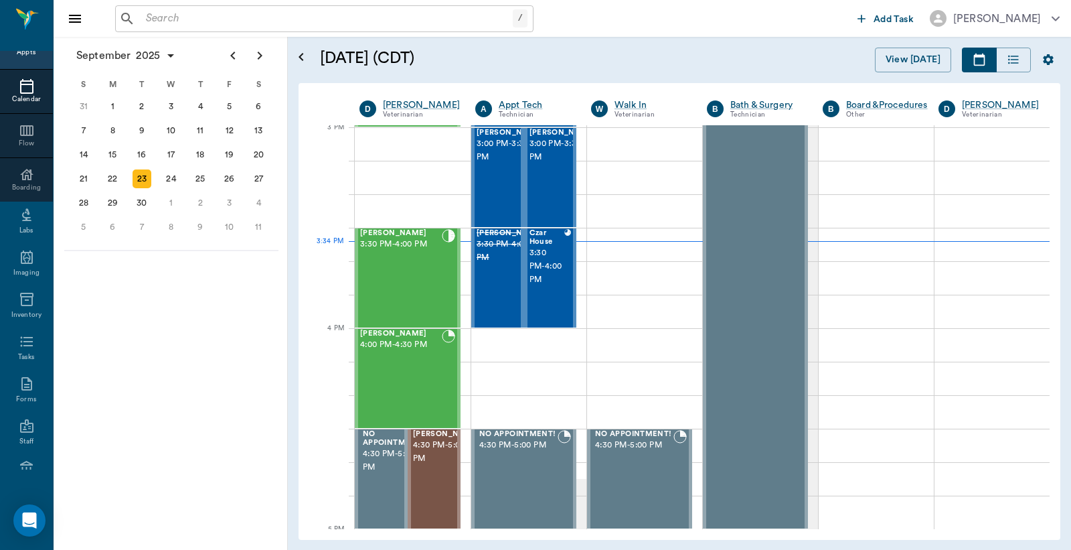
scroll to position [1409, 0]
drag, startPoint x: 376, startPoint y: 289, endPoint x: 629, endPoint y: 220, distance: 262.5
click at [382, 289] on div "GEORGIE Perez 3:30 PM - 4:00 PM" at bounding box center [401, 279] width 82 height 98
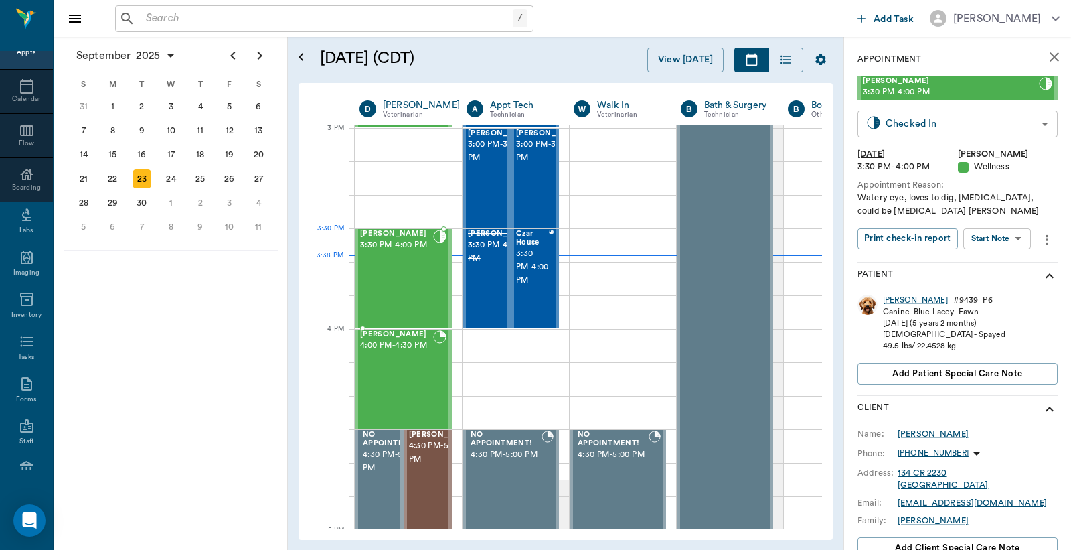
click at [941, 121] on body "/ ​ Add Task Dr. Bert Ellsworth Nectar Messages Appts Calendar Flow Boarding La…" at bounding box center [535, 275] width 1071 height 550
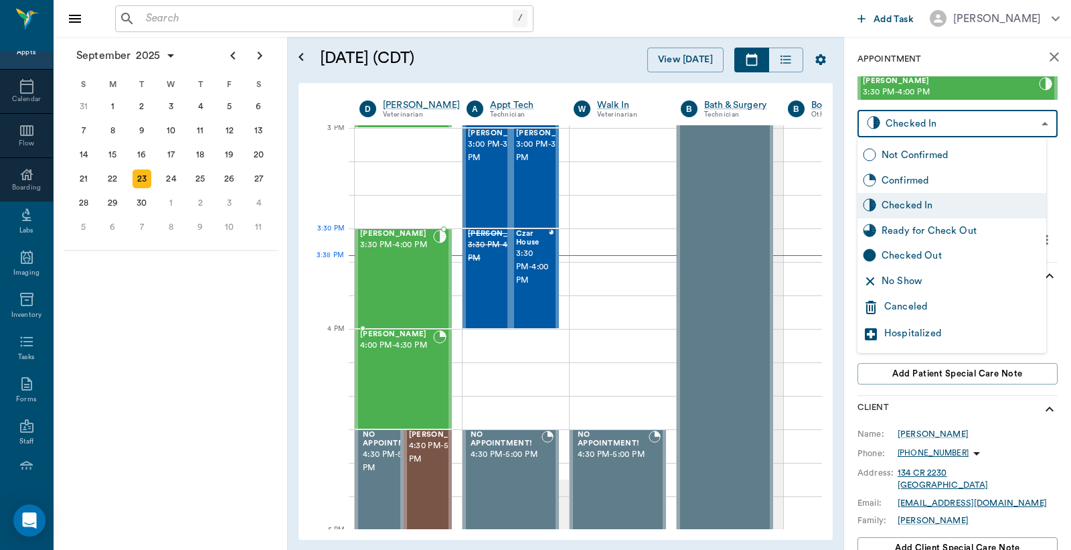
click at [907, 256] on div "Checked Out" at bounding box center [961, 255] width 159 height 15
type input "CHECKED_OUT"
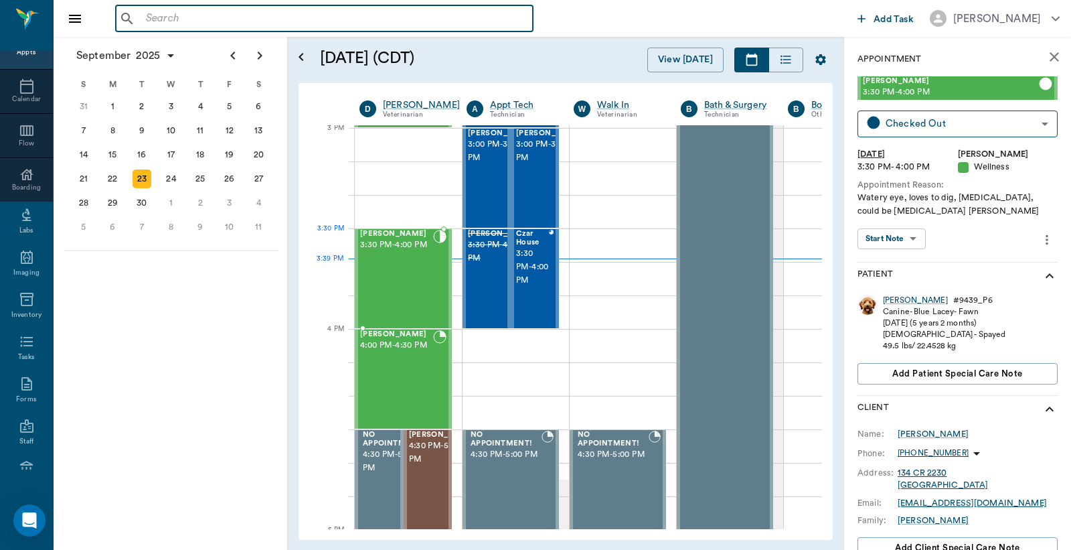
click at [149, 17] on input "text" at bounding box center [334, 18] width 387 height 19
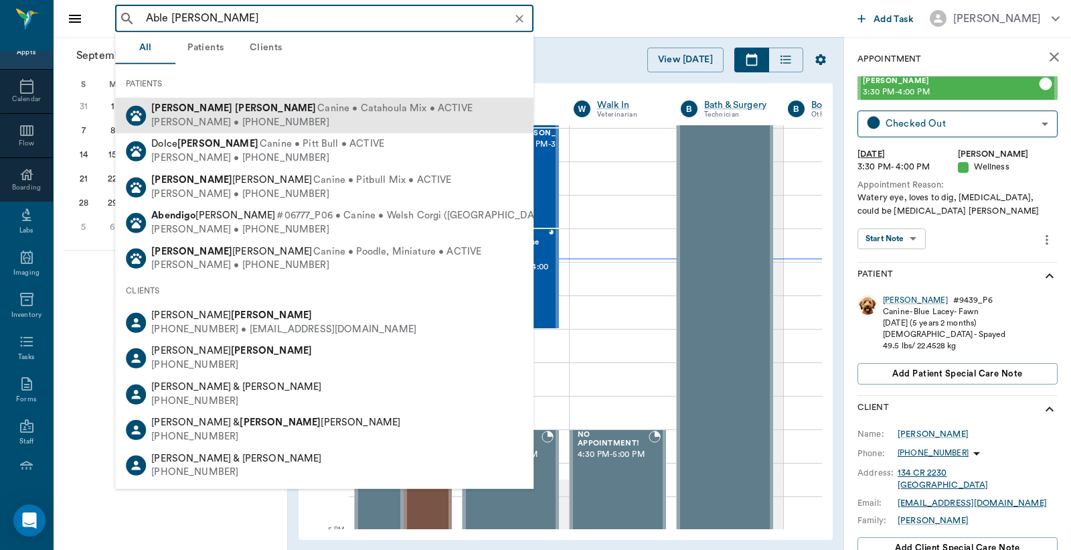
click at [183, 121] on div "Jessica Puckett • (903) 733-1541" at bounding box center [311, 122] width 321 height 14
type input "Able Pucket"
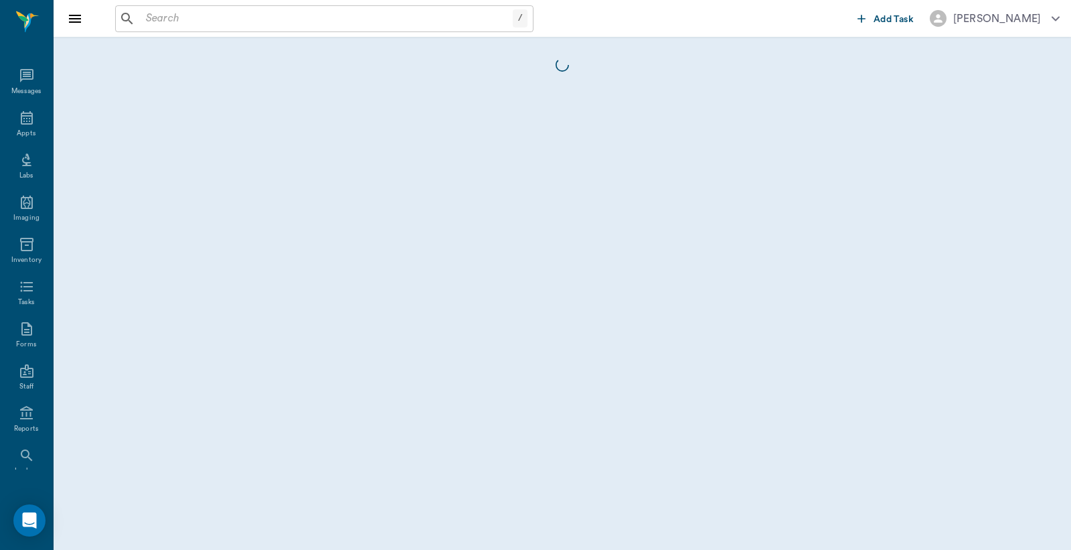
scroll to position [62, 0]
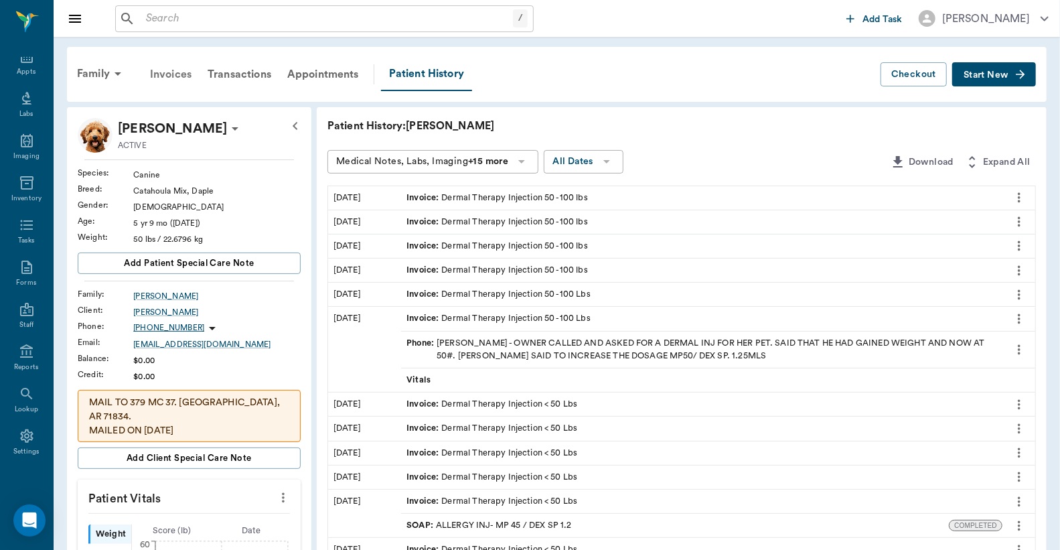
click at [172, 74] on div "Invoices" at bounding box center [171, 74] width 58 height 32
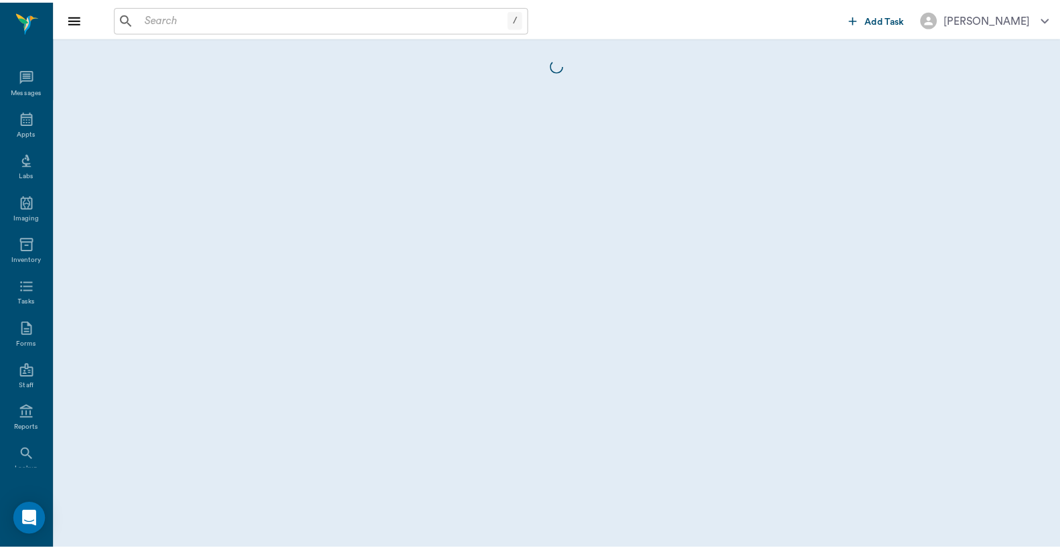
scroll to position [62, 0]
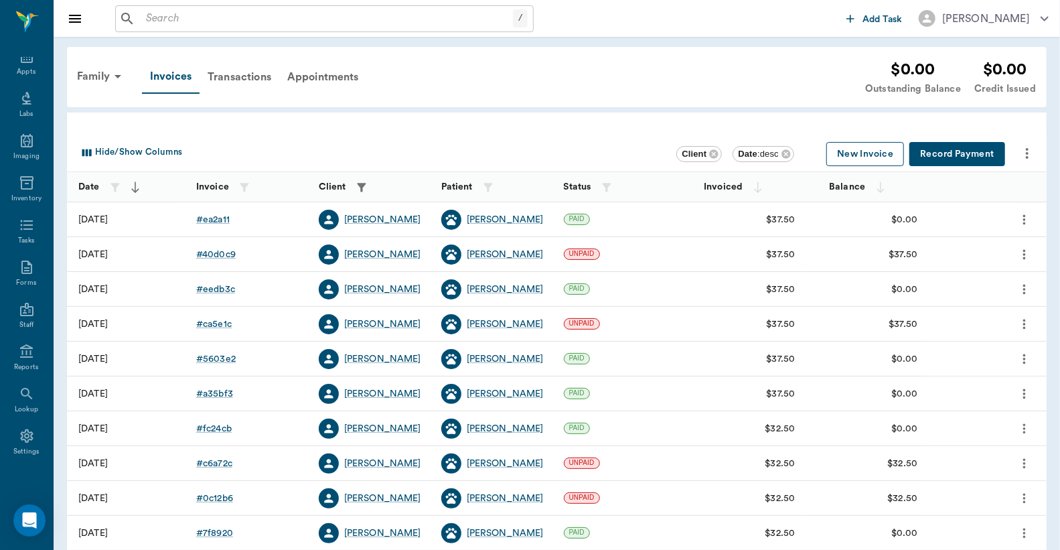
click at [859, 159] on button "New Invoice" at bounding box center [865, 154] width 78 height 25
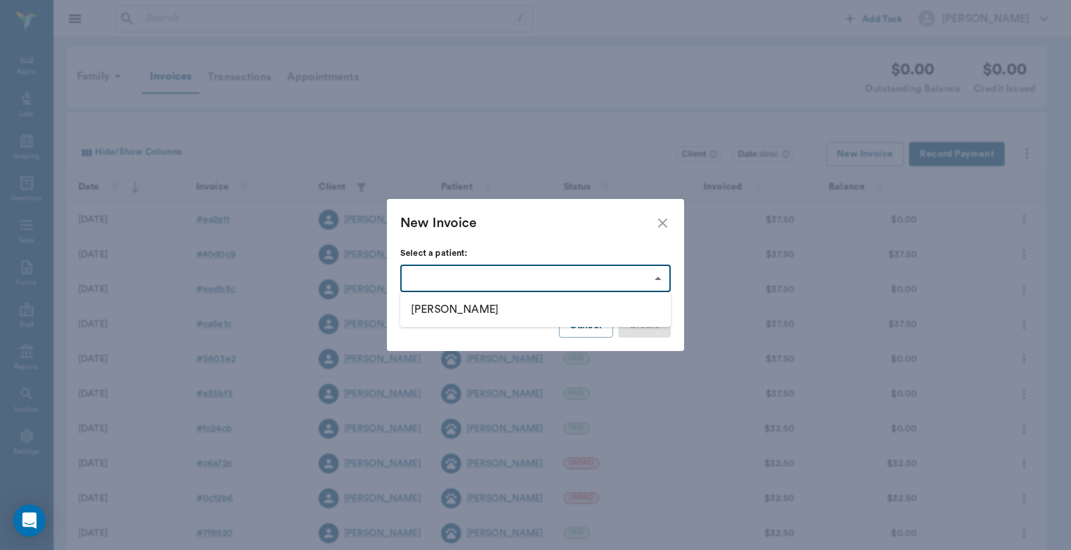
click at [657, 279] on body "/ ​ Add Task Dr. Bert Ellsworth Nectar Messages Appts Labs Imaging Inventory Ta…" at bounding box center [535, 393] width 1071 height 786
click at [465, 306] on li "Abel" at bounding box center [535, 309] width 270 height 24
type input "63ec32b3bf929af01c1de9b7"
click at [657, 318] on button "Create" at bounding box center [645, 325] width 52 height 25
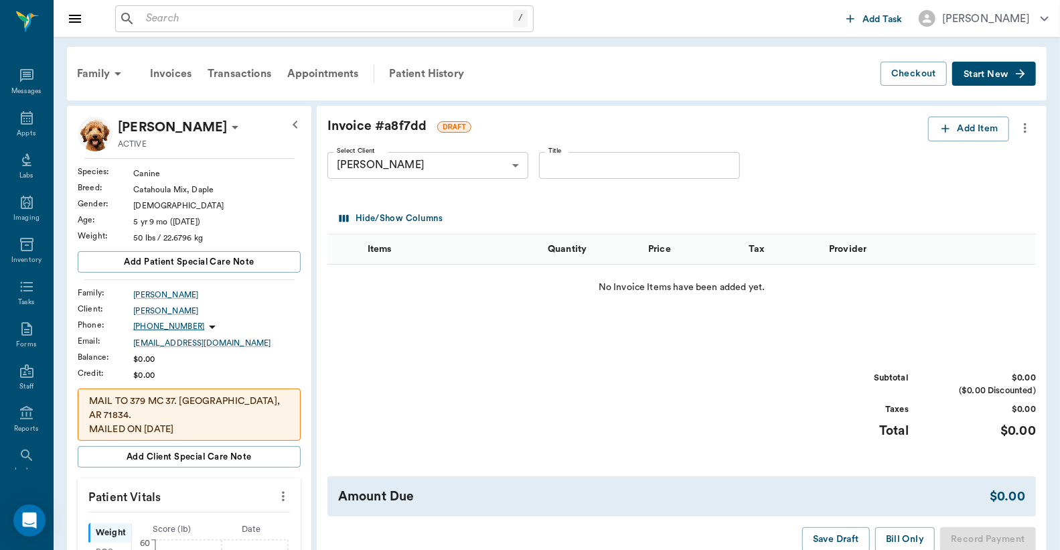
scroll to position [62, 0]
click at [952, 127] on button "Add Item" at bounding box center [968, 128] width 81 height 25
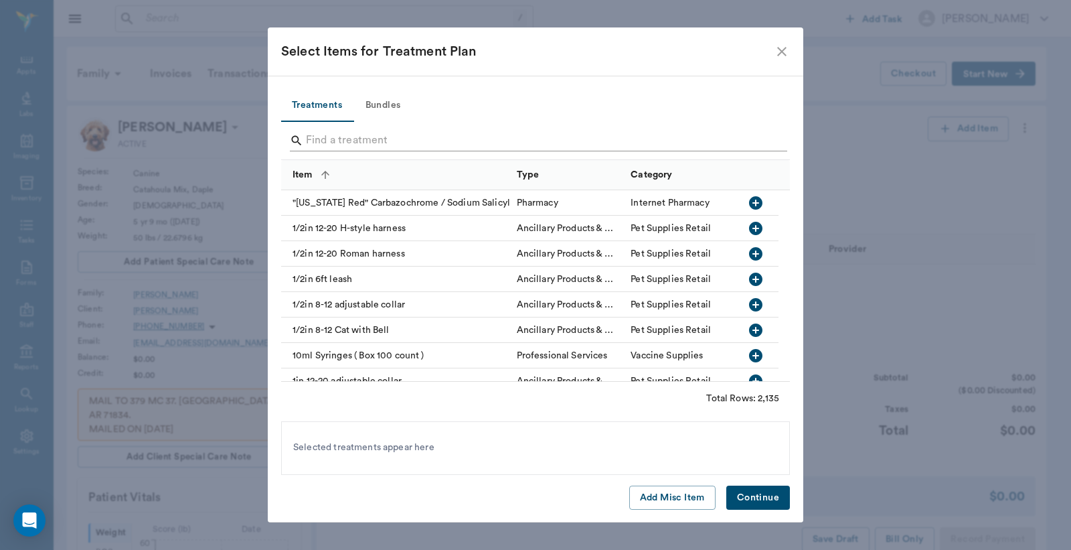
click at [317, 141] on input "Search" at bounding box center [536, 140] width 461 height 21
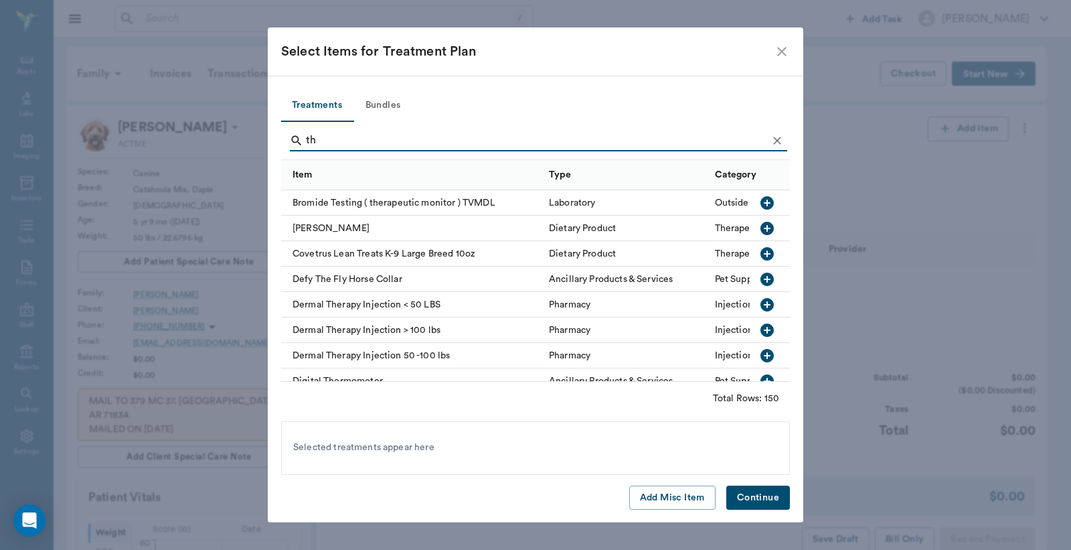
type input "t"
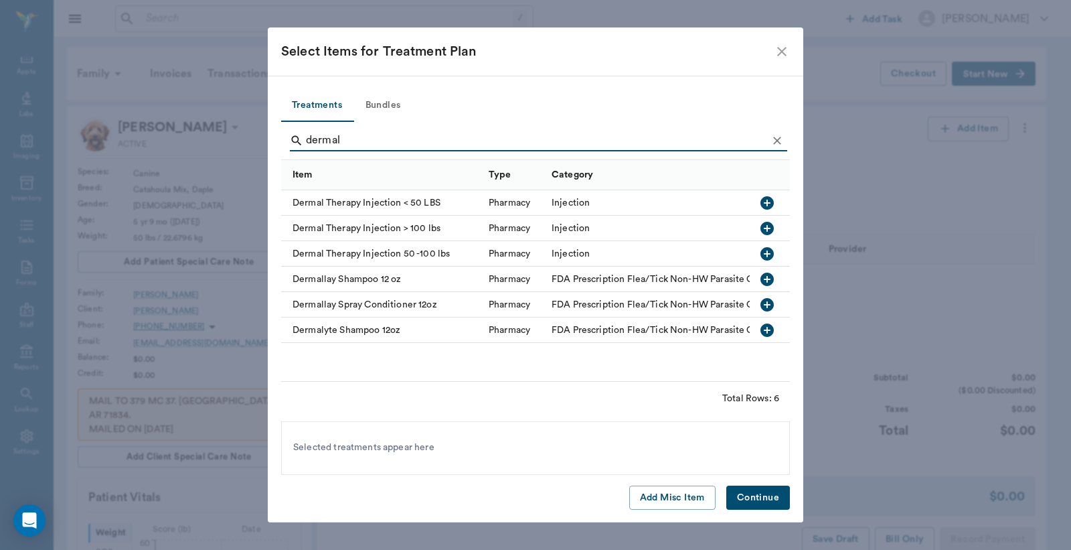
type input "dermal"
click at [767, 254] on icon "button" at bounding box center [767, 254] width 16 height 16
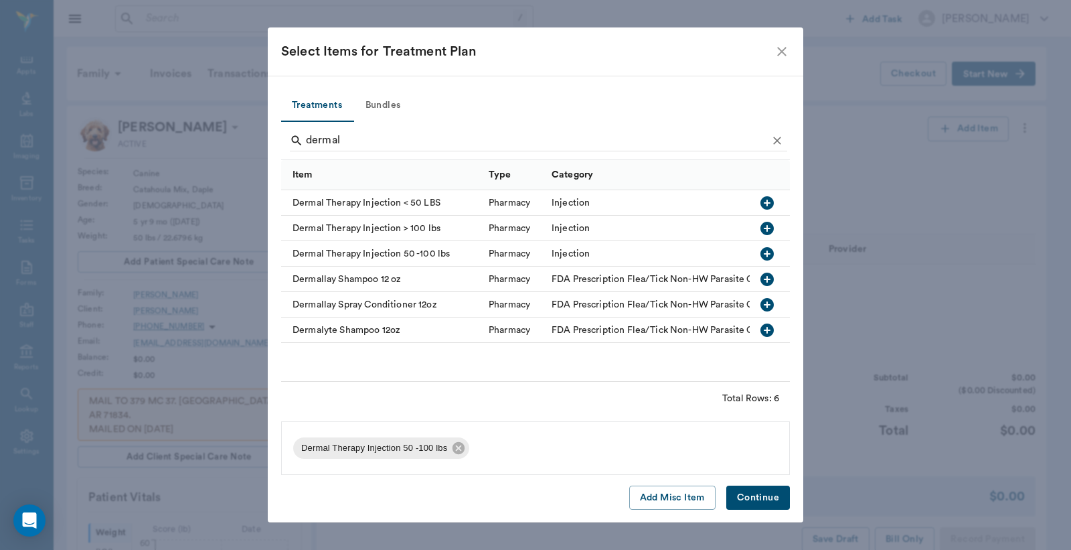
click at [748, 493] on button "Continue" at bounding box center [758, 497] width 64 height 25
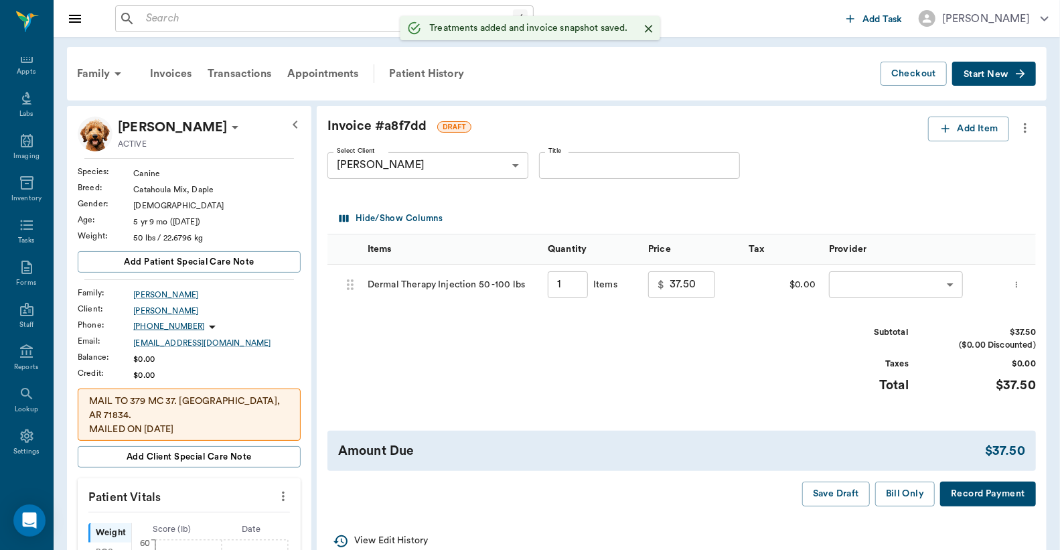
type input "1.00"
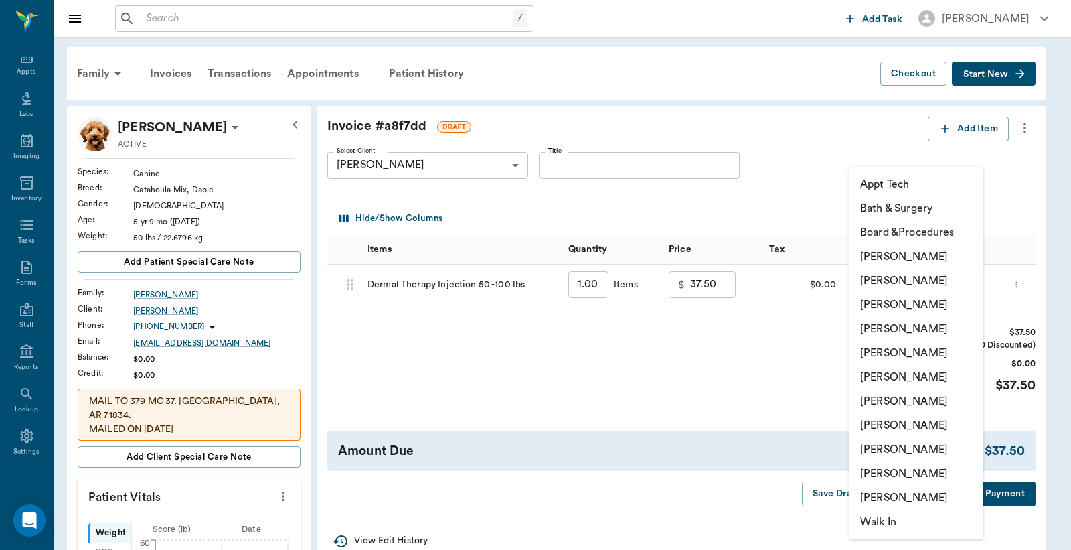
click at [865, 286] on body "/ ​ Add Task Dr. Bert Ellsworth Nectar Messages Appts Labs Imaging Inventory Ta…" at bounding box center [535, 479] width 1071 height 959
click at [866, 279] on li "[PERSON_NAME]" at bounding box center [917, 280] width 134 height 24
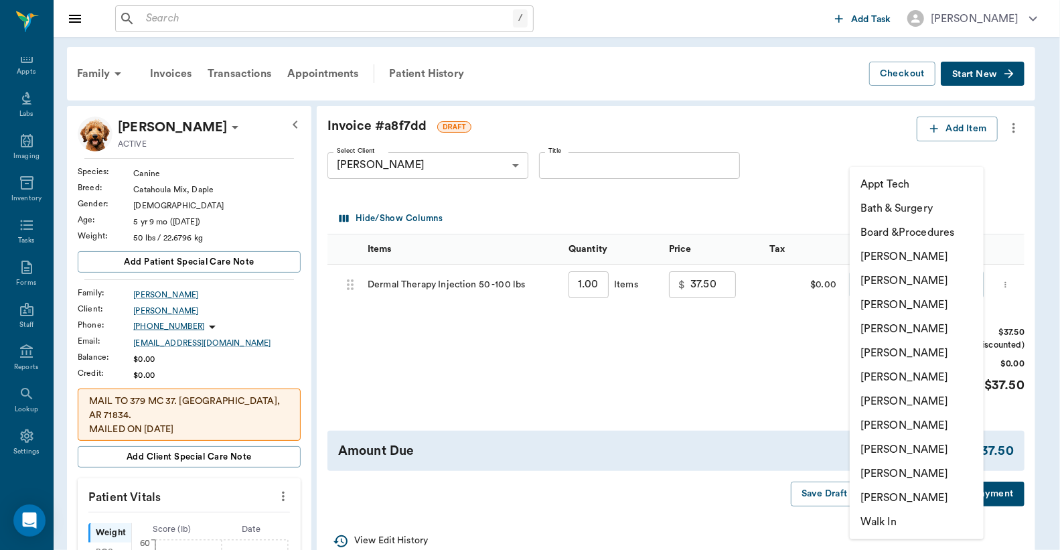
type input "none-63ec2e2852e12b0ba117910e"
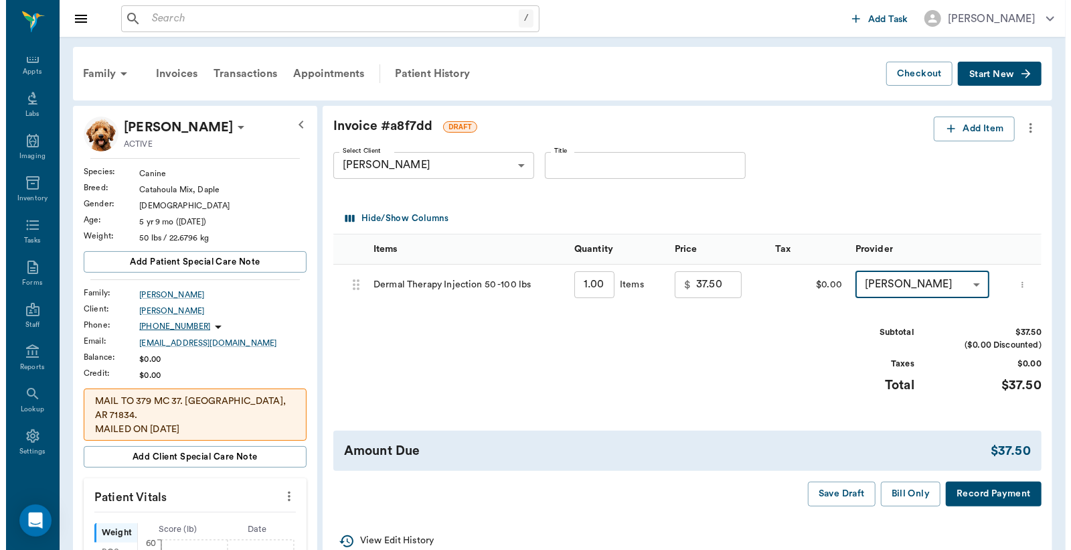
scroll to position [98, 0]
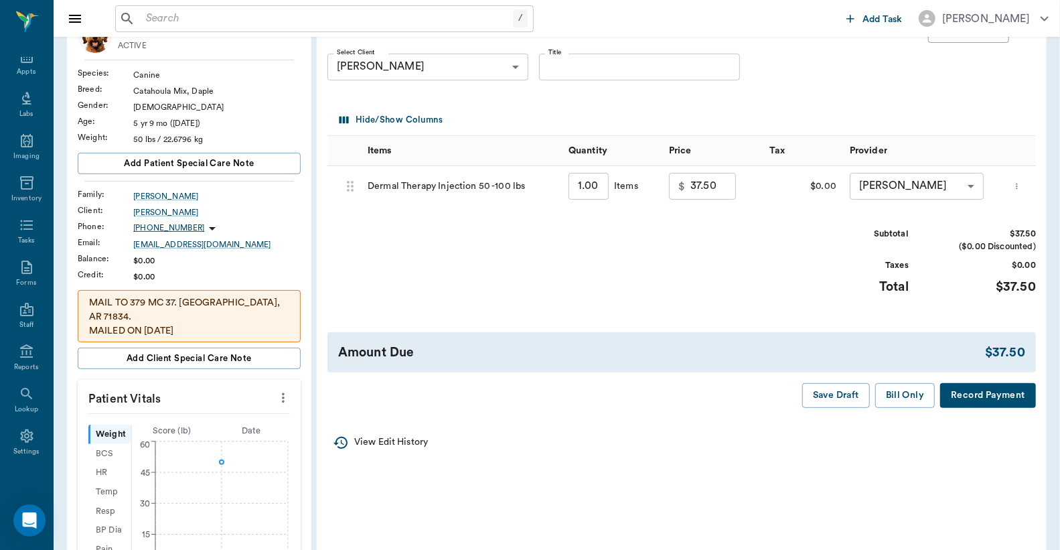
click at [989, 400] on button "Record Payment" at bounding box center [988, 395] width 96 height 25
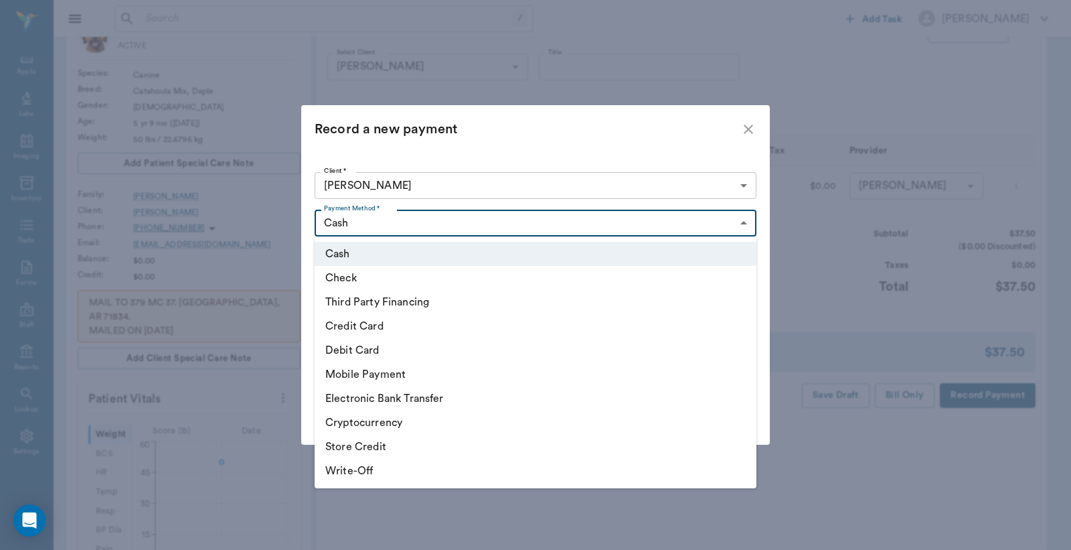
click at [746, 222] on body "/ ​ Add Task Dr. Bert Ellsworth Nectar Messages Appts Labs Imaging Inventory Ta…" at bounding box center [535, 381] width 1071 height 959
click at [396, 351] on li "Debit Card" at bounding box center [536, 350] width 442 height 24
type input "DEBIT_CARD"
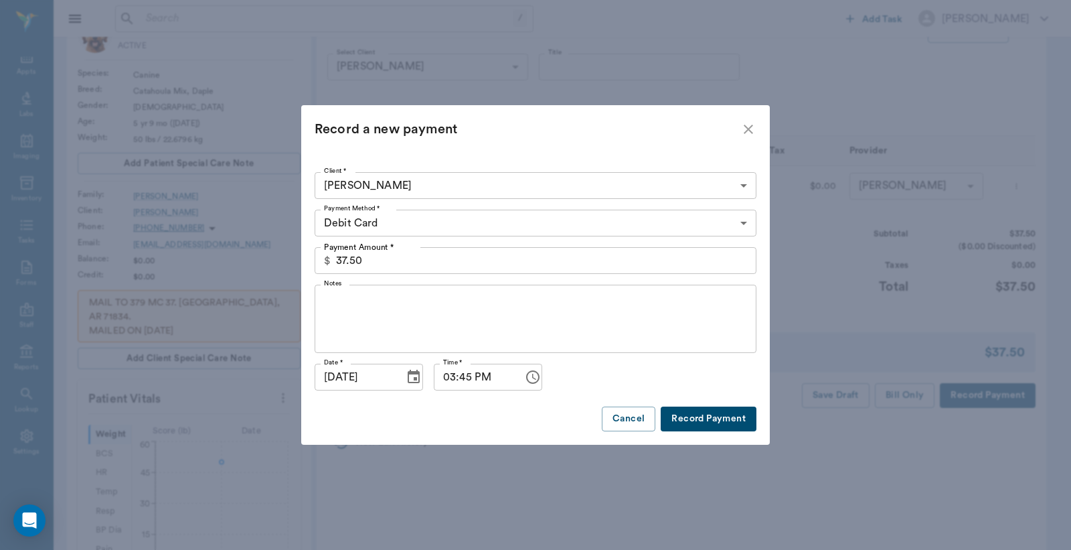
click at [692, 424] on button "Record Payment" at bounding box center [709, 418] width 96 height 25
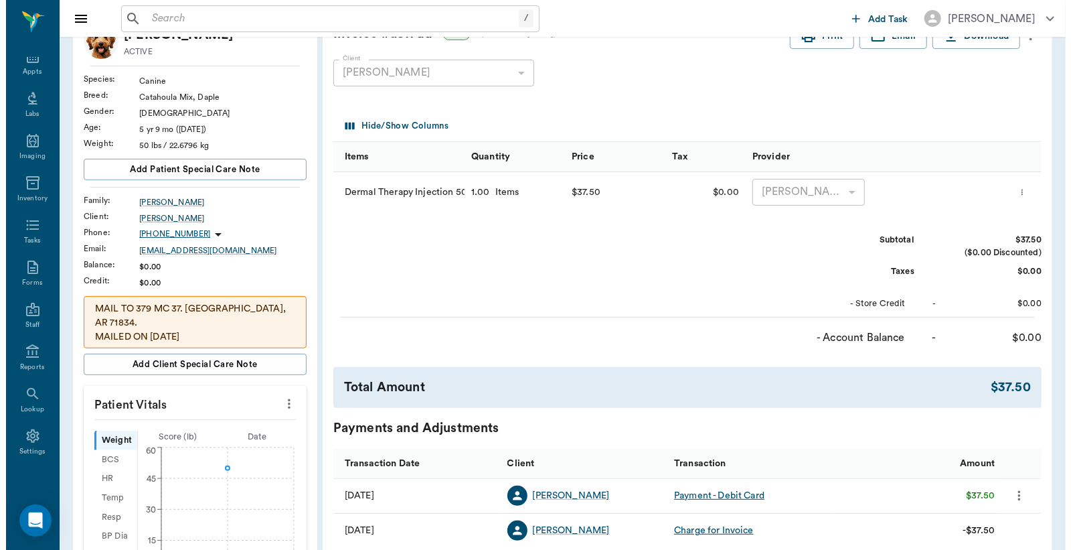
scroll to position [0, 0]
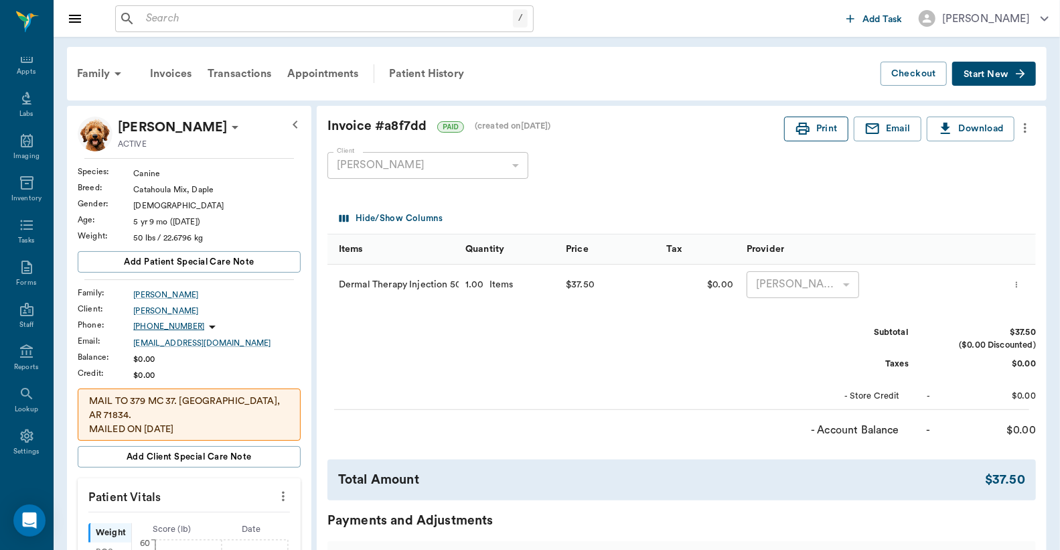
click at [818, 129] on button "Print" at bounding box center [816, 128] width 64 height 25
click at [23, 70] on div "Appts" at bounding box center [26, 72] width 19 height 10
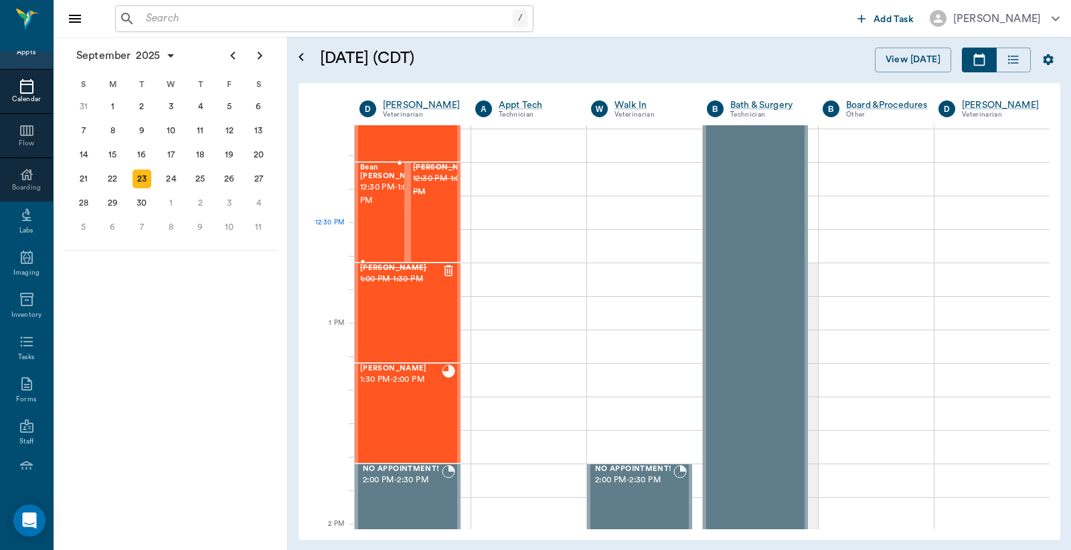
scroll to position [812, 0]
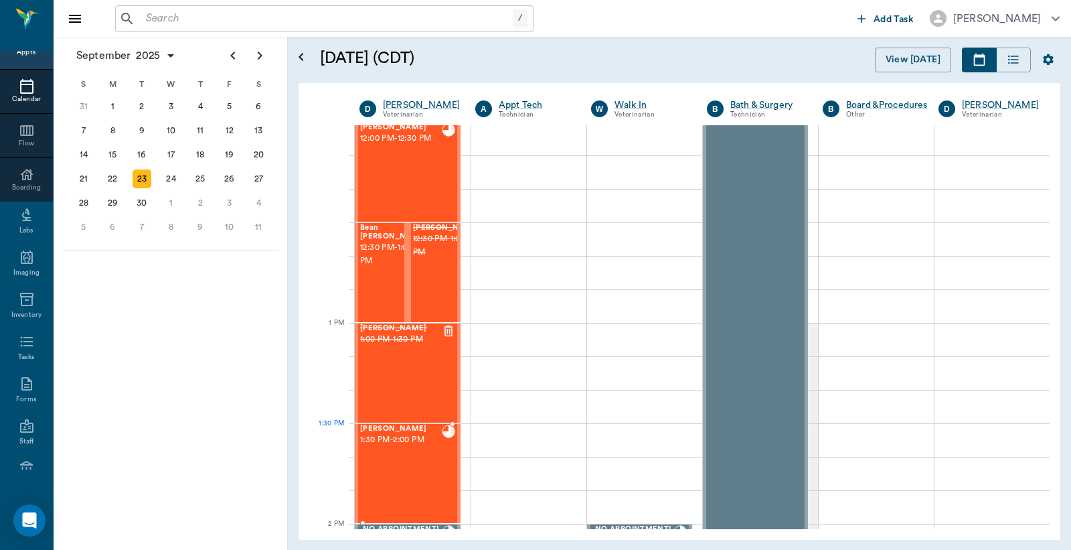
click at [382, 449] on div "Levi Perkins 1:30 PM - 2:00 PM" at bounding box center [401, 473] width 82 height 98
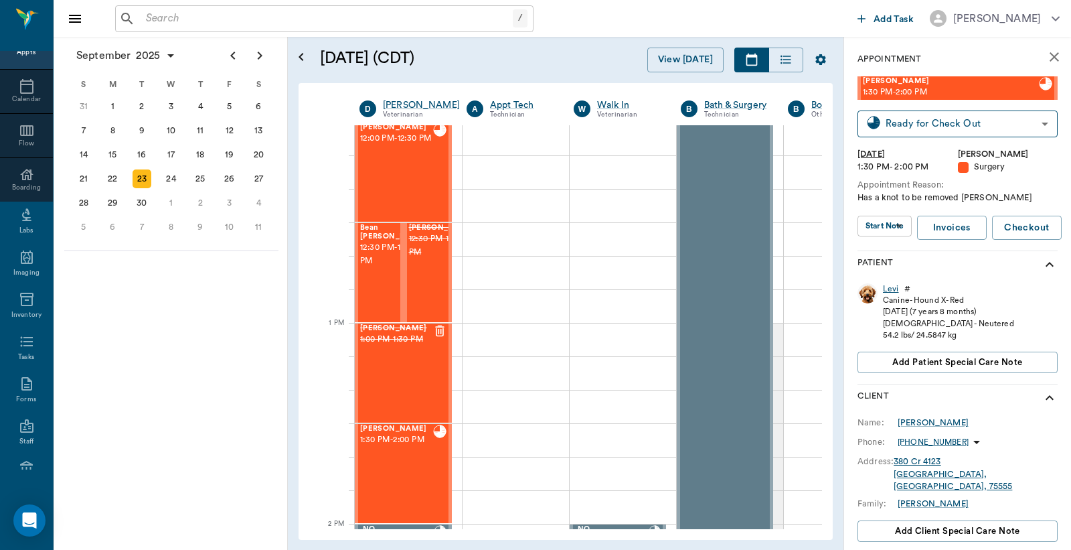
click at [889, 289] on div "Levi" at bounding box center [891, 288] width 16 height 11
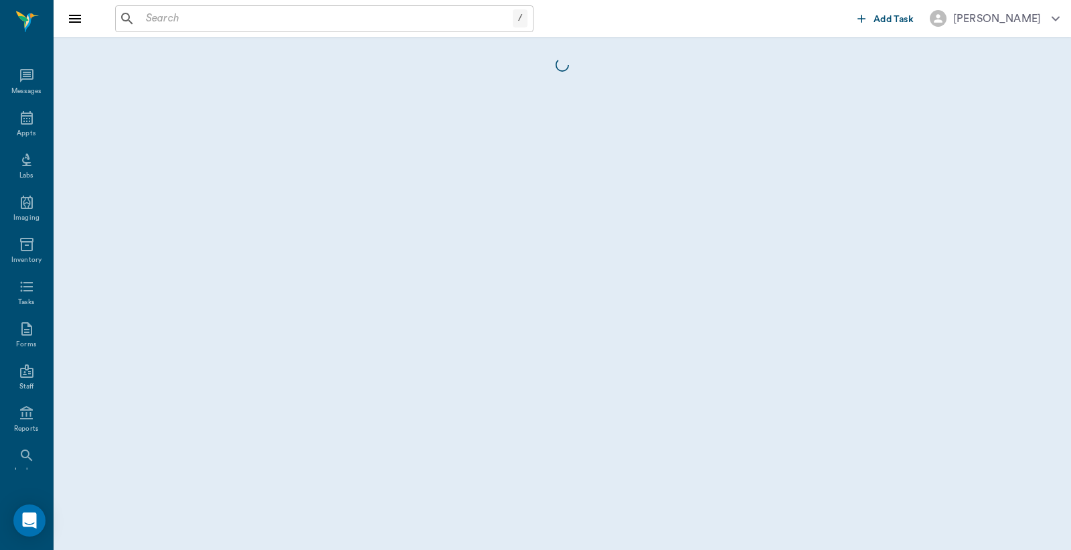
scroll to position [62, 0]
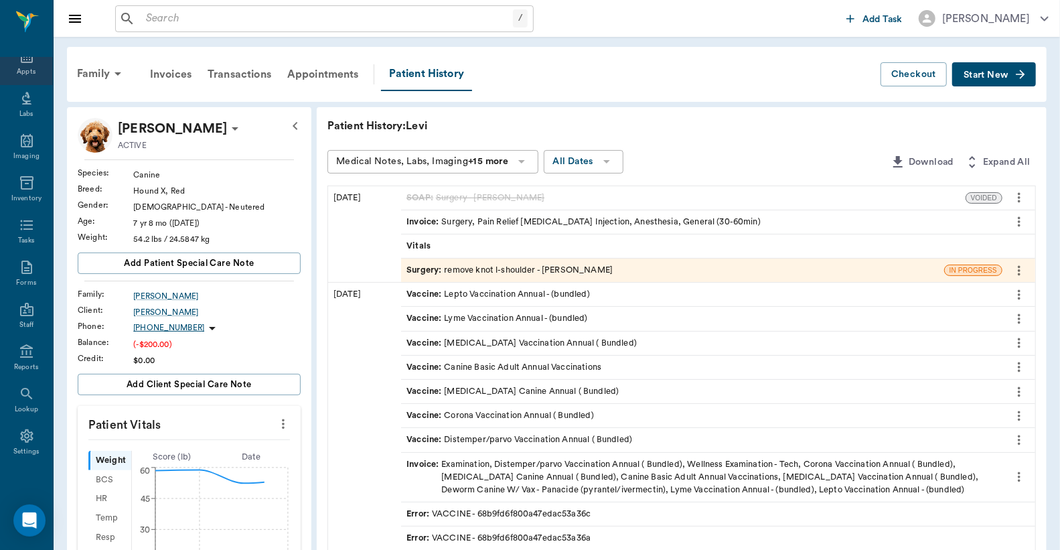
click at [23, 71] on div "Appts" at bounding box center [26, 72] width 19 height 10
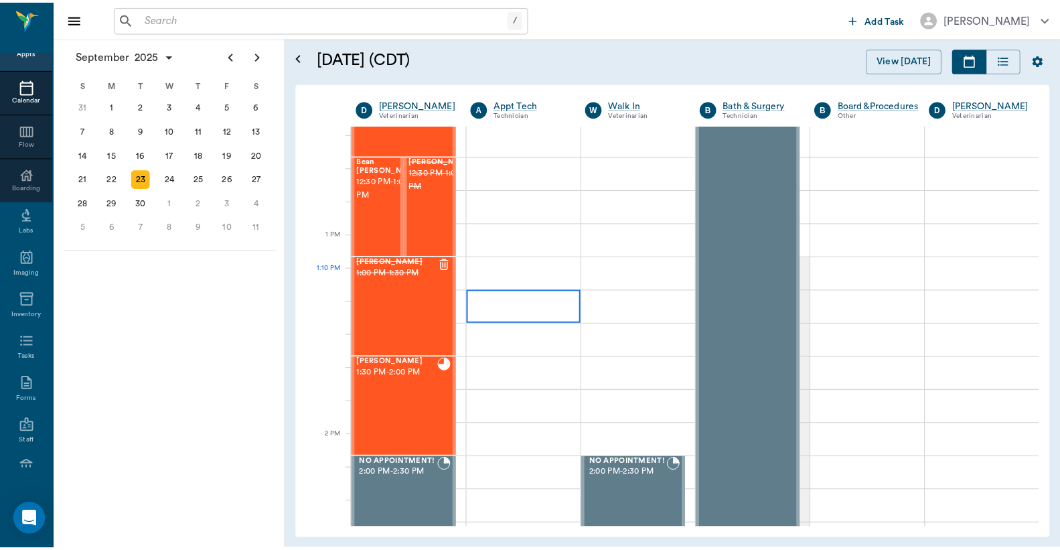
scroll to position [911, 0]
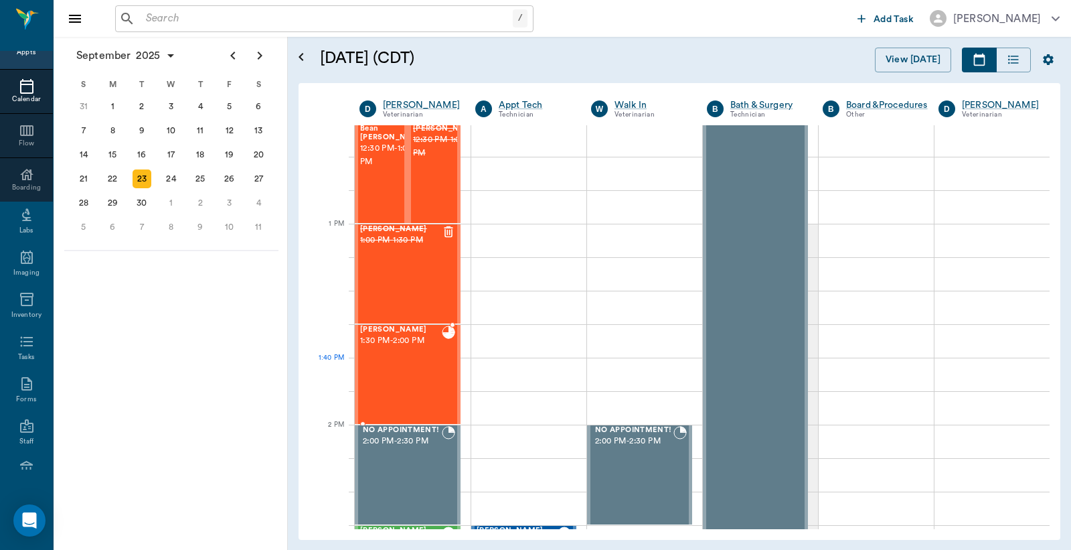
drag, startPoint x: 400, startPoint y: 373, endPoint x: 597, endPoint y: 313, distance: 205.2
click at [403, 373] on div "Levi Perkins 1:30 PM - 2:00 PM" at bounding box center [401, 374] width 82 height 98
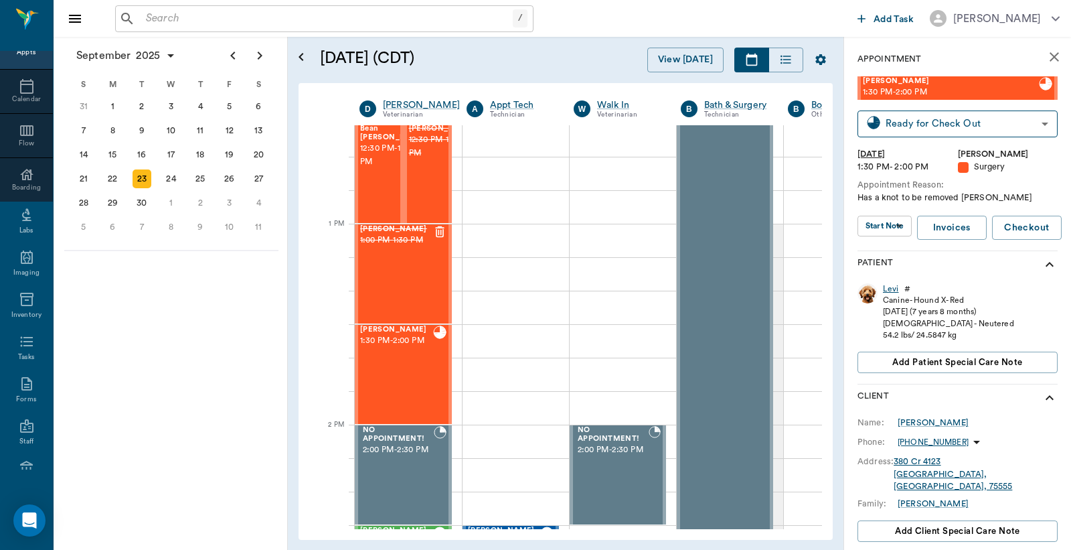
click at [888, 289] on div "Levi" at bounding box center [891, 288] width 16 height 11
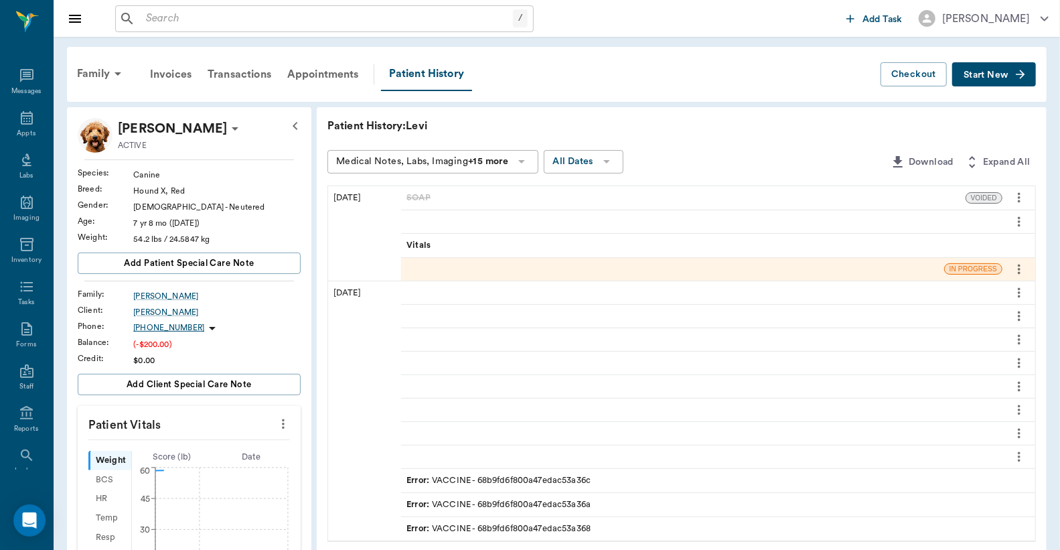
scroll to position [62, 0]
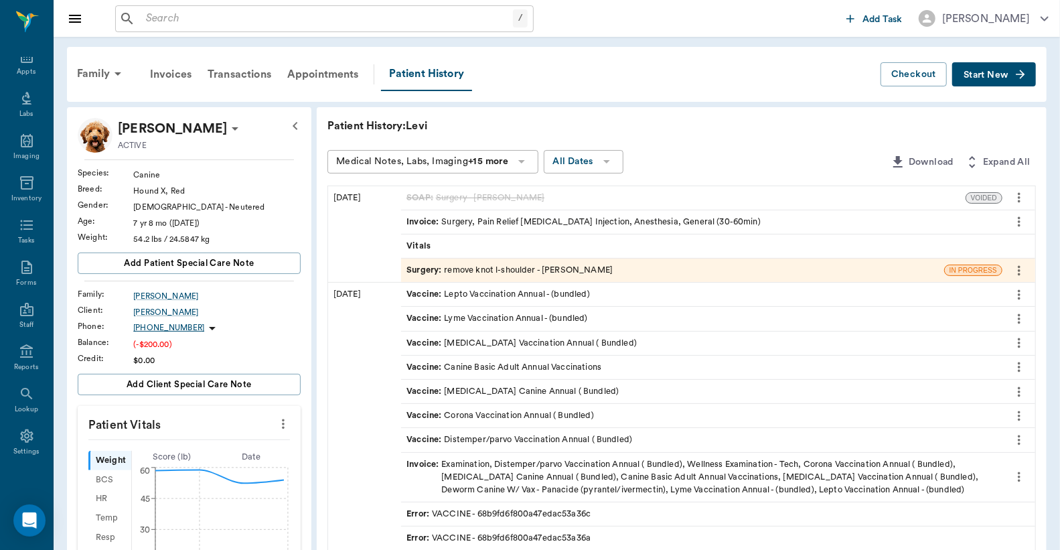
click at [523, 224] on div "Invoice : Surgery, Pain Relief Injection, Antibiotic Injection, Anesthesia, Gen…" at bounding box center [583, 222] width 354 height 13
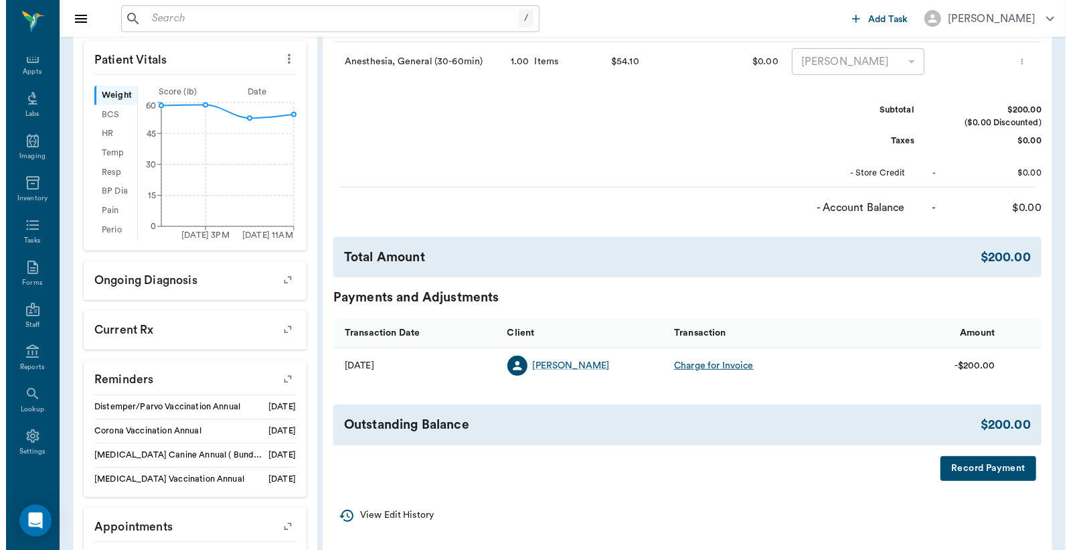
scroll to position [396, 0]
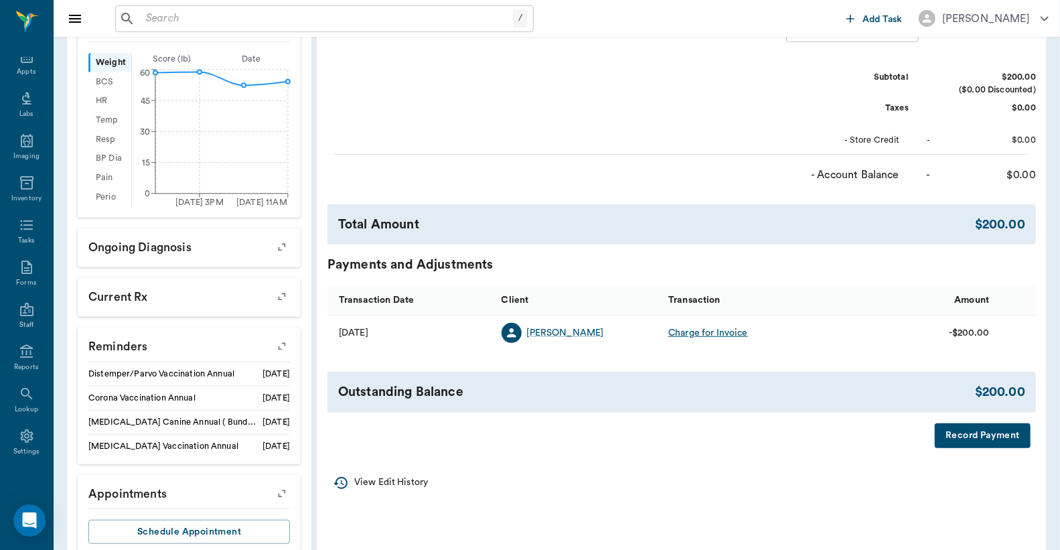
click at [992, 432] on button "Record Payment" at bounding box center [983, 435] width 96 height 25
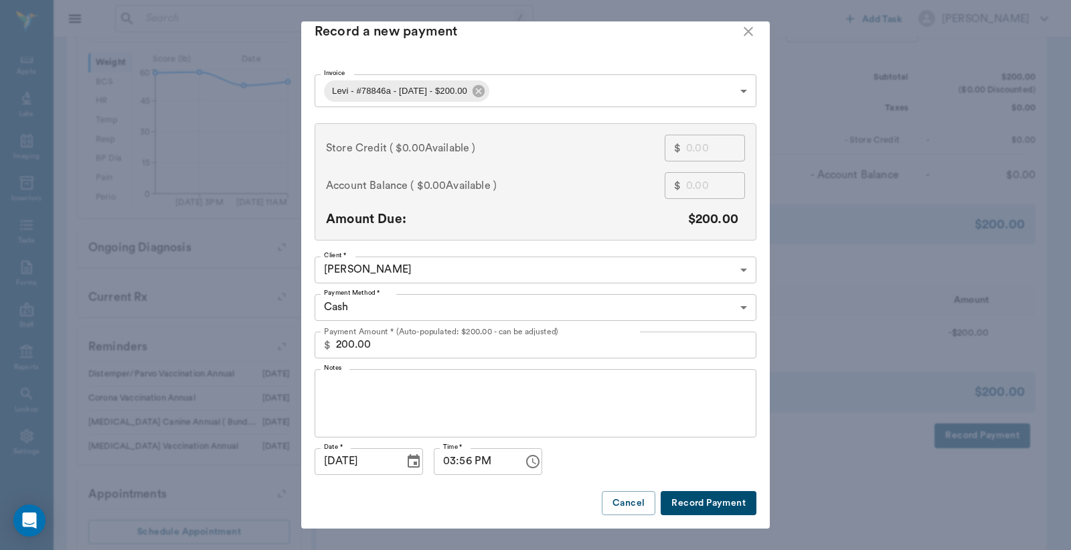
scroll to position [25, 0]
click at [672, 491] on button "Record Payment" at bounding box center [709, 503] width 96 height 25
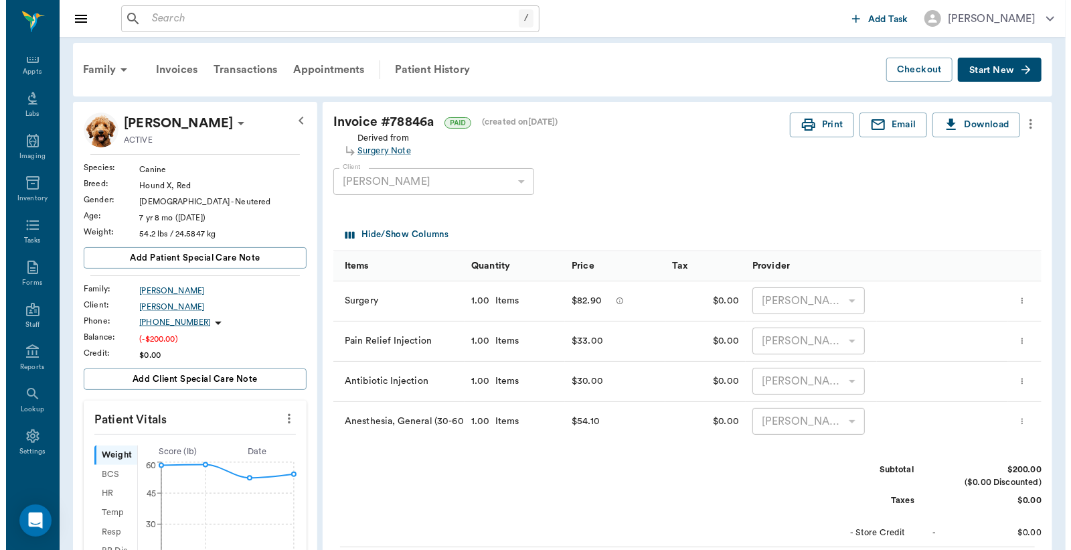
scroll to position [0, 0]
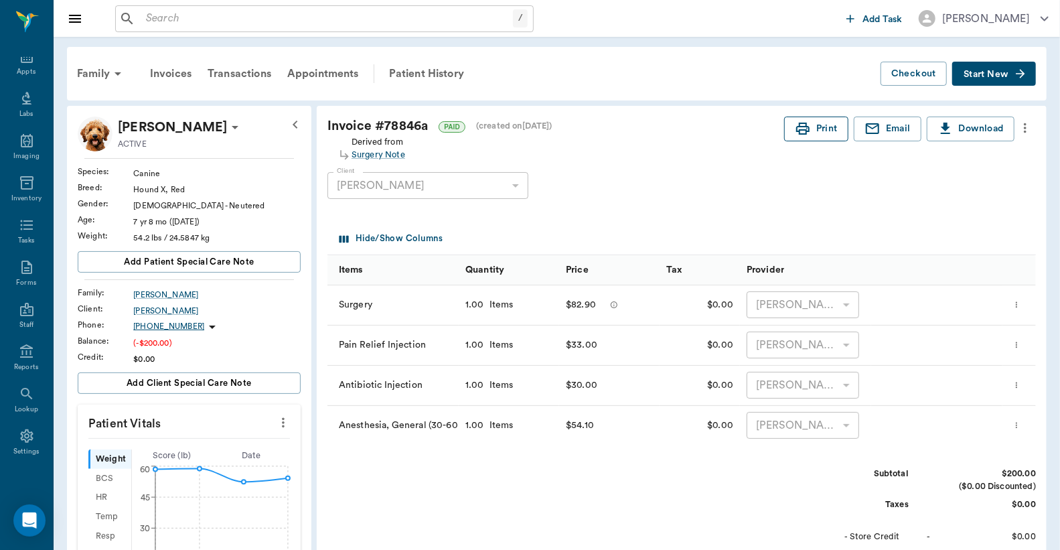
click at [819, 128] on button "Print" at bounding box center [816, 128] width 64 height 25
click at [17, 67] on div "Appts" at bounding box center [26, 72] width 19 height 10
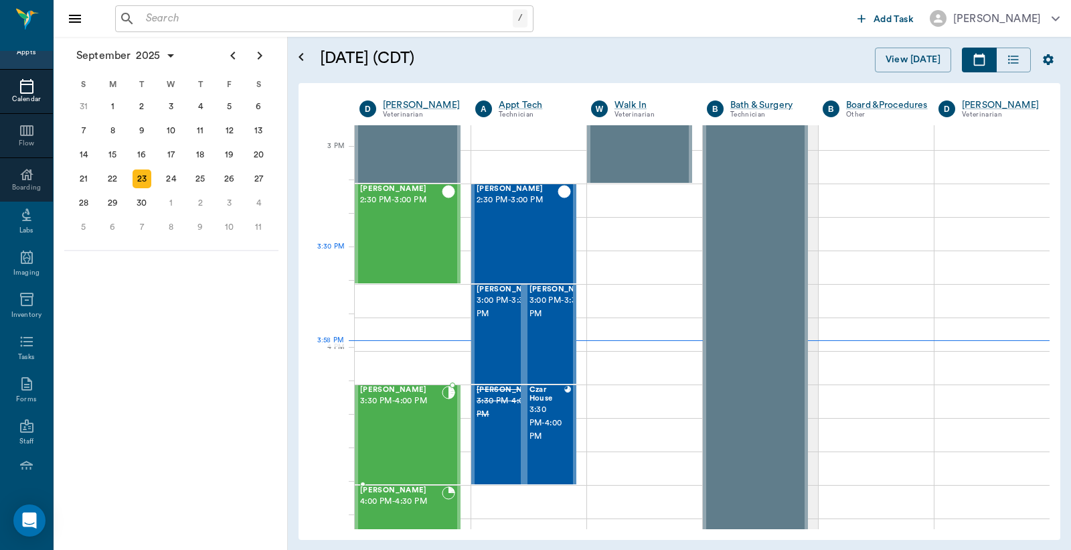
scroll to position [911, 0]
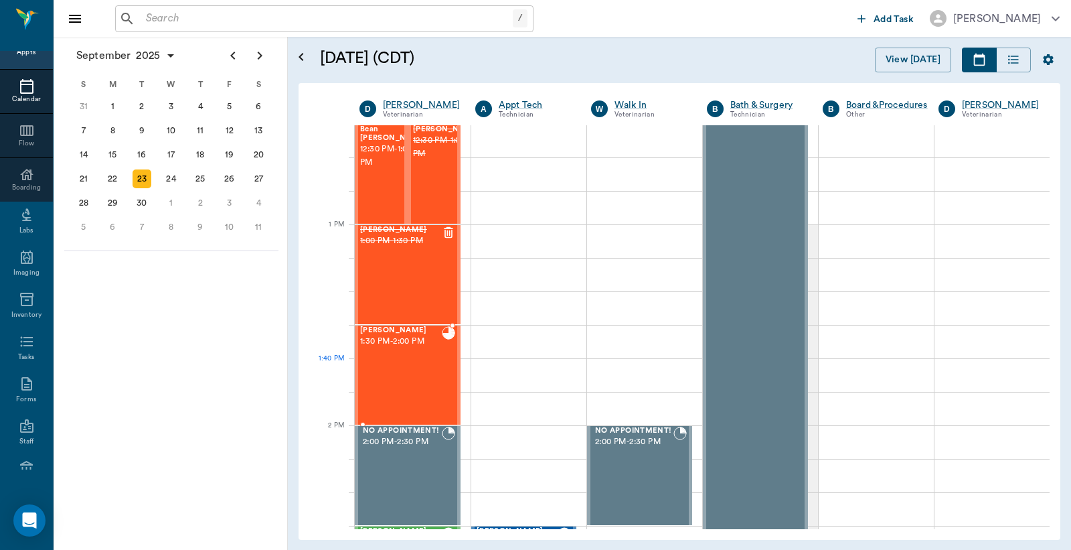
click at [398, 362] on div "Levi Perkins 1:30 PM - 2:00 PM" at bounding box center [401, 375] width 82 height 98
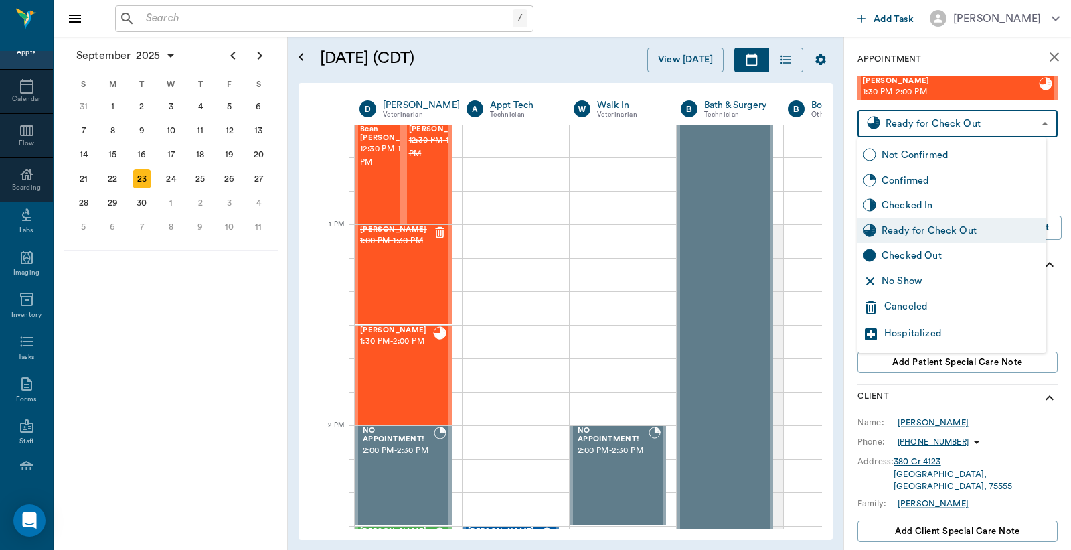
click at [956, 117] on body "/ ​ Add Task Dr. Bert Ellsworth Nectar Messages Appts Calendar Flow Boarding La…" at bounding box center [535, 275] width 1071 height 550
click at [900, 251] on div "Checked Out" at bounding box center [961, 255] width 159 height 15
type input "CHECKED_OUT"
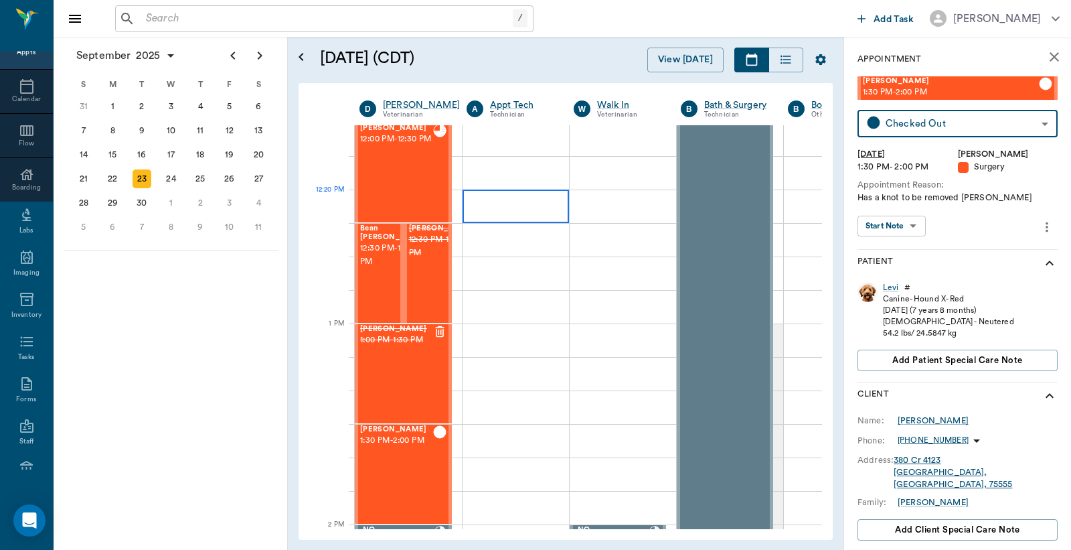
scroll to position [613, 0]
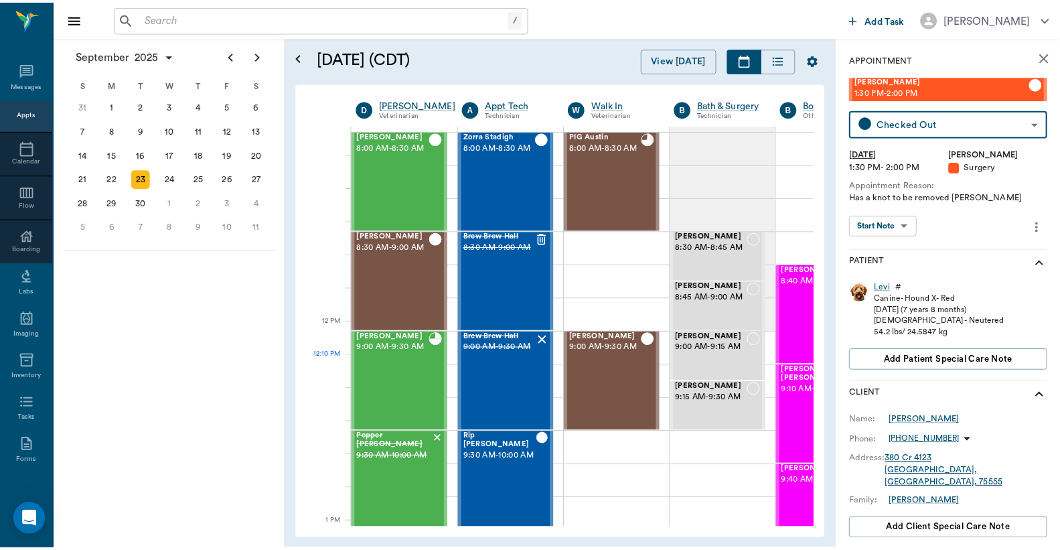
scroll to position [613, 0]
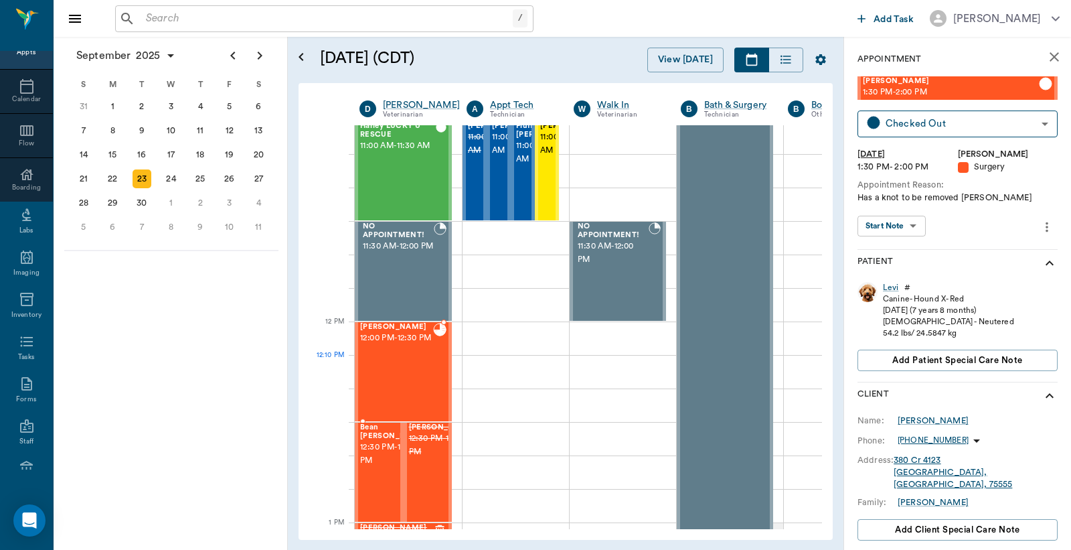
drag, startPoint x: 0, startPoint y: 0, endPoint x: 415, endPoint y: 372, distance: 557.1
click at [415, 372] on div "Julie Traylor 12:00 PM - 12:30 PM" at bounding box center [396, 372] width 73 height 98
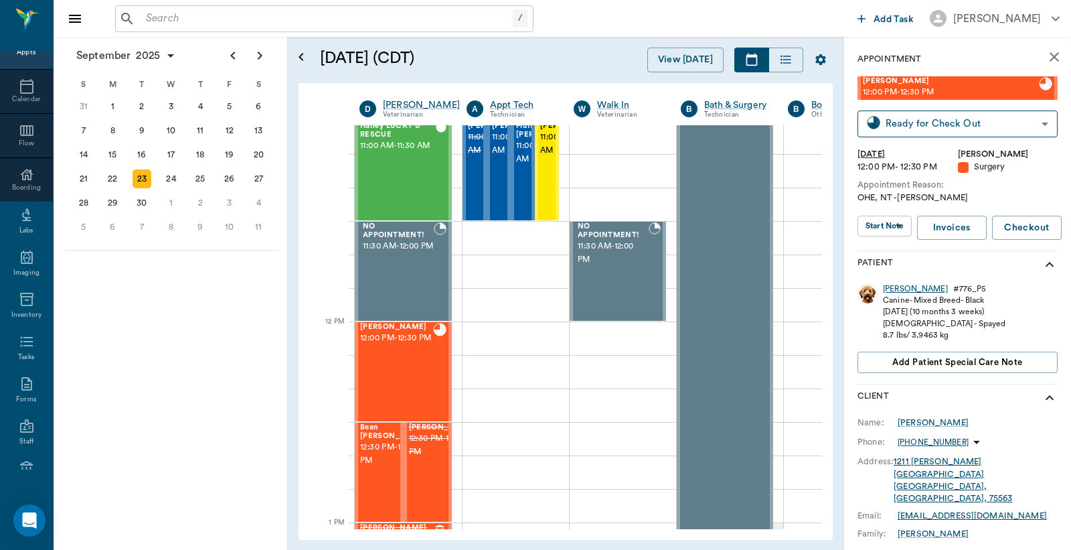
click at [892, 289] on div "Julie" at bounding box center [915, 288] width 65 height 11
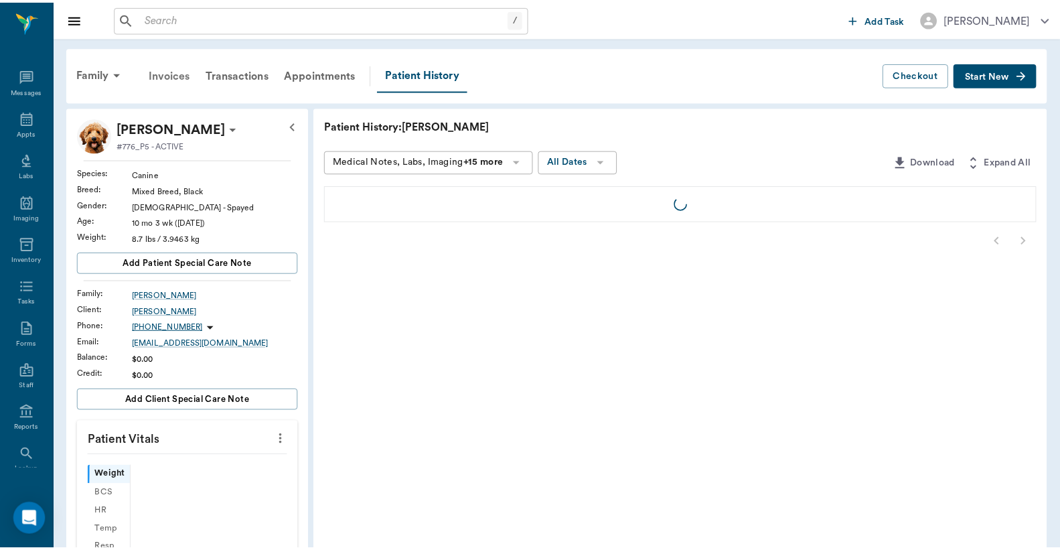
scroll to position [62, 0]
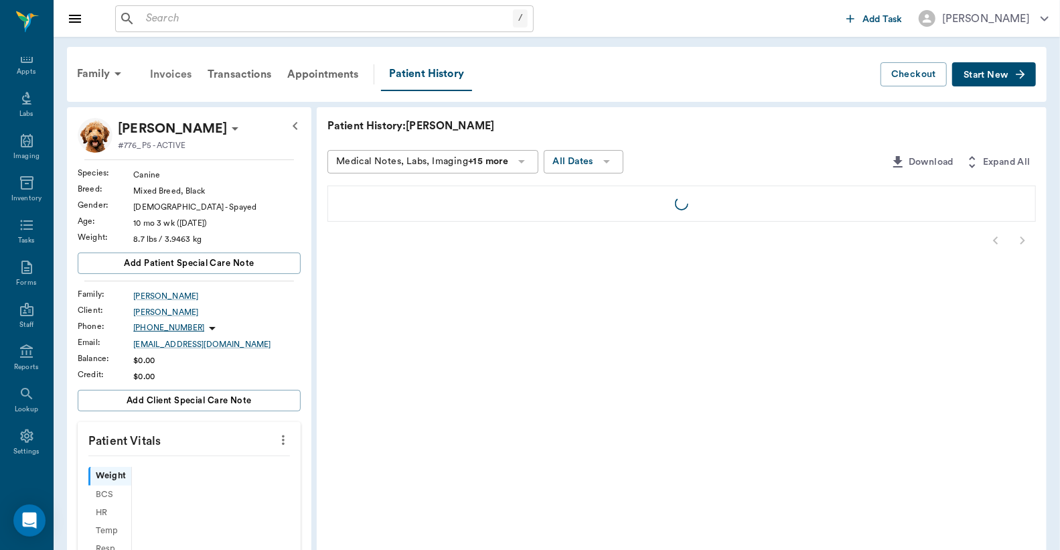
click at [163, 75] on div "Invoices" at bounding box center [171, 74] width 58 height 32
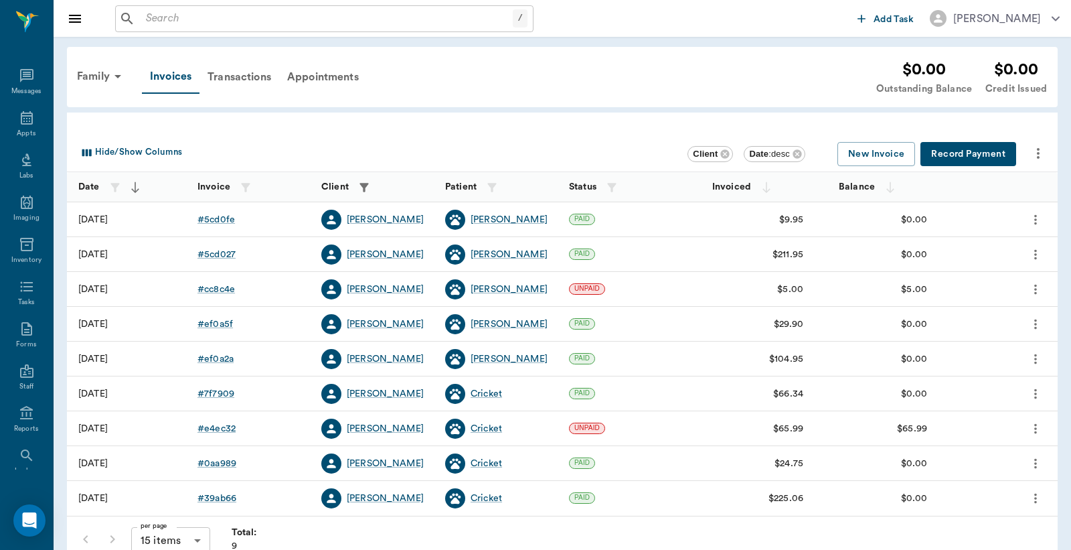
scroll to position [62, 0]
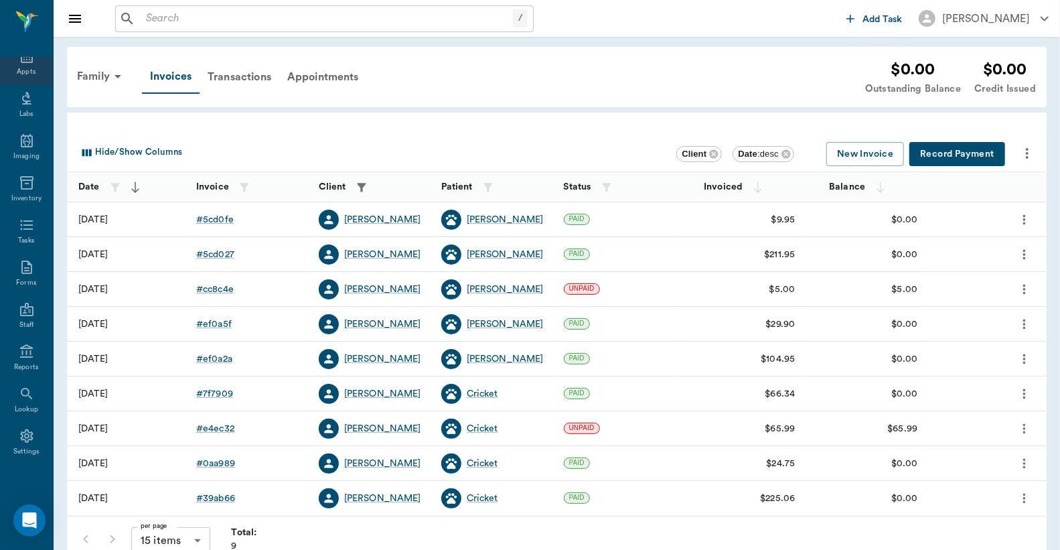
click at [23, 68] on div "Appts" at bounding box center [26, 72] width 19 height 10
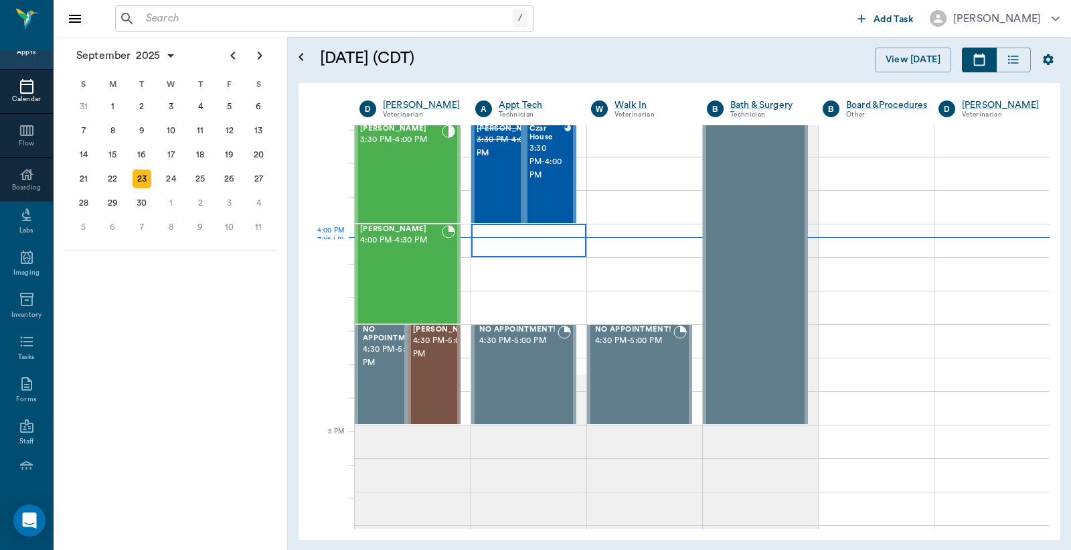
scroll to position [1507, 0]
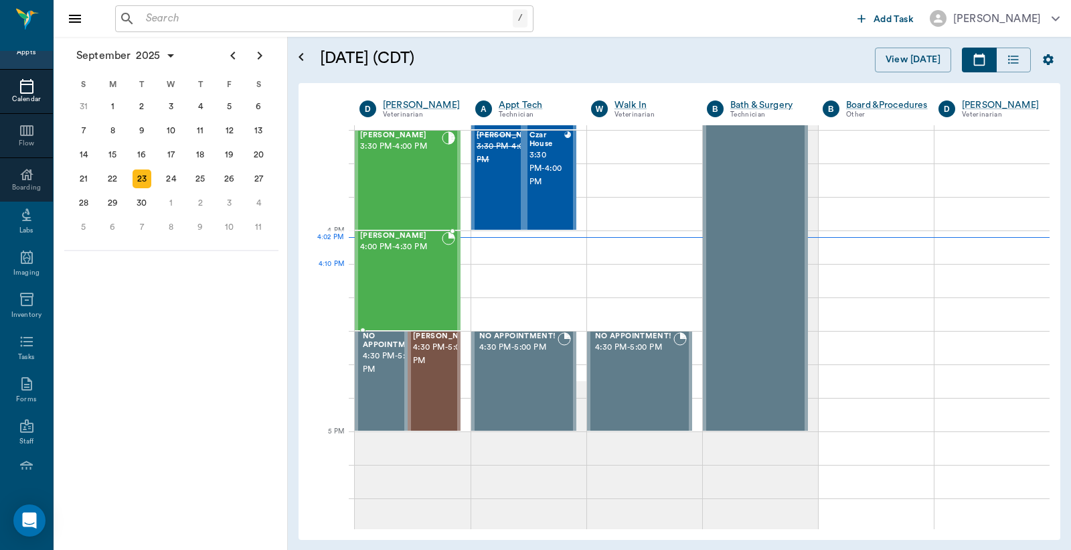
click at [397, 281] on div "Kilo Woodle 4:00 PM - 4:30 PM" at bounding box center [401, 281] width 82 height 98
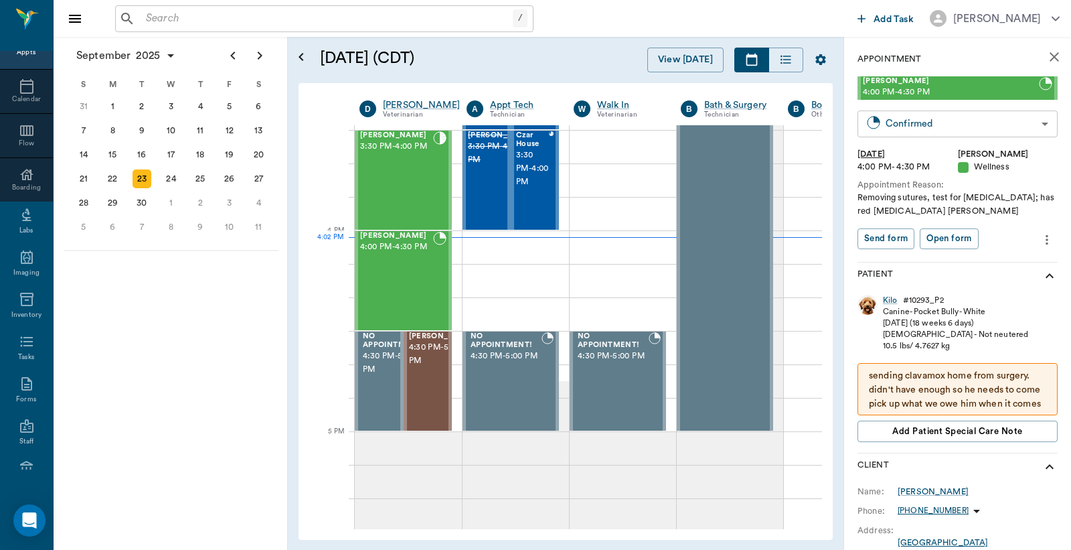
click at [912, 125] on body "/ ​ Add Task Dr. Bert Ellsworth Nectar Messages Appts Calendar Flow Boarding La…" at bounding box center [535, 275] width 1071 height 550
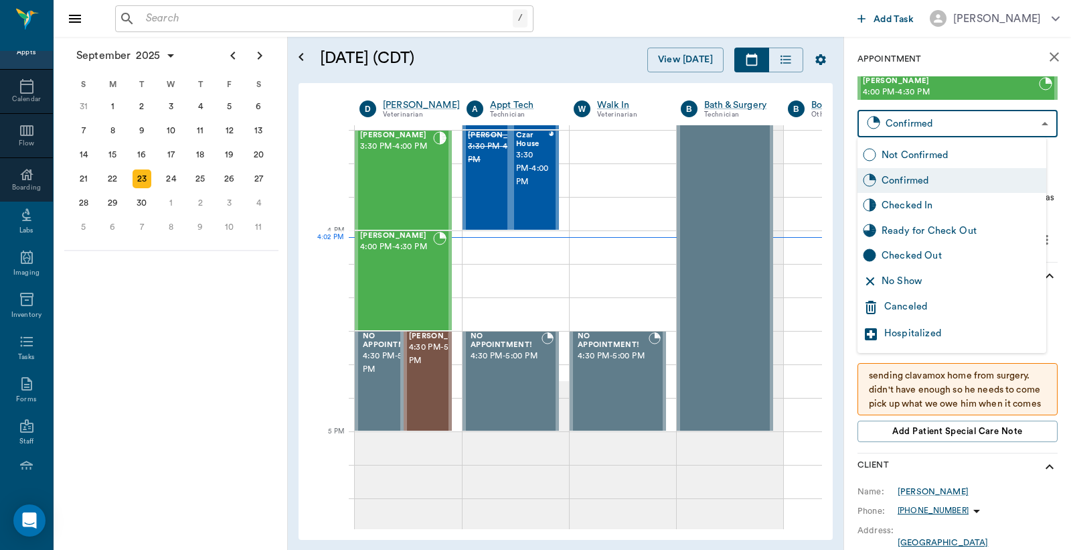
click at [901, 205] on div "Checked In" at bounding box center [961, 205] width 159 height 15
type input "CHECKED_IN"
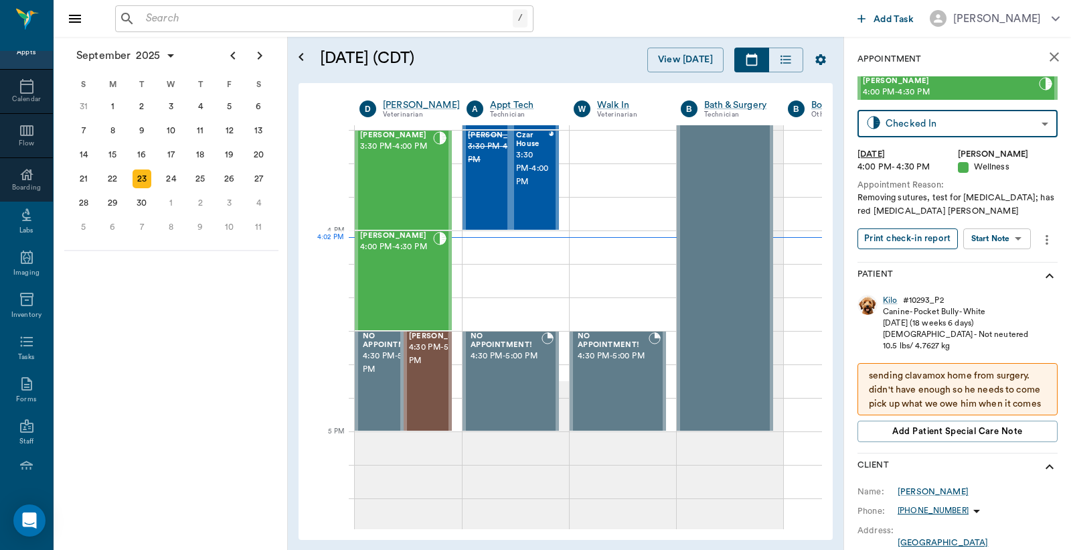
click at [886, 235] on button "Print check-in report" at bounding box center [908, 238] width 100 height 21
click at [234, 174] on div "26" at bounding box center [229, 178] width 19 height 19
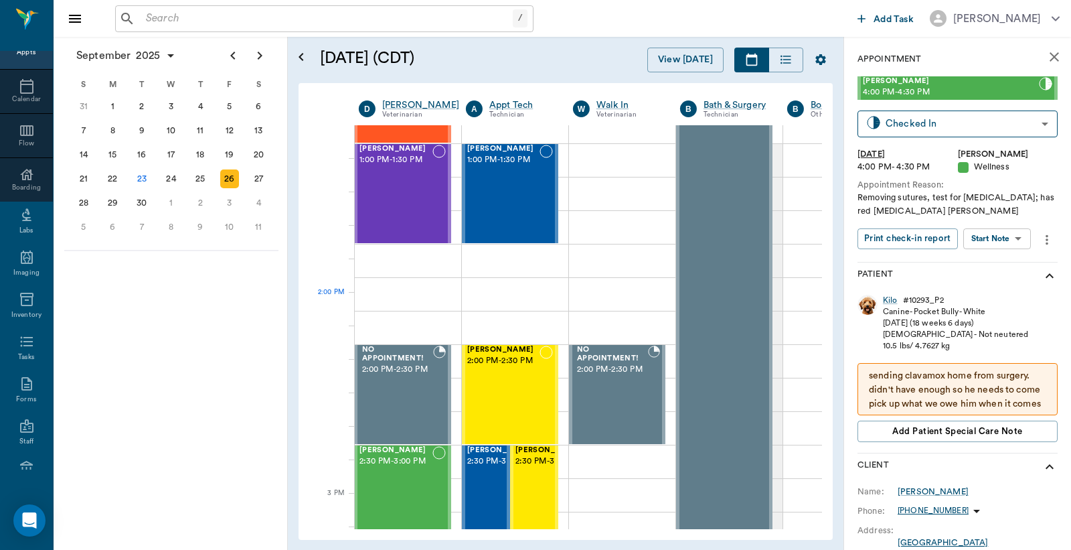
scroll to position [1091, 1]
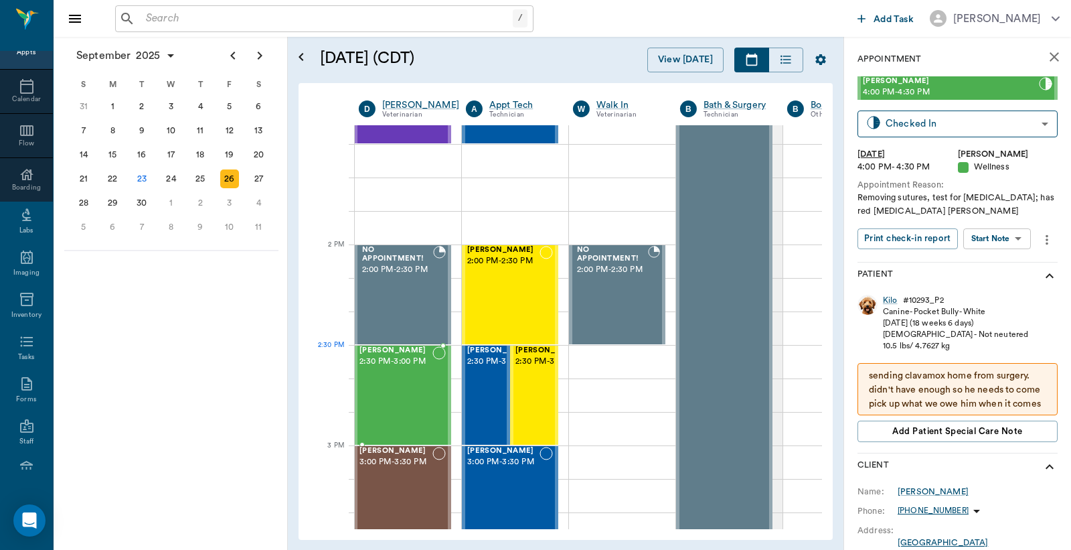
click at [404, 372] on div "Milo Dawson 2:30 PM - 3:00 PM" at bounding box center [396, 395] width 73 height 98
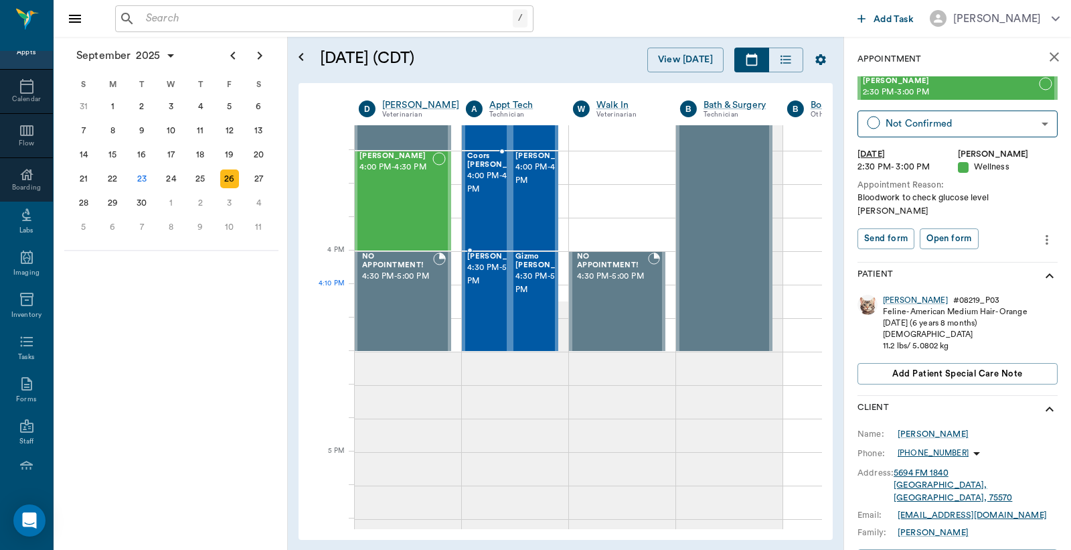
scroll to position [1488, 1]
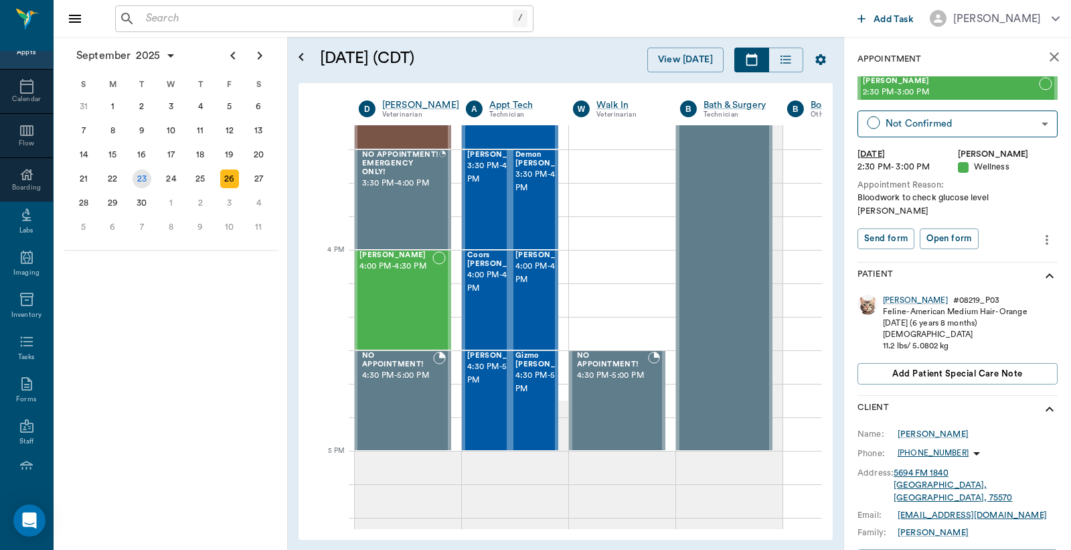
click at [142, 173] on div "23" at bounding box center [142, 178] width 19 height 19
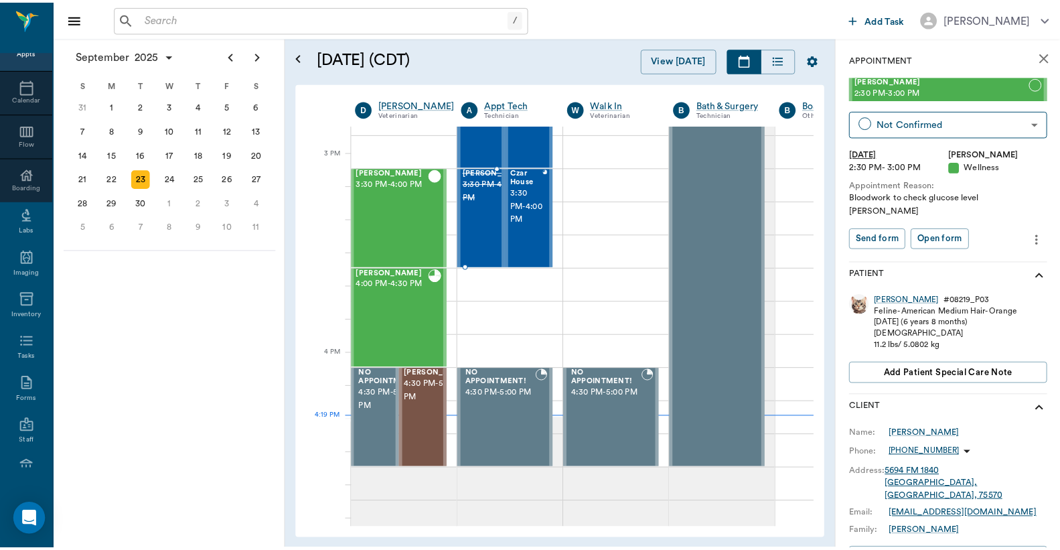
scroll to position [1474, 1]
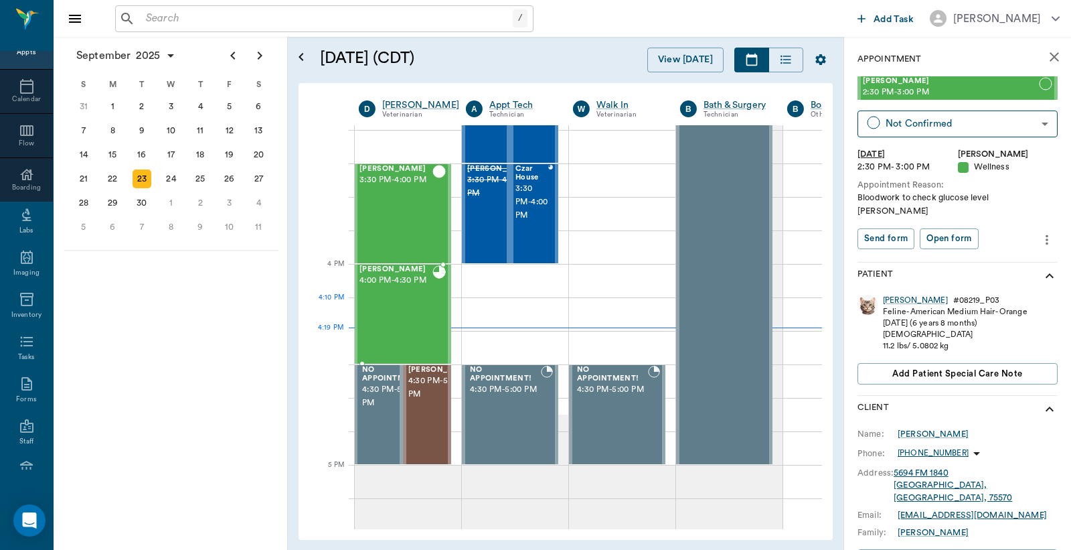
click at [420, 311] on div "Kilo Woodle 4:00 PM - 4:30 PM" at bounding box center [396, 314] width 73 height 98
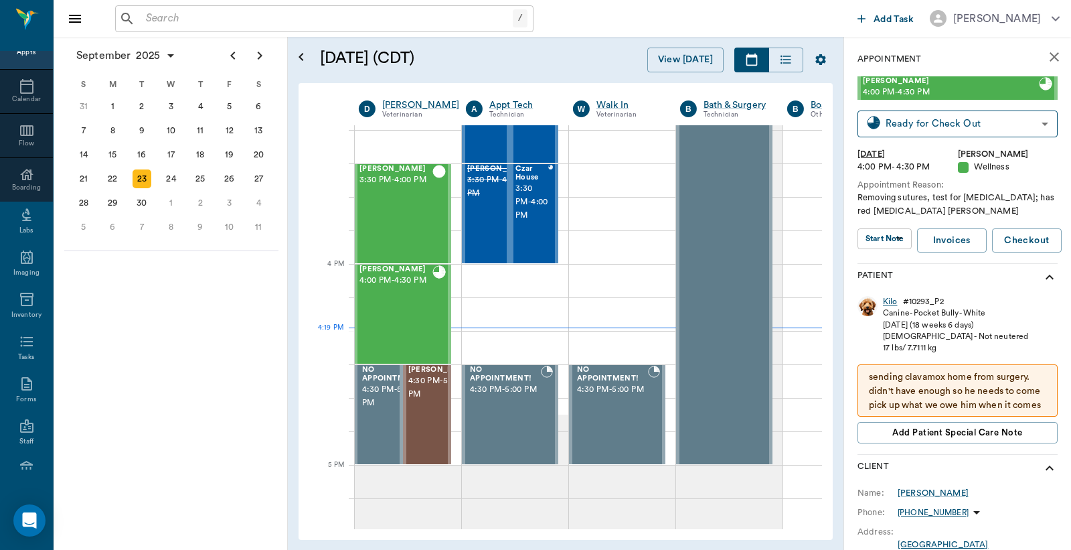
click at [890, 303] on div "Kilo" at bounding box center [890, 301] width 15 height 11
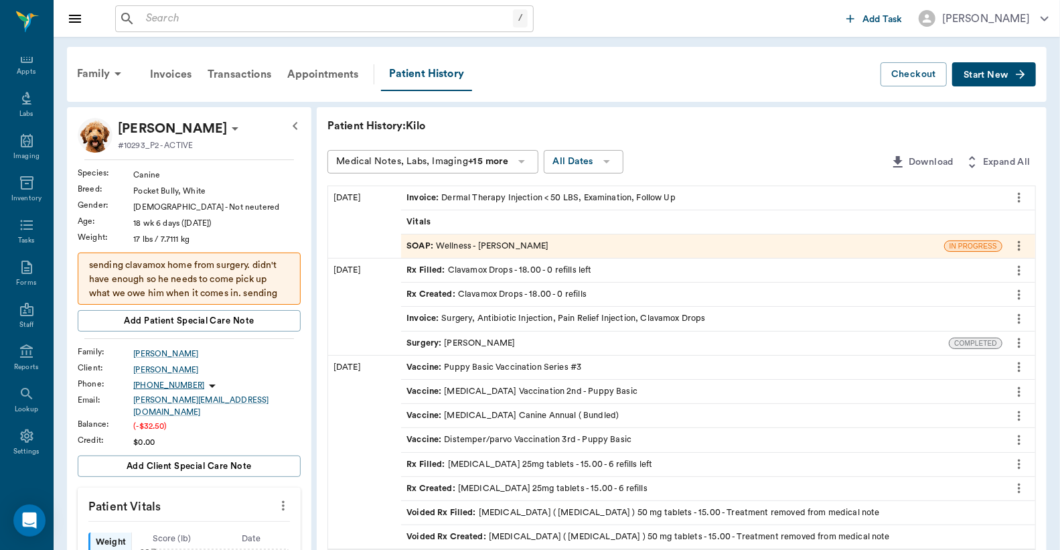
click at [490, 197] on div "Invoice : Dermal Therapy Injection < 50 LBS, Examination, Follow Up" at bounding box center [540, 197] width 269 height 13
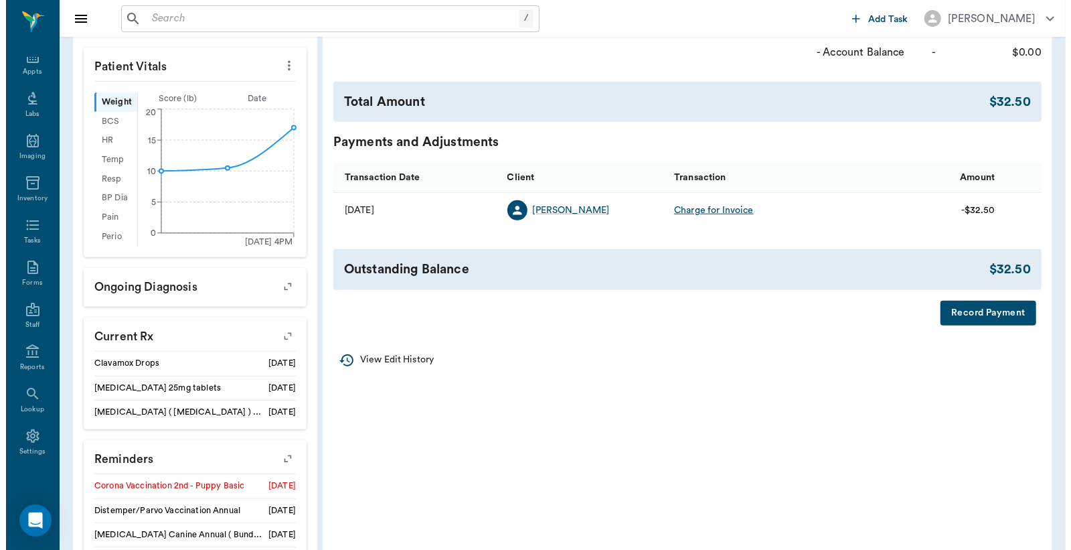
scroll to position [496, 0]
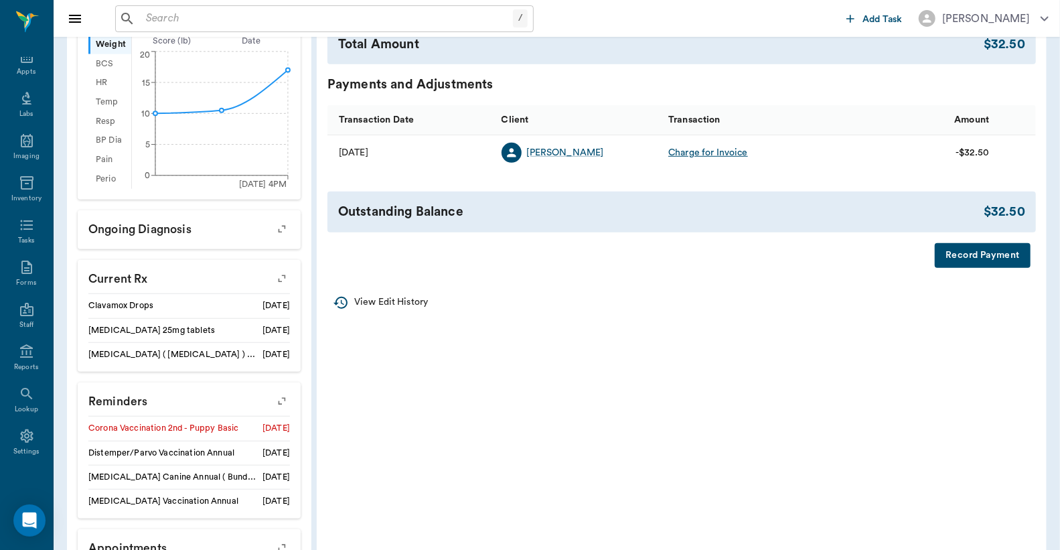
click at [966, 256] on button "Record Payment" at bounding box center [983, 255] width 96 height 25
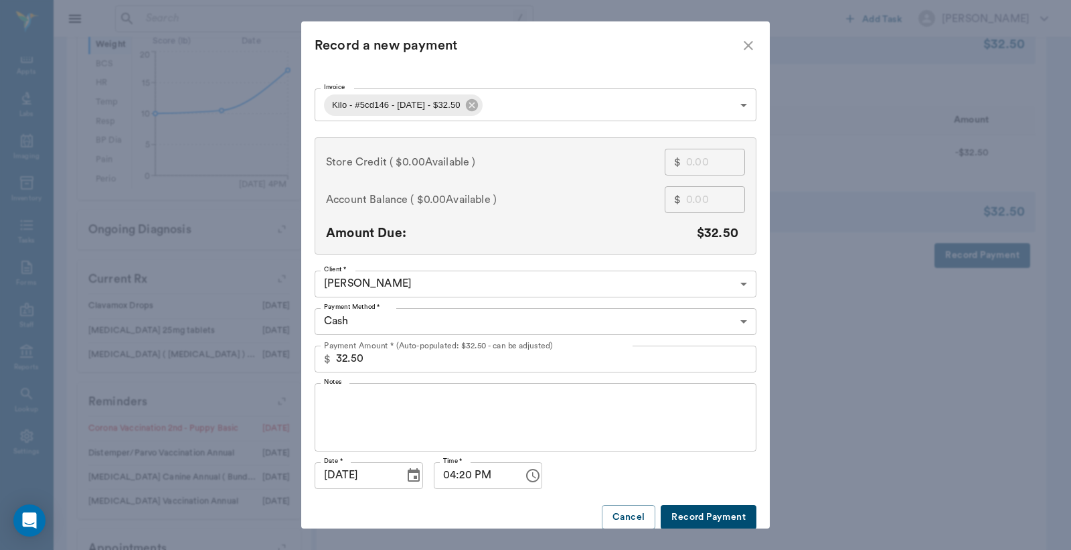
click at [735, 323] on body "/ ​ Add Task Dr. Bert Ellsworth Nectar Messages Appts Labs Imaging Inventory Ta…" at bounding box center [535, 84] width 1071 height 1161
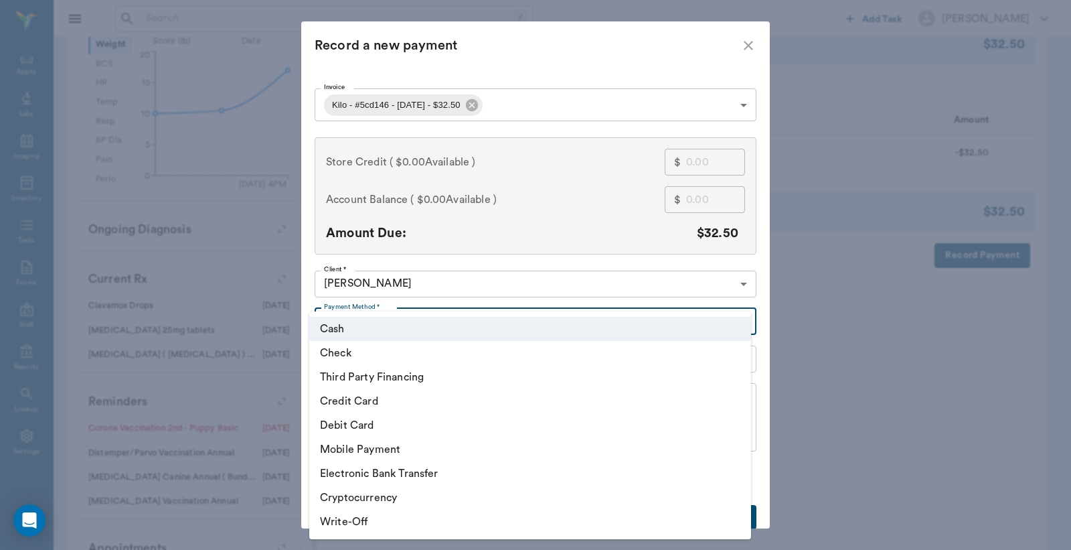
click at [378, 431] on li "Debit Card" at bounding box center [530, 425] width 442 height 24
type input "DEBIT_CARD"
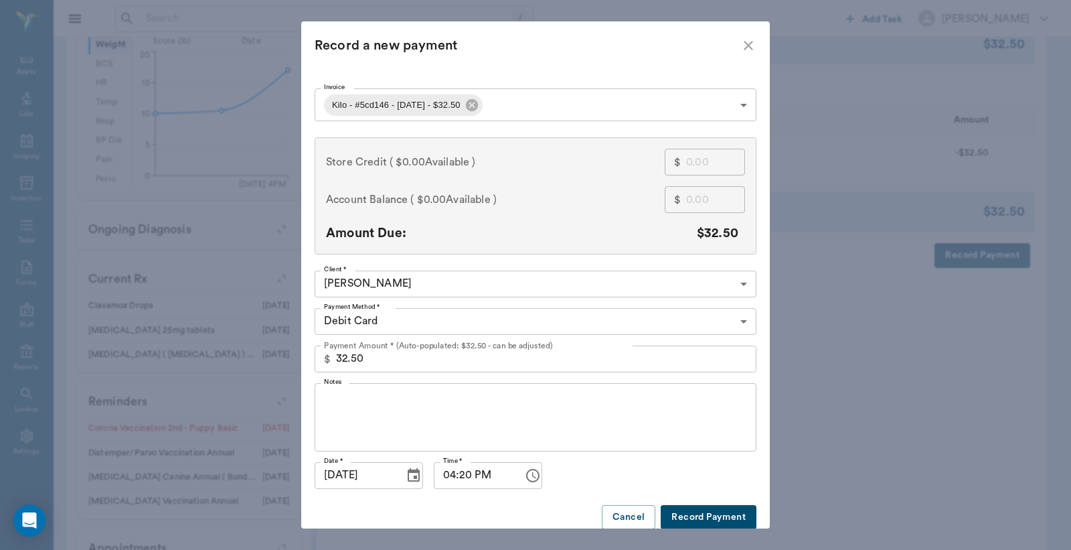
click at [719, 518] on button "Record Payment" at bounding box center [709, 517] width 96 height 25
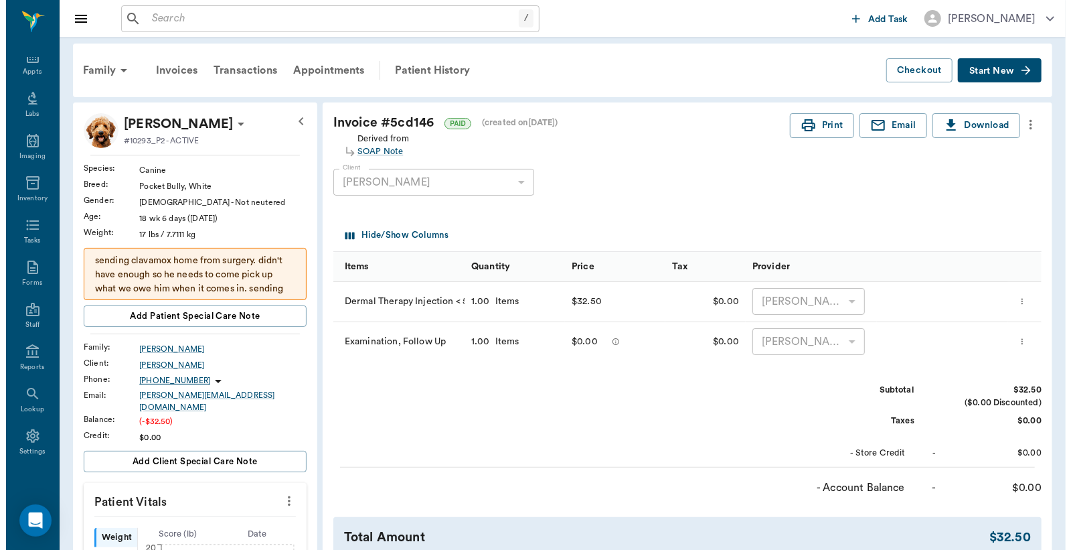
scroll to position [0, 0]
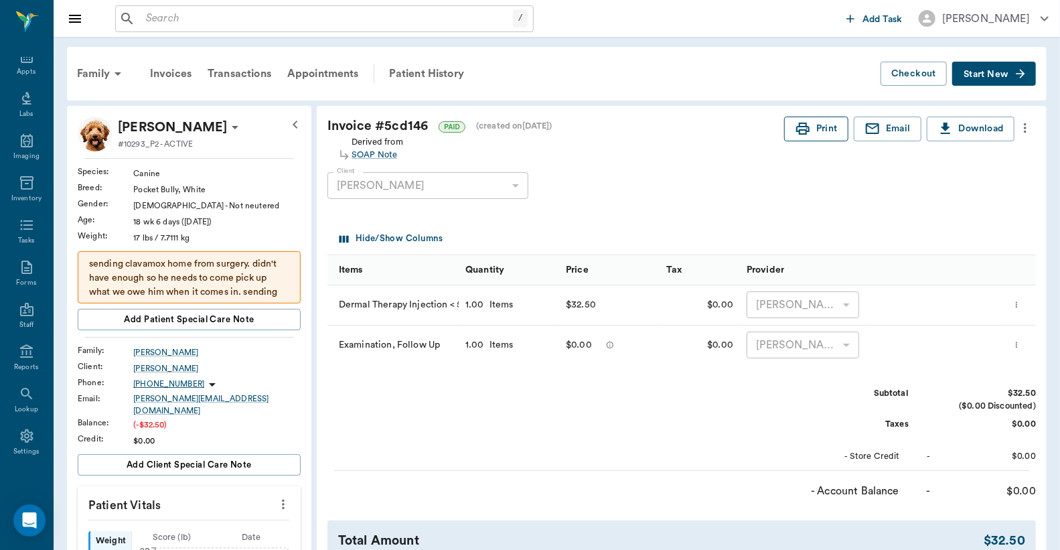
click at [811, 127] on button "Print" at bounding box center [816, 128] width 64 height 25
click at [24, 62] on icon at bounding box center [27, 56] width 16 height 16
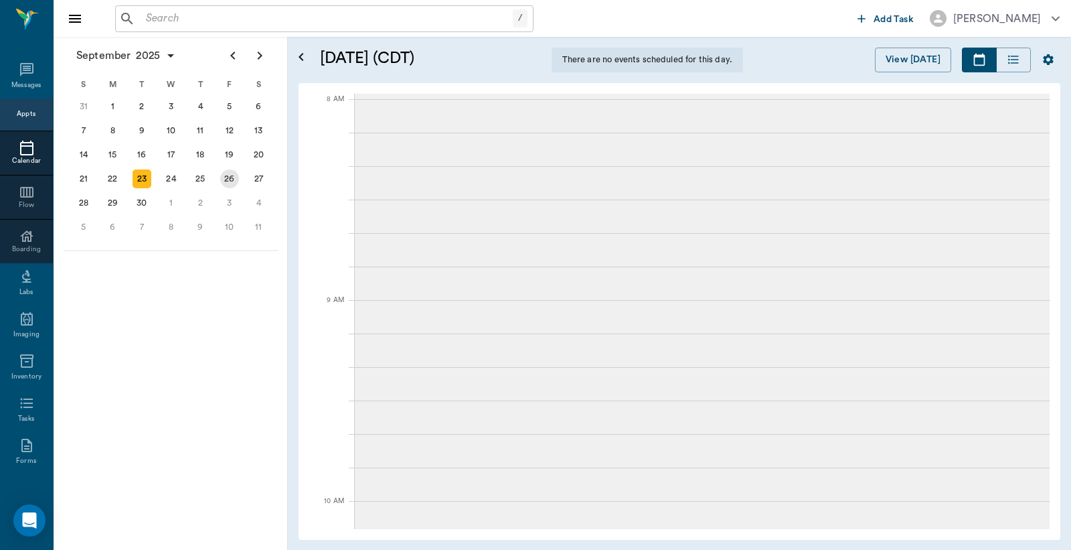
click at [230, 174] on div "26" at bounding box center [229, 178] width 19 height 19
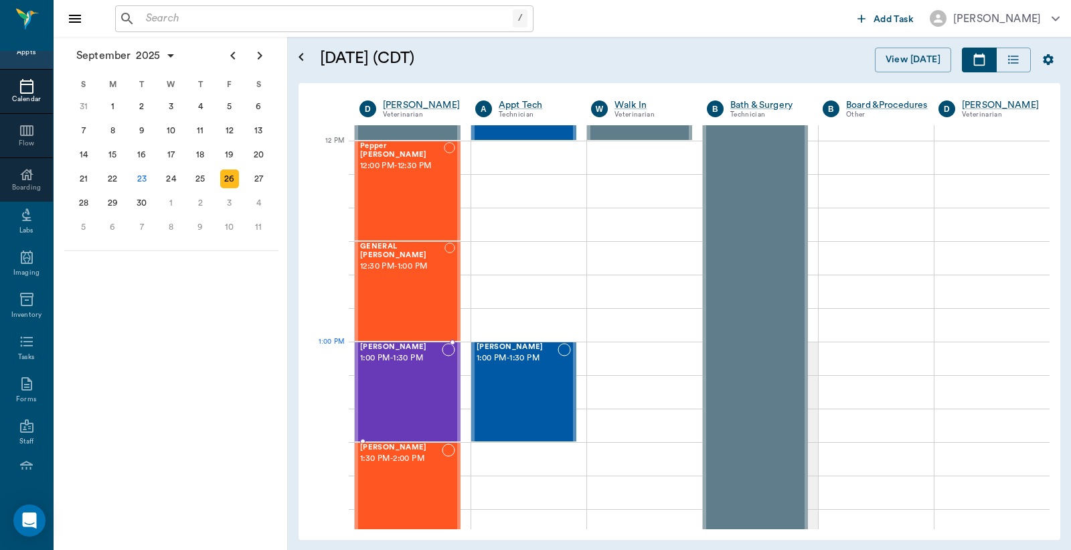
scroll to position [892, 0]
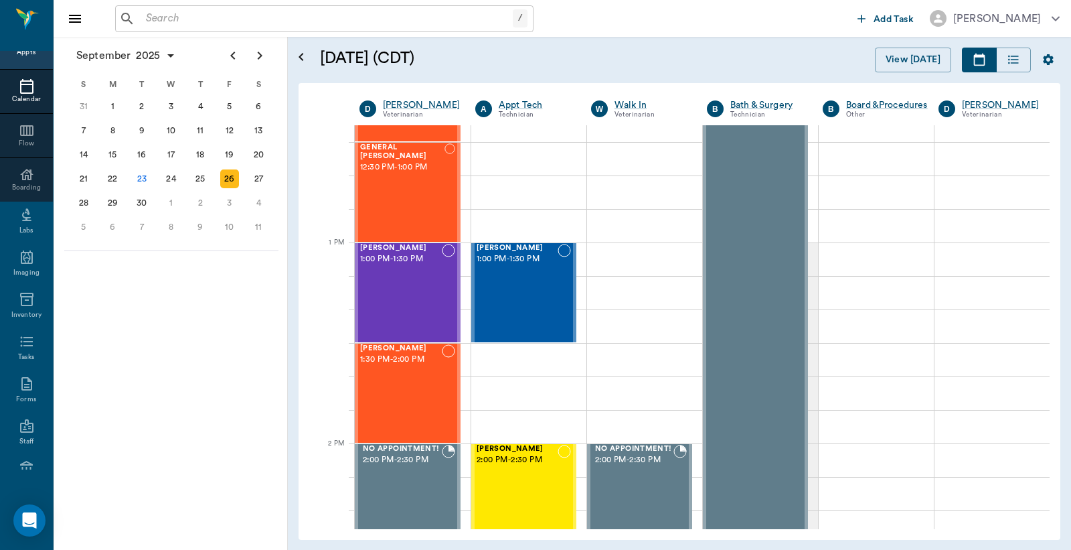
click at [22, 57] on div "Appts" at bounding box center [26, 53] width 19 height 10
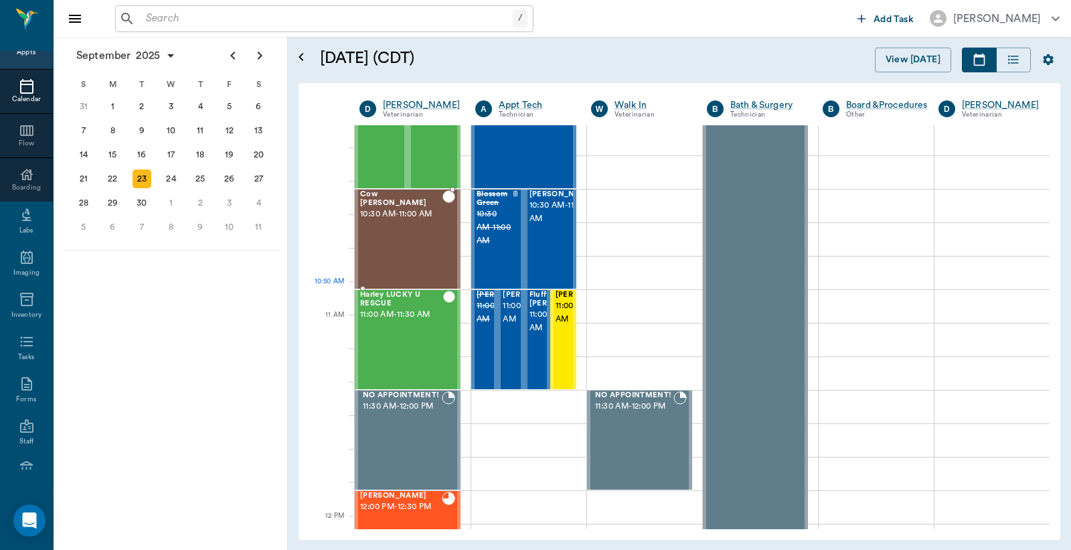
scroll to position [418, 0]
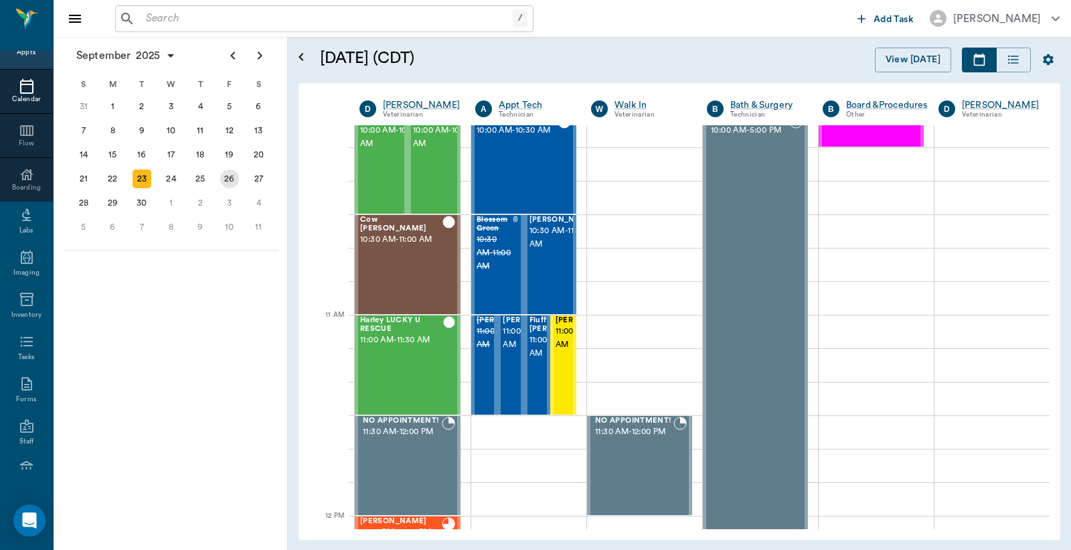
drag, startPoint x: 230, startPoint y: 172, endPoint x: 266, endPoint y: 172, distance: 36.2
click at [230, 171] on div "26" at bounding box center [229, 178] width 19 height 19
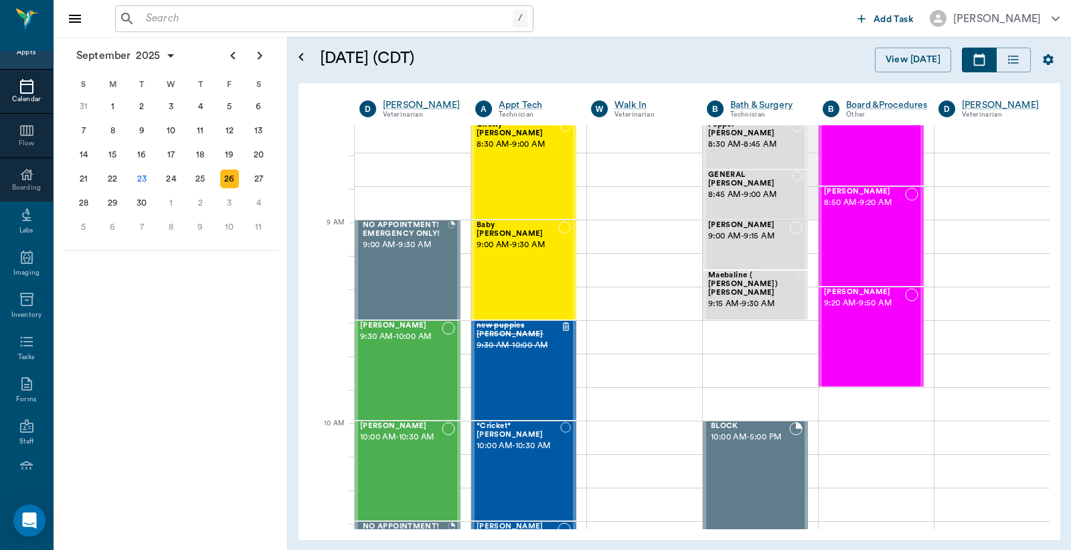
scroll to position [100, 0]
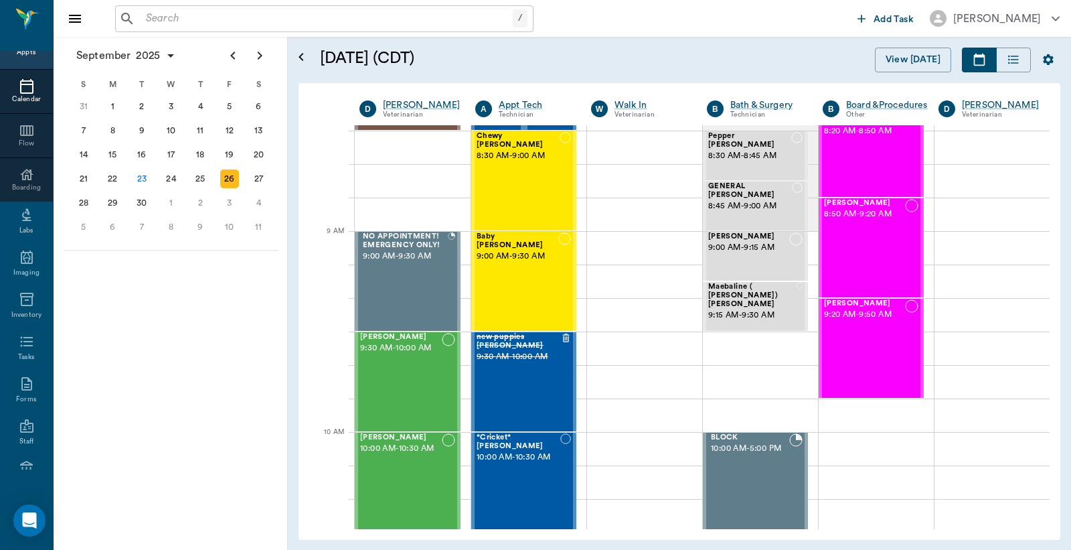
drag, startPoint x: 384, startPoint y: 279, endPoint x: 400, endPoint y: 165, distance: 115.7
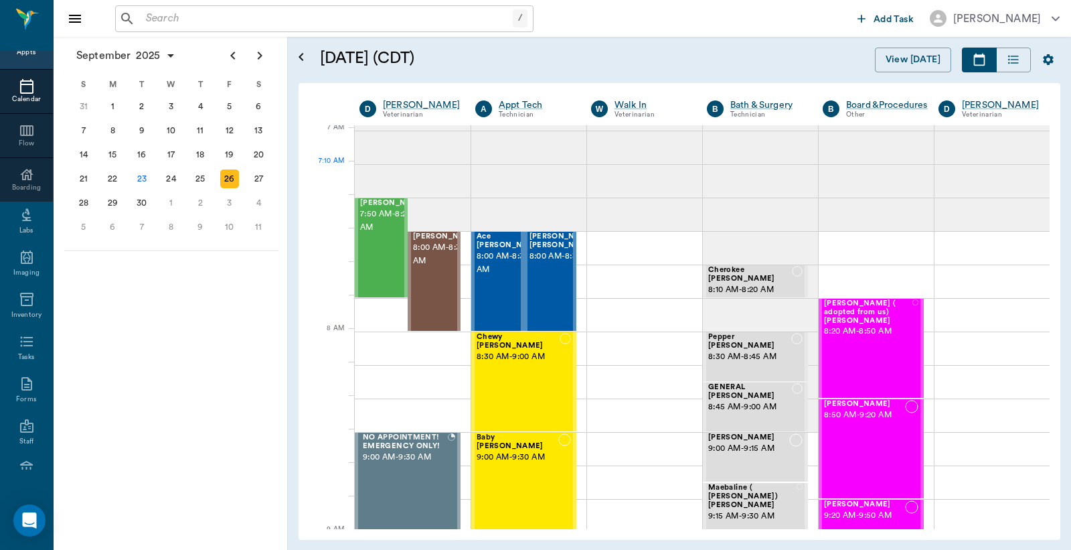
scroll to position [0, 0]
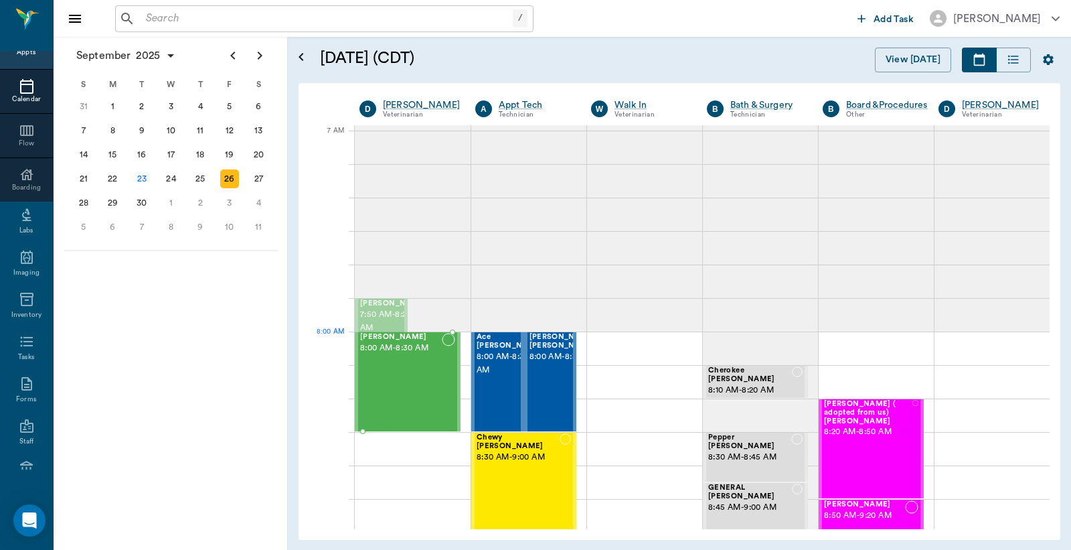
drag, startPoint x: 379, startPoint y: 329, endPoint x: 379, endPoint y: 339, distance: 9.4
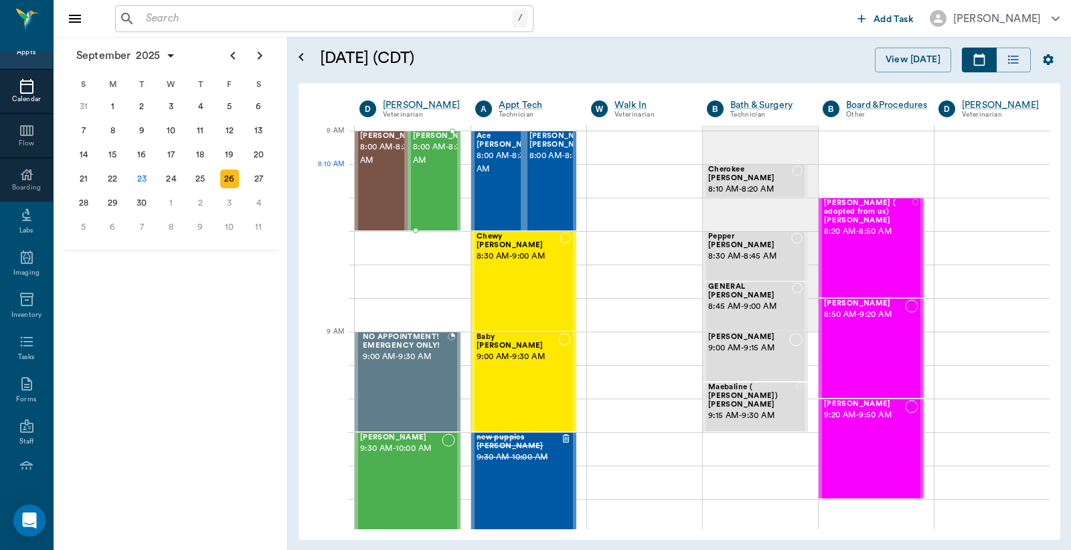
click at [437, 167] on span "8:00 AM - 8:30 AM" at bounding box center [446, 154] width 67 height 27
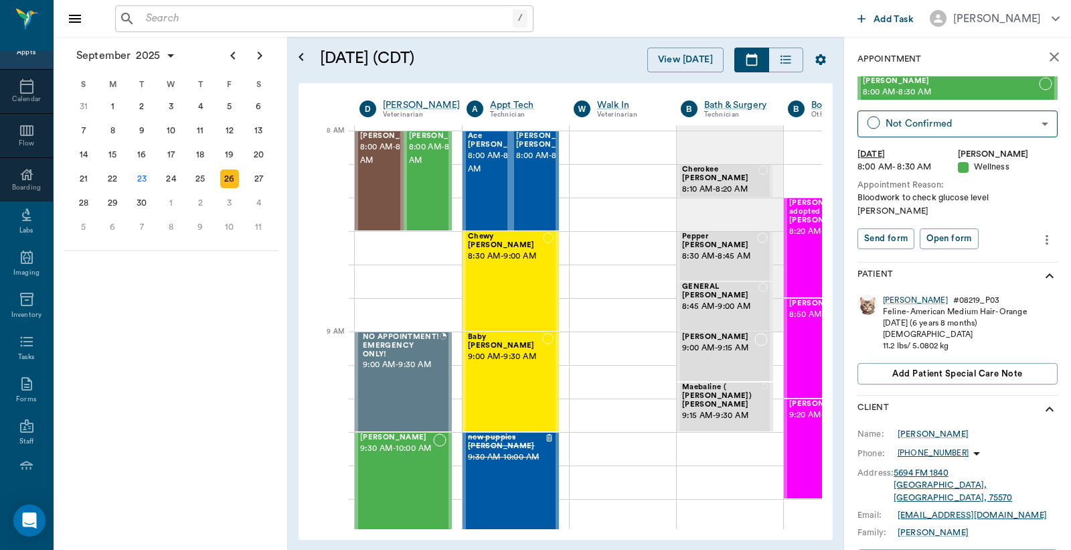
click at [1046, 234] on icon "more" at bounding box center [1047, 239] width 3 height 10
click at [978, 251] on span "Edit appointment" at bounding box center [979, 249] width 112 height 14
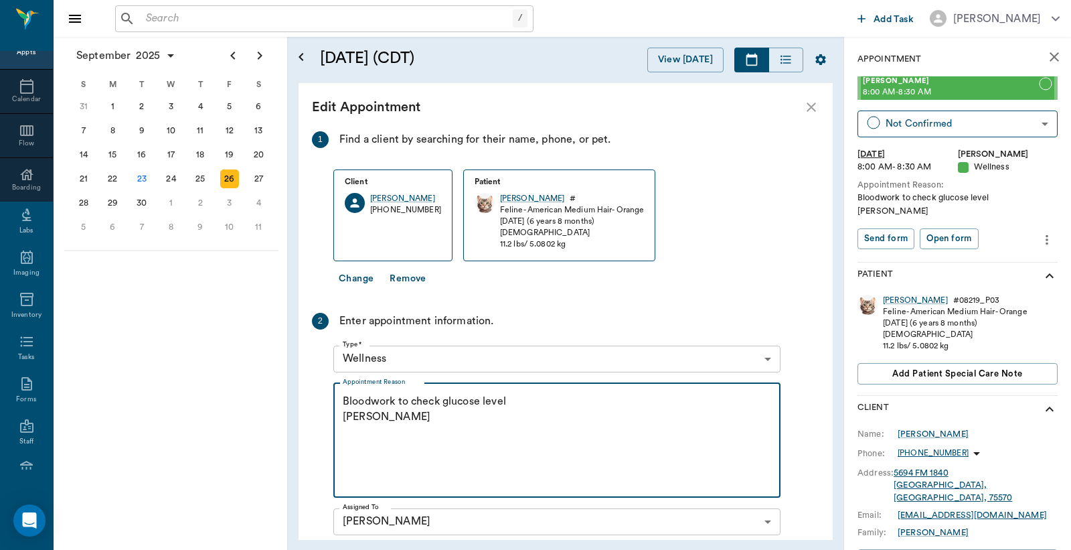
click at [507, 404] on textarea "Bloodwork to check glucose level Christy" at bounding box center [557, 440] width 428 height 92
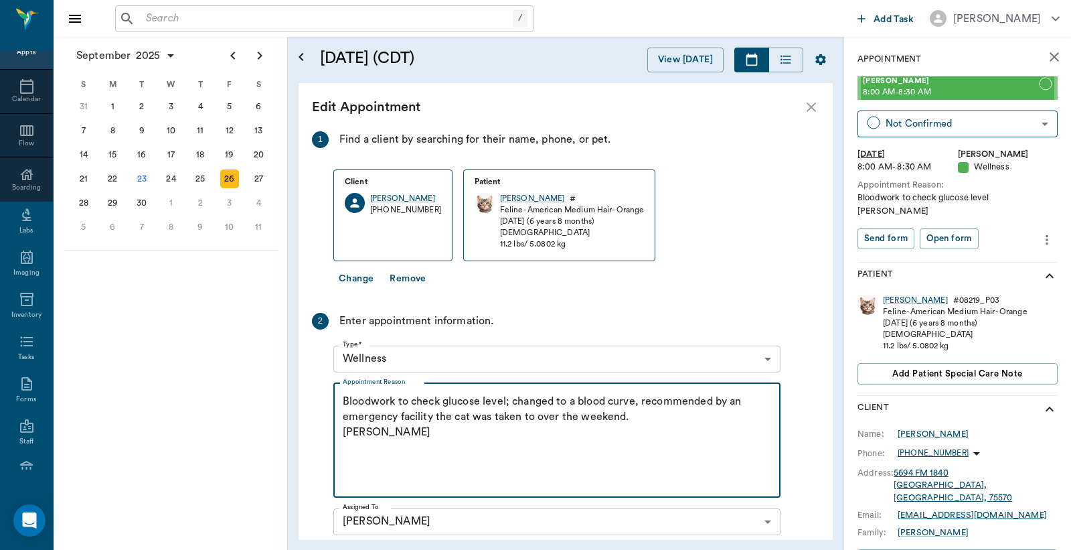
scroll to position [195, 0]
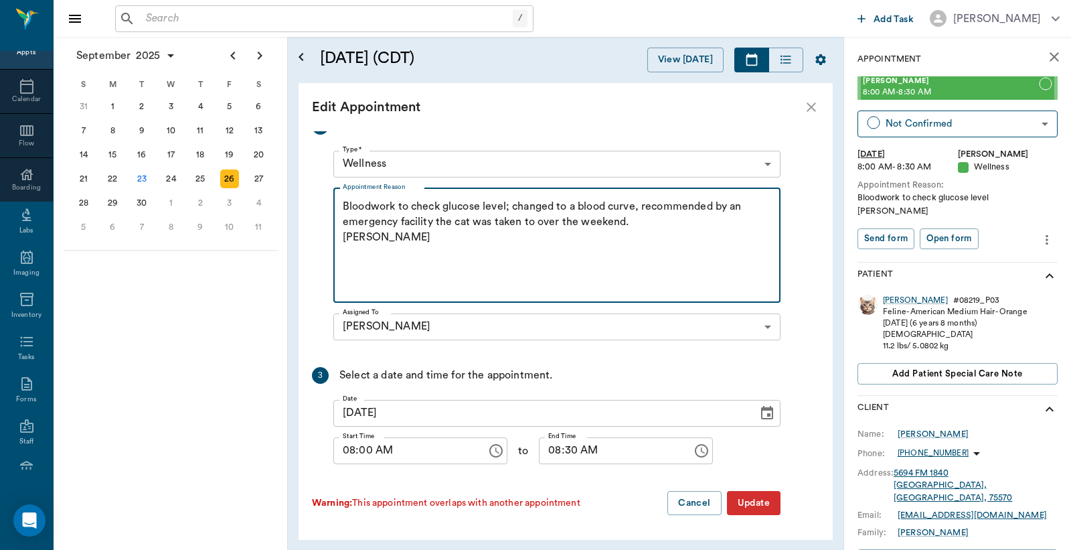
type textarea "Bloodwork to check glucose level; changed to a blood curve, recommended by an e…"
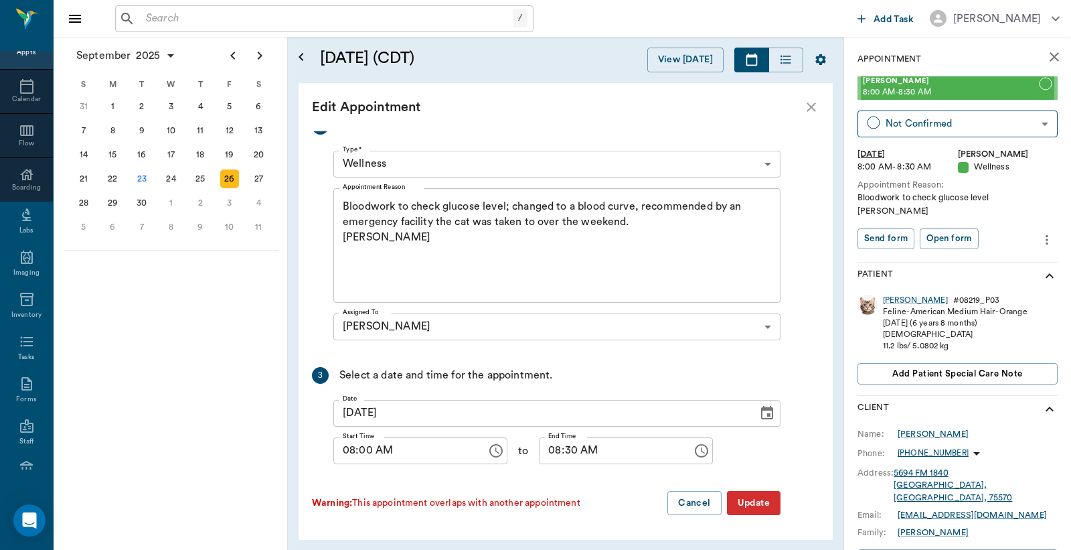
click at [740, 502] on button "Update" at bounding box center [754, 503] width 54 height 25
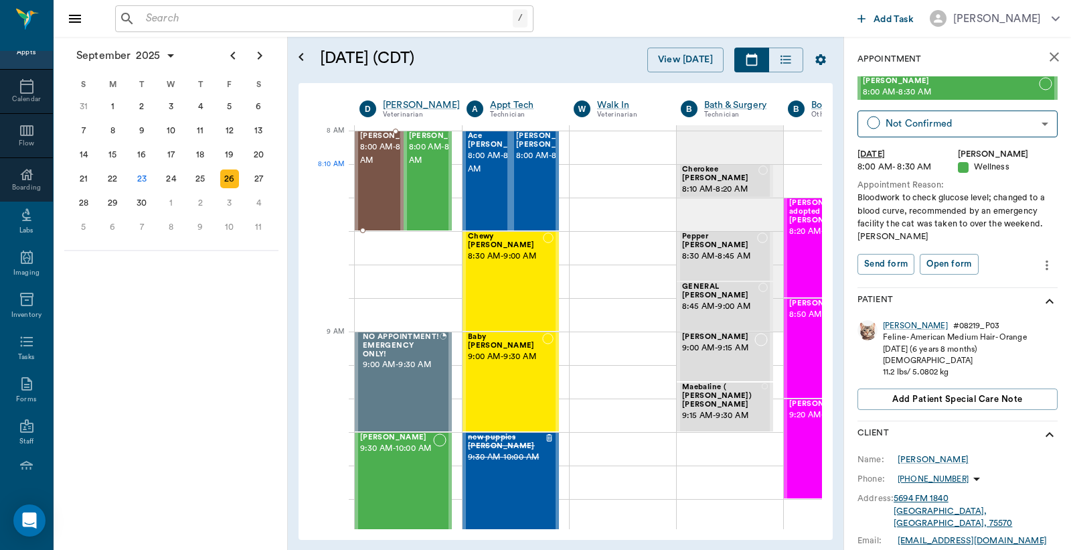
click at [370, 167] on span "8:00 AM - 8:30 AM" at bounding box center [393, 154] width 67 height 27
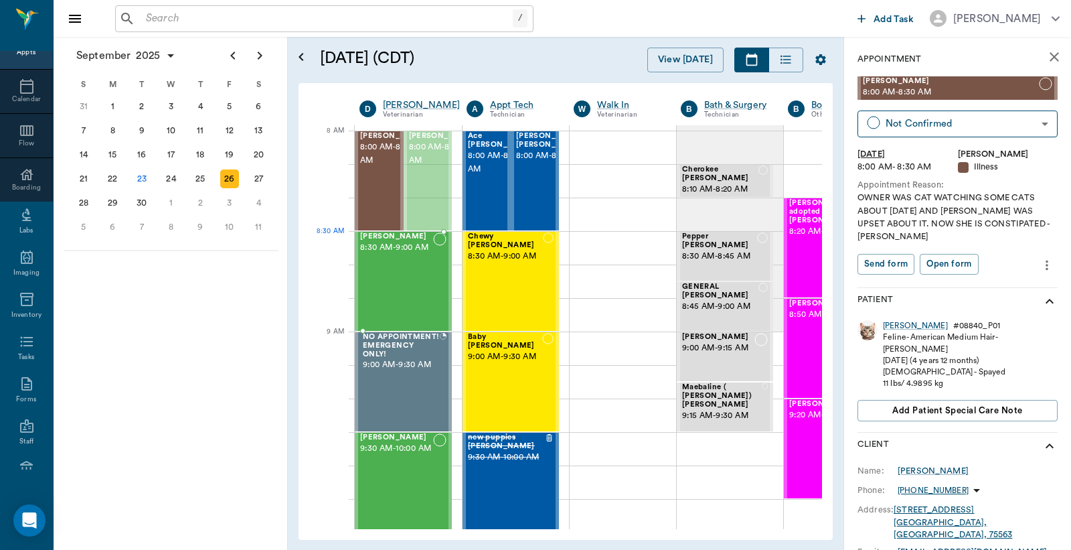
drag, startPoint x: 422, startPoint y: 161, endPoint x: 422, endPoint y: 259, distance: 97.7
click at [406, 252] on span "8:30 AM - 9:00 AM" at bounding box center [396, 247] width 73 height 13
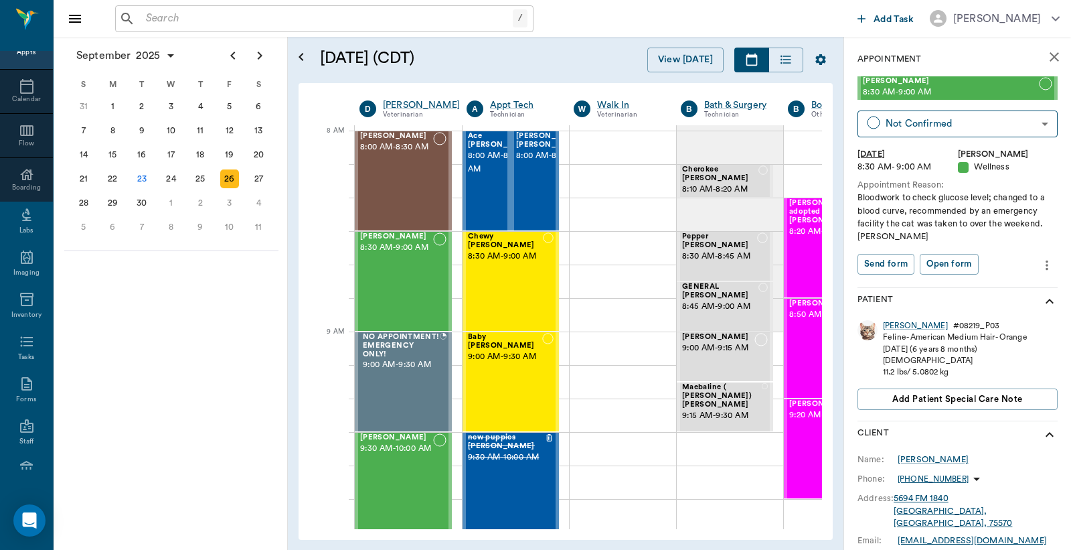
click at [1040, 266] on icon "more" at bounding box center [1047, 265] width 15 height 16
click at [1000, 290] on span "Edit appointment" at bounding box center [979, 288] width 112 height 14
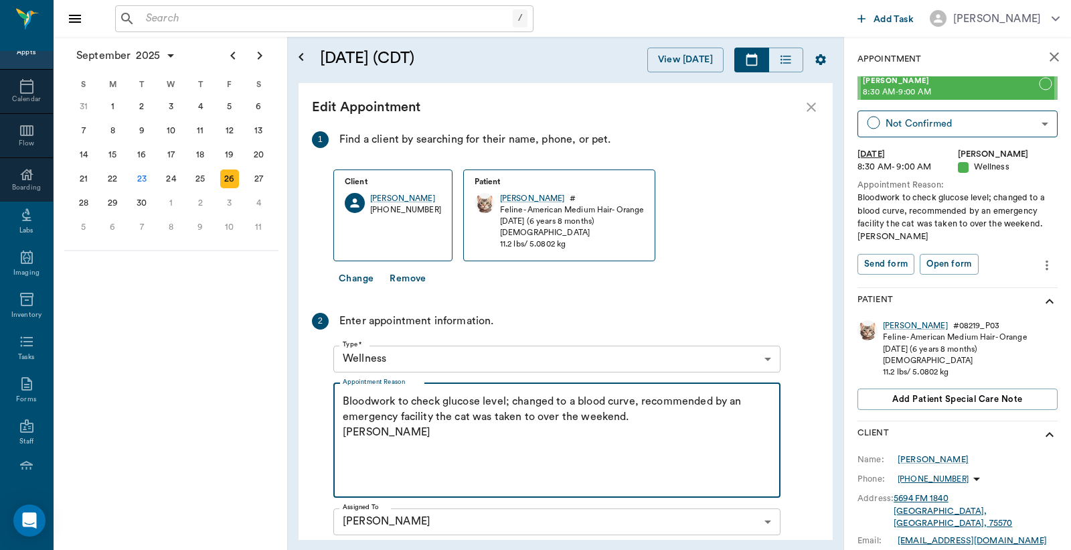
click at [574, 402] on textarea "Bloodwork to check glucose level; changed to a blood curve, recommended by an e…" at bounding box center [557, 440] width 428 height 92
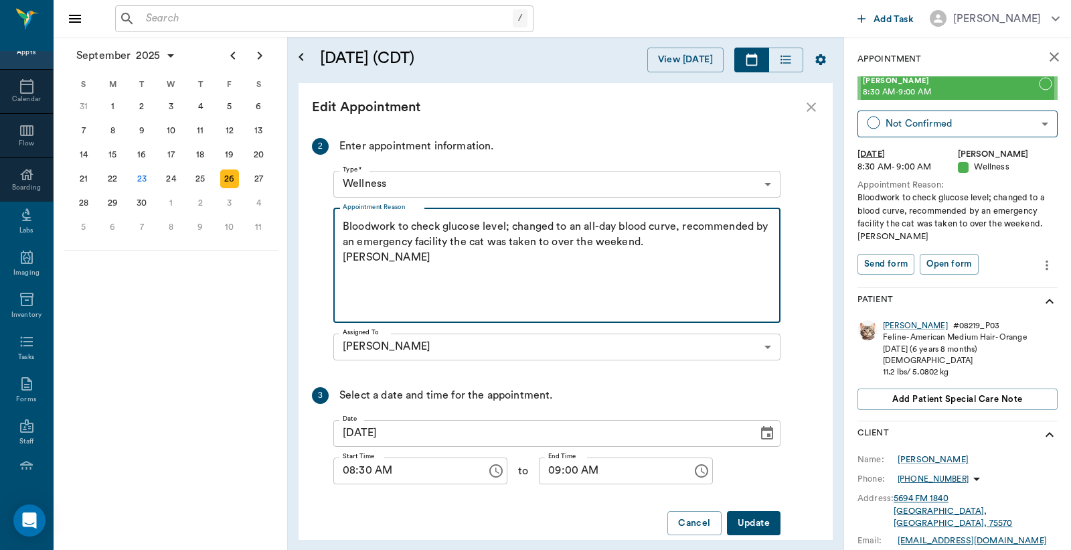
scroll to position [195, 0]
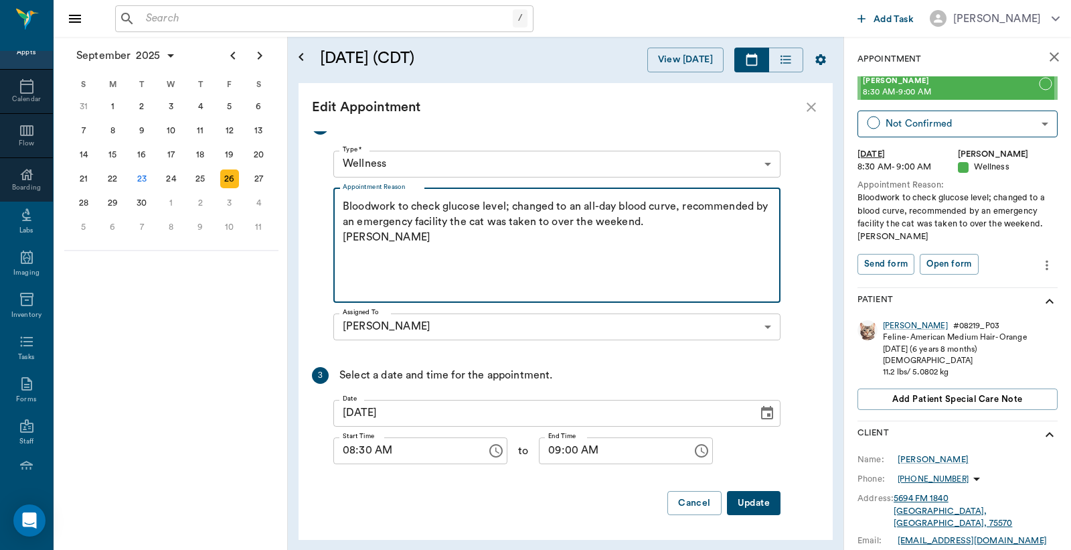
type textarea "Bloodwork to check glucose level; changed to an all-day blood curve, recommende…"
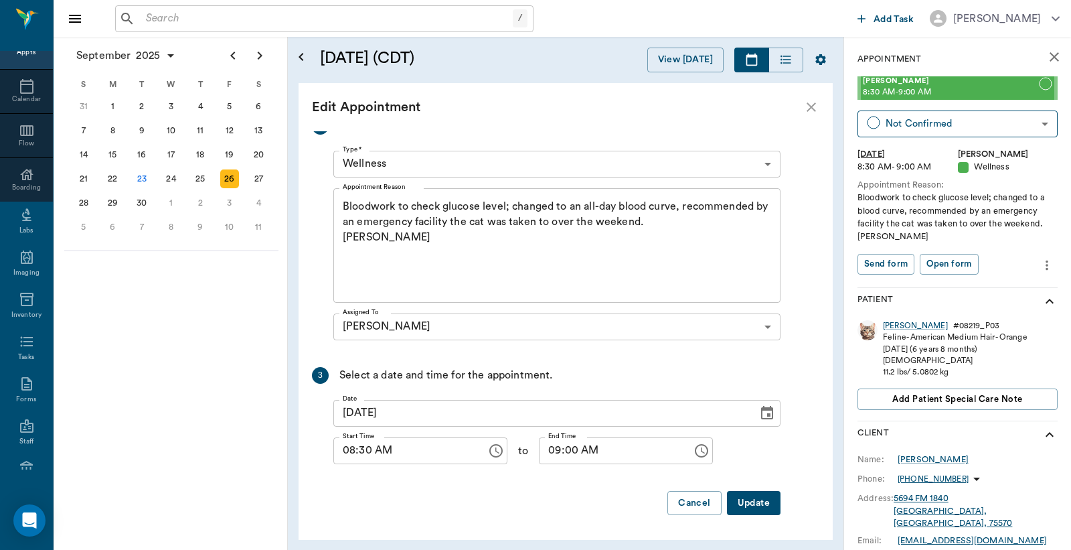
click at [748, 505] on button "Update" at bounding box center [754, 503] width 54 height 25
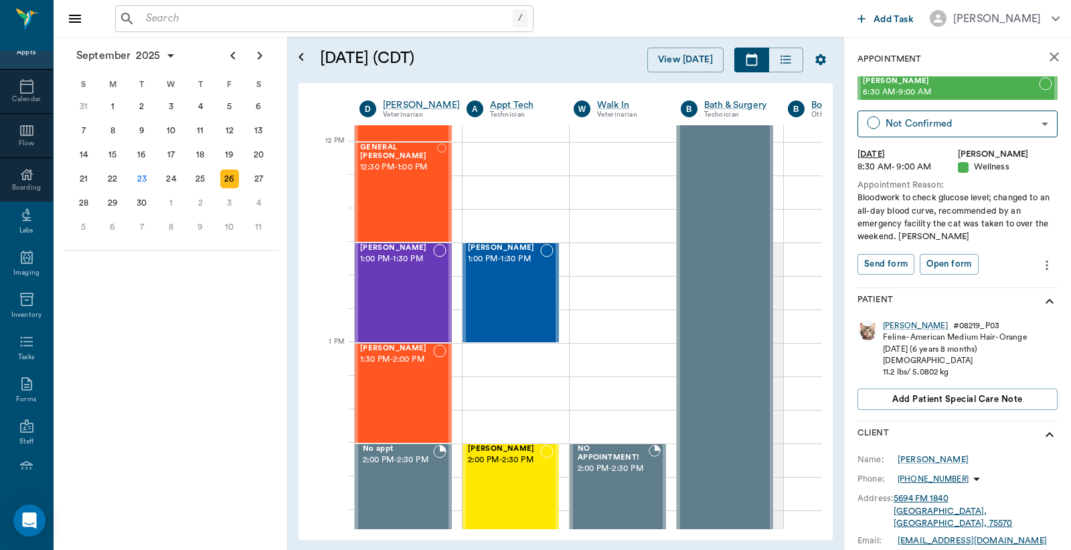
scroll to position [793, 0]
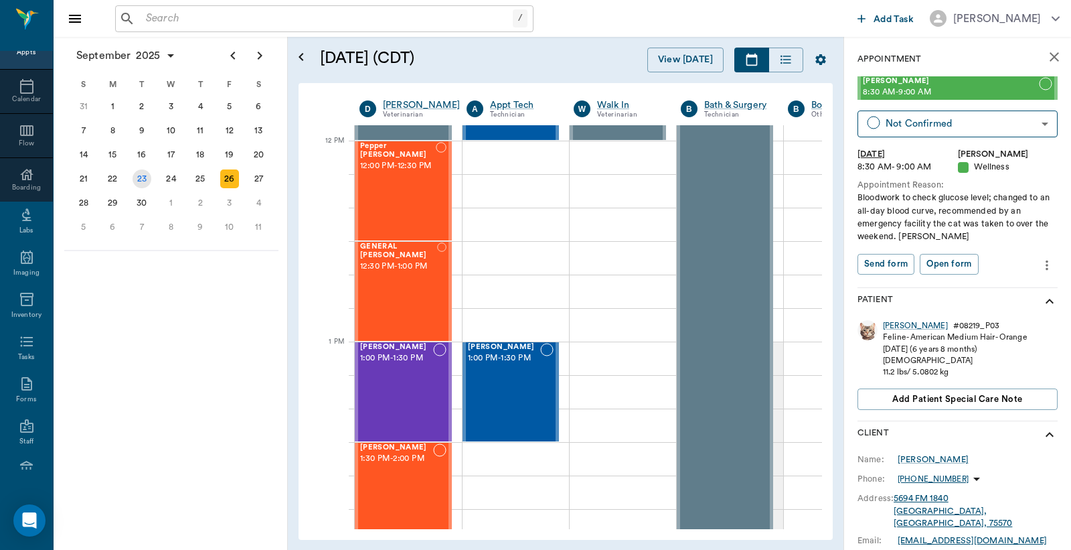
click at [145, 175] on div "23" at bounding box center [142, 178] width 19 height 19
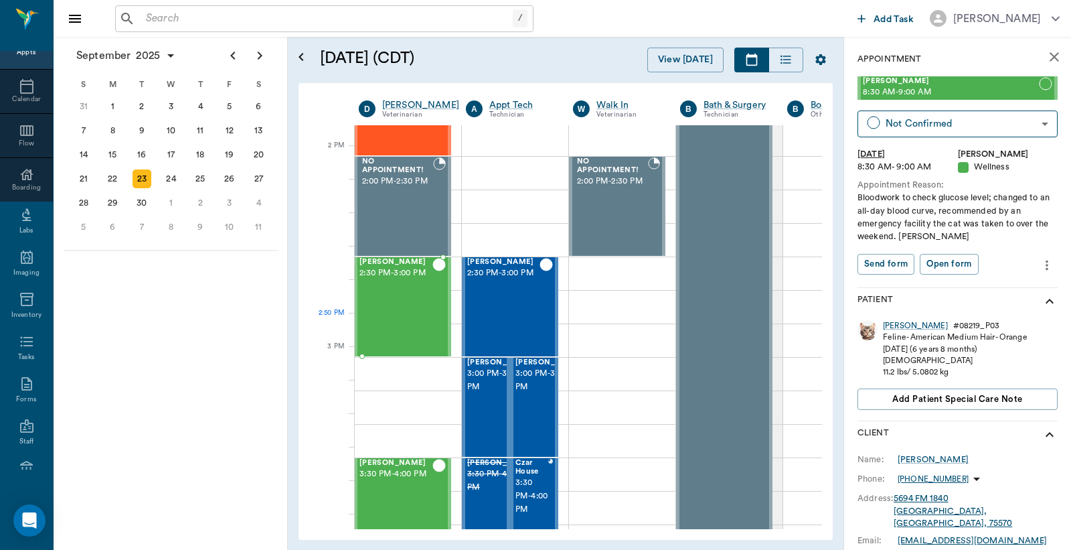
scroll to position [1190, 1]
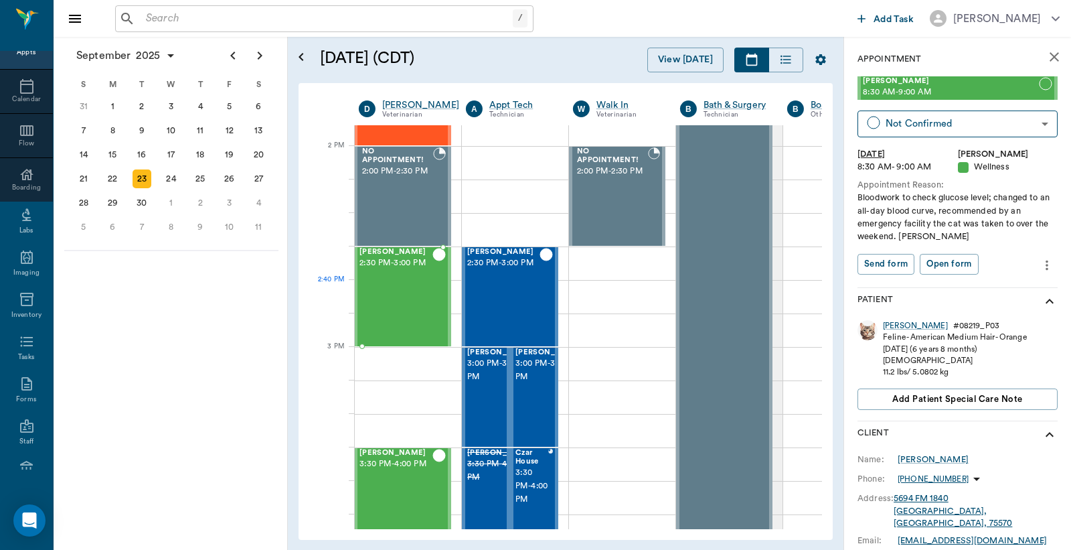
click at [383, 281] on div "Bebe Watson 2:30 PM - 3:00 PM" at bounding box center [396, 297] width 73 height 98
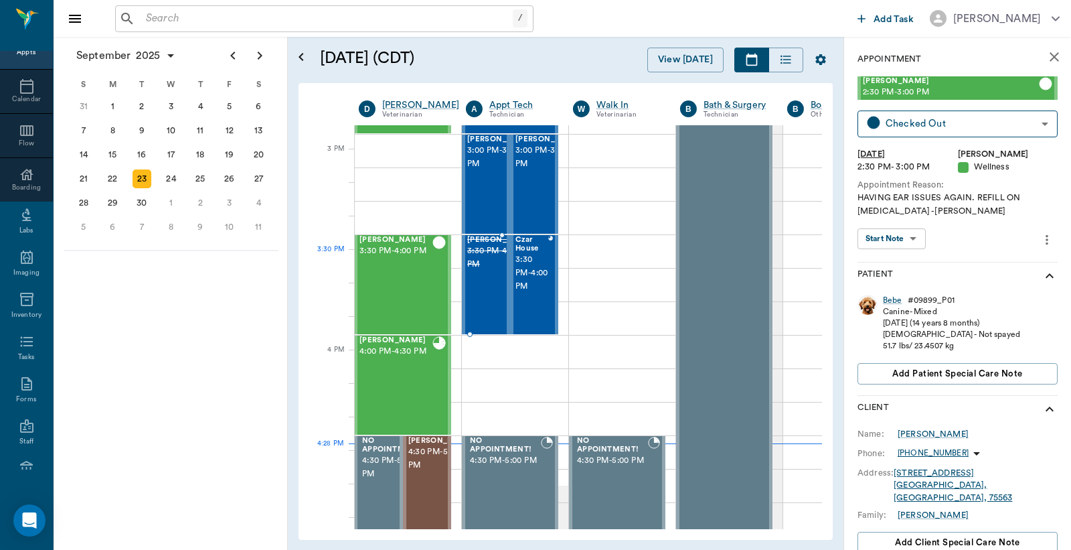
scroll to position [1388, 1]
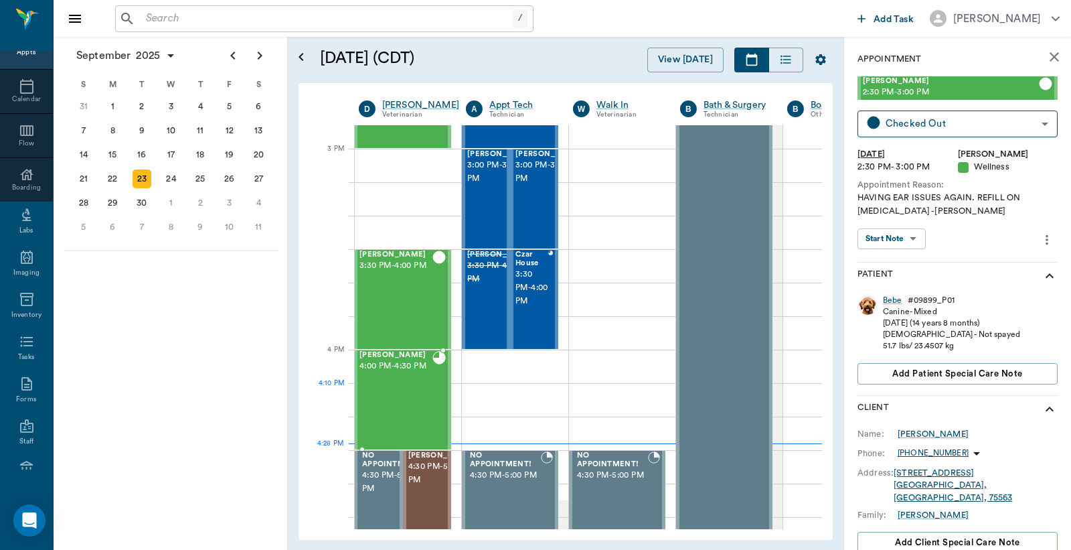
click at [410, 385] on div "Kilo Woodle 4:00 PM - 4:30 PM" at bounding box center [396, 400] width 73 height 98
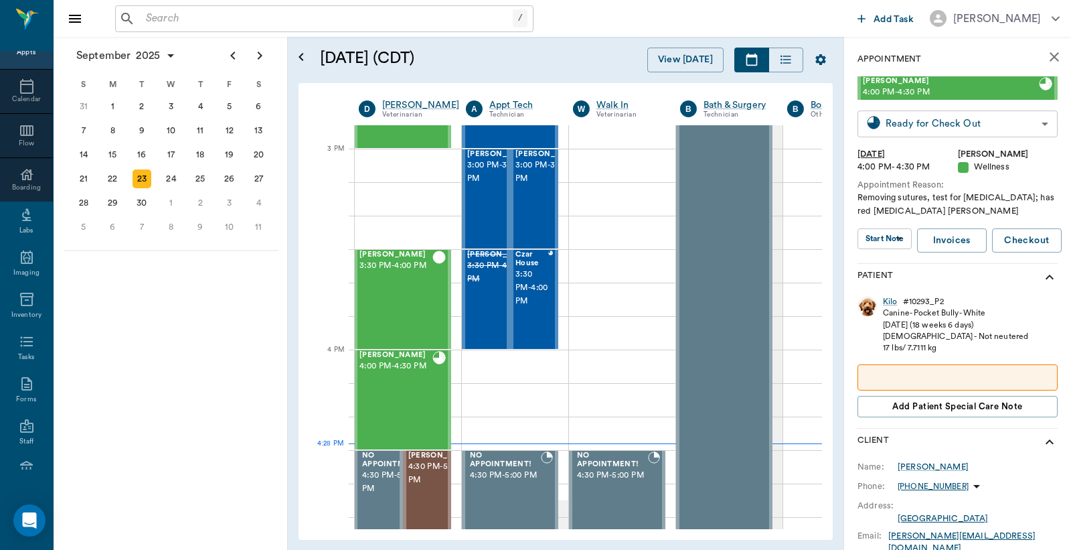
click at [902, 122] on body "/ ​ Add Task Dr. Bert Ellsworth Nectar Messages Appts Calendar Flow Boarding La…" at bounding box center [535, 275] width 1071 height 550
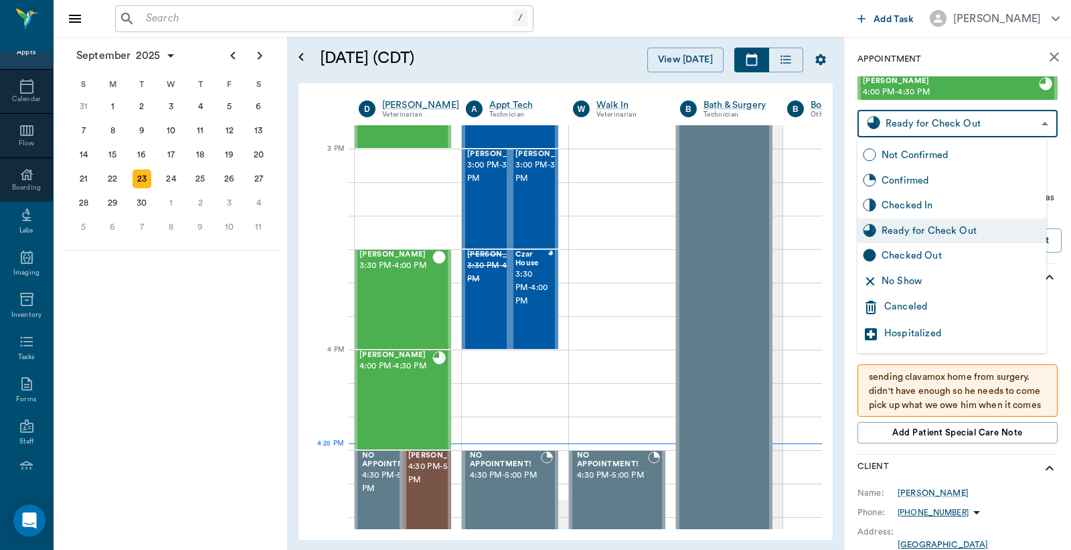
click at [895, 257] on div "Checked Out" at bounding box center [961, 255] width 159 height 15
type input "CHECKED_OUT"
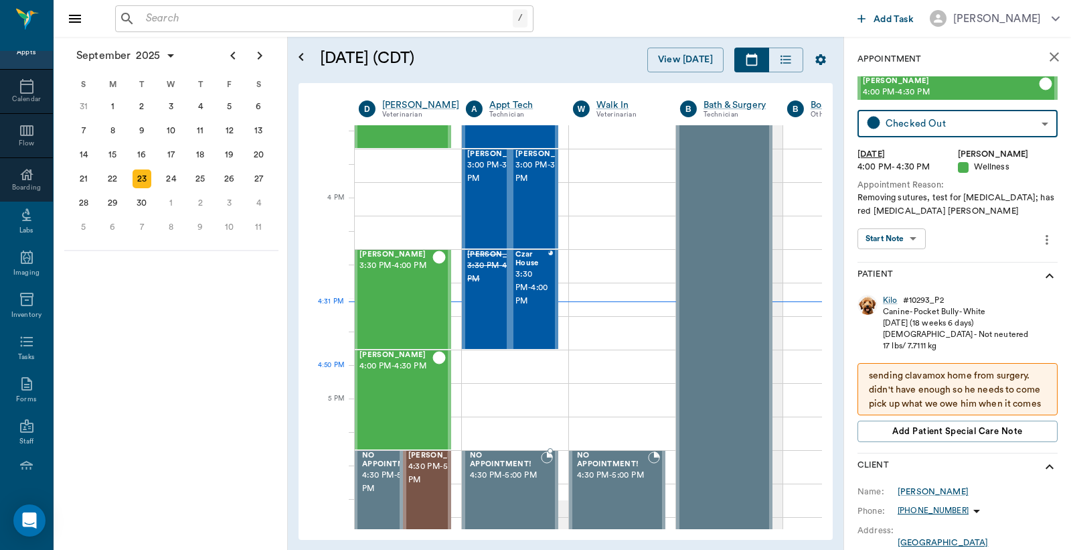
scroll to position [1587, 1]
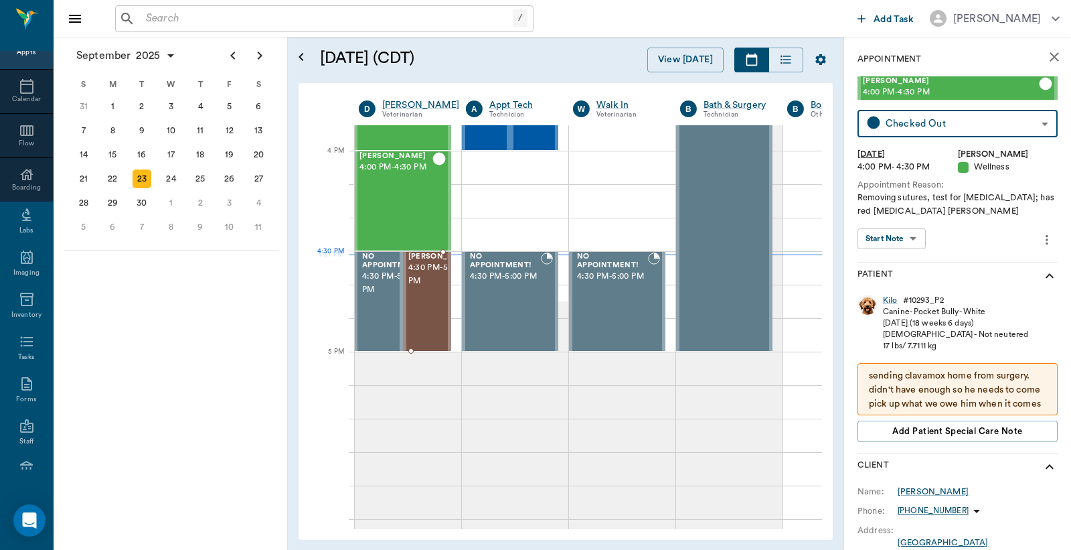
click at [422, 277] on span "4:30 PM - 5:00 PM" at bounding box center [441, 274] width 67 height 27
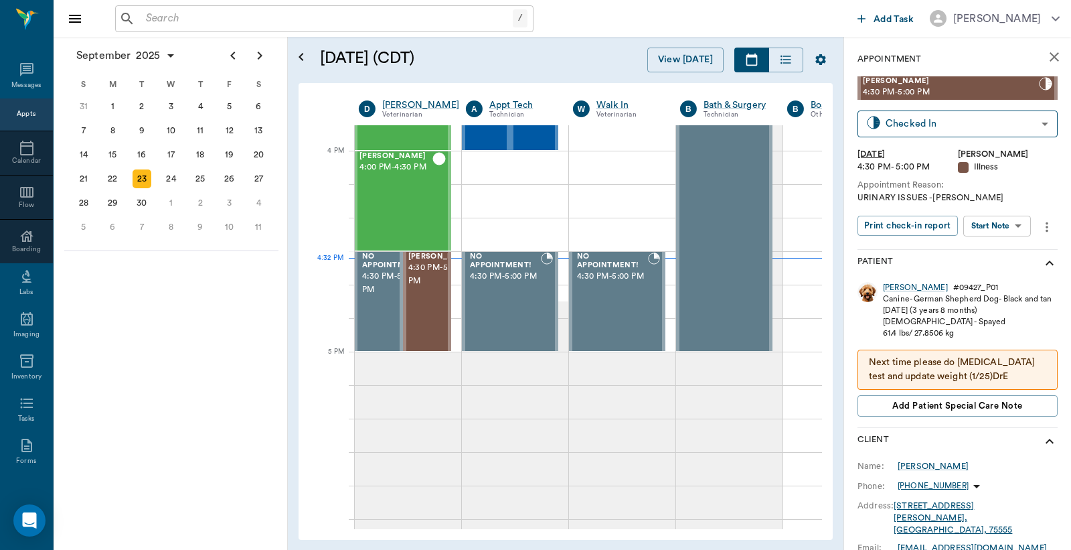
click at [17, 112] on div "Appts" at bounding box center [26, 114] width 19 height 10
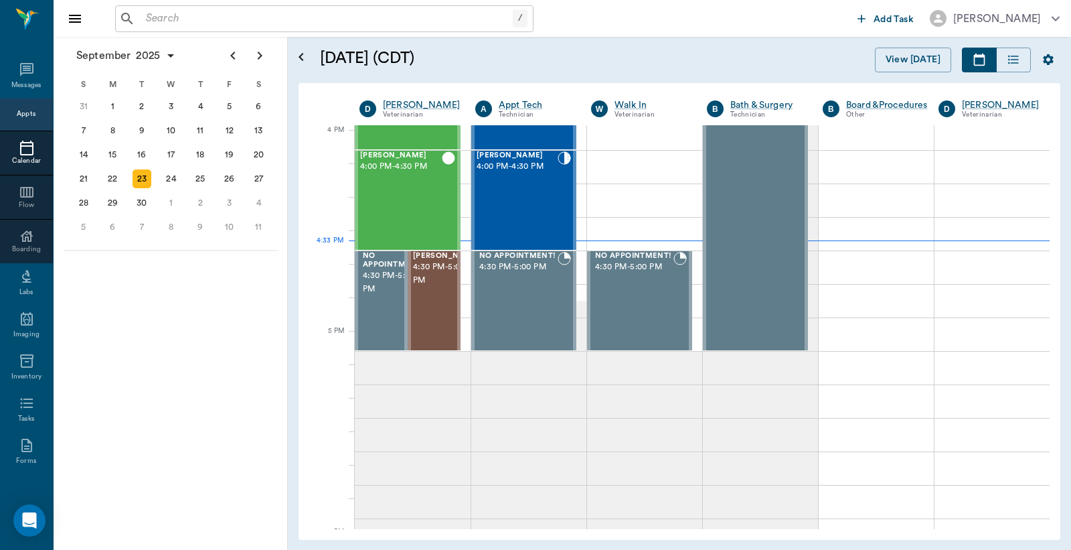
scroll to position [1607, 0]
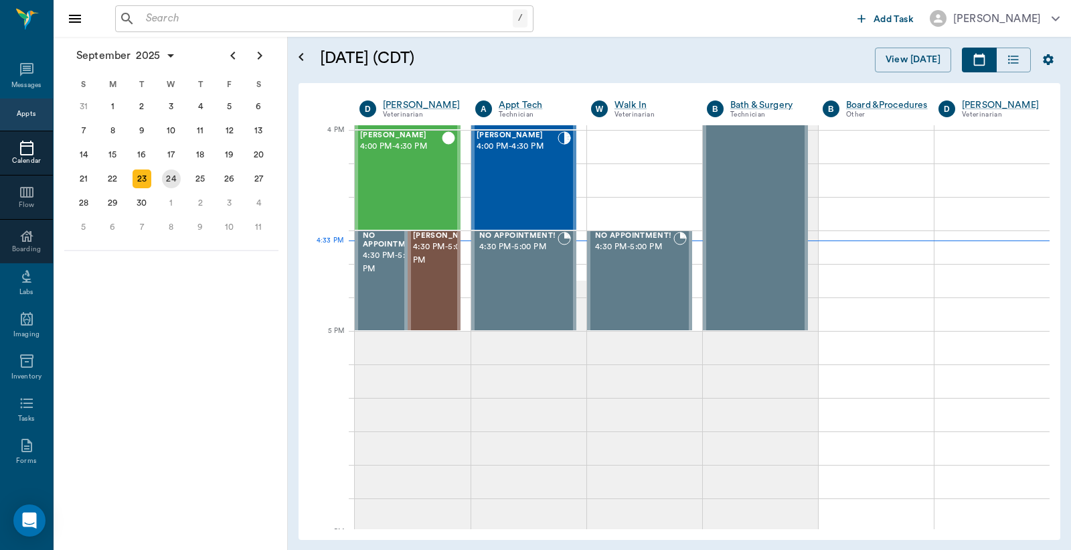
click at [167, 175] on div "24" at bounding box center [171, 178] width 19 height 19
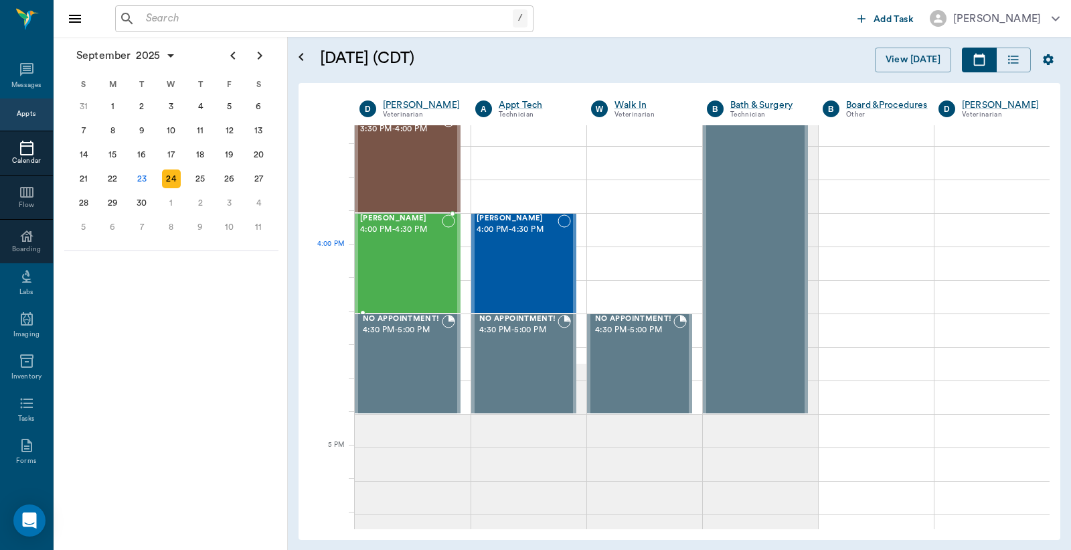
scroll to position [1587, 0]
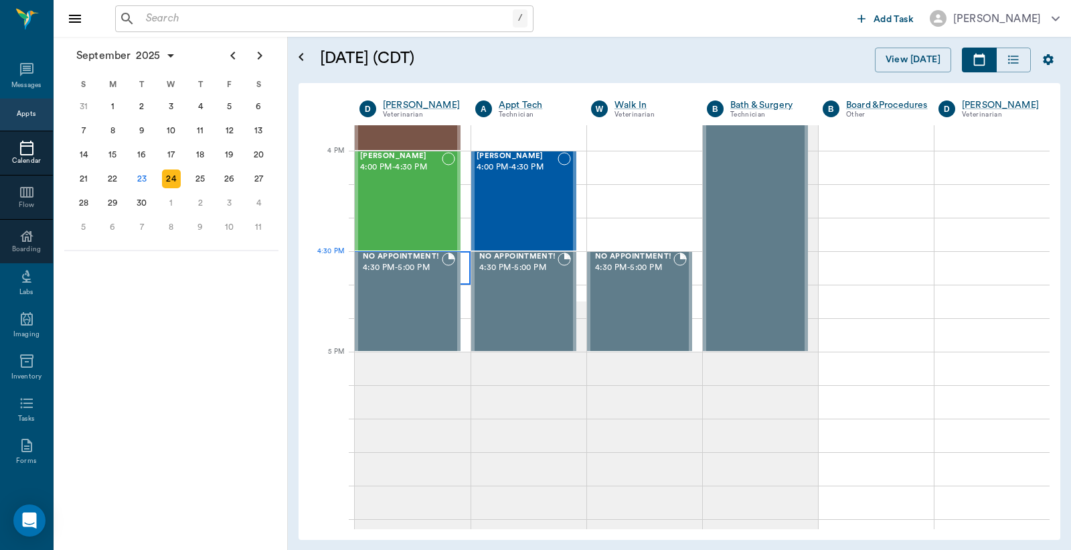
click at [465, 277] on div at bounding box center [413, 267] width 116 height 33
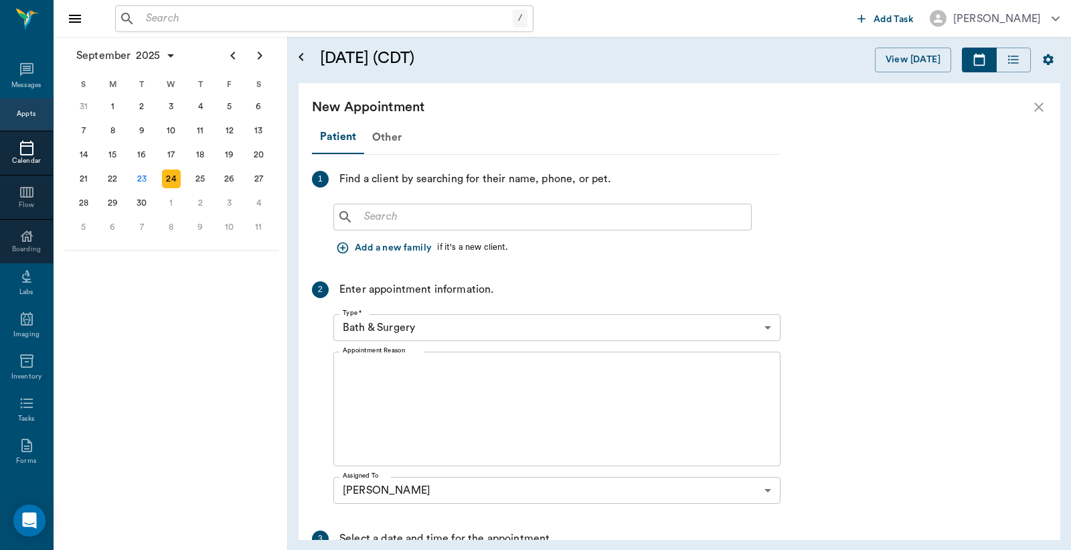
click at [363, 221] on input "text" at bounding box center [552, 217] width 387 height 19
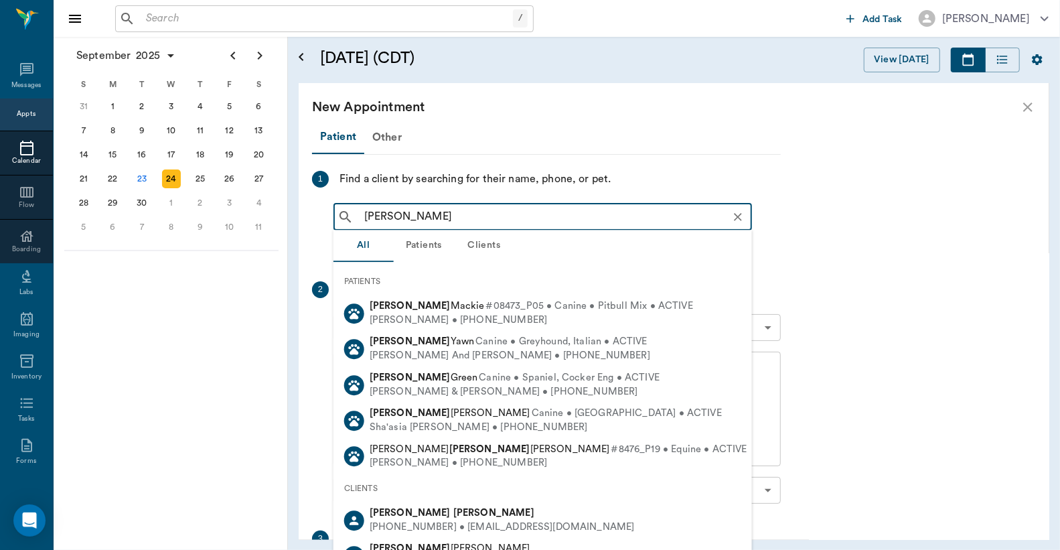
click at [408, 518] on div "Tyler Woods" at bounding box center [502, 513] width 265 height 14
type input "Tyler Woods"
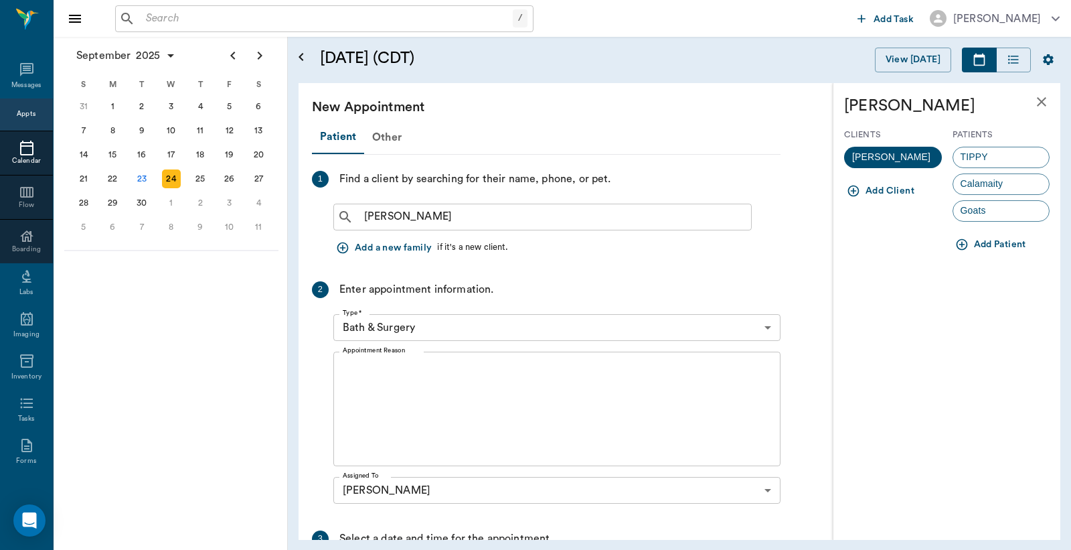
scroll to position [1587, 0]
click at [988, 245] on button "Add Patient" at bounding box center [992, 244] width 79 height 25
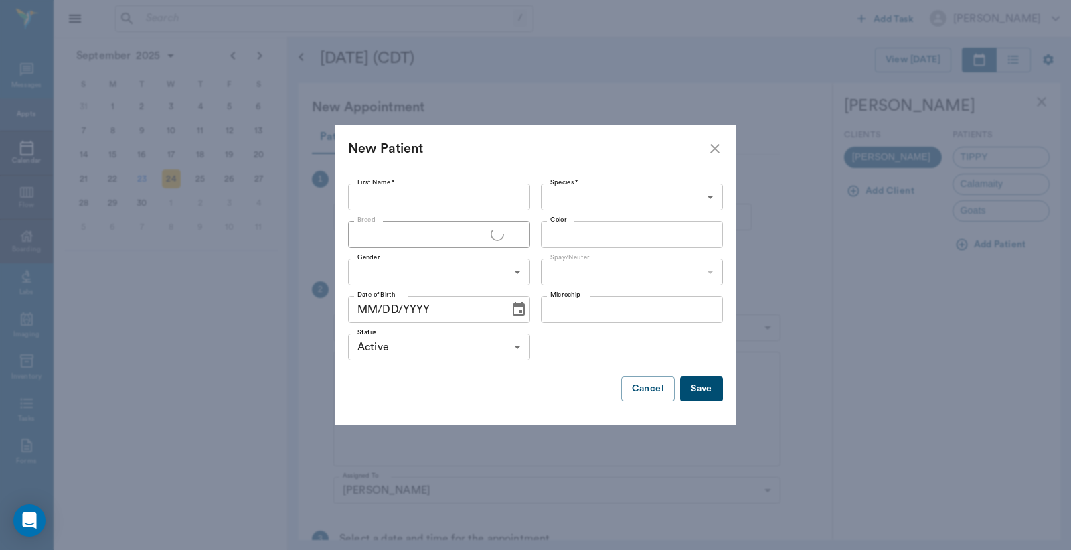
click at [364, 194] on input "First Name *" at bounding box center [439, 196] width 182 height 27
type input "Roscoe"
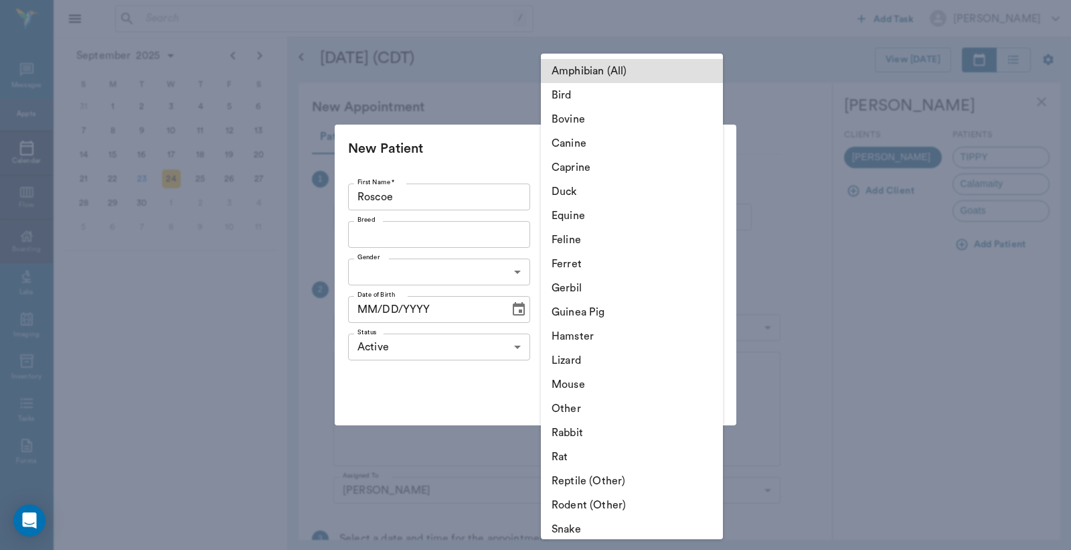
click at [706, 195] on body "/ ​ Add Task [PERSON_NAME] Nectar Messages Appts Calendar Flow Boarding Labs Im…" at bounding box center [535, 275] width 1071 height 550
click at [584, 146] on li "Canine" at bounding box center [632, 143] width 182 height 24
type input "Canine"
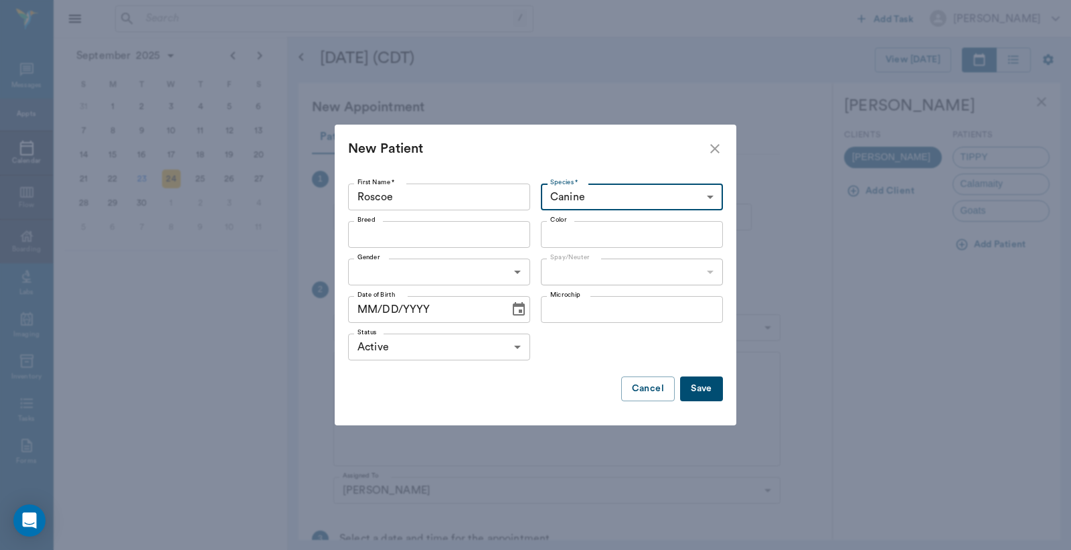
click at [367, 231] on input "Breed" at bounding box center [428, 234] width 152 height 19
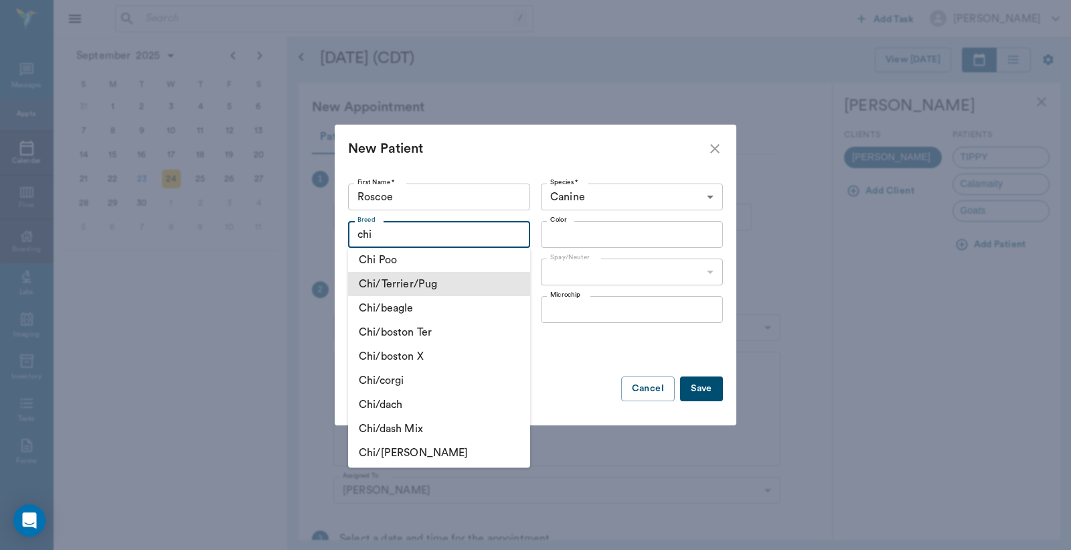
scroll to position [297, 0]
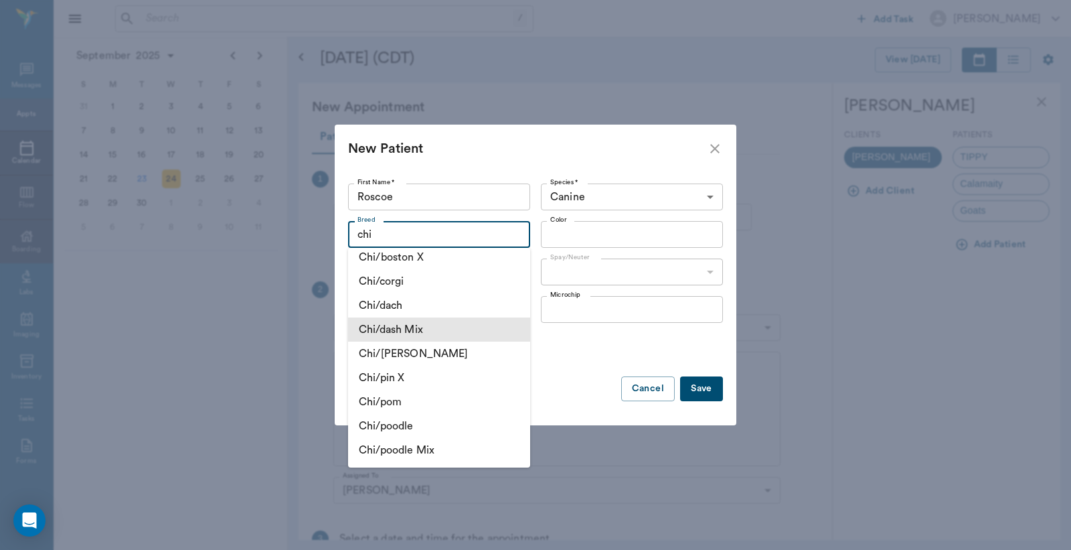
click at [420, 331] on li "Chi/dash Mix" at bounding box center [439, 329] width 182 height 24
type input "Chi/dash Mix"
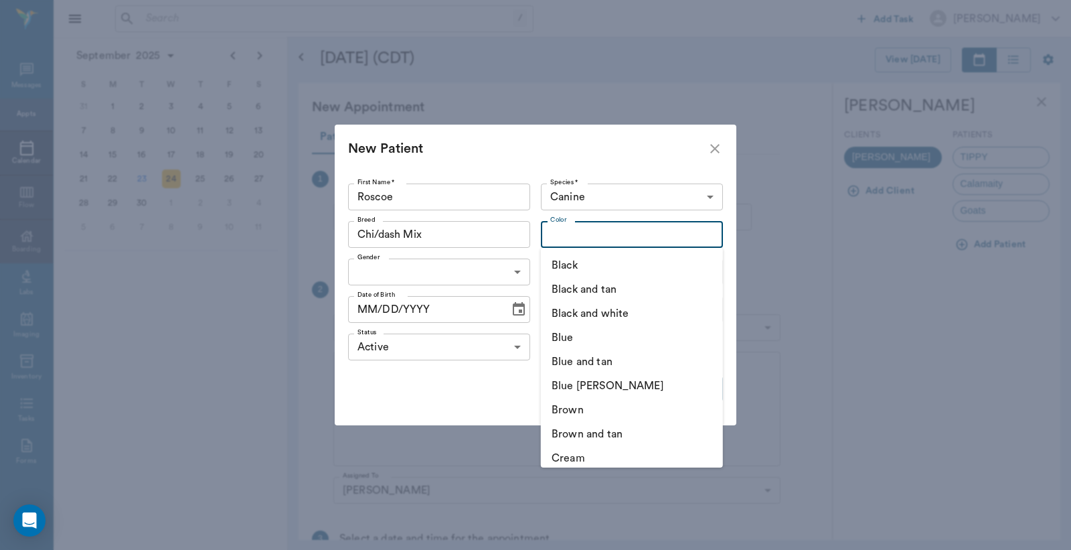
click at [552, 237] on input "Color" at bounding box center [621, 234] width 152 height 19
click at [583, 412] on li "Brown" at bounding box center [632, 410] width 182 height 24
type input "Brown"
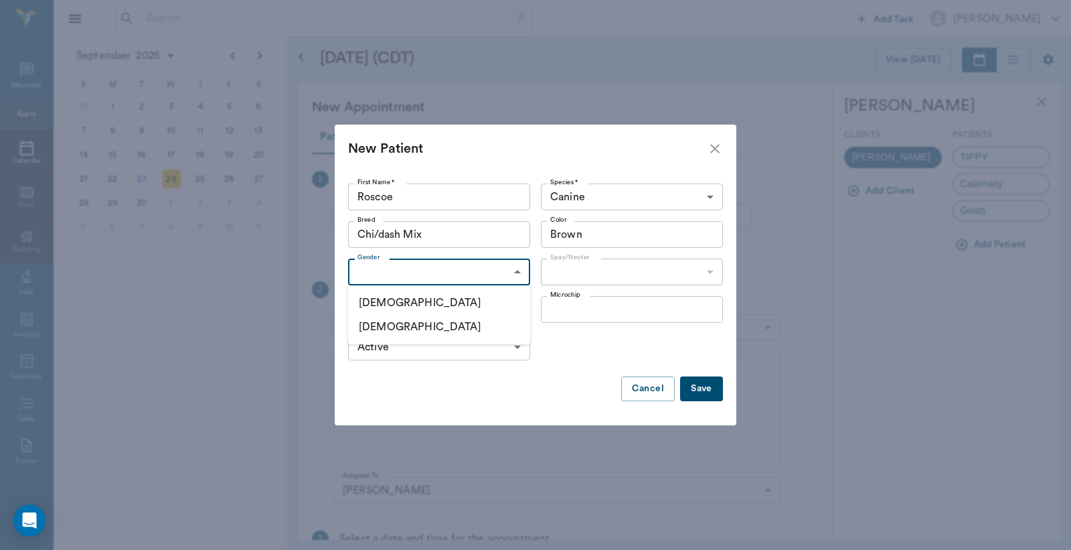
click at [518, 273] on body "/ ​ Add Task [PERSON_NAME] Nectar Messages Appts Calendar Flow Boarding Labs Im…" at bounding box center [535, 275] width 1071 height 550
click at [420, 301] on li "[DEMOGRAPHIC_DATA]" at bounding box center [439, 303] width 182 height 24
type input "[DEMOGRAPHIC_DATA]"
click at [711, 271] on body "/ ​ Add Task [PERSON_NAME] Nectar Messages Appts Calendar Flow Boarding Labs Im…" at bounding box center [535, 275] width 1071 height 550
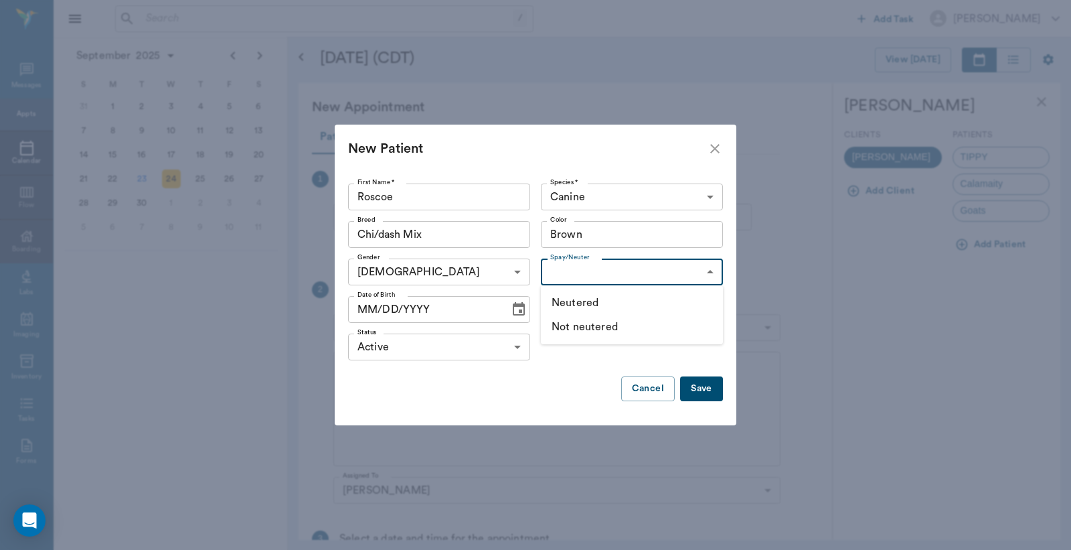
click at [613, 326] on li "Not neutered" at bounding box center [632, 327] width 182 height 24
type input "false"
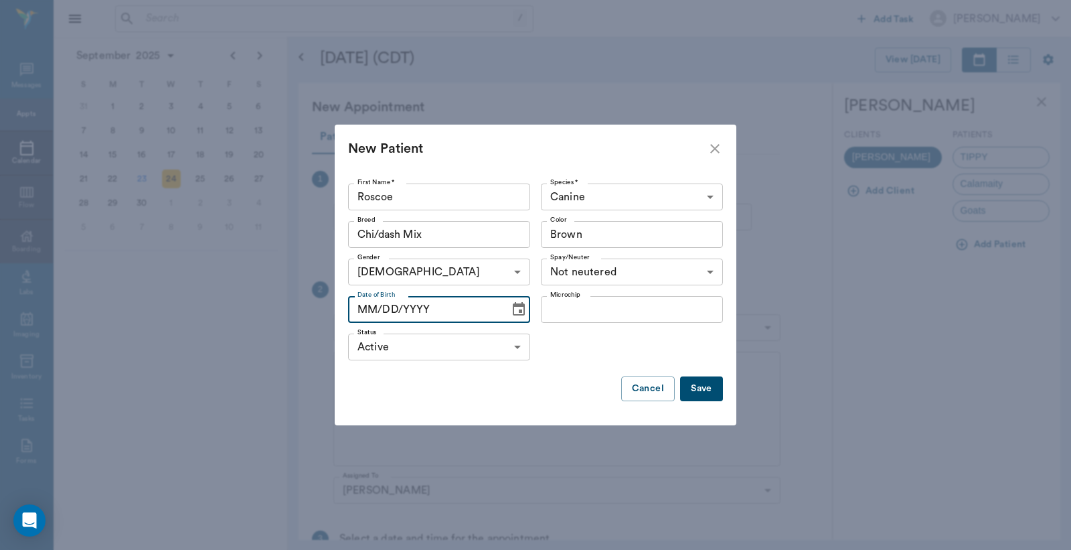
type input "MM/DD/YYYY"
click at [704, 391] on button "Save" at bounding box center [701, 388] width 43 height 25
type input "MM/DD/YYYY"
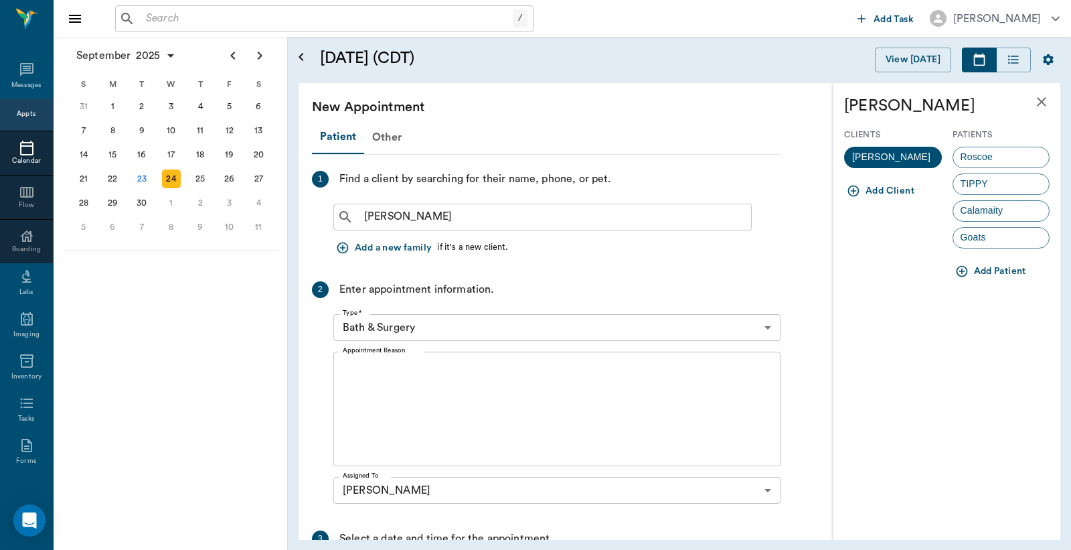
click at [770, 329] on body "/ ​ Add Task [PERSON_NAME] Nectar Messages Appts Calendar Flow Boarding Labs Im…" at bounding box center [535, 275] width 1071 height 550
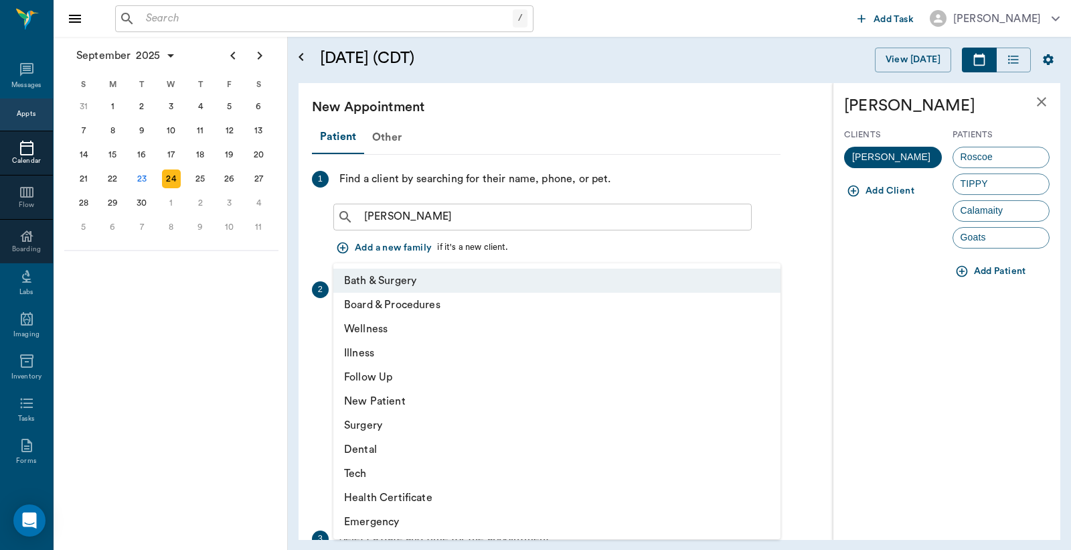
click at [365, 328] on li "Wellness" at bounding box center [556, 329] width 447 height 24
type input "65d2be4f46e3a538d89b8c14"
type input "05:00 PM"
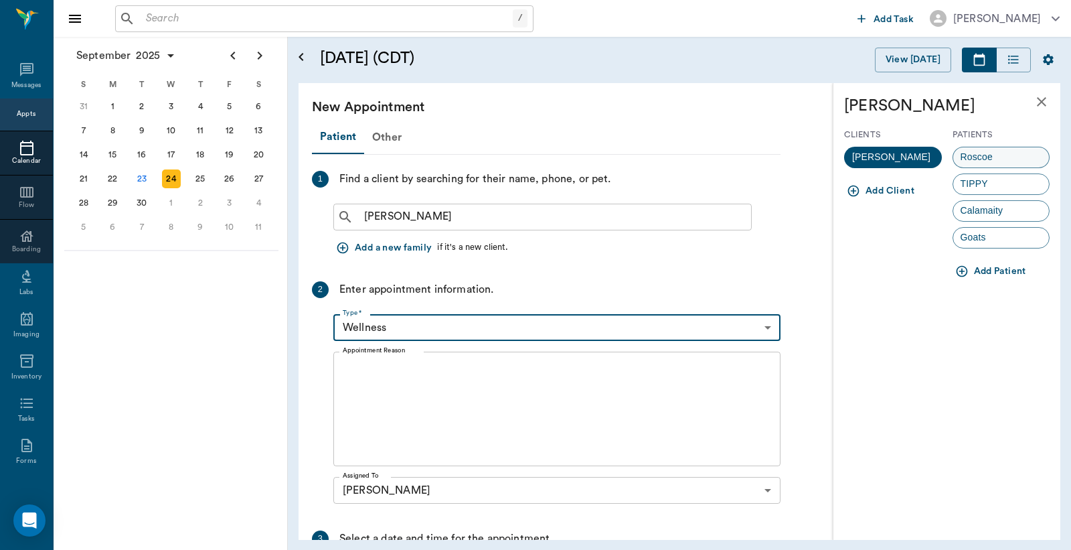
click at [988, 157] on span "Roscoe" at bounding box center [976, 157] width 47 height 14
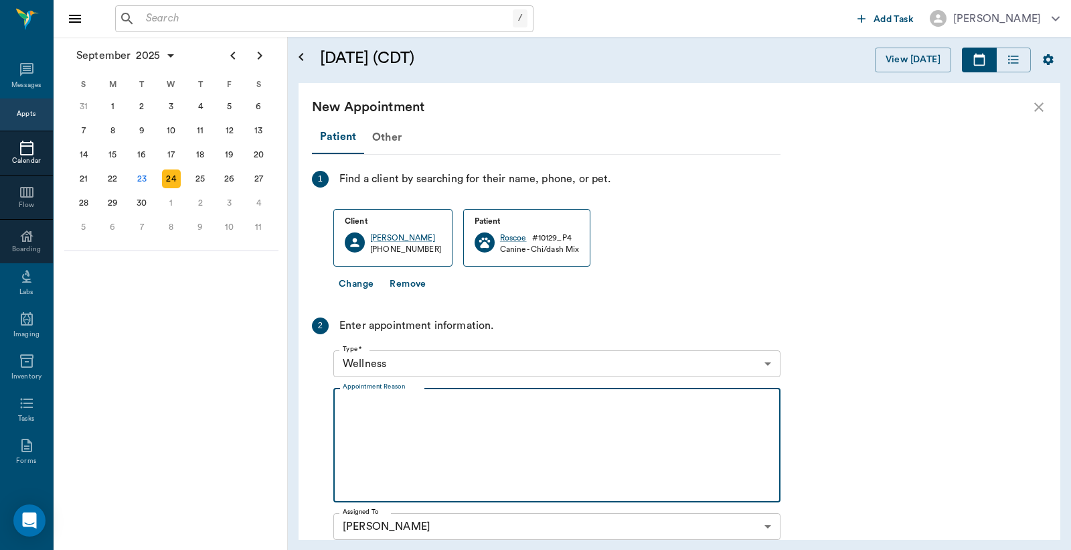
click at [351, 402] on textarea "Appointment Reason" at bounding box center [557, 445] width 428 height 92
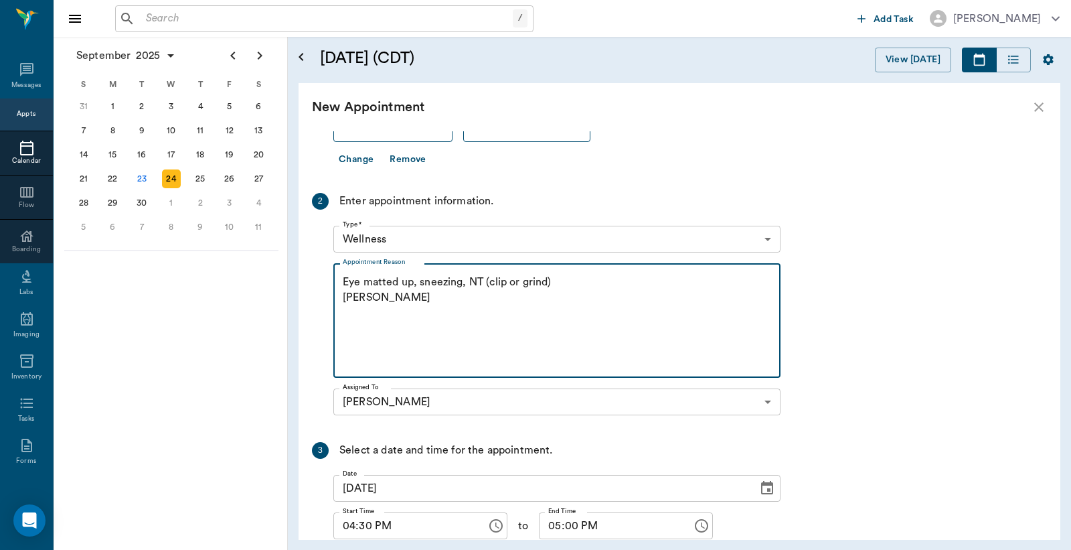
scroll to position [198, 0]
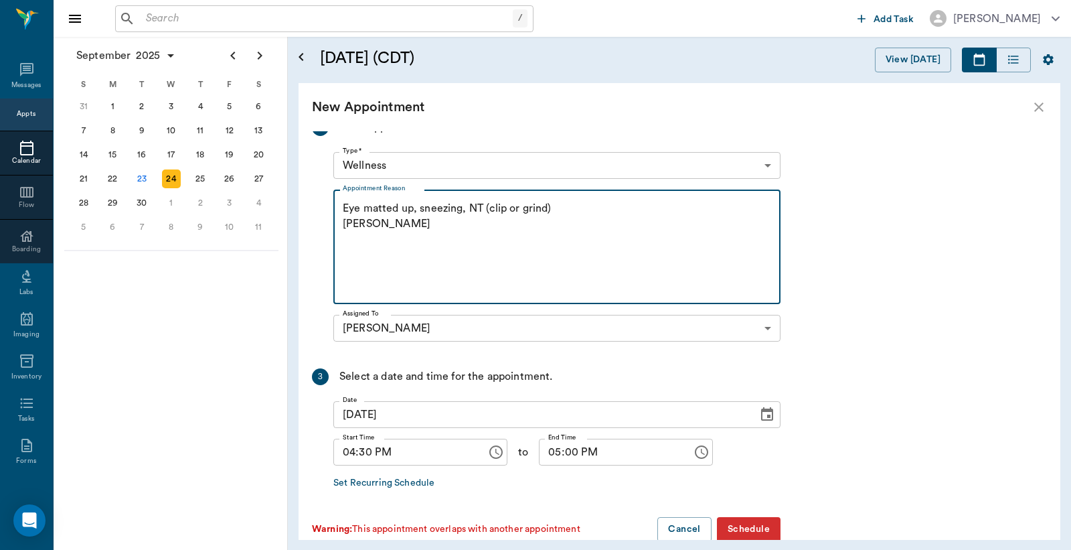
type textarea "Eye matted up, sneezing, NT (clip or grind) [PERSON_NAME]"
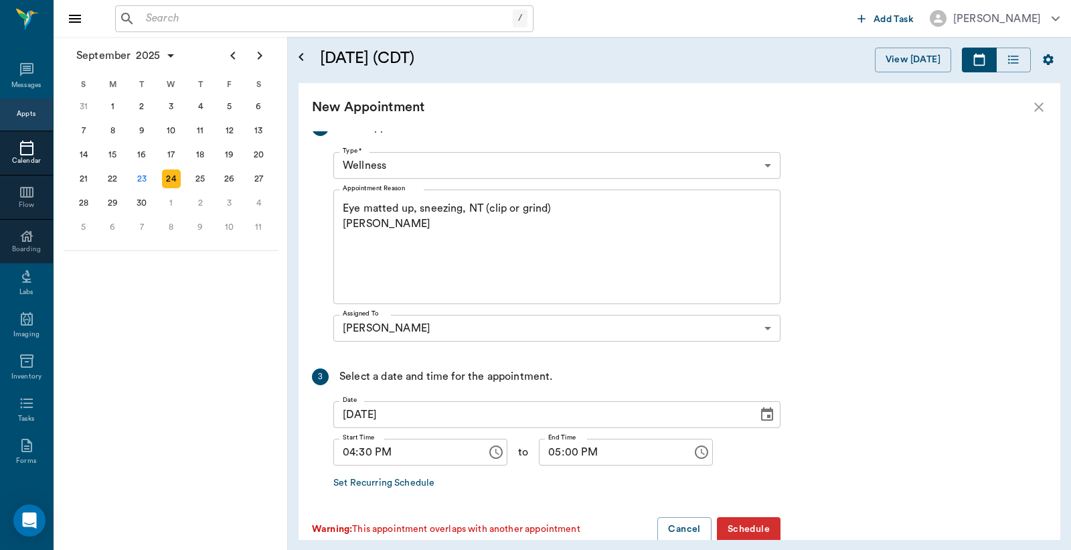
click at [757, 527] on button "Schedule" at bounding box center [749, 529] width 64 height 25
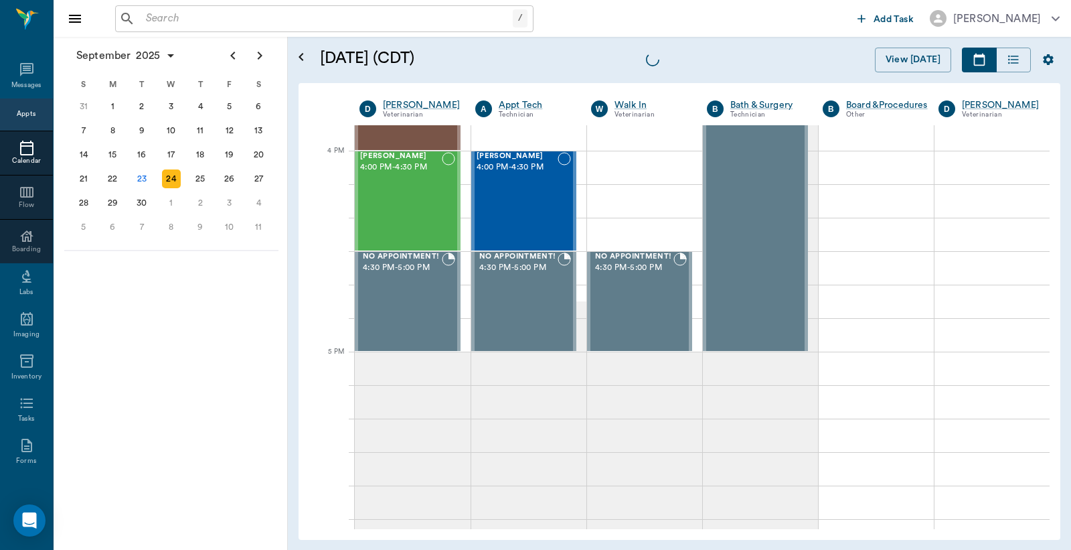
scroll to position [177, 0]
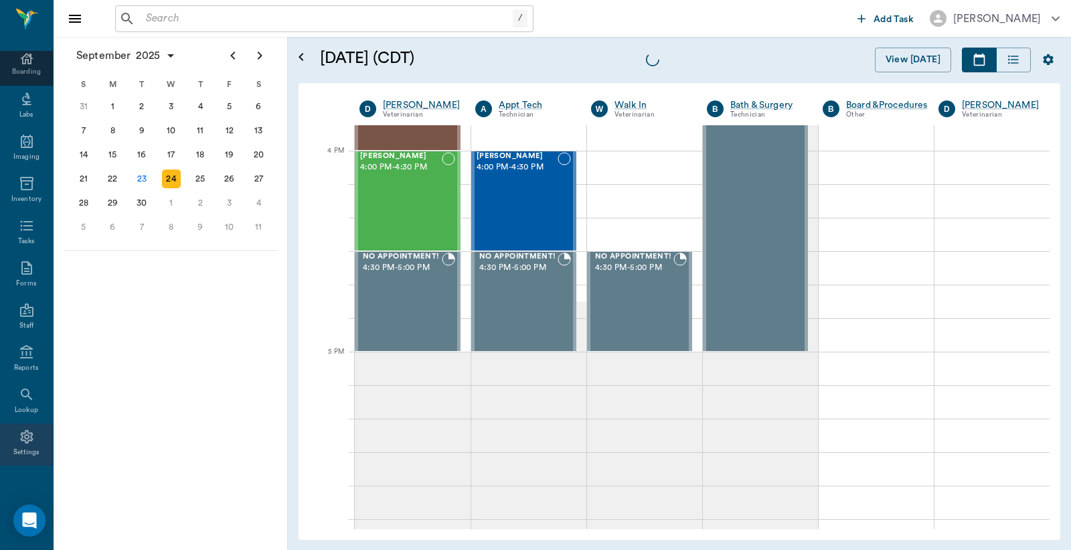
click at [21, 453] on div "Settings" at bounding box center [26, 452] width 27 height 10
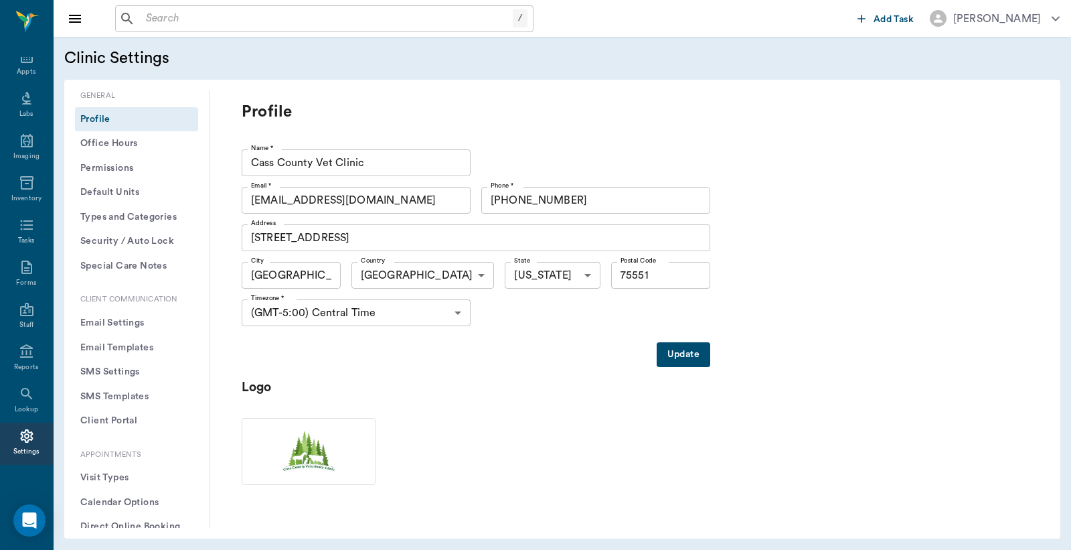
scroll to position [297, 0]
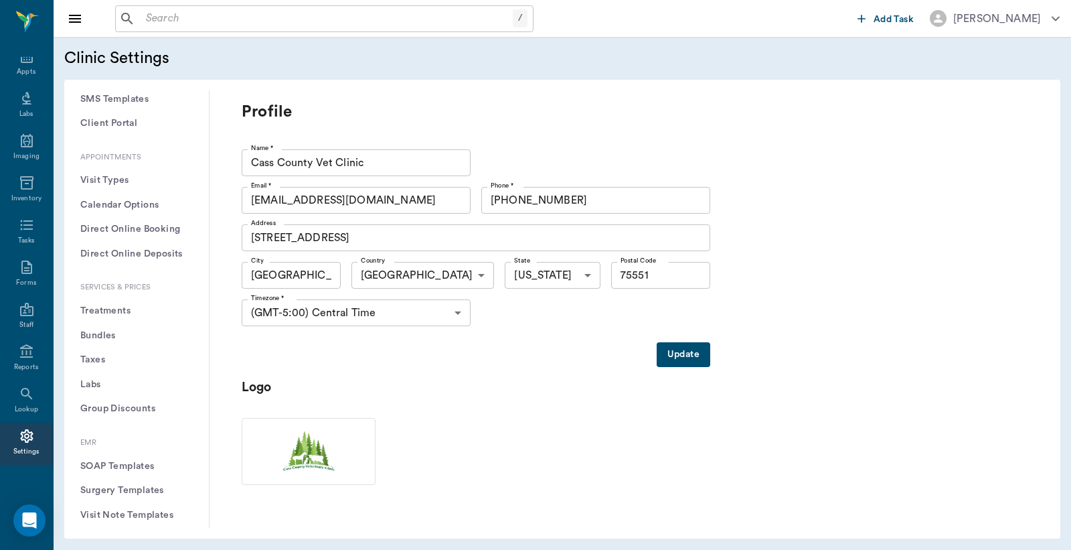
click at [117, 313] on button "Treatments" at bounding box center [136, 311] width 123 height 25
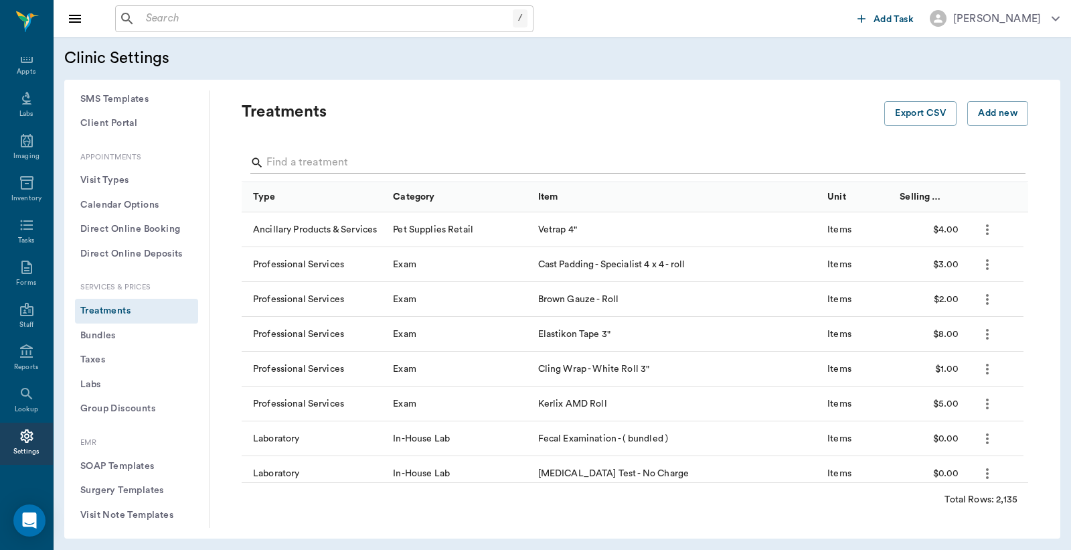
click at [266, 163] on input "Search" at bounding box center [635, 162] width 739 height 21
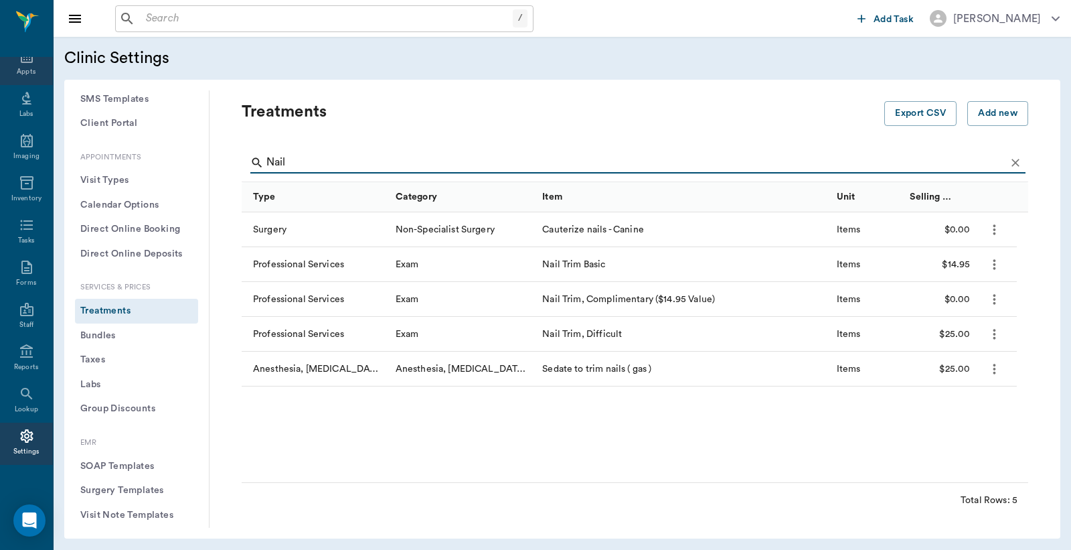
type input "Nail"
click at [24, 68] on div "Appts" at bounding box center [26, 72] width 19 height 10
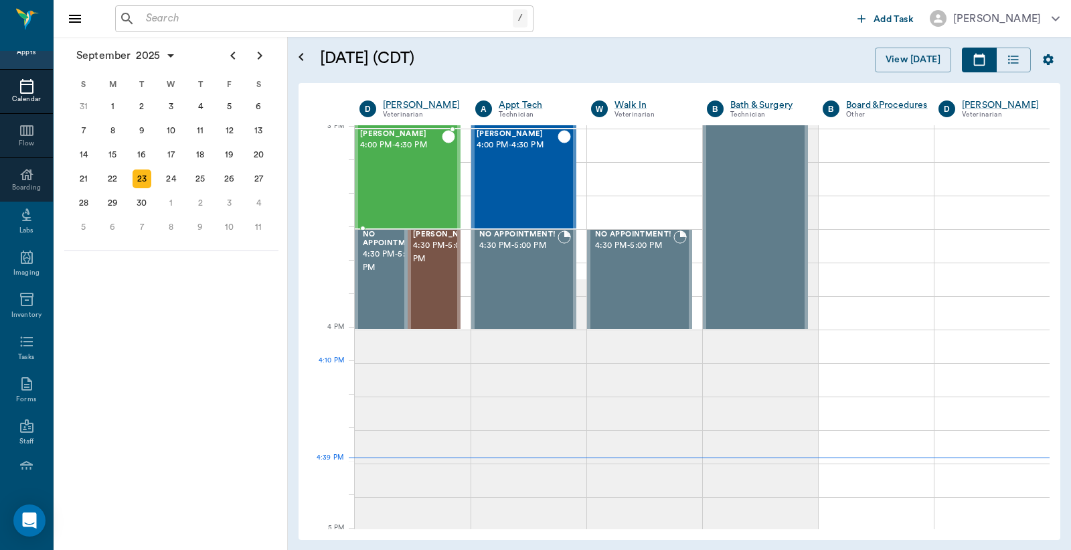
scroll to position [1410, 0]
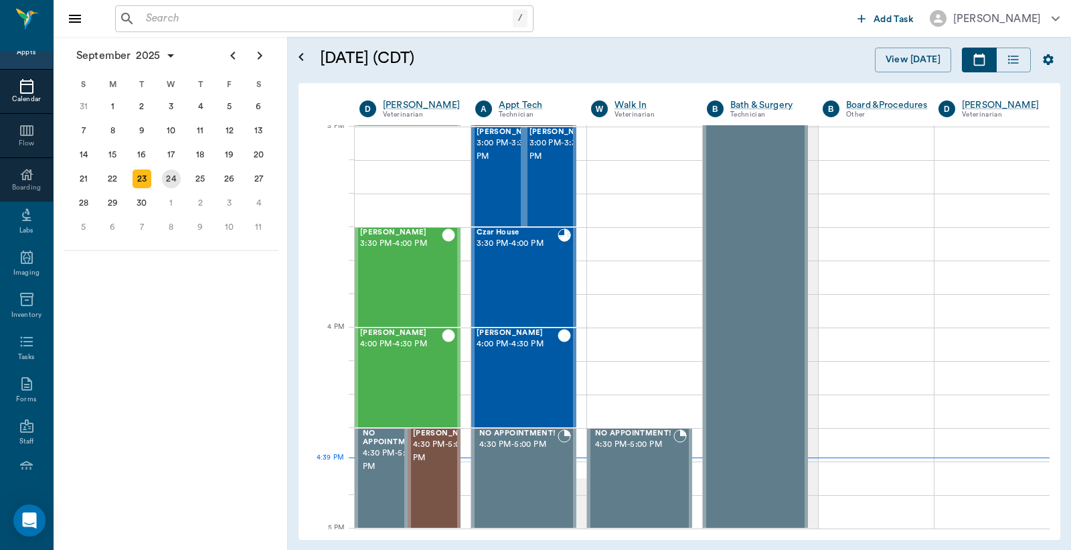
click at [175, 173] on div "24" at bounding box center [171, 178] width 19 height 19
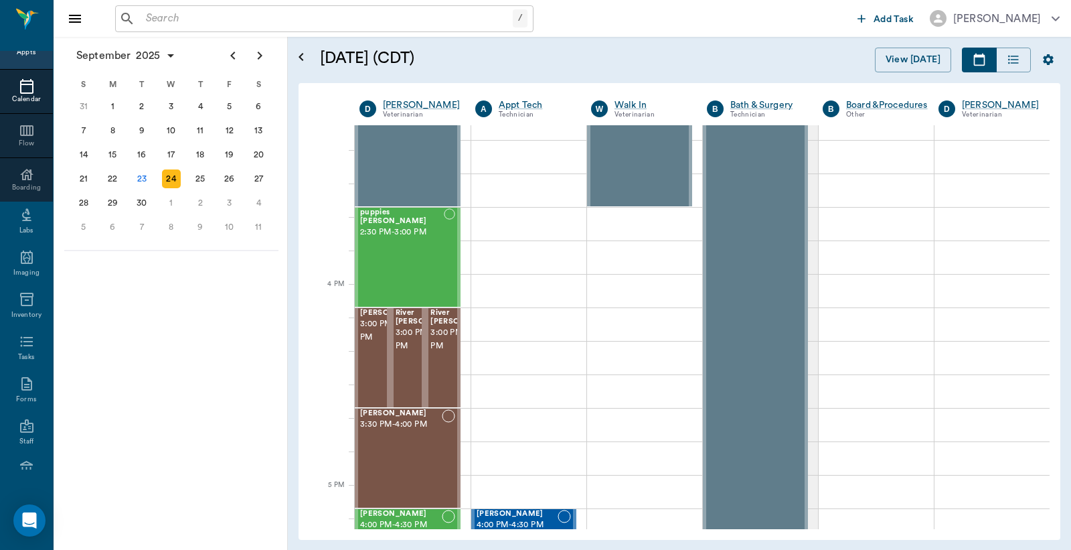
scroll to position [1636, 0]
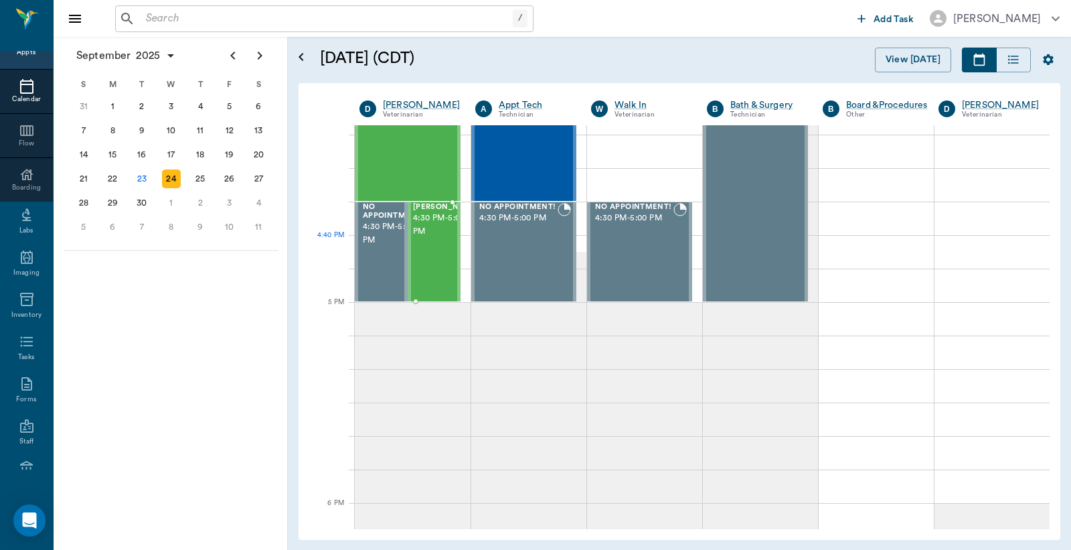
click at [427, 238] on span "4:30 PM - 5:00 PM" at bounding box center [446, 225] width 67 height 27
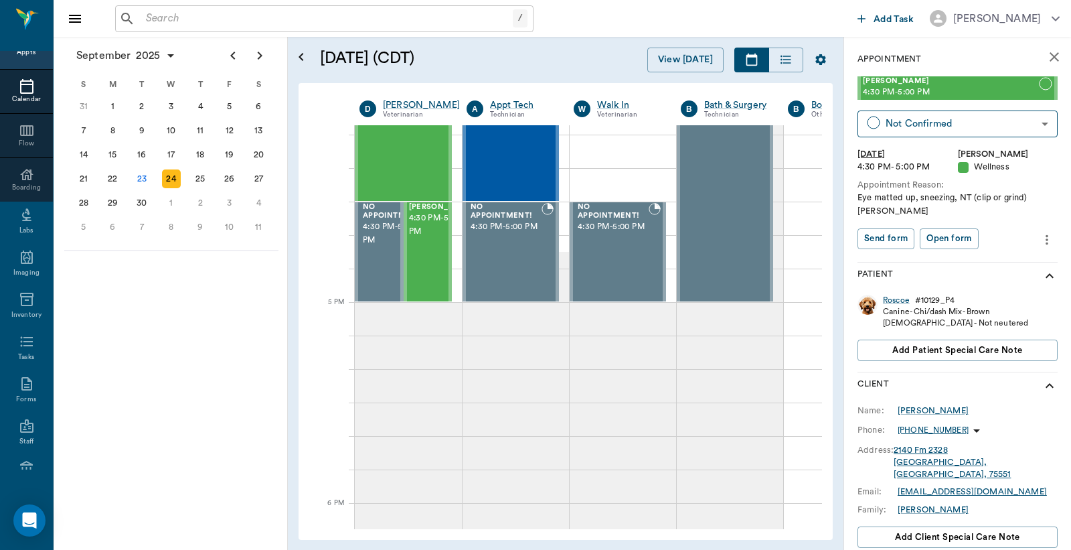
click at [1040, 237] on icon "more" at bounding box center [1047, 240] width 15 height 16
click at [974, 262] on span "Edit appointment" at bounding box center [979, 263] width 112 height 14
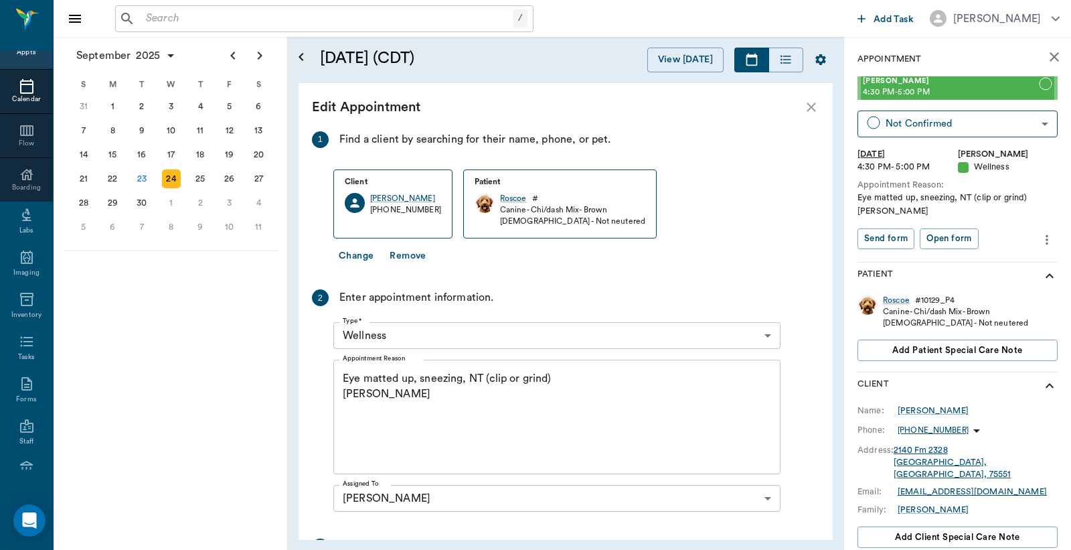
click at [559, 379] on div at bounding box center [535, 275] width 1071 height 550
click at [557, 379] on textarea "Eye matted up, sneezing, NT (clip or grind) [PERSON_NAME]" at bounding box center [557, 417] width 428 height 92
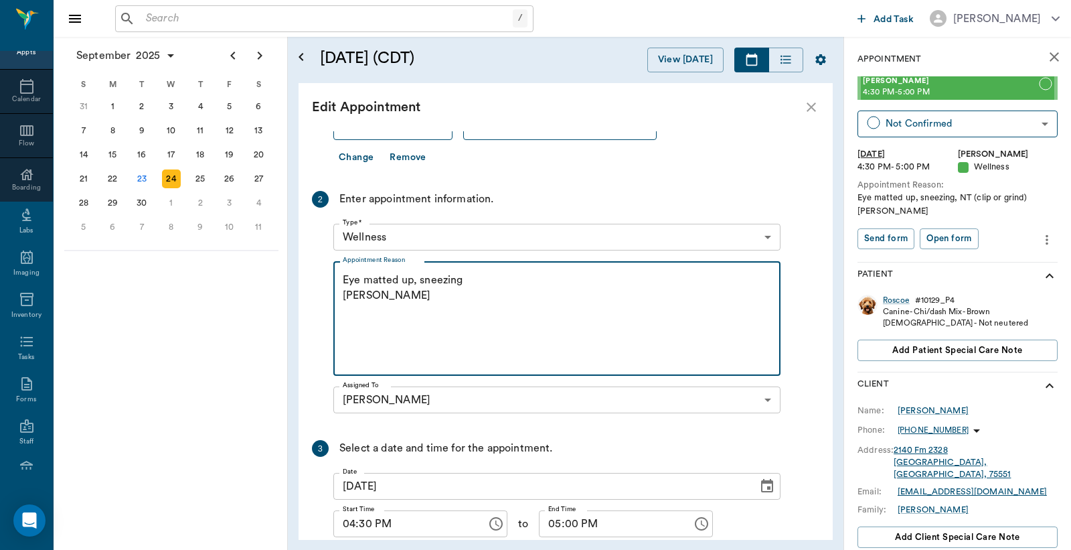
scroll to position [171, 0]
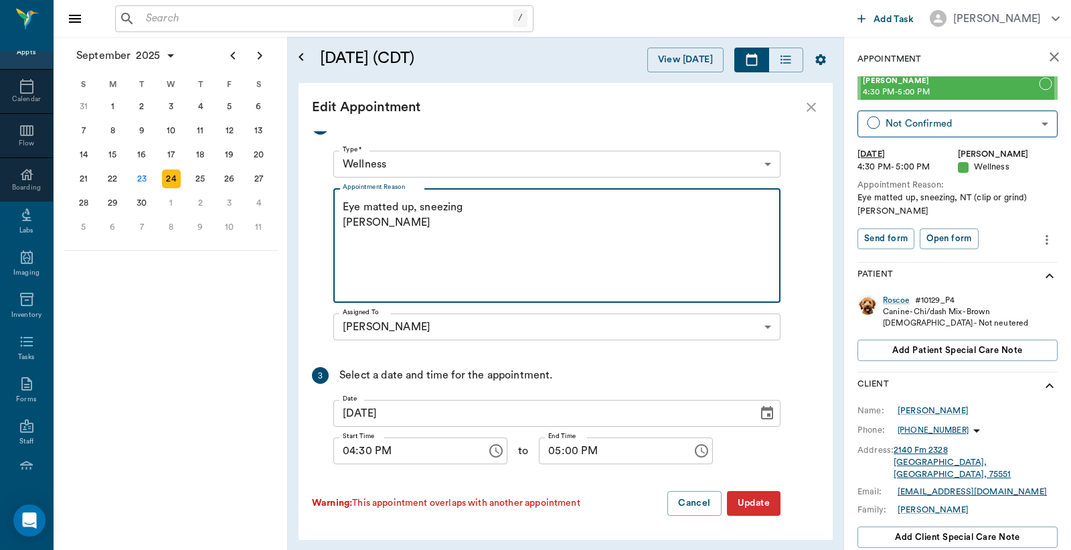
type textarea "Eye matted up, sneezing Christy"
click at [758, 505] on button "Update" at bounding box center [754, 503] width 54 height 25
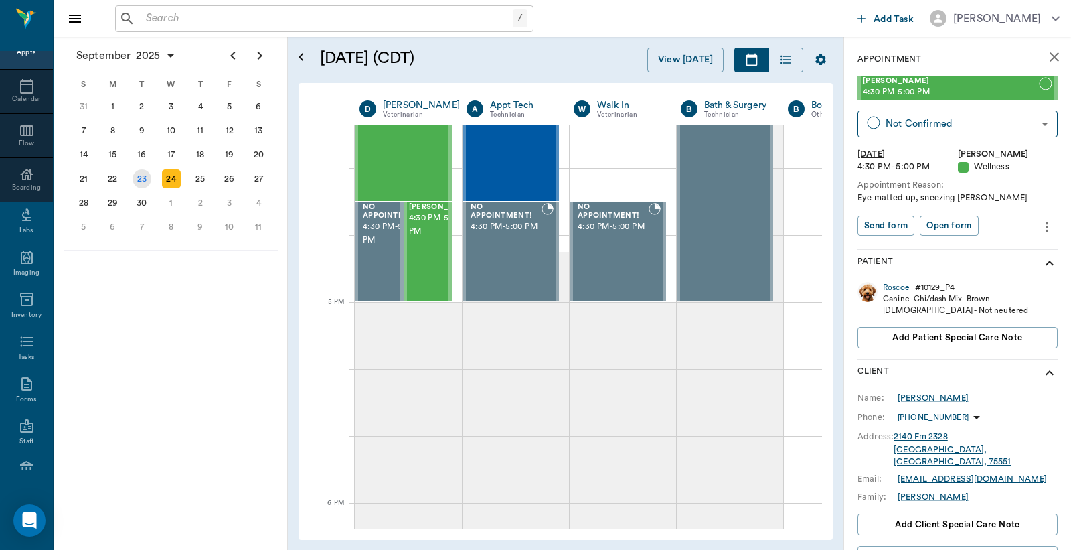
click at [144, 177] on div "23" at bounding box center [142, 178] width 19 height 19
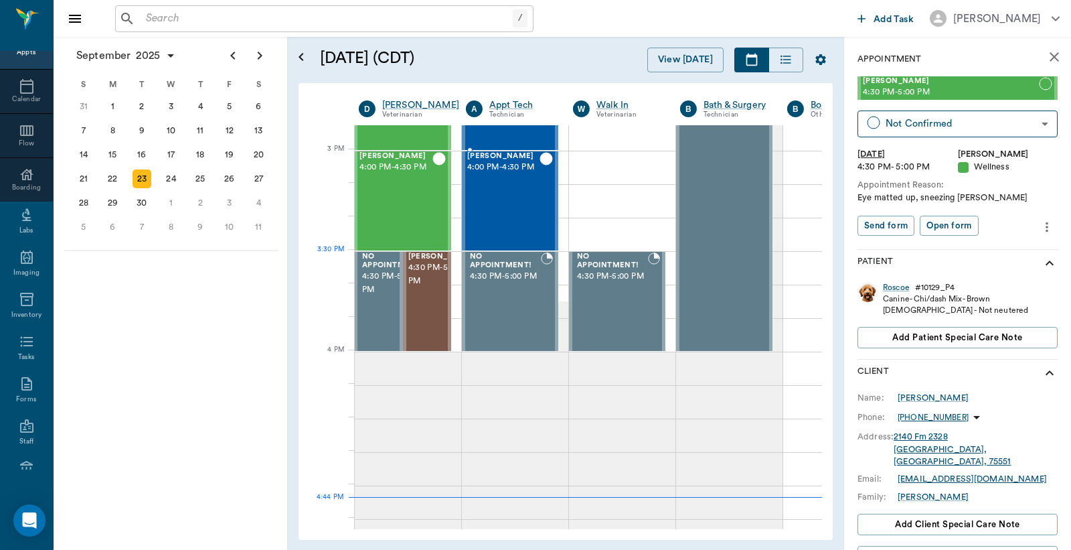
scroll to position [1388, 1]
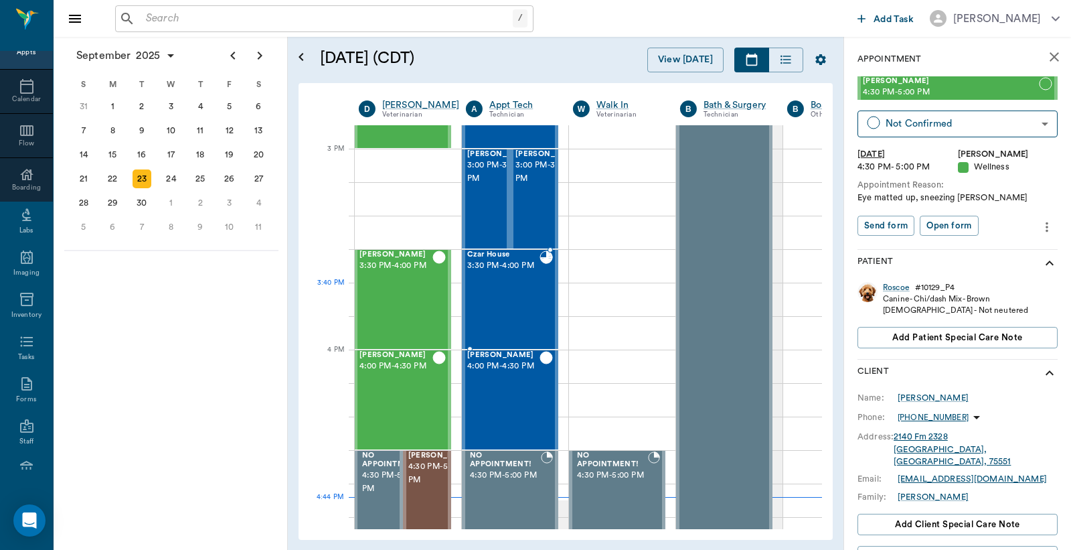
click at [526, 289] on div "Czar House 3:30 PM - 4:00 PM" at bounding box center [503, 299] width 72 height 98
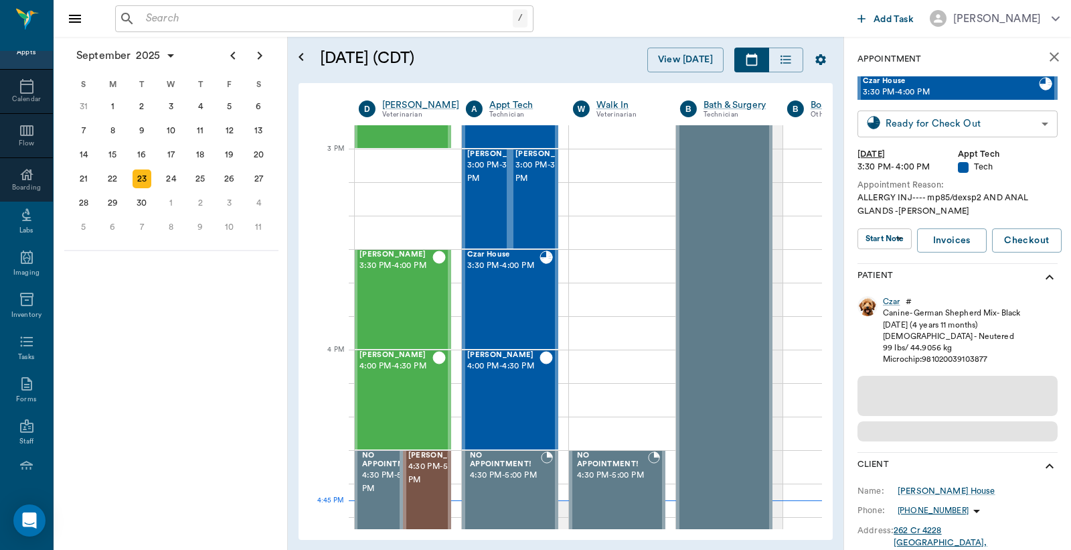
click at [932, 121] on body "/ ​ Add Task Dr. Bert Ellsworth Nectar Messages Appts Calendar Flow Boarding La…" at bounding box center [535, 275] width 1071 height 550
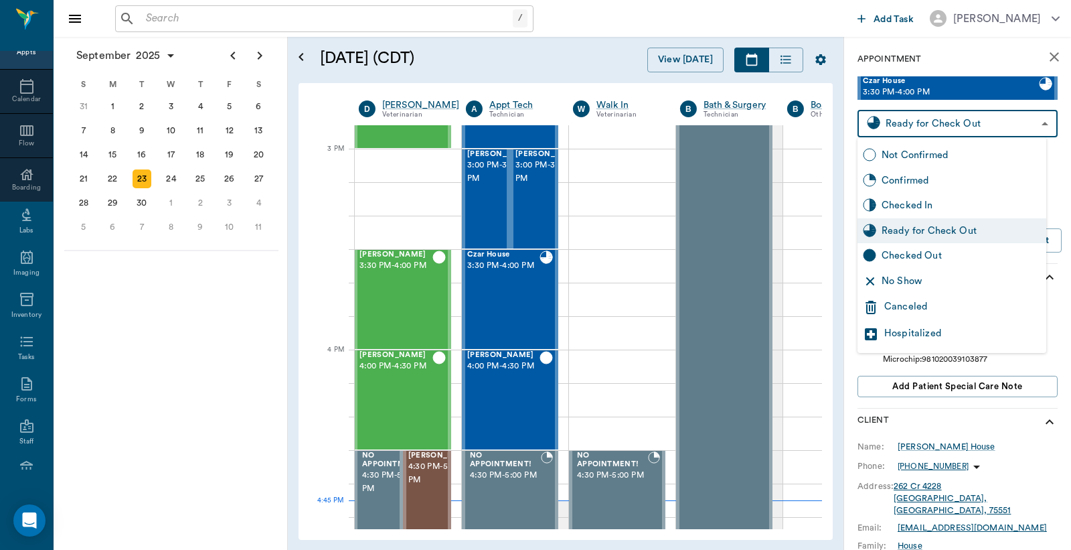
click at [906, 255] on div "Checked Out" at bounding box center [961, 255] width 159 height 15
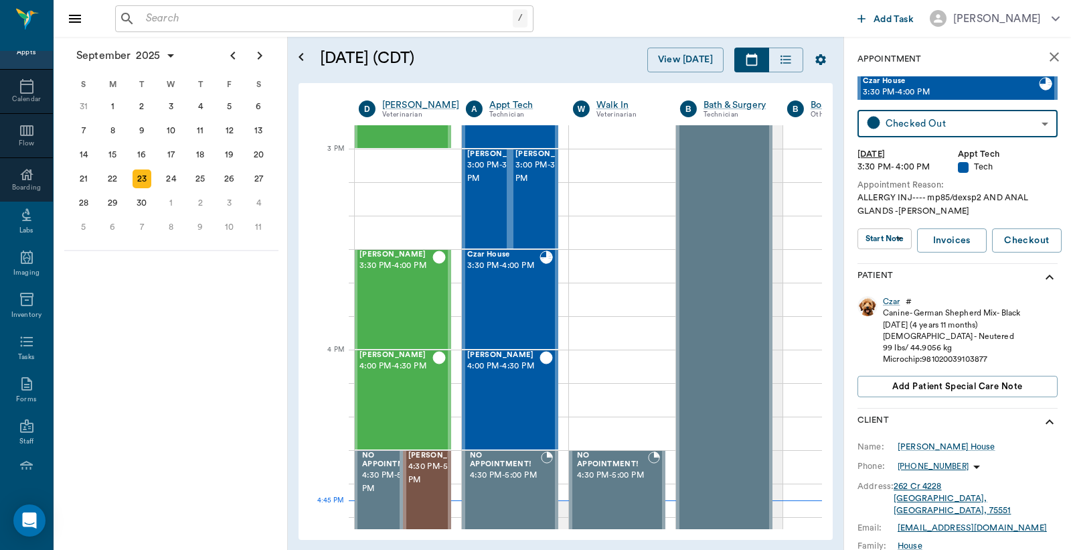
type input "CHECKED_OUT"
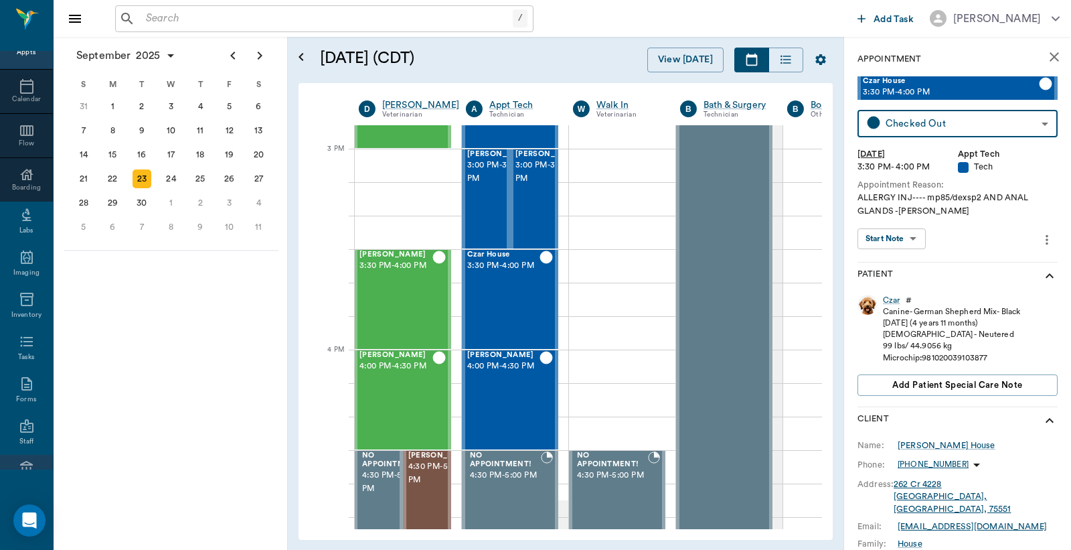
scroll to position [177, 0]
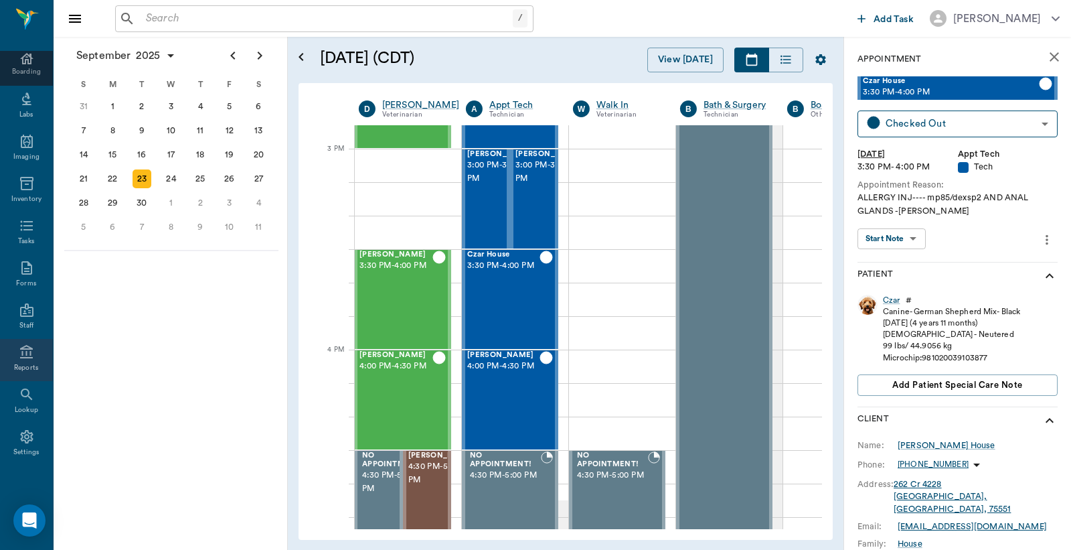
click at [21, 360] on div "Reports" at bounding box center [26, 360] width 53 height 42
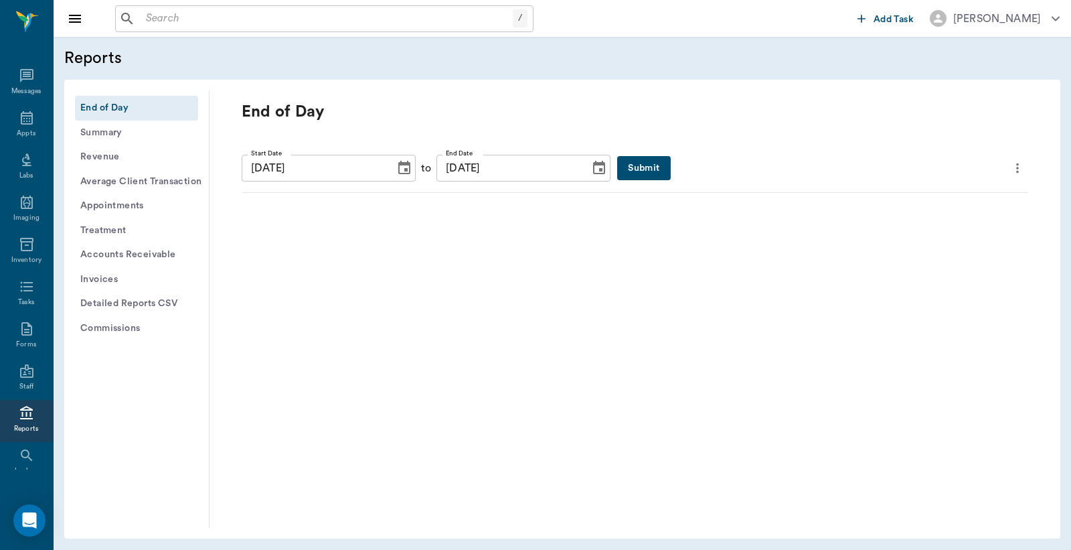
click at [617, 171] on button "Submit" at bounding box center [643, 168] width 53 height 25
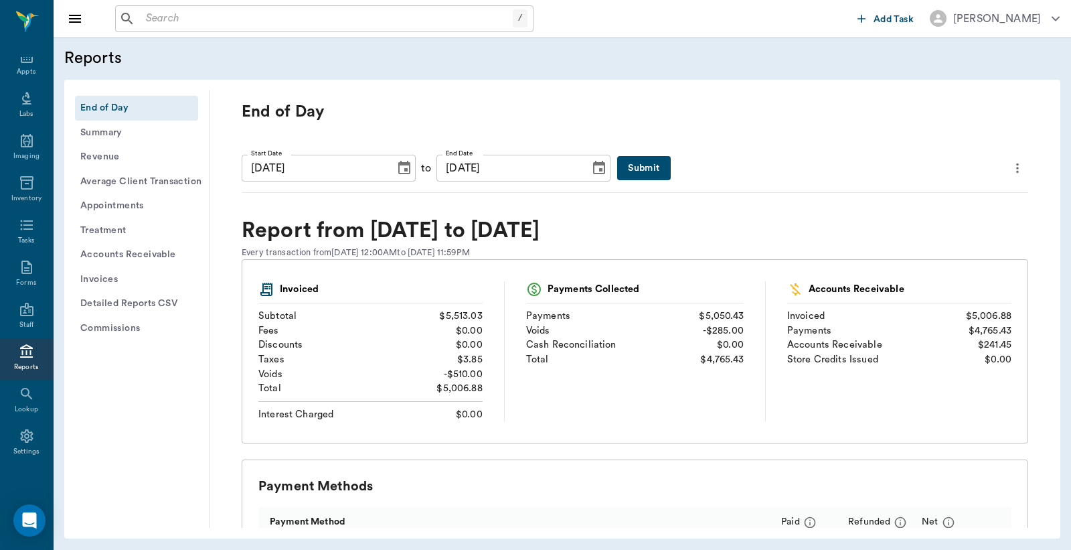
click at [621, 161] on button "Submit" at bounding box center [643, 168] width 53 height 25
click at [1010, 169] on icon "more" at bounding box center [1017, 168] width 15 height 16
click at [909, 243] on span "Print Report" at bounding box center [942, 244] width 128 height 14
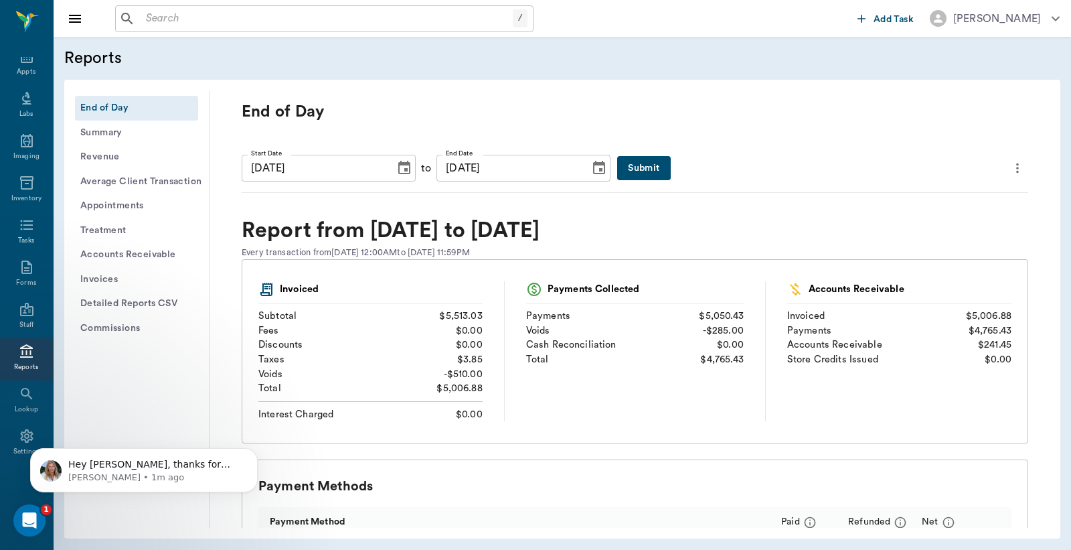
scroll to position [0, 0]
click at [617, 167] on button "Submit" at bounding box center [643, 168] width 53 height 25
click at [1010, 170] on icon "more" at bounding box center [1017, 168] width 15 height 16
click at [902, 246] on span "Print Report" at bounding box center [942, 244] width 128 height 14
